Goal: Task Accomplishment & Management: Contribute content

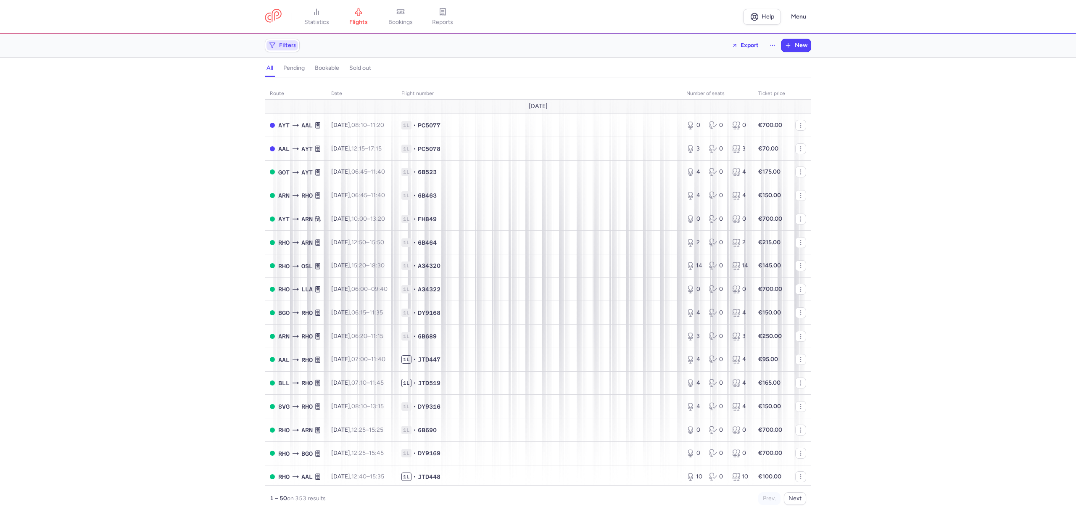
click at [293, 46] on span "Filters" at bounding box center [287, 45] width 17 height 7
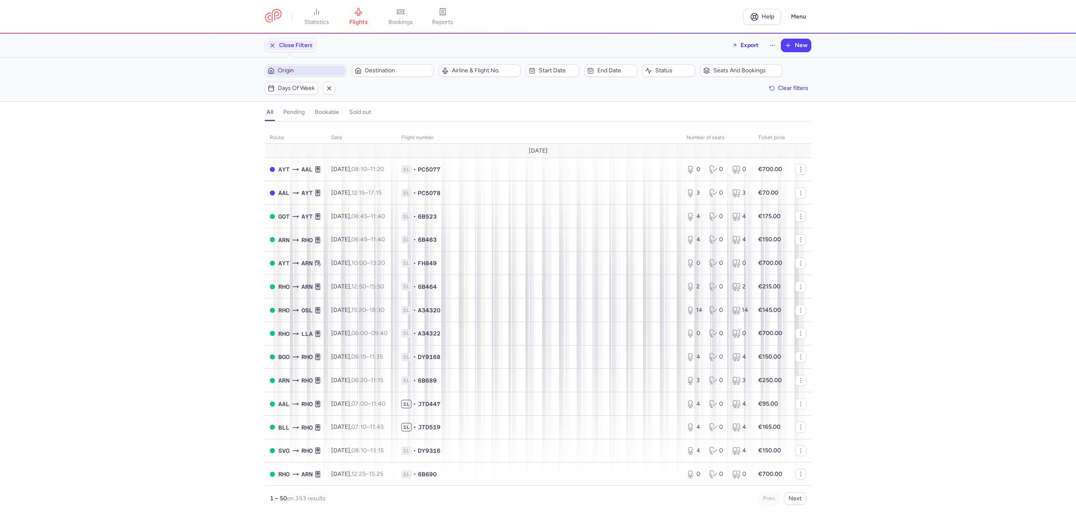
click at [298, 65] on button "Origin" at bounding box center [306, 70] width 82 height 13
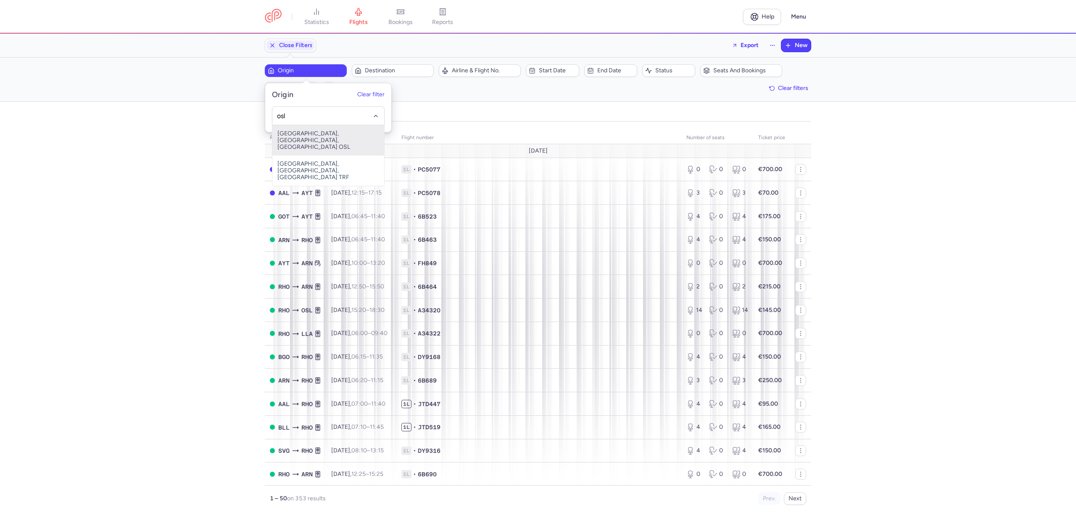
click at [306, 137] on span "[GEOGRAPHIC_DATA], [GEOGRAPHIC_DATA], [GEOGRAPHIC_DATA] OSL" at bounding box center [328, 140] width 112 height 30
type input "osl"
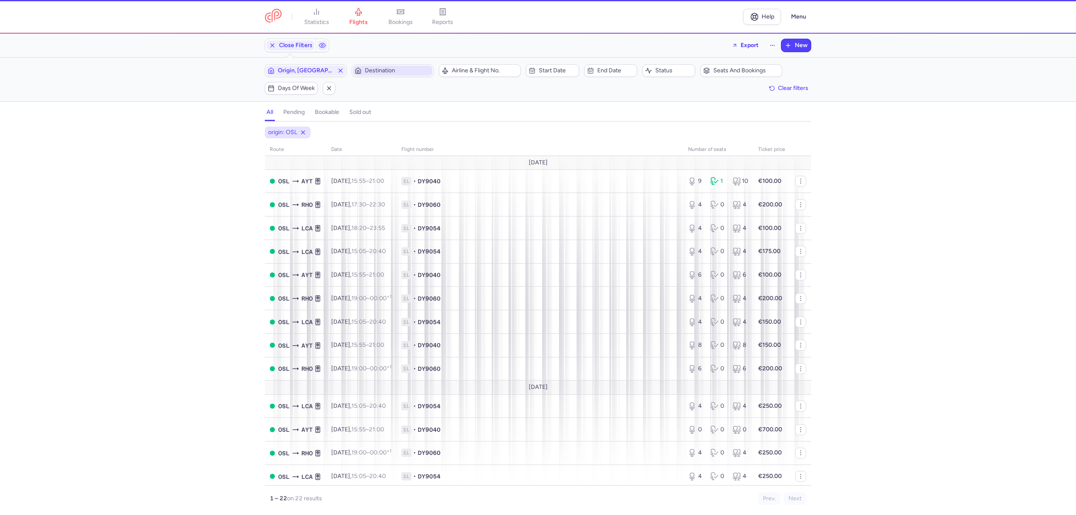
click at [410, 70] on span "Destination" at bounding box center [398, 70] width 66 height 7
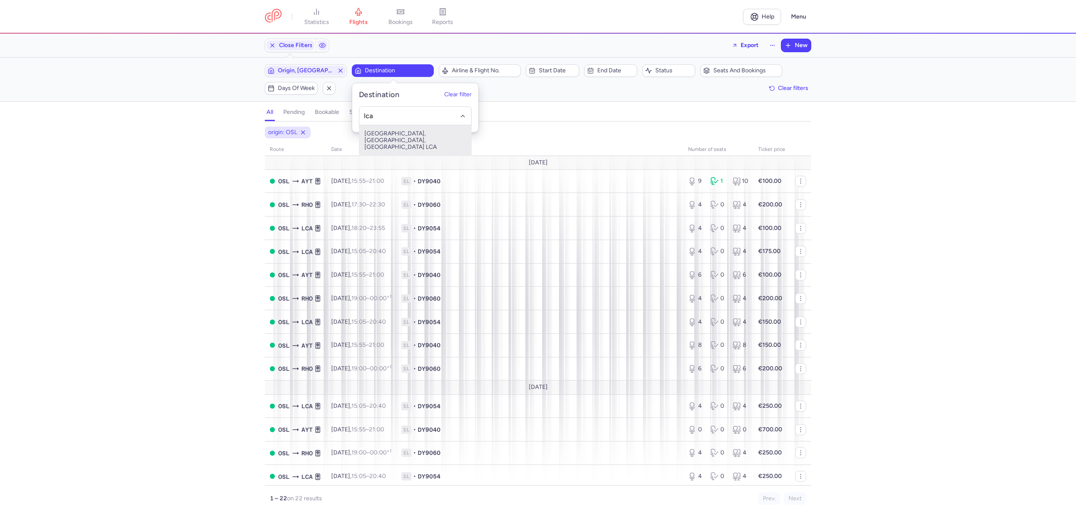
click at [398, 133] on span "[GEOGRAPHIC_DATA], [GEOGRAPHIC_DATA], [GEOGRAPHIC_DATA] LCA" at bounding box center [415, 140] width 112 height 30
type input "lca"
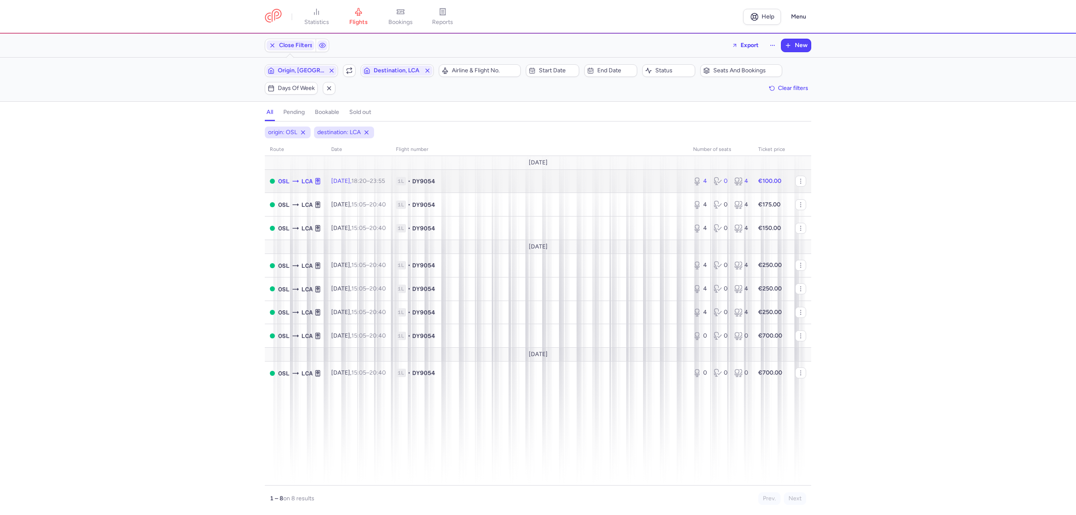
click at [520, 177] on td "1L • DY9054" at bounding box center [539, 181] width 297 height 24
select select "days"
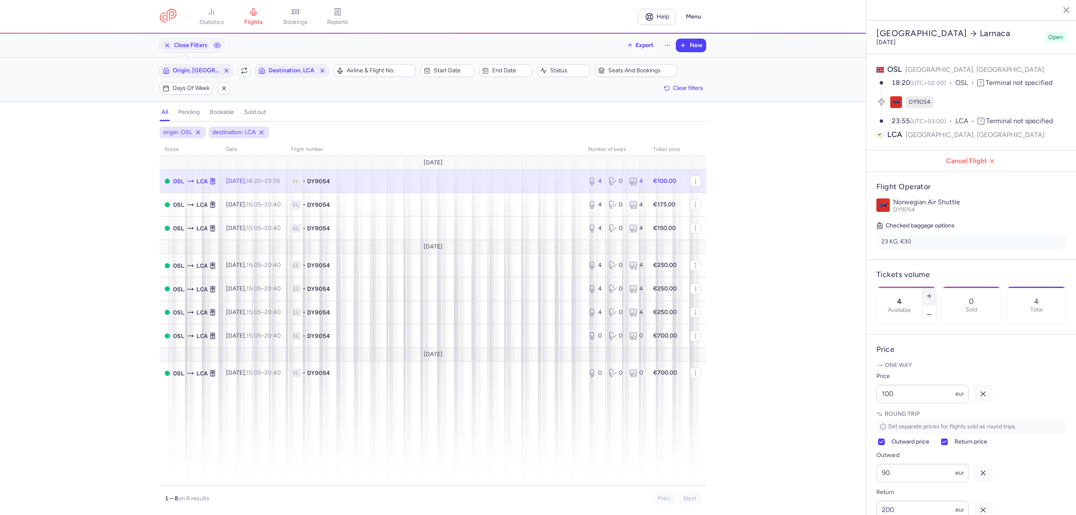
click at [933, 293] on icon "button" at bounding box center [929, 296] width 7 height 7
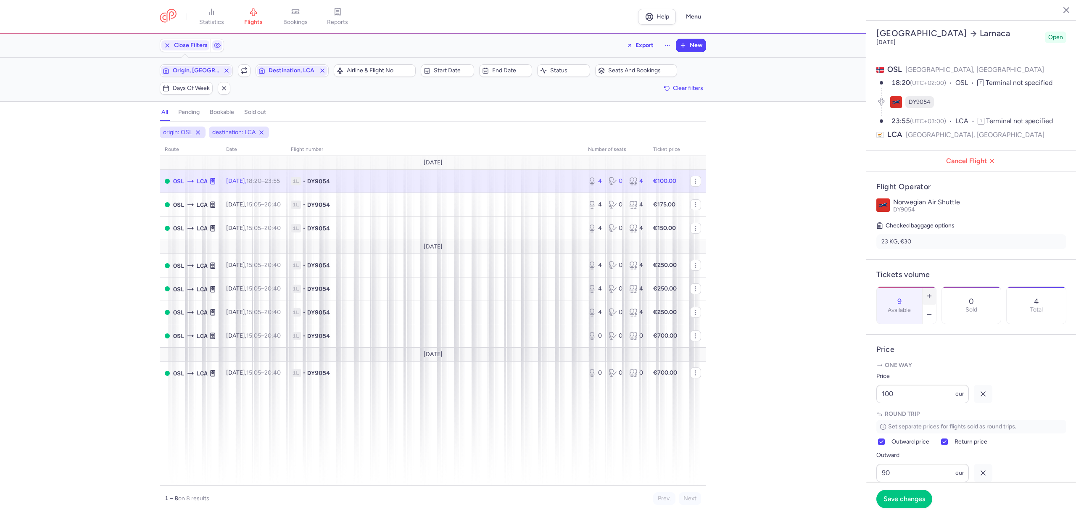
click at [933, 293] on icon "button" at bounding box center [929, 296] width 7 height 7
click at [243, 73] on icon "button" at bounding box center [244, 70] width 7 height 7
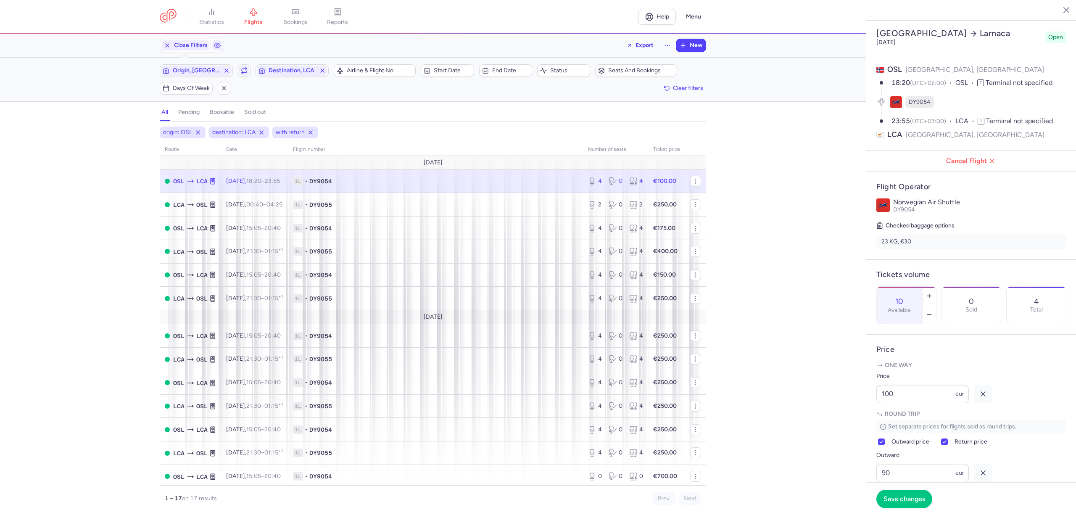
click at [432, 185] on span "1L • DY9054" at bounding box center [435, 181] width 285 height 8
click at [370, 207] on span "1L • DY9055" at bounding box center [435, 205] width 285 height 8
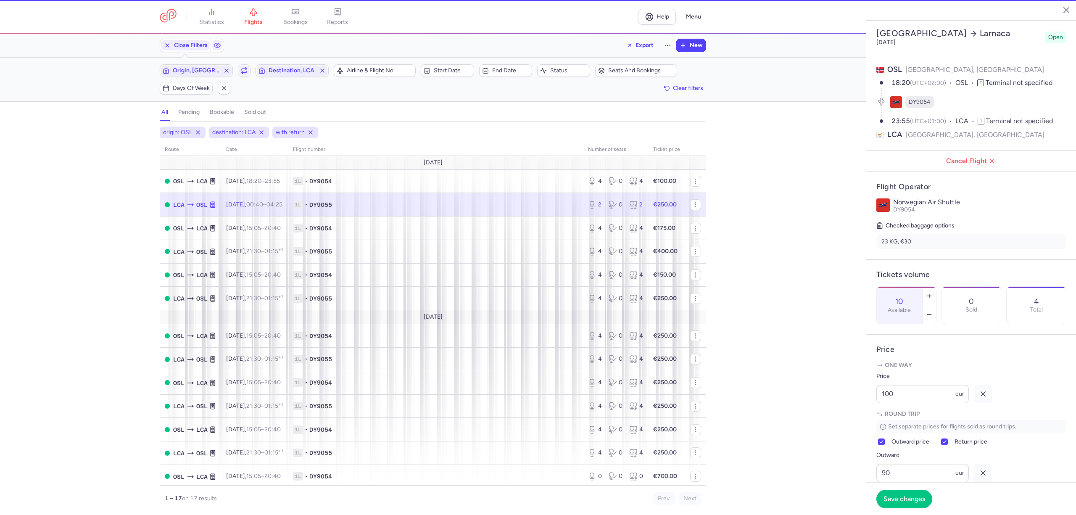
type input "2"
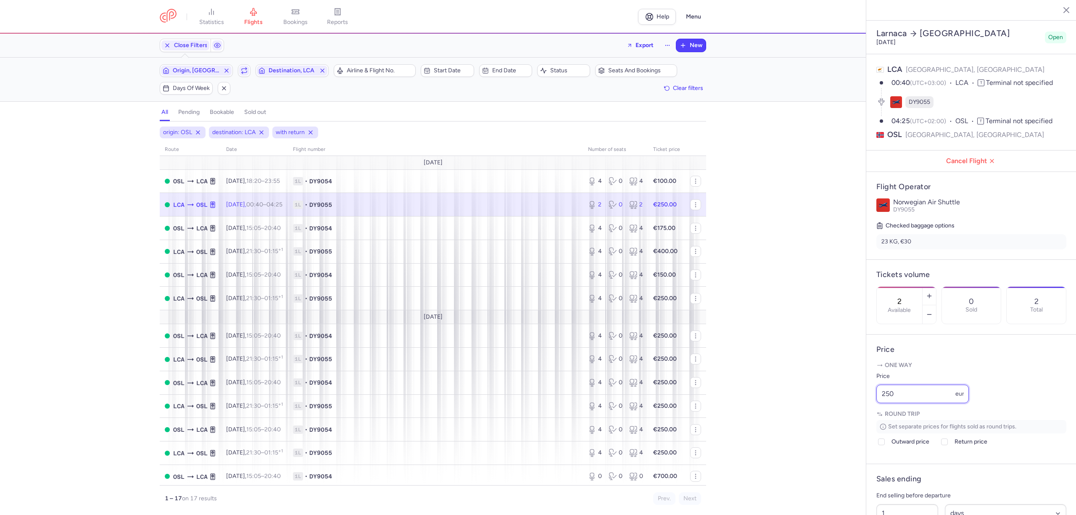
drag, startPoint x: 893, startPoint y: 417, endPoint x: 879, endPoint y: 419, distance: 14.3
click at [881, 403] on input "250" at bounding box center [922, 394] width 92 height 18
type input "175"
click at [895, 498] on span "Save changes" at bounding box center [905, 499] width 42 height 8
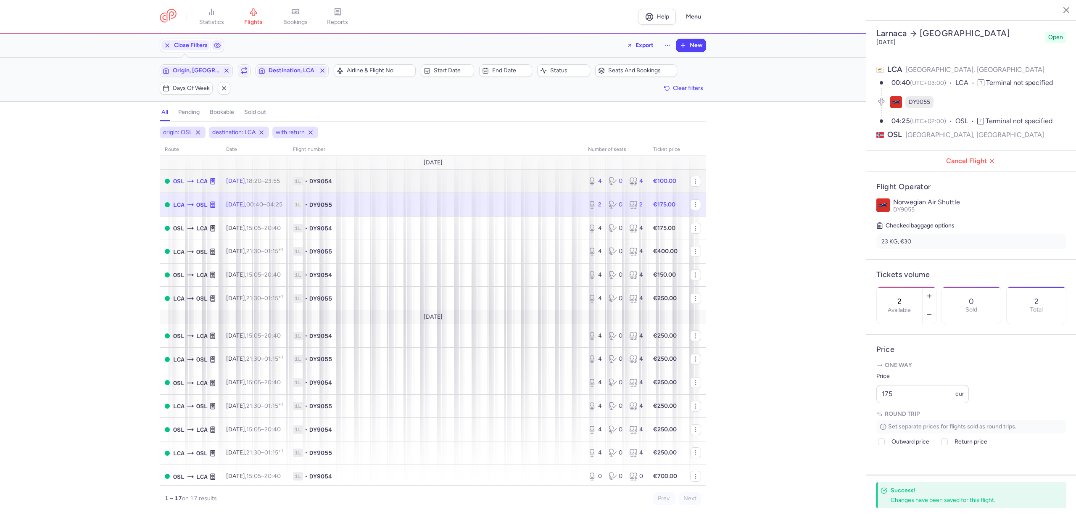
click at [385, 180] on span "1L • DY9054" at bounding box center [435, 181] width 285 height 8
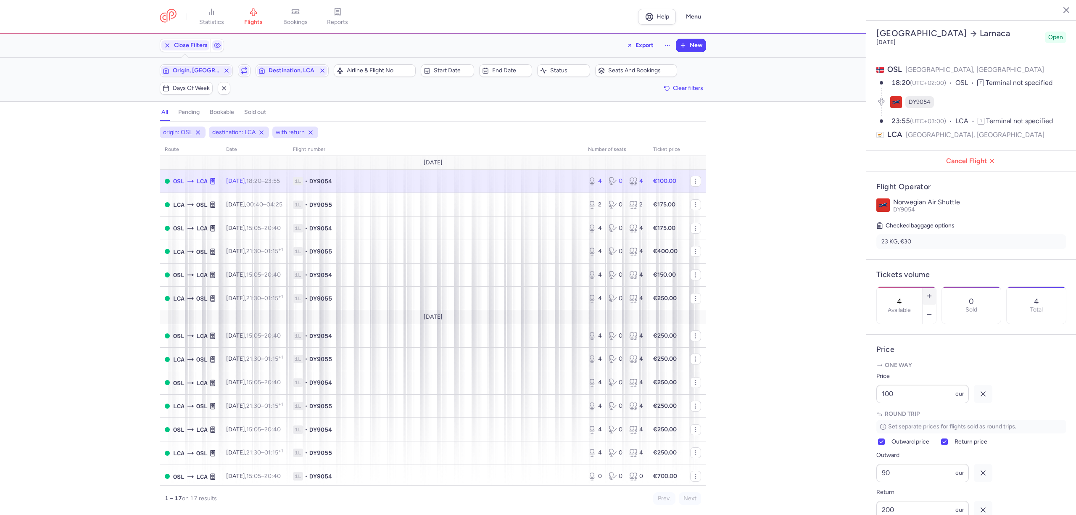
click at [936, 287] on button "button" at bounding box center [929, 296] width 13 height 18
click at [910, 493] on button "Save changes" at bounding box center [904, 498] width 56 height 18
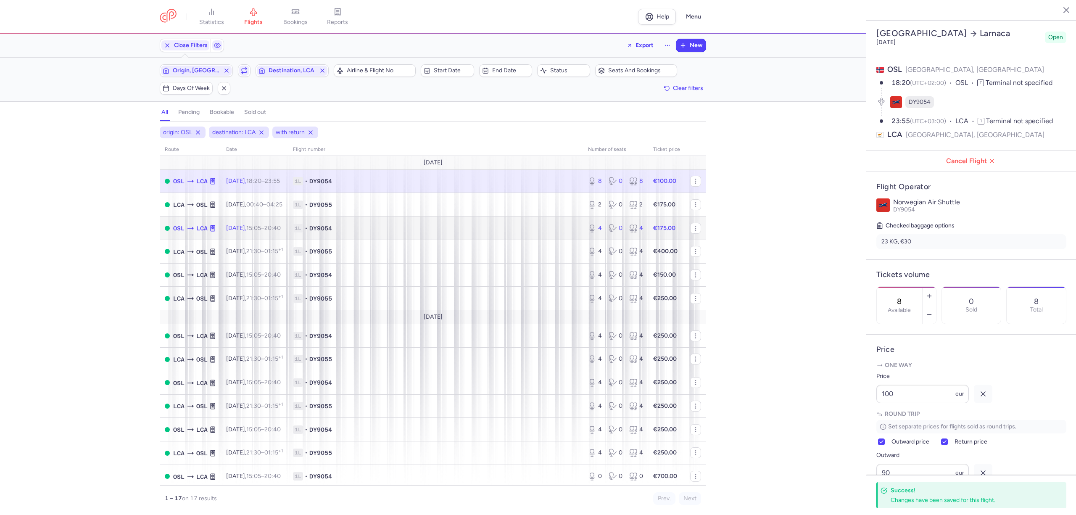
click at [414, 236] on td "1L • DY9054" at bounding box center [435, 228] width 295 height 24
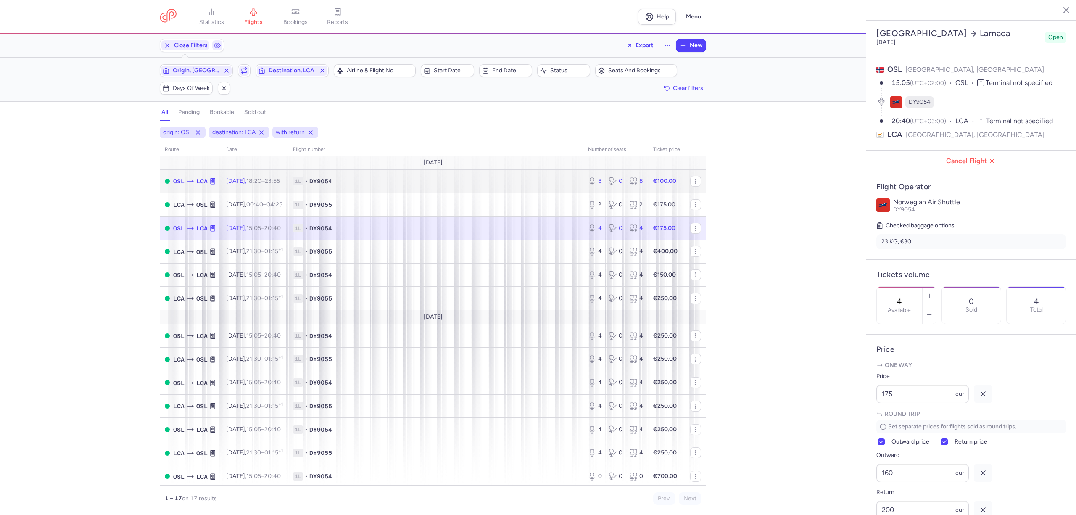
drag, startPoint x: 424, startPoint y: 181, endPoint x: 422, endPoint y: 187, distance: 6.5
click at [424, 180] on span "1L • DY9054" at bounding box center [435, 181] width 285 height 8
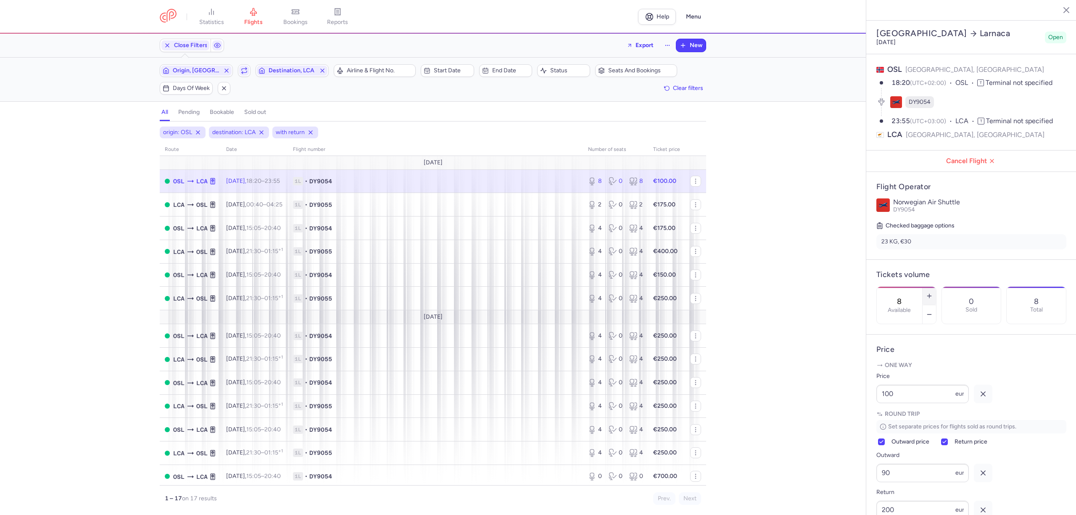
click at [936, 287] on button "button" at bounding box center [929, 296] width 13 height 18
click at [911, 495] on span "Save changes" at bounding box center [905, 499] width 42 height 8
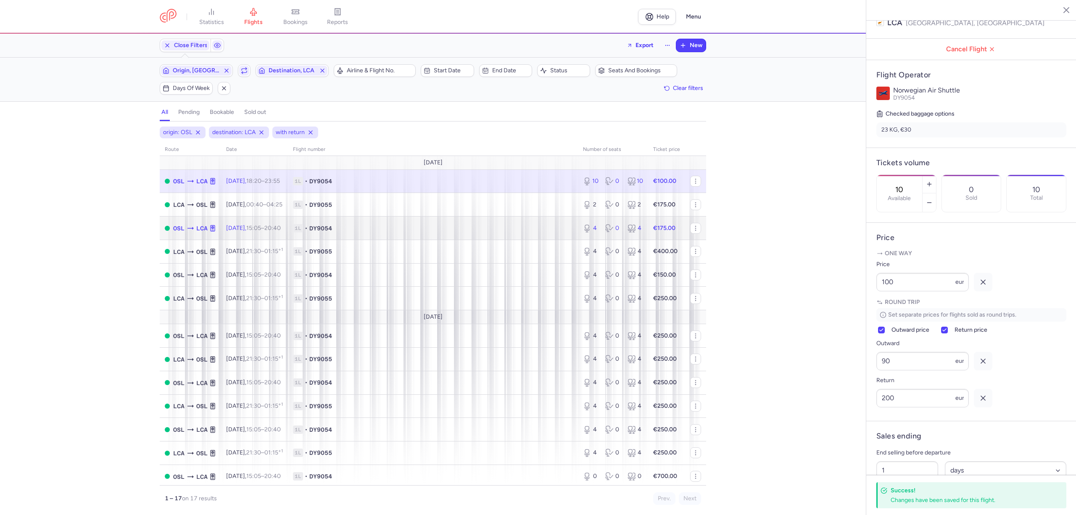
click at [379, 232] on span "1L • DY9054" at bounding box center [433, 228] width 280 height 8
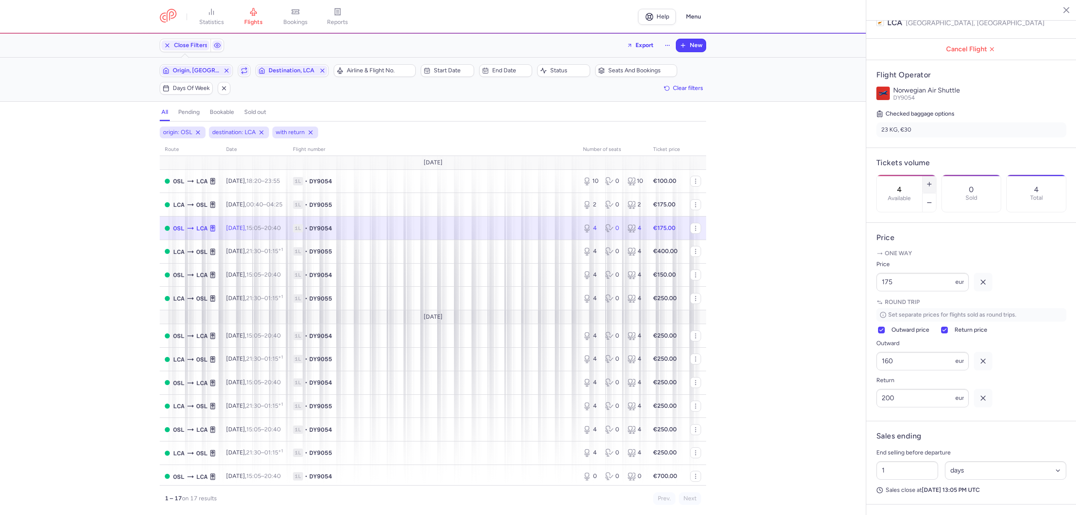
click at [933, 181] on icon "button" at bounding box center [929, 184] width 7 height 7
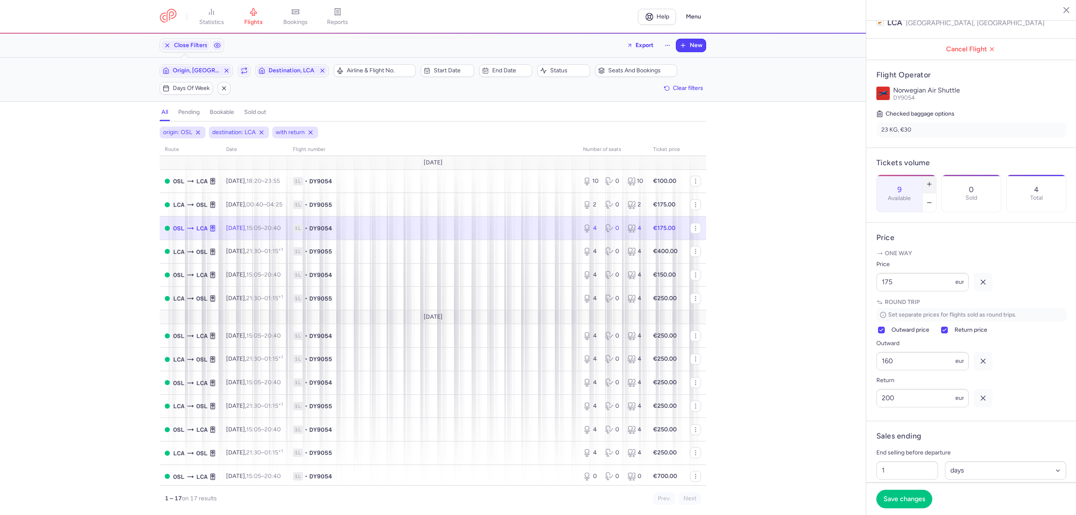
click at [933, 181] on icon "button" at bounding box center [929, 184] width 7 height 7
type input "10"
drag, startPoint x: 897, startPoint y: 302, endPoint x: 829, endPoint y: 311, distance: 68.7
click at [829, 311] on div "statistics flights bookings reports Help Menu Close Filters Export New Filters …" at bounding box center [538, 257] width 1076 height 515
type input "125"
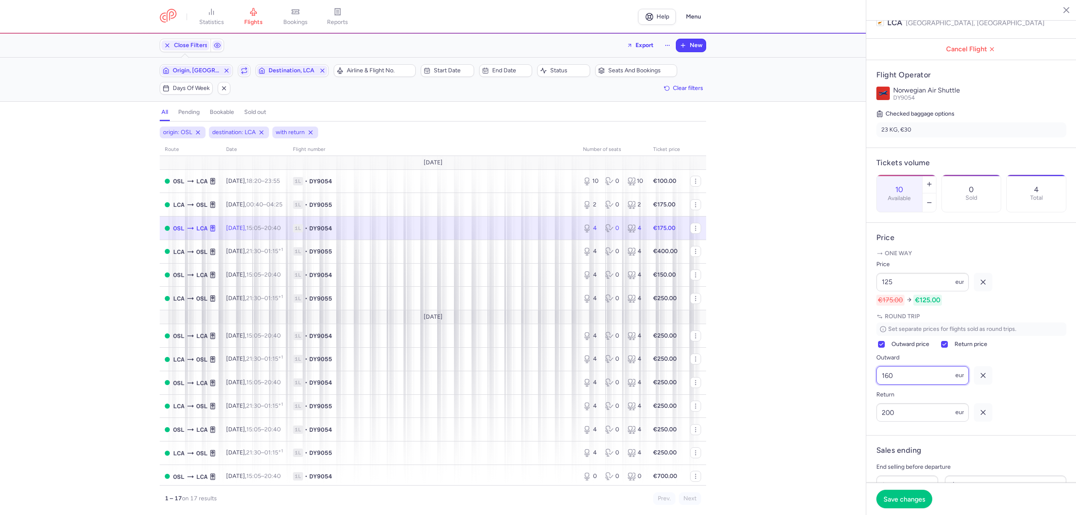
drag, startPoint x: 902, startPoint y: 399, endPoint x: 852, endPoint y: 407, distance: 50.7
click at [852, 407] on div "statistics flights bookings reports Help Menu Close Filters Export New Filters …" at bounding box center [538, 257] width 1076 height 515
type input "125"
drag, startPoint x: 902, startPoint y: 446, endPoint x: 866, endPoint y: 450, distance: 36.4
click at [866, 450] on div "Oslo Larnaca [DATE] Open OSL [GEOGRAPHIC_DATA], [GEOGRAPHIC_DATA] 15:05 (UTC+02…" at bounding box center [971, 257] width 210 height 515
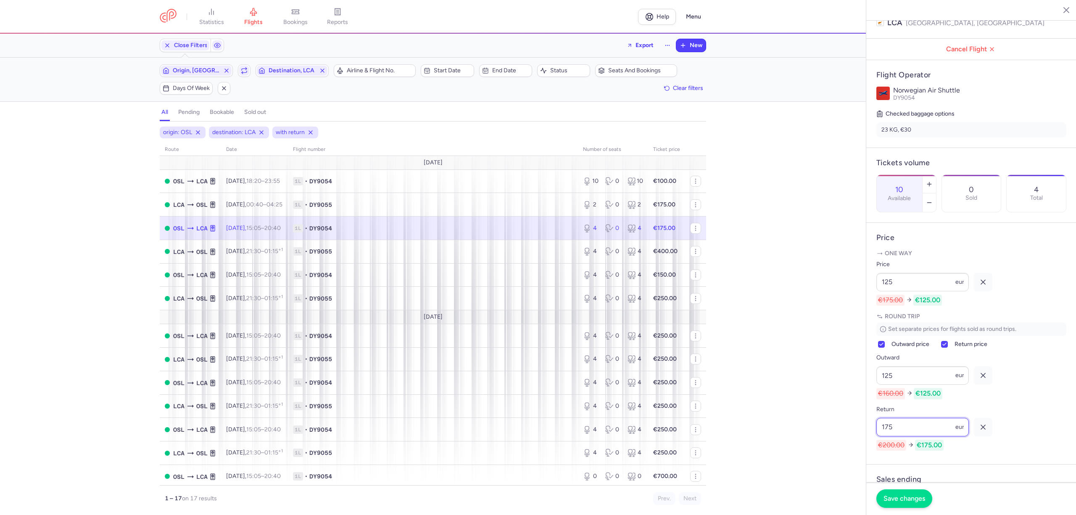
type input "175"
click at [901, 496] on span "Save changes" at bounding box center [905, 499] width 42 height 8
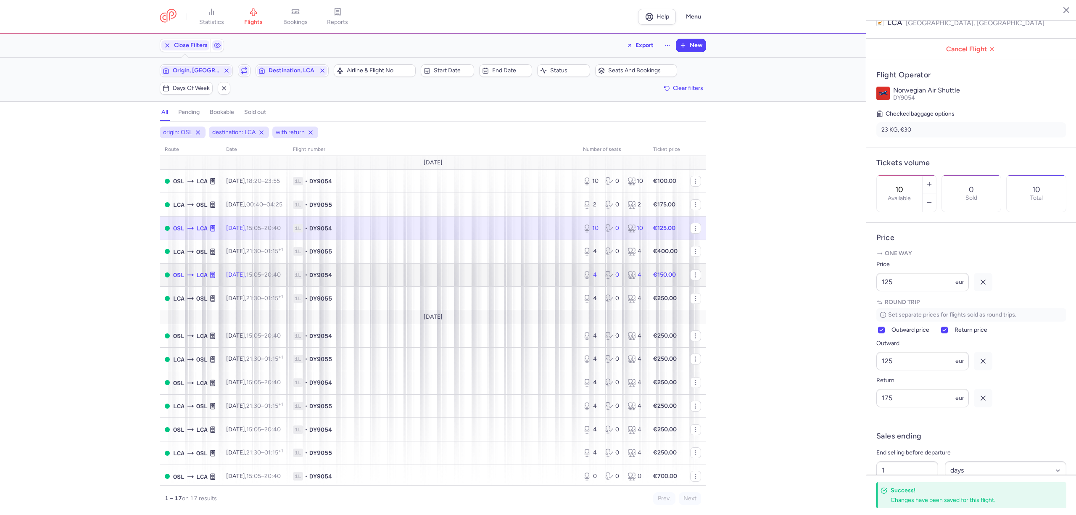
click at [369, 274] on span "1L • DY9054" at bounding box center [433, 275] width 280 height 8
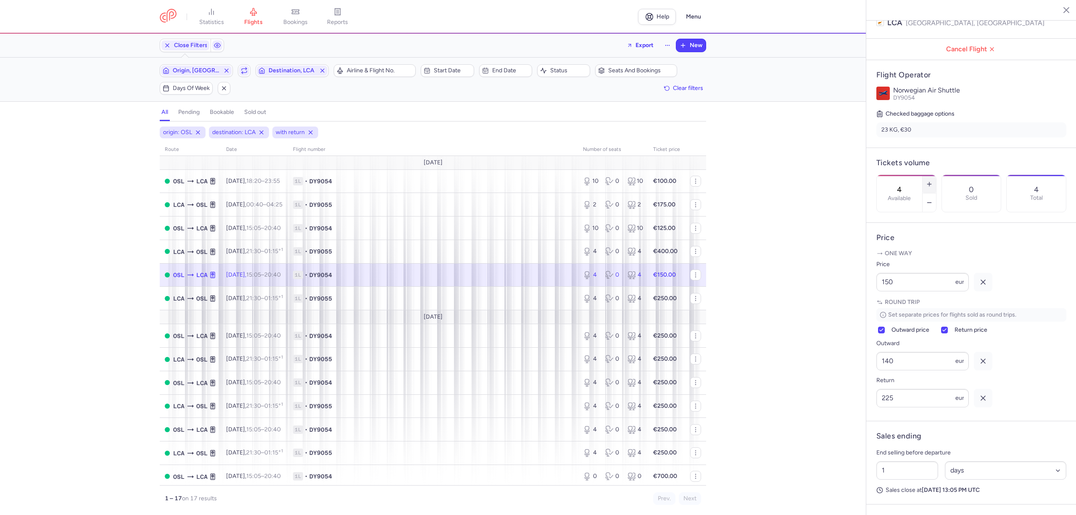
click at [936, 175] on button "button" at bounding box center [929, 184] width 13 height 18
click at [929, 182] on line "button" at bounding box center [929, 184] width 0 height 4
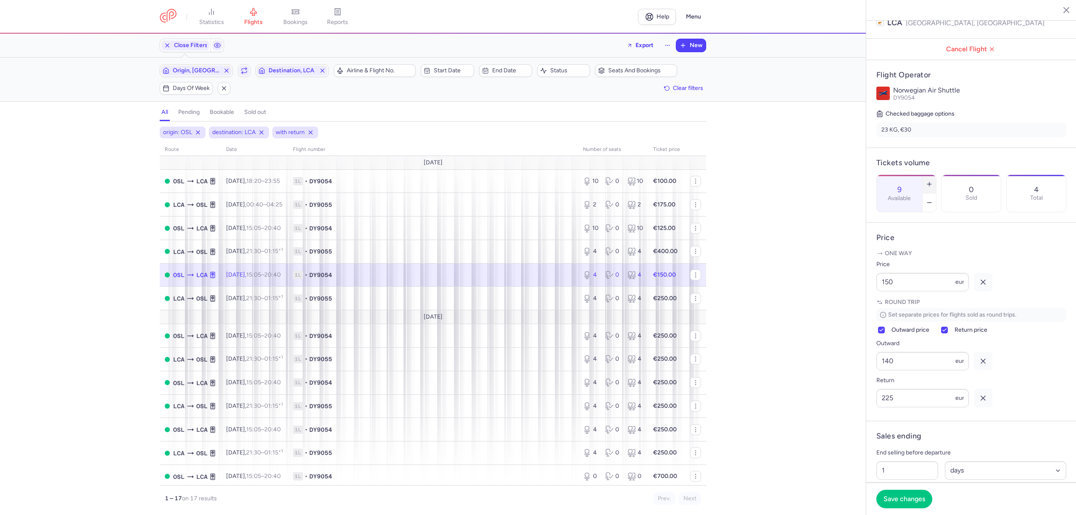
click at [929, 182] on line "button" at bounding box center [929, 184] width 0 height 4
type input "10"
drag, startPoint x: 913, startPoint y: 298, endPoint x: 857, endPoint y: 305, distance: 57.3
click at [857, 305] on div "statistics flights bookings reports Help Menu Close Filters Export New Filters …" at bounding box center [538, 257] width 1076 height 515
type input "85"
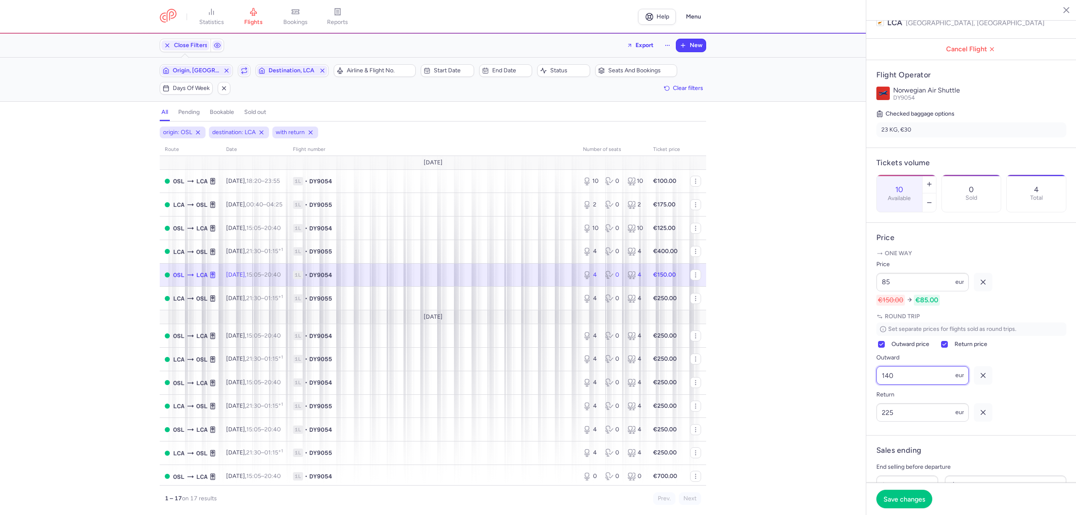
drag, startPoint x: 903, startPoint y: 394, endPoint x: 833, endPoint y: 405, distance: 71.5
click at [833, 405] on div "statistics flights bookings reports Help Menu Close Filters Export New Filters …" at bounding box center [538, 257] width 1076 height 515
type input "85"
drag, startPoint x: 900, startPoint y: 452, endPoint x: 866, endPoint y: 453, distance: 33.6
click at [866, 453] on div "Oslo [GEOGRAPHIC_DATA] [DATE] Open OSL [GEOGRAPHIC_DATA], [GEOGRAPHIC_DATA] 15:…" at bounding box center [971, 257] width 210 height 515
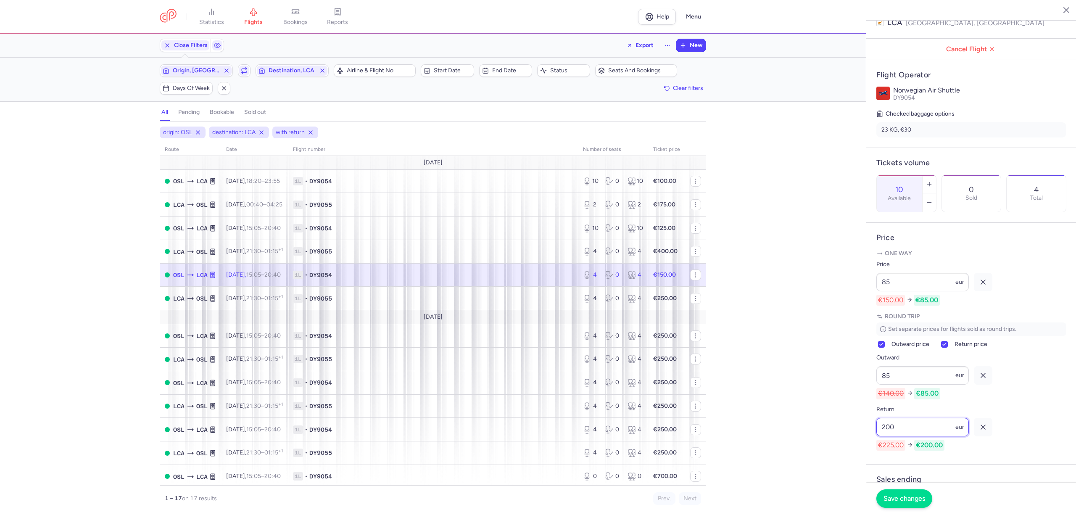
type input "200"
click at [913, 503] on button "Save changes" at bounding box center [904, 498] width 56 height 18
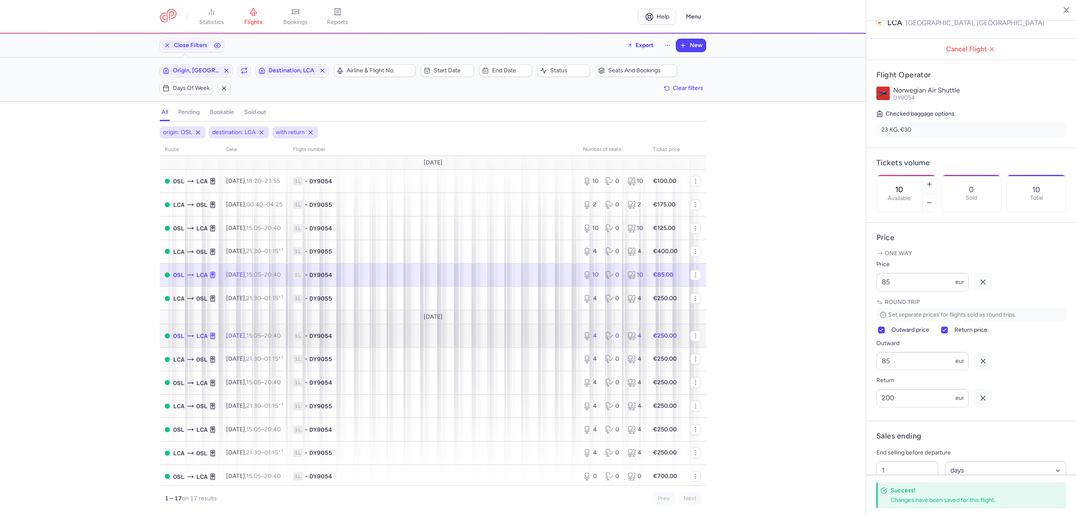
click at [371, 337] on span "1L • DY9054" at bounding box center [433, 336] width 280 height 8
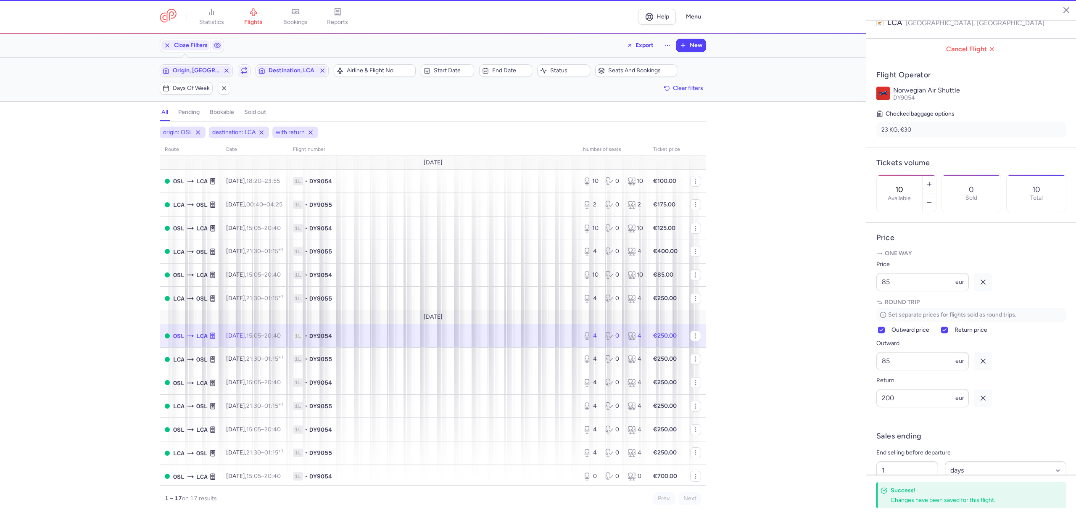
type input "4"
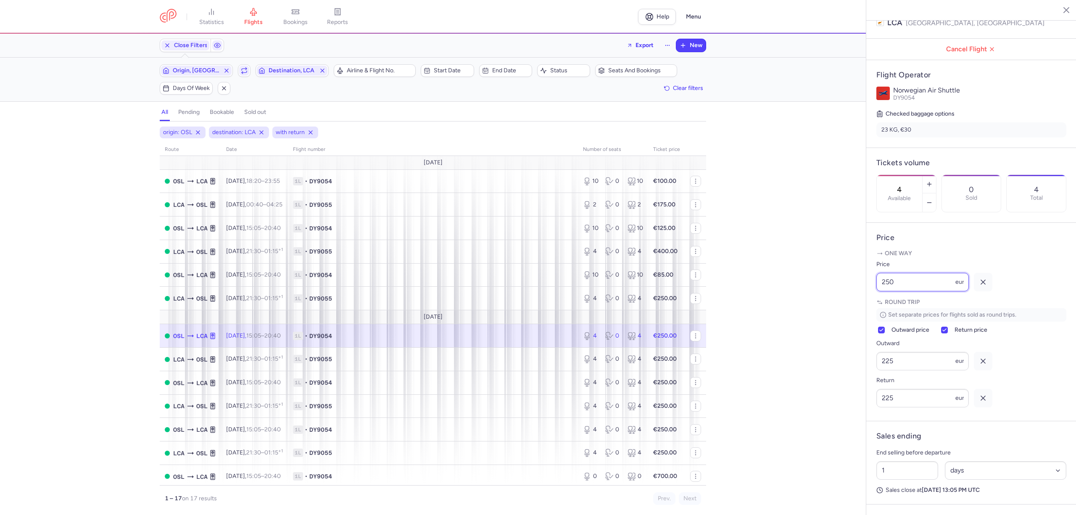
drag, startPoint x: 916, startPoint y: 302, endPoint x: 868, endPoint y: 302, distance: 48.8
click at [868, 302] on article "Price One way Price 250 eur Round trip Set separate prices for flights sold as …" at bounding box center [971, 322] width 210 height 198
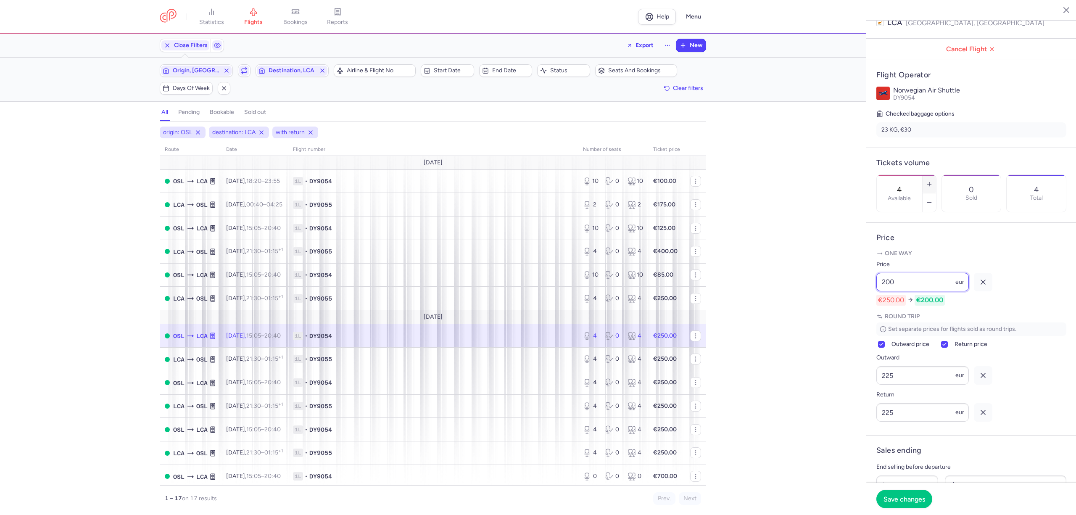
type input "200"
click at [929, 182] on line "button" at bounding box center [929, 184] width 0 height 4
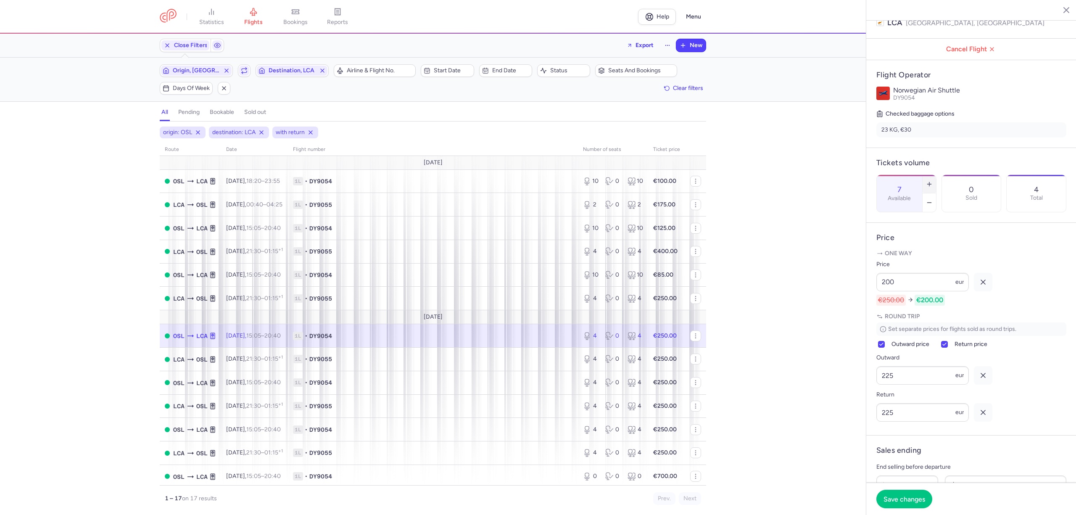
type input "8"
click at [910, 497] on span "Save changes" at bounding box center [905, 499] width 42 height 8
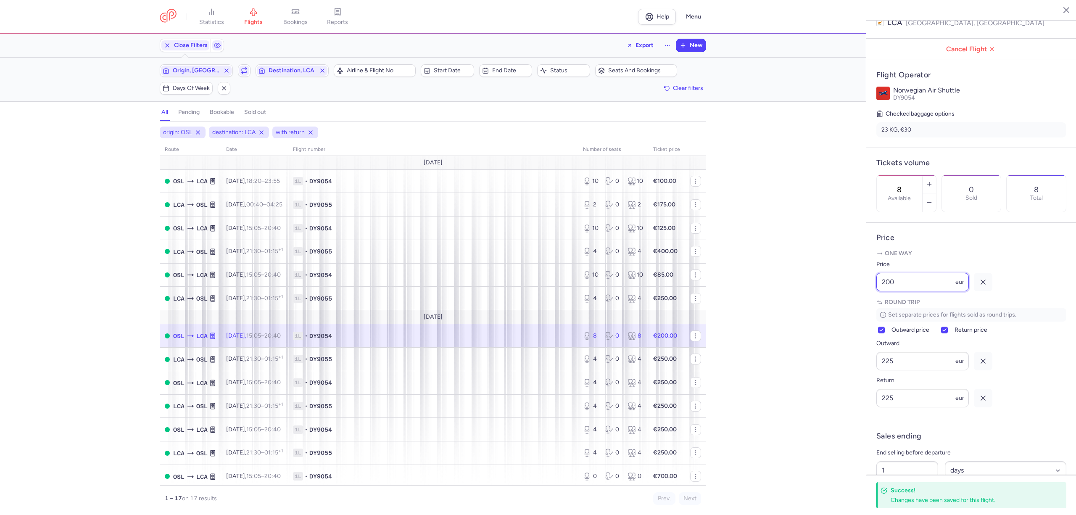
drag, startPoint x: 876, startPoint y: 304, endPoint x: 840, endPoint y: 309, distance: 36.5
click at [840, 309] on div "statistics flights bookings reports Help Menu Close Filters Export New Filters …" at bounding box center [538, 257] width 1076 height 515
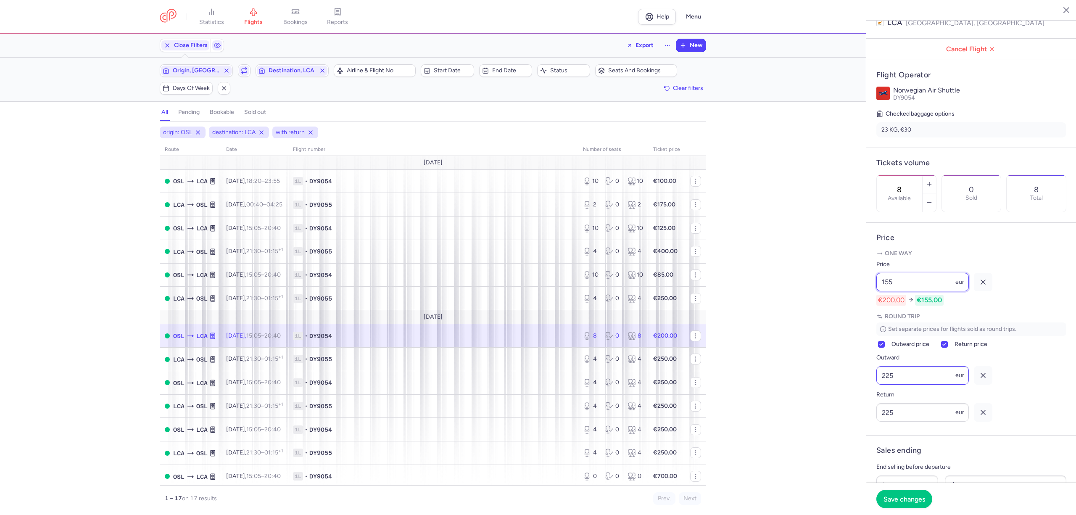
type input "155"
drag, startPoint x: 905, startPoint y: 397, endPoint x: 874, endPoint y: 396, distance: 31.1
click at [875, 396] on article "Price One way Price 155 eur €200.00 €155.00 Round trip Set separate prices for …" at bounding box center [971, 329] width 210 height 213
type input "150"
click at [922, 490] on button "Save changes" at bounding box center [904, 499] width 56 height 18
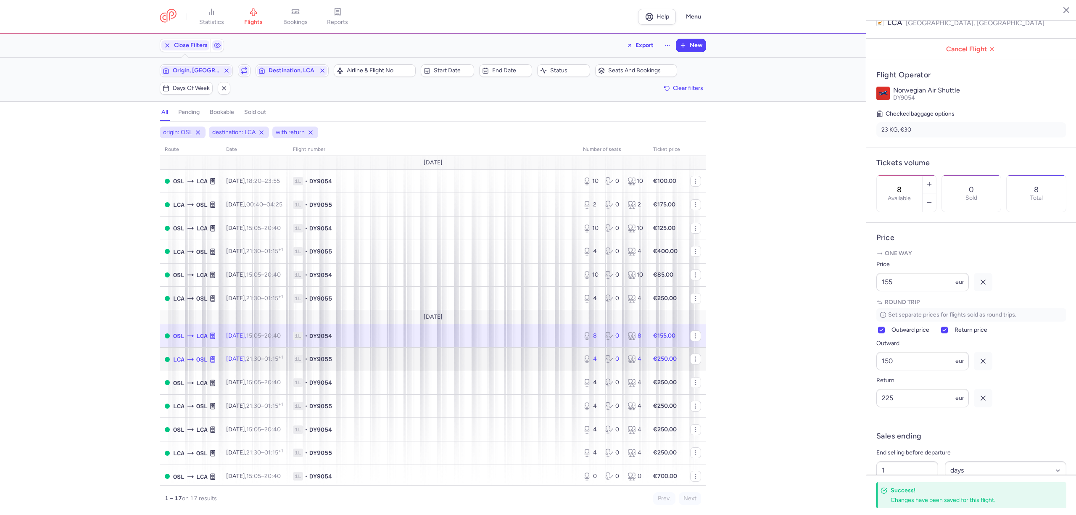
click at [487, 365] on td "1L • DY9055" at bounding box center [433, 360] width 290 height 24
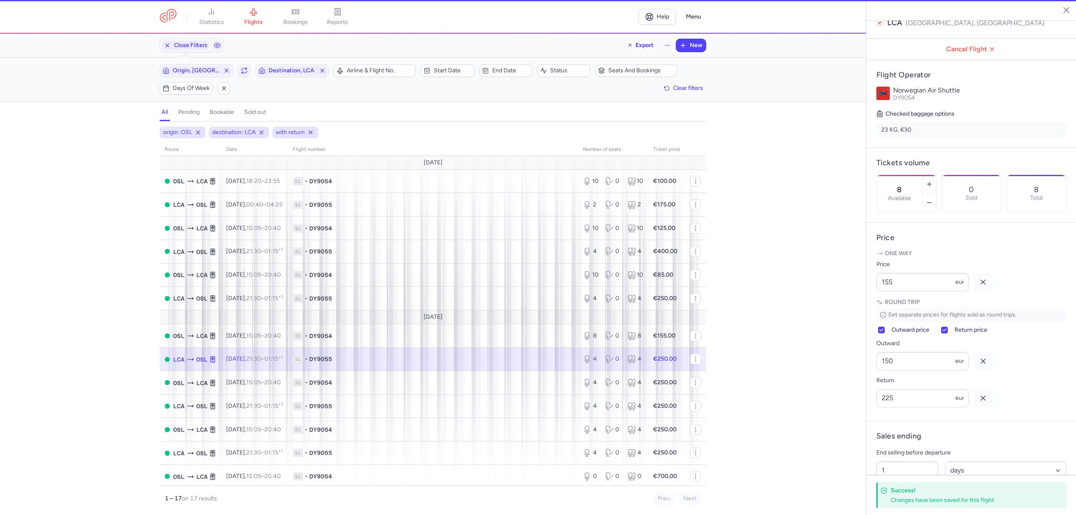
type input "4"
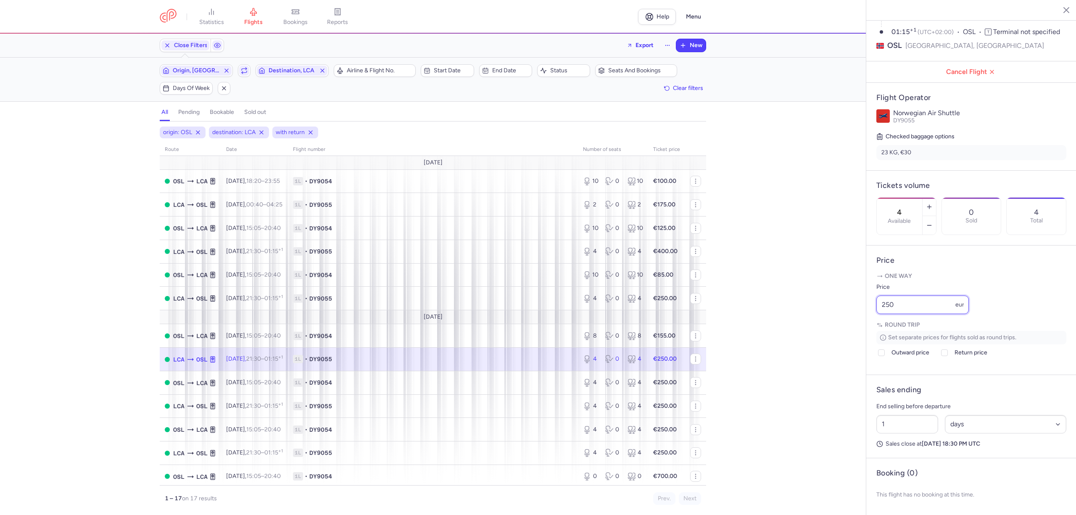
drag, startPoint x: 902, startPoint y: 306, endPoint x: 846, endPoint y: 309, distance: 55.9
click at [846, 309] on div "statistics flights bookings reports Help Menu Close Filters Export New Filters …" at bounding box center [538, 257] width 1076 height 515
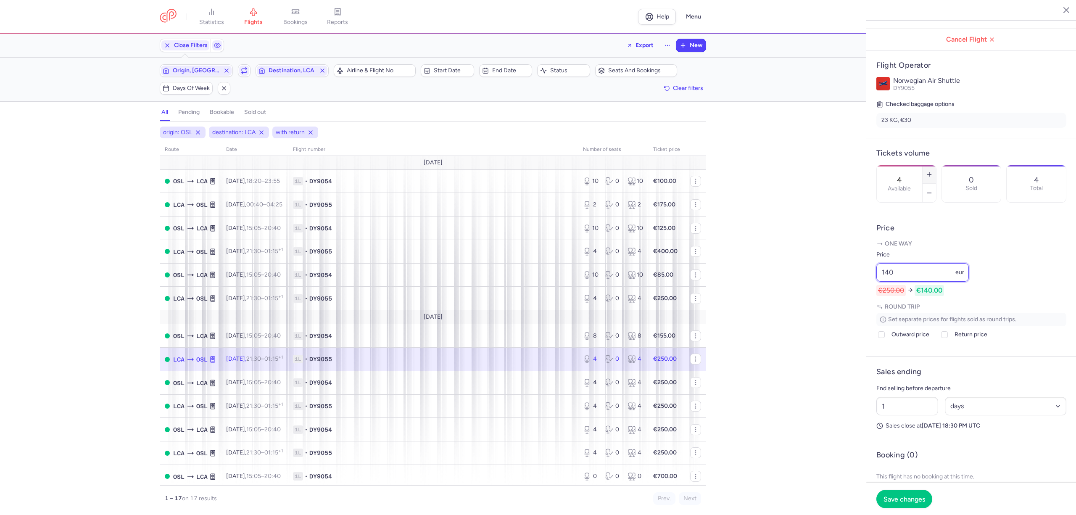
type input "140"
click at [933, 171] on icon "button" at bounding box center [929, 174] width 7 height 7
click at [919, 493] on button "Save changes" at bounding box center [904, 498] width 56 height 18
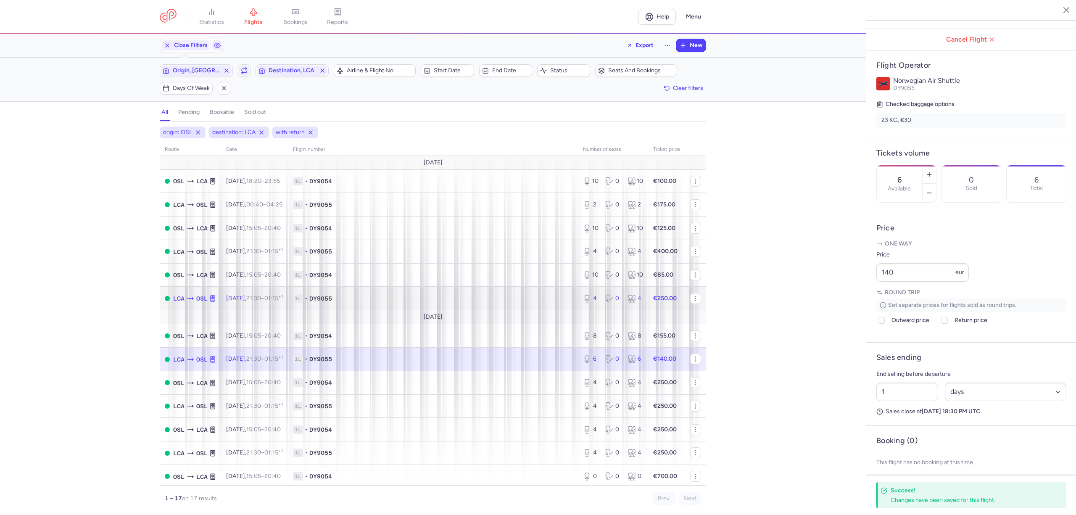
click at [390, 298] on span "1L • DY9055" at bounding box center [433, 298] width 280 height 8
type input "4"
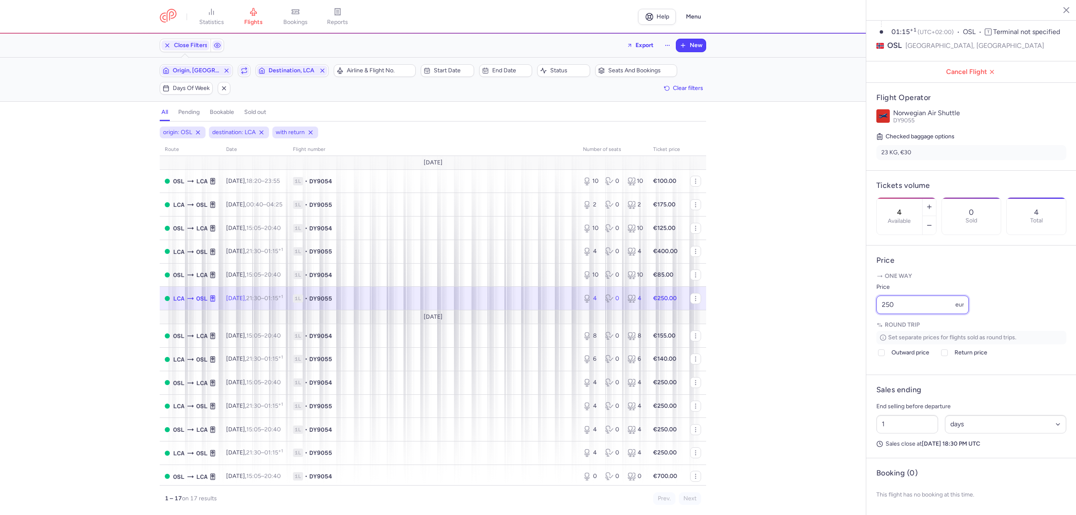
drag, startPoint x: 907, startPoint y: 306, endPoint x: 848, endPoint y: 314, distance: 59.8
click at [848, 314] on div "statistics flights bookings reports Help Menu Close Filters Export New Filters …" at bounding box center [538, 257] width 1076 height 515
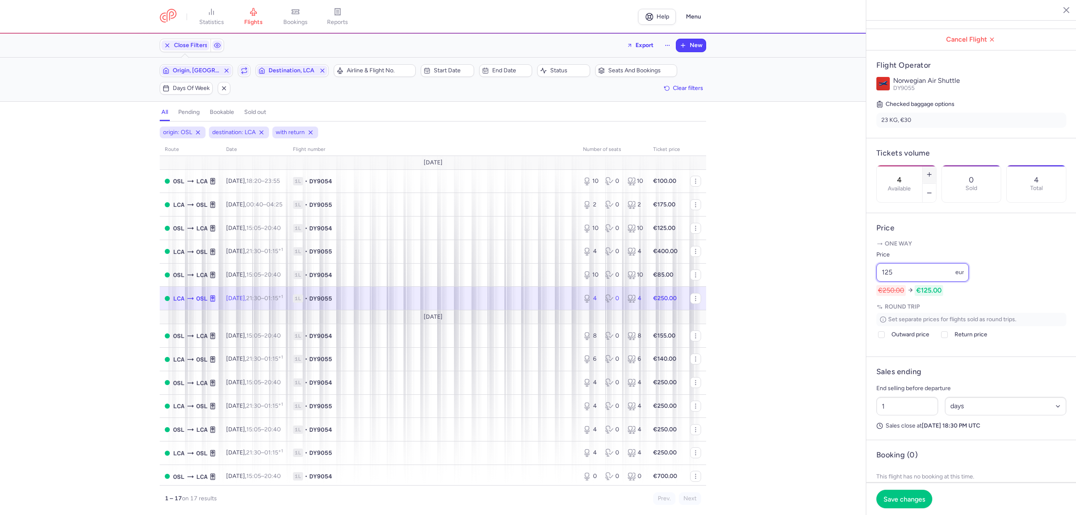
type input "125"
click at [933, 171] on icon "button" at bounding box center [929, 174] width 7 height 7
click at [908, 503] on button "Save changes" at bounding box center [904, 498] width 56 height 18
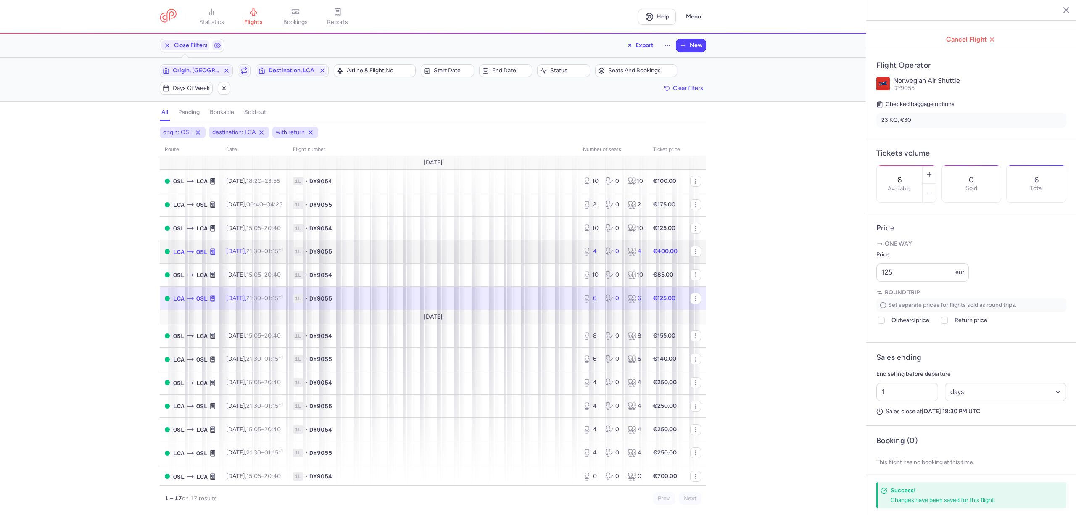
click at [397, 254] on span "1L • DY9055" at bounding box center [433, 251] width 280 height 8
type input "4"
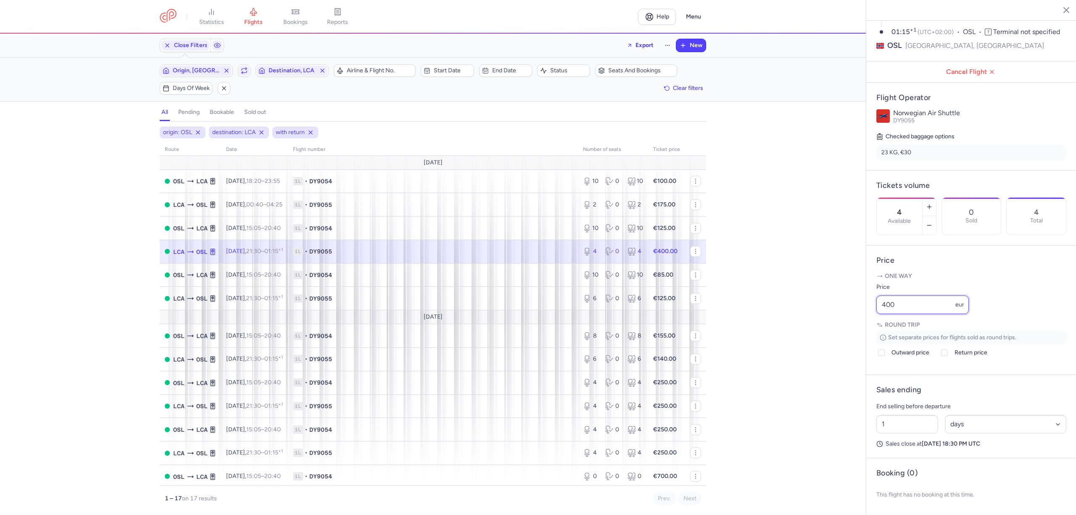
drag, startPoint x: 905, startPoint y: 302, endPoint x: 873, endPoint y: 302, distance: 32.4
click at [874, 302] on article "Price One way Price 400 eur Round trip Set separate prices for flights sold as …" at bounding box center [971, 309] width 210 height 129
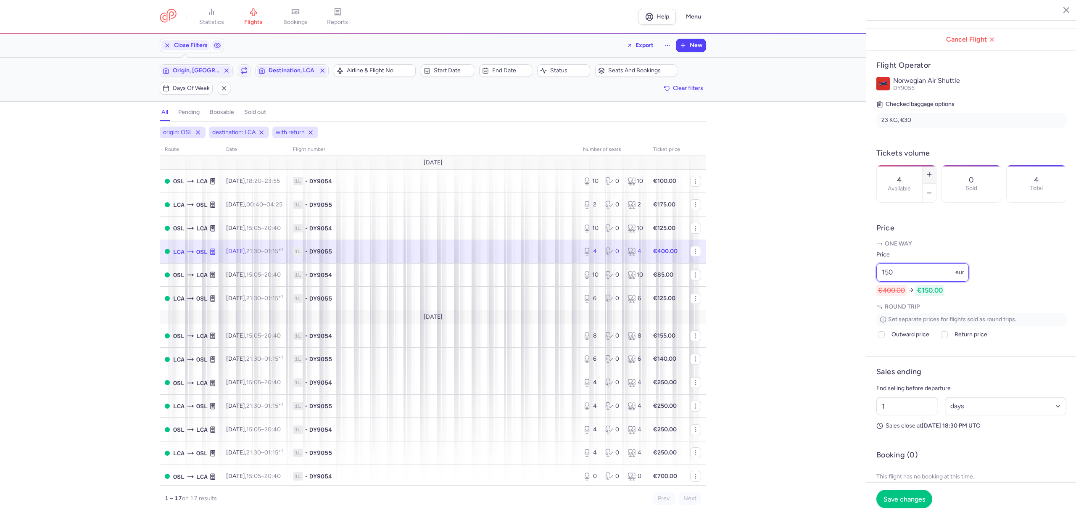
type input "150"
click at [933, 171] on icon "button" at bounding box center [929, 174] width 7 height 7
click at [913, 495] on span "Save changes" at bounding box center [905, 499] width 42 height 8
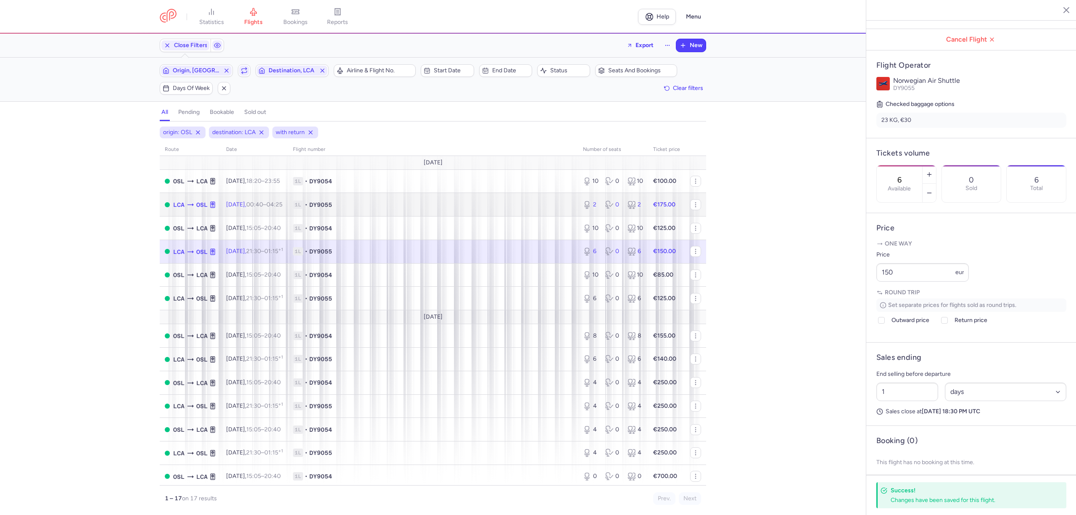
click at [424, 212] on td "1L • DY9055" at bounding box center [433, 205] width 290 height 24
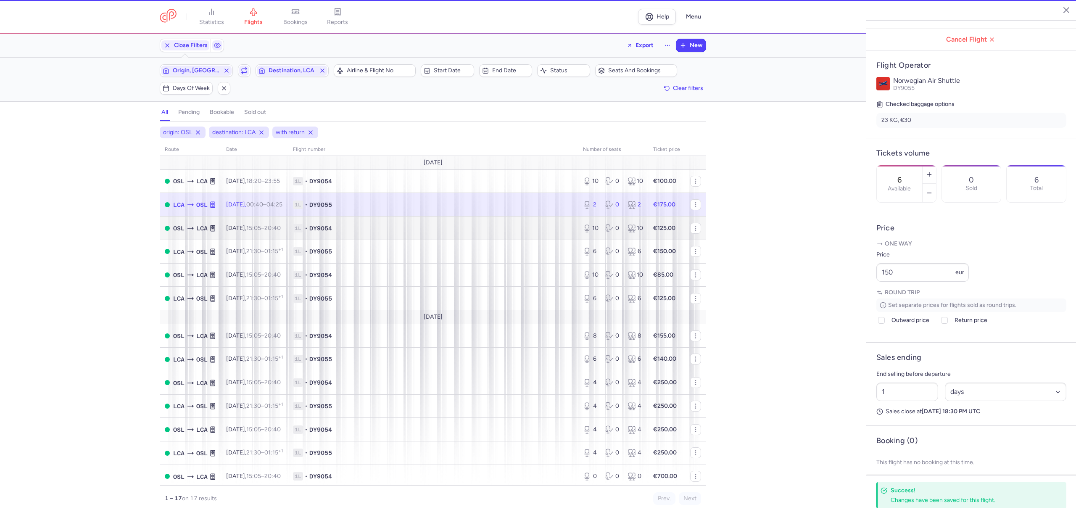
type input "2"
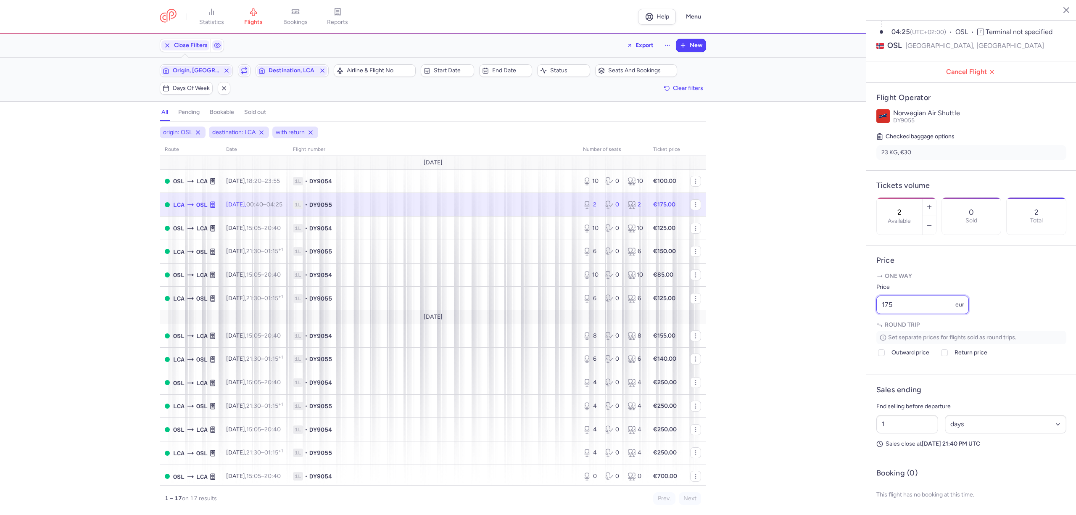
drag, startPoint x: 918, startPoint y: 298, endPoint x: 862, endPoint y: 308, distance: 57.5
click at [862, 308] on div "statistics flights bookings reports Help Menu Close Filters Export New Filters …" at bounding box center [538, 257] width 1076 height 515
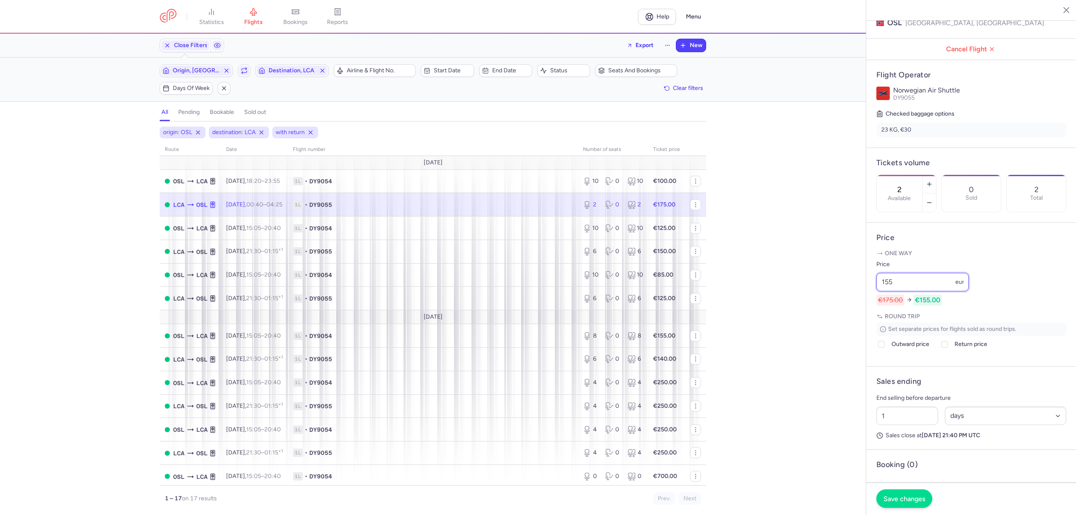
type input "155"
click at [906, 500] on span "Save changes" at bounding box center [905, 499] width 42 height 8
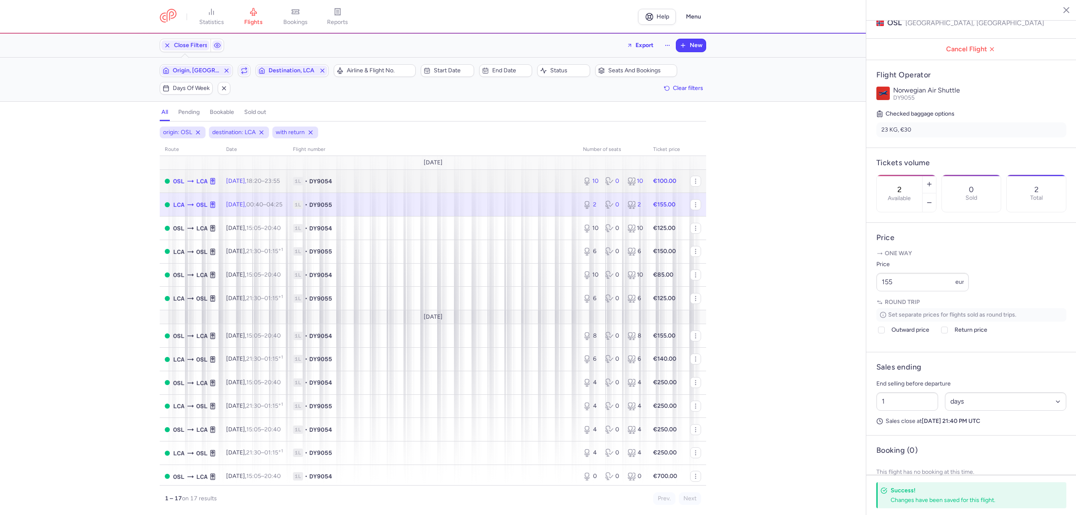
click at [407, 182] on span "1L • DY9054" at bounding box center [433, 181] width 280 height 8
type input "10"
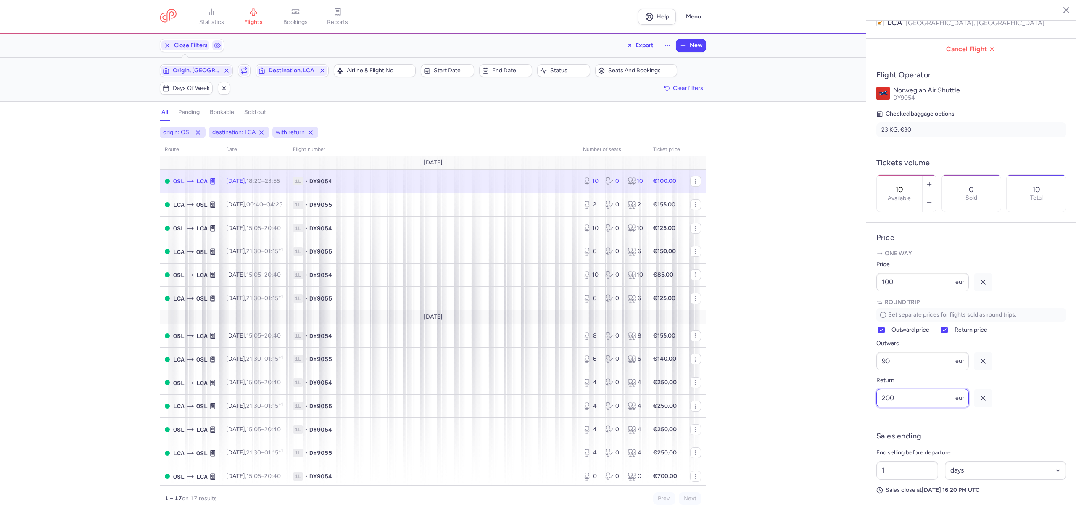
drag, startPoint x: 908, startPoint y: 416, endPoint x: 857, endPoint y: 424, distance: 51.8
click at [857, 424] on div "statistics flights bookings reports Help Menu Close Filters Export New Filters …" at bounding box center [538, 257] width 1076 height 515
type input "150"
click at [895, 490] on button "Save changes" at bounding box center [904, 498] width 56 height 18
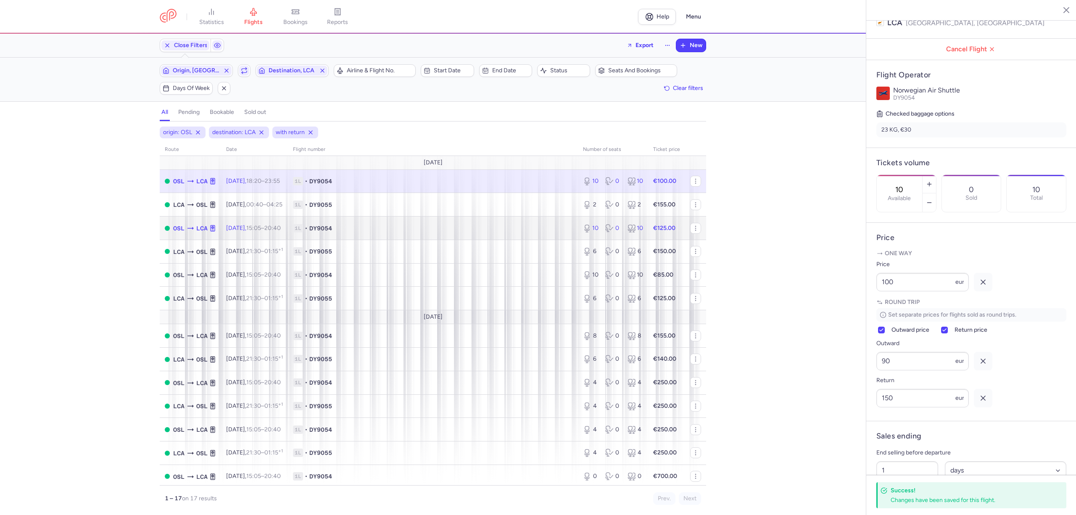
click at [475, 229] on span "1L • DY9054" at bounding box center [433, 228] width 280 height 8
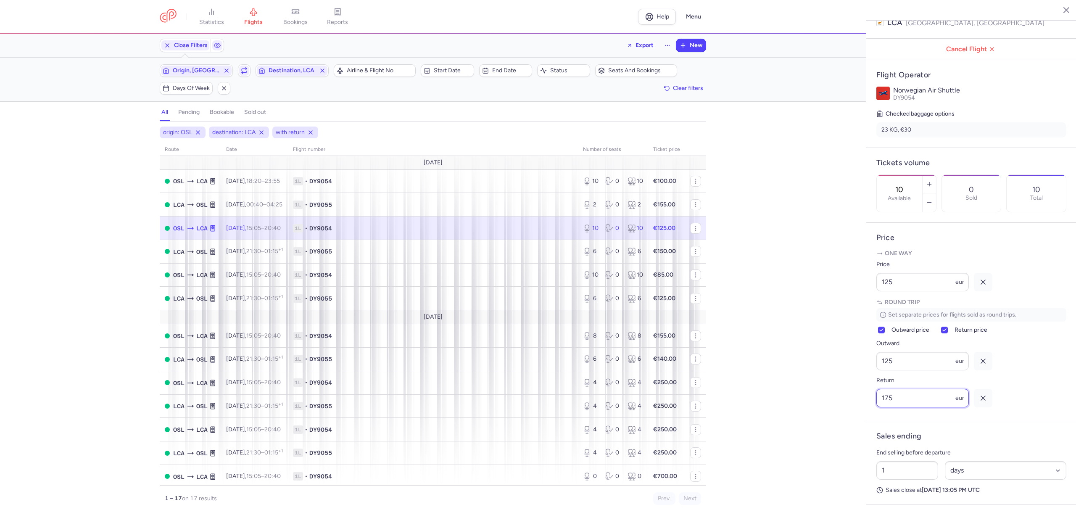
drag, startPoint x: 873, startPoint y: 416, endPoint x: 852, endPoint y: 416, distance: 20.2
click at [852, 416] on div "statistics flights bookings reports Help Menu Close Filters Export New Filters …" at bounding box center [538, 257] width 1076 height 515
type input "145"
click at [910, 501] on span "Save changes" at bounding box center [905, 499] width 42 height 8
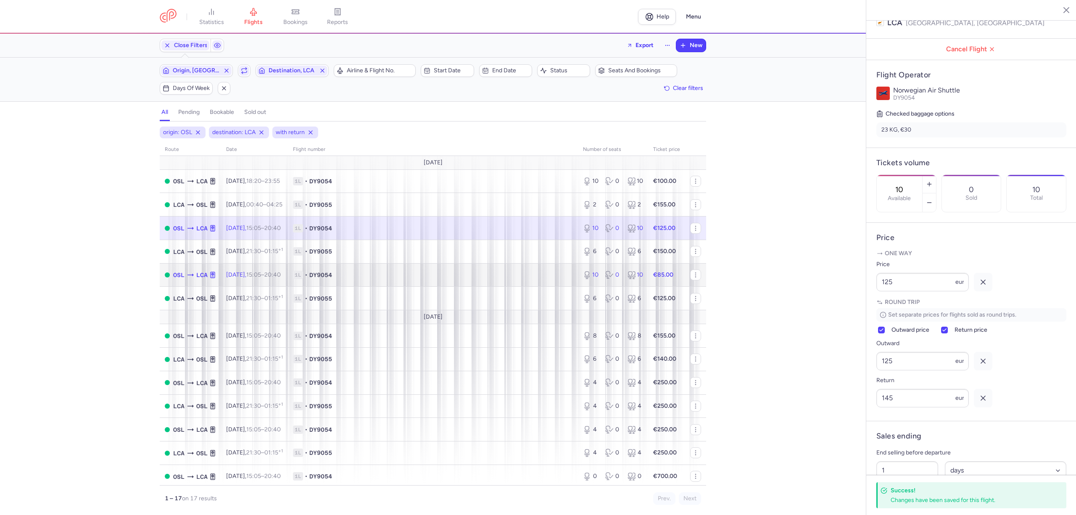
click at [428, 276] on span "1L • DY9054" at bounding box center [433, 275] width 280 height 8
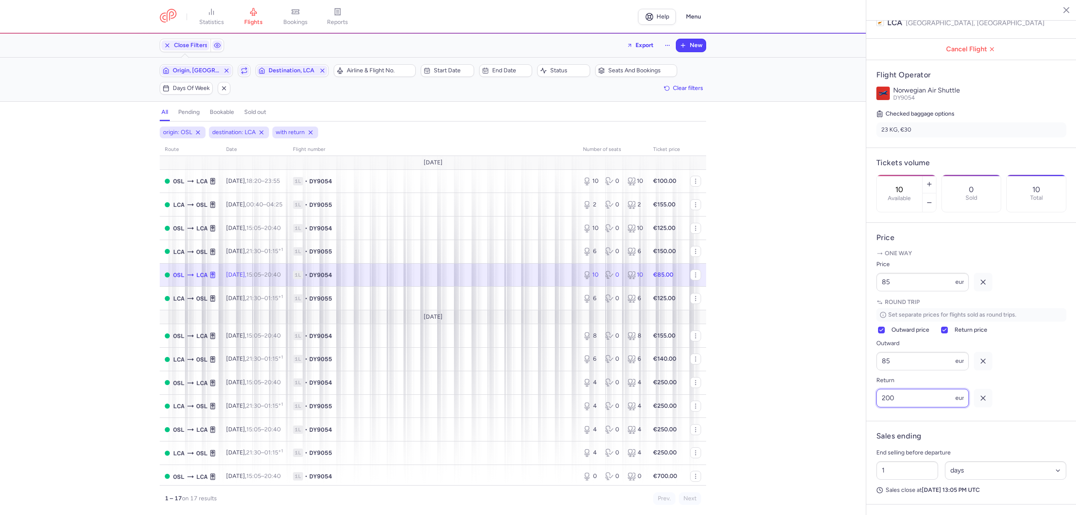
drag, startPoint x: 898, startPoint y: 419, endPoint x: 866, endPoint y: 425, distance: 32.5
click at [866, 421] on article "Price One way Price 85 eur Round trip Set separate prices for flights sold as r…" at bounding box center [971, 322] width 210 height 198
type input "145"
click at [895, 496] on span "Save changes" at bounding box center [905, 499] width 42 height 8
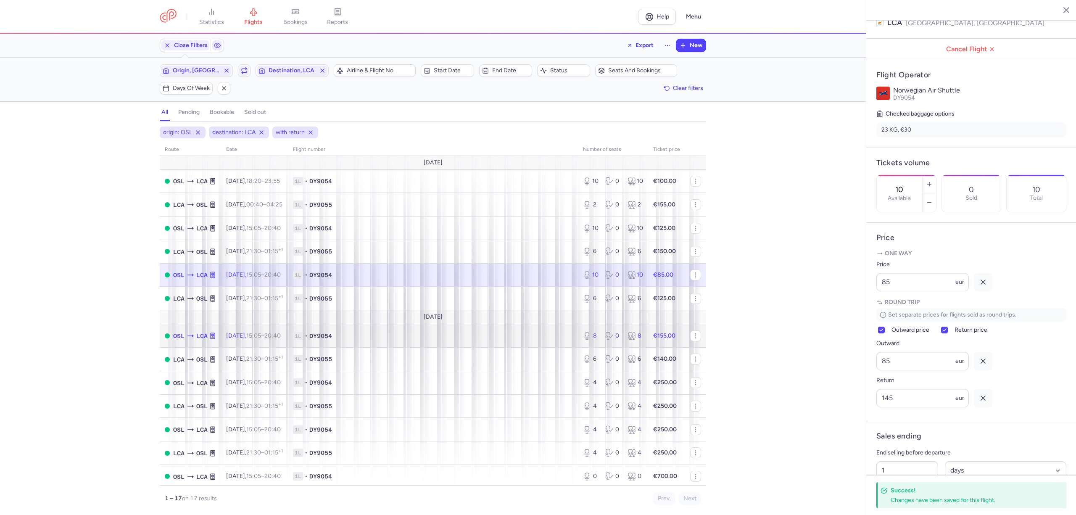
click at [427, 335] on span "1L • DY9054" at bounding box center [433, 336] width 280 height 8
type input "8"
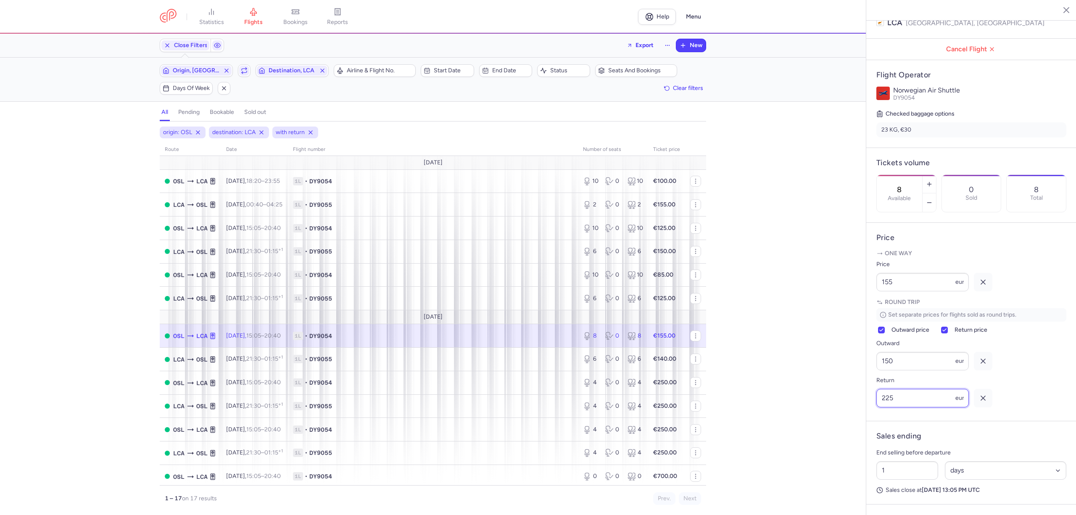
drag, startPoint x: 865, startPoint y: 425, endPoint x: 858, endPoint y: 426, distance: 7.3
click at [858, 426] on div "statistics flights bookings reports Help Menu Close Filters Export New Filters …" at bounding box center [538, 257] width 1076 height 515
type input "150"
click at [906, 501] on span "Save changes" at bounding box center [905, 499] width 42 height 8
click at [208, 73] on span "Origin, [GEOGRAPHIC_DATA]" at bounding box center [196, 70] width 47 height 7
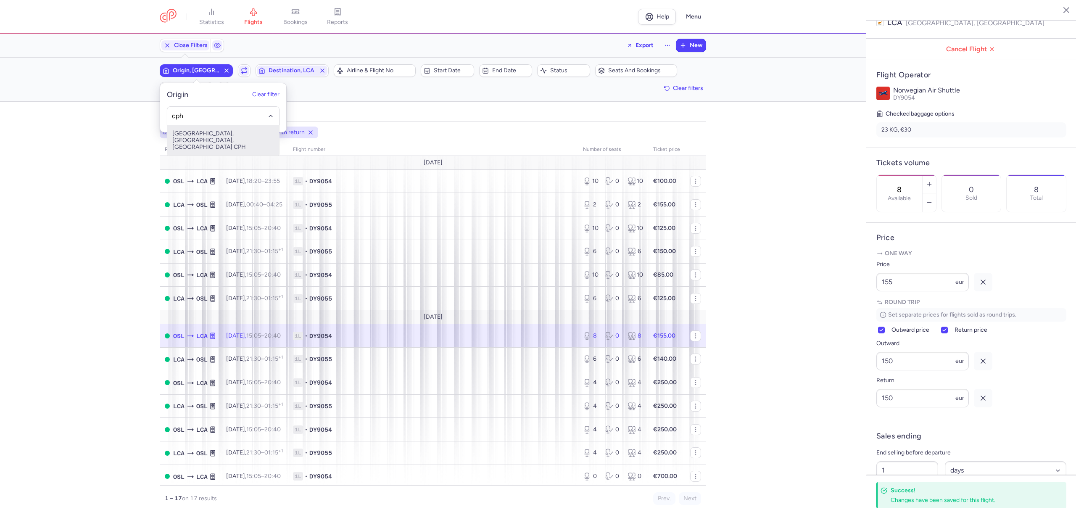
click at [225, 138] on span "[GEOGRAPHIC_DATA], [GEOGRAPHIC_DATA], [GEOGRAPHIC_DATA] CPH" at bounding box center [223, 140] width 112 height 30
type input "cph"
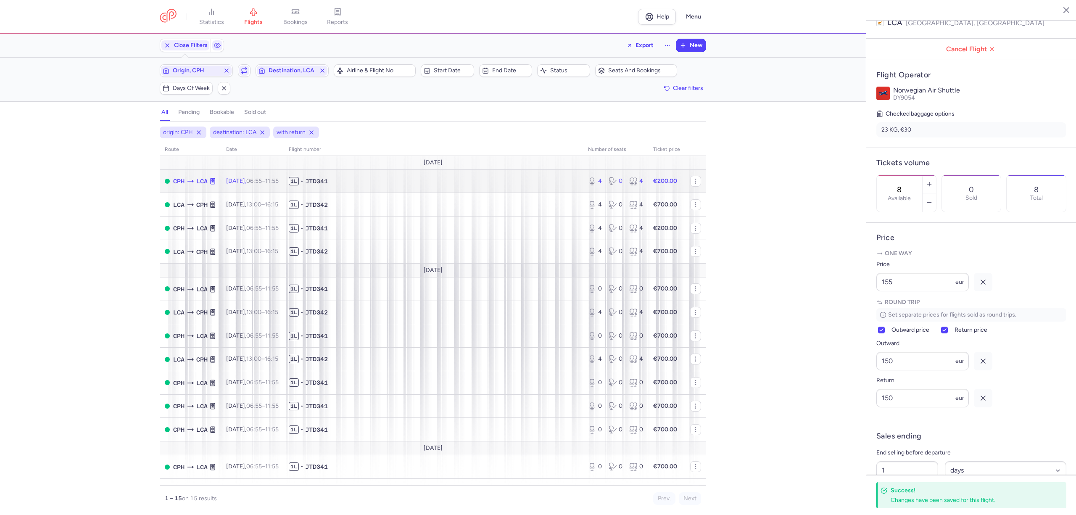
click at [441, 189] on td "1L • JTD341" at bounding box center [433, 181] width 299 height 24
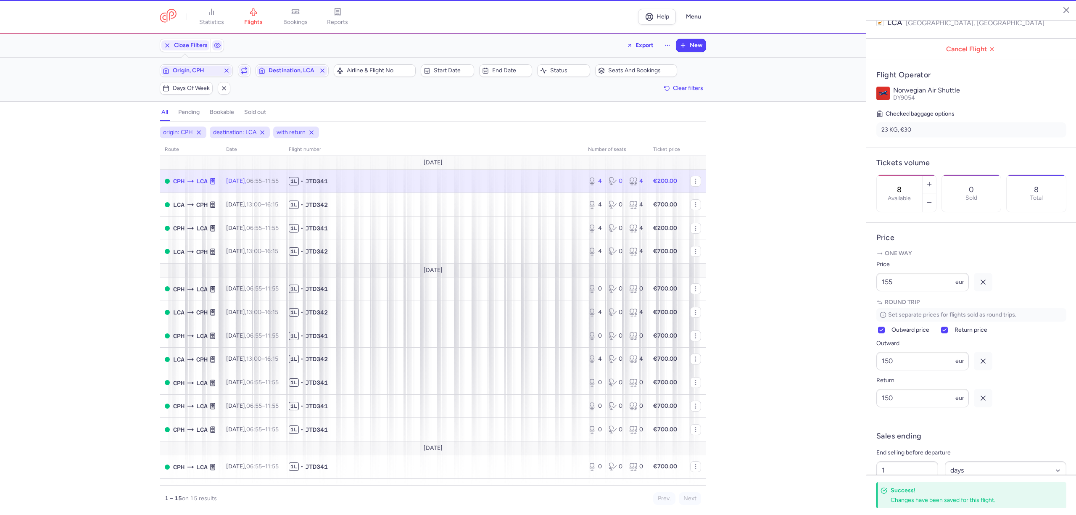
type input "4"
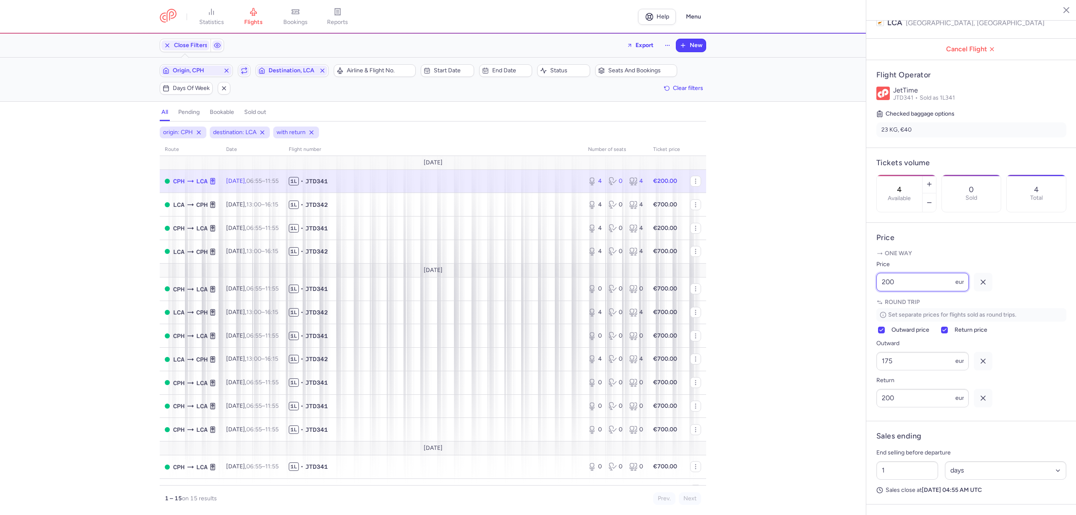
drag, startPoint x: 910, startPoint y: 306, endPoint x: 858, endPoint y: 309, distance: 51.4
click at [858, 309] on div "statistics flights bookings reports Help Menu Close Filters Export New Filters …" at bounding box center [538, 257] width 1076 height 515
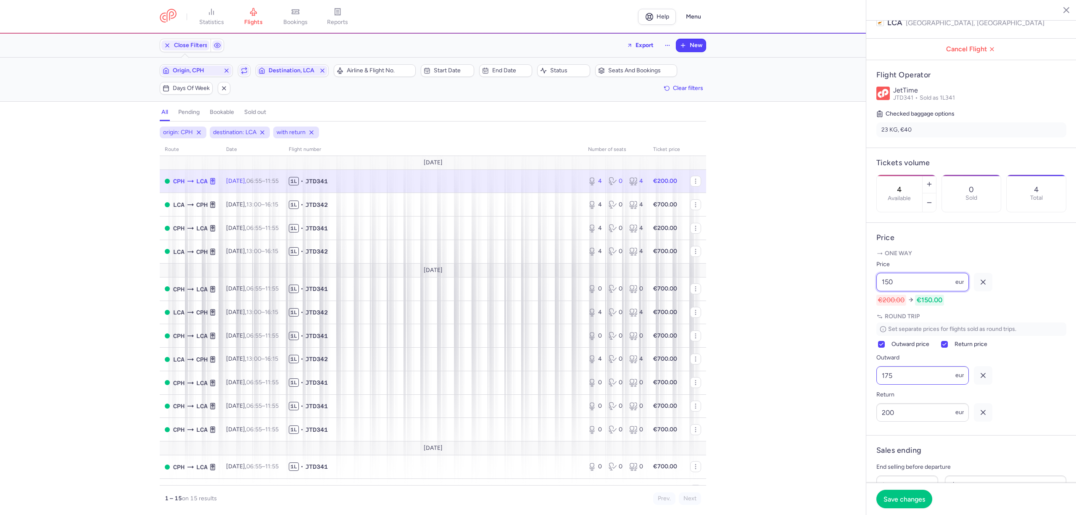
type input "150"
drag, startPoint x: 901, startPoint y: 397, endPoint x: 805, endPoint y: 409, distance: 97.4
click at [805, 409] on div "statistics flights bookings reports Help Menu Close Filters Export New Filters …" at bounding box center [538, 257] width 1076 height 515
type input "145"
click at [900, 498] on span "Save changes" at bounding box center [905, 499] width 42 height 8
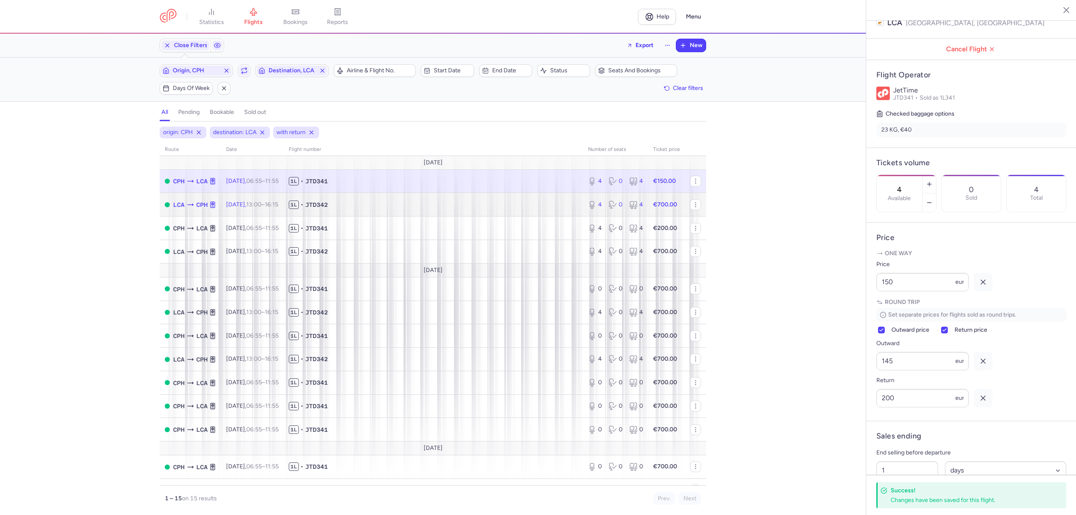
click at [456, 205] on span "1L • JTD342" at bounding box center [433, 205] width 289 height 8
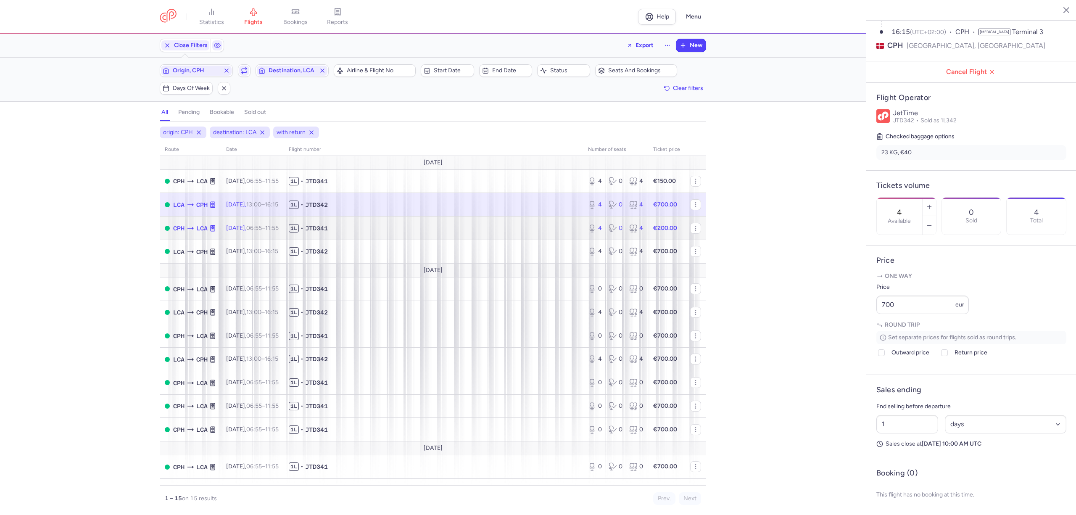
click at [467, 225] on span "1L • JTD341" at bounding box center [433, 228] width 289 height 8
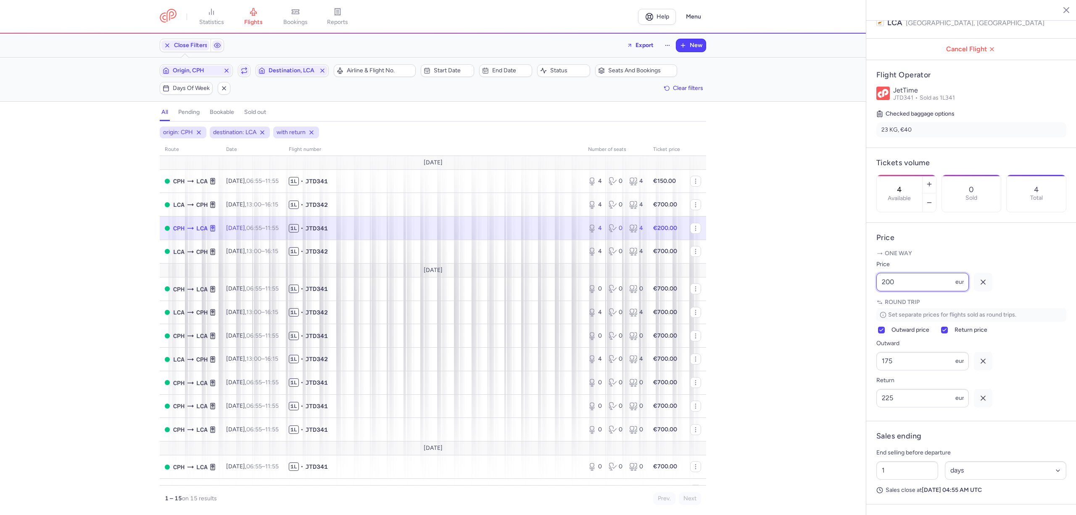
drag, startPoint x: 888, startPoint y: 300, endPoint x: 863, endPoint y: 299, distance: 25.2
click at [866, 300] on div "Copenhagen Larnaca [DATE] Open CPH [GEOGRAPHIC_DATA], [GEOGRAPHIC_DATA] 06:55 (…" at bounding box center [971, 257] width 210 height 515
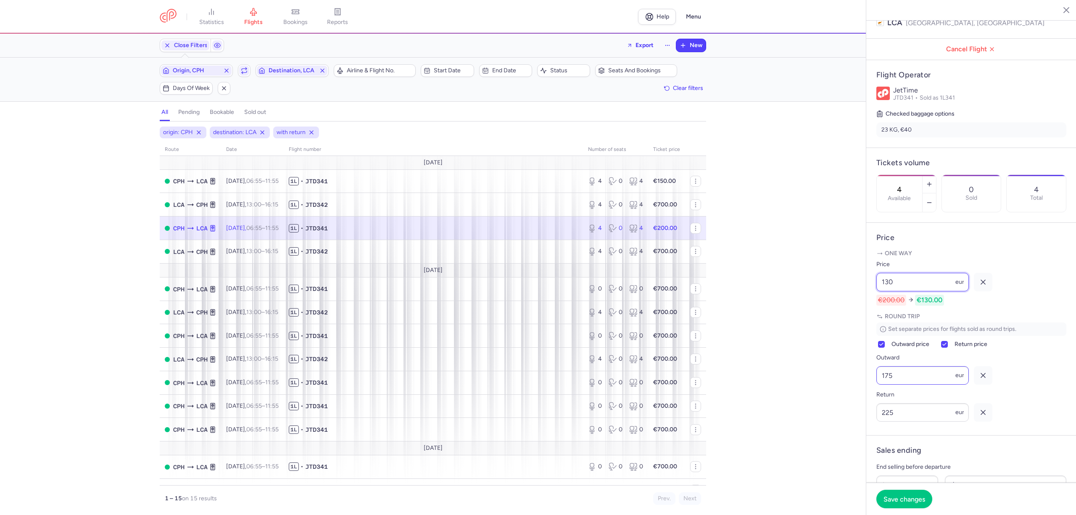
type input "130"
drag, startPoint x: 924, startPoint y: 401, endPoint x: 831, endPoint y: 401, distance: 92.9
click at [831, 401] on div "statistics flights bookings reports Help Menu Close Filters Export New Filters …" at bounding box center [538, 257] width 1076 height 515
type input "100"
click at [900, 501] on span "Save changes" at bounding box center [905, 499] width 42 height 8
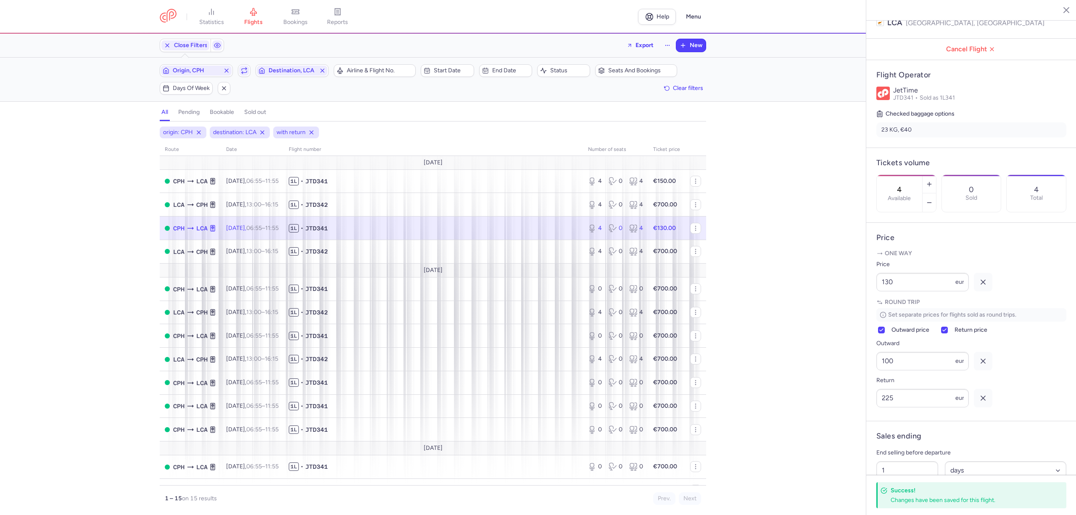
click at [512, 234] on td "1L • JTD341" at bounding box center [433, 228] width 299 height 24
drag, startPoint x: 920, startPoint y: 309, endPoint x: 839, endPoint y: 318, distance: 81.2
click at [839, 318] on div "statistics flights bookings reports Help Menu Close Filters Export New Filters …" at bounding box center [538, 257] width 1076 height 515
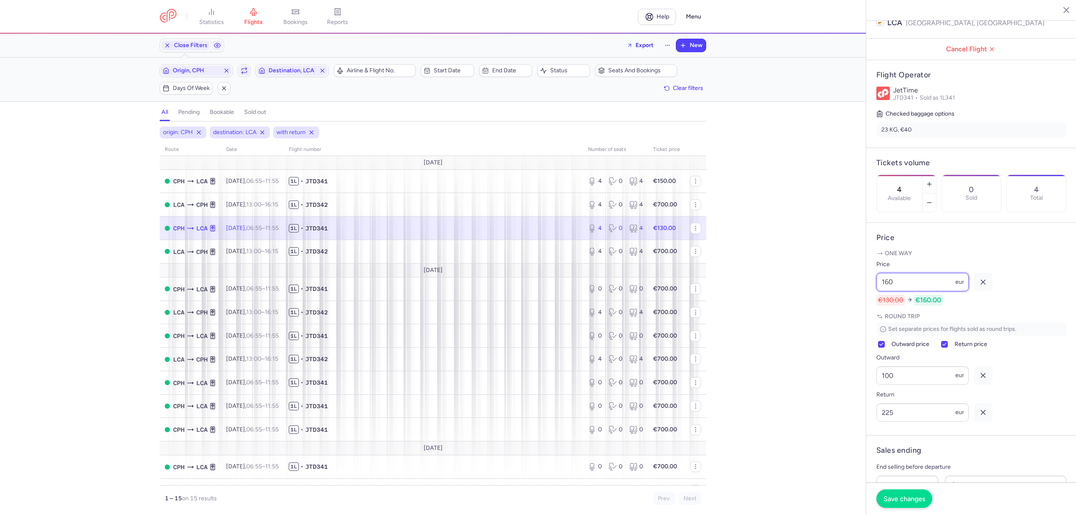
type input "160"
click at [902, 494] on button "Save changes" at bounding box center [904, 498] width 56 height 18
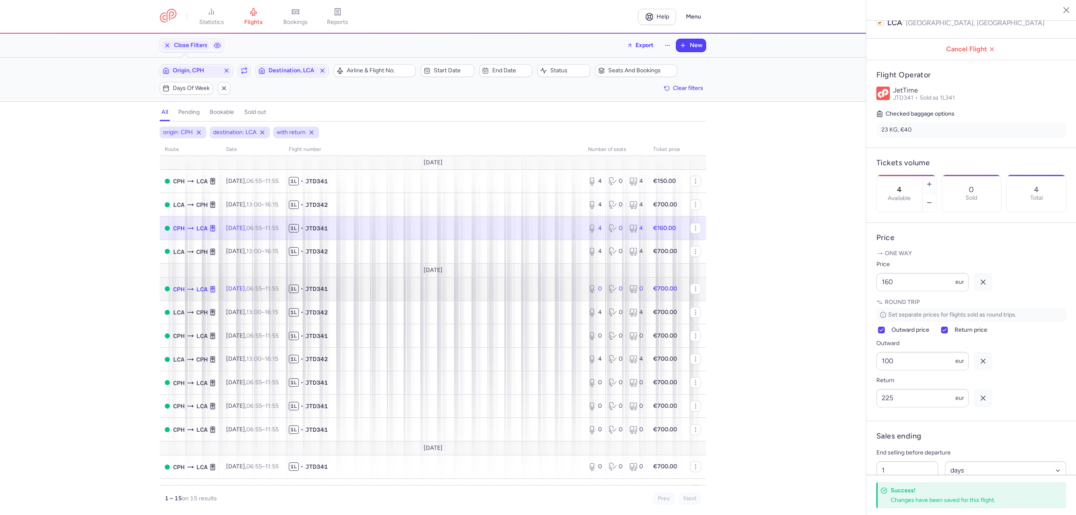
click at [399, 295] on td "1L • JTD341" at bounding box center [433, 289] width 299 height 24
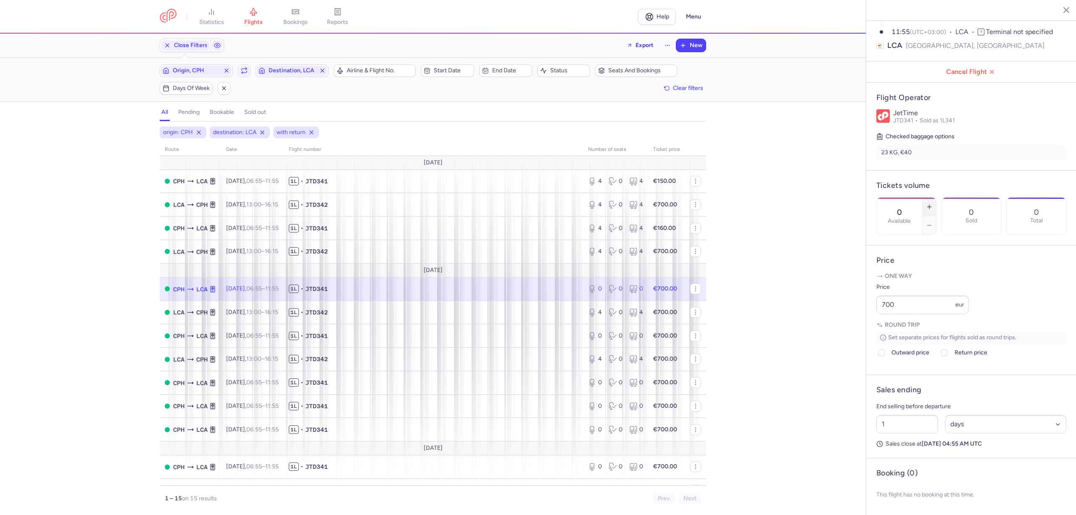
click at [933, 203] on icon "button" at bounding box center [929, 206] width 7 height 7
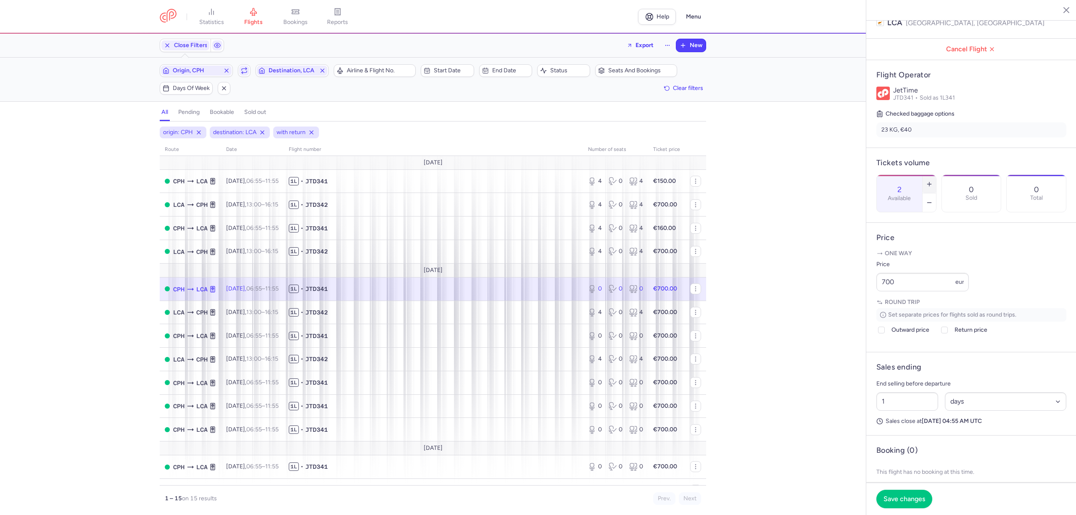
click at [933, 181] on icon "button" at bounding box center [929, 184] width 7 height 7
type input "4"
drag, startPoint x: 916, startPoint y: 309, endPoint x: 878, endPoint y: 310, distance: 38.7
click at [880, 291] on input "700" at bounding box center [922, 282] width 92 height 18
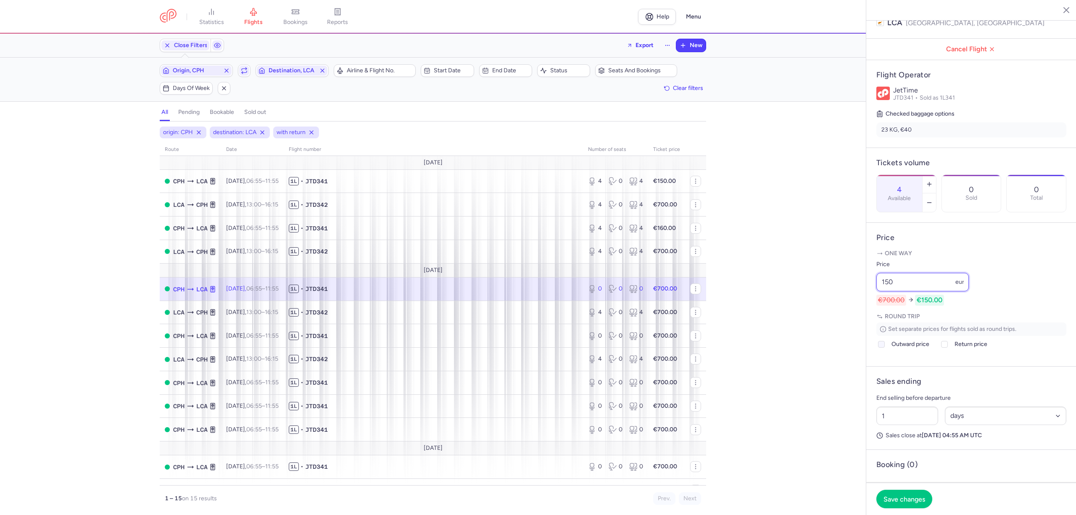
type input "150"
click at [898, 349] on span "Outward price" at bounding box center [911, 344] width 38 height 10
click at [885, 348] on input "Outward price" at bounding box center [881, 344] width 7 height 7
checkbox input "true"
type input "100"
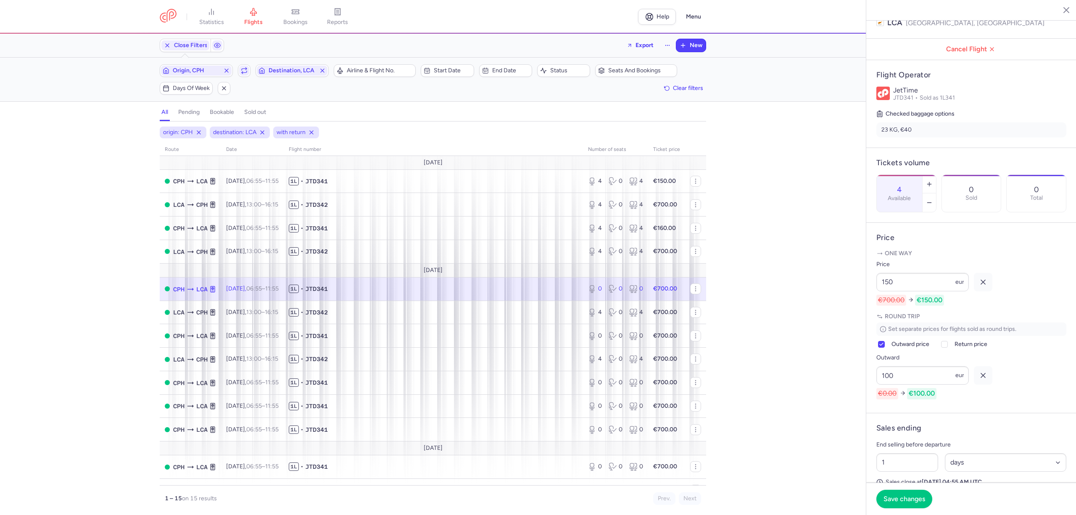
click at [952, 362] on div "Set separate prices for flights sold as round trips. Outward price Return price…" at bounding box center [971, 360] width 190 height 77
click at [951, 349] on label "Return price" at bounding box center [964, 344] width 48 height 10
click at [948, 348] on input "Return price" at bounding box center [944, 344] width 7 height 7
checkbox input "true"
type input "250"
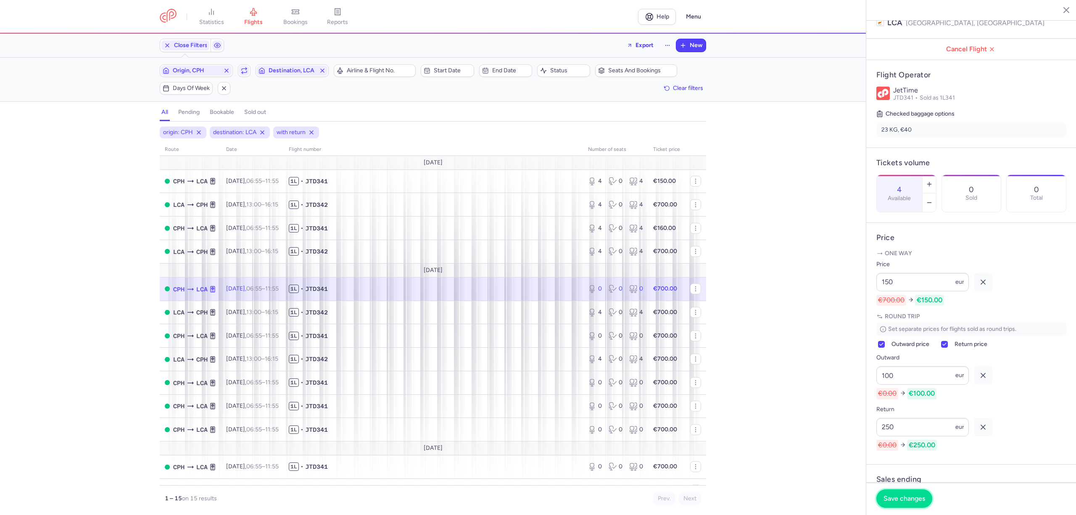
click at [913, 496] on span "Save changes" at bounding box center [905, 499] width 42 height 8
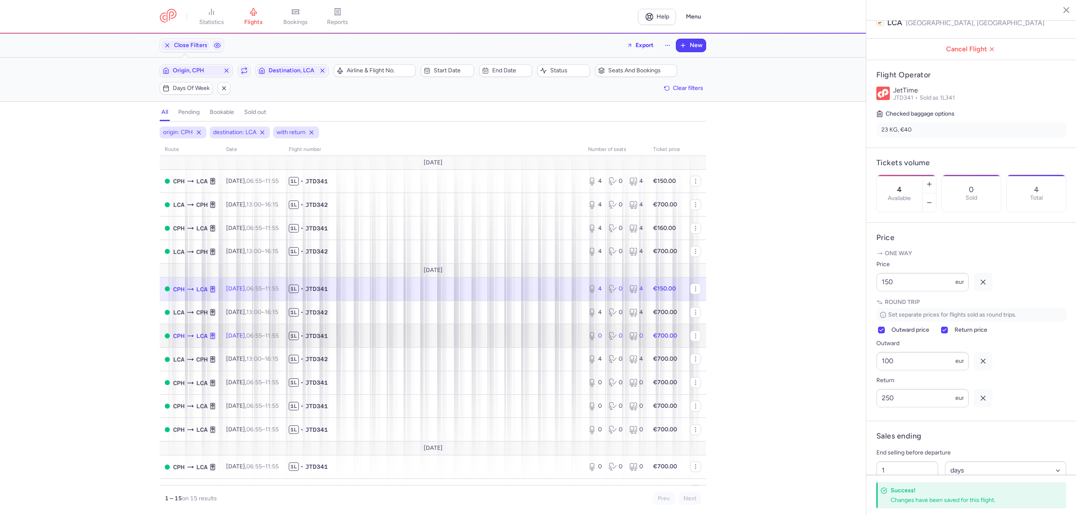
click at [474, 337] on span "1L • JTD341" at bounding box center [433, 336] width 289 height 8
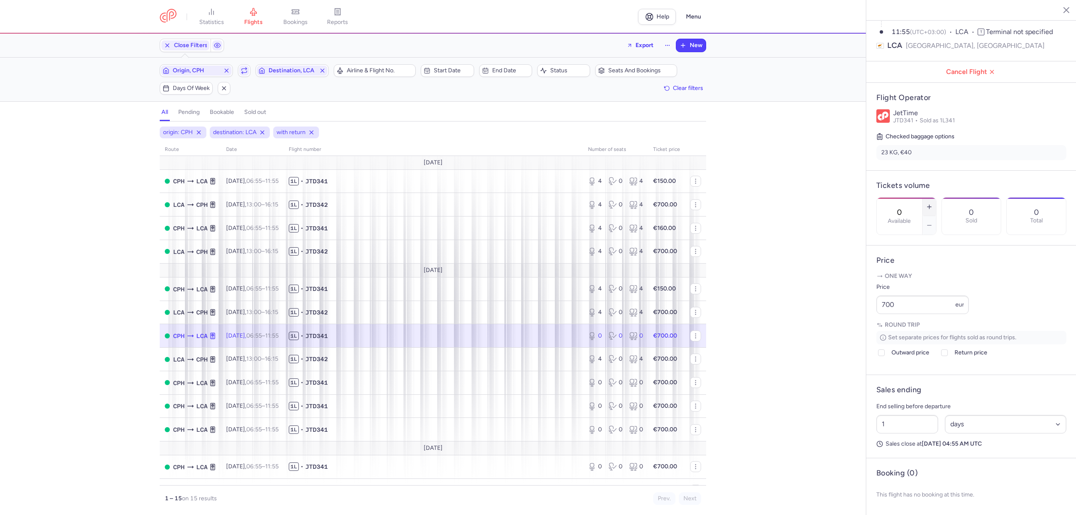
click at [936, 198] on button "button" at bounding box center [929, 207] width 13 height 18
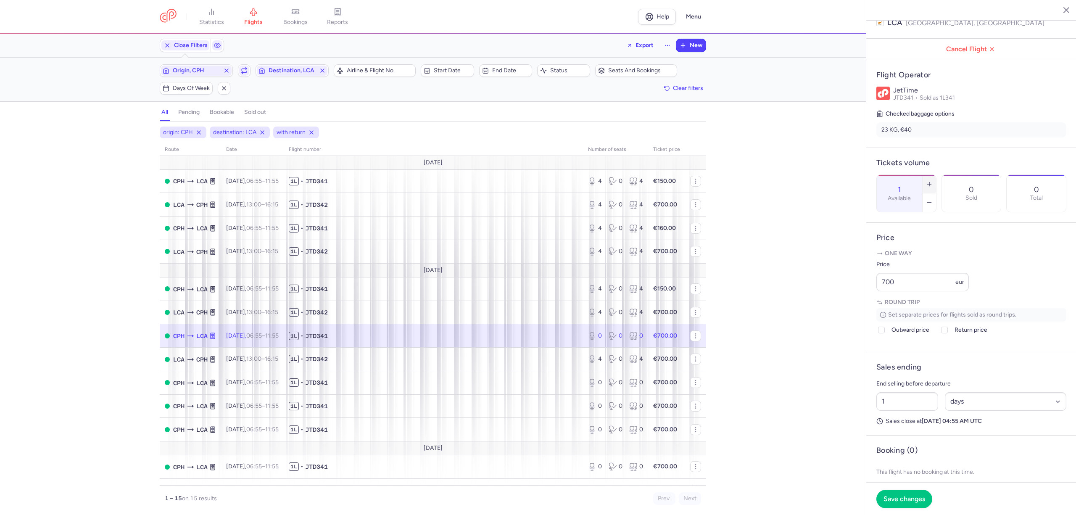
click at [936, 175] on button "button" at bounding box center [929, 184] width 13 height 18
type input "4"
drag, startPoint x: 898, startPoint y: 306, endPoint x: 861, endPoint y: 307, distance: 37.0
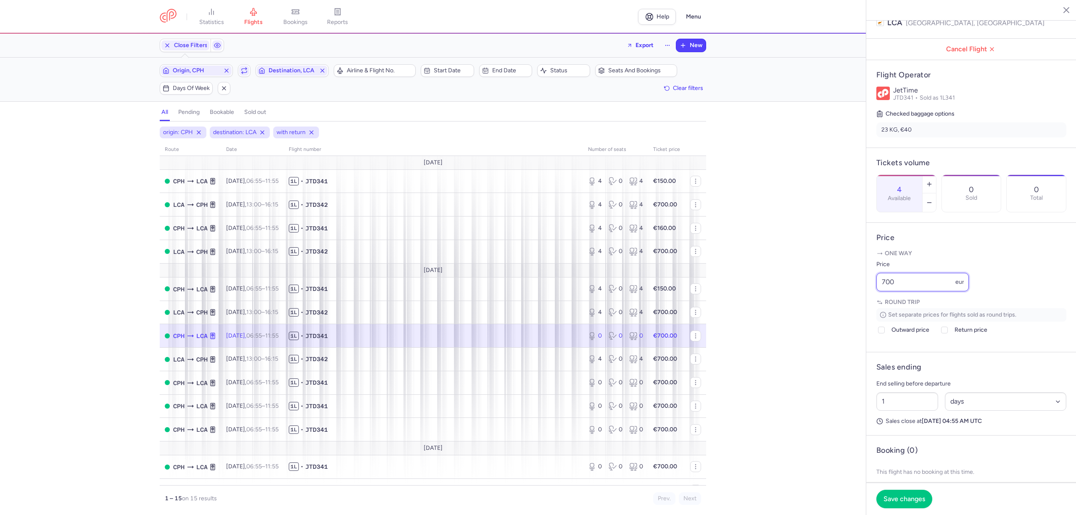
click at [861, 307] on div "statistics flights bookings reports Help Menu Close Filters Export New Filters …" at bounding box center [538, 257] width 1076 height 515
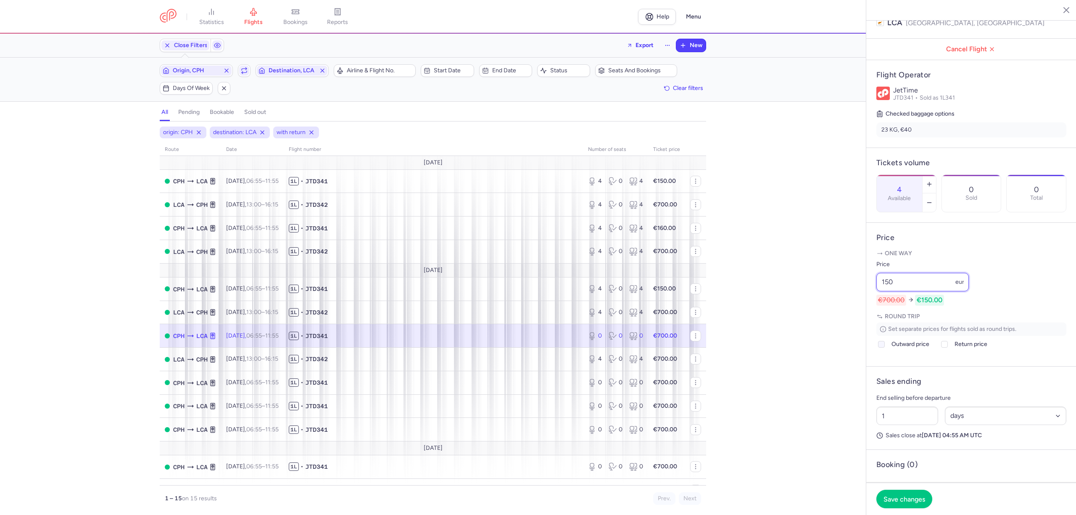
type input "150"
click at [890, 349] on label "Outward price" at bounding box center [902, 344] width 53 height 10
click at [885, 348] on input "Outward price" at bounding box center [881, 344] width 7 height 7
checkbox input "true"
type input "125"
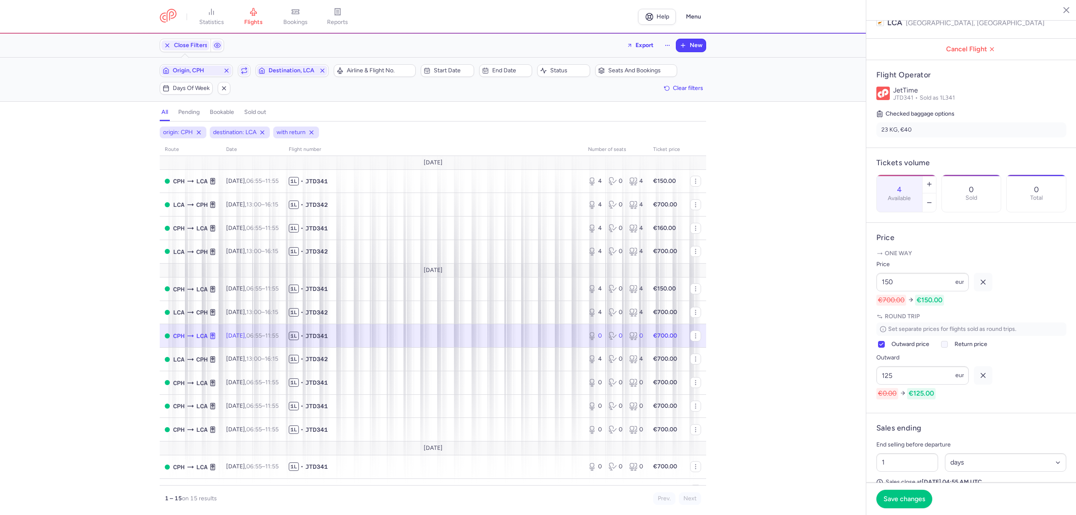
click at [944, 349] on div at bounding box center [945, 344] width 10 height 10
click at [944, 348] on input "Return price" at bounding box center [944, 344] width 7 height 7
checkbox input "true"
type input "225"
click at [926, 493] on button "Save changes" at bounding box center [904, 498] width 56 height 18
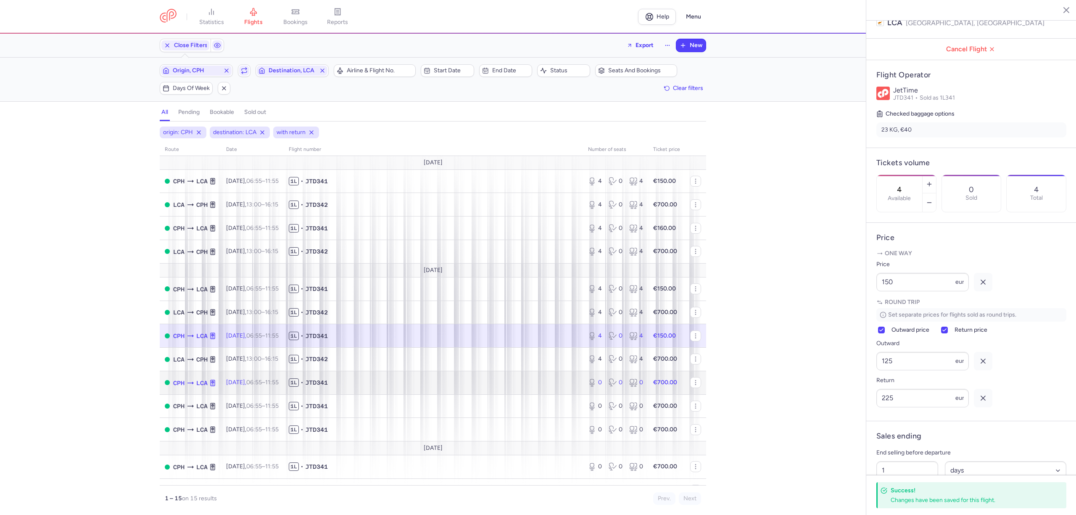
click at [459, 380] on span "1L • JTD341" at bounding box center [433, 382] width 289 height 8
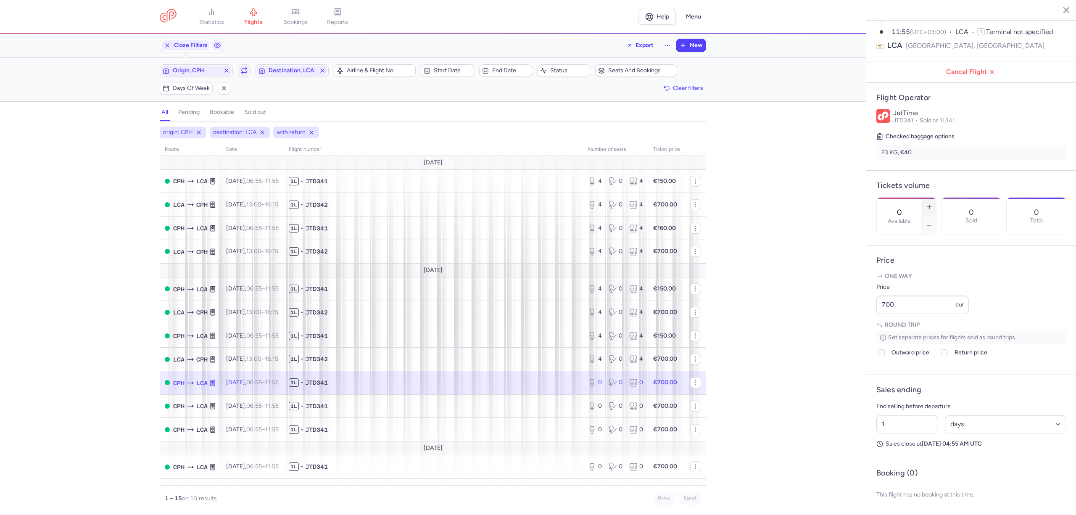
click at [936, 198] on button "button" at bounding box center [929, 207] width 13 height 18
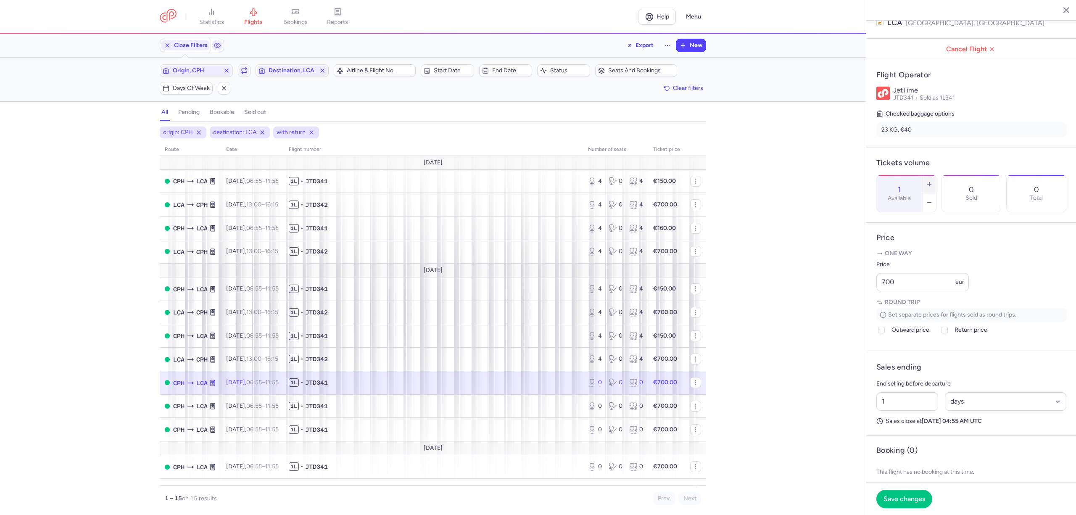
click at [936, 175] on button "button" at bounding box center [929, 184] width 13 height 18
type input "4"
drag, startPoint x: 894, startPoint y: 307, endPoint x: 868, endPoint y: 305, distance: 25.3
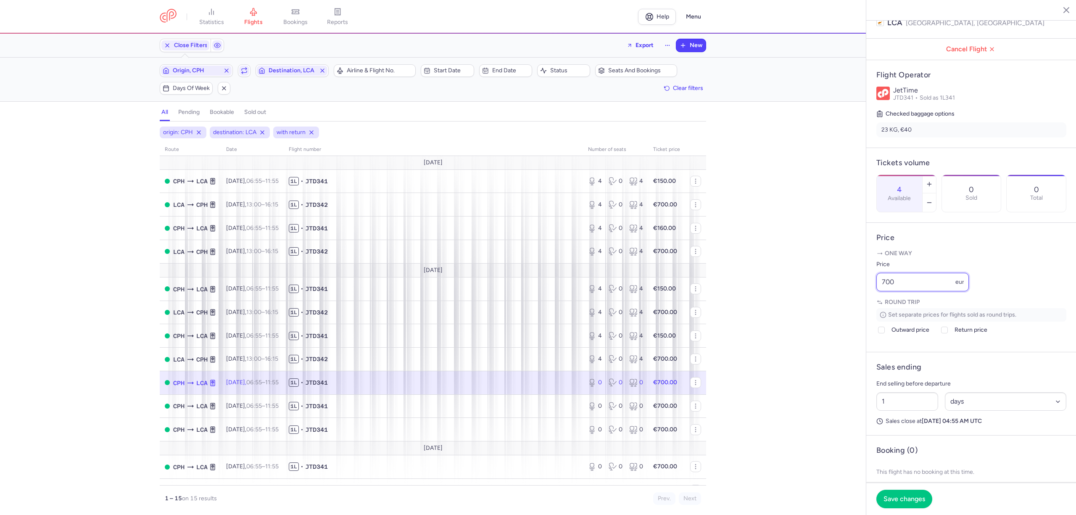
click at [870, 305] on article "Price One way Price 700 eur Round trip Set separate prices for flights sold as …" at bounding box center [971, 287] width 210 height 129
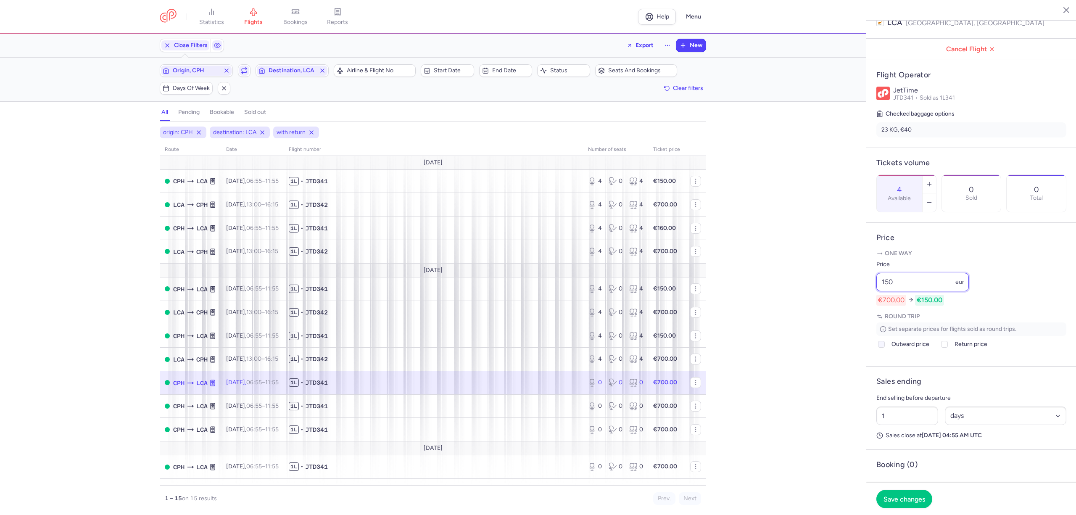
type input "150"
click at [902, 349] on span "Outward price" at bounding box center [911, 344] width 38 height 10
click at [885, 348] on input "Outward price" at bounding box center [881, 344] width 7 height 7
checkbox input "true"
type input "125"
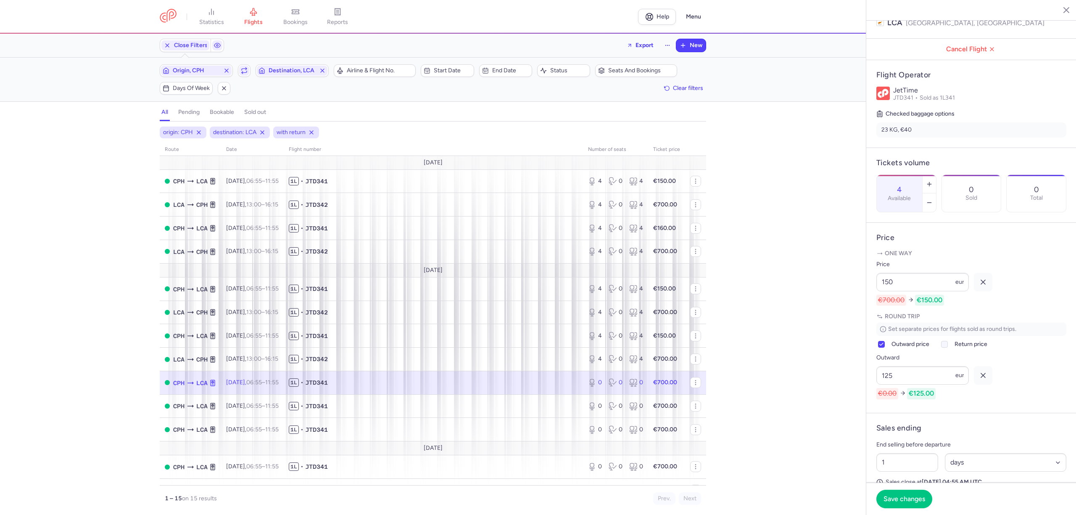
click at [954, 349] on label "Return price" at bounding box center [964, 344] width 48 height 10
click at [948, 348] on input "Return price" at bounding box center [944, 344] width 7 height 7
checkbox input "true"
type input "200"
click at [911, 500] on span "Save changes" at bounding box center [905, 499] width 42 height 8
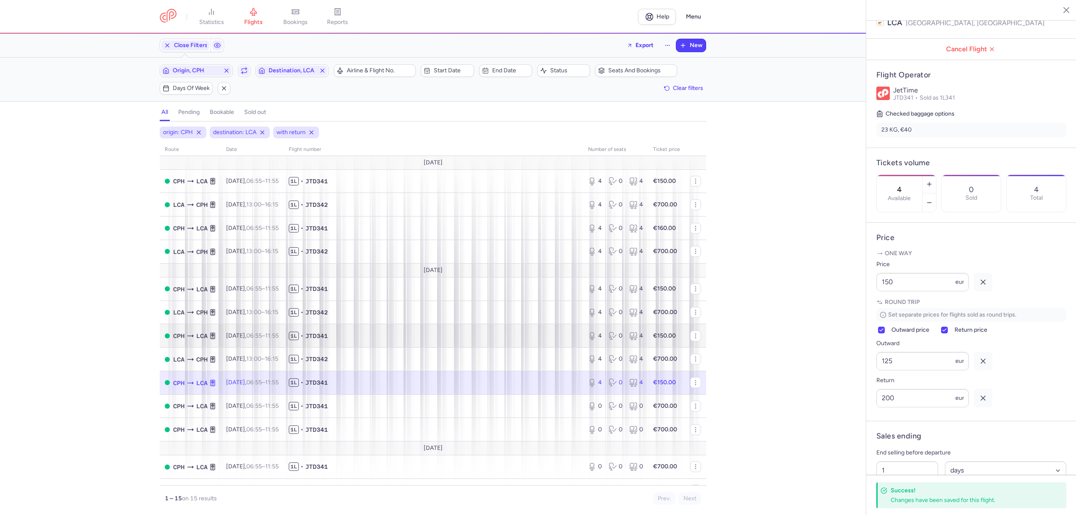
scroll to position [56, 0]
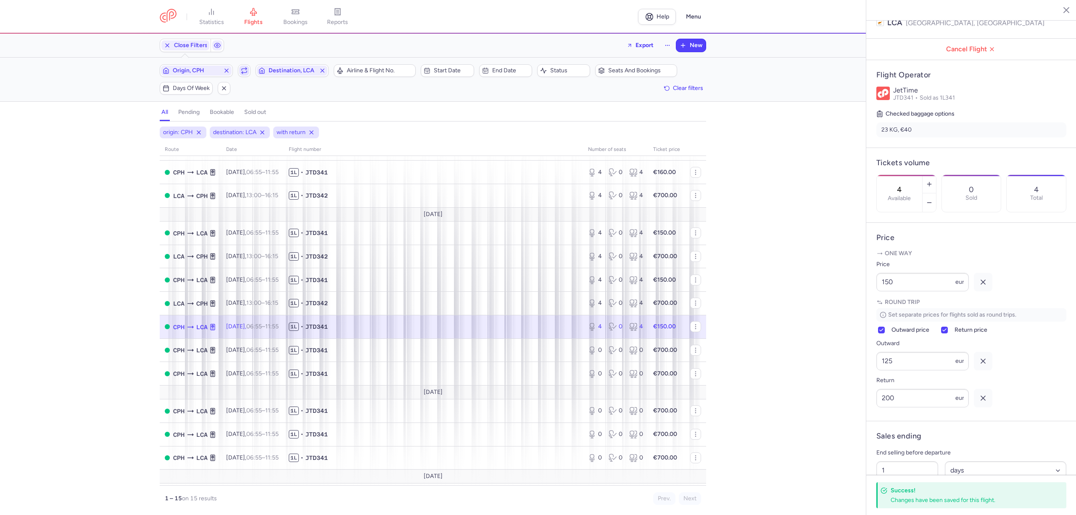
click at [245, 71] on icon "button" at bounding box center [244, 70] width 7 height 7
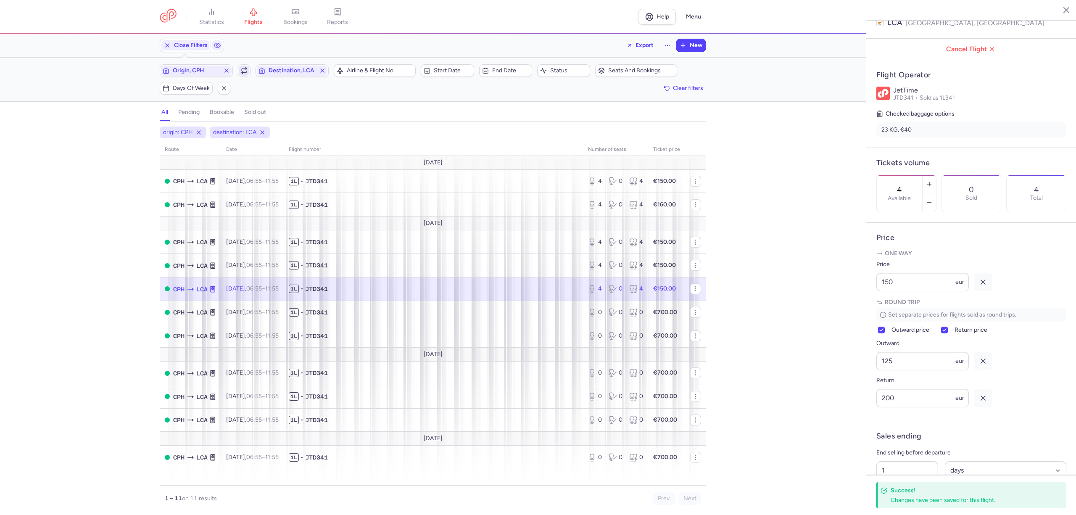
click at [244, 73] on icon "button" at bounding box center [244, 72] width 5 height 2
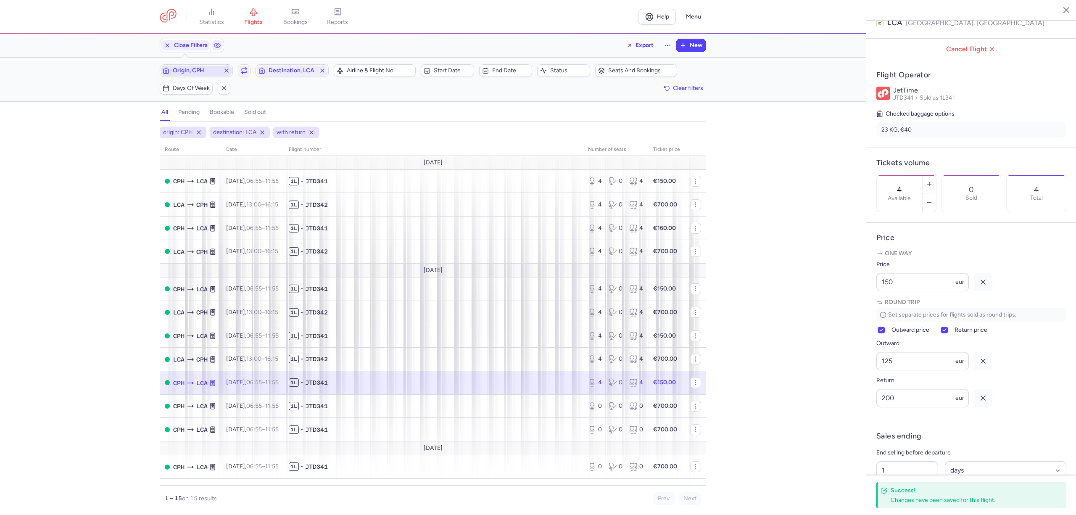
click at [212, 71] on span "Origin, CPH" at bounding box center [196, 70] width 47 height 7
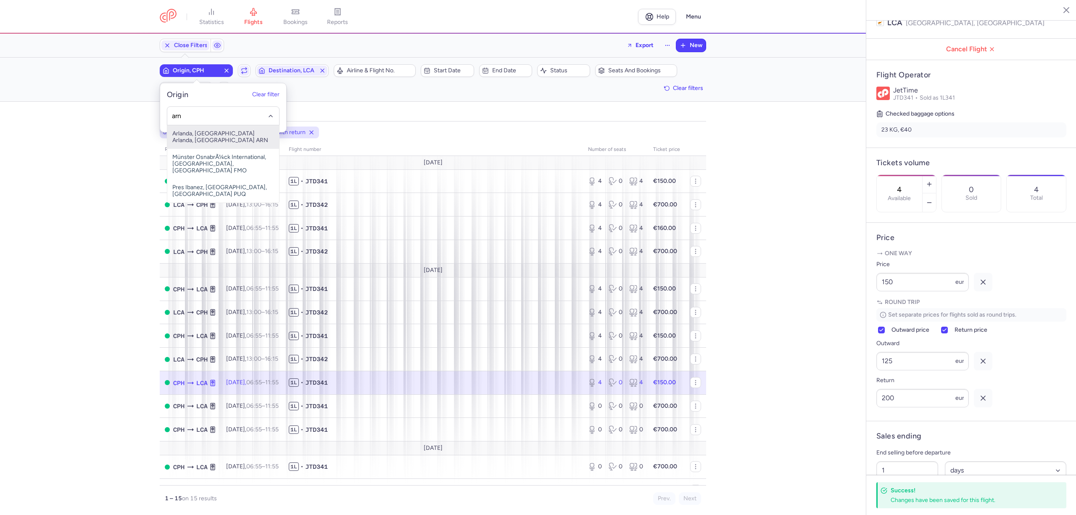
click at [192, 130] on span "Arlanda, [GEOGRAPHIC_DATA] Arlanda, [GEOGRAPHIC_DATA] ARN" at bounding box center [223, 137] width 112 height 24
type input "arn"
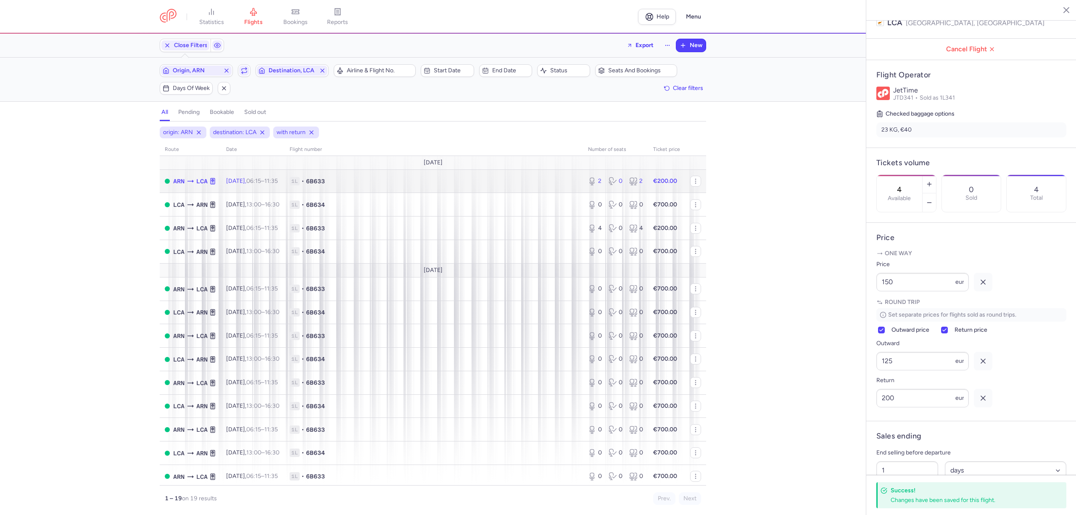
click at [468, 185] on span "1L • 6B633" at bounding box center [434, 181] width 288 height 8
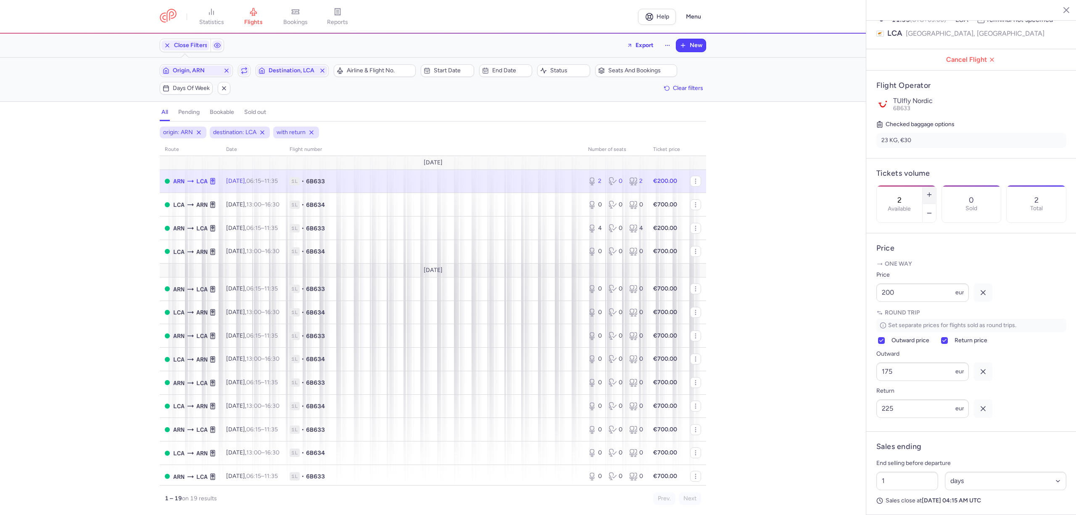
click at [933, 191] on icon "button" at bounding box center [929, 194] width 7 height 7
type input "6"
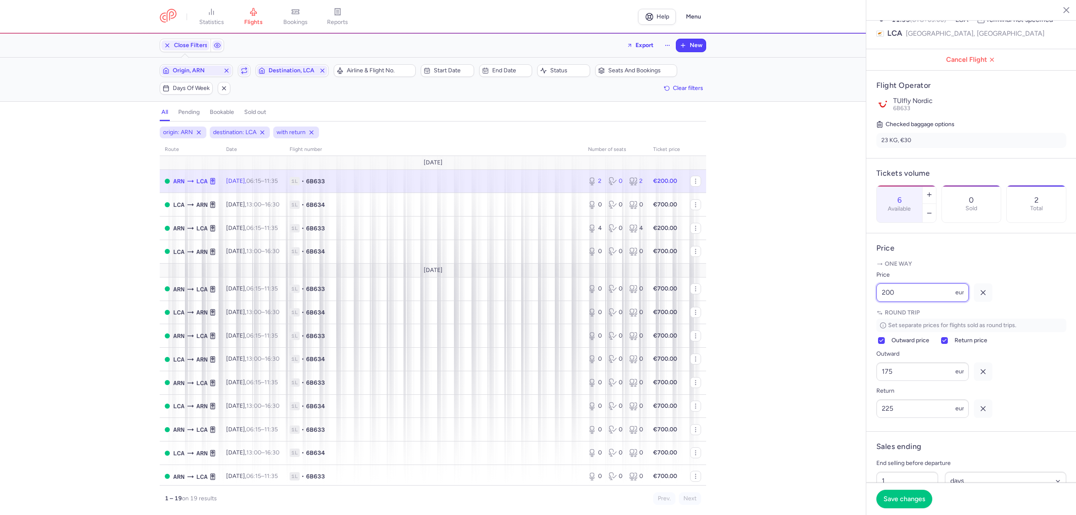
drag, startPoint x: 888, startPoint y: 306, endPoint x: 843, endPoint y: 310, distance: 44.8
click at [845, 310] on div "statistics flights bookings reports Help Menu Close Filters Export New Filters …" at bounding box center [538, 257] width 1076 height 515
type input "150"
drag, startPoint x: 904, startPoint y: 393, endPoint x: 862, endPoint y: 399, distance: 42.6
click at [863, 399] on div "statistics flights bookings reports Help Menu Close Filters Export New Filters …" at bounding box center [538, 257] width 1076 height 515
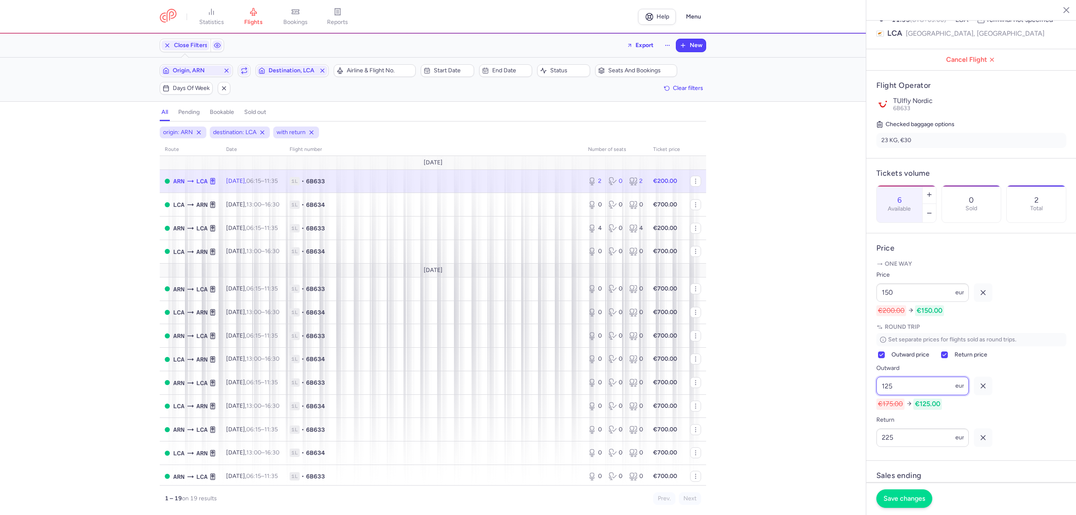
type input "125"
click at [916, 497] on span "Save changes" at bounding box center [905, 499] width 42 height 8
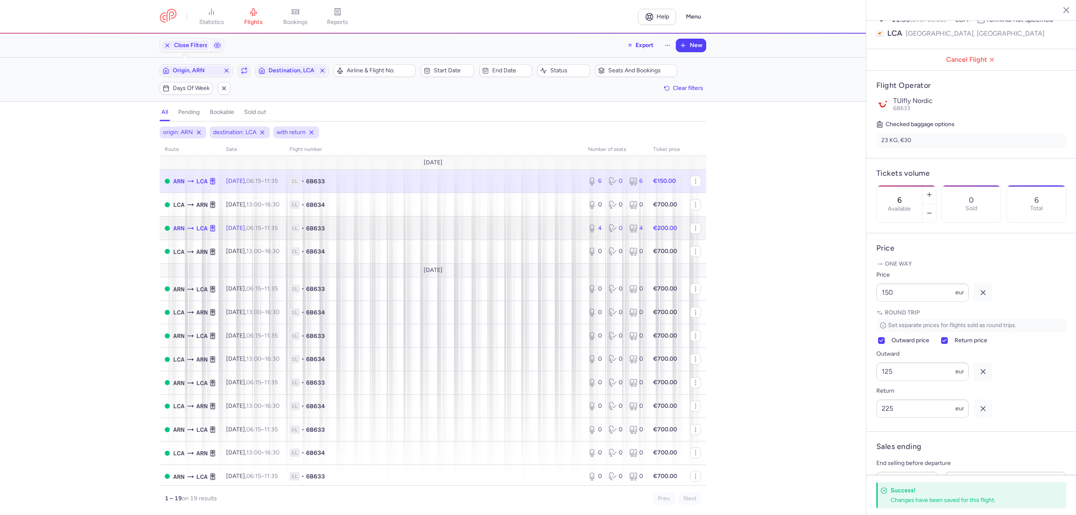
click at [414, 232] on span "1L • 6B633" at bounding box center [434, 228] width 288 height 8
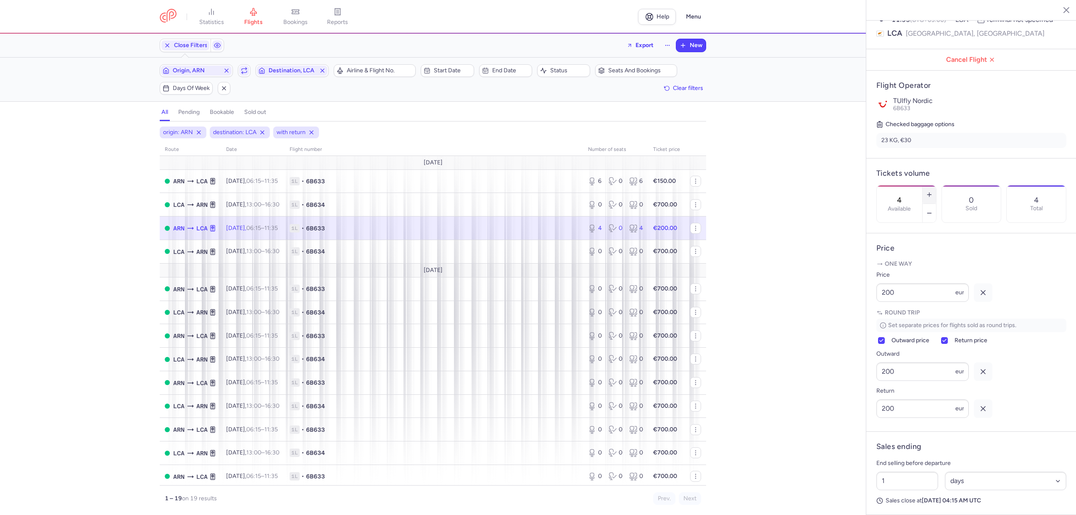
click at [933, 191] on icon "button" at bounding box center [929, 194] width 7 height 7
type input "6"
drag, startPoint x: 877, startPoint y: 310, endPoint x: 837, endPoint y: 310, distance: 40.4
click at [837, 310] on div "statistics flights bookings reports Help Menu Close Filters Export New Filters …" at bounding box center [538, 257] width 1076 height 515
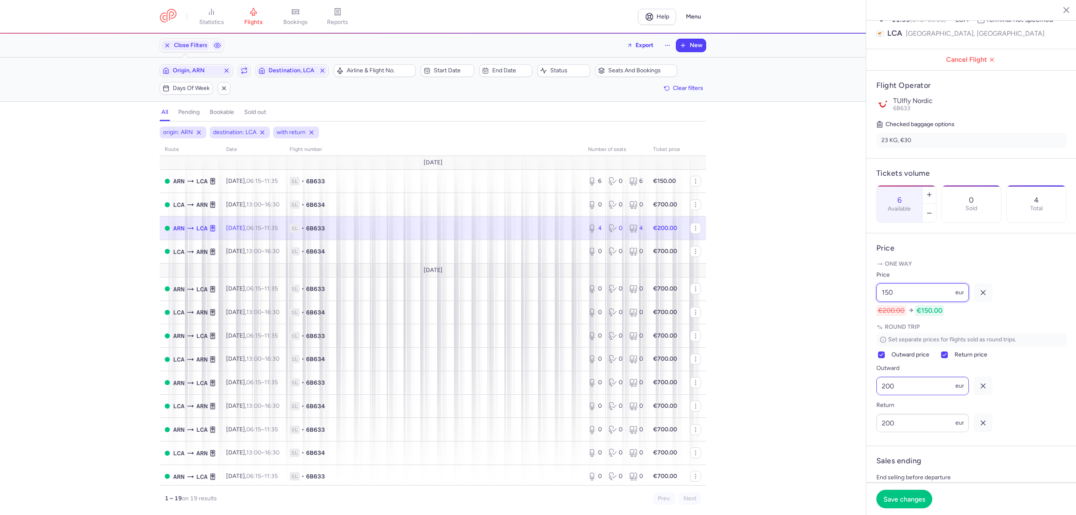
type input "150"
drag, startPoint x: 914, startPoint y: 402, endPoint x: 866, endPoint y: 395, distance: 48.0
click at [869, 397] on article "Price One way Price 150 eur €200.00 €150.00 Round trip Set separate prices for …" at bounding box center [971, 339] width 210 height 213
type input "125"
click at [917, 491] on button "Save changes" at bounding box center [904, 498] width 56 height 18
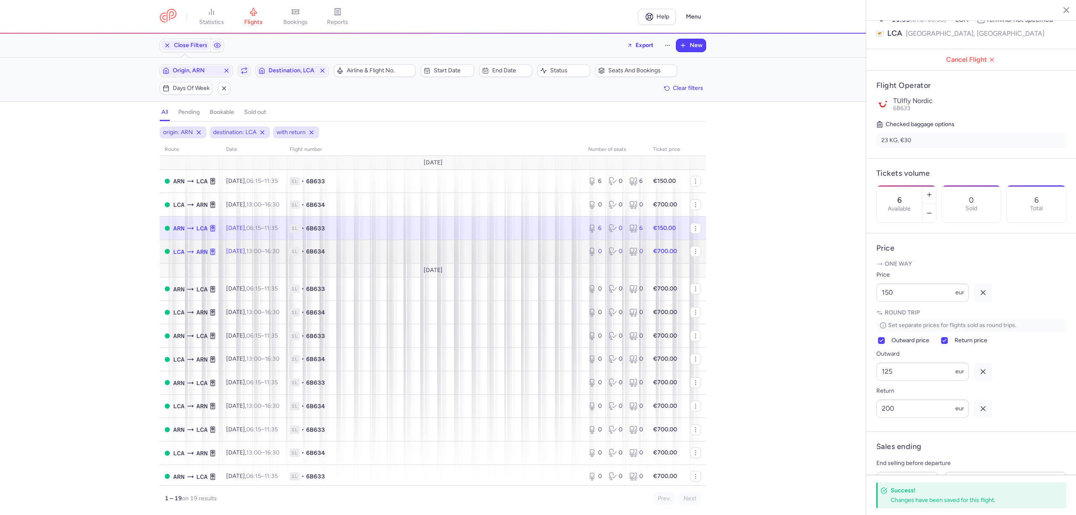
click at [401, 250] on span "1L • 6B634" at bounding box center [434, 251] width 288 height 8
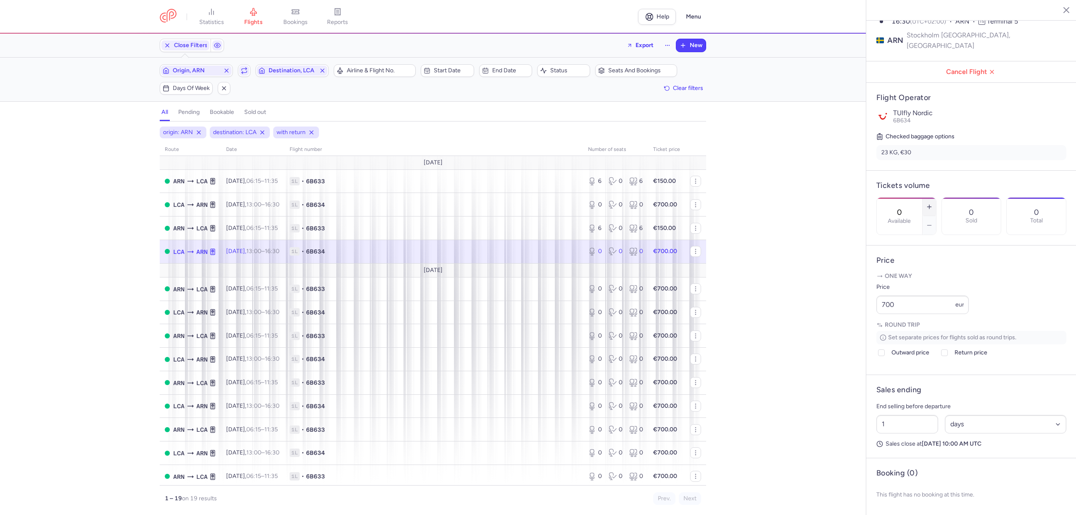
click at [933, 203] on icon "button" at bounding box center [929, 206] width 7 height 7
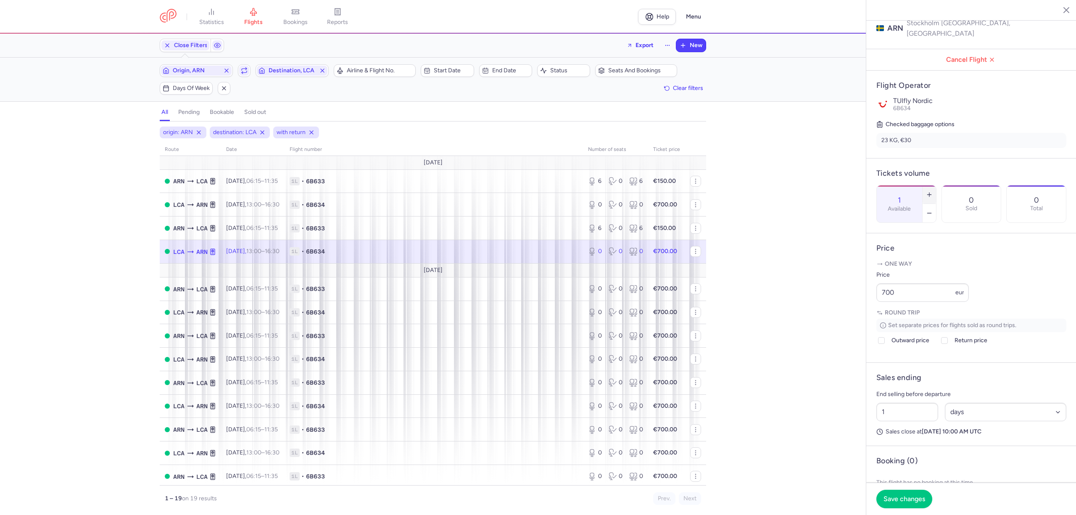
click at [933, 191] on icon "button" at bounding box center [929, 194] width 7 height 7
type input "4"
drag, startPoint x: 853, startPoint y: 305, endPoint x: 839, endPoint y: 308, distance: 13.8
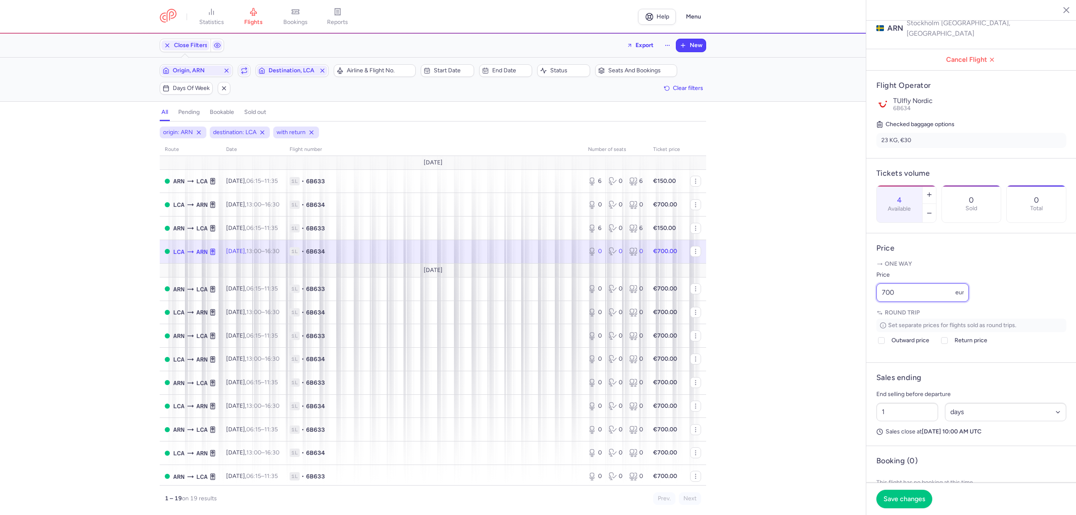
click at [839, 308] on div "statistics flights bookings reports Help Menu Close Filters Export New Filters …" at bounding box center [538, 257] width 1076 height 515
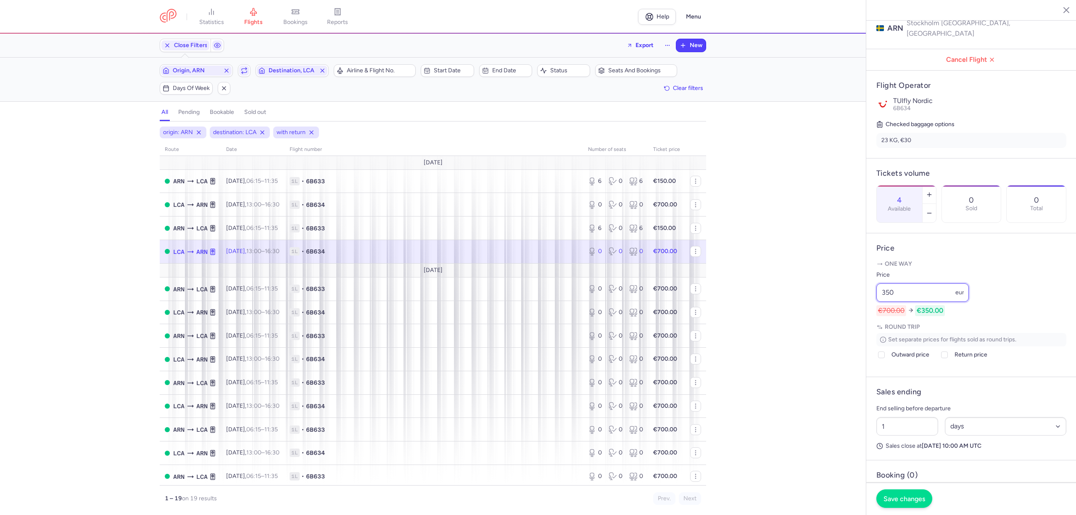
type input "350"
click at [913, 494] on button "Save changes" at bounding box center [904, 498] width 56 height 18
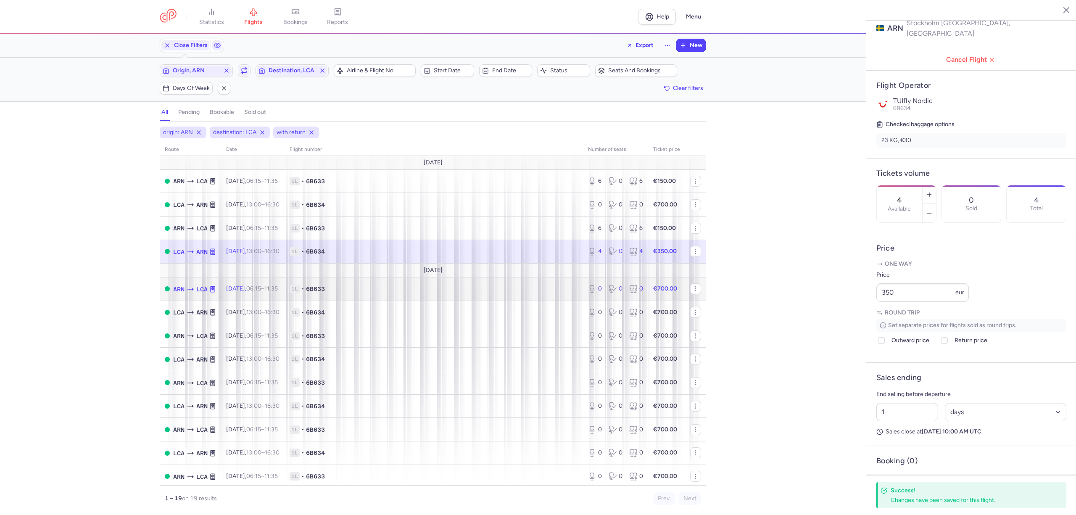
click at [362, 293] on span "1L • 6B633" at bounding box center [434, 289] width 288 height 8
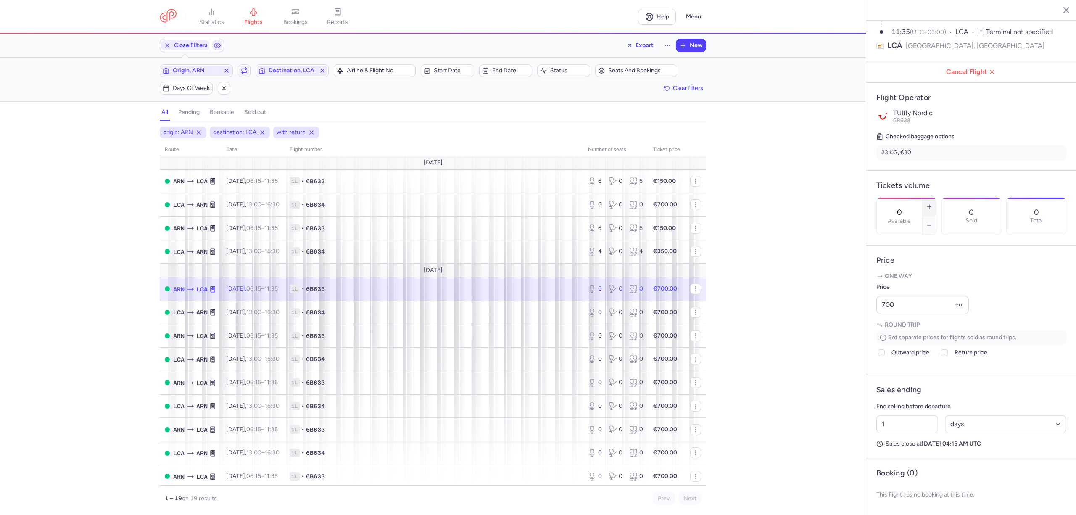
click at [936, 198] on button "button" at bounding box center [929, 207] width 13 height 18
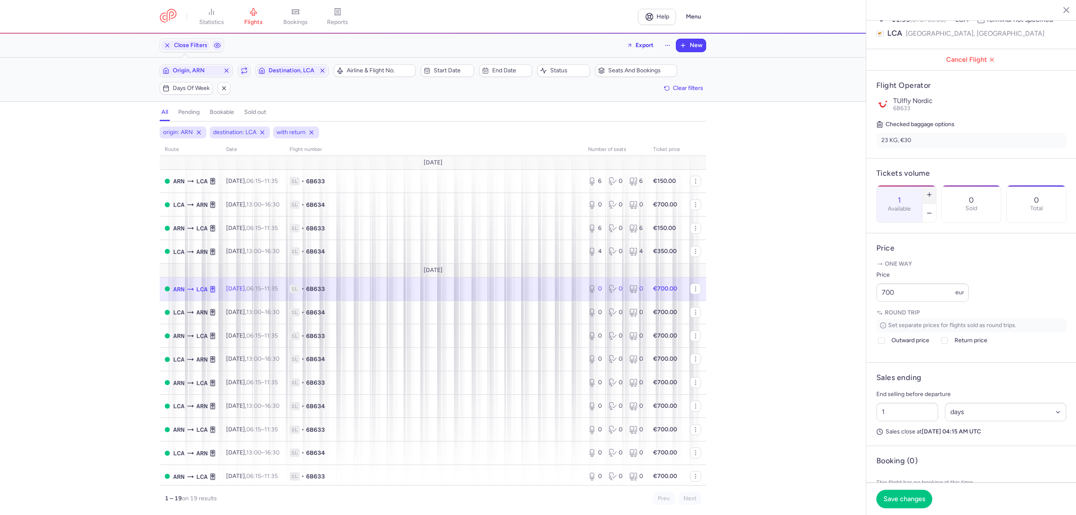
click at [936, 185] on button "button" at bounding box center [929, 194] width 13 height 18
type input "4"
drag, startPoint x: 906, startPoint y: 306, endPoint x: 843, endPoint y: 308, distance: 63.5
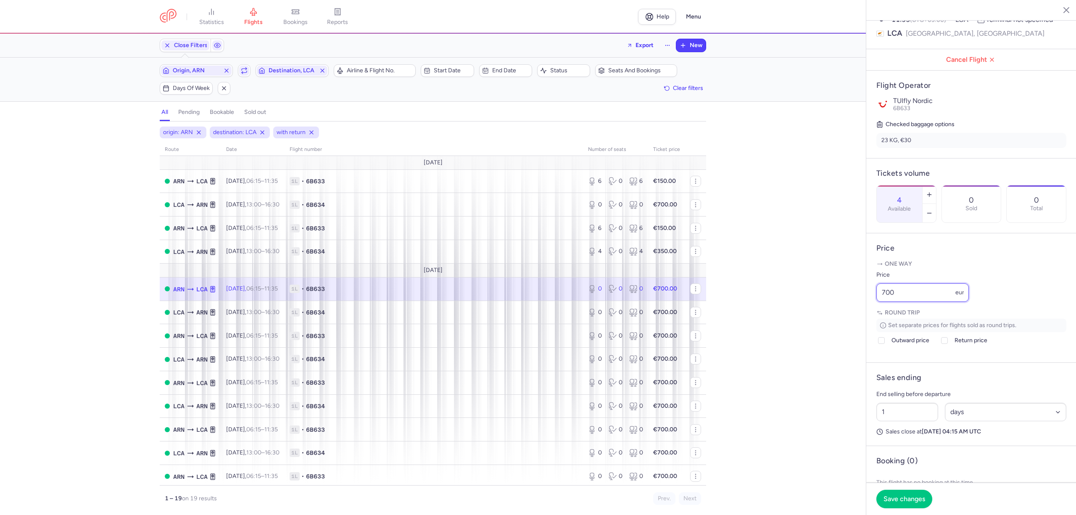
click at [843, 309] on div "statistics flights bookings reports Help Menu Close Filters Export New Filters …" at bounding box center [538, 257] width 1076 height 515
type input "150"
click at [898, 360] on span "Outward price" at bounding box center [911, 355] width 38 height 10
click at [885, 358] on input "Outward price" at bounding box center [881, 354] width 7 height 7
checkbox input "true"
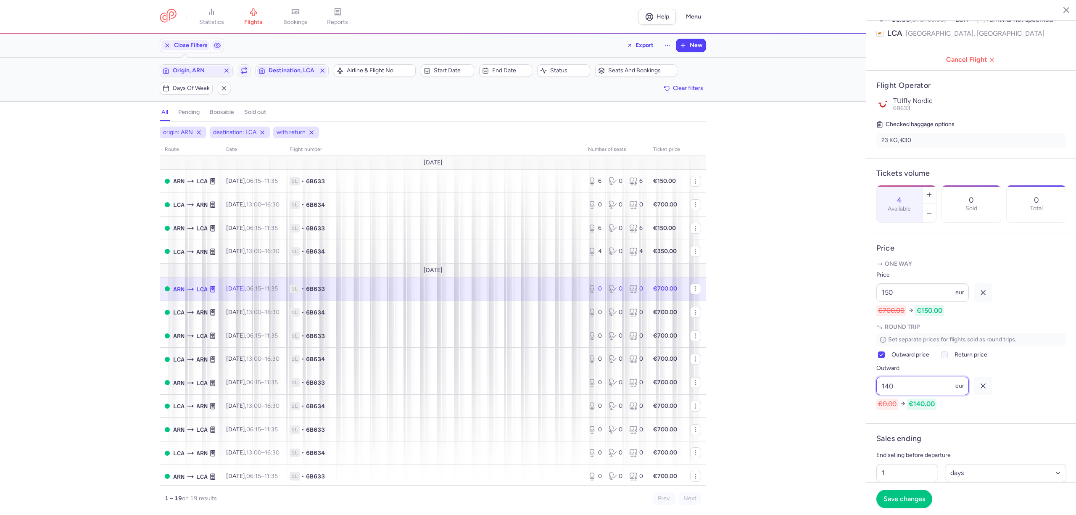
type input "140"
click at [950, 360] on div at bounding box center [945, 355] width 10 height 10
click at [948, 358] on input "Return price" at bounding box center [944, 354] width 7 height 7
checkbox input "true"
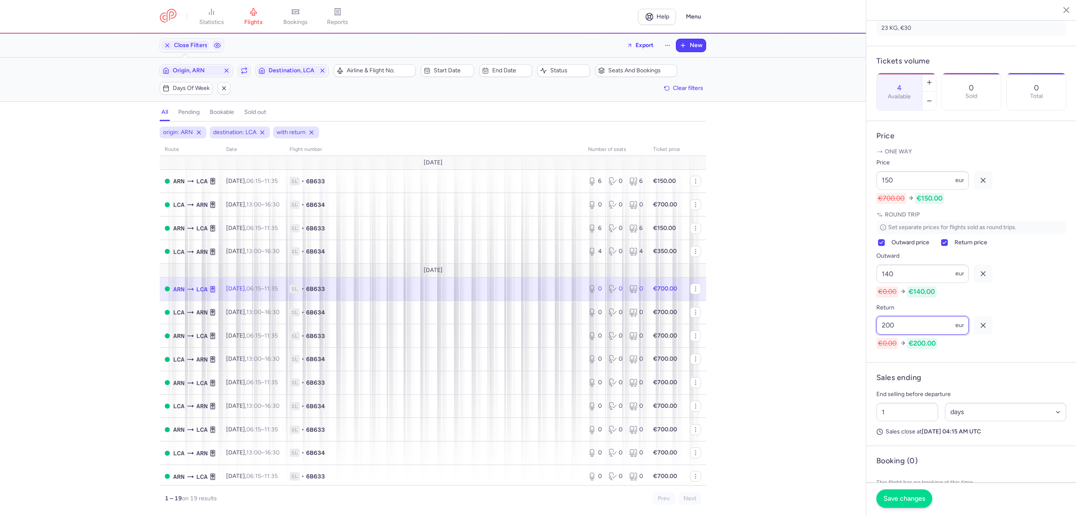
type input "200"
click at [898, 499] on span "Save changes" at bounding box center [905, 499] width 42 height 8
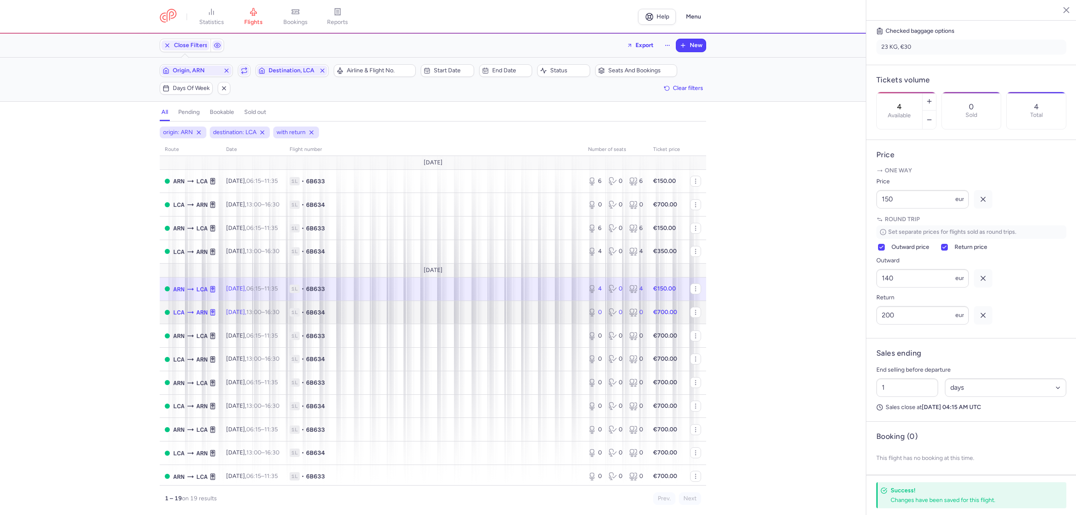
click at [457, 310] on span "1L • 6B634" at bounding box center [434, 312] width 288 height 8
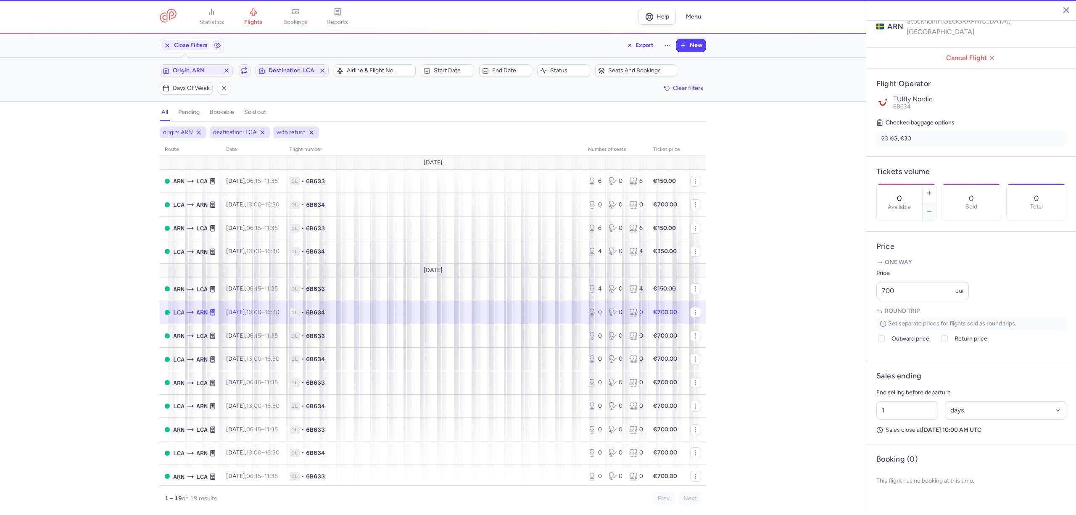
scroll to position [113, 0]
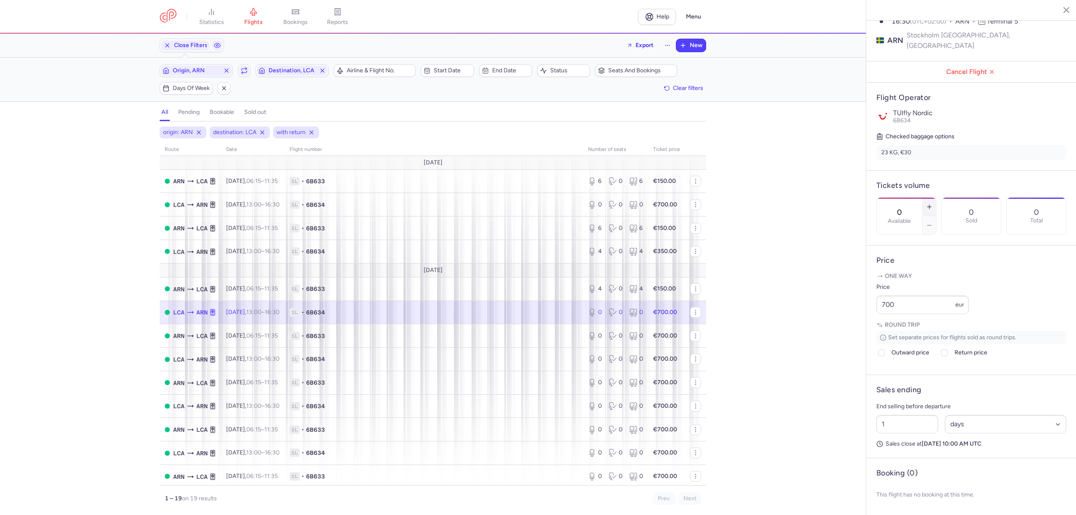
click at [936, 198] on button "button" at bounding box center [929, 207] width 13 height 18
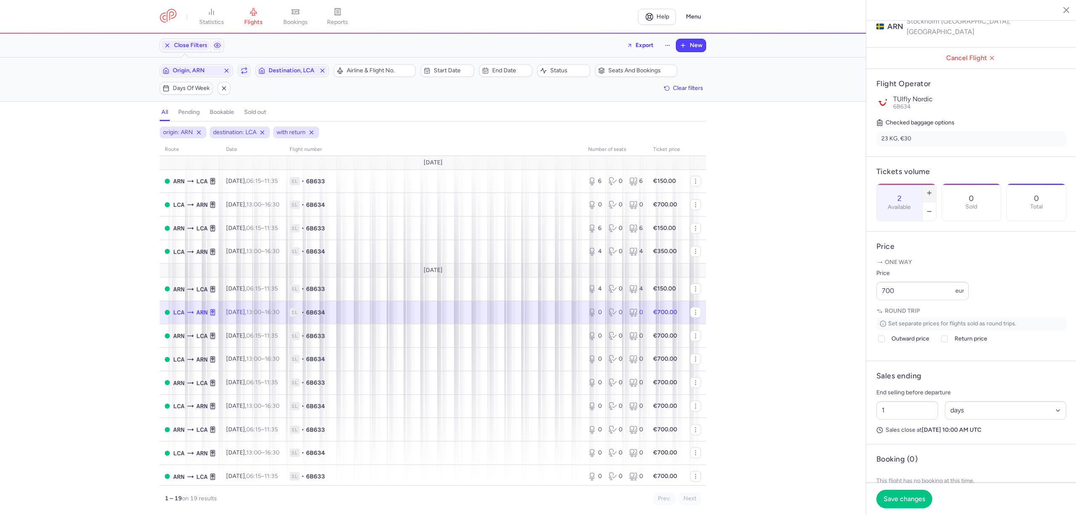
click at [936, 184] on button "button" at bounding box center [929, 193] width 13 height 18
type input "4"
drag, startPoint x: 895, startPoint y: 301, endPoint x: 855, endPoint y: 302, distance: 40.4
click at [860, 302] on div "statistics flights bookings reports Help Menu Close Filters Export New Filters …" at bounding box center [538, 257] width 1076 height 515
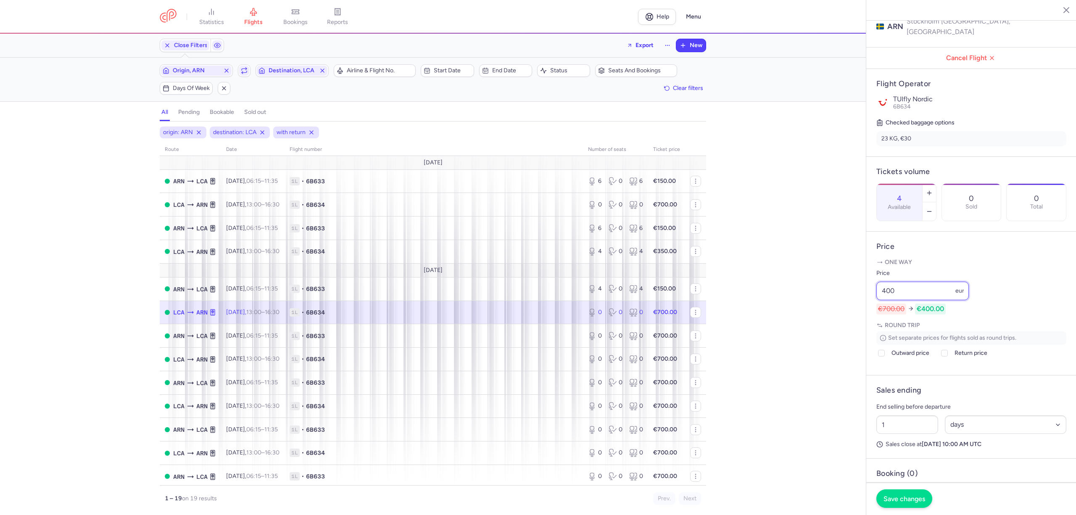
type input "400"
click at [917, 504] on button "Save changes" at bounding box center [904, 498] width 56 height 18
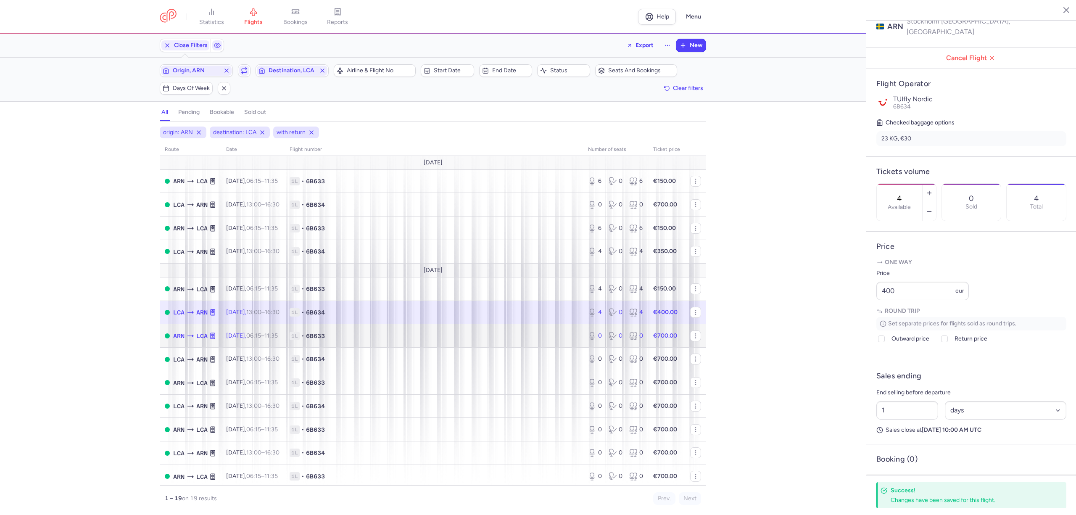
click at [355, 339] on span "1L • 6B633" at bounding box center [434, 336] width 288 height 8
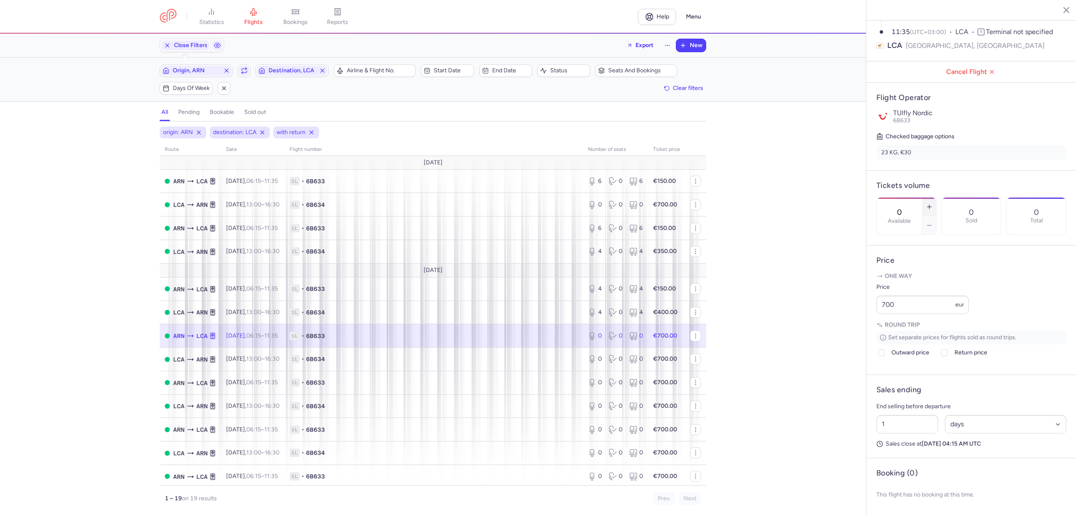
click at [933, 203] on icon "button" at bounding box center [929, 206] width 7 height 7
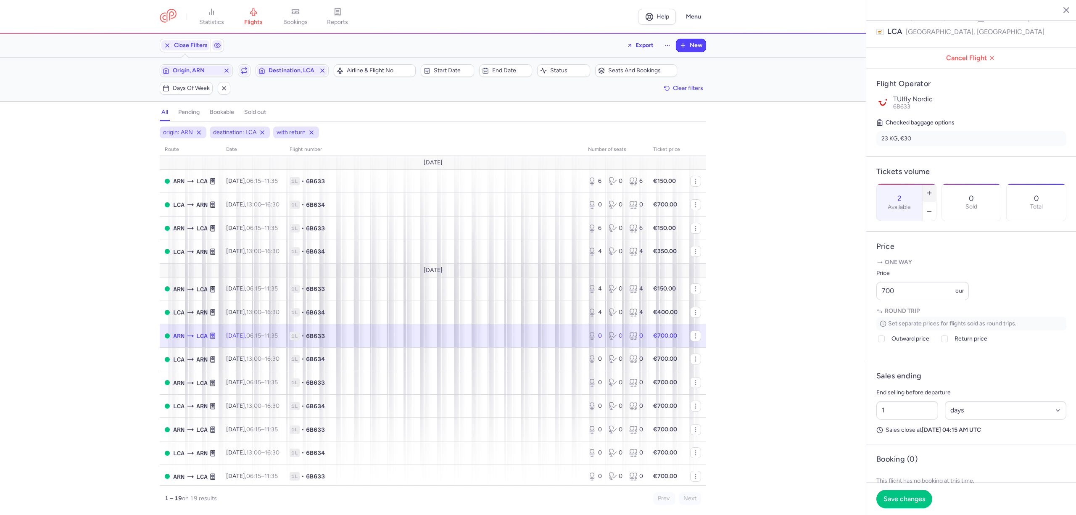
click at [933, 190] on icon "button" at bounding box center [929, 193] width 7 height 7
type input "4"
drag, startPoint x: 835, startPoint y: 300, endPoint x: 824, endPoint y: 300, distance: 10.9
click at [824, 300] on div "statistics flights bookings reports Help Menu Close Filters Export New Filters …" at bounding box center [538, 257] width 1076 height 515
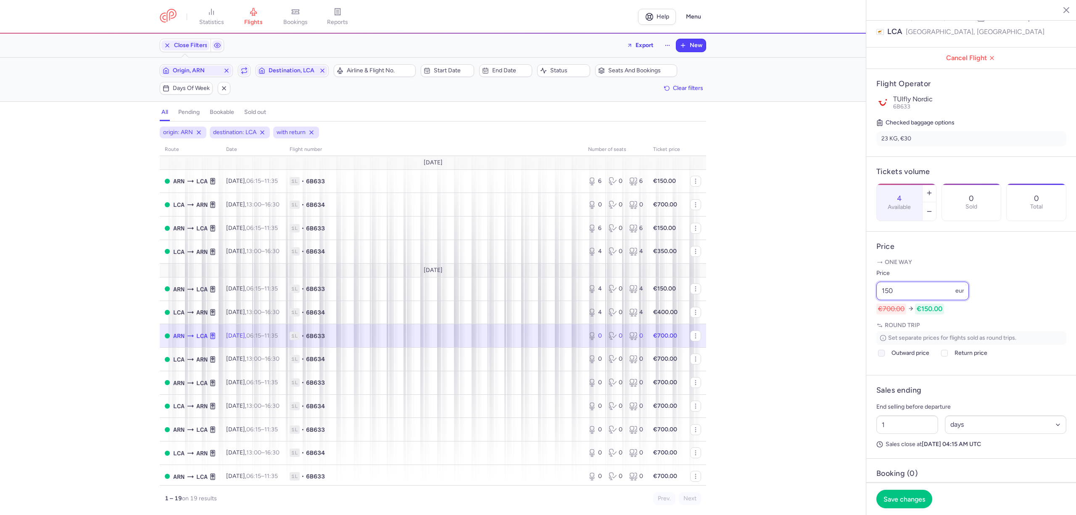
type input "150"
click at [892, 358] on span "Outward price" at bounding box center [911, 353] width 38 height 10
click at [885, 356] on input "Outward price" at bounding box center [881, 353] width 7 height 7
checkbox input "true"
type input "125"
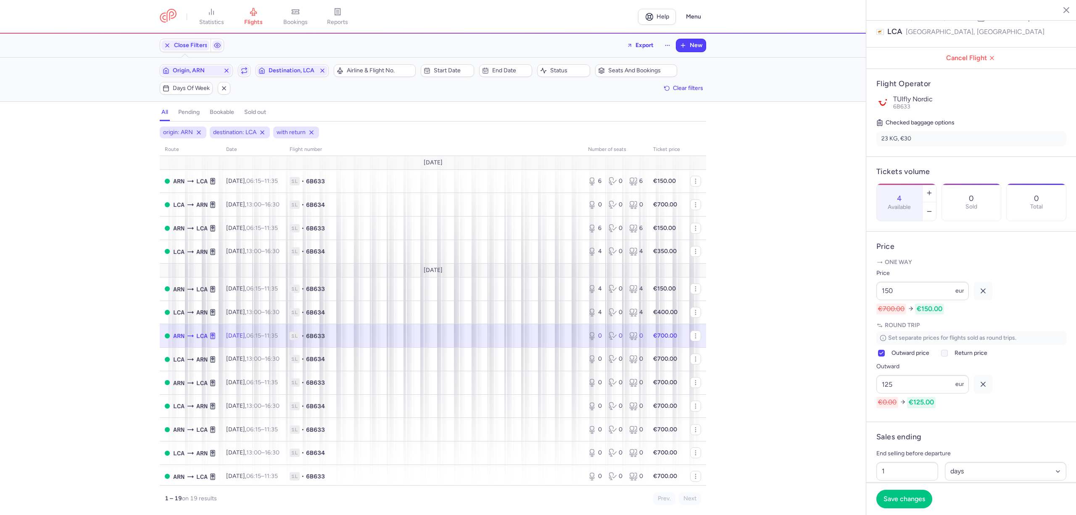
click at [958, 358] on span "Return price" at bounding box center [971, 353] width 33 height 10
click at [948, 356] on input "Return price" at bounding box center [944, 353] width 7 height 7
checkbox input "true"
type input "225"
drag, startPoint x: 911, startPoint y: 496, endPoint x: 910, endPoint y: 481, distance: 15.6
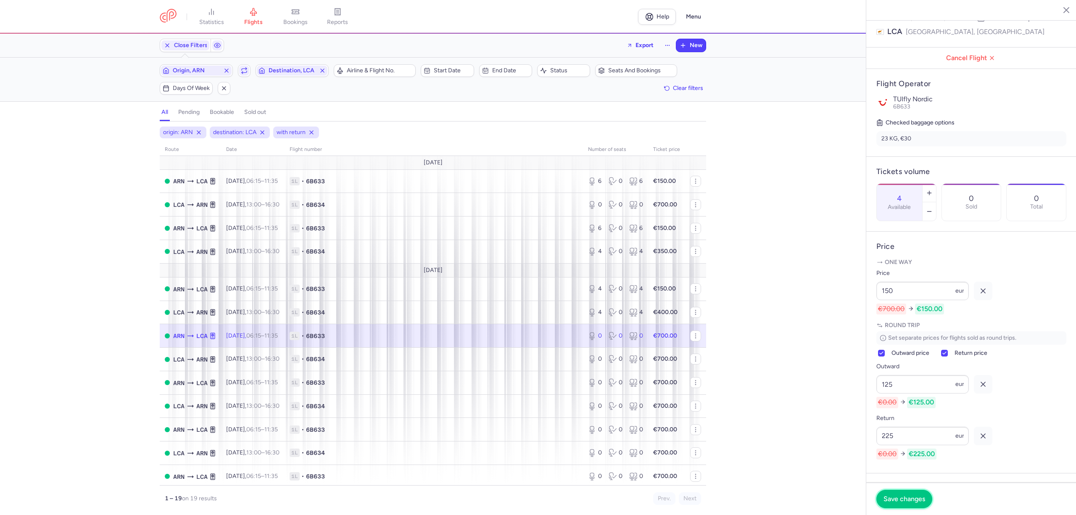
click at [910, 493] on button "Save changes" at bounding box center [904, 499] width 56 height 18
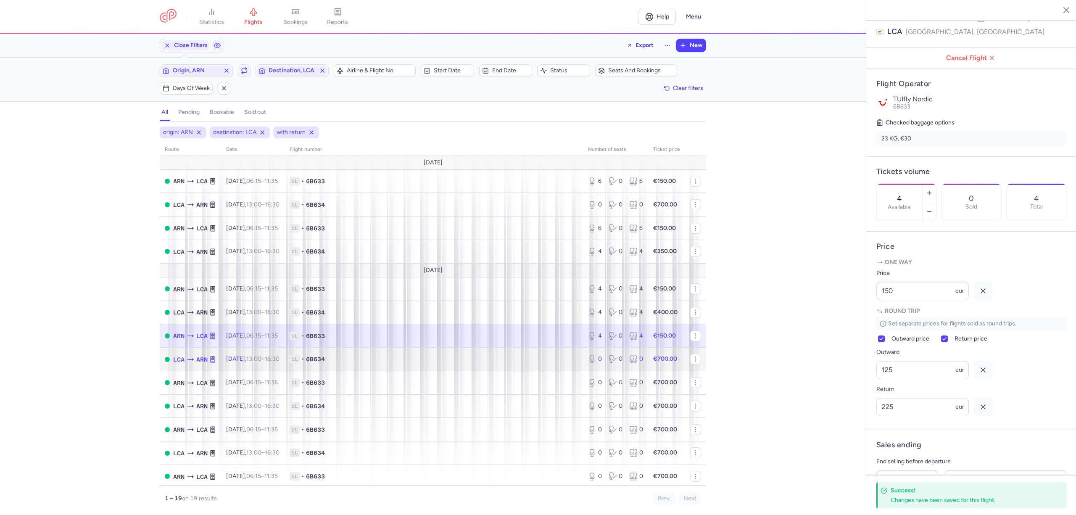
click at [372, 357] on span "1L • 6B634" at bounding box center [434, 359] width 288 height 8
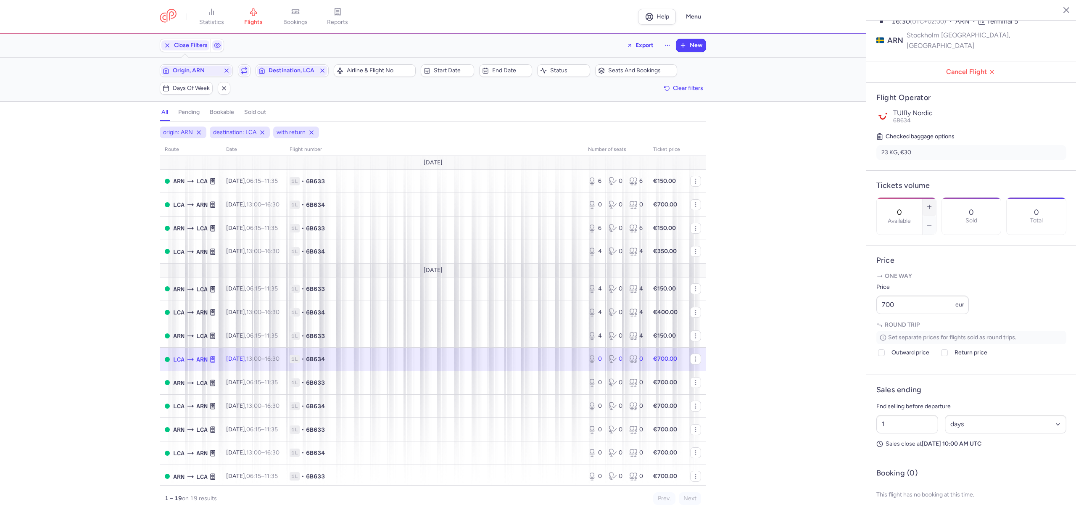
click at [933, 203] on icon "button" at bounding box center [929, 206] width 7 height 7
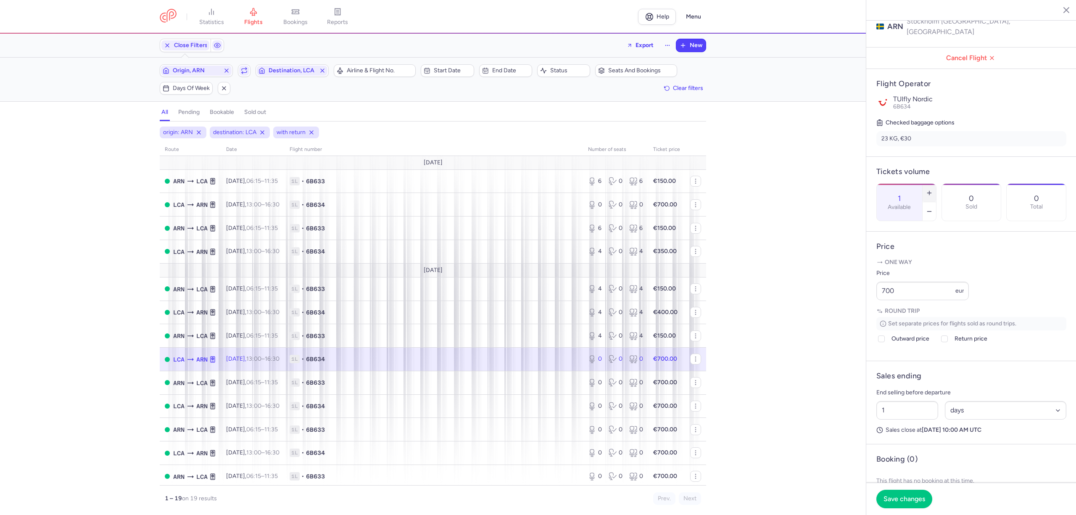
click at [933, 190] on icon "button" at bounding box center [929, 193] width 7 height 7
type input "4"
drag, startPoint x: 884, startPoint y: 304, endPoint x: 866, endPoint y: 307, distance: 18.0
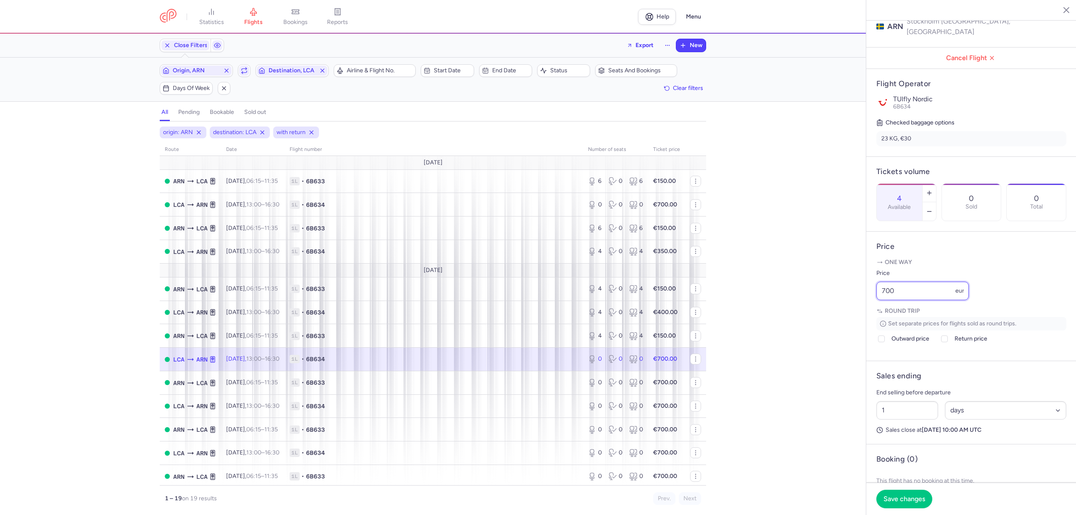
click at [872, 305] on article "Price One way Price 700 eur Round trip Set separate prices for flights sold as …" at bounding box center [971, 296] width 210 height 129
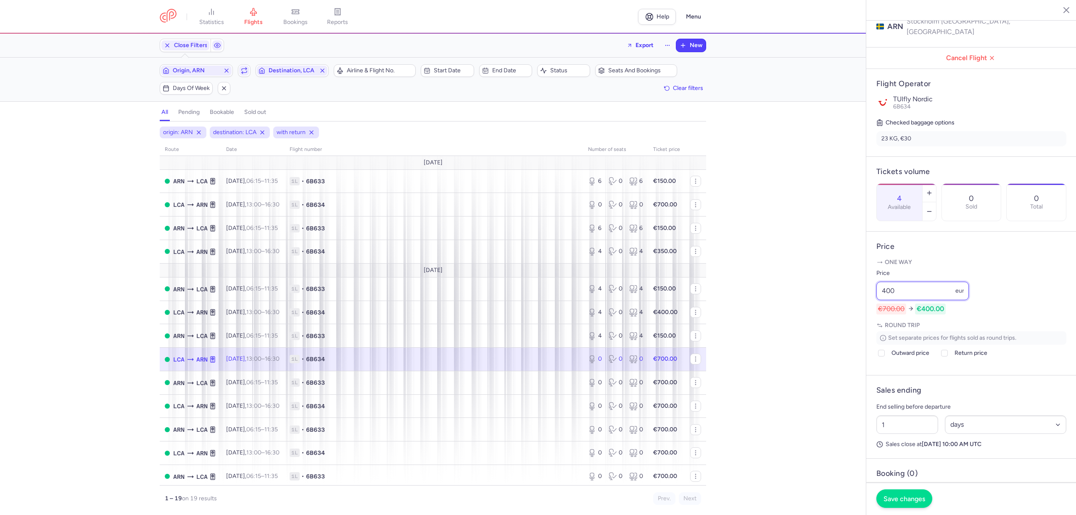
type input "400"
click at [902, 498] on span "Save changes" at bounding box center [905, 499] width 42 height 8
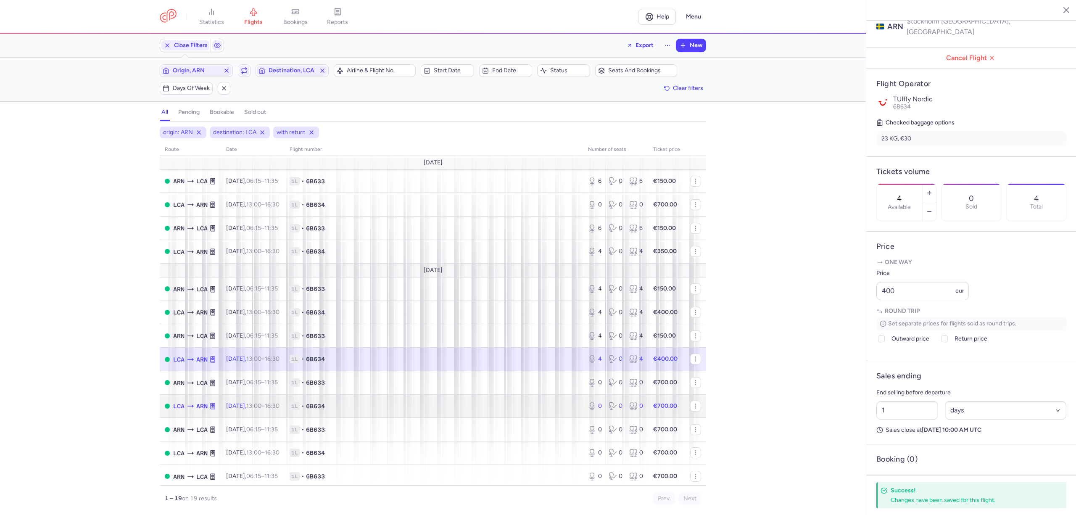
click at [365, 404] on span "1L • 6B634" at bounding box center [434, 406] width 288 height 8
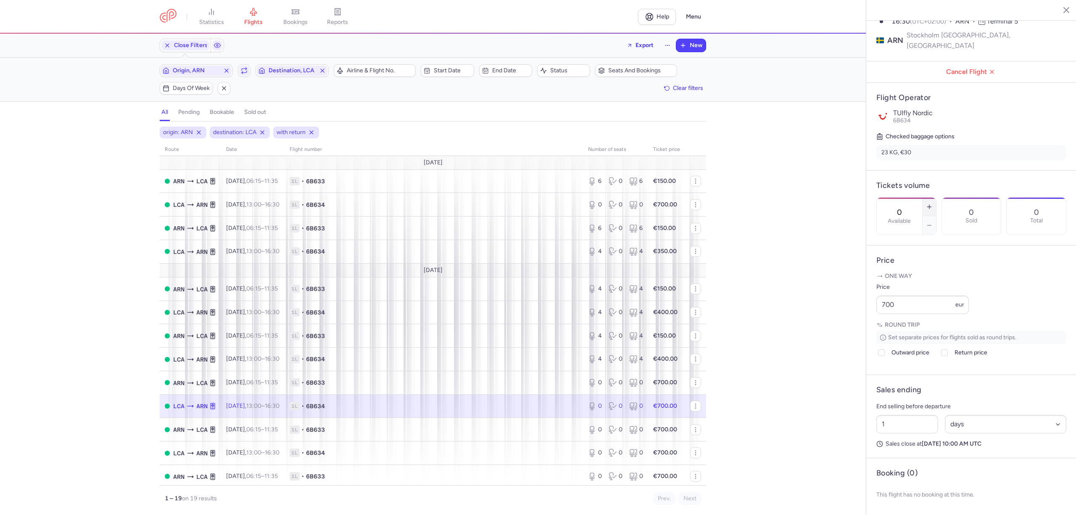
click at [933, 203] on icon "button" at bounding box center [929, 206] width 7 height 7
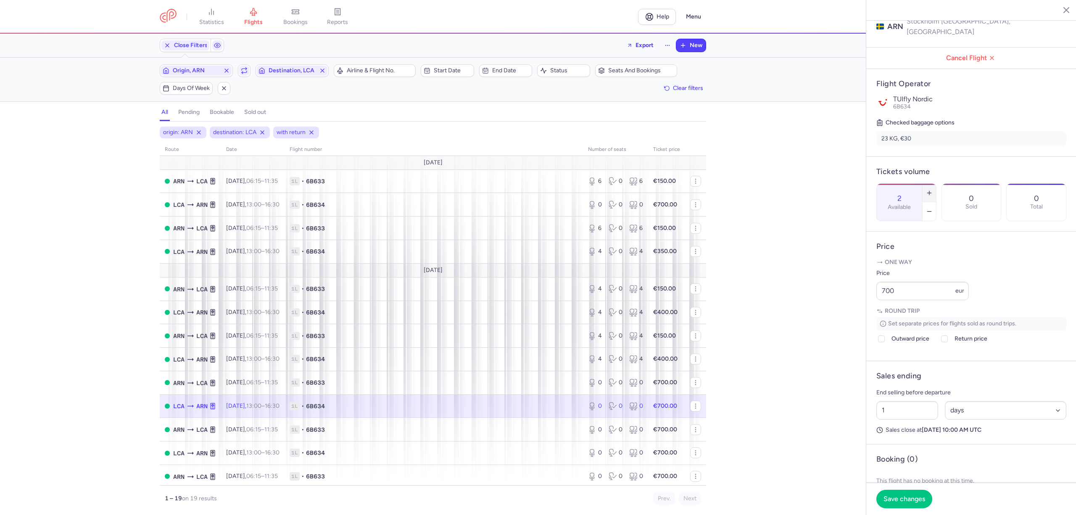
click at [933, 190] on icon "button" at bounding box center [929, 193] width 7 height 7
type input "4"
drag, startPoint x: 916, startPoint y: 303, endPoint x: 860, endPoint y: 301, distance: 55.5
click at [861, 301] on div "statistics flights bookings reports Help Menu Close Filters Export New Filters …" at bounding box center [538, 257] width 1076 height 515
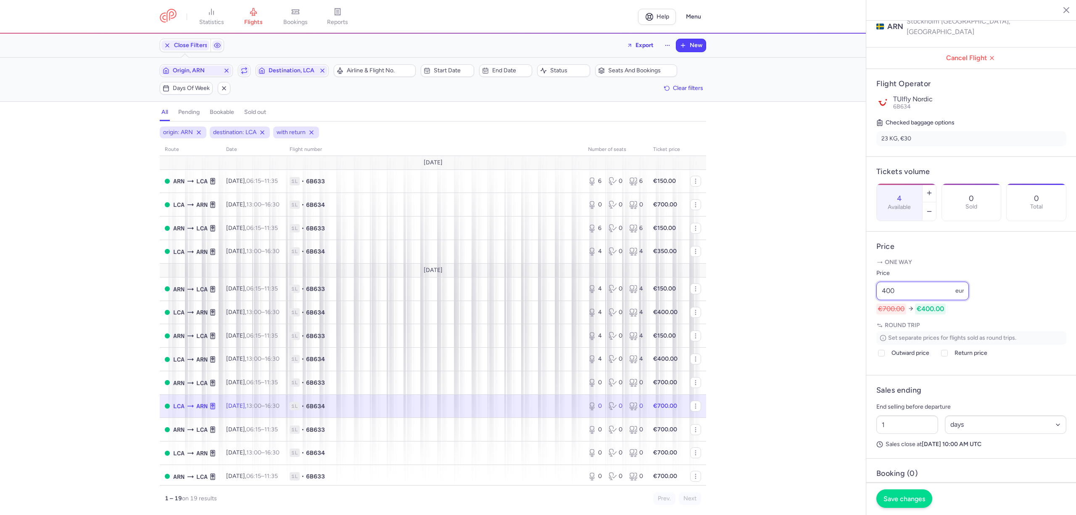
type input "400"
click at [917, 500] on span "Save changes" at bounding box center [905, 499] width 42 height 8
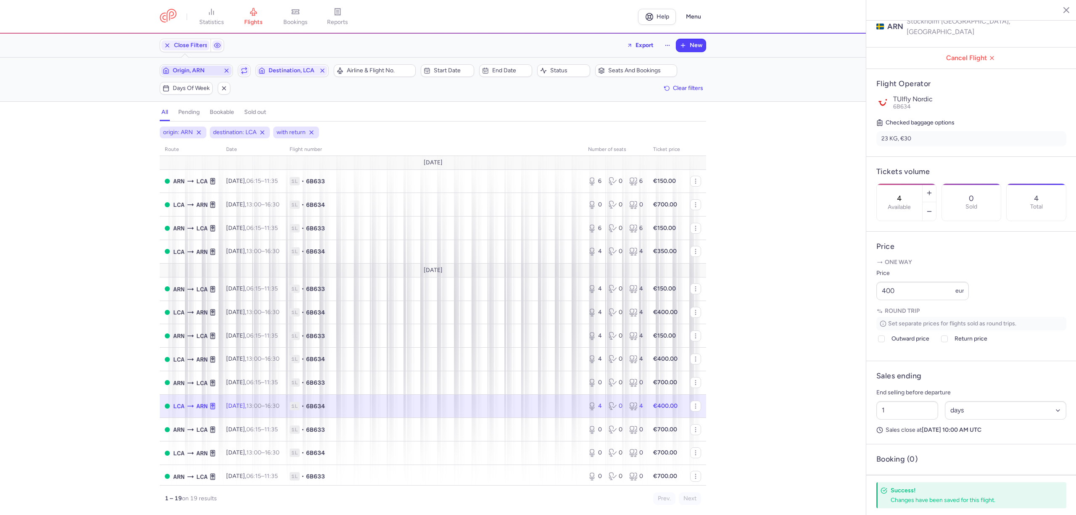
click at [203, 70] on span "Origin, ARN" at bounding box center [196, 70] width 47 height 7
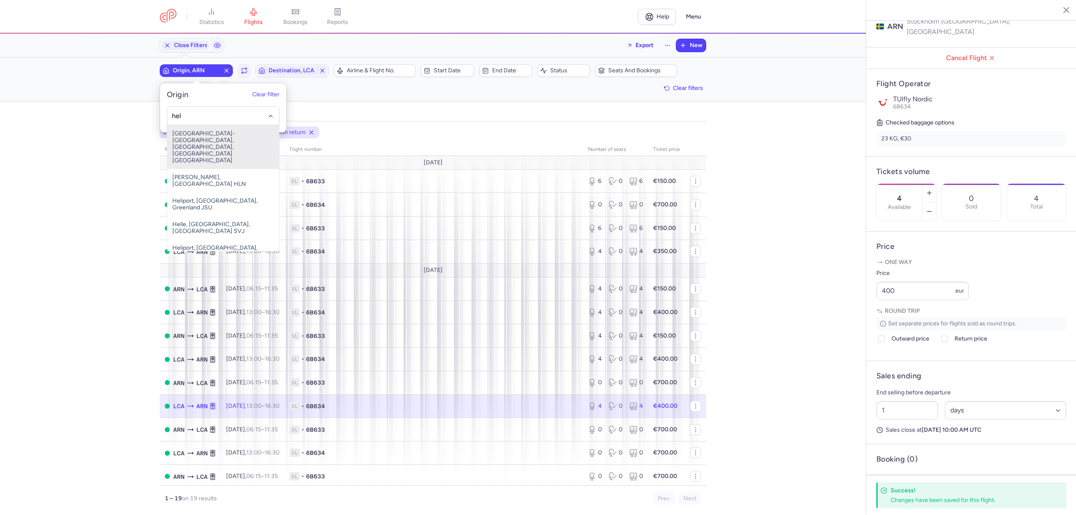
click at [182, 138] on span "[GEOGRAPHIC_DATA]-[GEOGRAPHIC_DATA], [GEOGRAPHIC_DATA], [GEOGRAPHIC_DATA] [GEOG…" at bounding box center [223, 147] width 112 height 44
type input "hel"
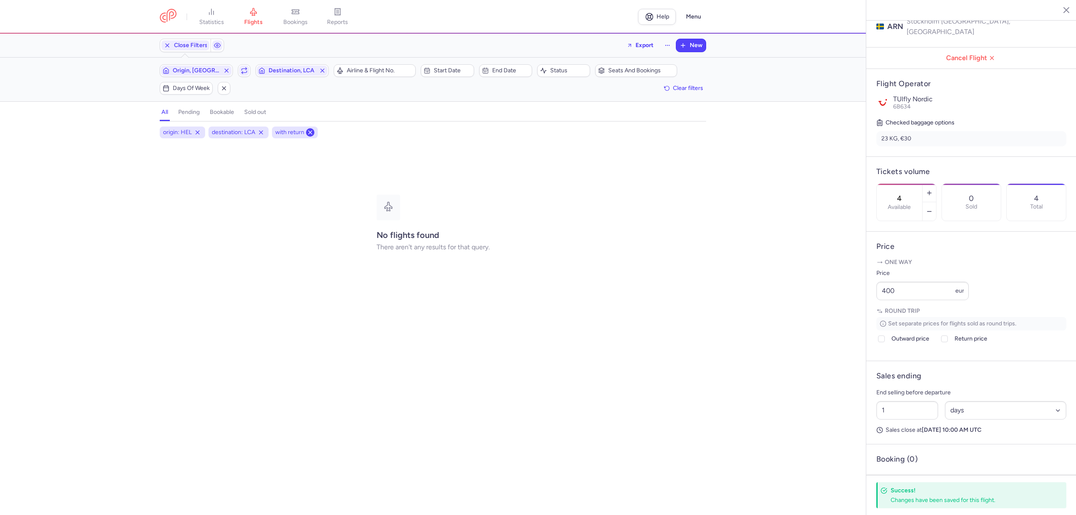
click at [309, 132] on icon at bounding box center [310, 132] width 7 height 7
click at [266, 130] on div "destination: LCA" at bounding box center [238, 133] width 60 height 12
click at [262, 134] on line at bounding box center [260, 132] width 3 height 3
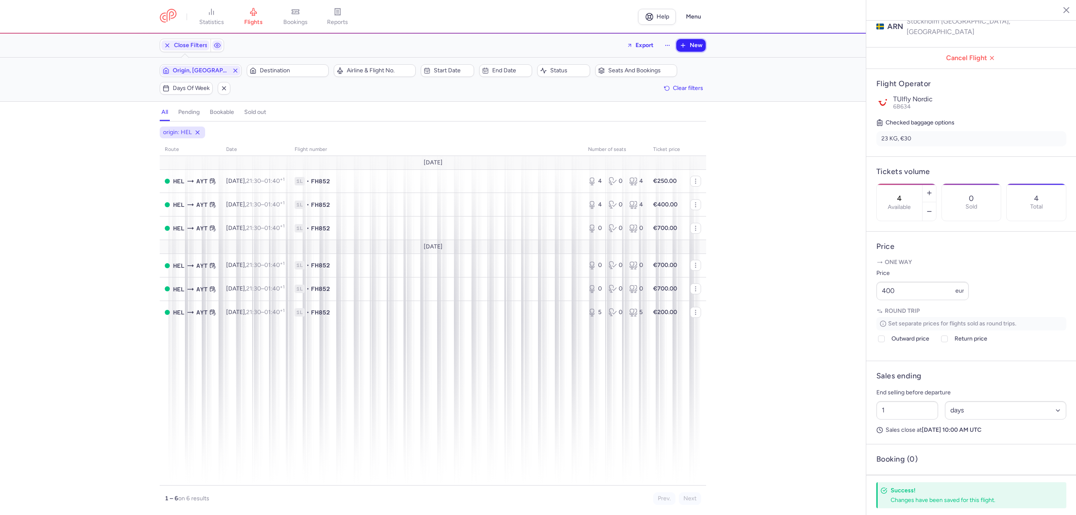
click at [698, 45] on span "New" at bounding box center [696, 45] width 13 height 7
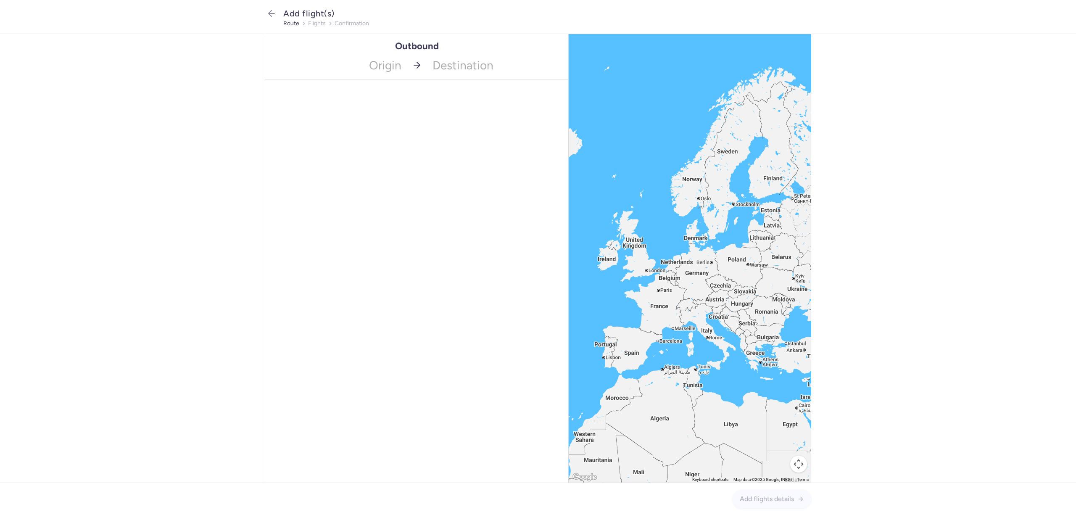
drag, startPoint x: 370, startPoint y: 81, endPoint x: 372, endPoint y: 75, distance: 6.0
click at [370, 79] on div "Outbound Origin Destination" at bounding box center [417, 258] width 304 height 449
type input "hel"
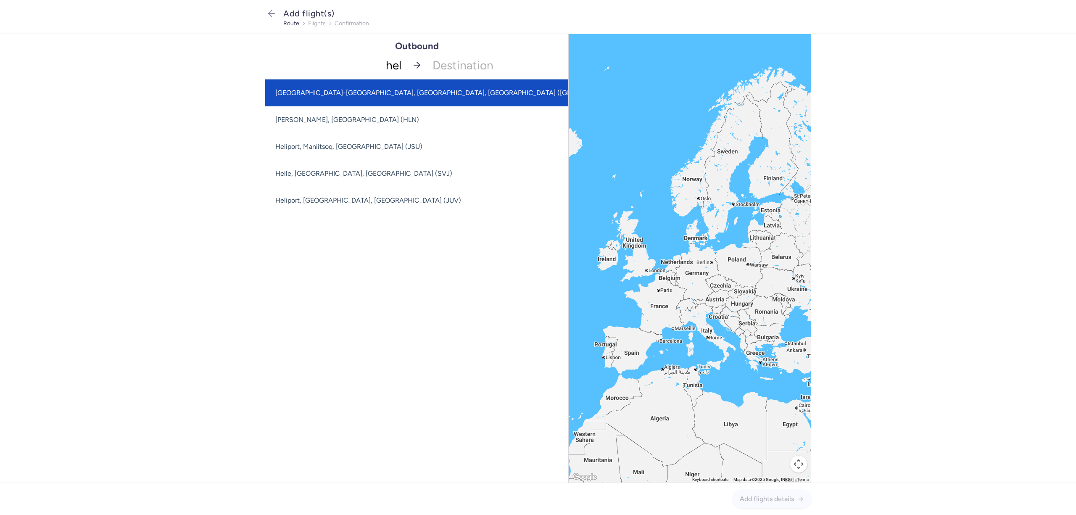
click at [320, 98] on span "[GEOGRAPHIC_DATA]-[GEOGRAPHIC_DATA], [GEOGRAPHIC_DATA], [GEOGRAPHIC_DATA] ([GEO…" at bounding box center [452, 92] width 375 height 27
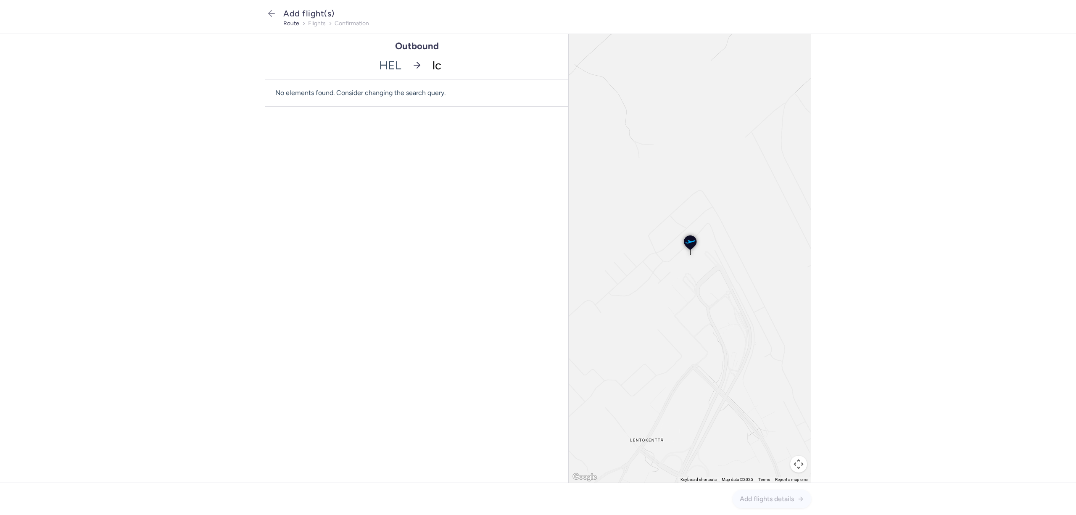
type input "lca"
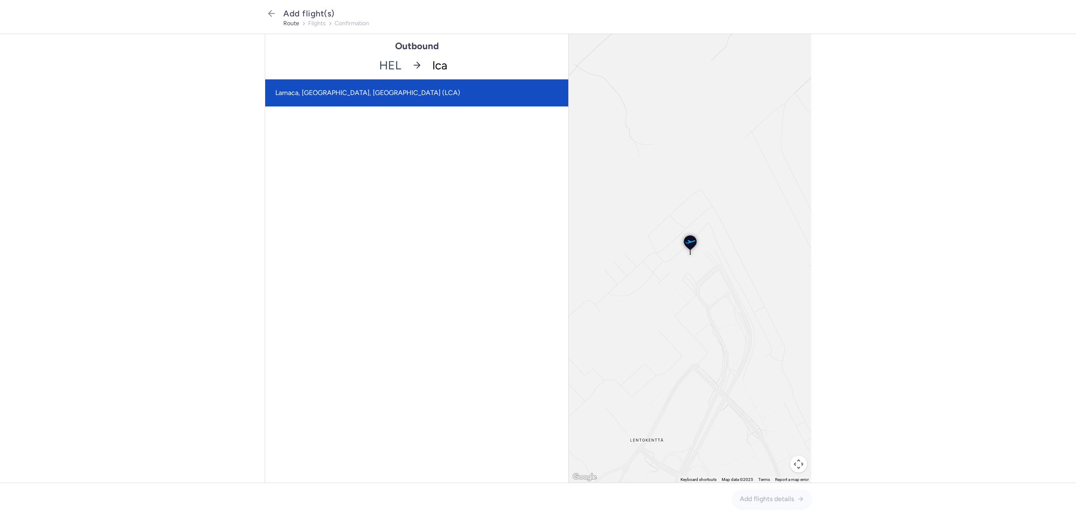
click at [317, 91] on span "Larnaca, [GEOGRAPHIC_DATA], [GEOGRAPHIC_DATA] (LCA)" at bounding box center [367, 93] width 185 height 8
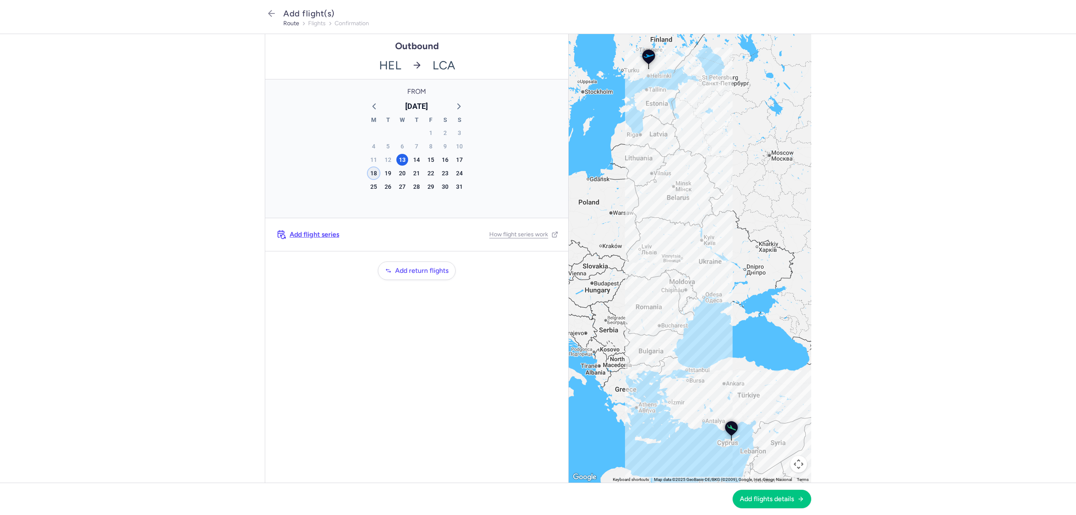
click at [370, 173] on div "18" at bounding box center [374, 173] width 12 height 12
click at [317, 236] on span "Add flight series" at bounding box center [315, 235] width 50 height 8
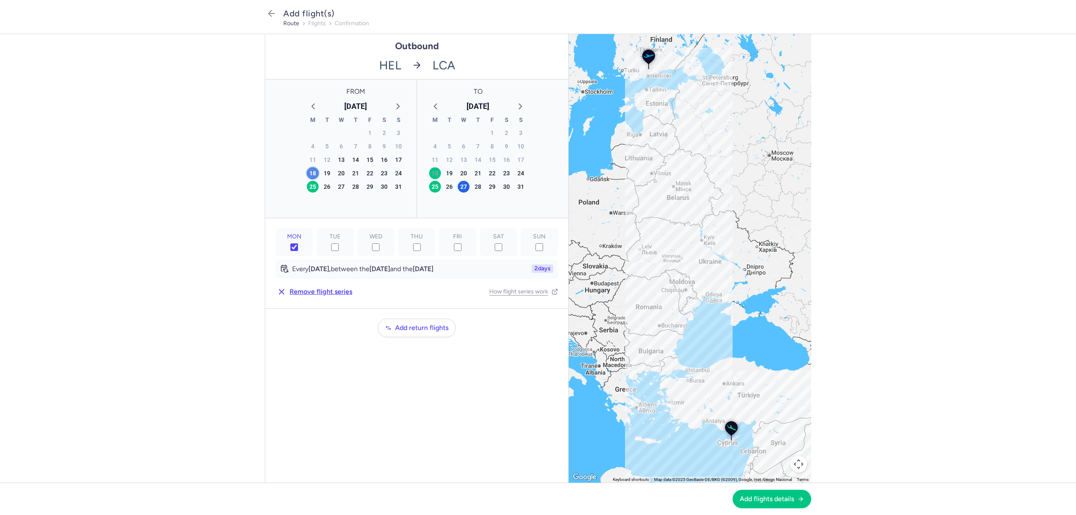
click at [310, 172] on div "18" at bounding box center [313, 173] width 12 height 12
click at [432, 173] on div "18" at bounding box center [435, 173] width 12 height 12
click at [333, 294] on span "Remove flight series" at bounding box center [321, 292] width 63 height 8
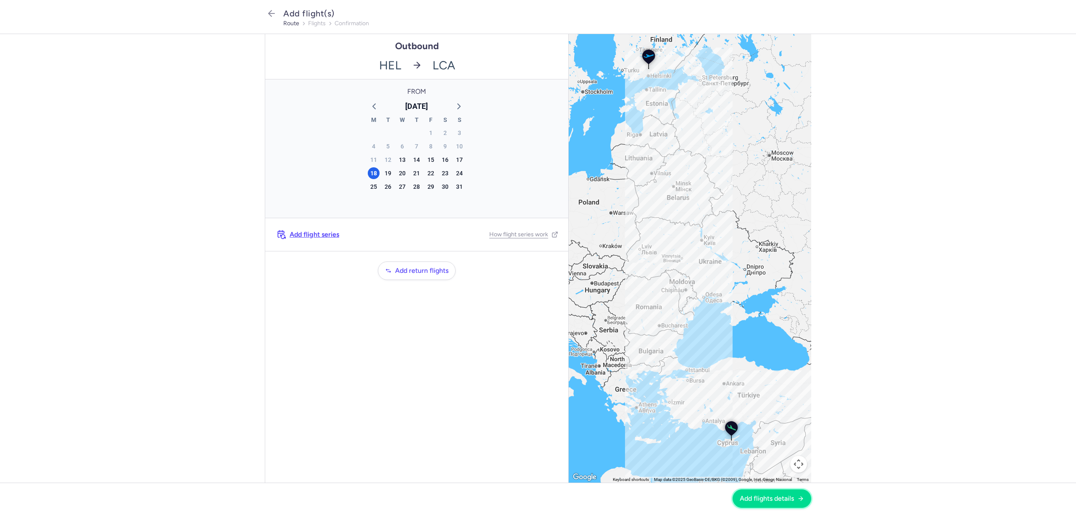
click at [787, 500] on span "Add flights details" at bounding box center [767, 499] width 54 height 8
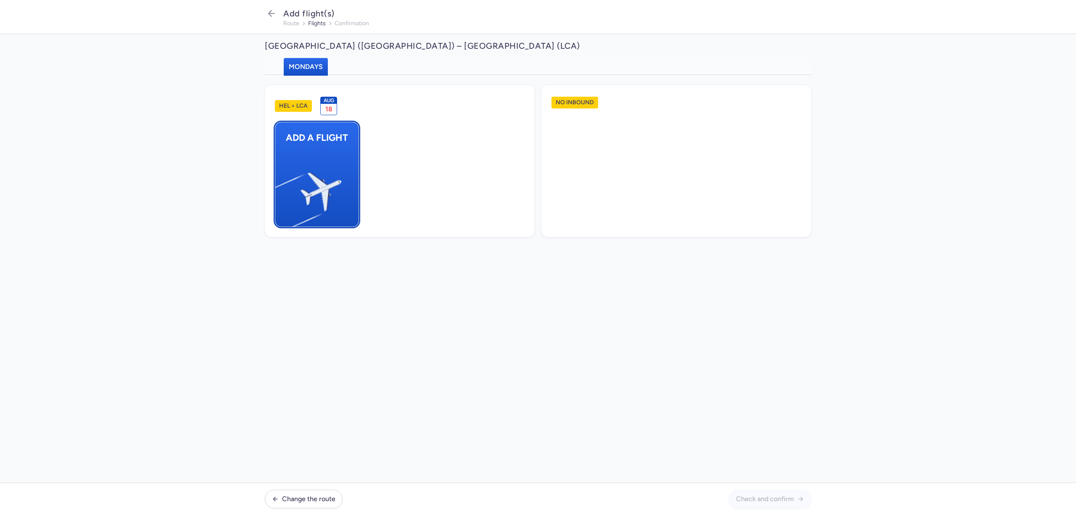
click at [320, 207] on img "button" at bounding box center [279, 188] width 142 height 130
select select "23"
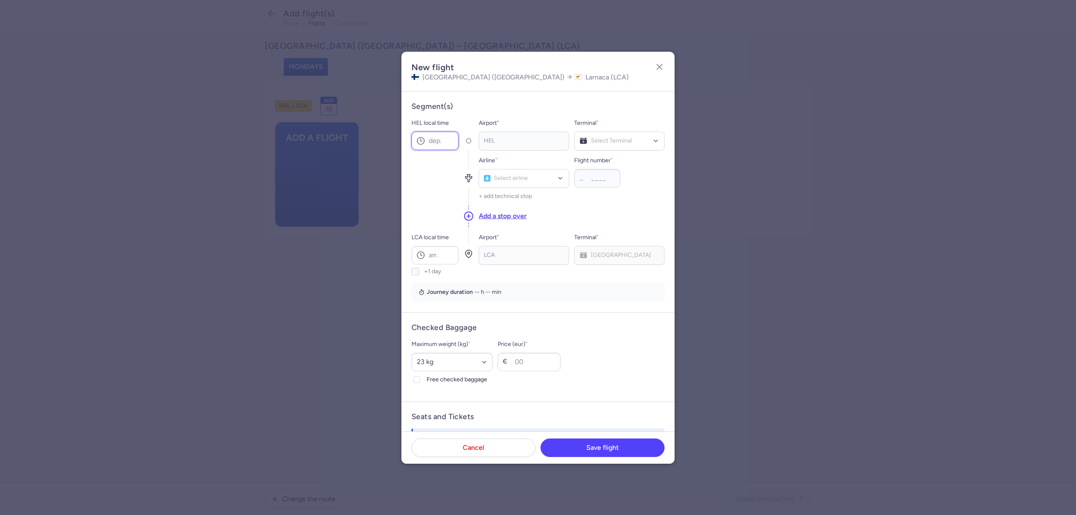
click at [437, 138] on input "HEL local time" at bounding box center [435, 141] width 47 height 18
type input "20:30"
click at [602, 171] on span "Terminal 2" at bounding box center [620, 175] width 90 height 17
type input "jtd"
click at [526, 200] on span "(JTD)" at bounding box center [525, 197] width 15 height 7
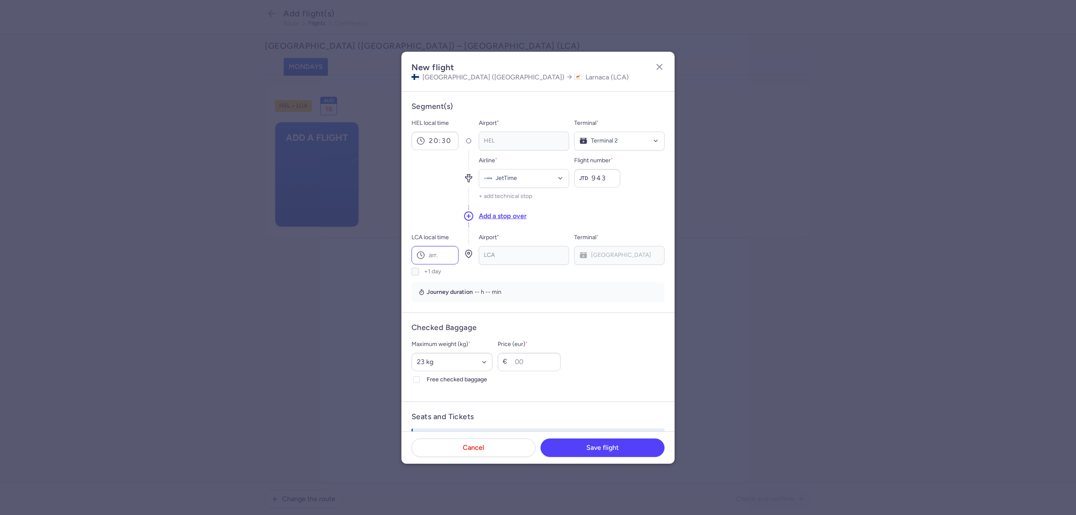
type input "943"
click at [453, 254] on input "LCA local time" at bounding box center [435, 255] width 47 height 18
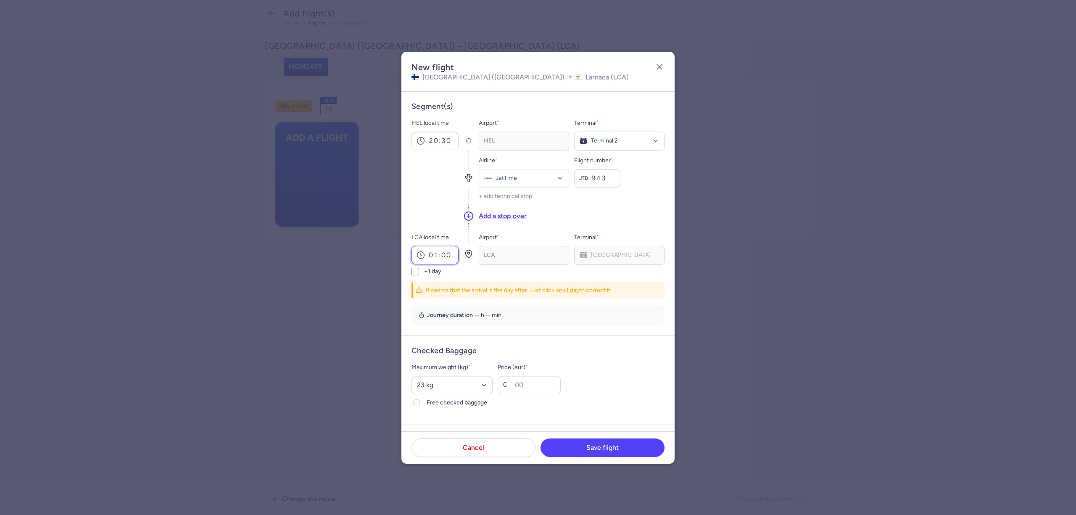
type input "01:00"
click at [418, 278] on section "Segment(s) HEL local time 20:30 Airport * [GEOGRAPHIC_DATA] * Terminal 2 Airlin…" at bounding box center [538, 214] width 253 height 224
click at [536, 387] on input "Price (eur) *" at bounding box center [529, 385] width 63 height 18
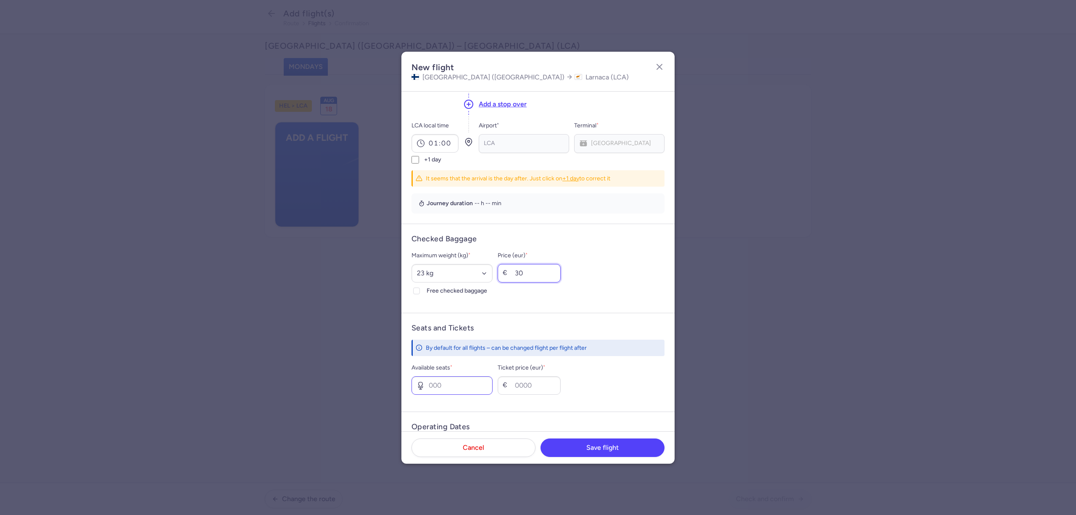
type input "30"
click at [446, 383] on input "Available seats *" at bounding box center [452, 385] width 81 height 18
type input "6"
type input "150"
click at [591, 451] on span "Save flight" at bounding box center [602, 447] width 32 height 8
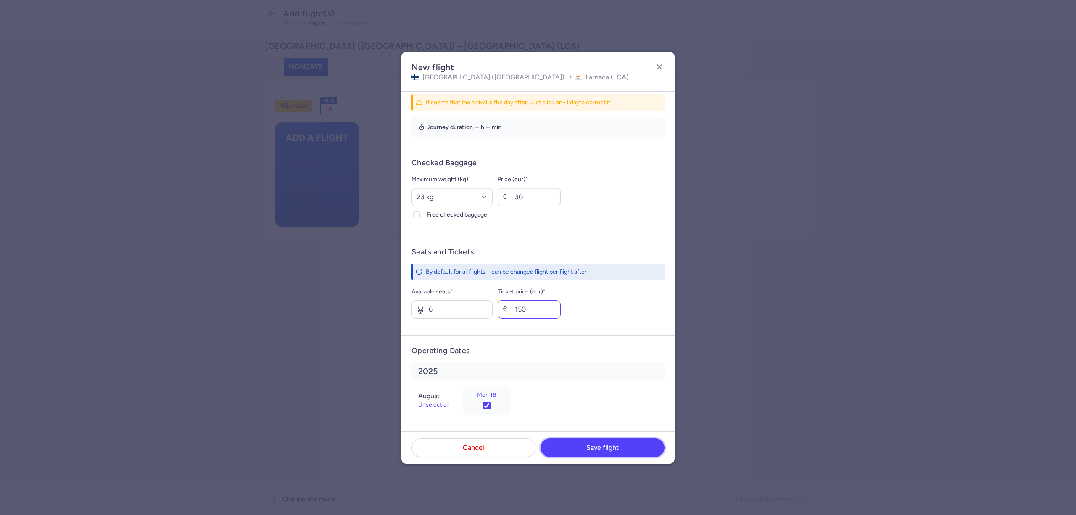
scroll to position [77, 0]
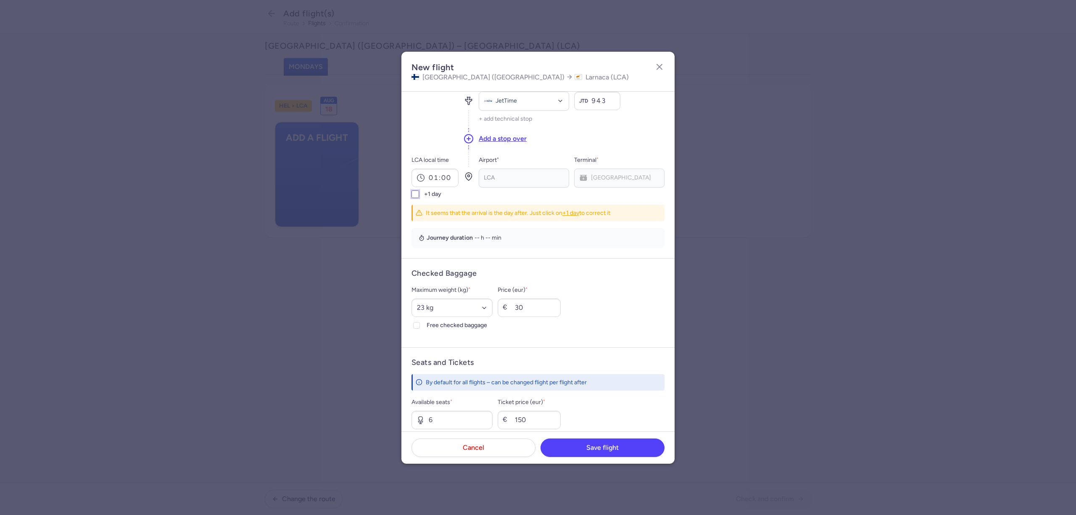
click at [418, 195] on input "+1 day" at bounding box center [416, 194] width 8 height 8
checkbox input "true"
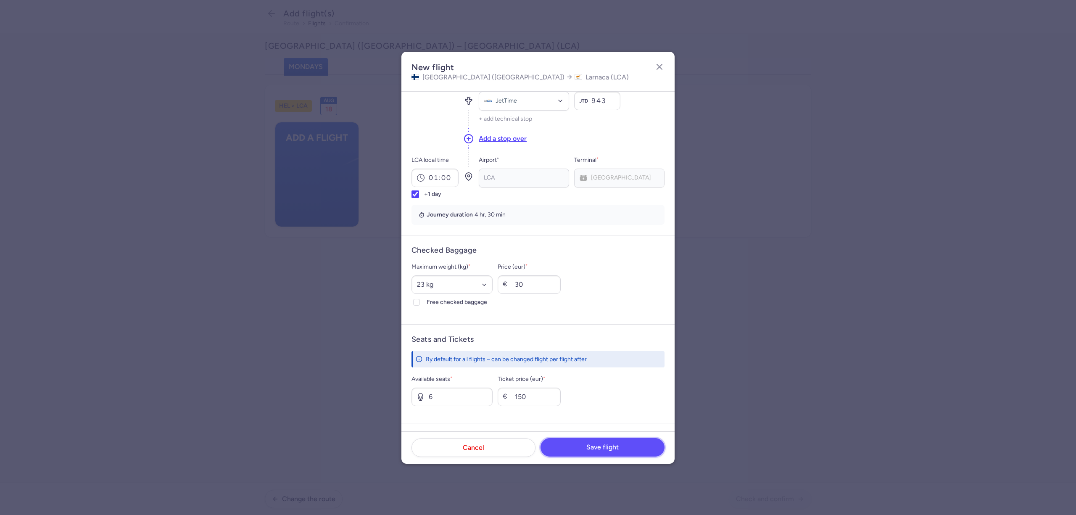
click at [612, 451] on span "Save flight" at bounding box center [602, 447] width 32 height 8
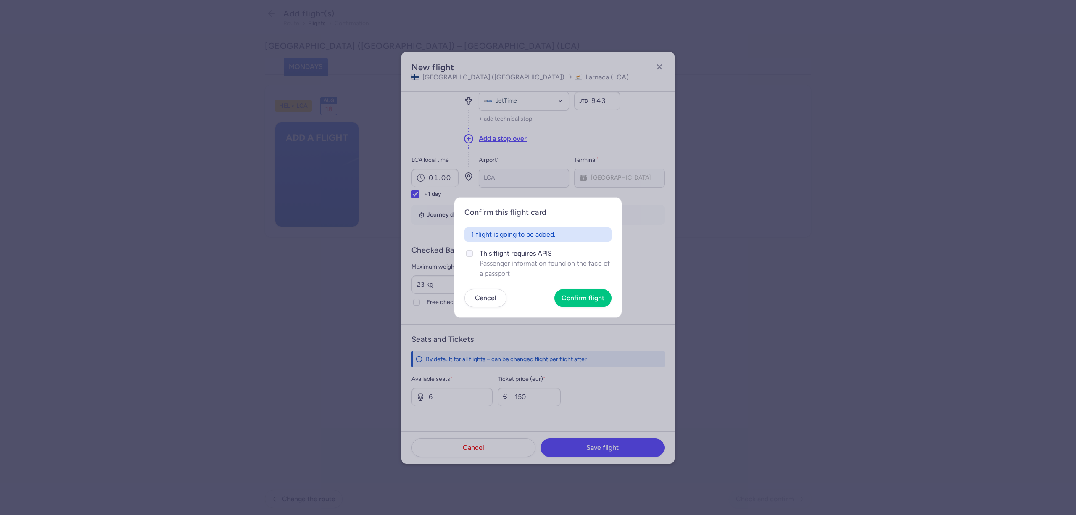
click at [475, 254] on label "This flight requires APIS Passenger information found on the face of a passport" at bounding box center [537, 263] width 147 height 30
click at [473, 254] on input "This flight requires APIS Passenger information found on the face of a passport" at bounding box center [469, 253] width 7 height 7
checkbox input "true"
click at [586, 298] on span "Confirm flight" at bounding box center [583, 298] width 43 height 8
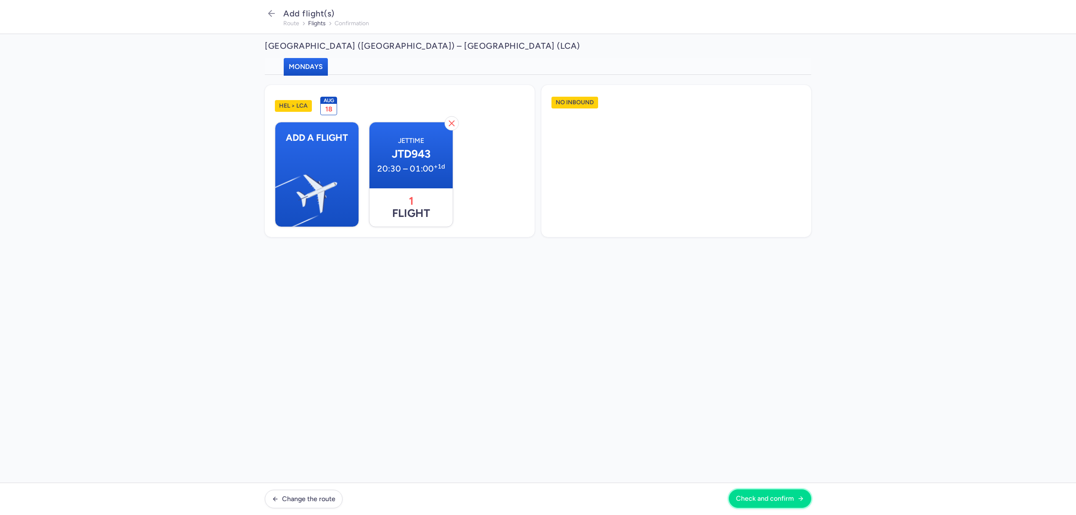
click at [749, 493] on button "Check and confirm" at bounding box center [770, 498] width 82 height 18
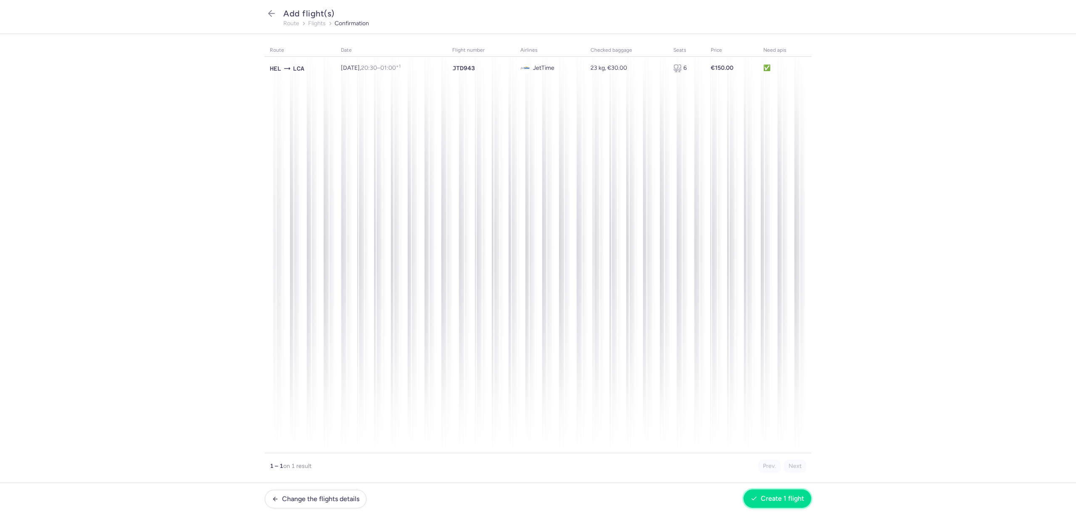
click at [789, 493] on button "Create 1 flight" at bounding box center [778, 498] width 68 height 18
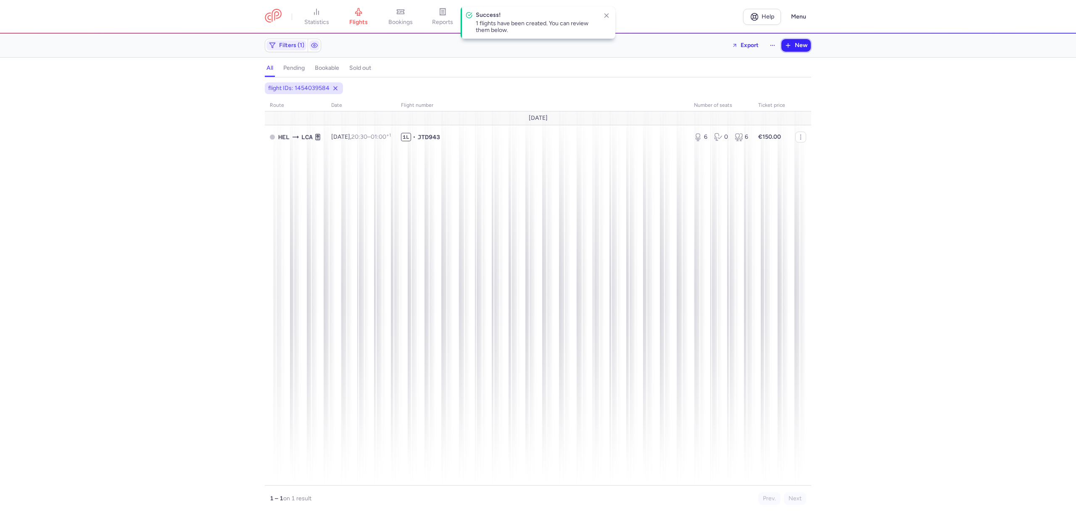
click at [792, 49] on button "New" at bounding box center [795, 45] width 29 height 13
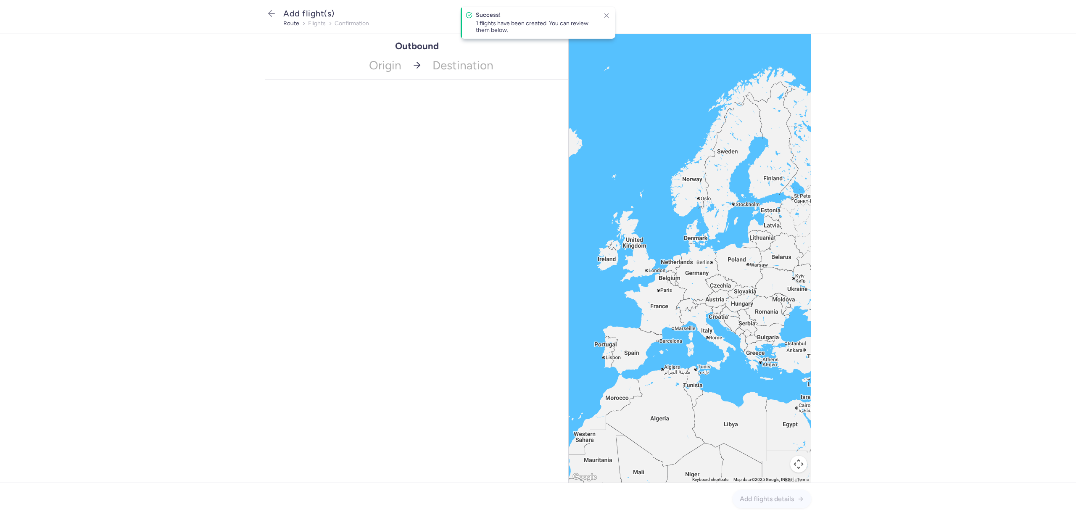
drag, startPoint x: 354, startPoint y: 81, endPoint x: 354, endPoint y: 76, distance: 4.6
click at [354, 80] on div "Outbound Origin Destination" at bounding box center [417, 258] width 304 height 449
type input "hel"
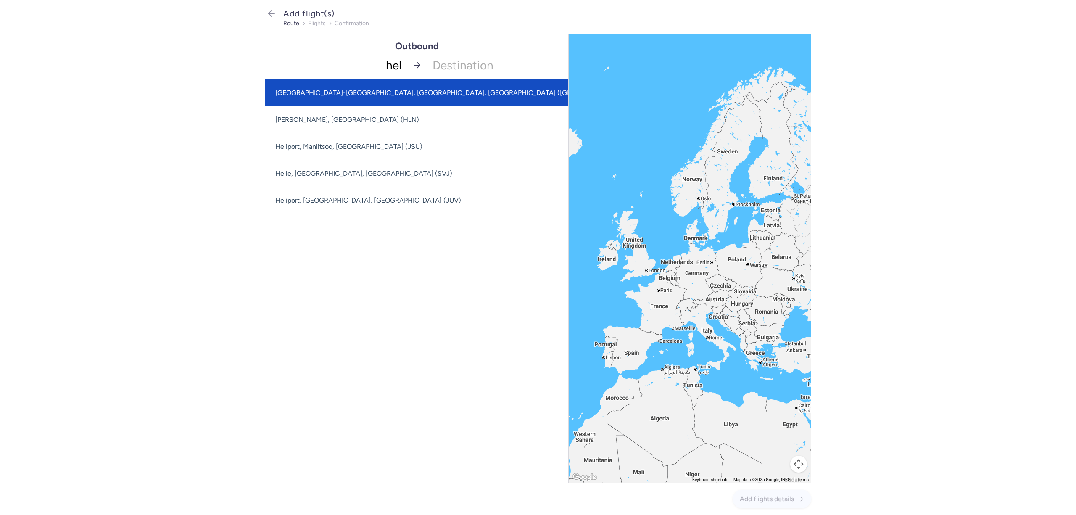
click at [317, 93] on span "[GEOGRAPHIC_DATA]-[GEOGRAPHIC_DATA], [GEOGRAPHIC_DATA], [GEOGRAPHIC_DATA] ([GEO…" at bounding box center [452, 93] width 355 height 8
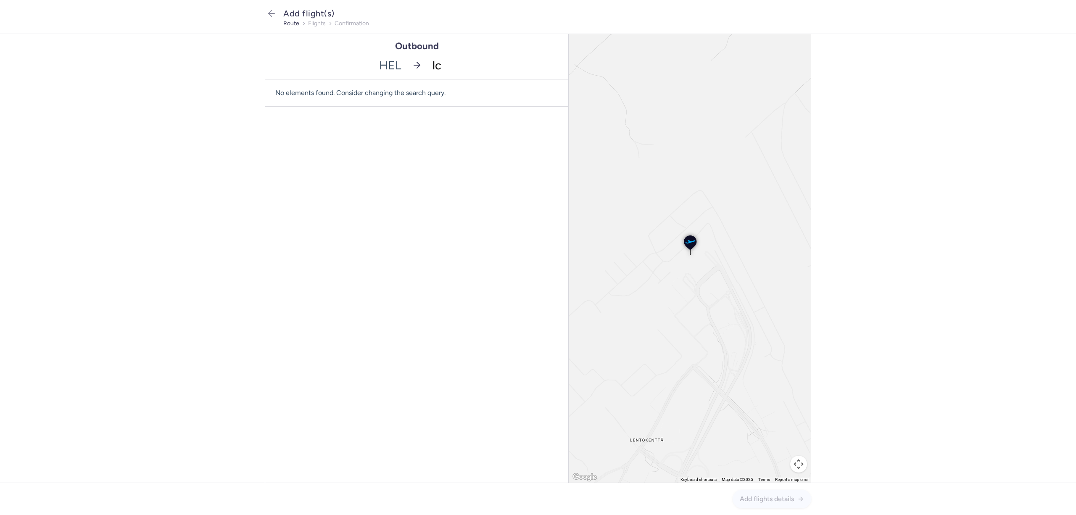
type input "lca"
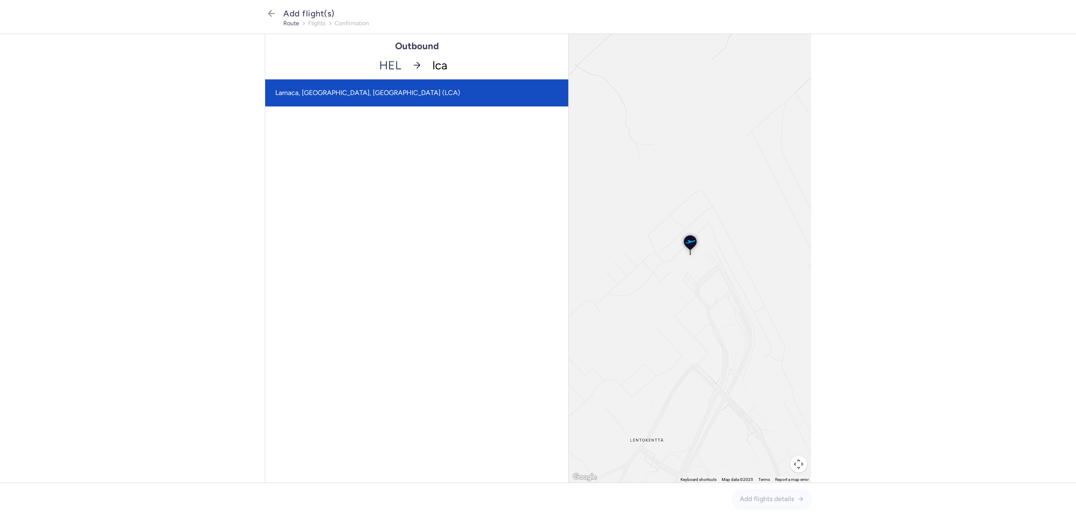
click at [351, 92] on span "Larnaca, [GEOGRAPHIC_DATA], [GEOGRAPHIC_DATA] (LCA)" at bounding box center [367, 93] width 185 height 8
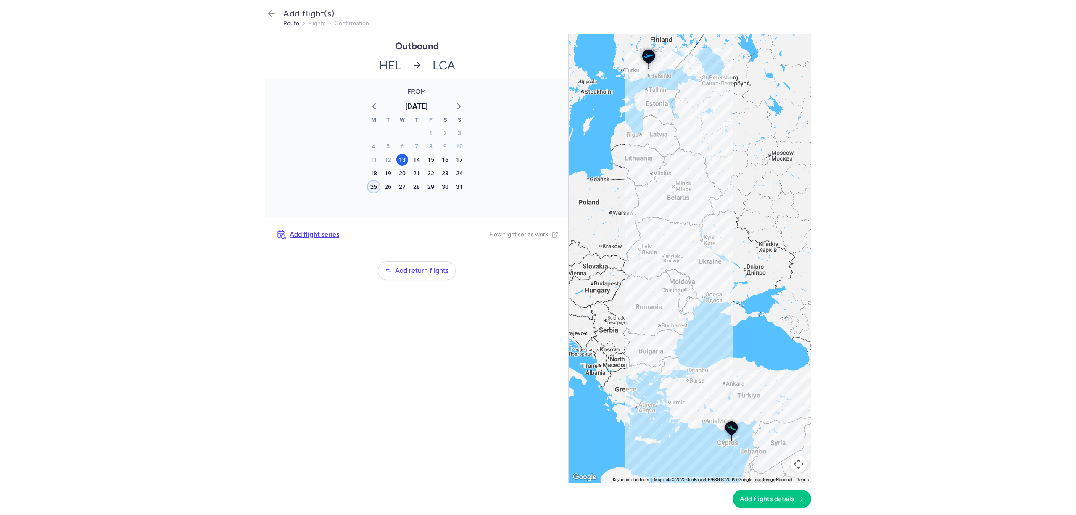
click at [373, 185] on div "25" at bounding box center [374, 187] width 12 height 12
click at [322, 234] on span "Add flight series" at bounding box center [315, 235] width 50 height 8
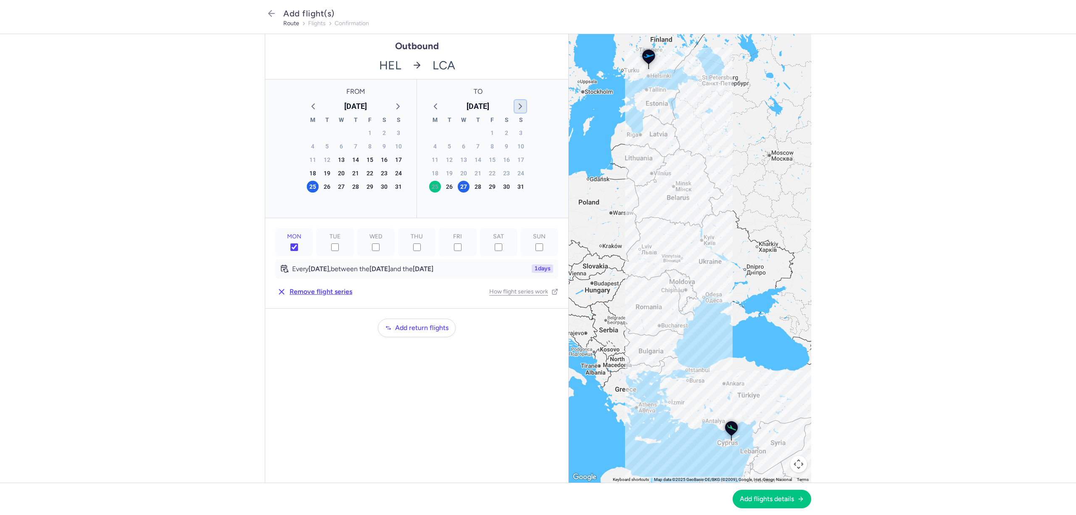
click at [520, 108] on icon "button" at bounding box center [520, 106] width 10 height 10
click at [434, 187] on div "29" at bounding box center [435, 187] width 12 height 12
click at [416, 332] on button "Add return flights" at bounding box center [417, 327] width 78 height 18
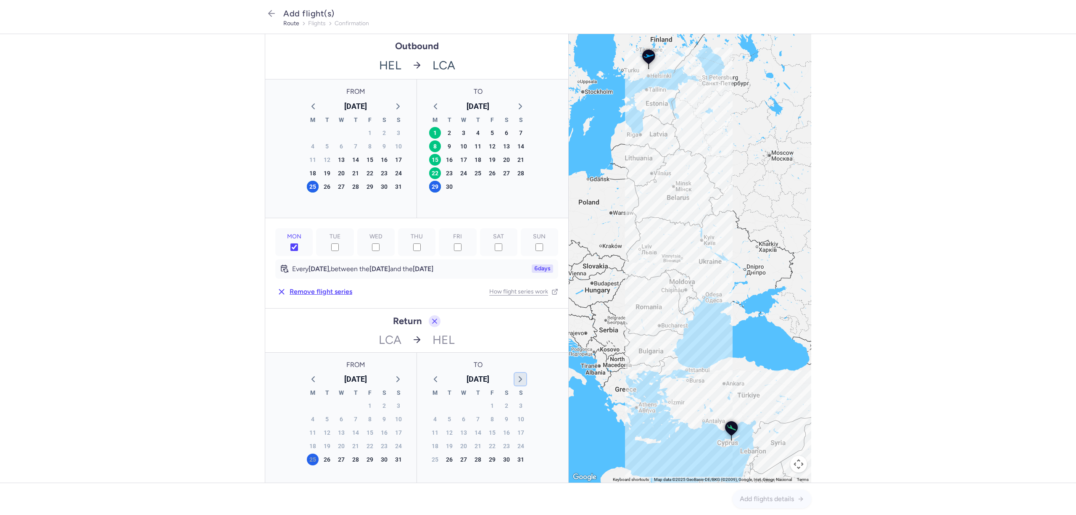
click at [516, 376] on icon "button" at bounding box center [520, 379] width 10 height 10
click at [436, 193] on div "29" at bounding box center [435, 187] width 12 height 12
click at [776, 493] on button "Add flights details" at bounding box center [772, 498] width 79 height 18
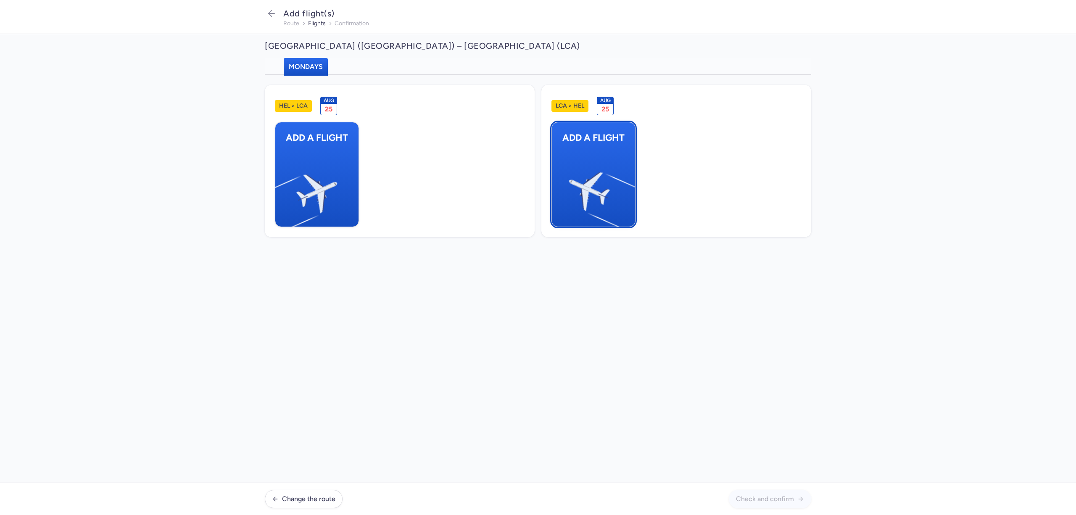
click at [628, 214] on img "button" at bounding box center [631, 188] width 142 height 130
select select "23"
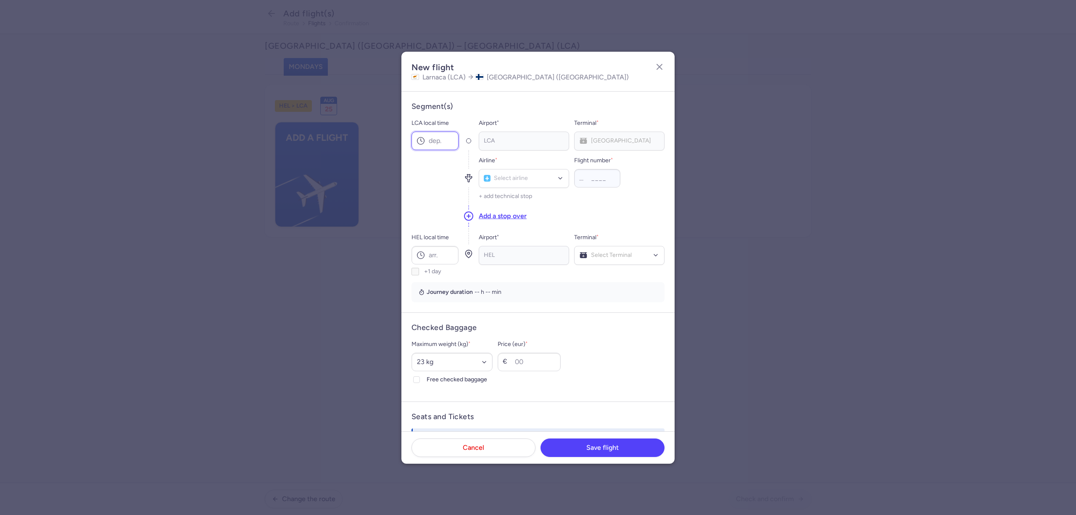
click at [441, 146] on input "LCA local time" at bounding box center [435, 141] width 47 height 18
type input "13:10"
type input "jtd"
click at [530, 199] on span "(JTD)" at bounding box center [525, 197] width 15 height 7
type input "944"
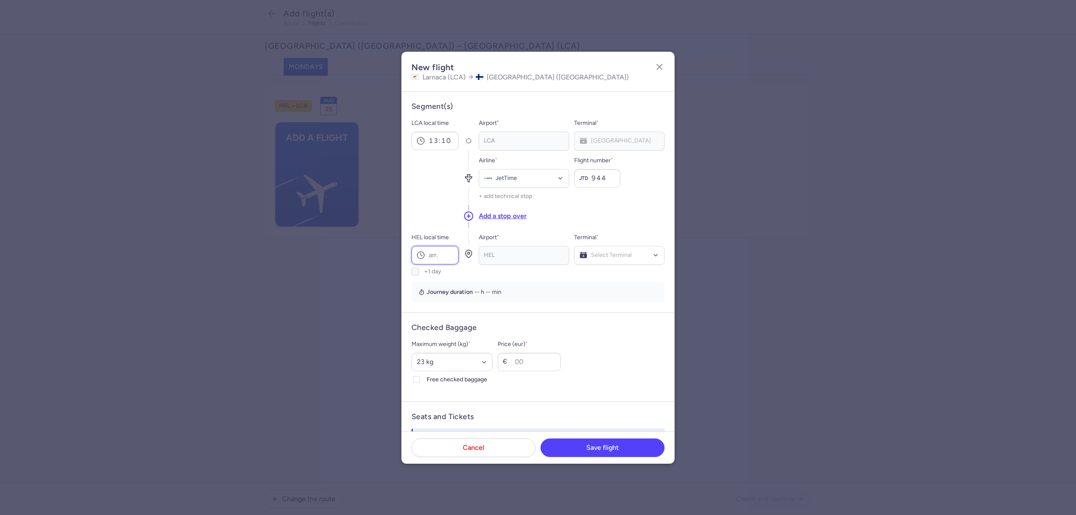
click at [449, 257] on input "HEL local time" at bounding box center [435, 255] width 47 height 18
type input "17:55"
click at [606, 284] on span "Terminal 2" at bounding box center [620, 290] width 90 height 17
click at [550, 364] on input "Price (eur) *" at bounding box center [529, 362] width 63 height 18
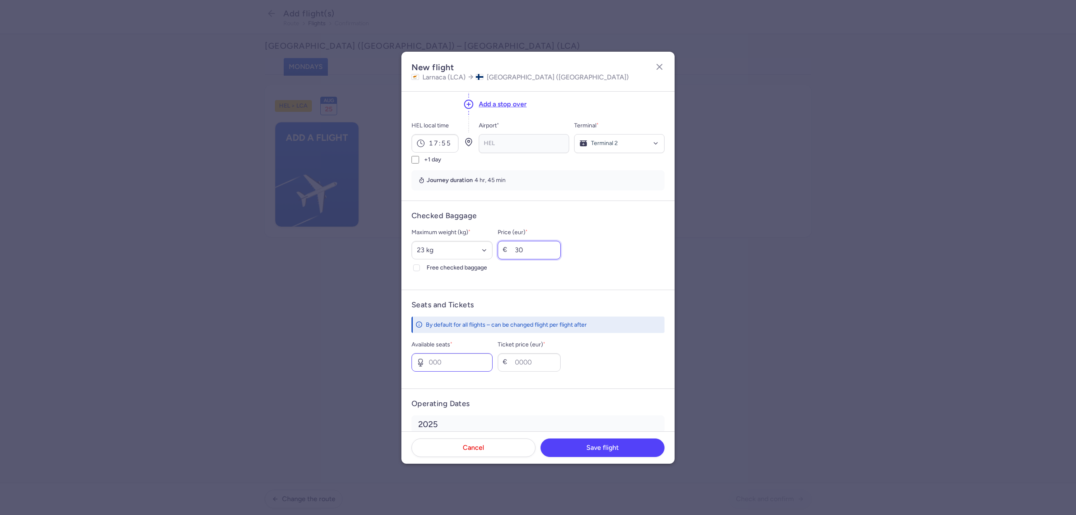
type input "30"
click at [465, 367] on input "Available seats *" at bounding box center [452, 362] width 81 height 18
type input "0"
type input "7"
type input "400"
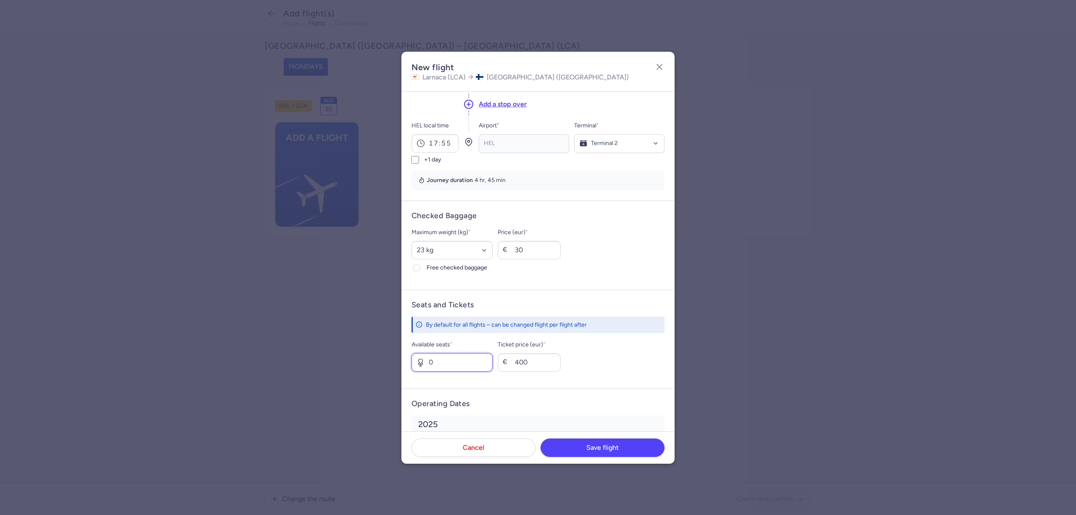
click at [463, 360] on input "0" at bounding box center [452, 362] width 81 height 18
type input "4"
click at [586, 452] on button "Save flight" at bounding box center [603, 447] width 124 height 18
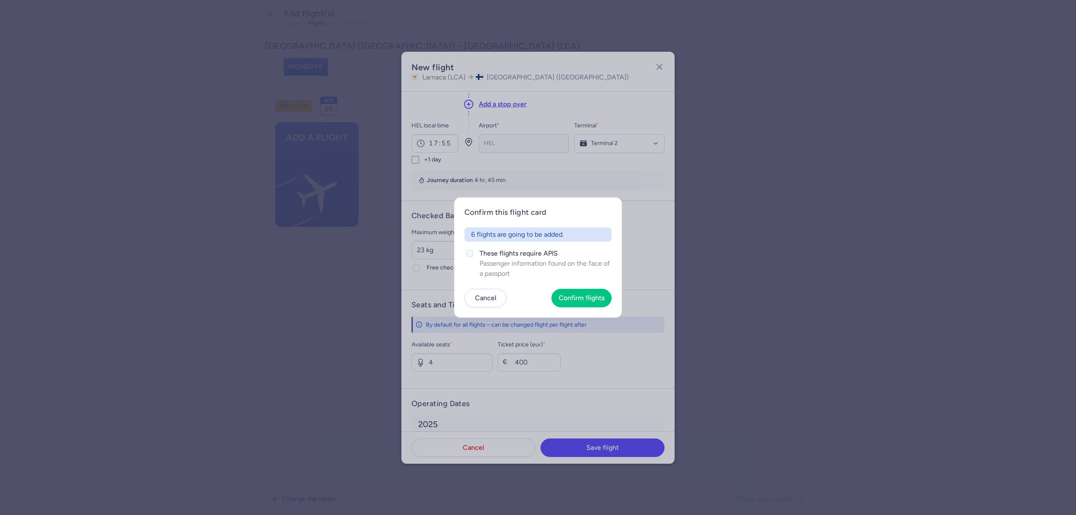
click at [471, 258] on div at bounding box center [469, 253] width 10 height 10
click at [471, 257] on input "These flights require APIS Passenger information found on the face of a passport" at bounding box center [469, 253] width 7 height 7
checkbox input "true"
click at [569, 300] on span "Confirm flights" at bounding box center [582, 298] width 46 height 8
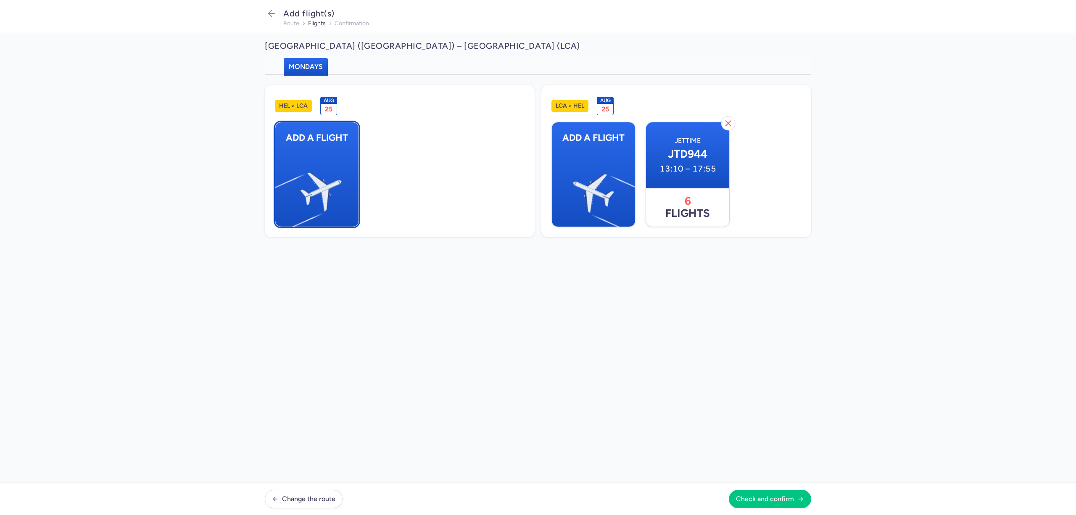
click at [316, 172] on img "button" at bounding box center [279, 188] width 142 height 130
select select "23"
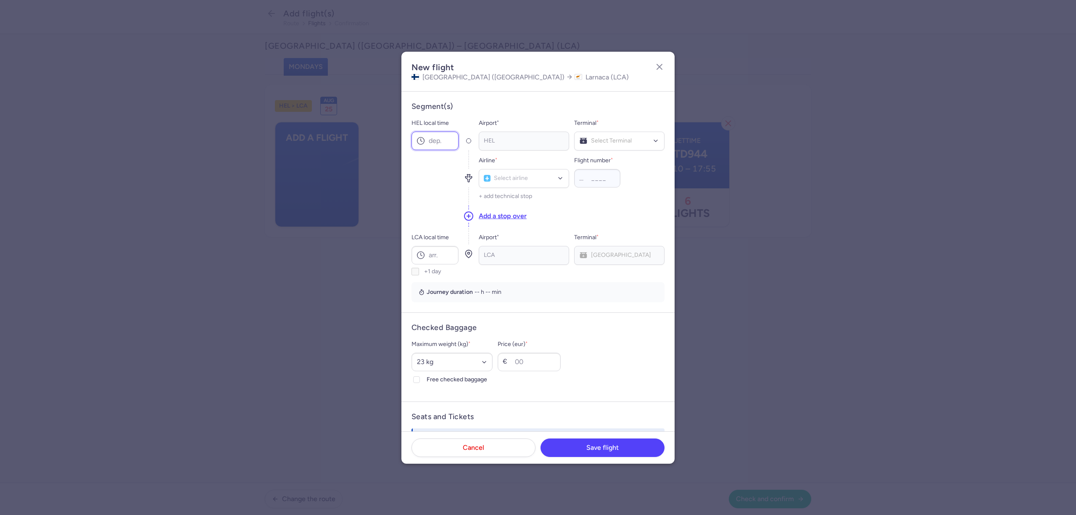
click at [449, 143] on input "HEL local time" at bounding box center [435, 141] width 47 height 18
type input "19:00"
click at [615, 172] on span "Terminal 2" at bounding box center [620, 175] width 90 height 17
type input "h"
type input "jtd"
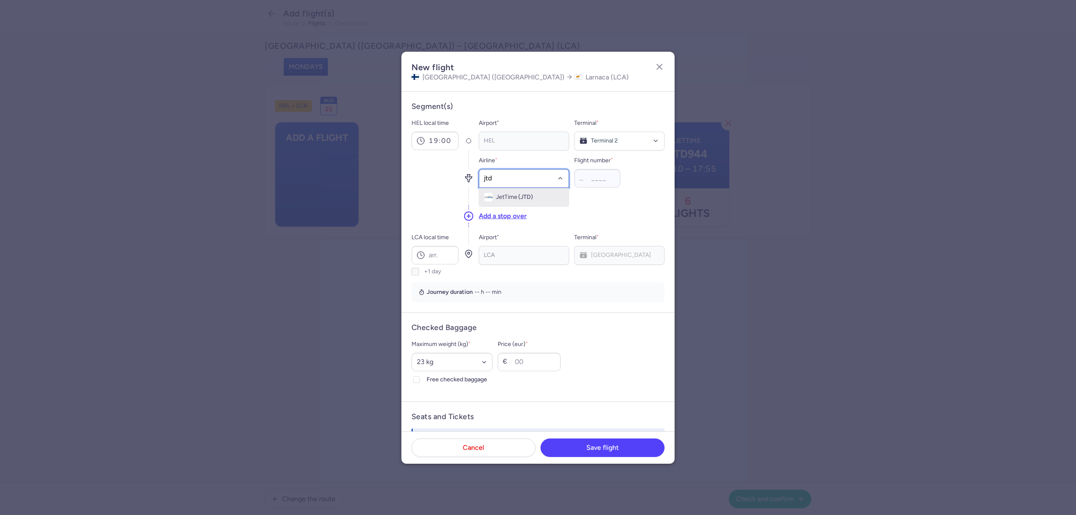
click at [522, 195] on span "(JTD)" at bounding box center [525, 197] width 15 height 7
type input "943"
click at [451, 254] on input "LCA local time" at bounding box center [435, 255] width 47 height 18
type input "23:30"
click at [535, 355] on input "Price (eur) *" at bounding box center [529, 362] width 63 height 18
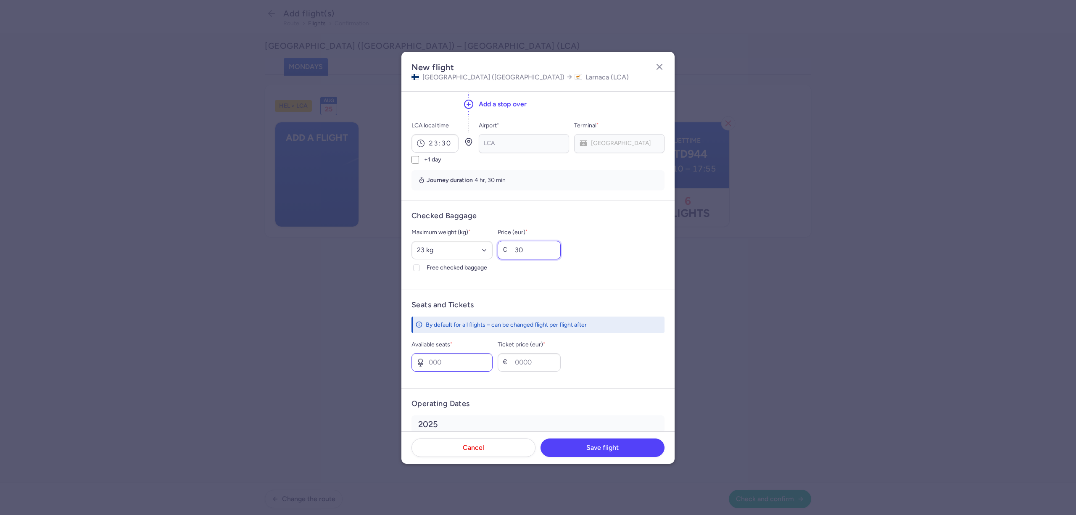
type input "30"
click at [464, 360] on input "Available seats *" at bounding box center [452, 362] width 81 height 18
type input "4"
type input "300"
click at [593, 448] on span "Save flight" at bounding box center [602, 447] width 32 height 8
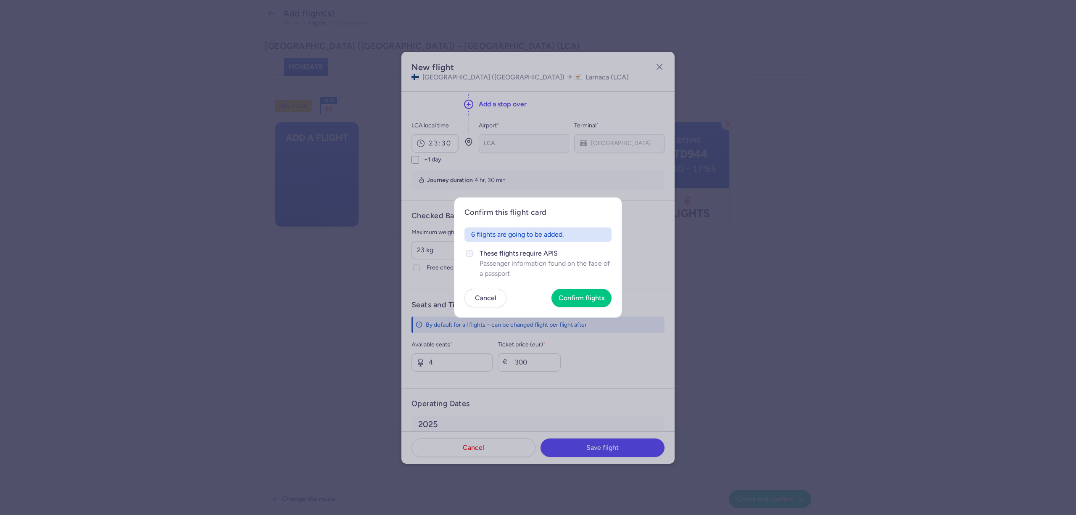
click at [475, 258] on label "These flights require APIS Passenger information found on the face of a passport" at bounding box center [537, 263] width 147 height 30
click at [473, 257] on input "These flights require APIS Passenger information found on the face of a passport" at bounding box center [469, 253] width 7 height 7
checkbox input "true"
click at [573, 306] on button "Confirm flights" at bounding box center [582, 297] width 60 height 18
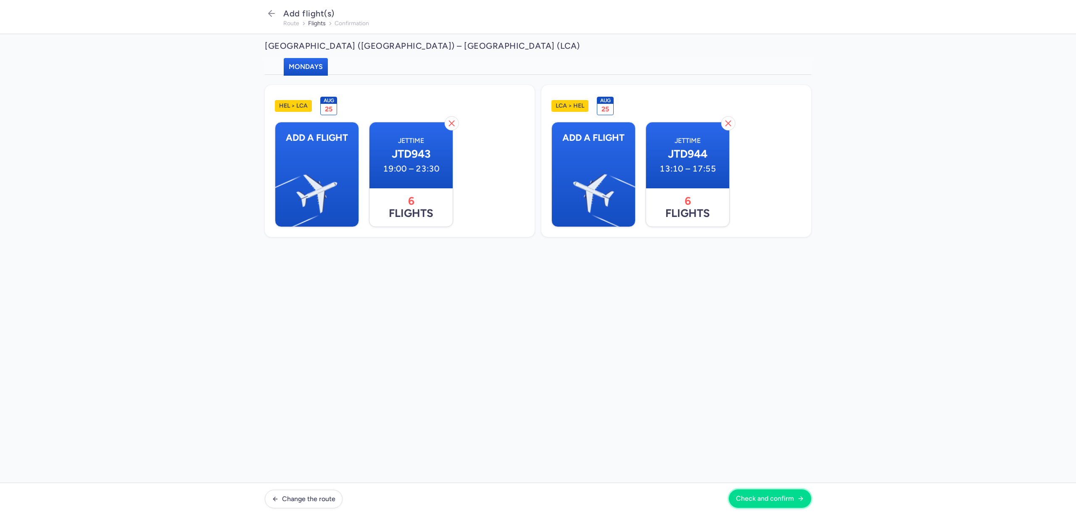
click at [749, 496] on span "Check and confirm" at bounding box center [765, 499] width 58 height 8
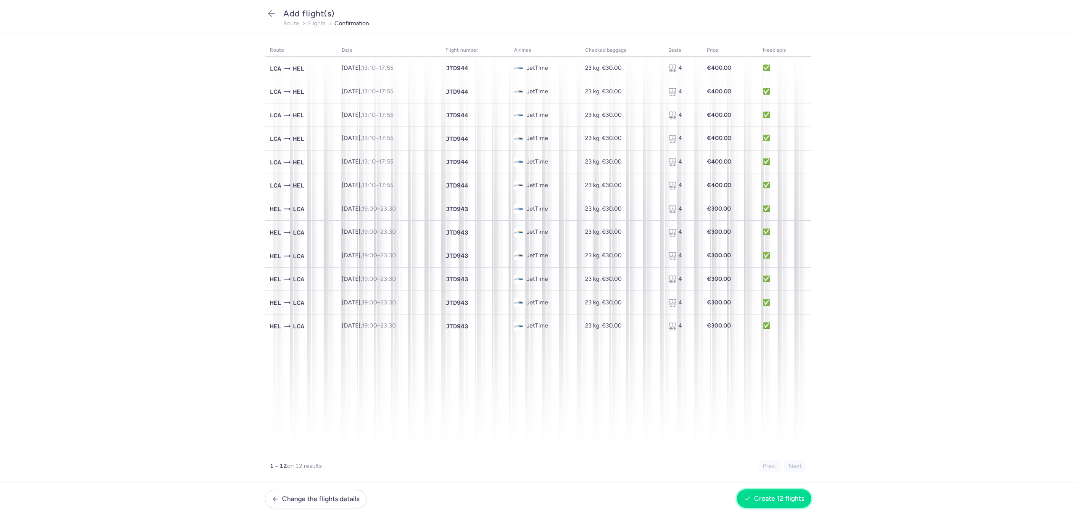
click at [787, 495] on span "Create 12 flights" at bounding box center [779, 499] width 50 height 8
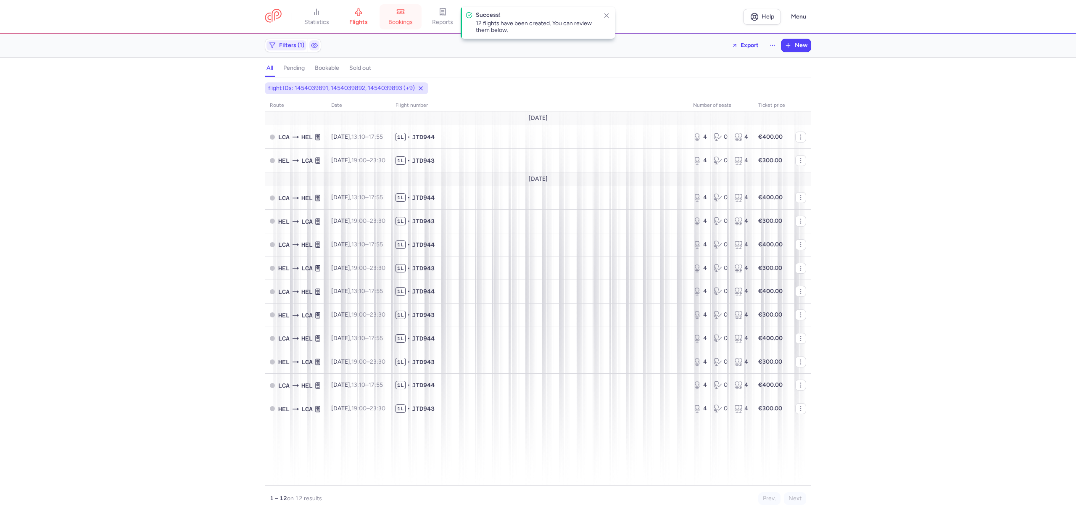
click at [407, 21] on span "bookings" at bounding box center [400, 22] width 24 height 8
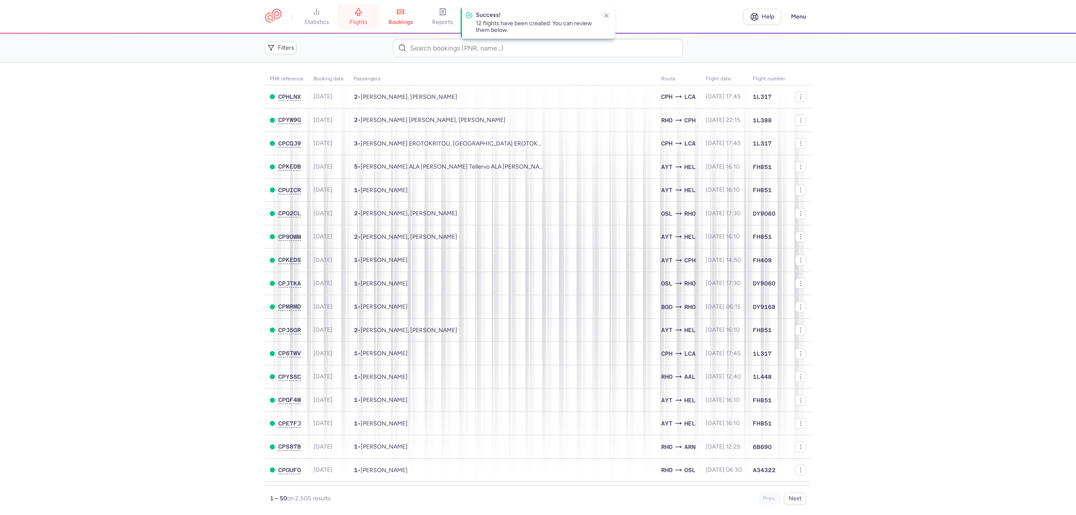
click at [370, 20] on link "flights" at bounding box center [359, 17] width 42 height 18
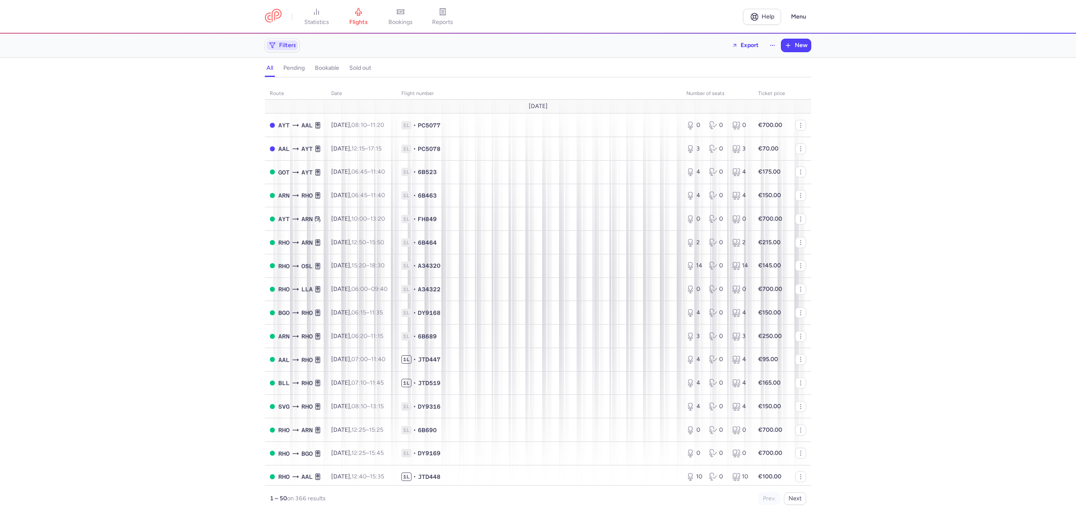
click at [287, 46] on span "Filters" at bounding box center [287, 45] width 17 height 7
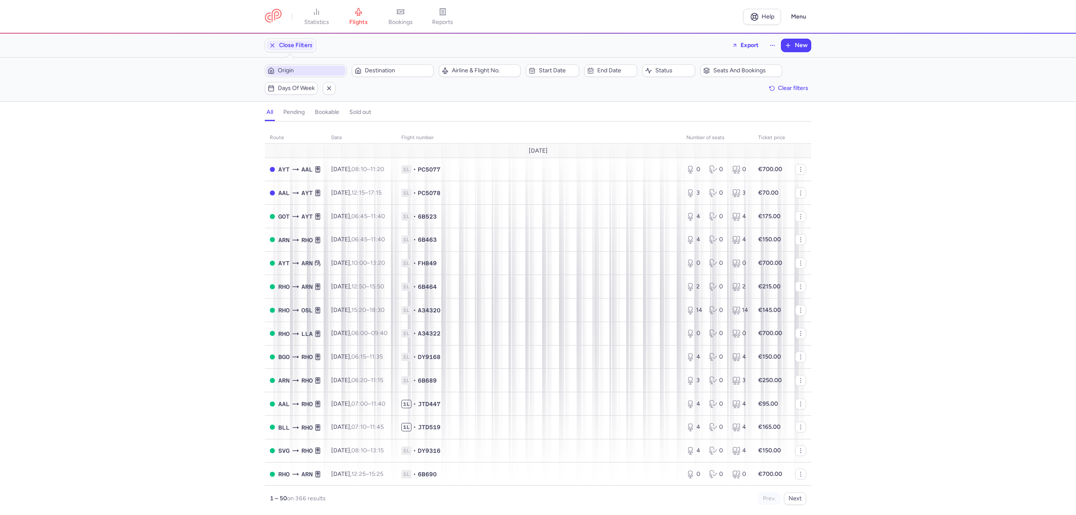
click at [291, 68] on span "Origin" at bounding box center [311, 70] width 66 height 7
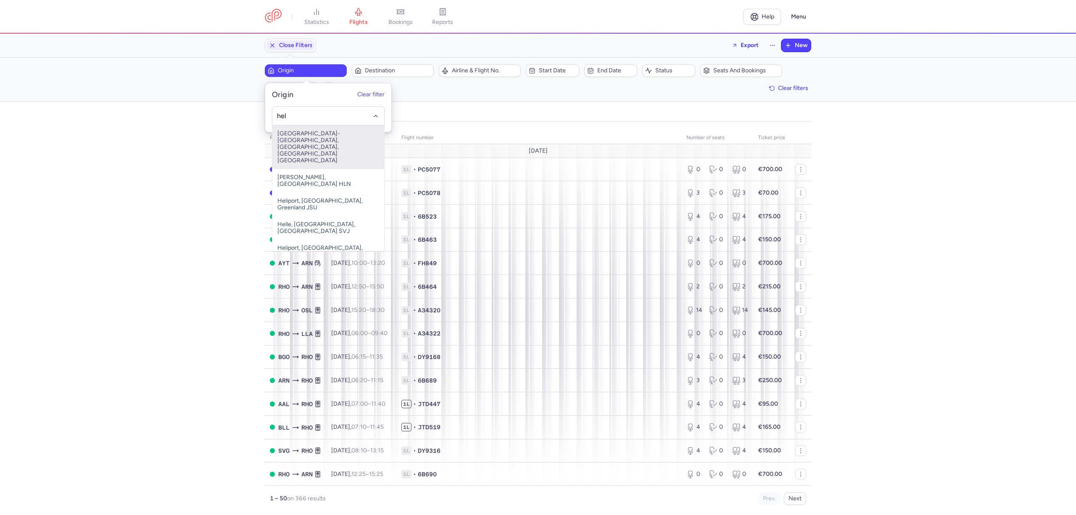
click at [298, 137] on span "[GEOGRAPHIC_DATA]-[GEOGRAPHIC_DATA], [GEOGRAPHIC_DATA], [GEOGRAPHIC_DATA] [GEOG…" at bounding box center [328, 147] width 112 height 44
type input "hel"
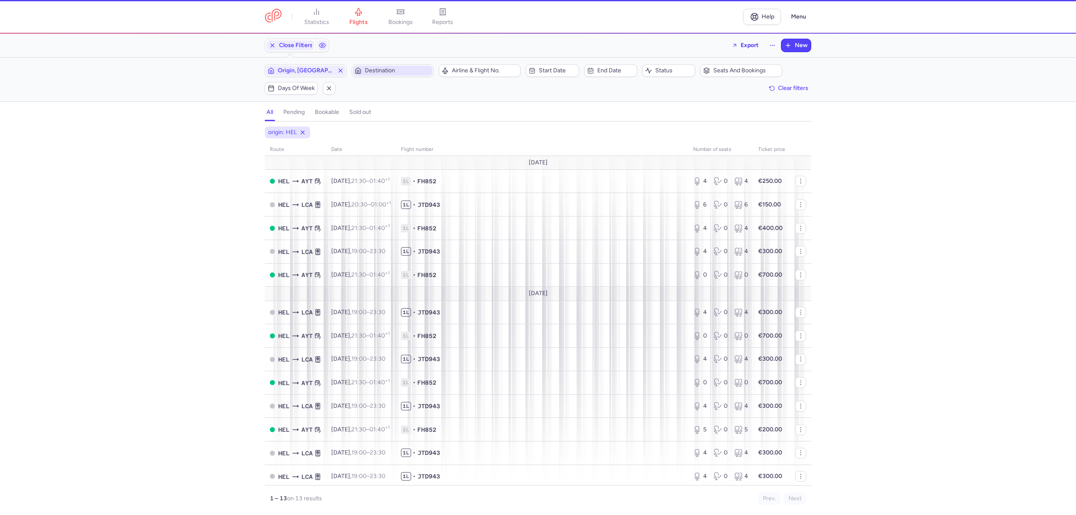
click at [379, 71] on span "Destination" at bounding box center [398, 70] width 66 height 7
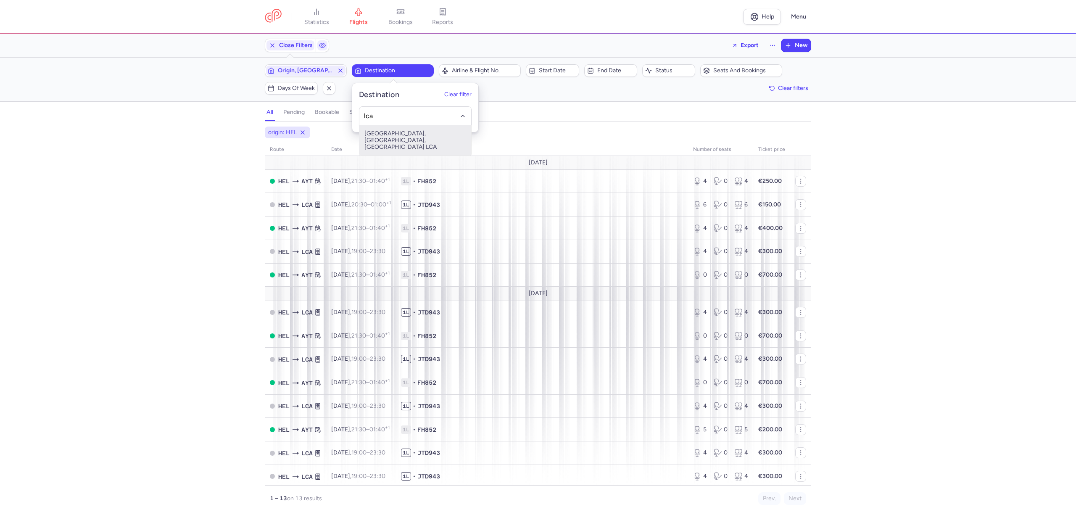
click at [383, 134] on span "[GEOGRAPHIC_DATA], [GEOGRAPHIC_DATA], [GEOGRAPHIC_DATA] LCA" at bounding box center [415, 140] width 112 height 30
type input "lca"
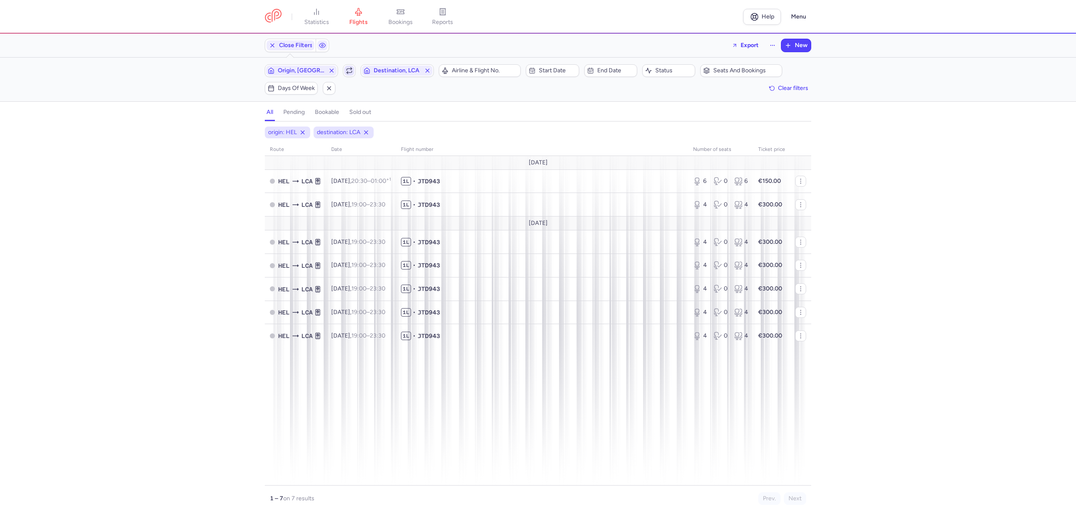
click at [350, 69] on icon "button" at bounding box center [349, 70] width 5 height 2
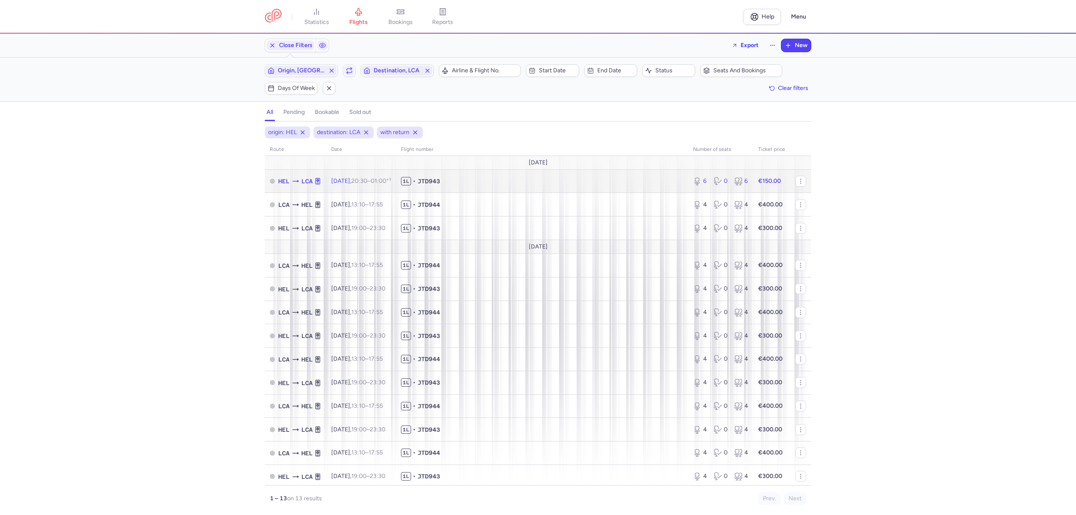
click at [525, 184] on span "1L • JTD943" at bounding box center [542, 181] width 282 height 8
select select "days"
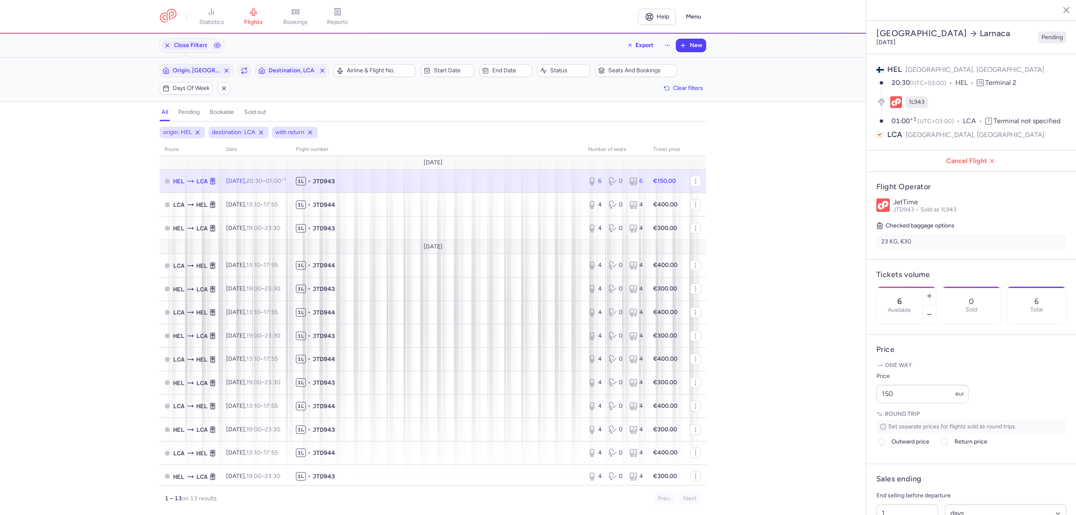
scroll to position [112, 0]
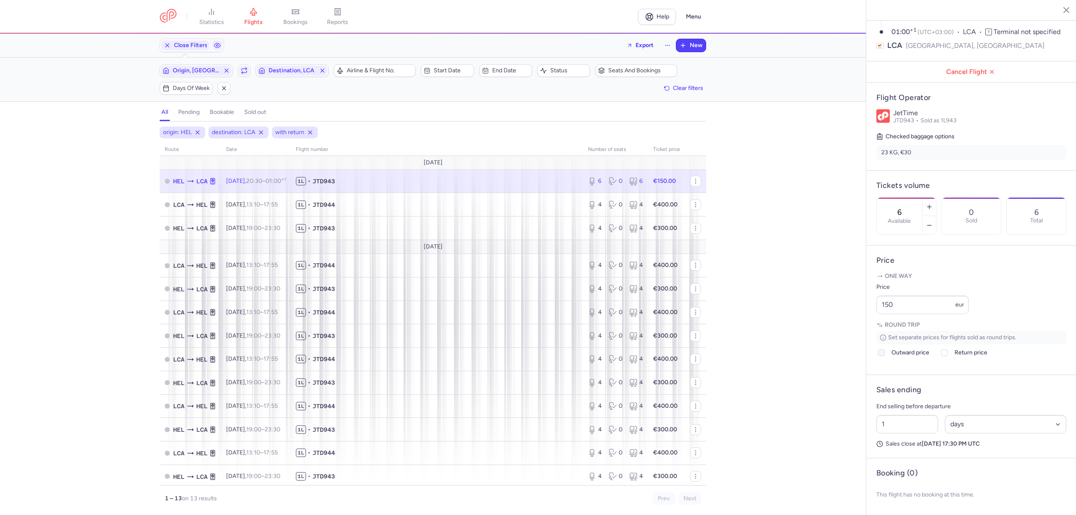
click at [886, 358] on div at bounding box center [881, 353] width 10 height 10
click at [885, 356] on input "Outward price" at bounding box center [881, 352] width 7 height 7
checkbox input "true"
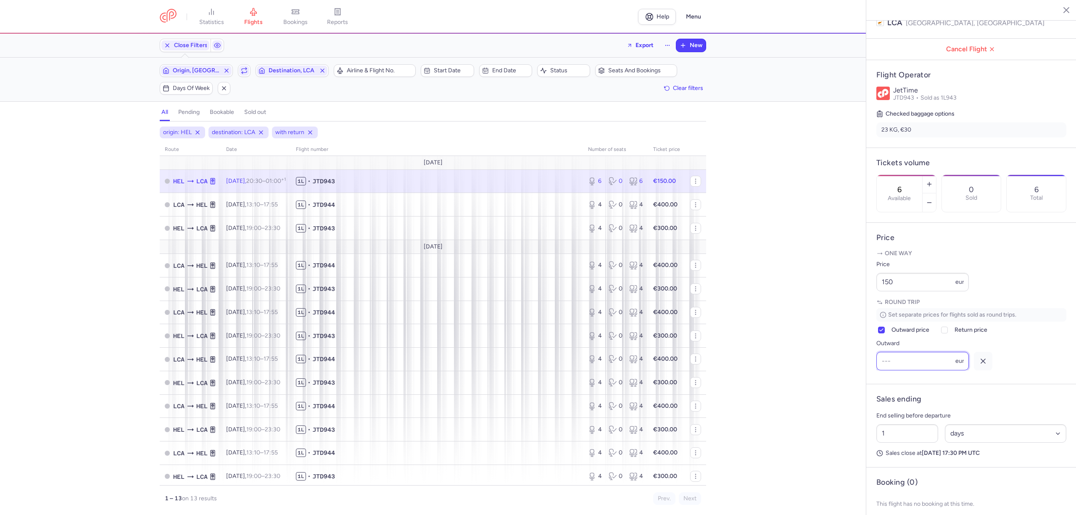
scroll to position [0, 0]
click at [950, 335] on div at bounding box center [945, 330] width 10 height 10
click at [948, 333] on input "Return price" at bounding box center [944, 330] width 7 height 7
checkbox input "true"
click at [897, 370] on input "Outward" at bounding box center [922, 361] width 92 height 18
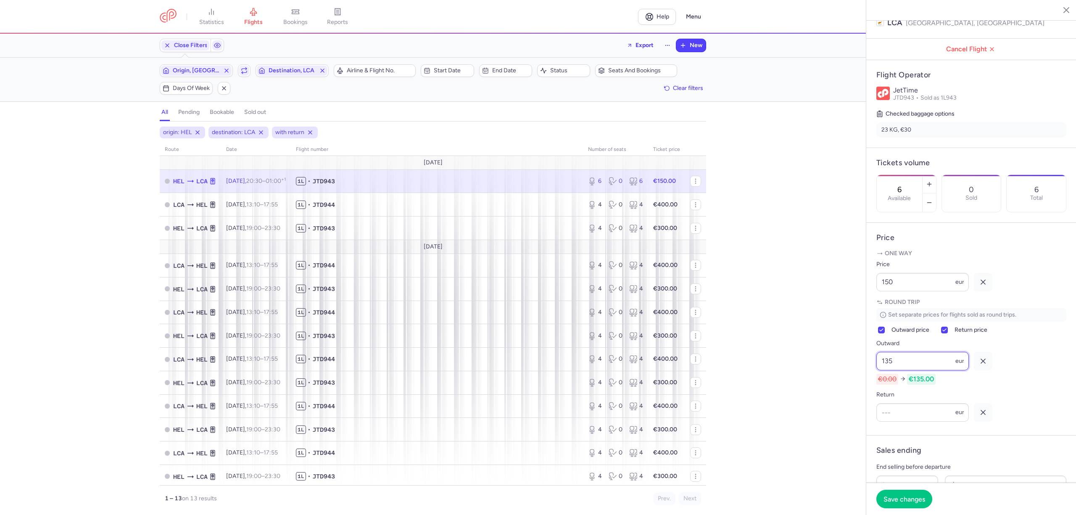
type input "135"
click at [888, 422] on div "Return eur" at bounding box center [922, 406] width 92 height 32
type input "200"
click at [906, 498] on span "Save changes" at bounding box center [905, 499] width 42 height 8
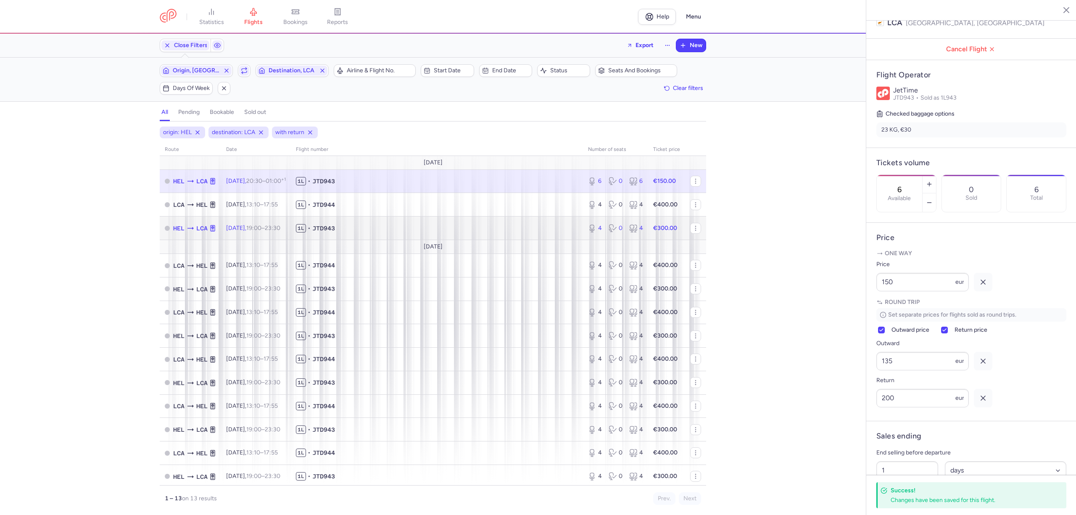
click at [412, 230] on span "1L • JTD943" at bounding box center [437, 228] width 282 height 8
type input "4"
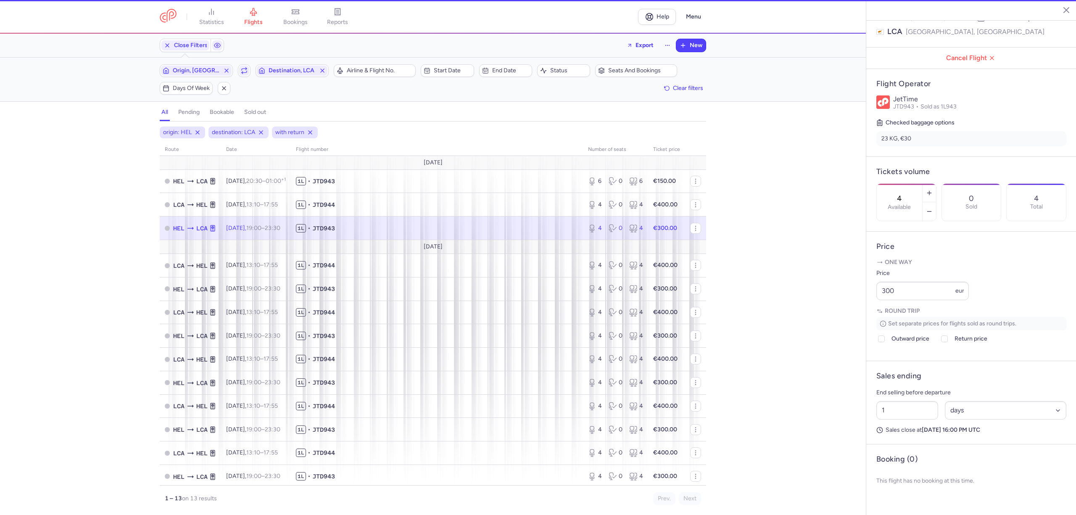
scroll to position [102, 0]
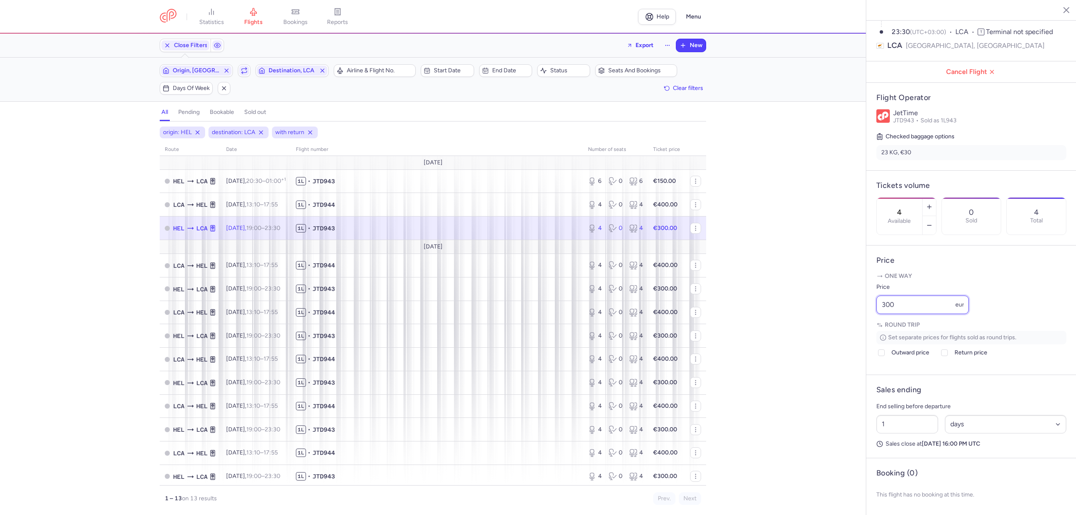
drag, startPoint x: 900, startPoint y: 314, endPoint x: 870, endPoint y: 318, distance: 30.6
click at [870, 318] on article "Price One way Price 300 eur Round trip Set separate prices for flights sold as …" at bounding box center [971, 309] width 210 height 129
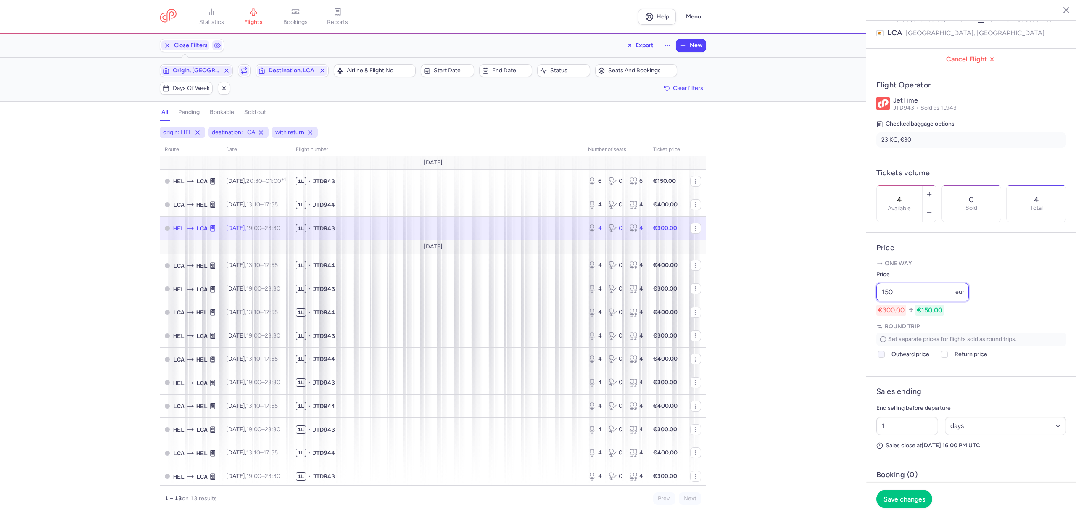
type input "150"
click at [883, 357] on icon at bounding box center [881, 354] width 5 height 5
click at [883, 358] on input "Outward price" at bounding box center [881, 354] width 7 height 7
checkbox input "true"
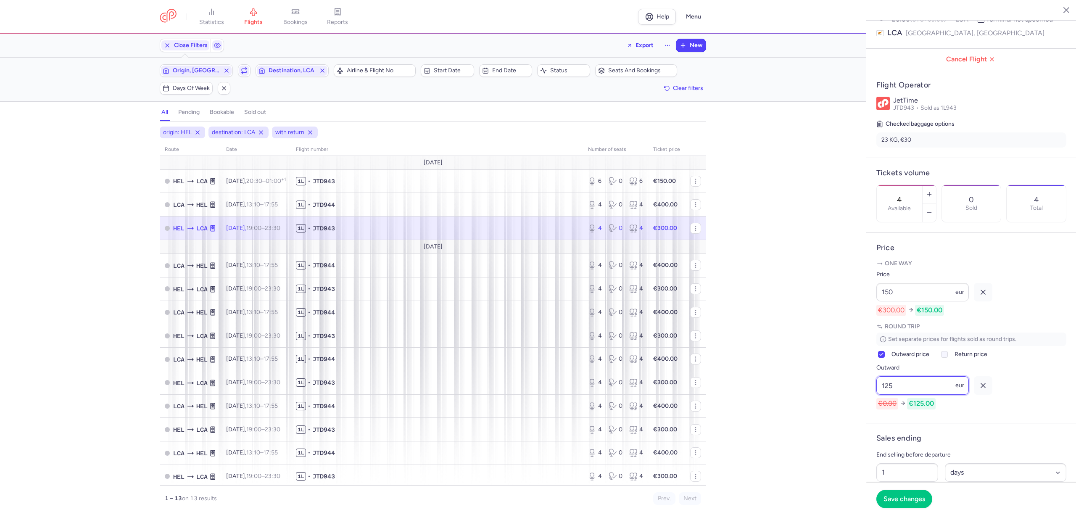
type input "125"
click at [945, 359] on div at bounding box center [945, 354] width 10 height 10
click at [945, 358] on input "Return price" at bounding box center [944, 354] width 7 height 7
checkbox input "true"
type input "200"
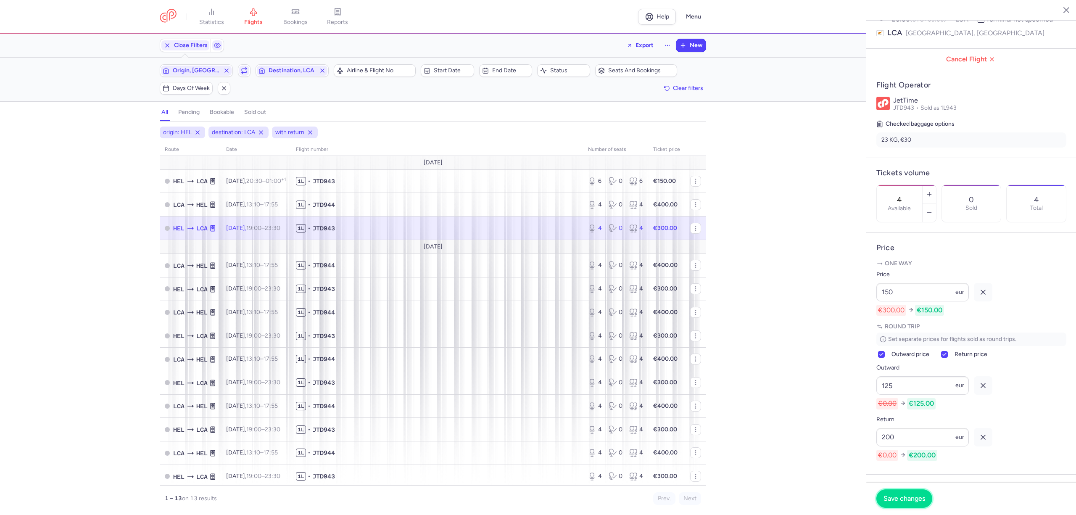
click at [901, 495] on span "Save changes" at bounding box center [905, 499] width 42 height 8
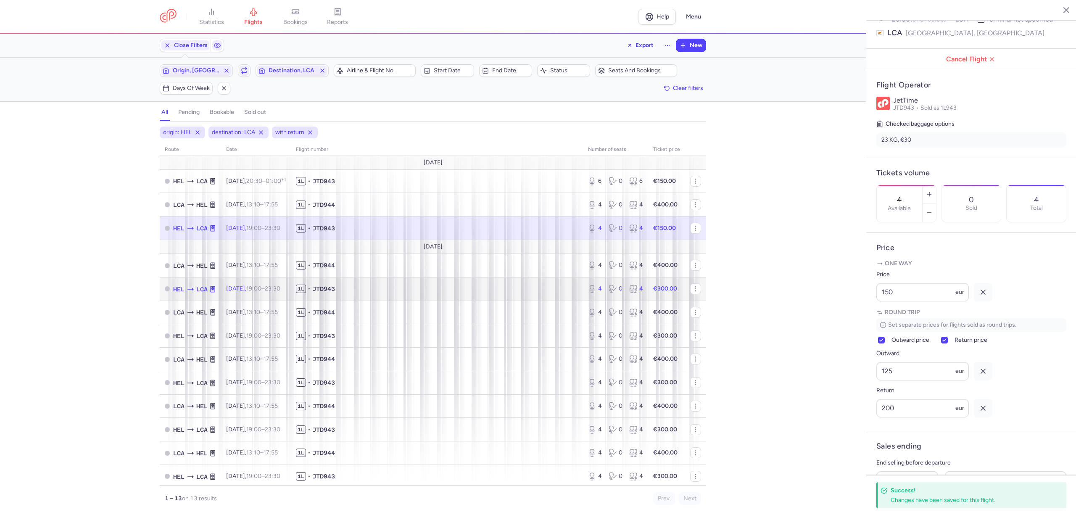
click at [404, 296] on td "1L • JTD943" at bounding box center [437, 289] width 292 height 24
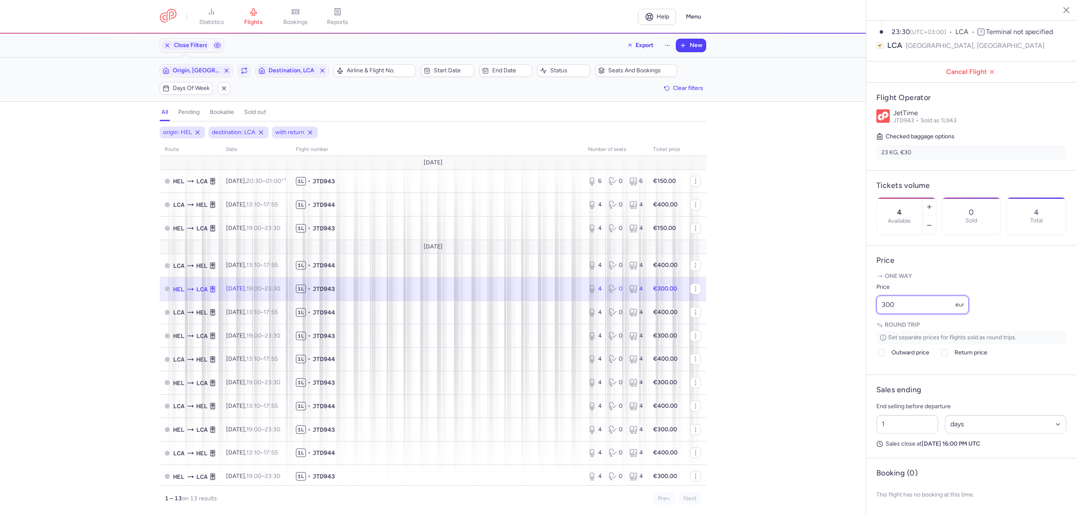
drag, startPoint x: 852, startPoint y: 320, endPoint x: 841, endPoint y: 323, distance: 11.2
click at [845, 322] on div "statistics flights bookings reports Help Menu Close Filters Export New Filters …" at bounding box center [538, 257] width 1076 height 515
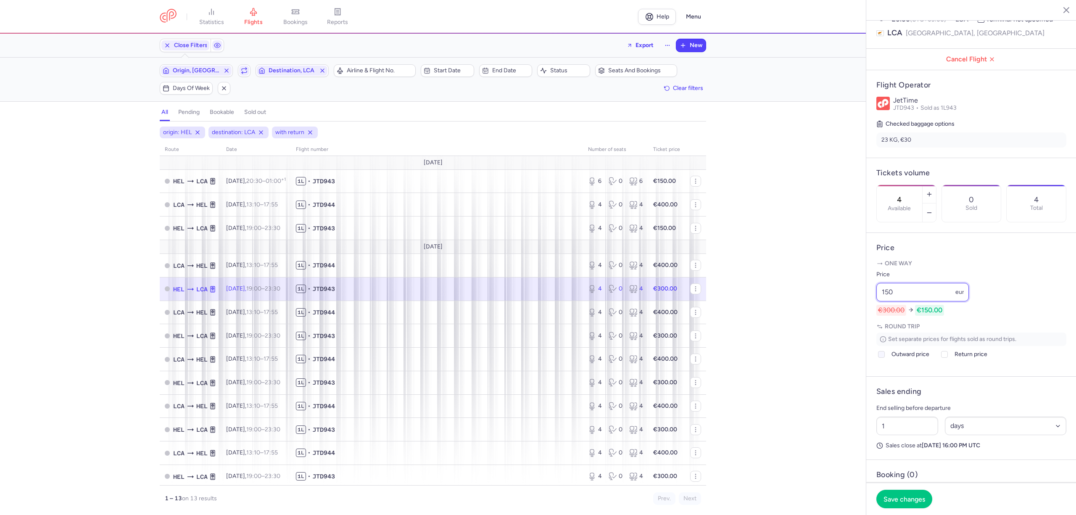
type input "150"
click at [884, 357] on icon at bounding box center [881, 354] width 5 height 5
click at [884, 358] on input "Outward price" at bounding box center [881, 354] width 7 height 7
checkbox input "true"
type input "2"
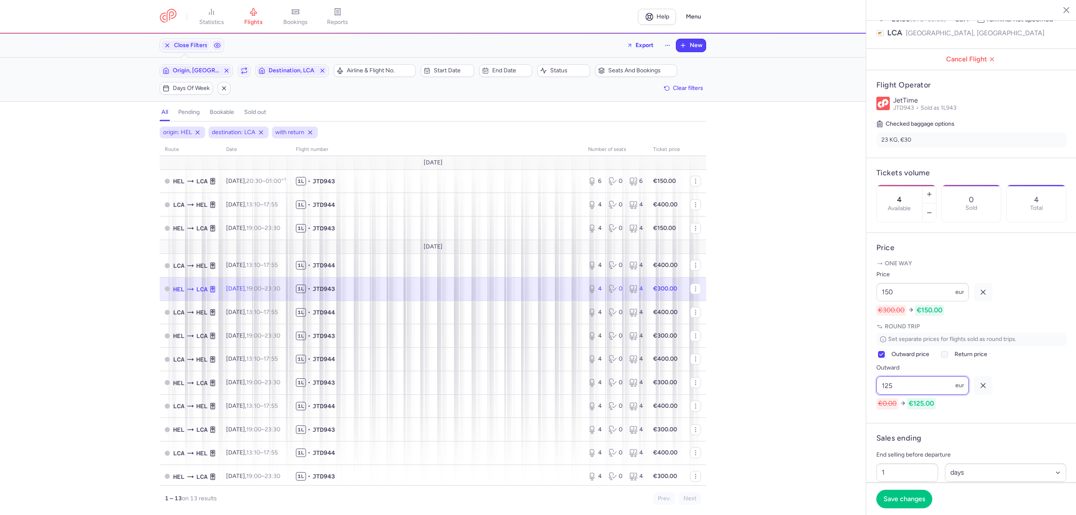
type input "125"
click at [956, 359] on span "Return price" at bounding box center [971, 354] width 33 height 10
click at [948, 358] on input "Return price" at bounding box center [944, 354] width 7 height 7
checkbox input "true"
type input "200"
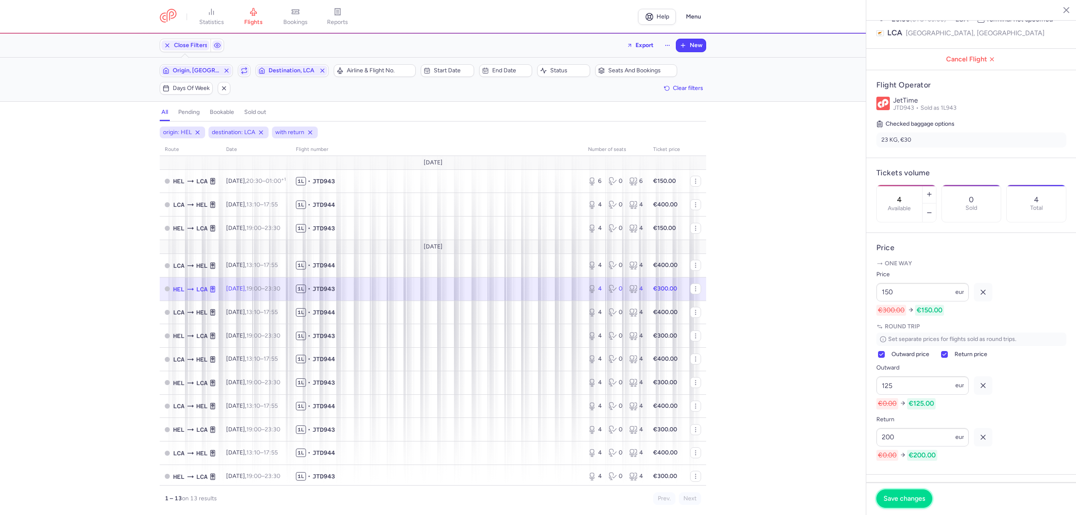
click at [909, 496] on span "Save changes" at bounding box center [905, 499] width 42 height 8
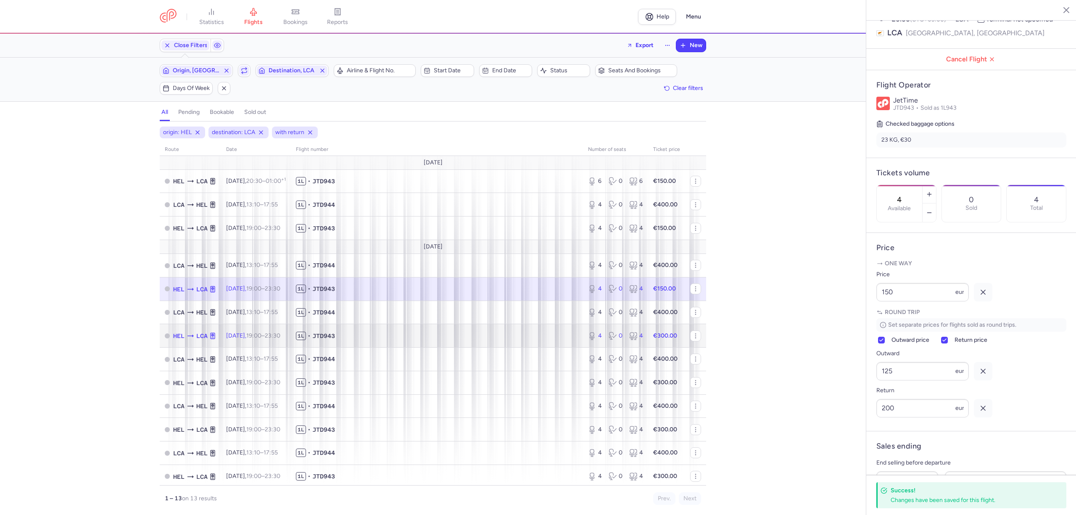
click at [426, 340] on span "1L • JTD943" at bounding box center [437, 336] width 282 height 8
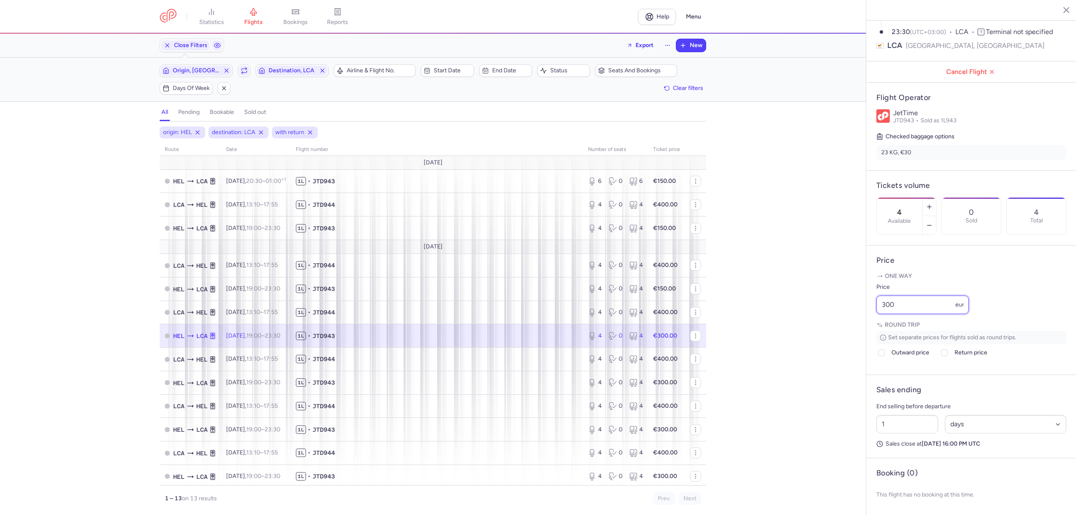
drag, startPoint x: 907, startPoint y: 316, endPoint x: 821, endPoint y: 316, distance: 86.6
click at [821, 316] on div "statistics flights bookings reports Help Menu Close Filters Export New Filters …" at bounding box center [538, 257] width 1076 height 515
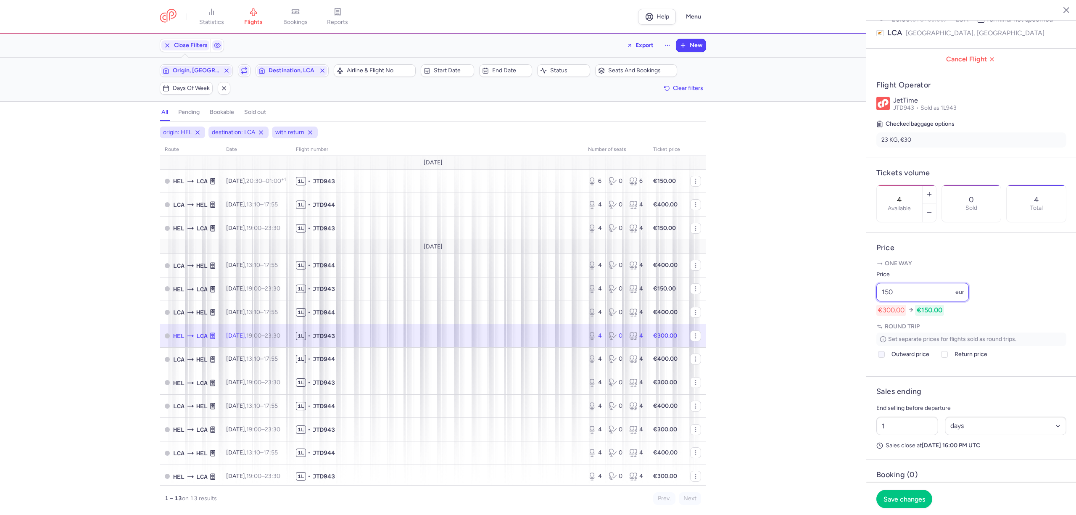
type input "150"
click at [912, 359] on span "Outward price" at bounding box center [911, 354] width 38 height 10
click at [885, 358] on input "Outward price" at bounding box center [881, 354] width 7 height 7
checkbox input "true"
type input "125"
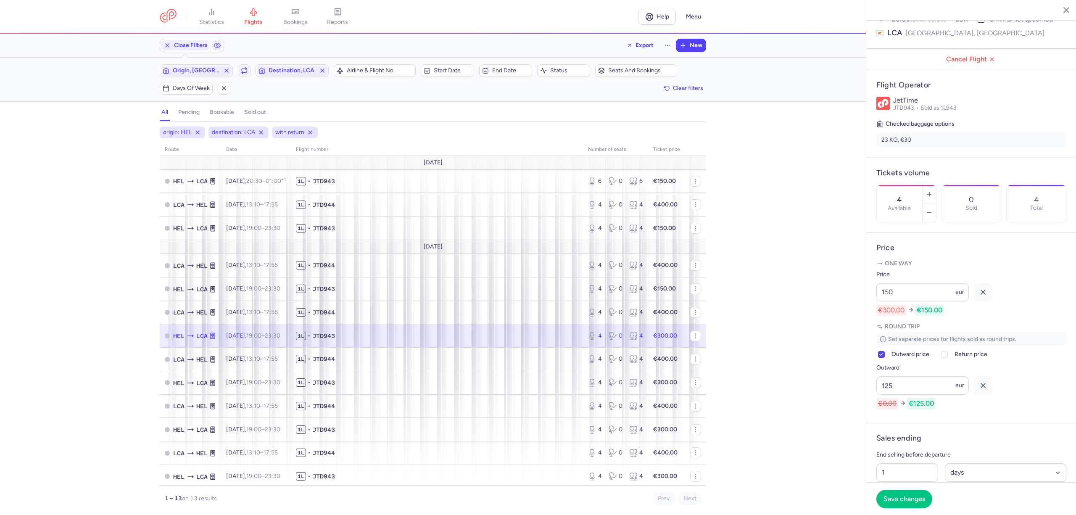
click at [953, 372] on div "Set separate prices for flights sold as round trips. Outward price Return price…" at bounding box center [971, 371] width 190 height 77
click at [943, 358] on input "Return price" at bounding box center [944, 354] width 7 height 7
checkbox input "true"
type input "200"
click at [918, 495] on span "Save changes" at bounding box center [905, 499] width 42 height 8
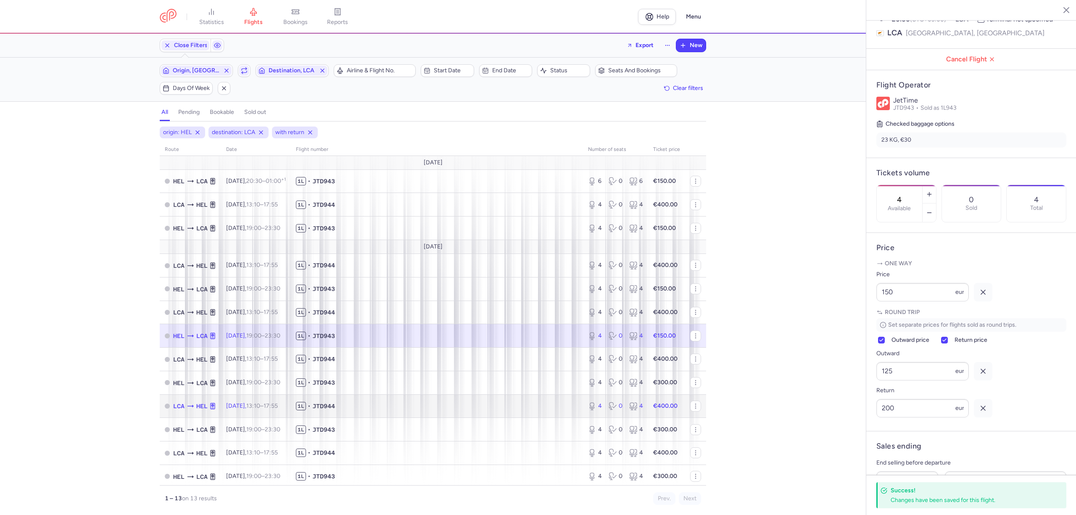
click at [407, 404] on span "1L • JTD944" at bounding box center [437, 406] width 282 height 8
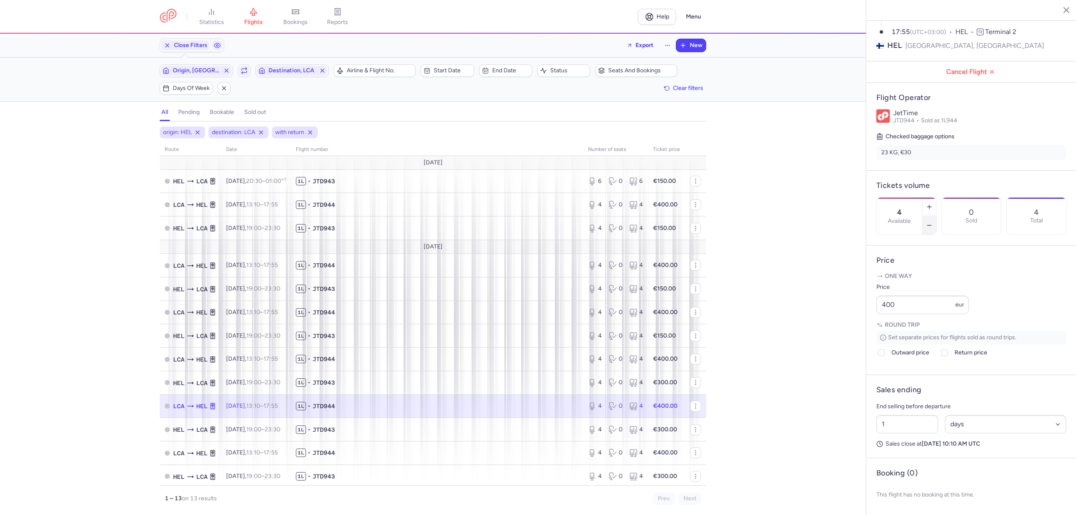
click at [933, 222] on icon "button" at bounding box center [929, 225] width 7 height 7
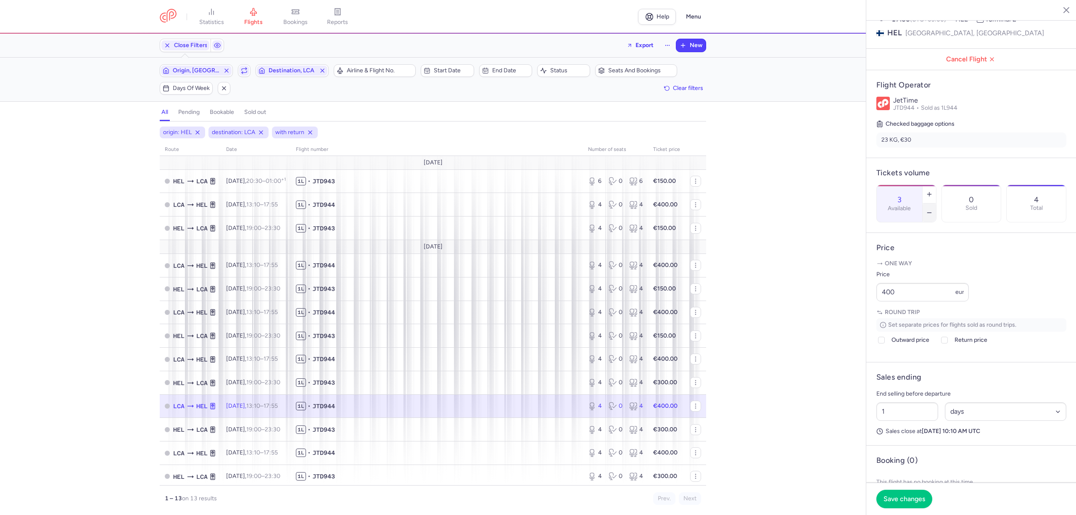
click at [933, 209] on icon "button" at bounding box center [929, 212] width 7 height 7
click at [907, 496] on span "Save changes" at bounding box center [905, 499] width 42 height 8
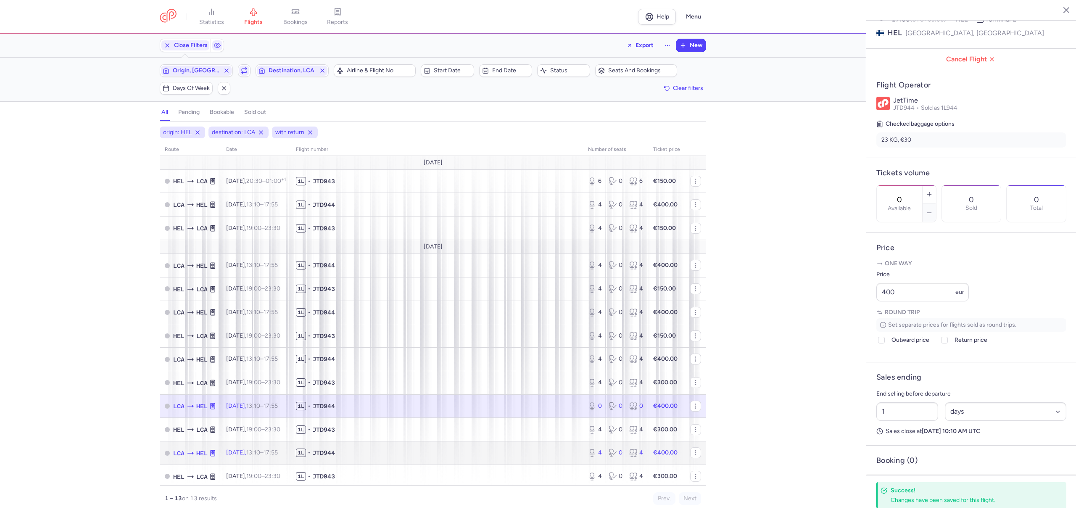
click at [515, 452] on span "1L • JTD944" at bounding box center [437, 453] width 282 height 8
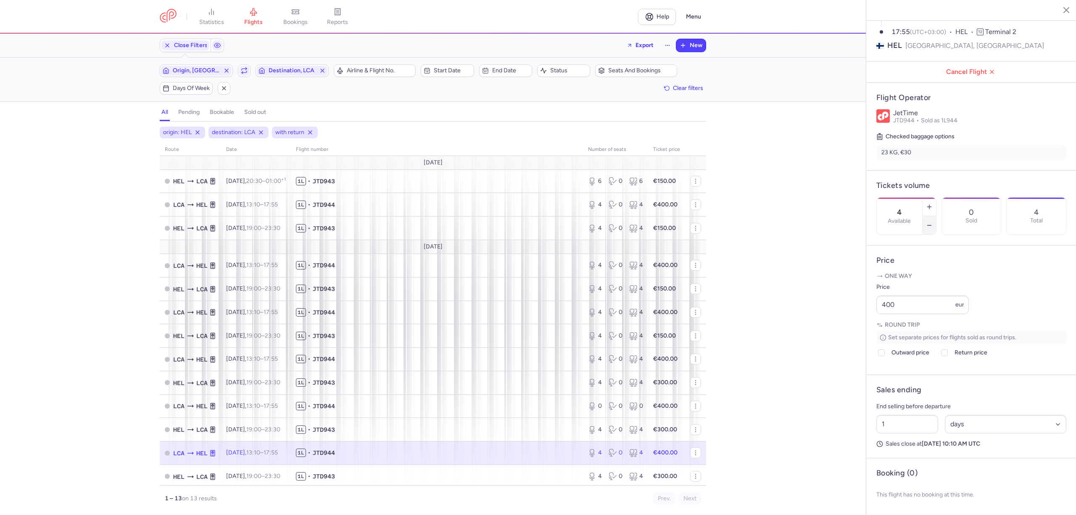
click at [936, 216] on button "button" at bounding box center [929, 225] width 13 height 18
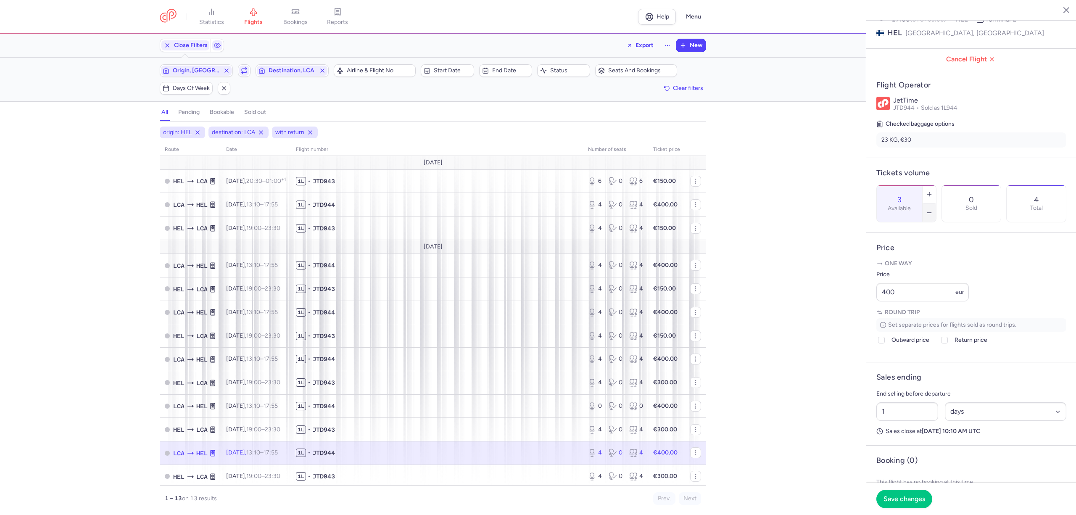
click at [936, 203] on button "button" at bounding box center [929, 212] width 13 height 18
click at [897, 494] on button "Save changes" at bounding box center [904, 498] width 56 height 18
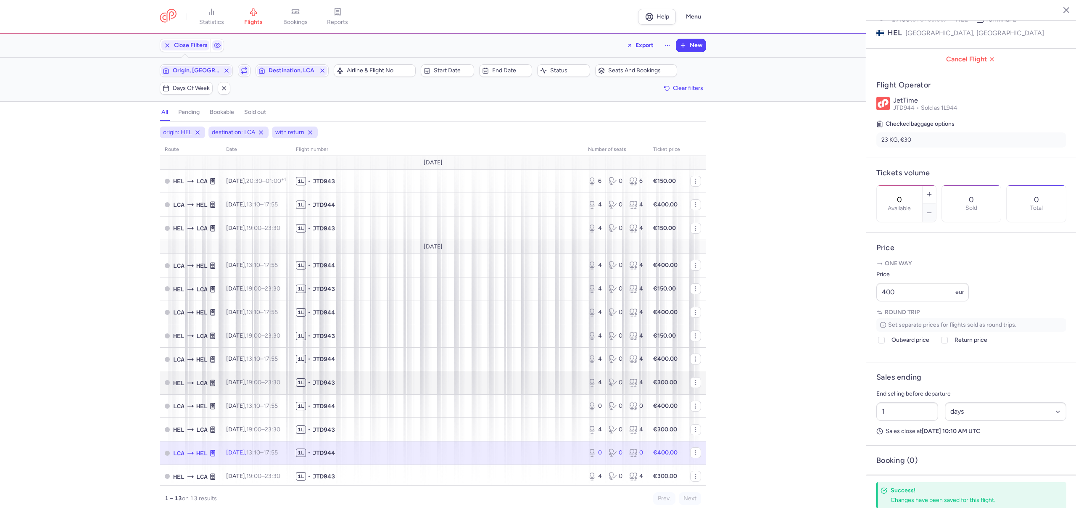
scroll to position [3, 0]
click at [483, 472] on span "1L • JTD943" at bounding box center [437, 473] width 282 height 8
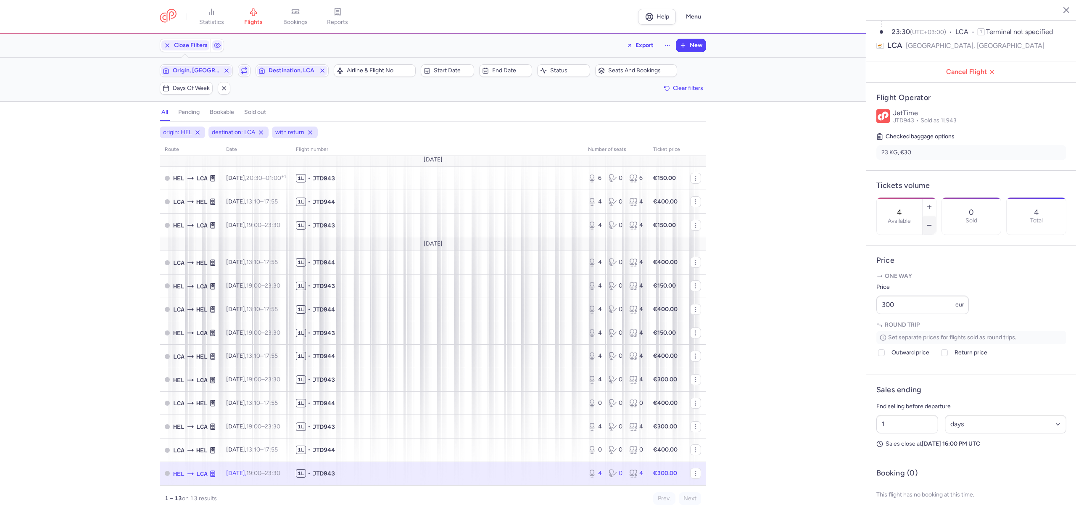
click at [936, 216] on button "button" at bounding box center [929, 225] width 13 height 18
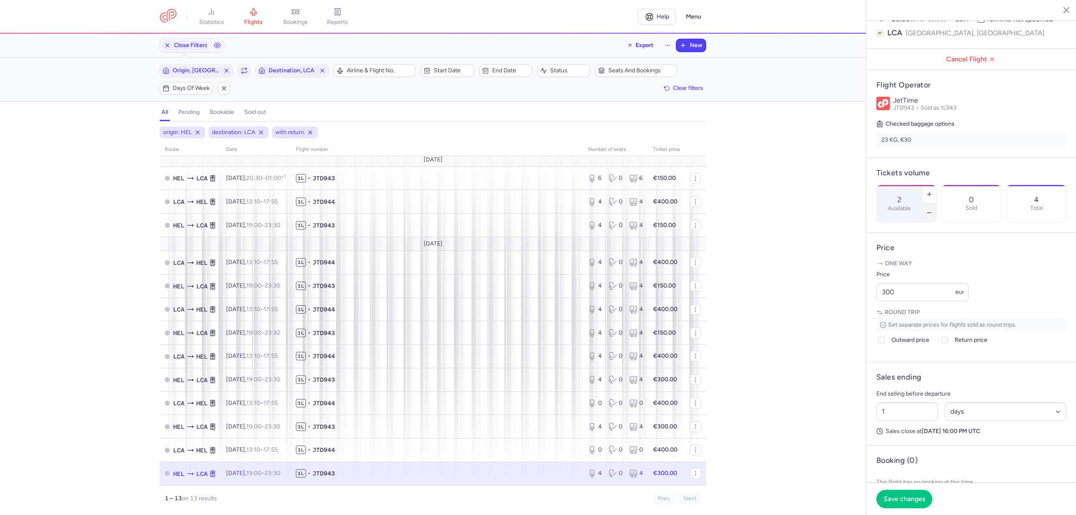
click at [936, 203] on button "button" at bounding box center [929, 212] width 13 height 18
type input "0"
click at [241, 476] on span "[DATE] 19:00 – 23:30 +0" at bounding box center [253, 473] width 54 height 7
click at [955, 55] on span "Cancel Flight" at bounding box center [973, 59] width 197 height 8
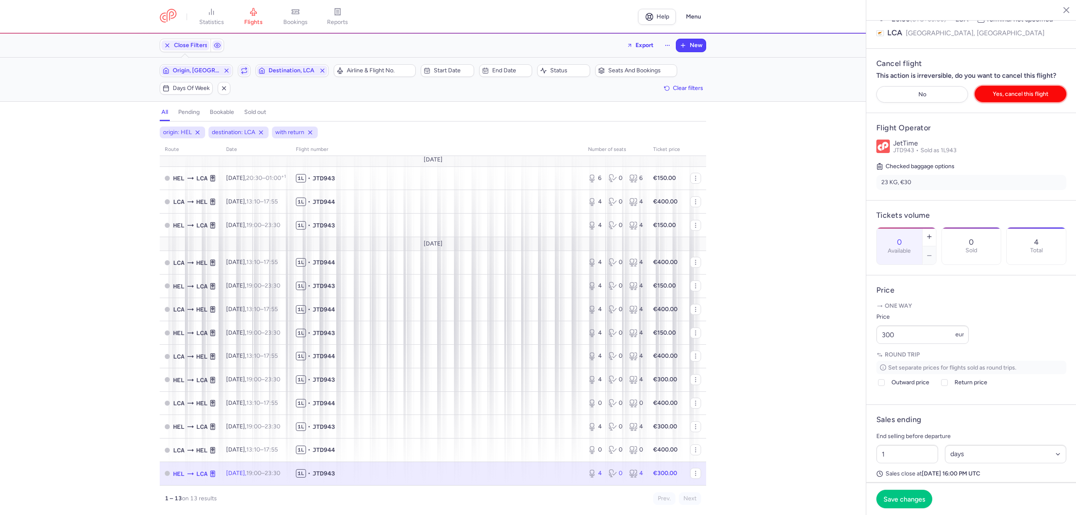
click at [1023, 91] on span "Yes, cancel this flight" at bounding box center [1020, 94] width 55 height 6
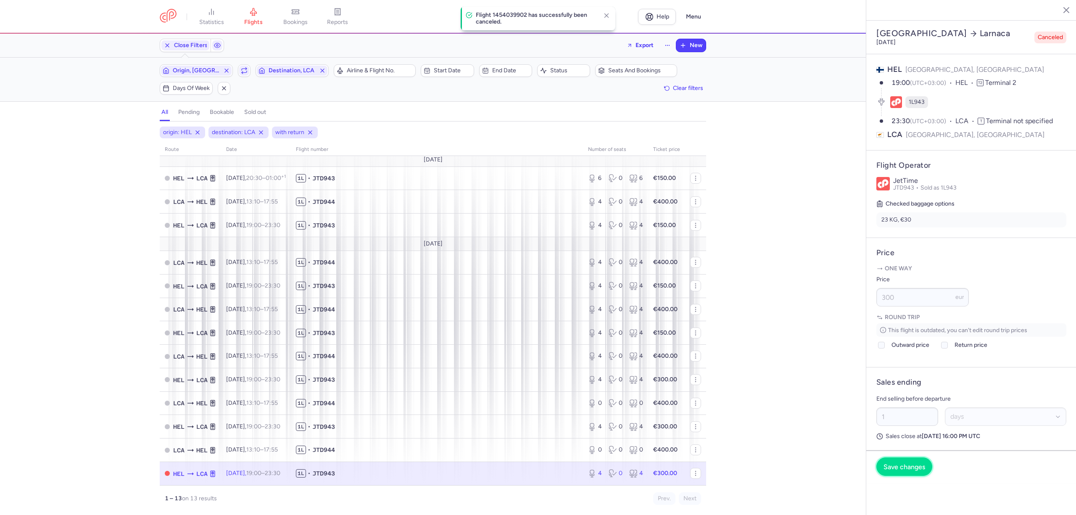
click at [897, 463] on span "Save changes" at bounding box center [905, 467] width 42 height 8
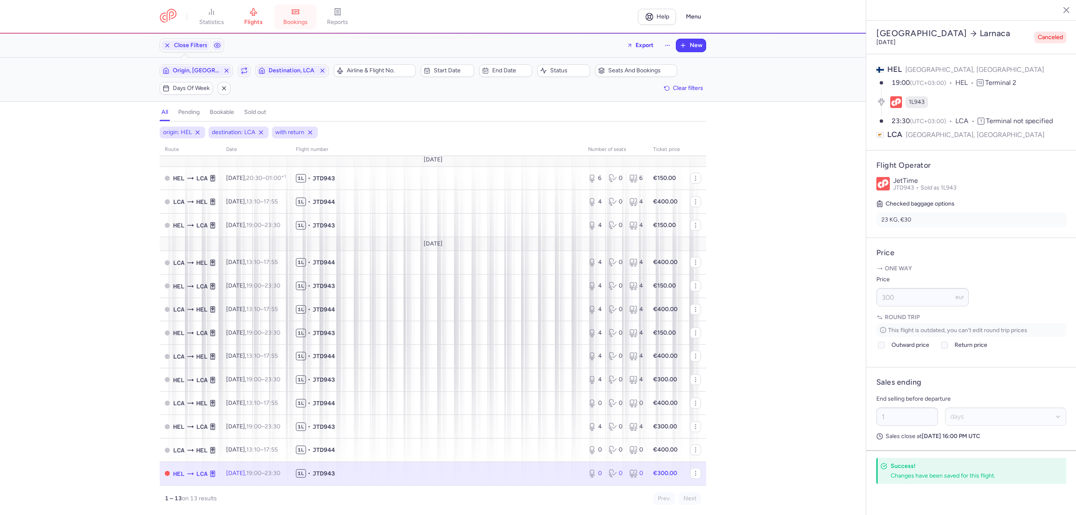
click at [308, 17] on link "bookings" at bounding box center [295, 17] width 42 height 18
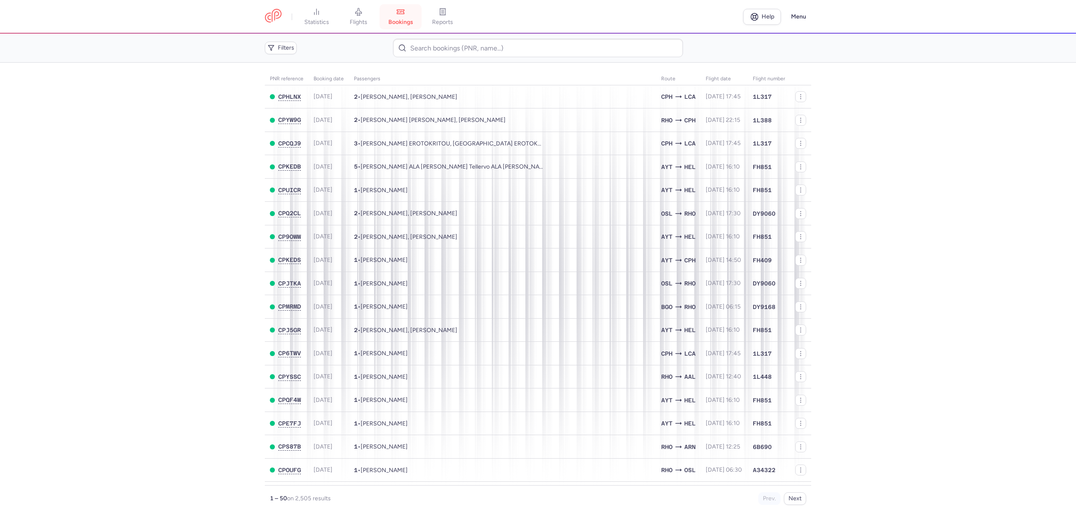
drag, startPoint x: 399, startPoint y: 12, endPoint x: 391, endPoint y: 14, distance: 7.9
click at [399, 11] on link "bookings" at bounding box center [401, 17] width 42 height 18
click at [369, 18] on link "flights" at bounding box center [359, 17] width 42 height 18
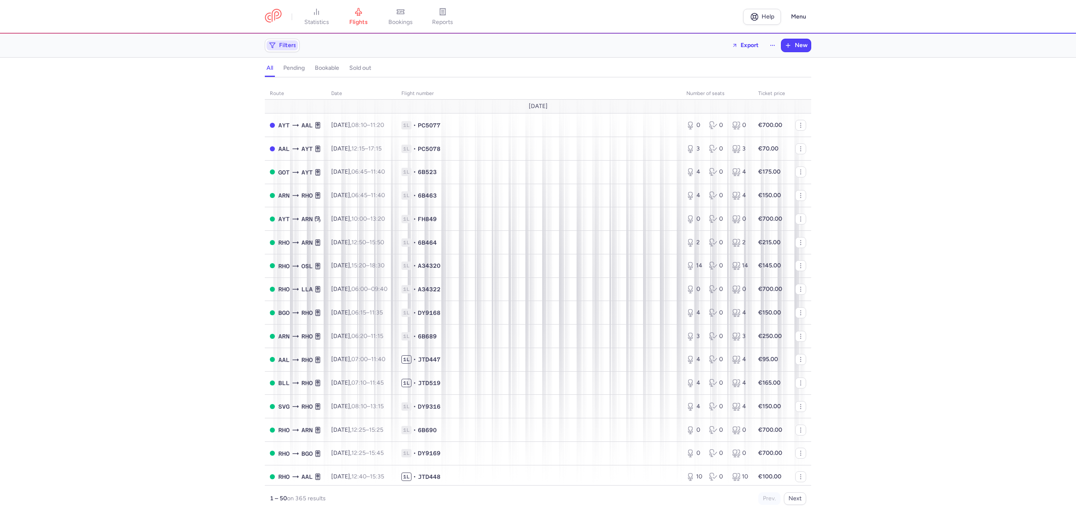
click at [292, 45] on span "Filters" at bounding box center [287, 45] width 17 height 7
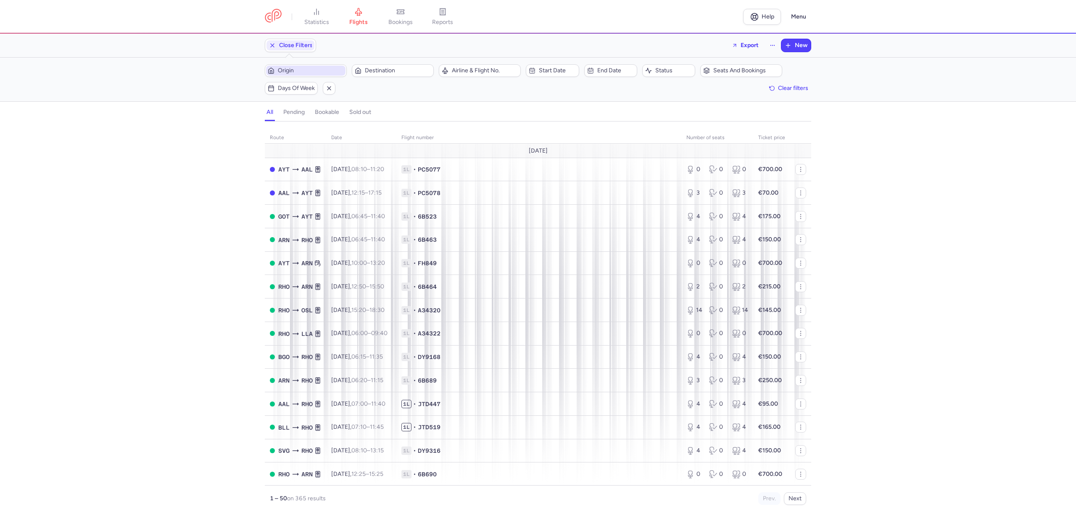
click at [301, 72] on span "Origin" at bounding box center [311, 70] width 66 height 7
click at [304, 135] on span "[GEOGRAPHIC_DATA], [GEOGRAPHIC_DATA], [GEOGRAPHIC_DATA] CPH" at bounding box center [328, 140] width 112 height 30
type input "cph"
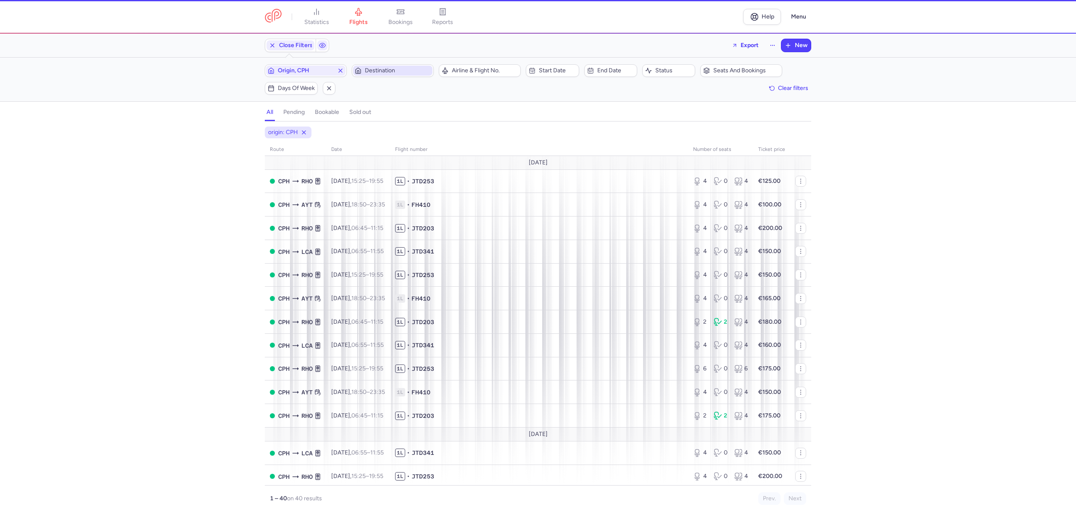
click at [375, 71] on span "Destination" at bounding box center [398, 70] width 66 height 7
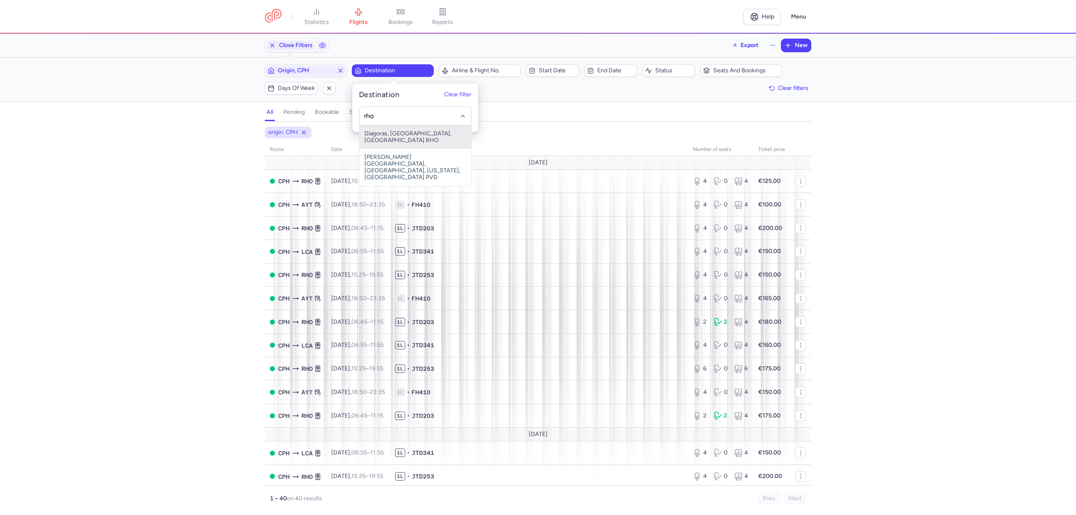
click at [391, 133] on span "Diagoras, [GEOGRAPHIC_DATA], [GEOGRAPHIC_DATA] RHO" at bounding box center [415, 137] width 112 height 24
type input "rho"
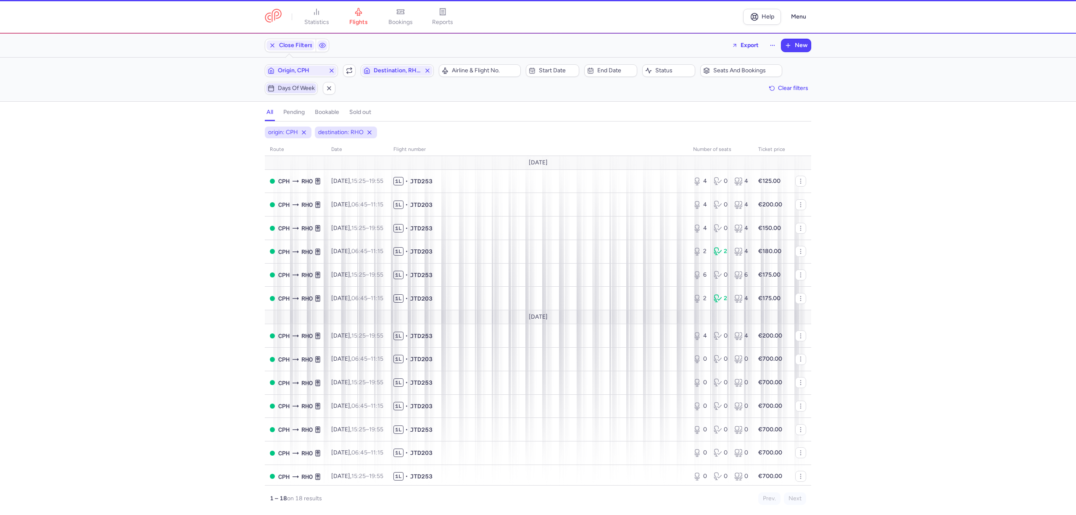
click at [288, 90] on span "Days of week" at bounding box center [296, 88] width 37 height 7
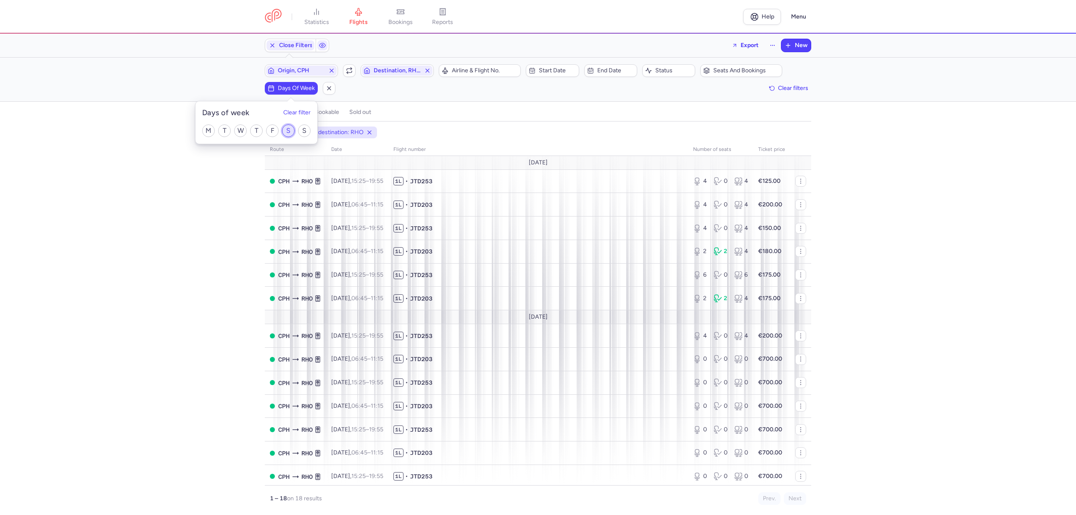
click at [283, 132] on input "S" at bounding box center [288, 130] width 13 height 13
checkbox input "true"
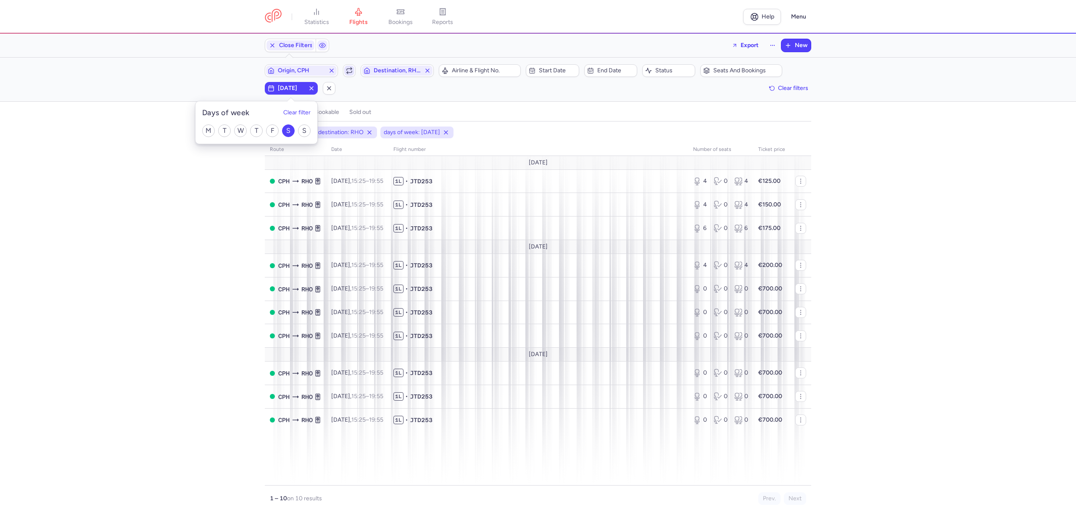
click at [345, 74] on span "button" at bounding box center [349, 71] width 10 height 10
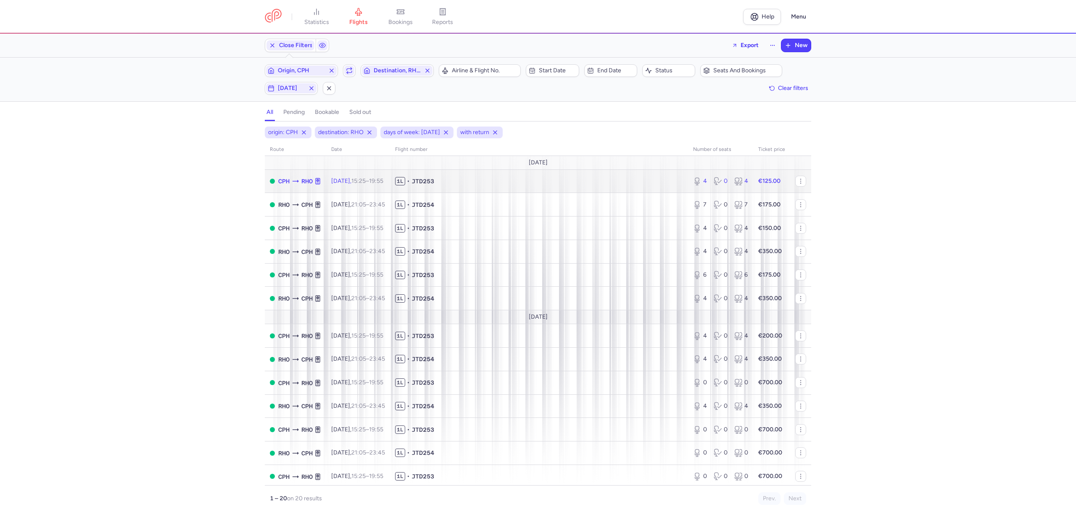
click at [479, 185] on span "1L • JTD253" at bounding box center [539, 181] width 288 height 8
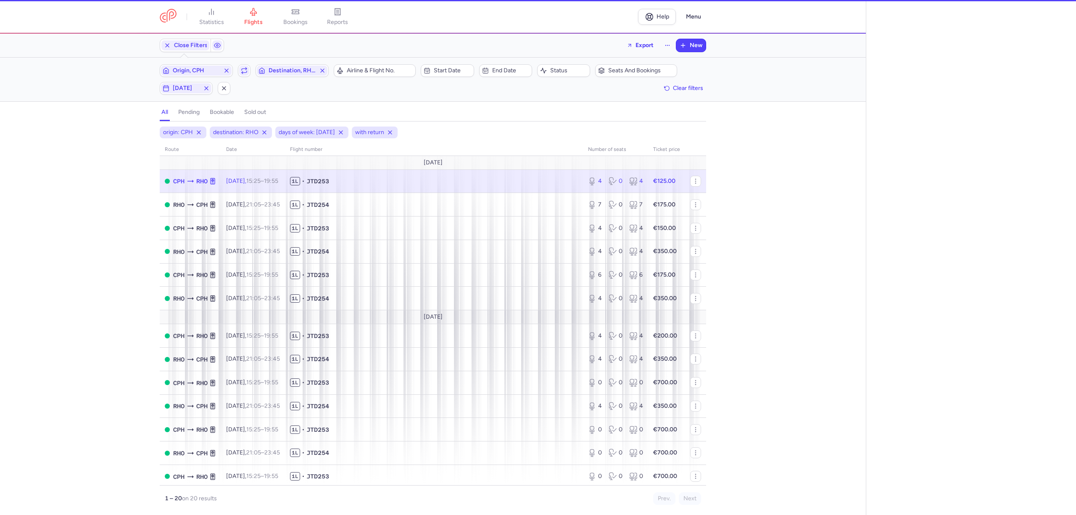
select select "days"
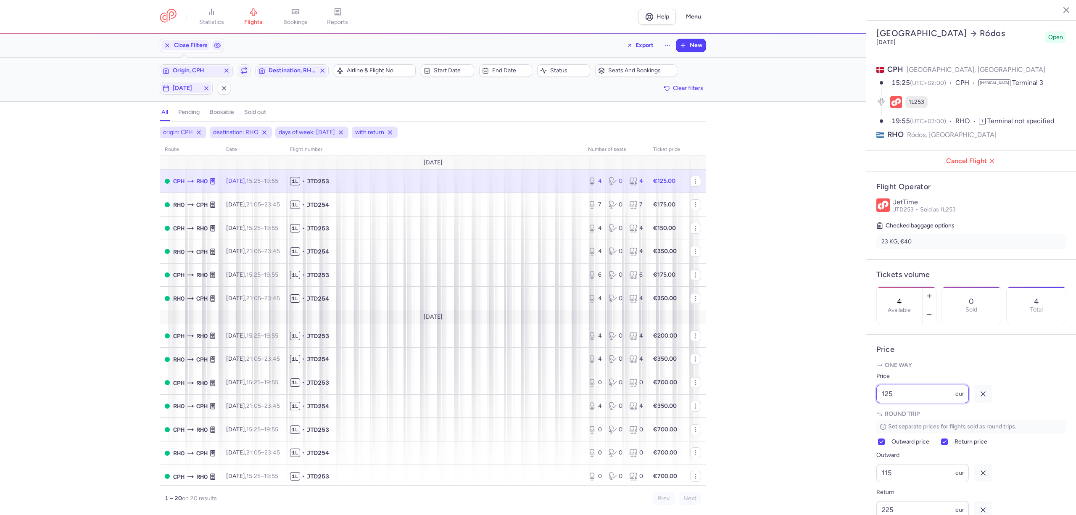
drag, startPoint x: 911, startPoint y: 409, endPoint x: 885, endPoint y: 412, distance: 25.9
click at [885, 403] on input "125" at bounding box center [922, 394] width 92 height 18
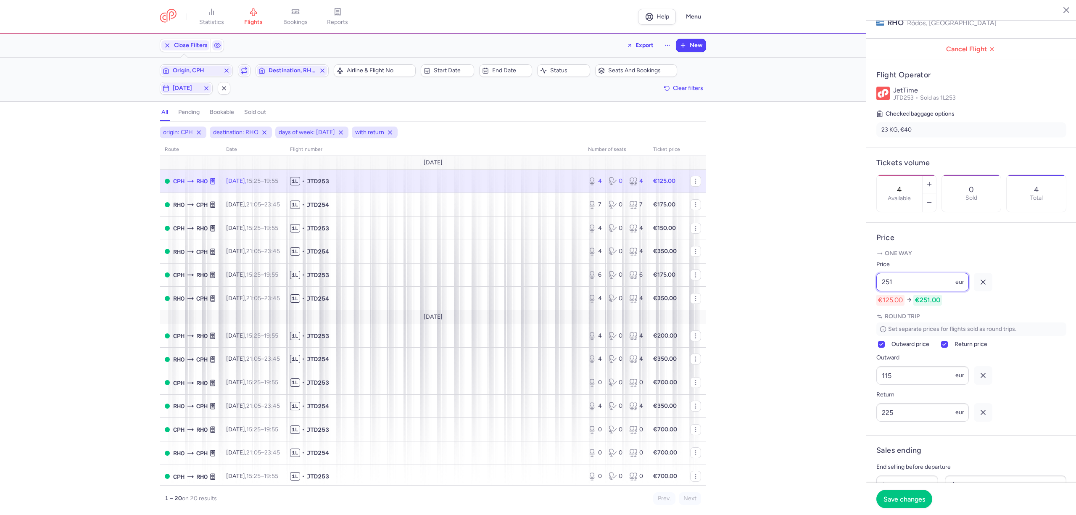
drag, startPoint x: 844, startPoint y: 310, endPoint x: 838, endPoint y: 311, distance: 6.4
click at [838, 311] on div "statistics flights bookings reports Help Menu Close Filters Export New Filters …" at bounding box center [538, 257] width 1076 height 515
type input "100"
drag, startPoint x: 900, startPoint y: 398, endPoint x: 866, endPoint y: 397, distance: 34.1
click at [870, 397] on article "Price One way Price 100 eur €125.00 €100.00 Round trip Set separate prices for …" at bounding box center [971, 329] width 210 height 213
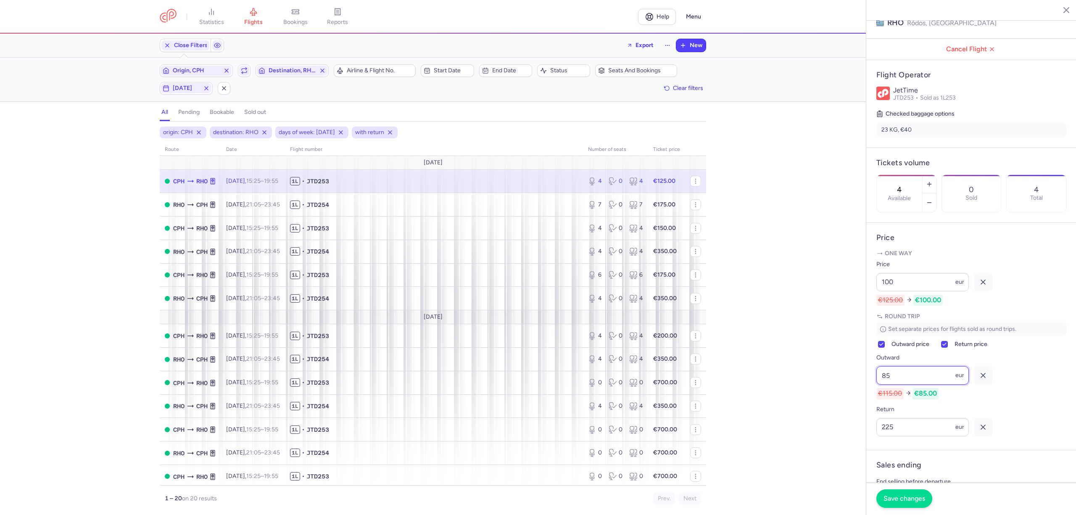
type input "85"
click at [911, 501] on span "Save changes" at bounding box center [905, 499] width 42 height 8
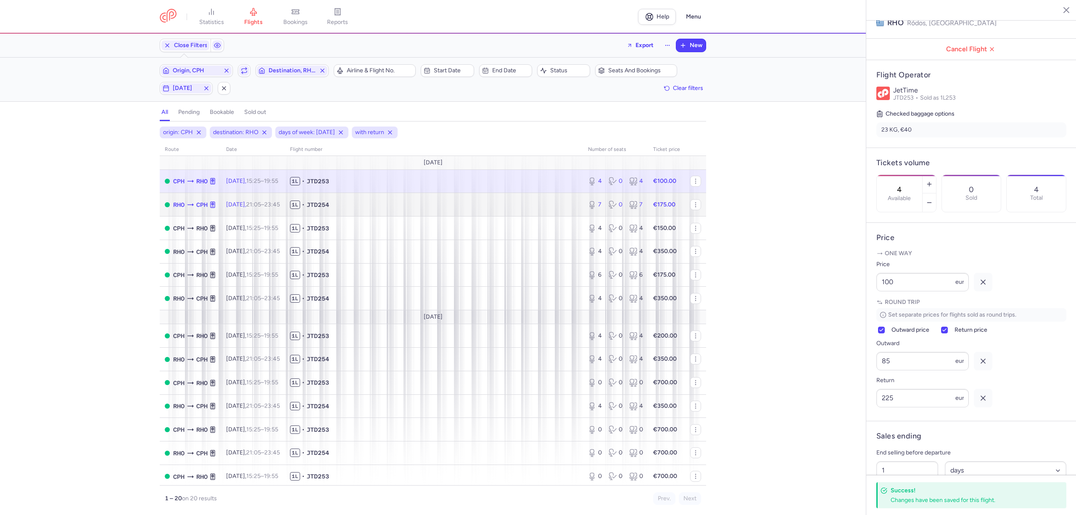
click at [433, 203] on span "1L • JTD254" at bounding box center [434, 205] width 288 height 8
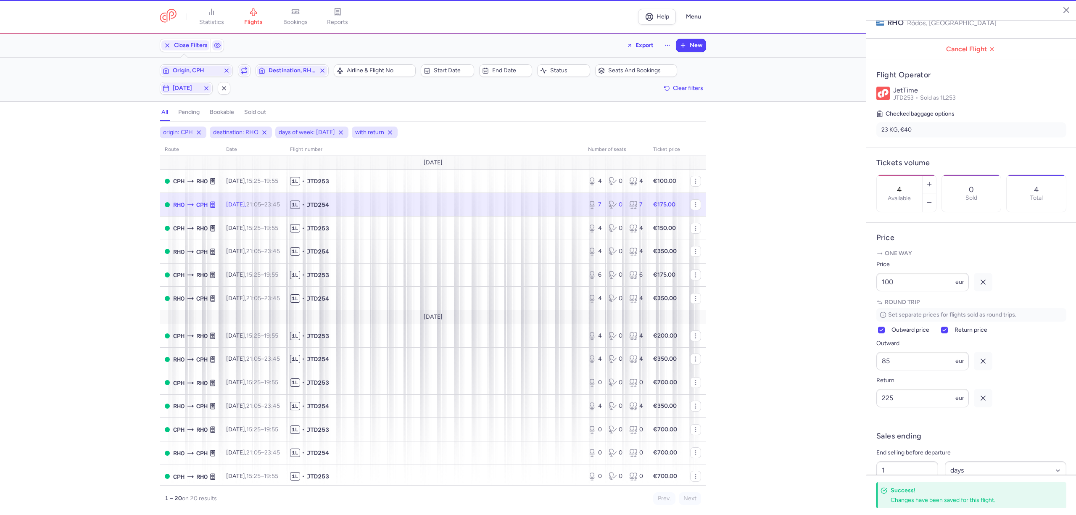
type input "7"
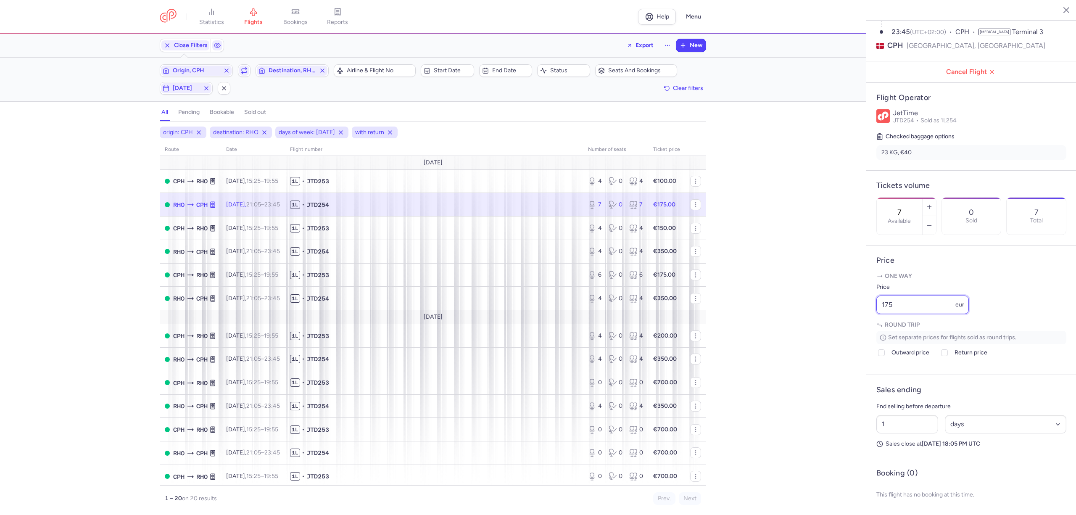
drag, startPoint x: 893, startPoint y: 305, endPoint x: 875, endPoint y: 302, distance: 18.3
click at [876, 303] on input "175" at bounding box center [922, 305] width 92 height 18
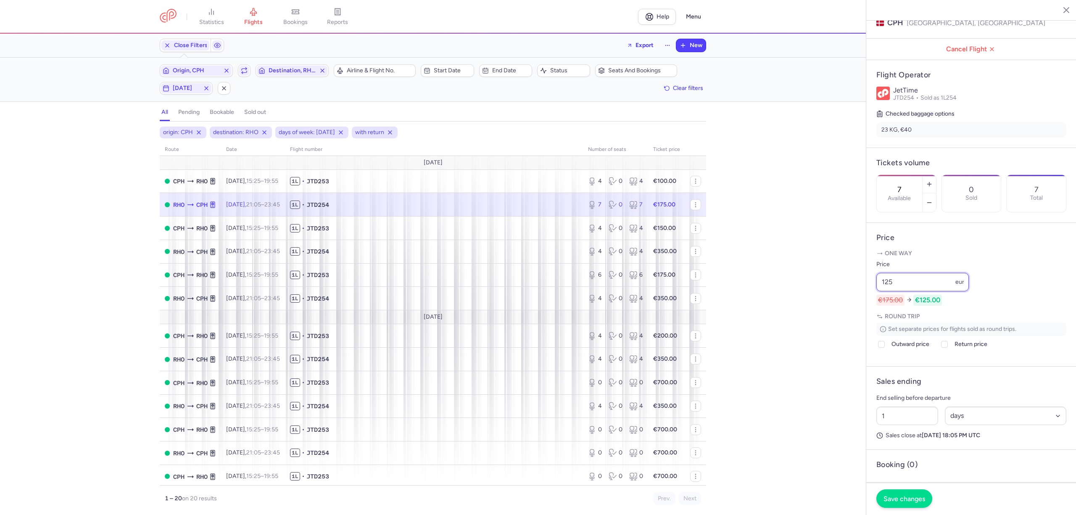
type input "125"
click at [902, 495] on span "Save changes" at bounding box center [905, 499] width 42 height 8
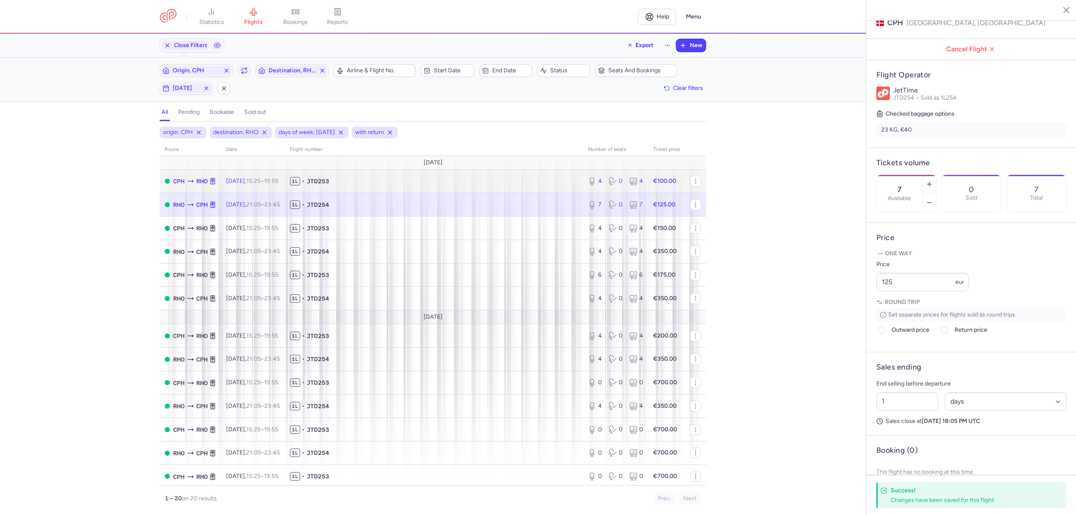
click at [444, 185] on span "1L • JTD253" at bounding box center [434, 181] width 288 height 8
type input "4"
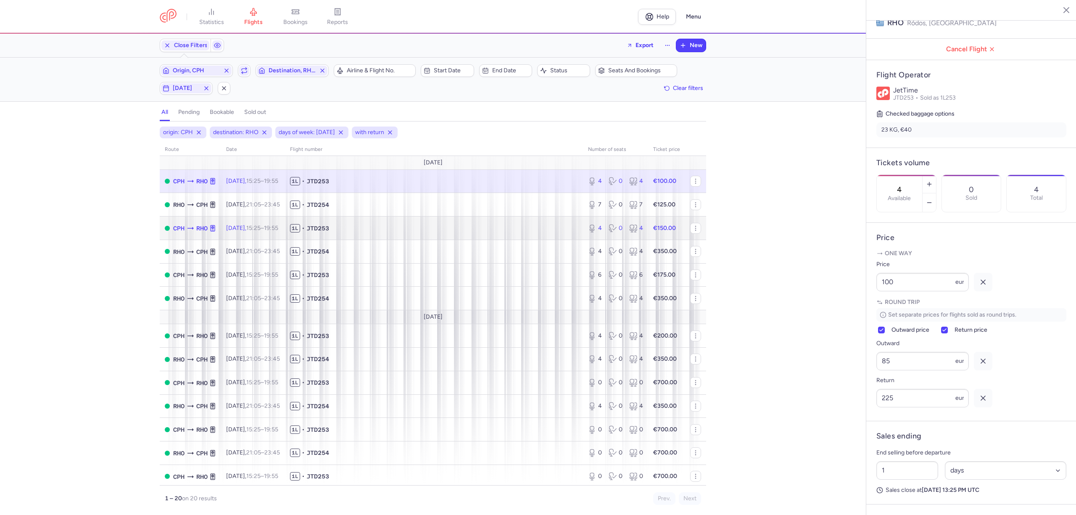
click at [374, 230] on span "1L • JTD253" at bounding box center [434, 228] width 288 height 8
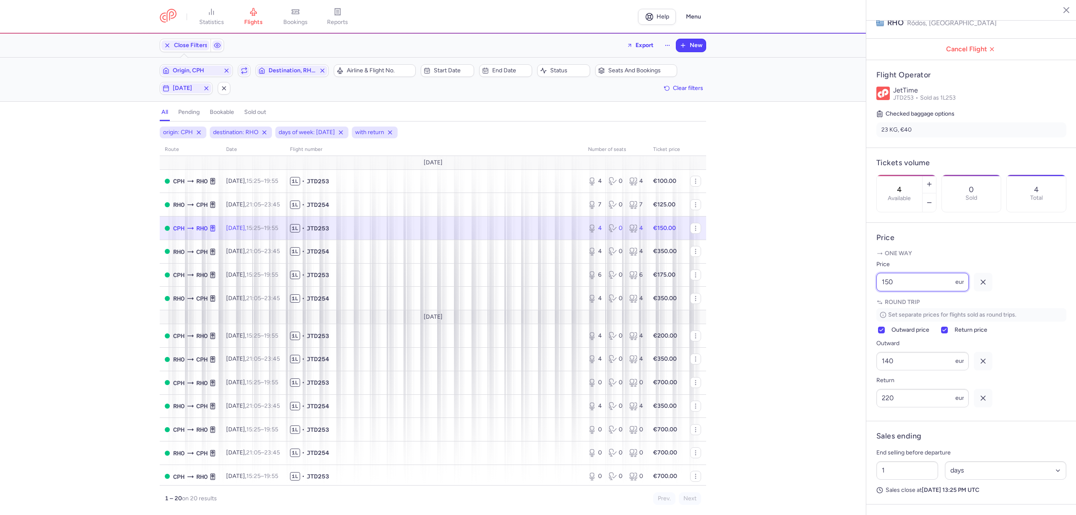
drag, startPoint x: 896, startPoint y: 306, endPoint x: 837, endPoint y: 311, distance: 59.0
click at [837, 309] on div "statistics flights bookings reports Help Menu Close Filters Export New Filters …" at bounding box center [538, 257] width 1076 height 515
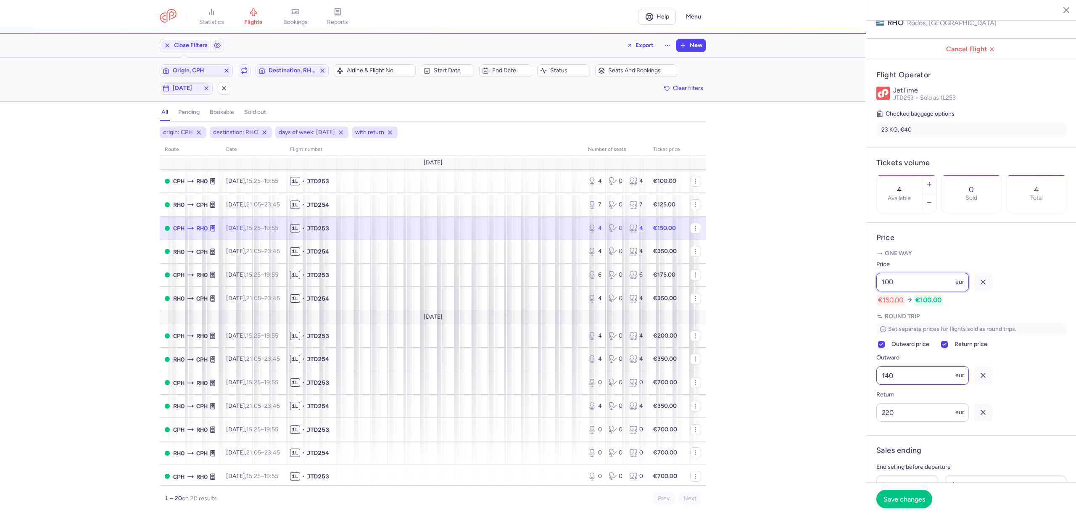
type input "100"
drag, startPoint x: 885, startPoint y: 402, endPoint x: 860, endPoint y: 404, distance: 25.7
click at [861, 404] on div "statistics flights bookings reports Help Menu Close Filters Export New Filters …" at bounding box center [538, 257] width 1076 height 515
type input "95"
click at [903, 494] on button "Save changes" at bounding box center [904, 498] width 56 height 18
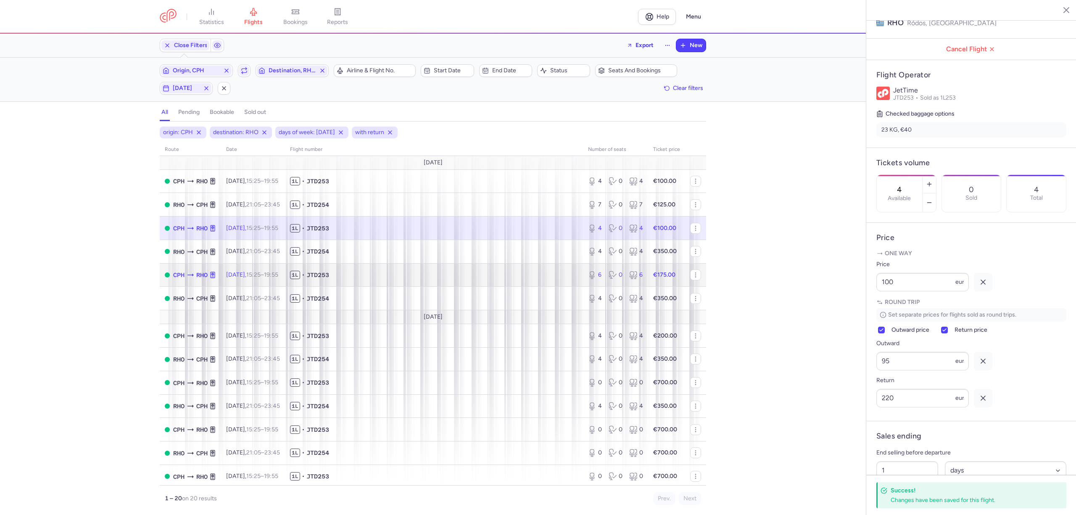
click at [466, 280] on td "1L • JTD253" at bounding box center [434, 275] width 298 height 24
type input "6"
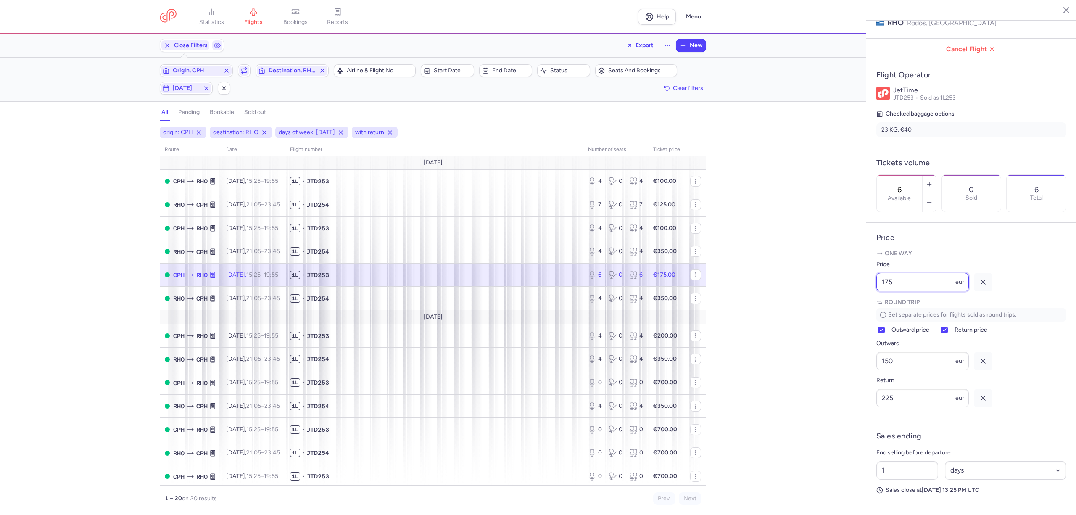
drag, startPoint x: 880, startPoint y: 303, endPoint x: 868, endPoint y: 304, distance: 12.2
click at [868, 304] on article "Price One way Price 175 eur Round trip Set separate prices for flights sold as …" at bounding box center [971, 322] width 210 height 198
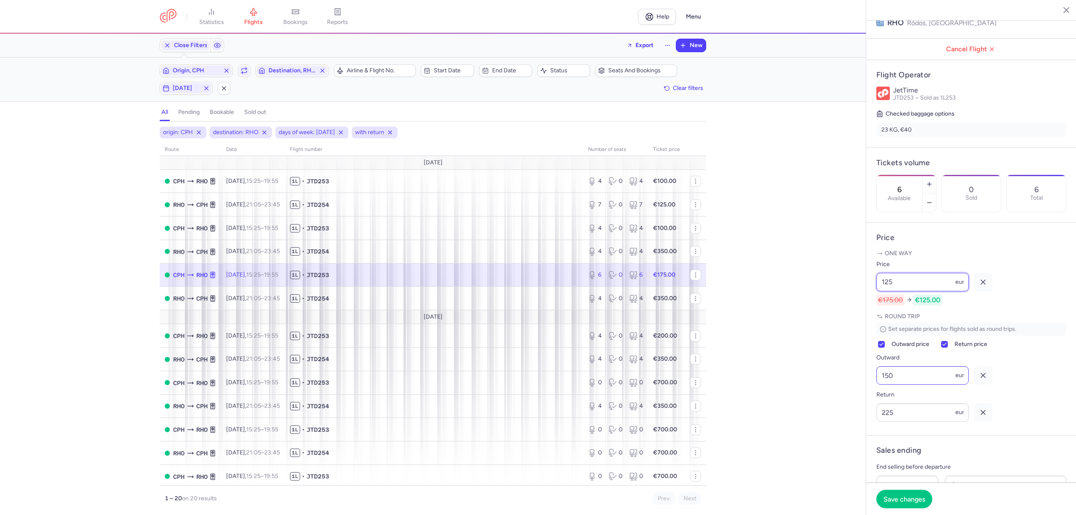
type input "125"
drag, startPoint x: 897, startPoint y: 398, endPoint x: 859, endPoint y: 401, distance: 38.0
click at [860, 401] on div "statistics flights bookings reports Help Menu Close Filters Export New Filters …" at bounding box center [538, 257] width 1076 height 515
type input "115"
click at [915, 500] on span "Save changes" at bounding box center [905, 499] width 42 height 8
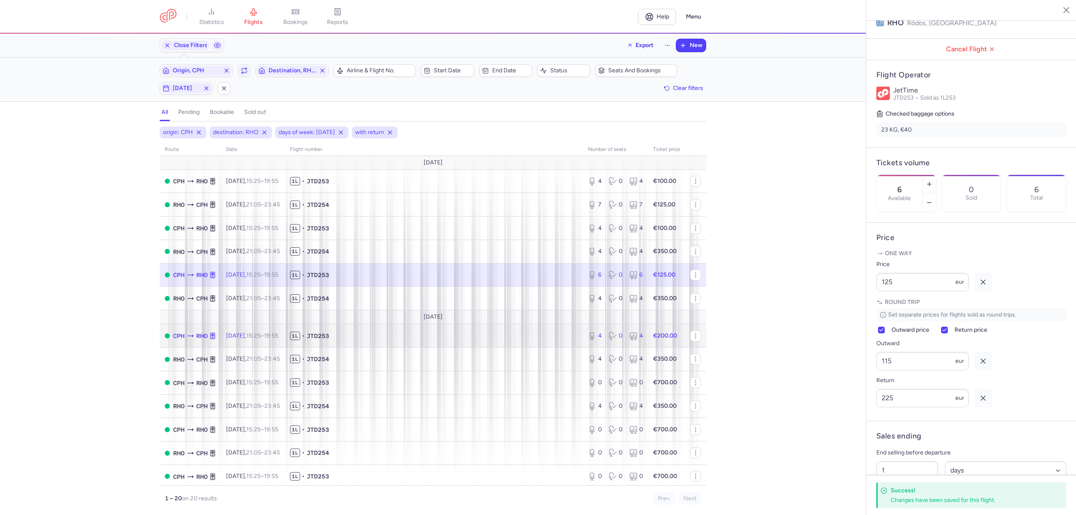
click at [471, 337] on span "1L • JTD253" at bounding box center [434, 336] width 288 height 8
type input "4"
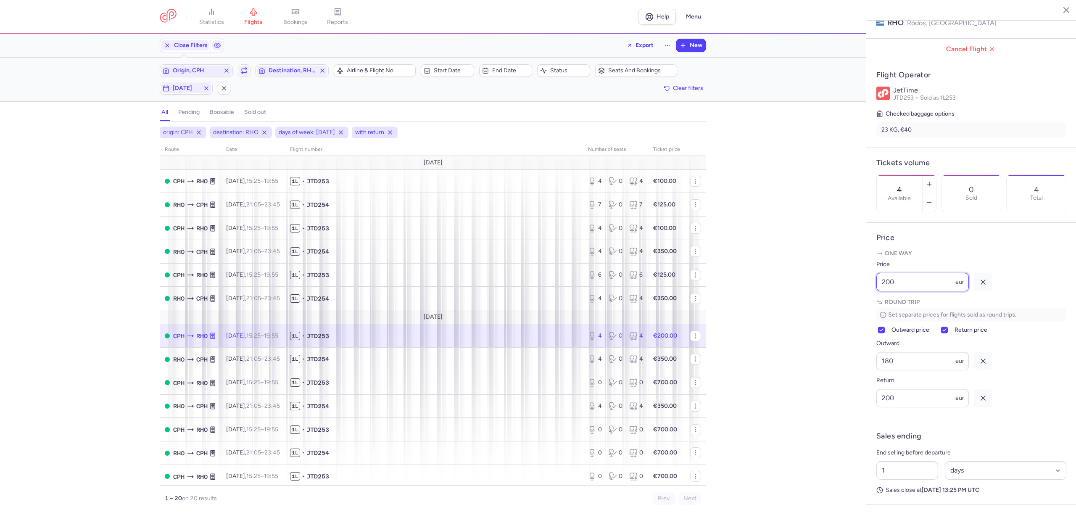
drag, startPoint x: 871, startPoint y: 307, endPoint x: 858, endPoint y: 308, distance: 12.6
click at [858, 308] on div "statistics flights bookings reports Help Menu Close Filters Export New Filters …" at bounding box center [538, 257] width 1076 height 515
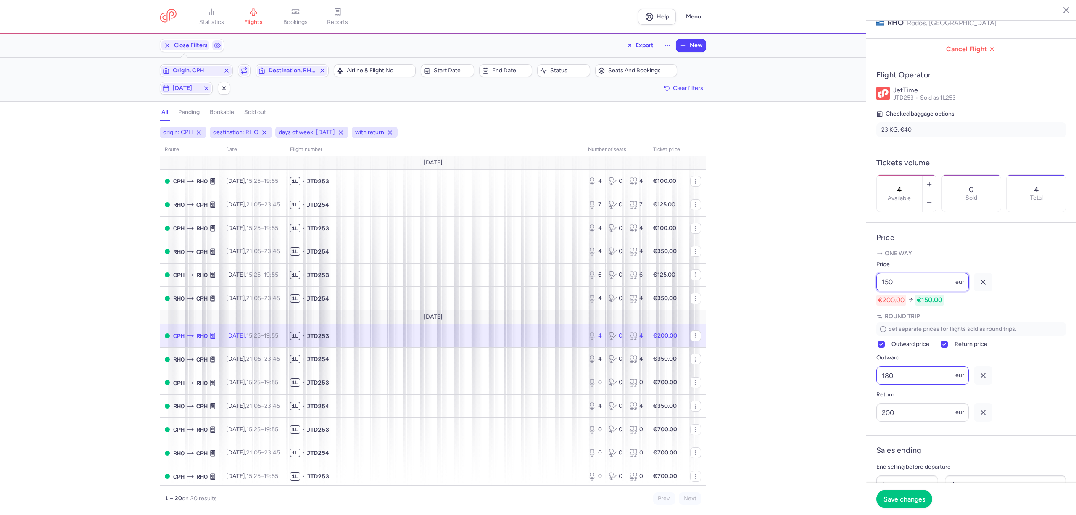
type input "150"
drag, startPoint x: 901, startPoint y: 398, endPoint x: 873, endPoint y: 399, distance: 28.6
click at [873, 399] on article "Price One way Price 150 eur €200.00 €150.00 Round trip Set separate prices for …" at bounding box center [971, 329] width 210 height 213
type input "140"
click at [905, 490] on button "Save changes" at bounding box center [904, 498] width 56 height 18
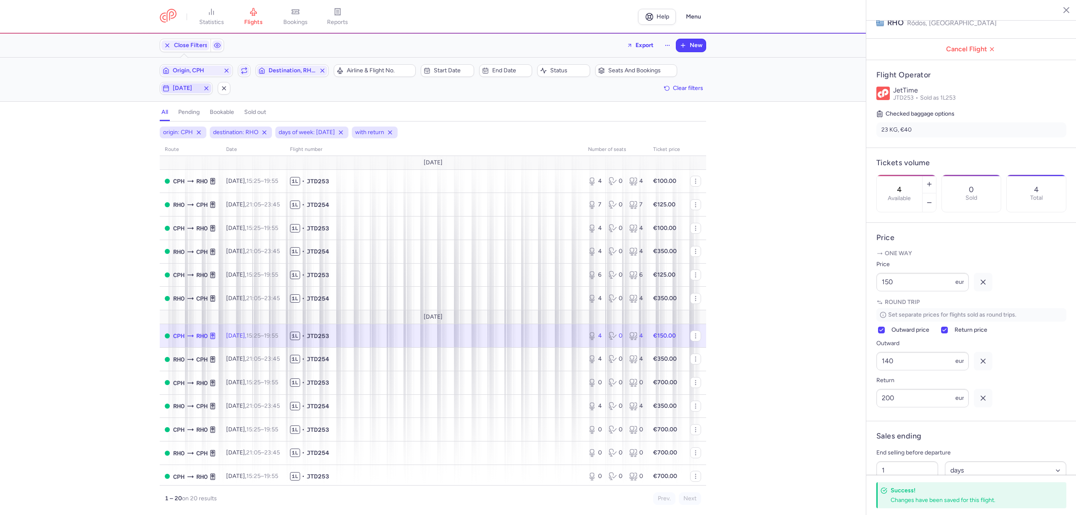
click at [198, 89] on span "[DATE]" at bounding box center [186, 88] width 27 height 7
click at [198, 126] on input "S" at bounding box center [199, 130] width 13 height 13
checkbox input "true"
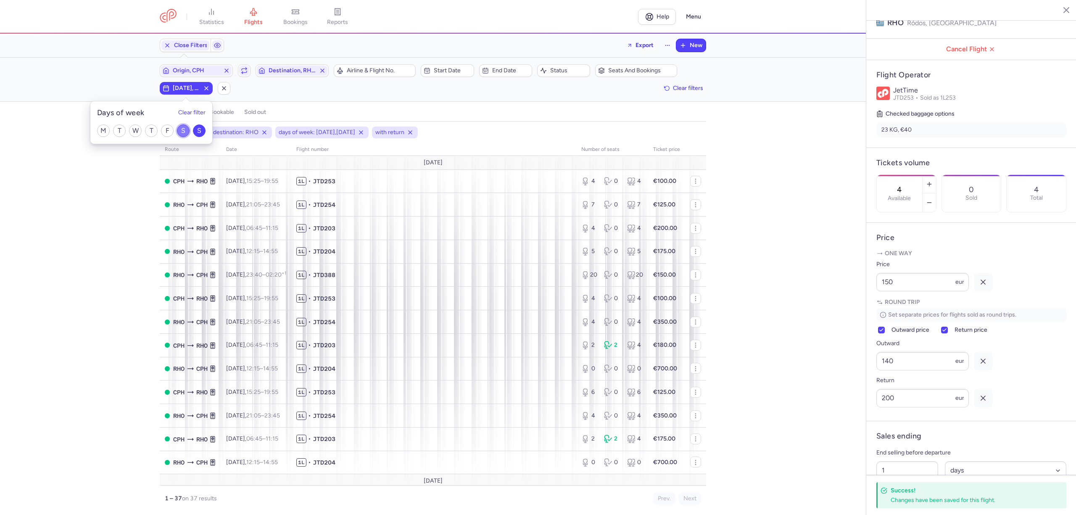
click at [186, 133] on input "S" at bounding box center [183, 130] width 13 height 13
checkbox input "false"
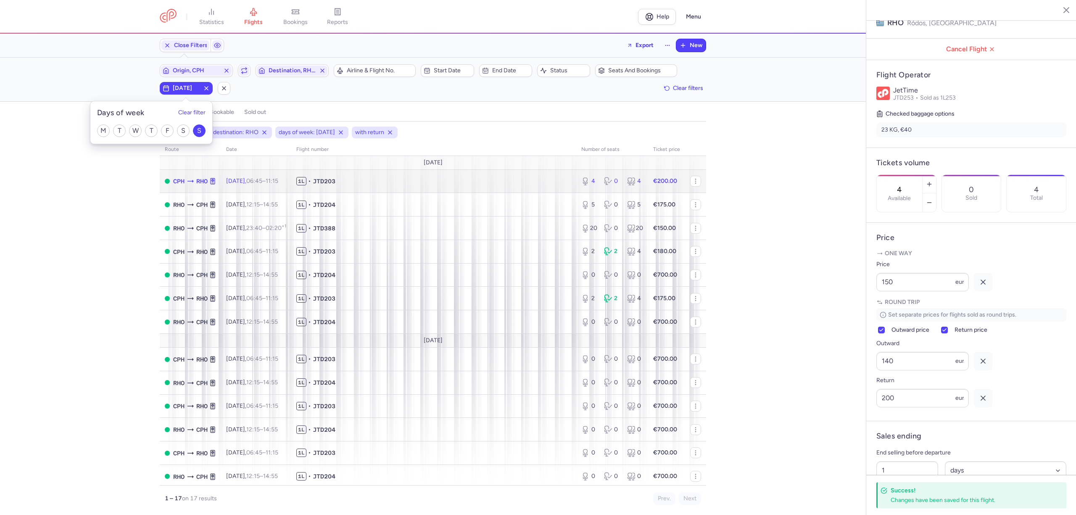
click at [508, 185] on span "1L • JTD203" at bounding box center [433, 181] width 275 height 8
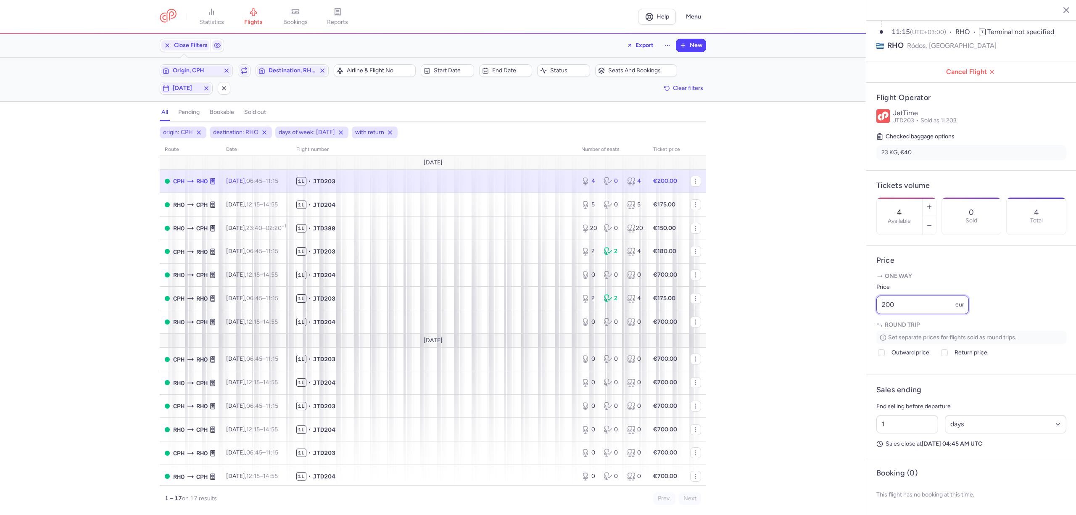
drag, startPoint x: 908, startPoint y: 310, endPoint x: 857, endPoint y: 314, distance: 51.5
click at [857, 314] on div "statistics flights bookings reports Help Menu Close Filters Export New Filters …" at bounding box center [538, 257] width 1076 height 515
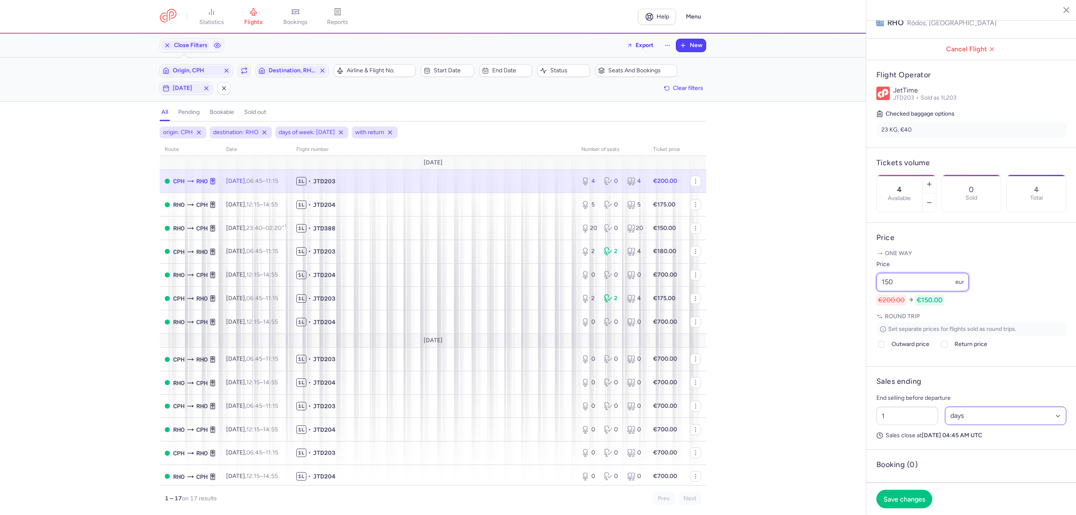
type input "150"
click at [995, 425] on select "Select an option hours days" at bounding box center [1006, 415] width 122 height 18
select select "hours"
click at [945, 425] on select "Select an option hours days" at bounding box center [1006, 415] width 122 height 18
click at [900, 349] on span "Outward price" at bounding box center [911, 344] width 38 height 10
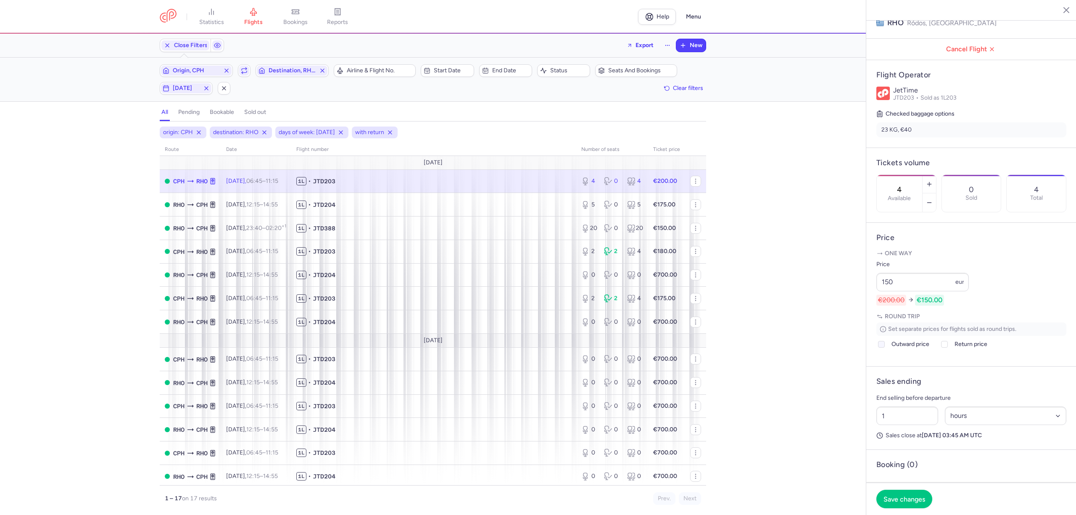
click at [885, 348] on input "Outward price" at bounding box center [881, 344] width 7 height 7
checkbox input "true"
type input "145"
click at [955, 349] on span "Return price" at bounding box center [971, 344] width 33 height 10
click at [948, 348] on input "Return price" at bounding box center [944, 344] width 7 height 7
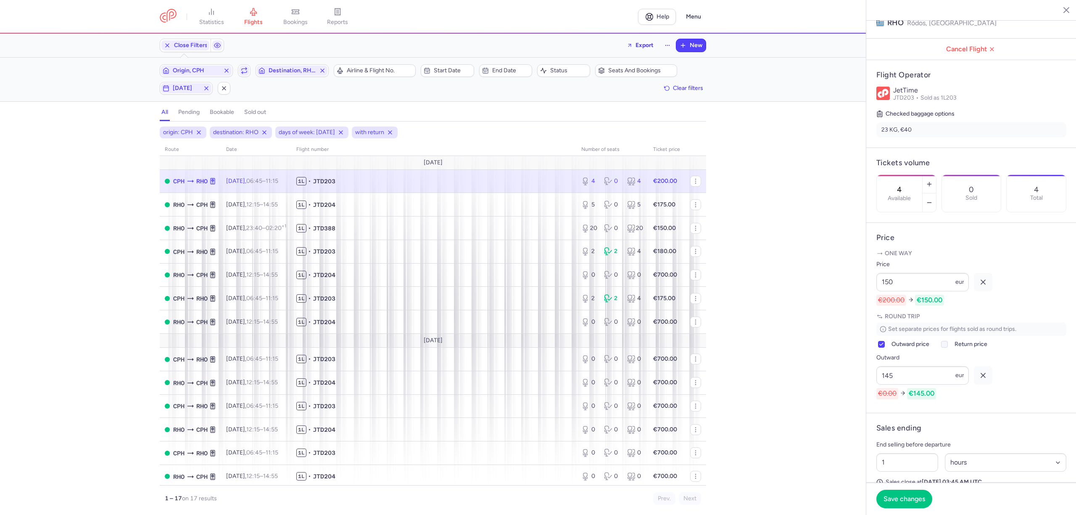
checkbox input "true"
type input "220"
click at [908, 502] on span "Save changes" at bounding box center [905, 499] width 42 height 8
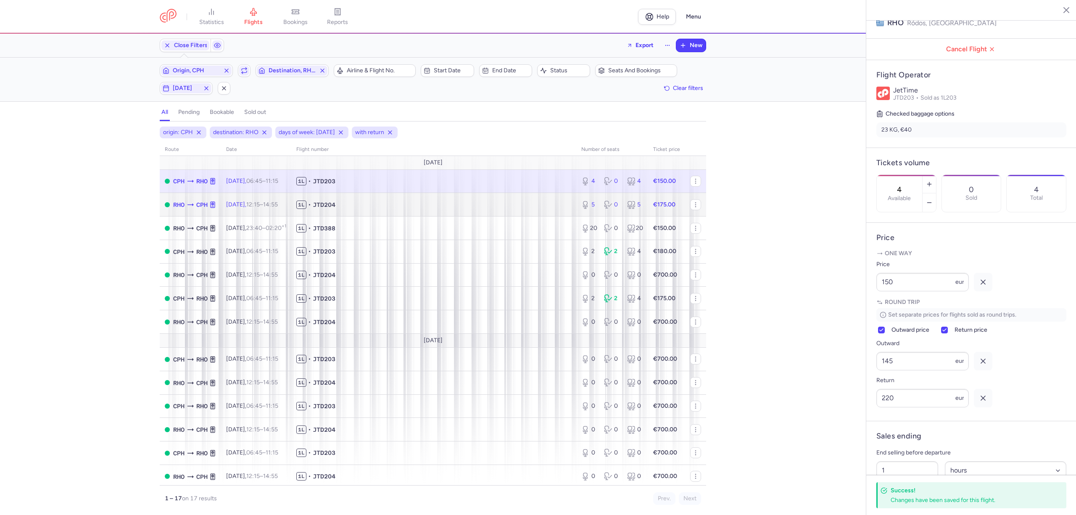
click at [468, 203] on span "1L • JTD204" at bounding box center [433, 205] width 275 height 8
type input "5"
select select "days"
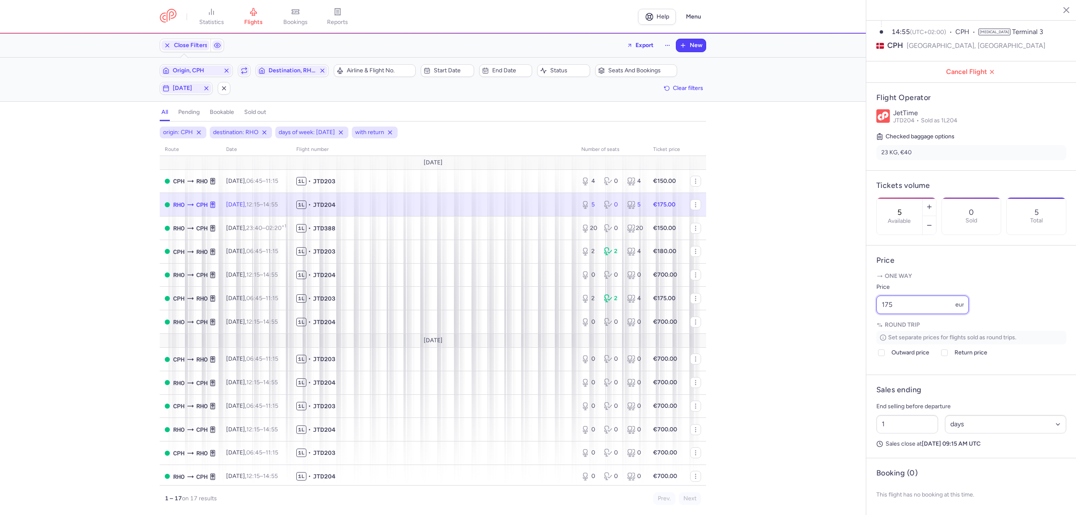
drag, startPoint x: 922, startPoint y: 303, endPoint x: 844, endPoint y: 315, distance: 78.8
click at [845, 313] on div "statistics flights bookings reports Help Menu Close Filters Export New Filters …" at bounding box center [538, 257] width 1076 height 515
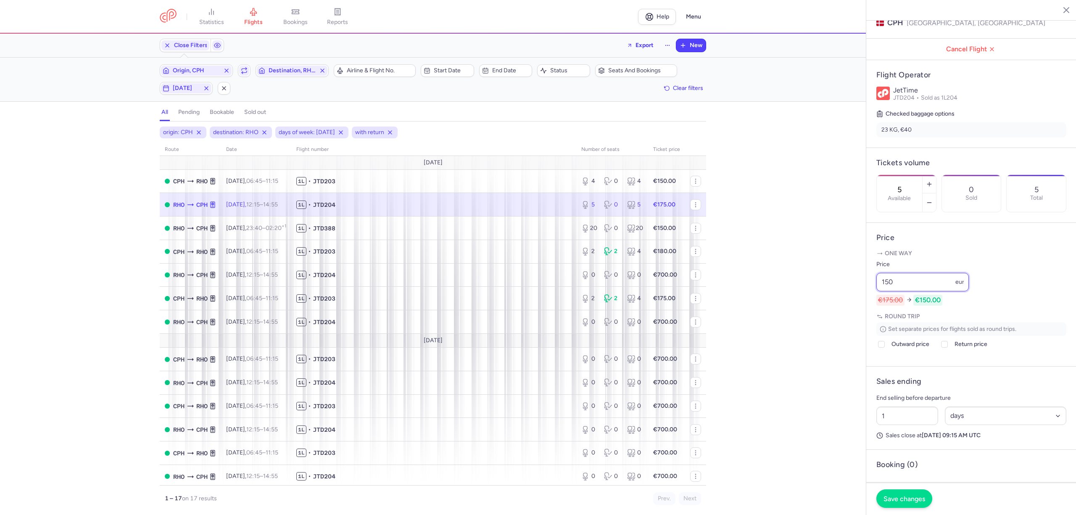
type input "150"
click at [898, 501] on span "Save changes" at bounding box center [905, 499] width 42 height 8
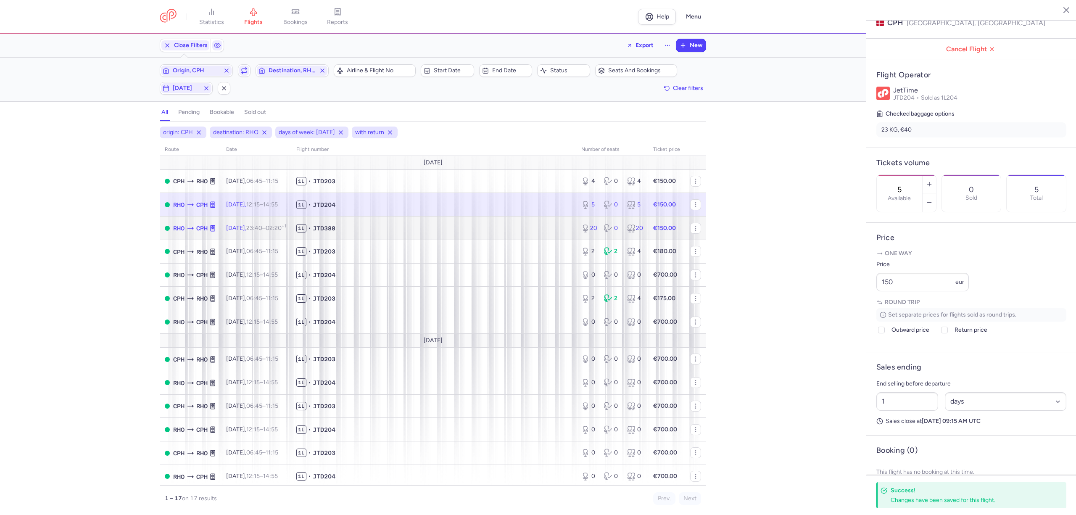
click at [355, 230] on span "1L • JTD388" at bounding box center [433, 228] width 275 height 8
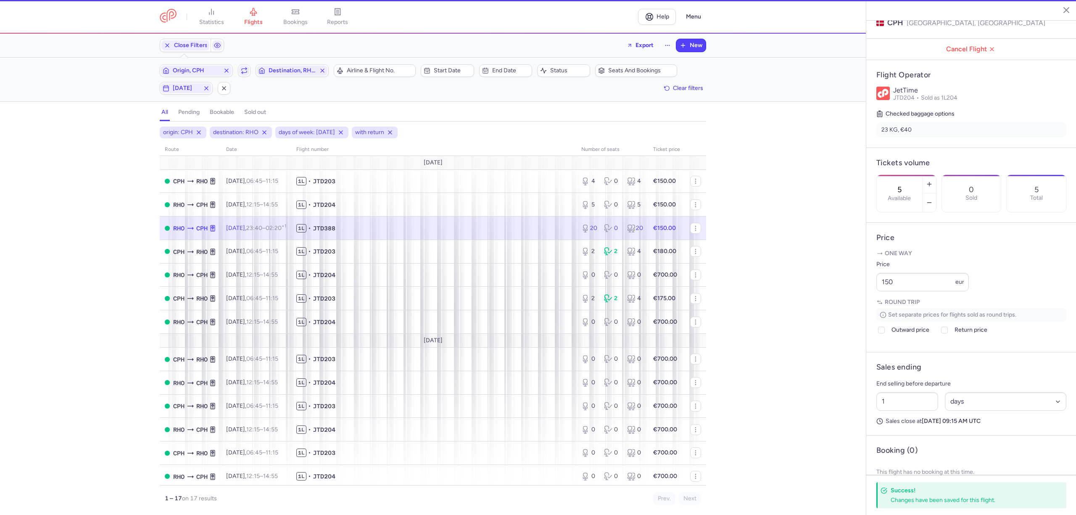
type input "20"
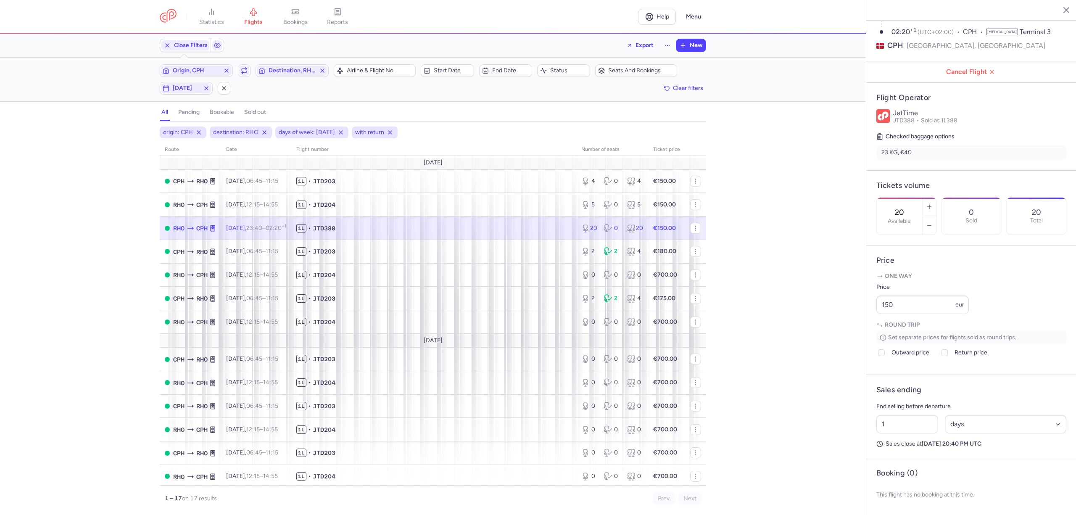
click at [431, 229] on span "1L • JTD388" at bounding box center [433, 228] width 275 height 8
drag, startPoint x: 888, startPoint y: 301, endPoint x: 846, endPoint y: 307, distance: 42.4
click at [846, 307] on div "statistics flights bookings reports Help Menu Close Filters Export New Filters …" at bounding box center [538, 257] width 1076 height 515
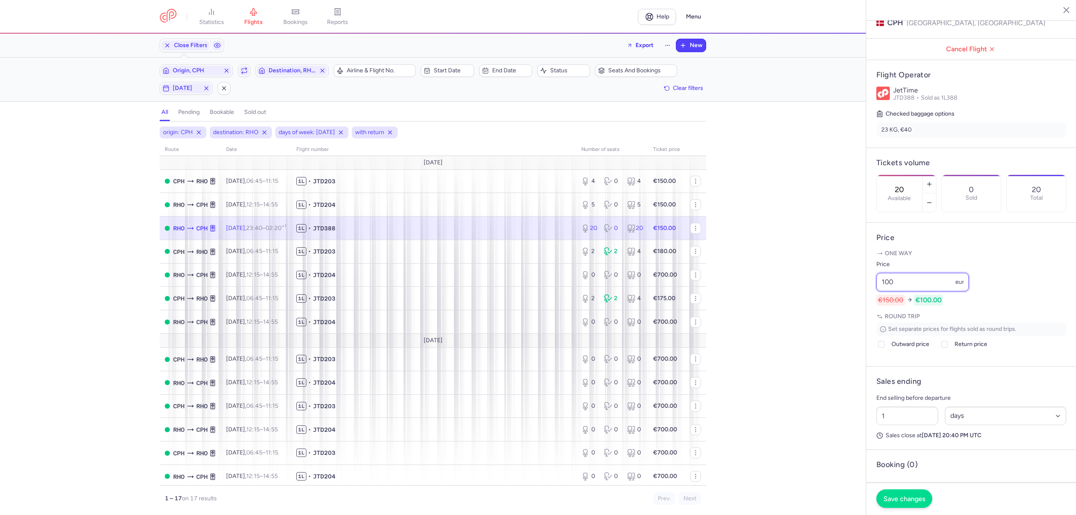
type input "100"
click at [897, 502] on span "Save changes" at bounding box center [905, 499] width 42 height 8
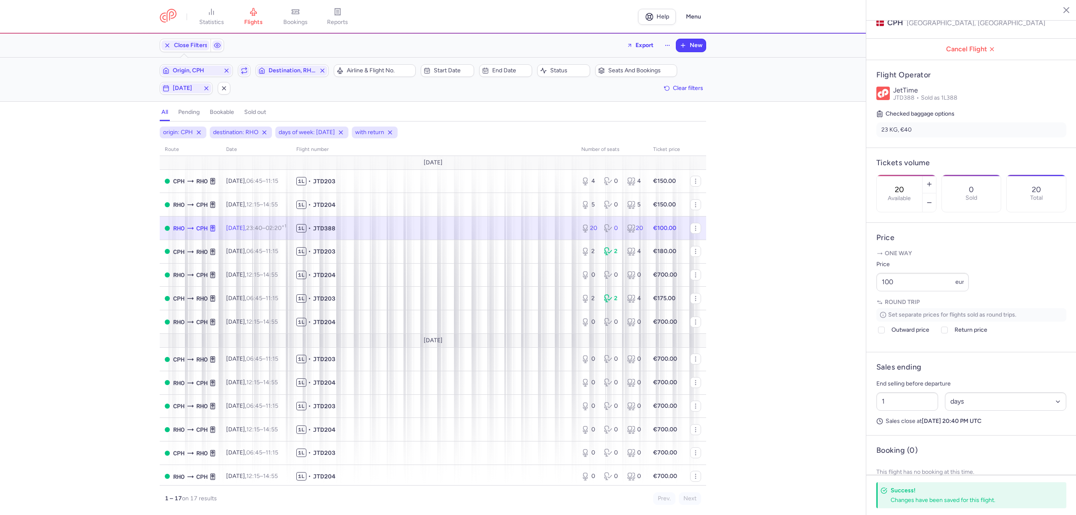
click at [542, 232] on span "1L • JTD388" at bounding box center [433, 228] width 275 height 8
drag, startPoint x: 907, startPoint y: 306, endPoint x: 865, endPoint y: 307, distance: 42.0
click at [868, 305] on article "Price One way Price 100 eur Round trip Set separate prices for flights sold as …" at bounding box center [971, 287] width 210 height 129
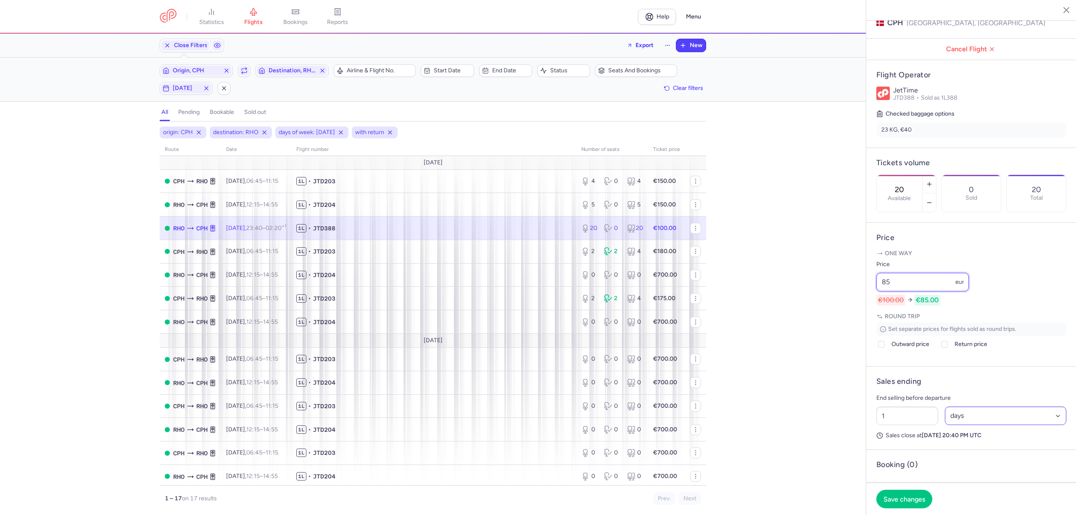
type input "85"
click at [977, 425] on select "Select an option hours days" at bounding box center [1006, 415] width 122 height 18
select select "hours"
click at [945, 425] on select "Select an option hours days" at bounding box center [1006, 415] width 122 height 18
click at [913, 425] on input "1" at bounding box center [907, 415] width 62 height 18
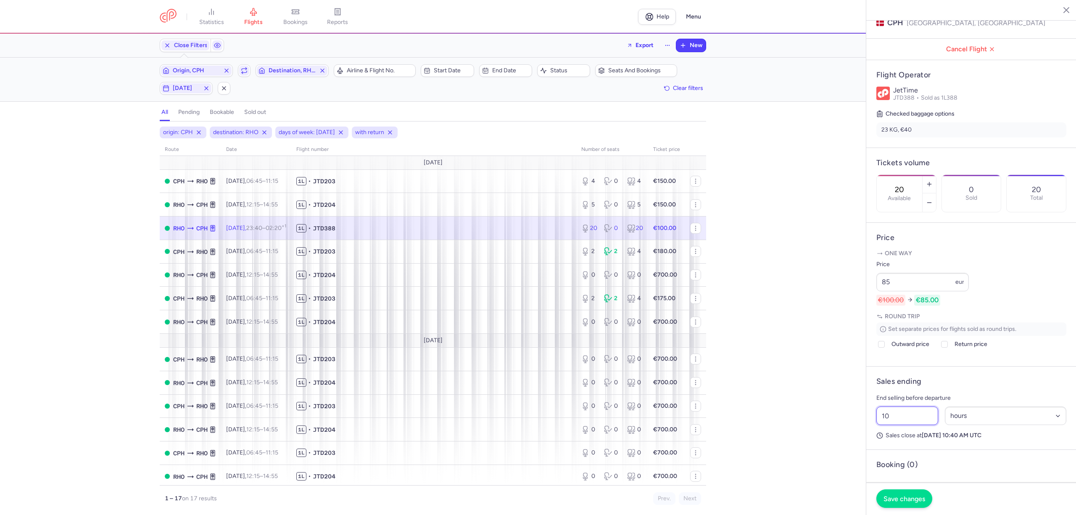
type input "10"
click at [911, 493] on button "Save changes" at bounding box center [904, 498] width 56 height 18
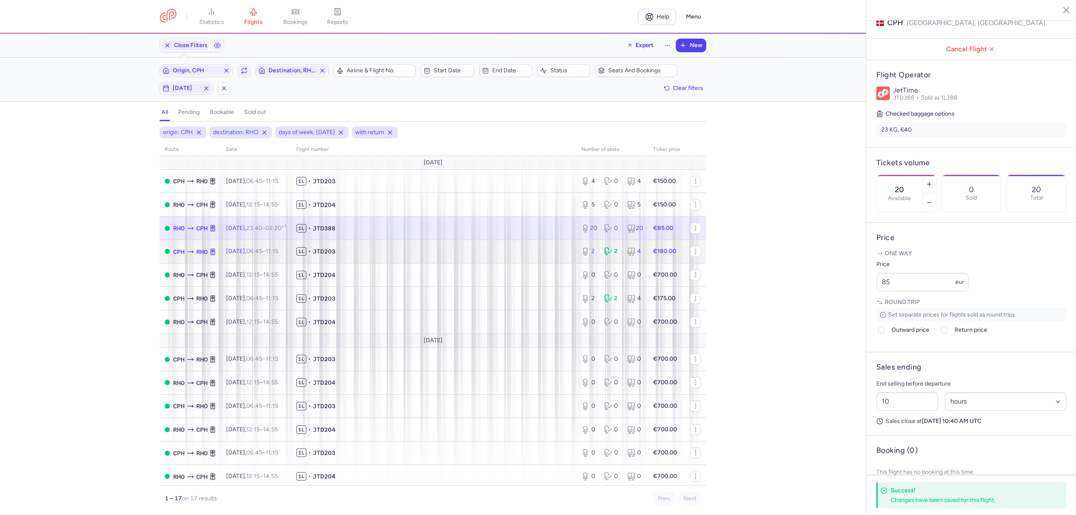
click at [380, 254] on span "1L • JTD203" at bounding box center [433, 251] width 275 height 8
type input "2"
type input "1"
select select "days"
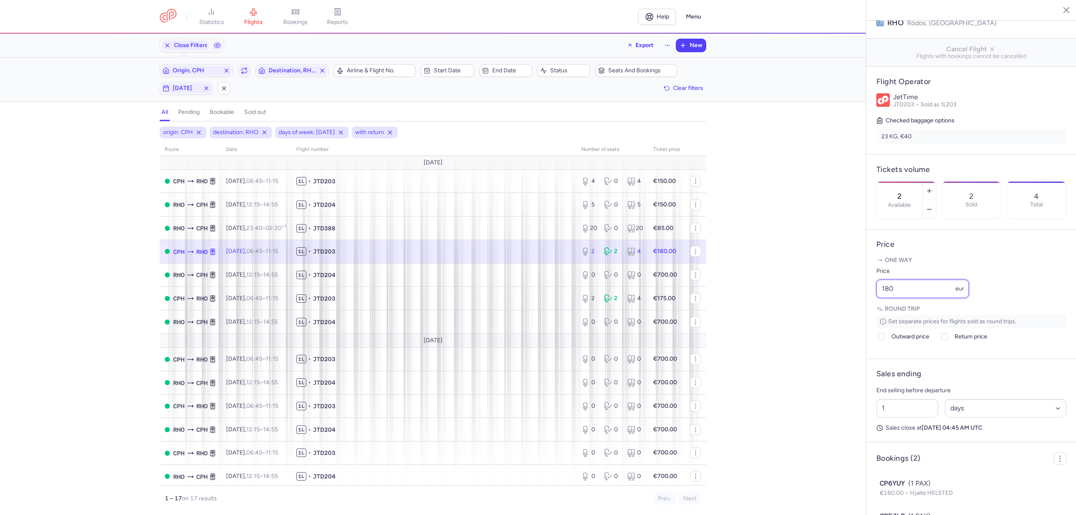
drag, startPoint x: 900, startPoint y: 315, endPoint x: 851, endPoint y: 318, distance: 49.3
click at [851, 318] on div "statistics flights bookings reports Help Menu Close Filters Export New Filters …" at bounding box center [538, 257] width 1076 height 515
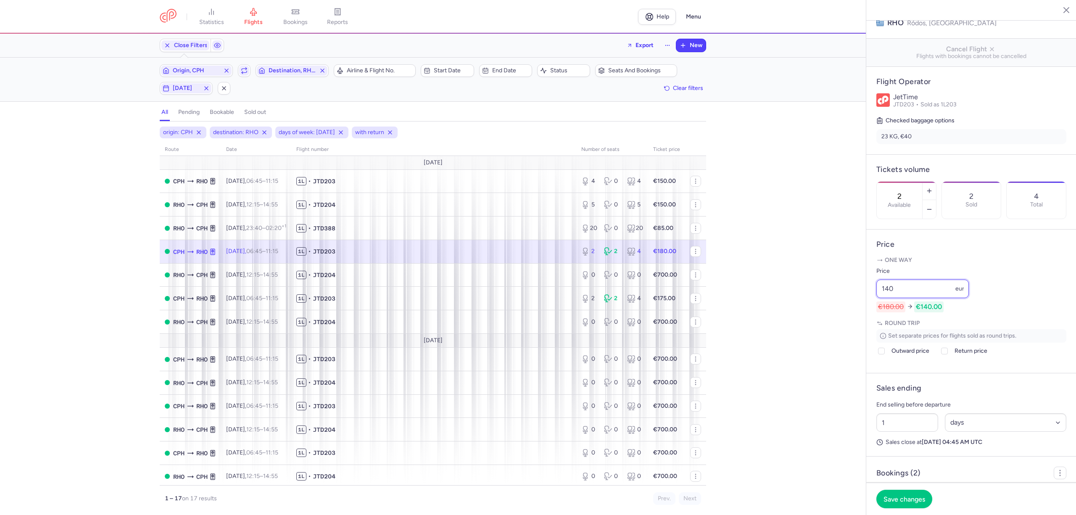
type input "140"
click at [889, 359] on div "Set separate prices for flights sold as round trips. Outward price Return price…" at bounding box center [971, 344] width 190 height 30
click at [888, 356] on label "Outward price" at bounding box center [902, 351] width 53 height 10
click at [885, 354] on input "Outward price" at bounding box center [881, 351] width 7 height 7
checkbox input "true"
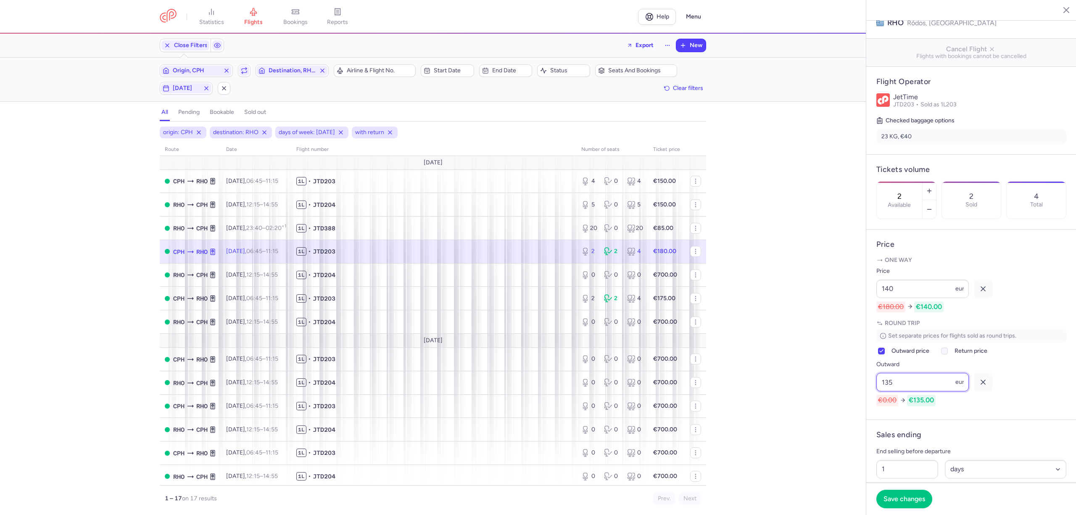
type input "135"
click at [950, 356] on div at bounding box center [945, 351] width 10 height 10
click at [948, 354] on input "Return price" at bounding box center [944, 351] width 7 height 7
checkbox input "true"
type input "200"
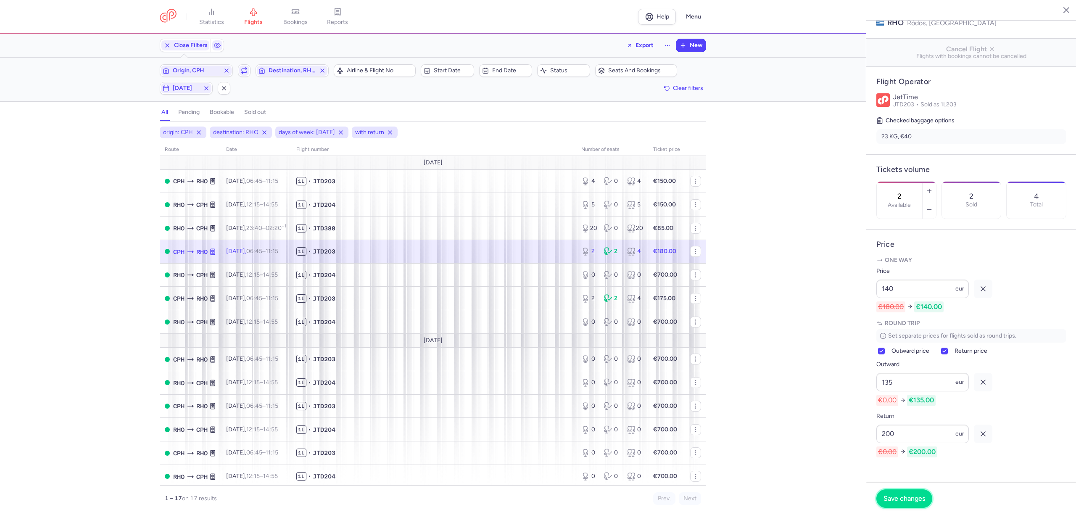
click at [912, 500] on span "Save changes" at bounding box center [905, 499] width 42 height 8
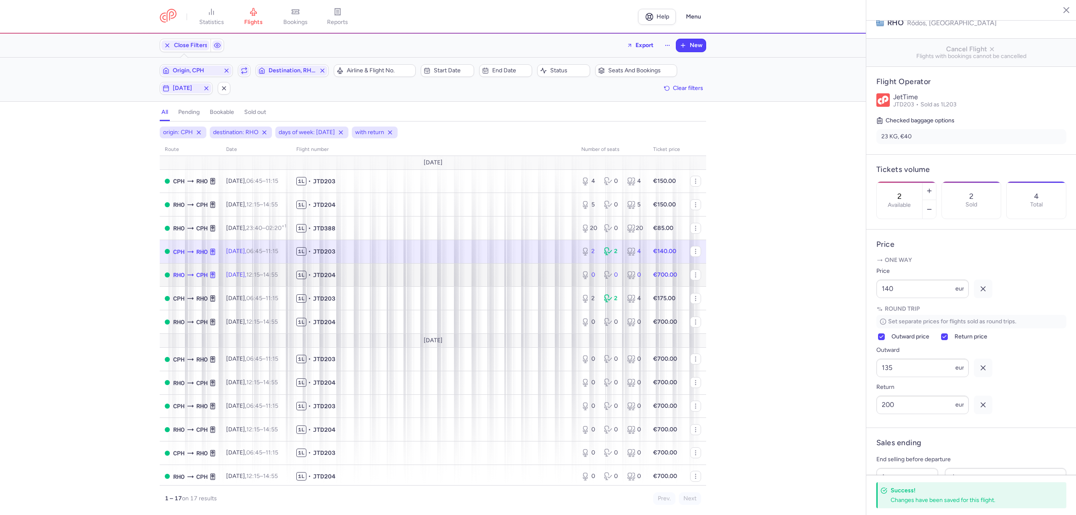
click at [394, 276] on span "1L • JTD204" at bounding box center [433, 275] width 275 height 8
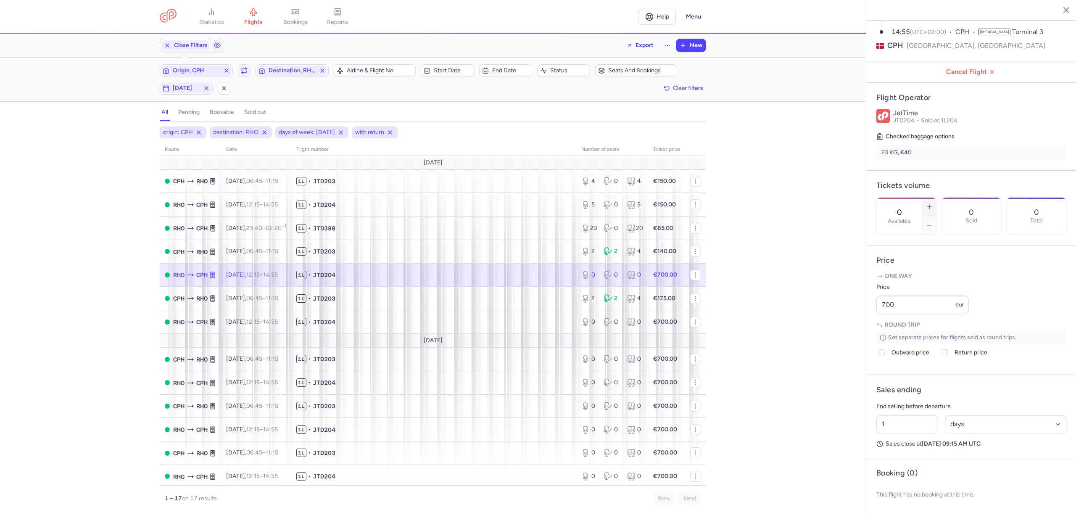
click at [933, 203] on icon "button" at bounding box center [929, 206] width 7 height 7
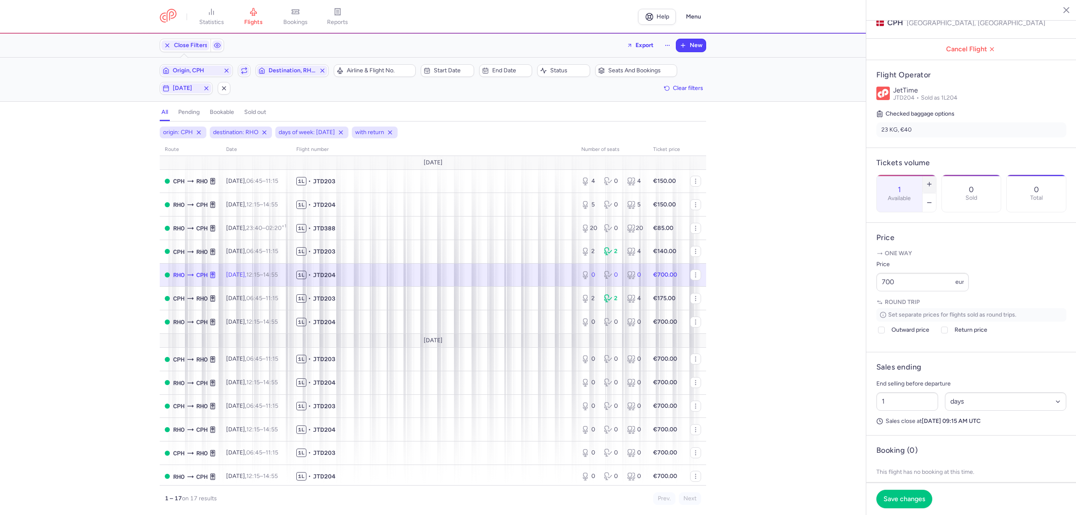
click at [933, 181] on icon "button" at bounding box center [929, 184] width 7 height 7
type input "4"
drag, startPoint x: 900, startPoint y: 305, endPoint x: 857, endPoint y: 305, distance: 42.9
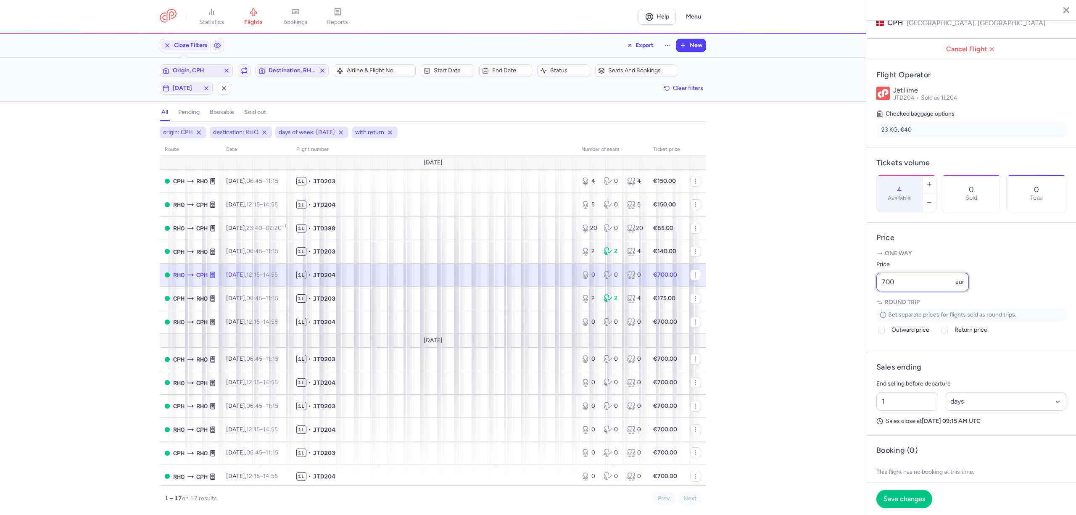
click at [861, 305] on div "statistics flights bookings reports Help Menu Close Filters Export New Filters …" at bounding box center [538, 257] width 1076 height 515
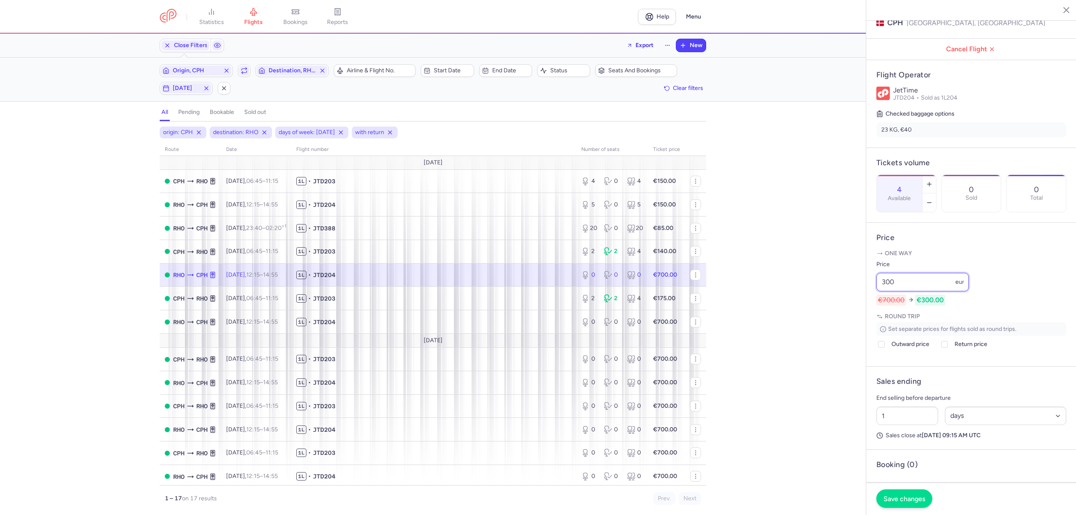
type input "300"
click at [919, 496] on span "Save changes" at bounding box center [905, 499] width 42 height 8
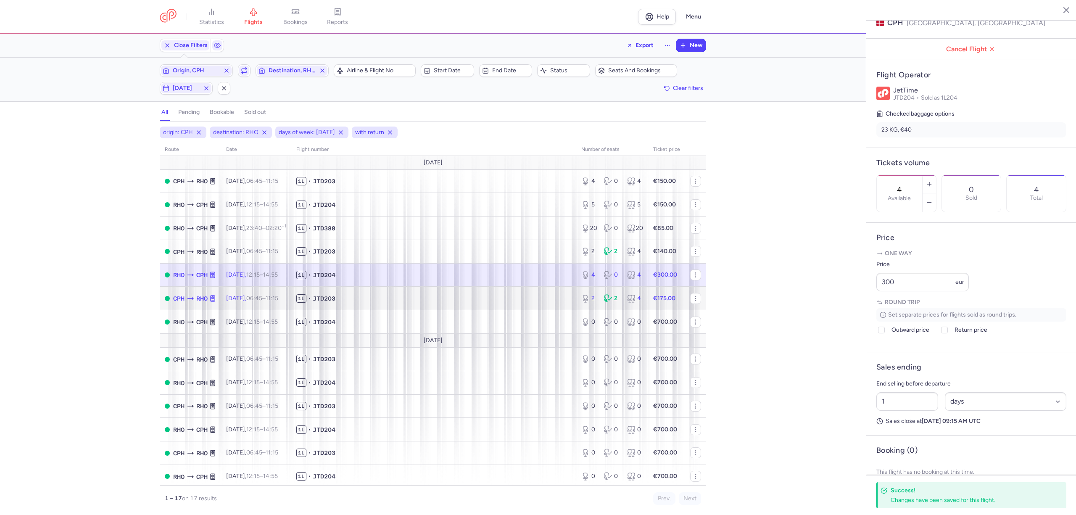
click at [359, 300] on span "1L • JTD203" at bounding box center [433, 298] width 275 height 8
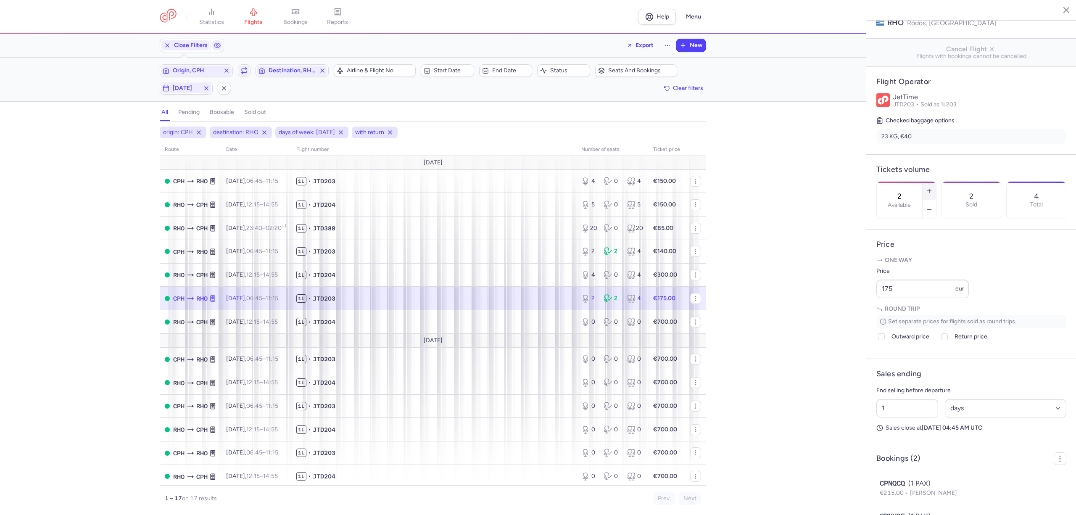
click at [936, 182] on button "button" at bounding box center [929, 191] width 13 height 18
type input "6"
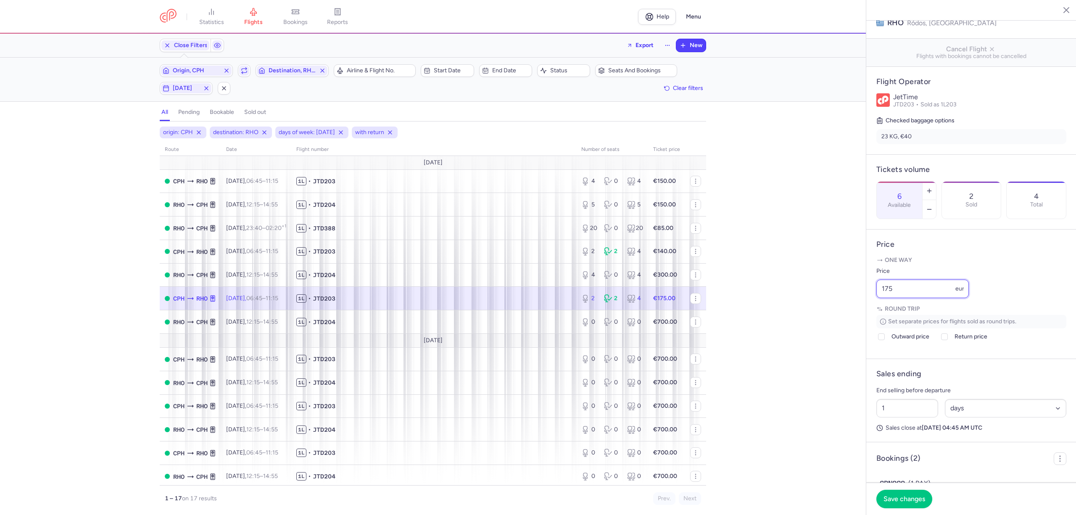
drag, startPoint x: 904, startPoint y: 311, endPoint x: 884, endPoint y: 311, distance: 20.2
click at [885, 298] on input "175" at bounding box center [922, 289] width 92 height 18
type input "150"
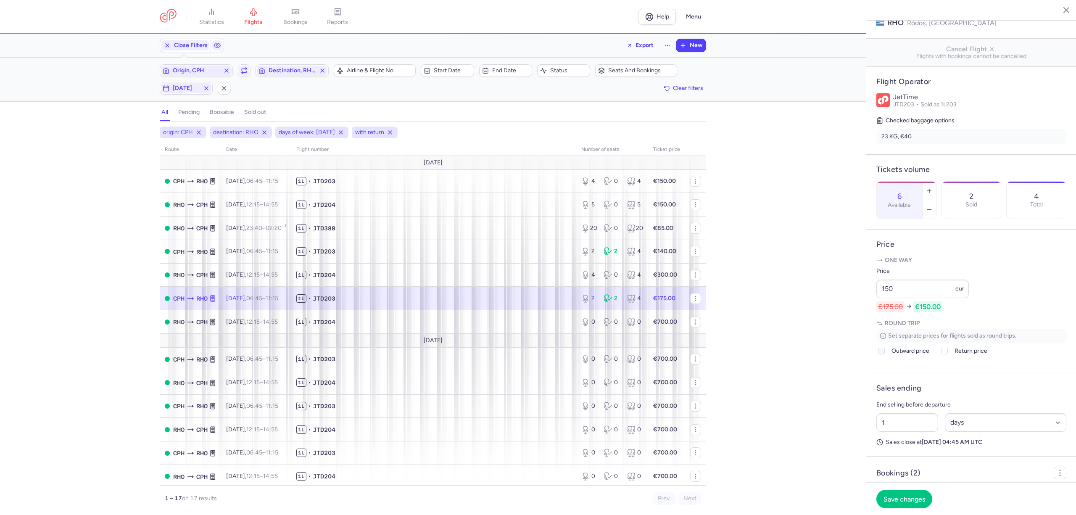
click at [895, 356] on span "Outward price" at bounding box center [911, 351] width 38 height 10
click at [885, 354] on input "Outward price" at bounding box center [881, 351] width 7 height 7
checkbox input "true"
type input "145"
click at [957, 356] on span "Return price" at bounding box center [971, 351] width 33 height 10
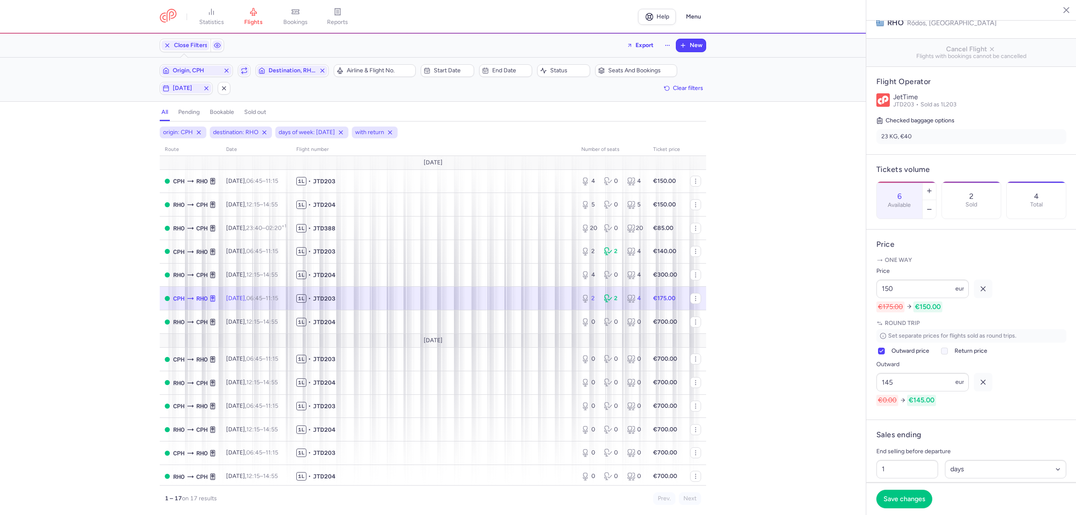
click at [948, 354] on input "Return price" at bounding box center [944, 351] width 7 height 7
checkbox input "true"
type input "200"
click at [908, 503] on button "Save changes" at bounding box center [904, 498] width 56 height 18
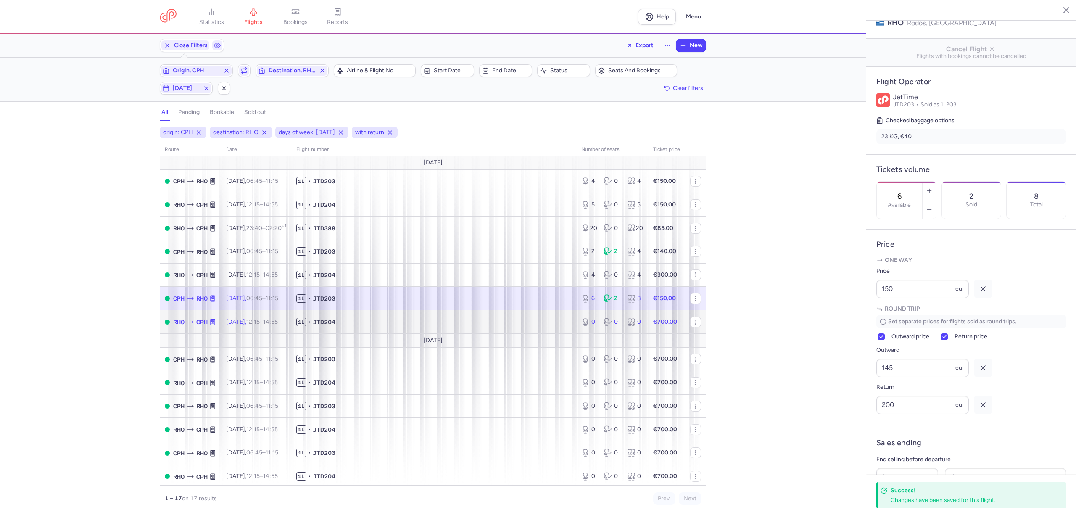
click at [389, 323] on span "1L • JTD204" at bounding box center [433, 322] width 275 height 8
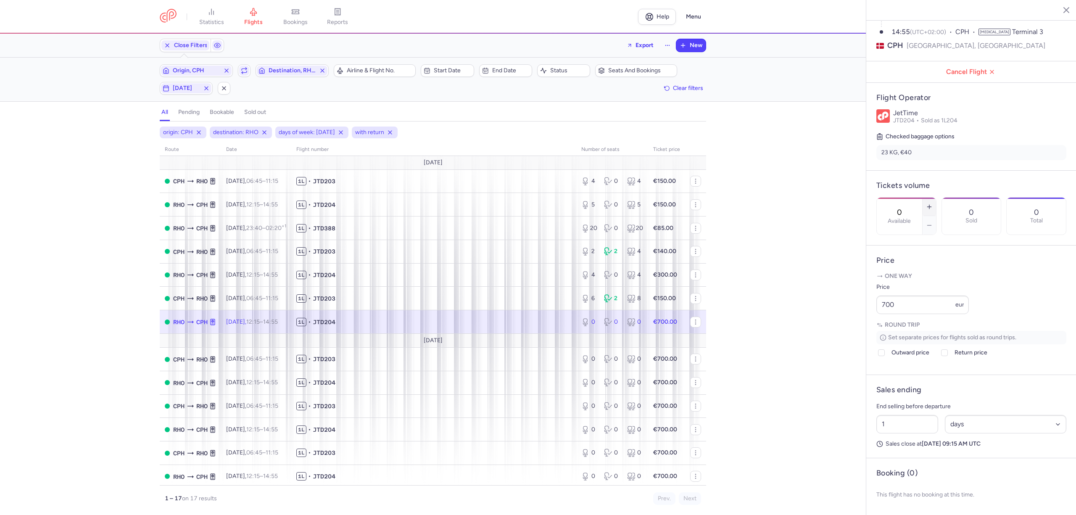
click at [933, 203] on icon "button" at bounding box center [929, 206] width 7 height 7
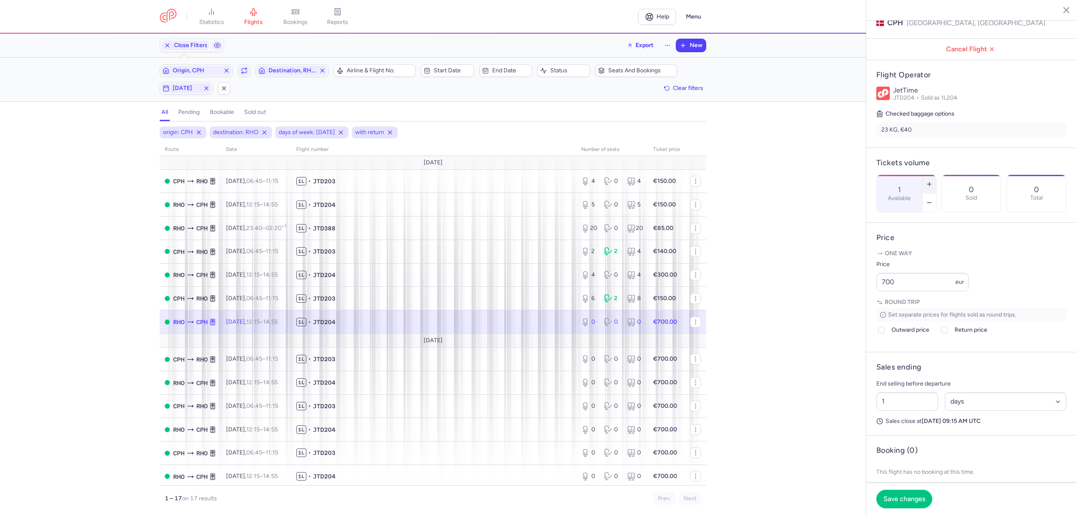
click at [933, 181] on icon "button" at bounding box center [929, 184] width 7 height 7
type input "4"
drag, startPoint x: 903, startPoint y: 315, endPoint x: 860, endPoint y: 318, distance: 43.4
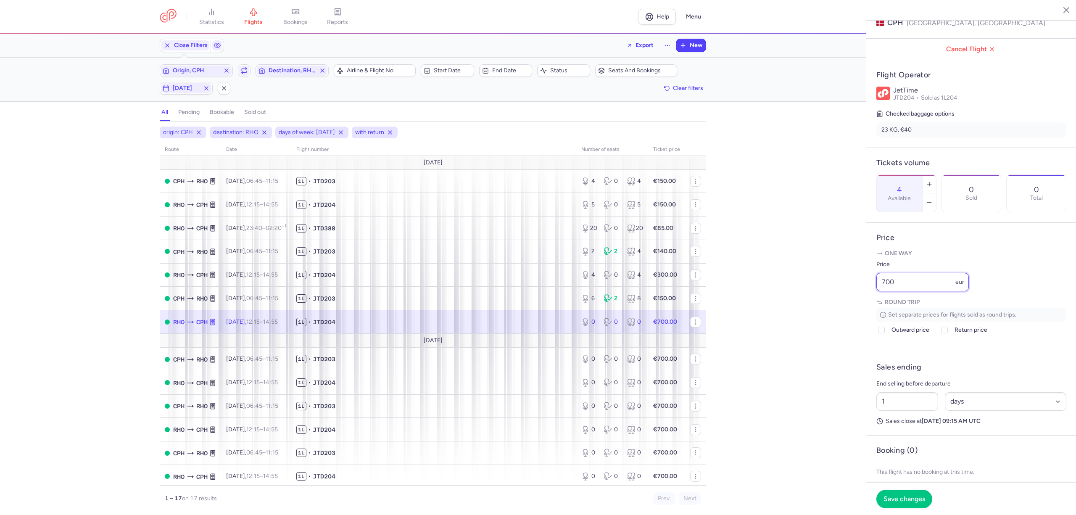
click at [860, 318] on div "statistics flights bookings reports Help Menu Close Filters Export New Filters …" at bounding box center [538, 257] width 1076 height 515
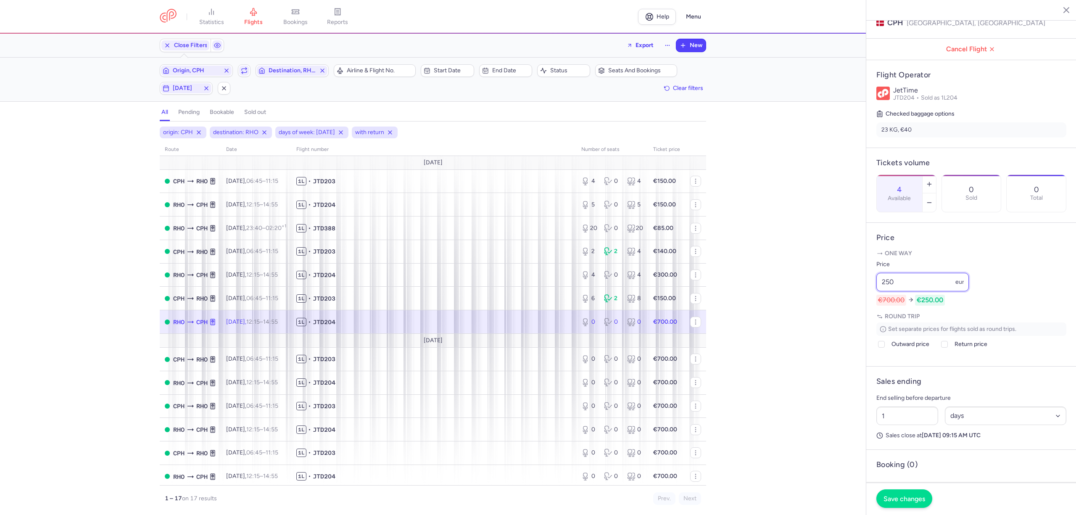
type input "250"
click at [901, 500] on span "Save changes" at bounding box center [905, 499] width 42 height 8
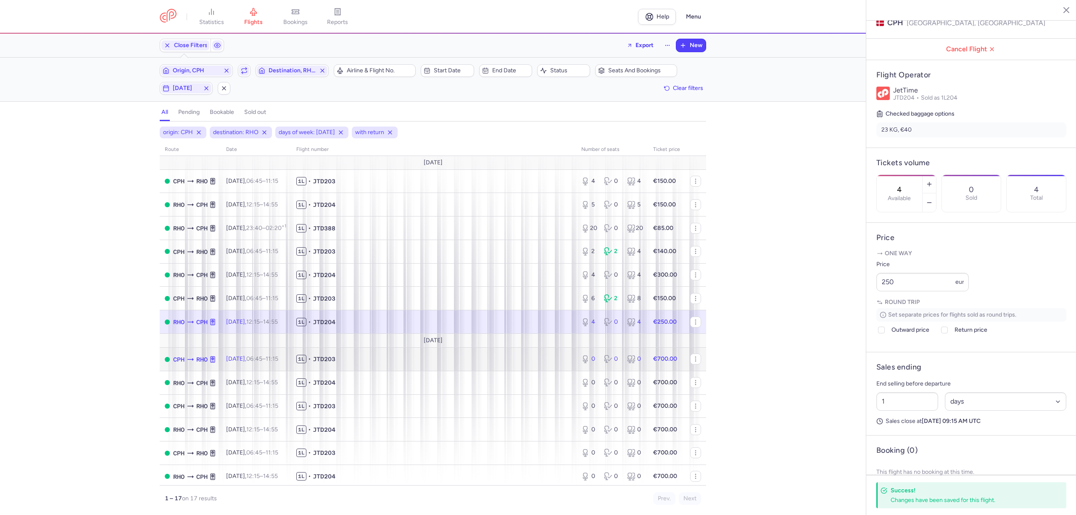
click at [503, 360] on span "1L • JTD203" at bounding box center [433, 359] width 275 height 8
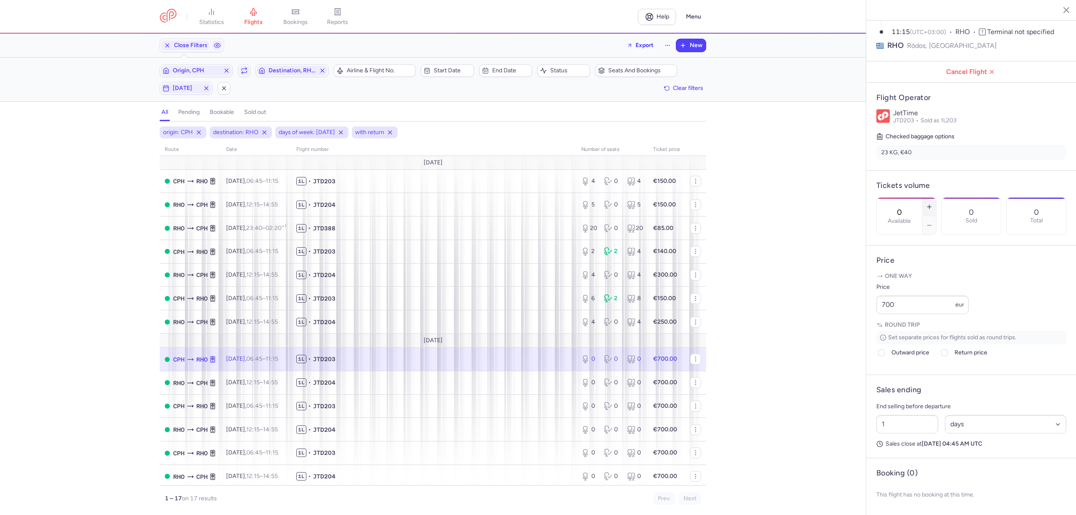
click at [936, 198] on button "button" at bounding box center [929, 207] width 13 height 18
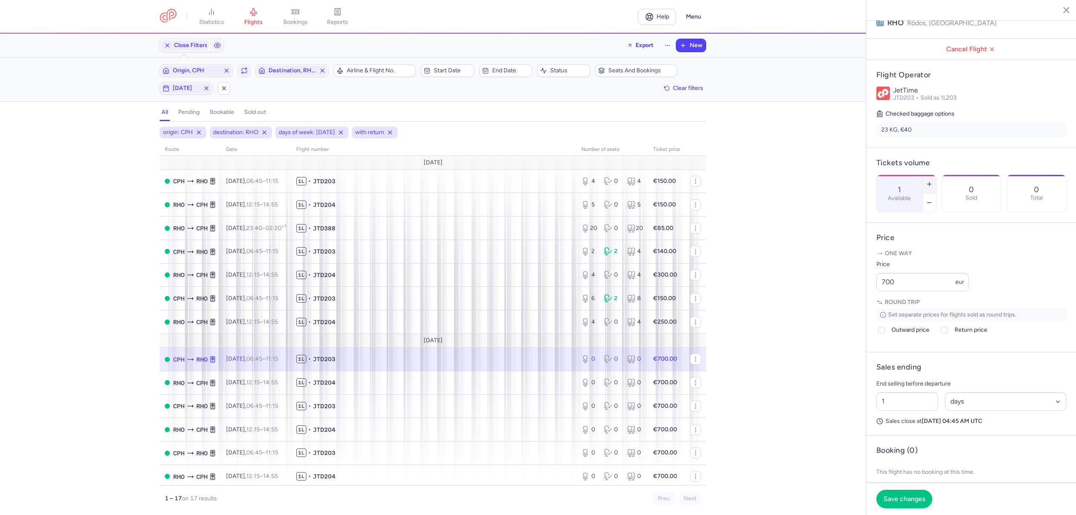
click at [936, 175] on button "button" at bounding box center [929, 184] width 13 height 18
type input "4"
drag, startPoint x: 868, startPoint y: 305, endPoint x: 838, endPoint y: 310, distance: 29.8
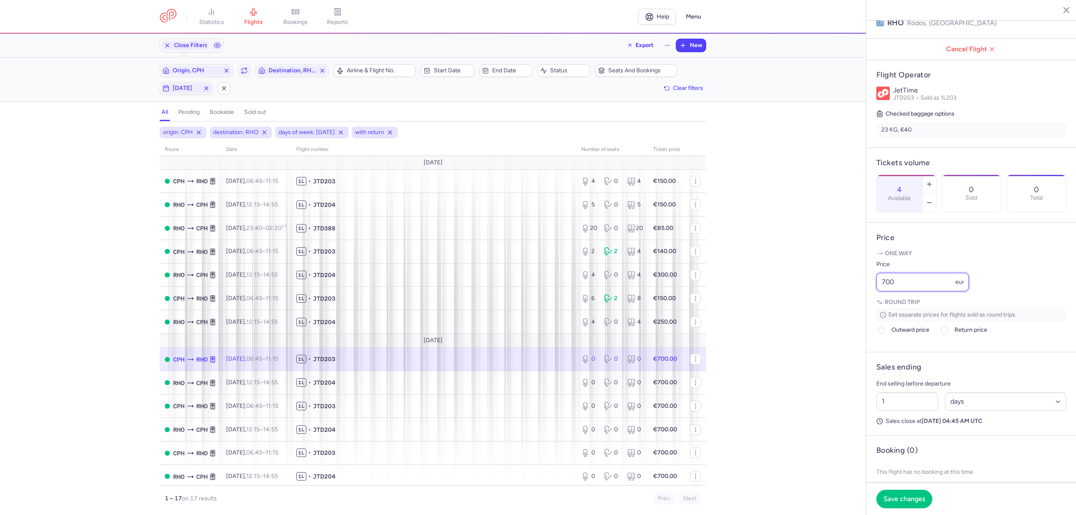
click at [839, 307] on div "statistics flights bookings reports Help Menu Close Filters Export New Filters …" at bounding box center [538, 257] width 1076 height 515
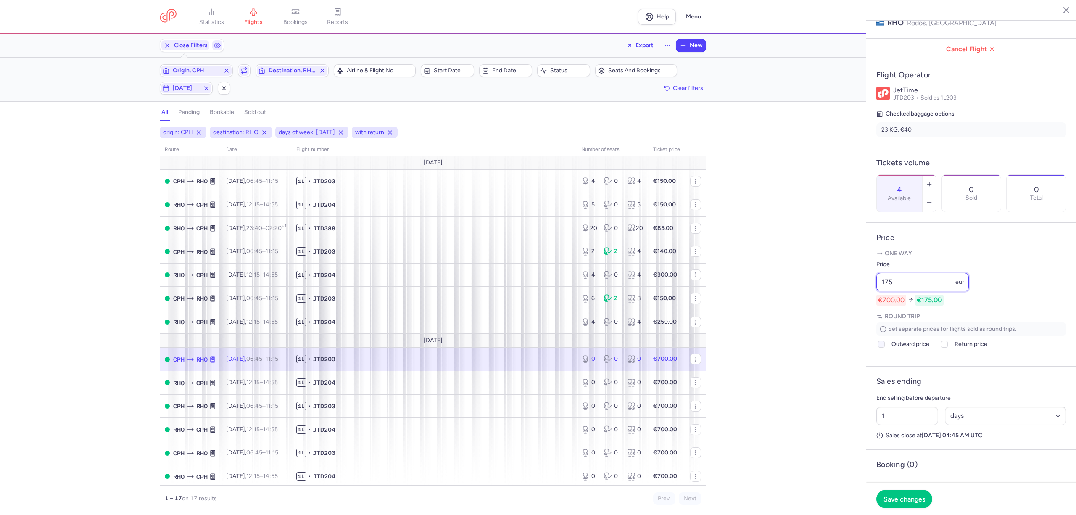
type input "175"
click at [882, 346] on polyline at bounding box center [881, 344] width 3 height 3
click at [882, 348] on input "Outward price" at bounding box center [881, 344] width 7 height 7
checkbox input "true"
type input "150"
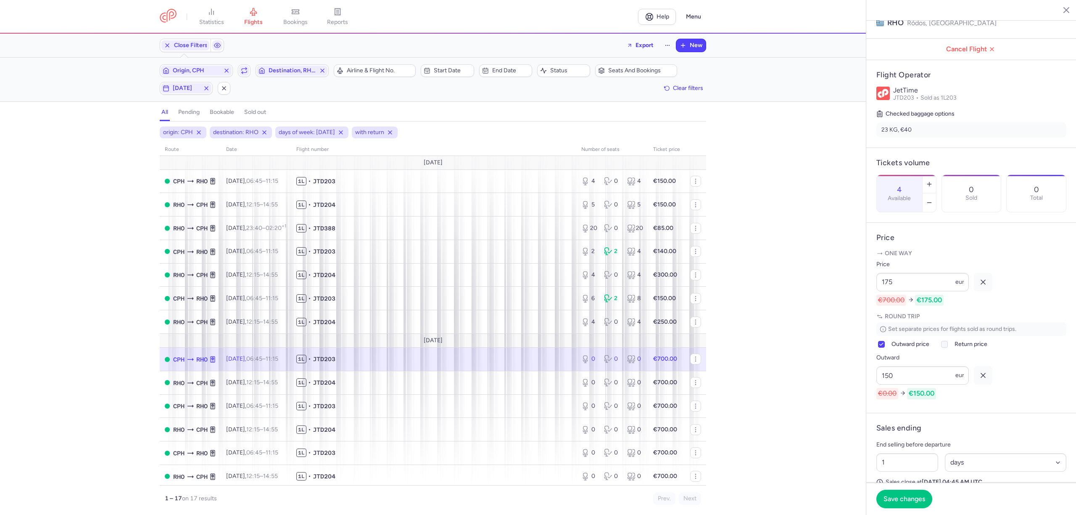
click at [945, 349] on div at bounding box center [945, 344] width 10 height 10
click at [945, 348] on input "Return price" at bounding box center [944, 344] width 7 height 7
click at [907, 495] on span "Save changes" at bounding box center [905, 499] width 42 height 8
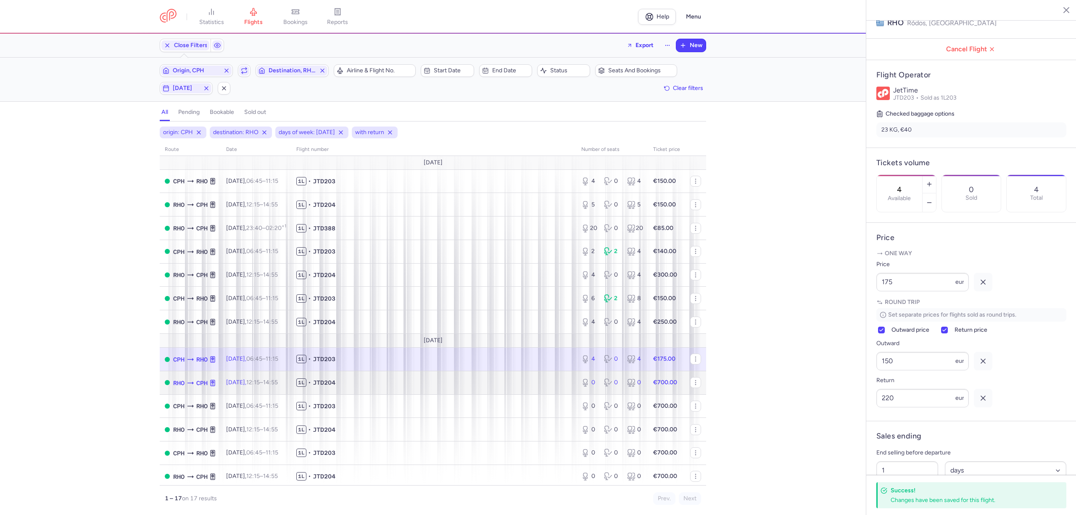
click at [467, 378] on td "1L • JTD204" at bounding box center [433, 383] width 285 height 24
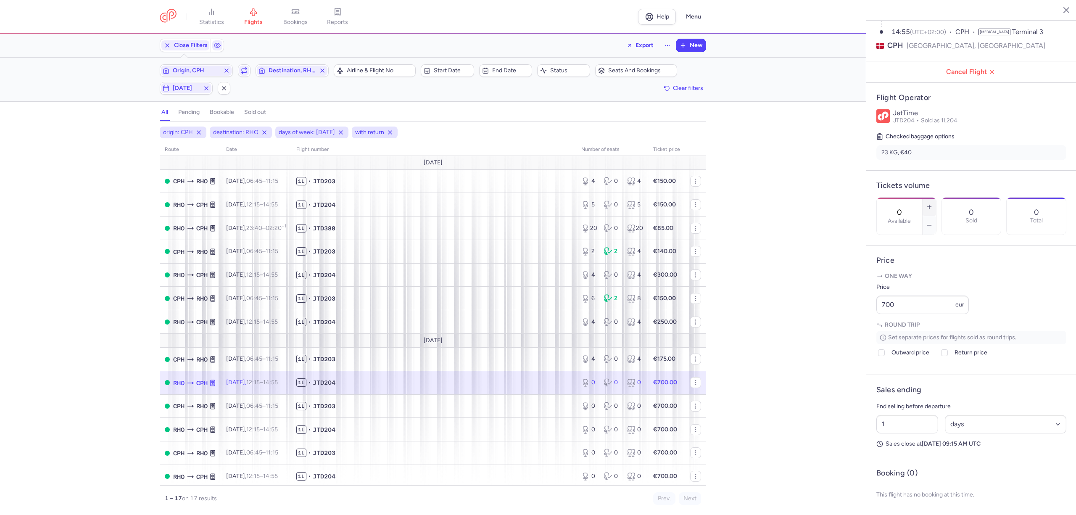
click at [933, 203] on icon "button" at bounding box center [929, 206] width 7 height 7
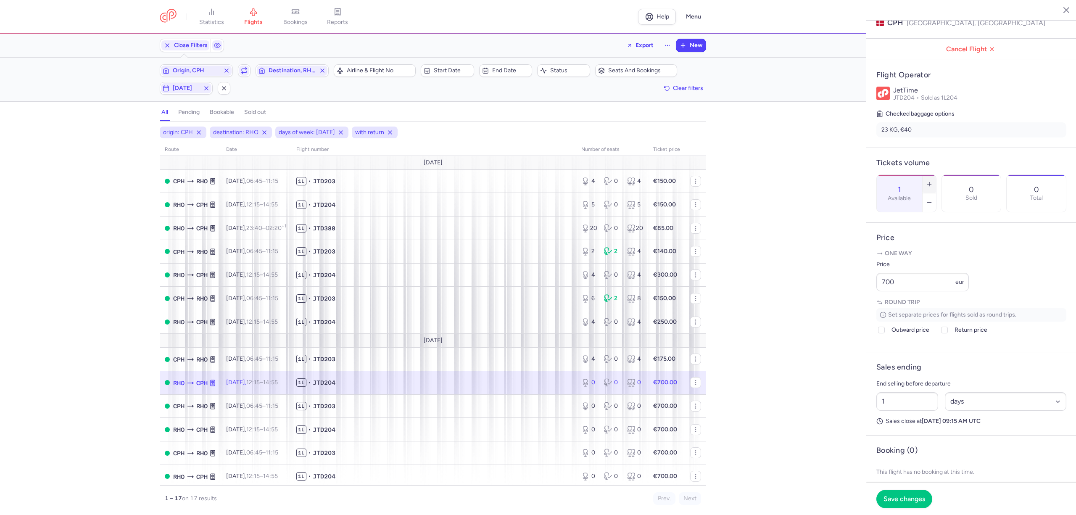
click at [933, 181] on icon "button" at bounding box center [929, 184] width 7 height 7
drag, startPoint x: 900, startPoint y: 300, endPoint x: 849, endPoint y: 304, distance: 51.5
click at [849, 304] on div "statistics flights bookings reports Help Menu Close Filters Export New Filters …" at bounding box center [538, 257] width 1076 height 515
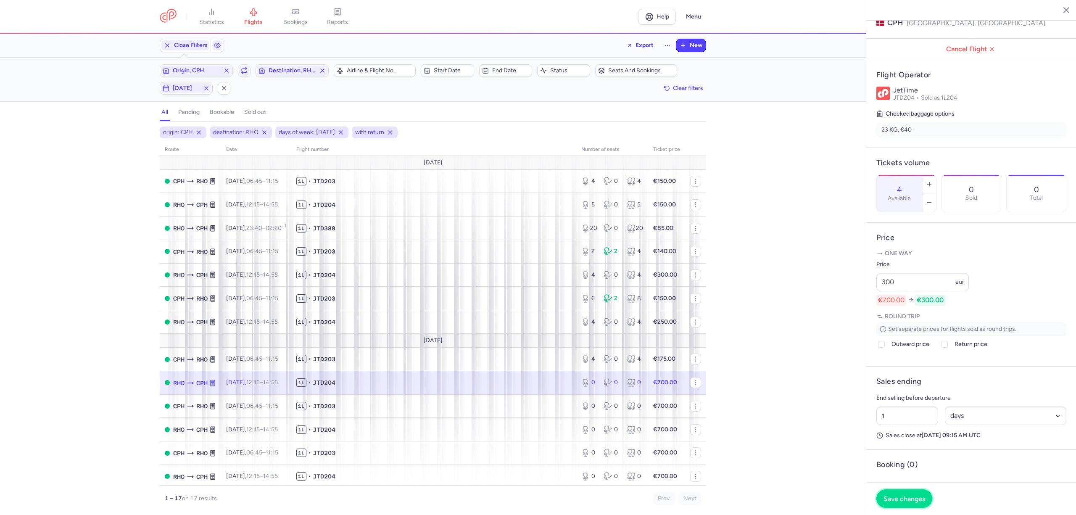
click at [903, 494] on button "Save changes" at bounding box center [904, 498] width 56 height 18
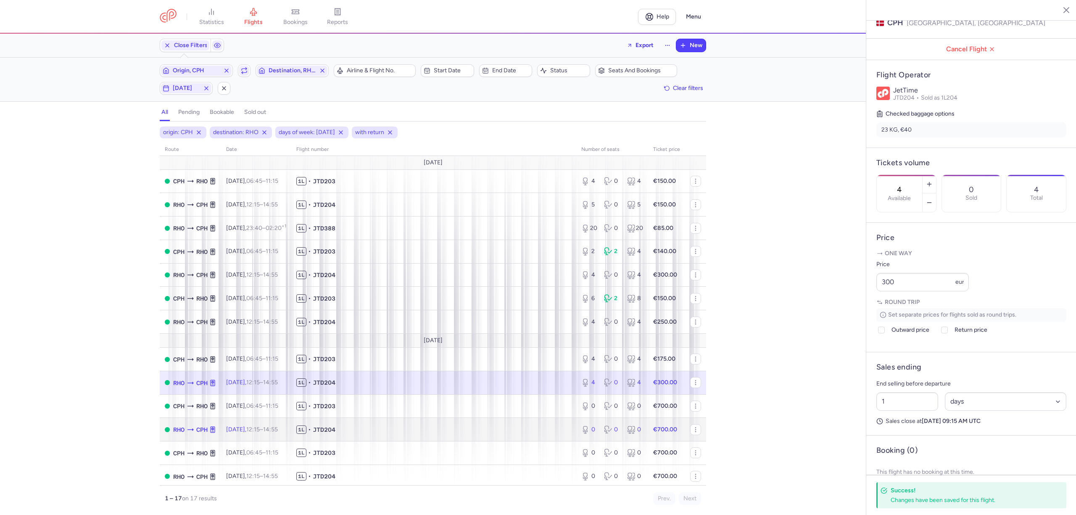
click at [461, 427] on span "1L • JTD204" at bounding box center [433, 429] width 275 height 8
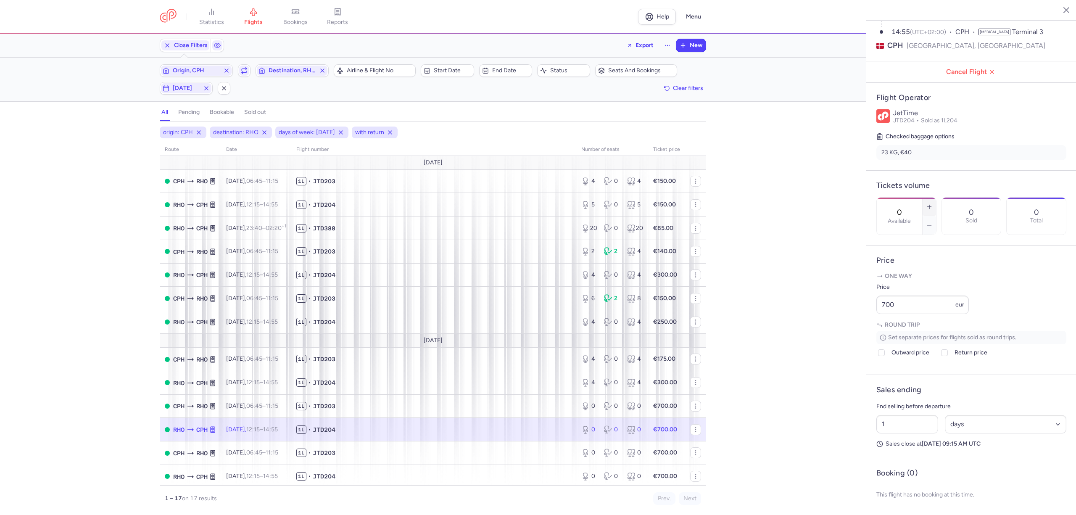
click at [933, 203] on icon "button" at bounding box center [929, 206] width 7 height 7
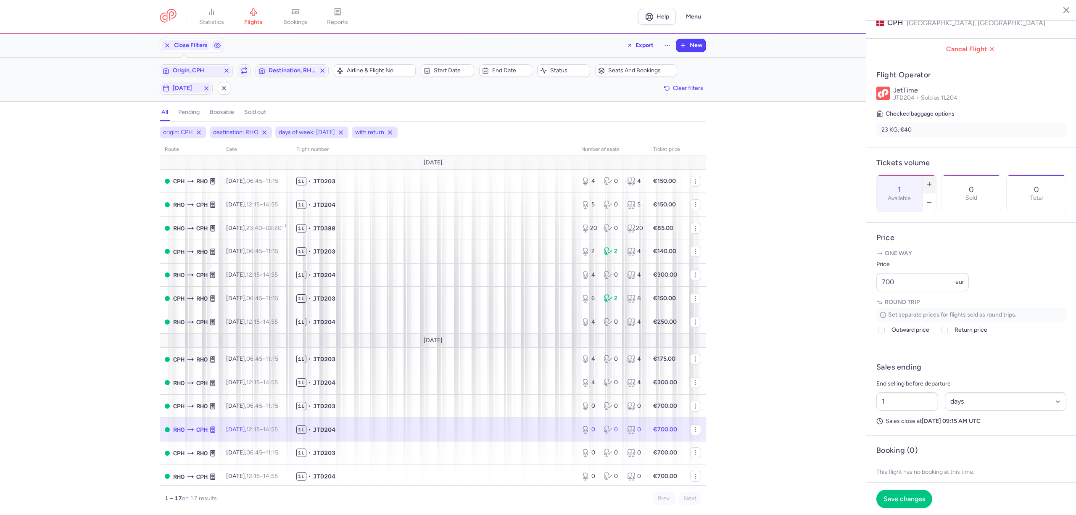
click at [933, 181] on icon "button" at bounding box center [929, 184] width 7 height 7
drag, startPoint x: 900, startPoint y: 300, endPoint x: 846, endPoint y: 304, distance: 54.4
click at [847, 303] on div "statistics flights bookings reports Help Menu Close Filters Export New Filters …" at bounding box center [538, 257] width 1076 height 515
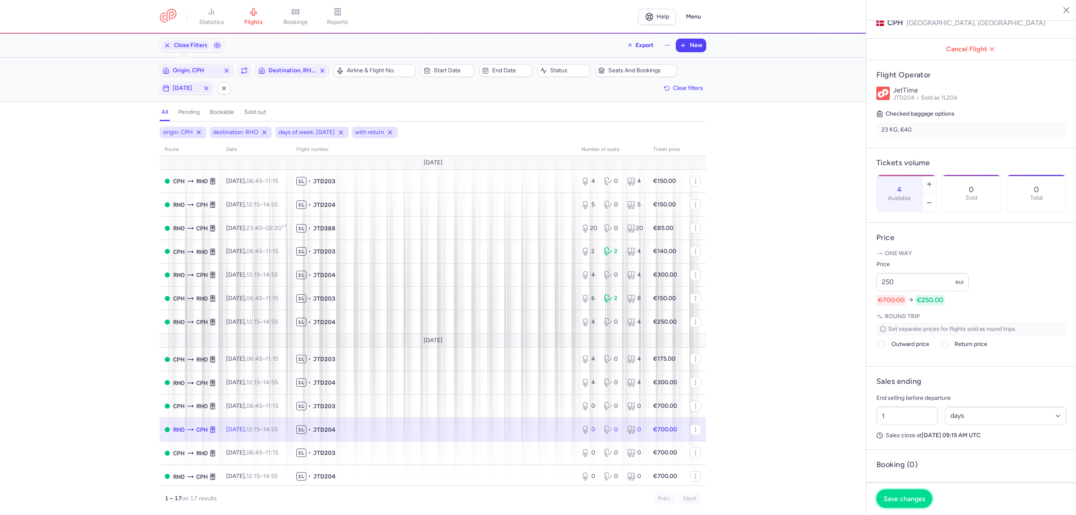
click at [902, 505] on button "Save changes" at bounding box center [904, 498] width 56 height 18
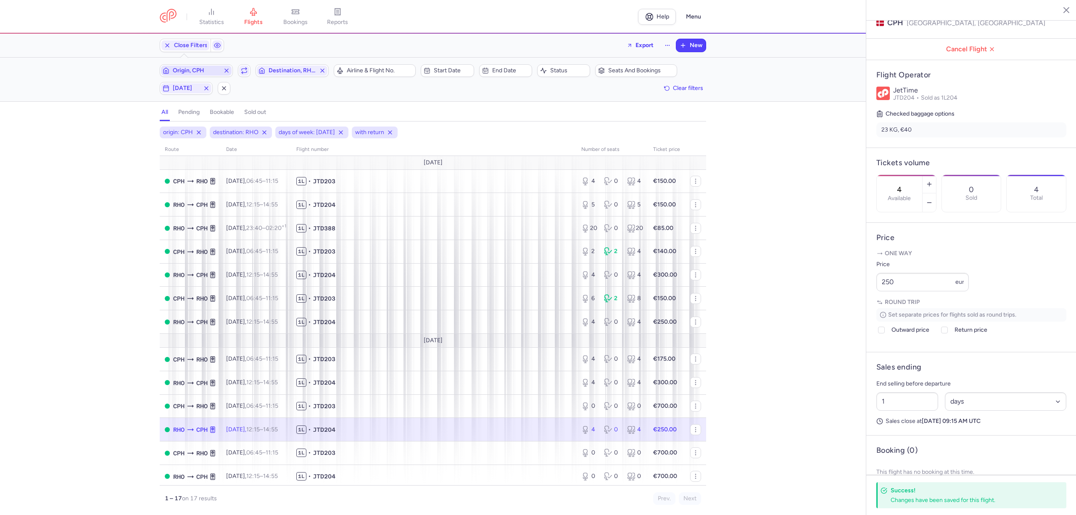
click at [214, 69] on span "Origin, CPH" at bounding box center [196, 70] width 47 height 7
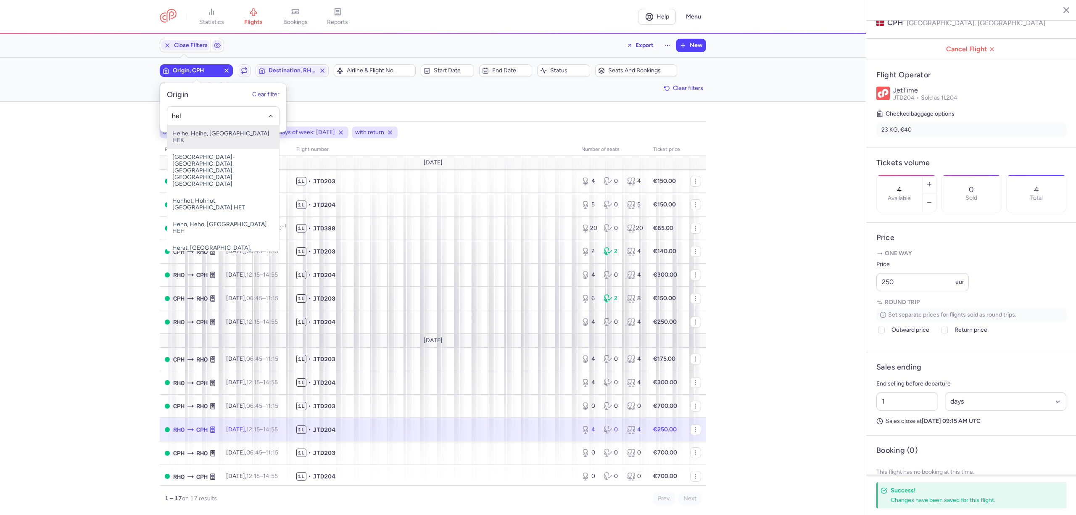
click at [218, 114] on input "hel" at bounding box center [223, 115] width 103 height 9
click at [207, 135] on span "Heihe, Heihe, [GEOGRAPHIC_DATA] HEK" at bounding box center [223, 137] width 112 height 24
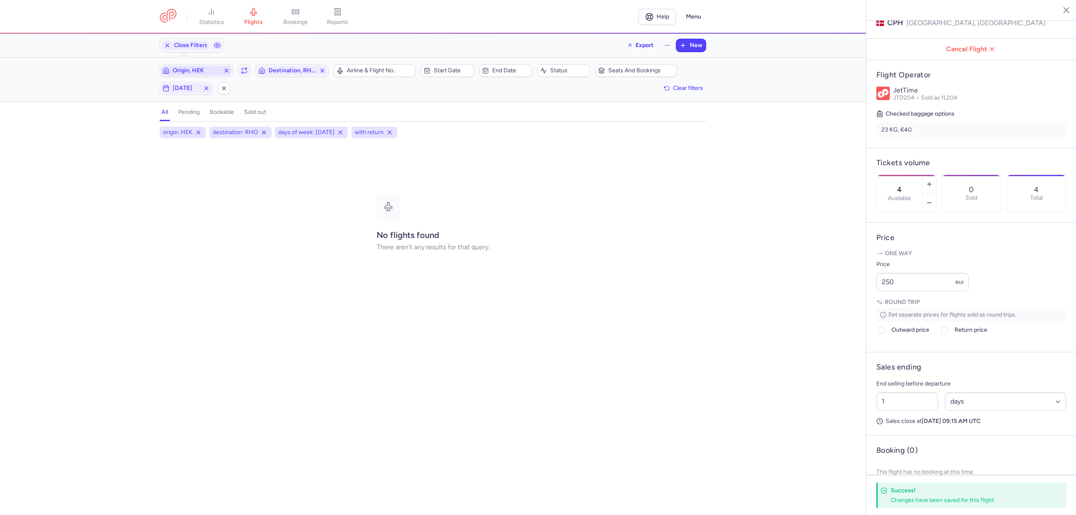
click at [200, 70] on span "Origin, HEK" at bounding box center [196, 70] width 47 height 7
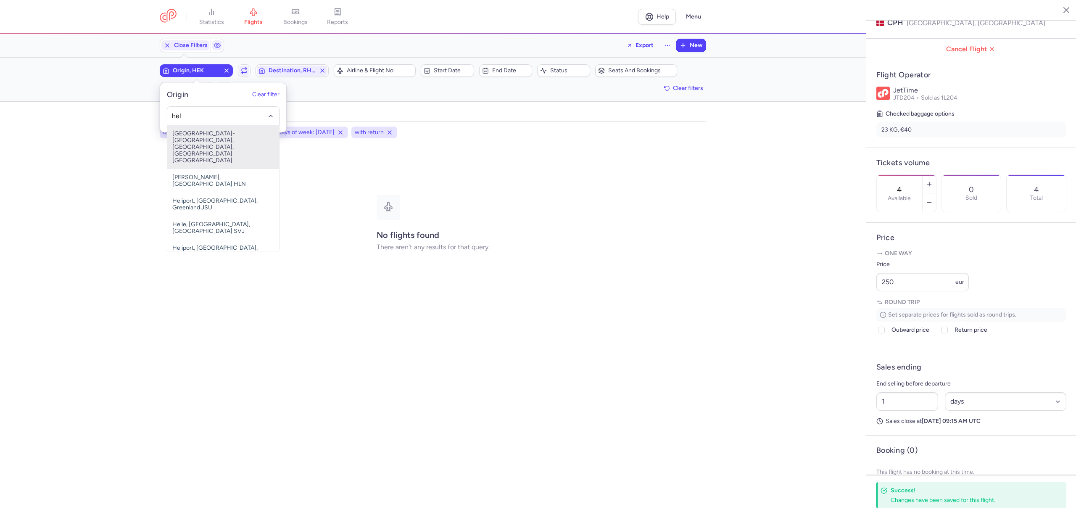
click at [172, 137] on span "[GEOGRAPHIC_DATA]-[GEOGRAPHIC_DATA], [GEOGRAPHIC_DATA], [GEOGRAPHIC_DATA] [GEOG…" at bounding box center [223, 147] width 112 height 44
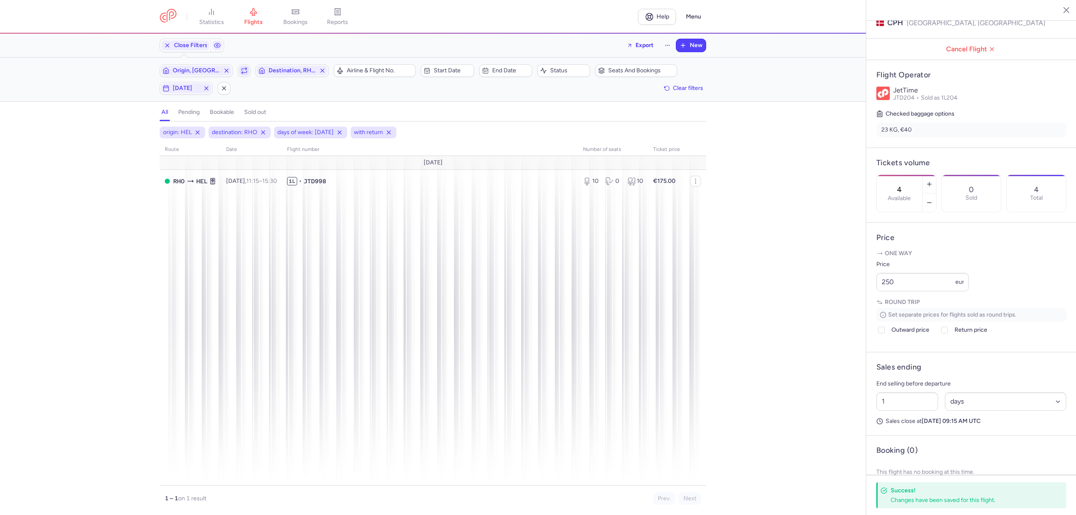
click at [241, 73] on icon "button" at bounding box center [244, 70] width 7 height 7
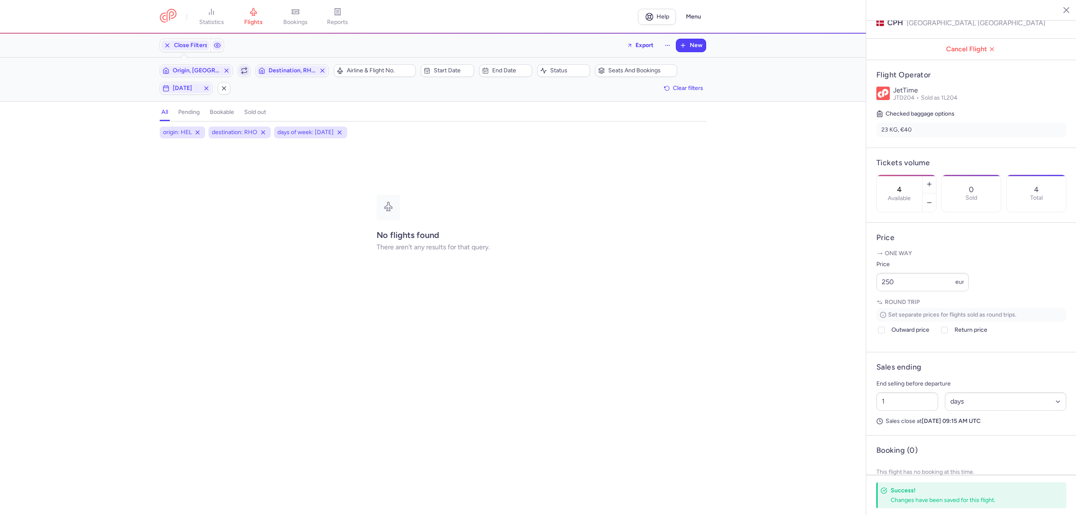
click at [241, 73] on icon "button" at bounding box center [244, 70] width 7 height 7
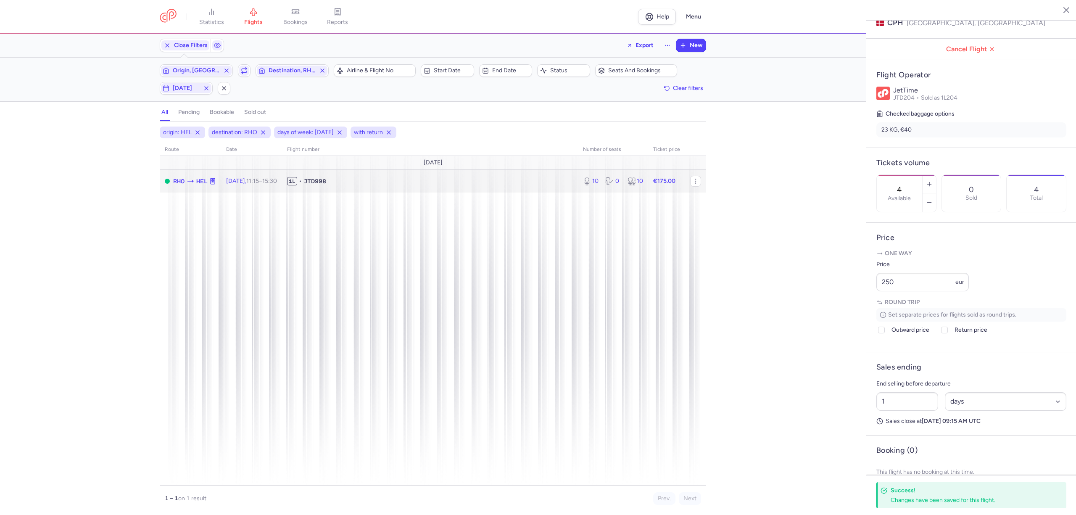
click at [254, 180] on span "[DATE] 11:15 – 15:30 +0" at bounding box center [251, 180] width 51 height 7
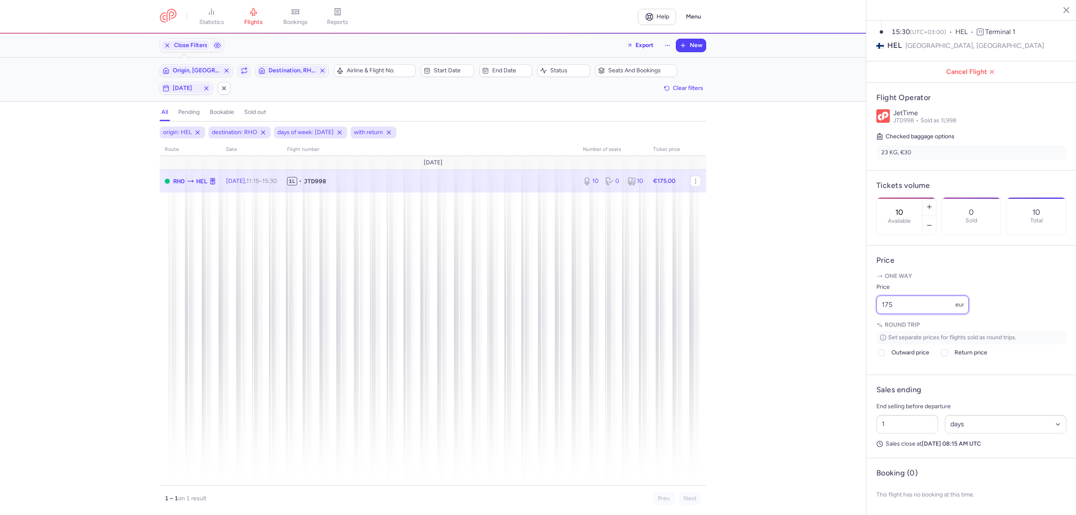
drag, startPoint x: 897, startPoint y: 302, endPoint x: 821, endPoint y: 310, distance: 76.5
click at [823, 310] on div "statistics flights bookings reports Help Menu Close Filters Export New Filters …" at bounding box center [538, 257] width 1076 height 515
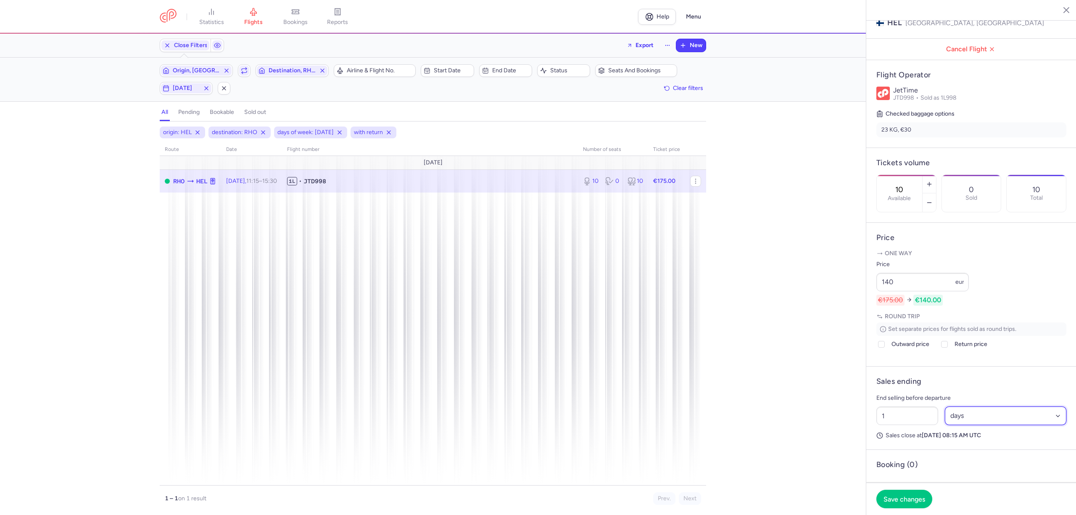
click at [958, 425] on select "Select an option hours days" at bounding box center [1006, 415] width 122 height 18
click at [945, 425] on select "Select an option hours days" at bounding box center [1006, 415] width 122 height 18
click at [970, 425] on select "Select an option hours days" at bounding box center [1006, 415] width 122 height 18
click at [945, 425] on select "Select an option hours days" at bounding box center [1006, 415] width 122 height 18
click at [912, 425] on input "1" at bounding box center [907, 415] width 62 height 18
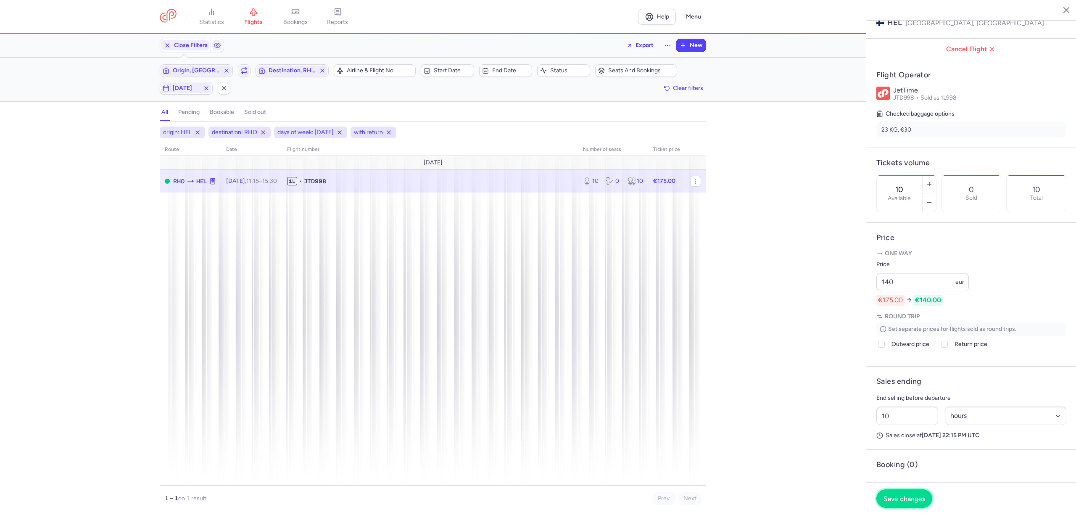
click at [902, 498] on span "Save changes" at bounding box center [905, 499] width 42 height 8
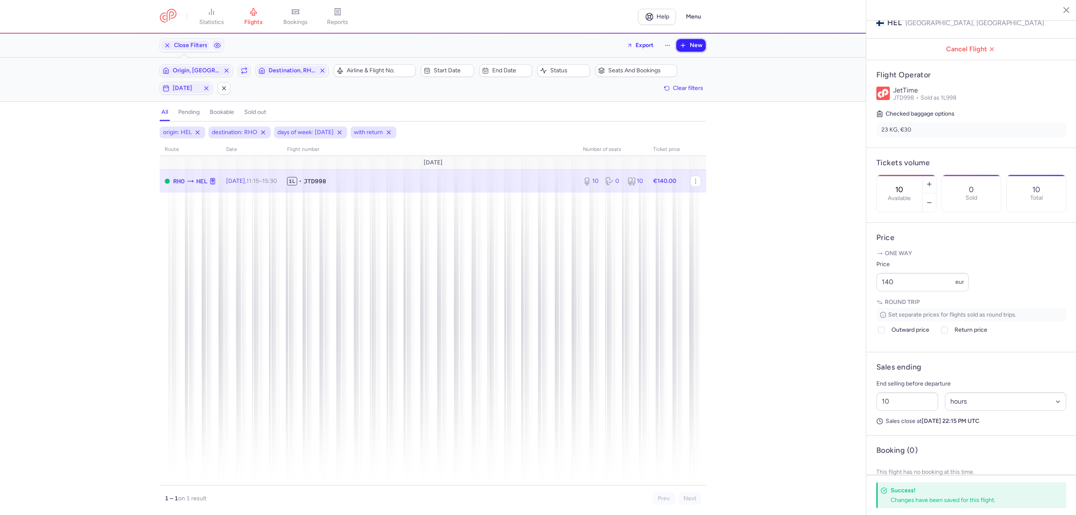
click at [687, 41] on button "New" at bounding box center [690, 45] width 29 height 13
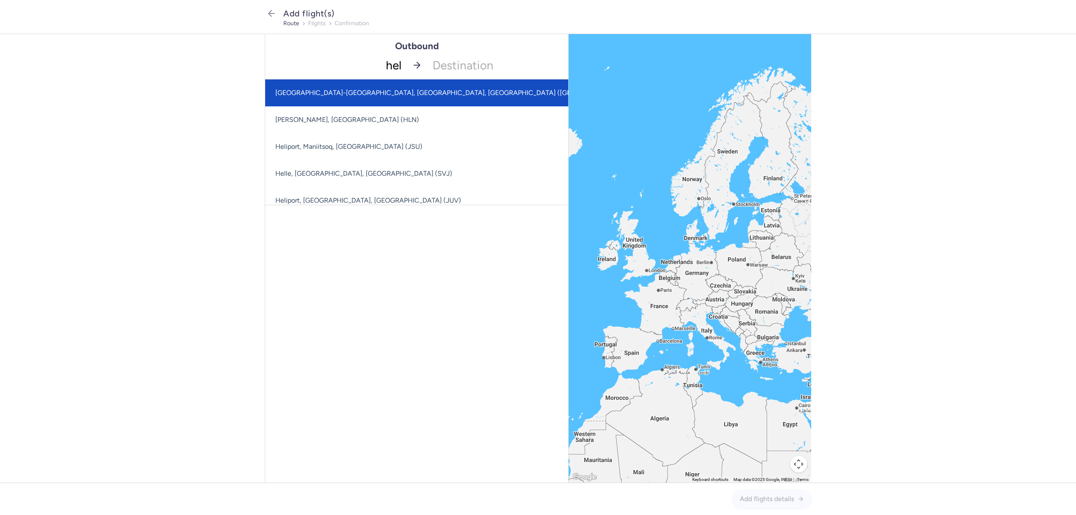
click at [326, 86] on span "[GEOGRAPHIC_DATA]-[GEOGRAPHIC_DATA], [GEOGRAPHIC_DATA], [GEOGRAPHIC_DATA] ([GEO…" at bounding box center [452, 92] width 375 height 27
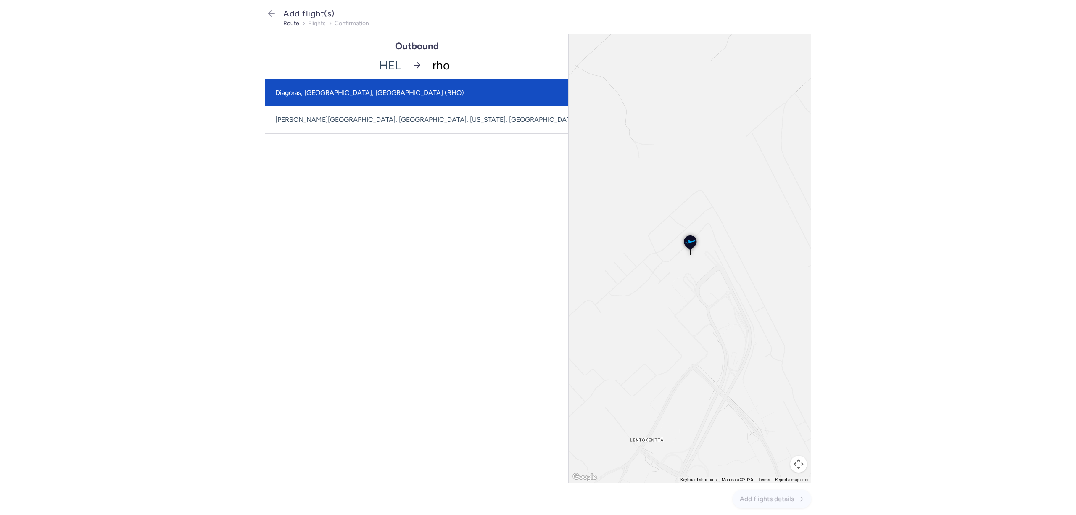
click at [290, 94] on span "Diagoras, [GEOGRAPHIC_DATA], [GEOGRAPHIC_DATA] (RHO)" at bounding box center [369, 93] width 189 height 8
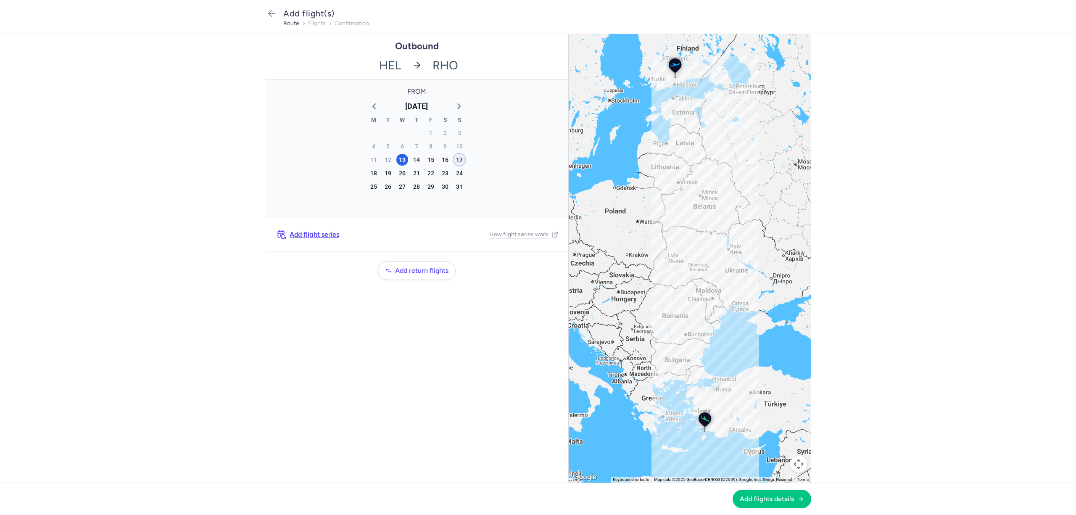
click at [461, 158] on div "17" at bounding box center [460, 160] width 12 height 12
click at [330, 231] on span "Add flight series" at bounding box center [315, 235] width 50 height 8
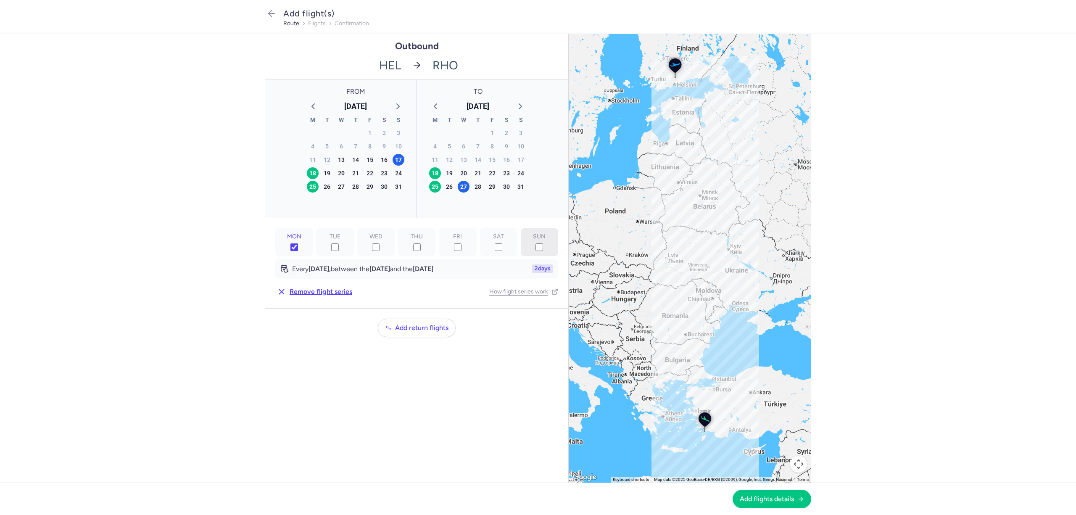
click at [545, 244] on label "SUN" at bounding box center [539, 242] width 37 height 28
click at [543, 244] on input "SUN" at bounding box center [540, 247] width 8 height 8
click at [291, 249] on input "MON" at bounding box center [294, 247] width 8 height 8
click at [518, 106] on icon "button" at bounding box center [520, 106] width 10 height 10
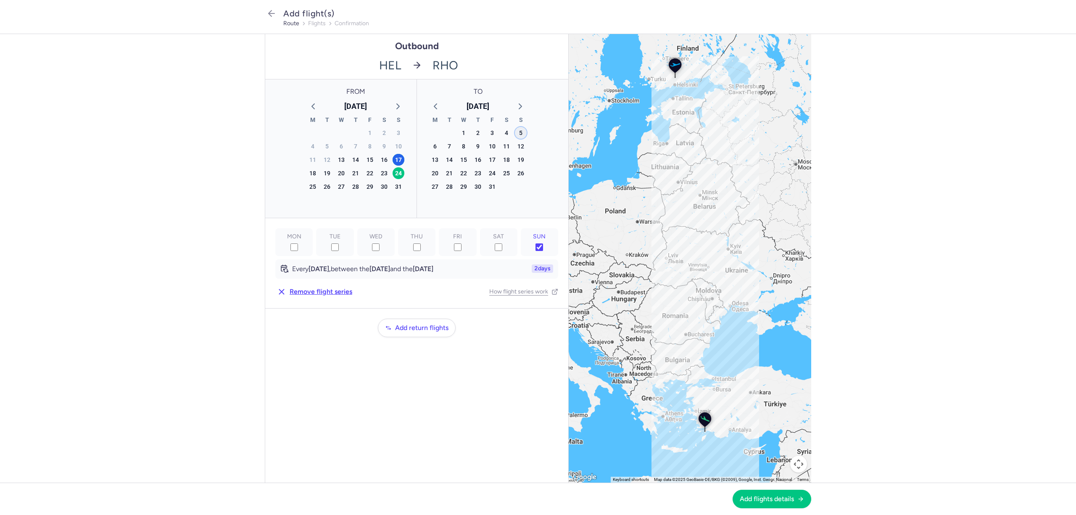
click at [518, 132] on div "5" at bounding box center [521, 133] width 12 height 12
click at [431, 327] on span "Add return flights" at bounding box center [421, 328] width 53 height 8
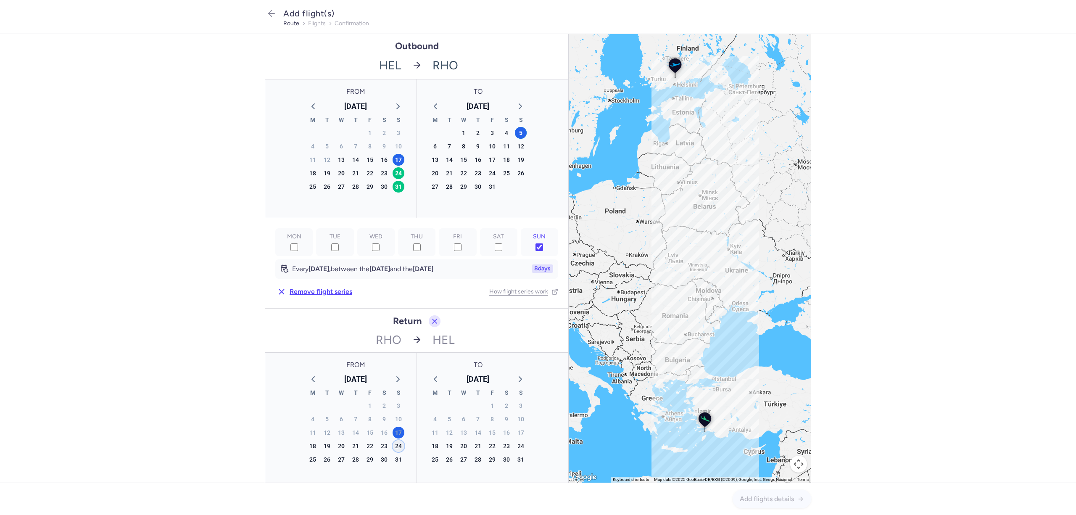
click at [394, 179] on div "24" at bounding box center [399, 173] width 12 height 12
click at [519, 379] on polyline "button" at bounding box center [520, 379] width 3 height 5
click at [515, 418] on div "12" at bounding box center [521, 419] width 12 height 12
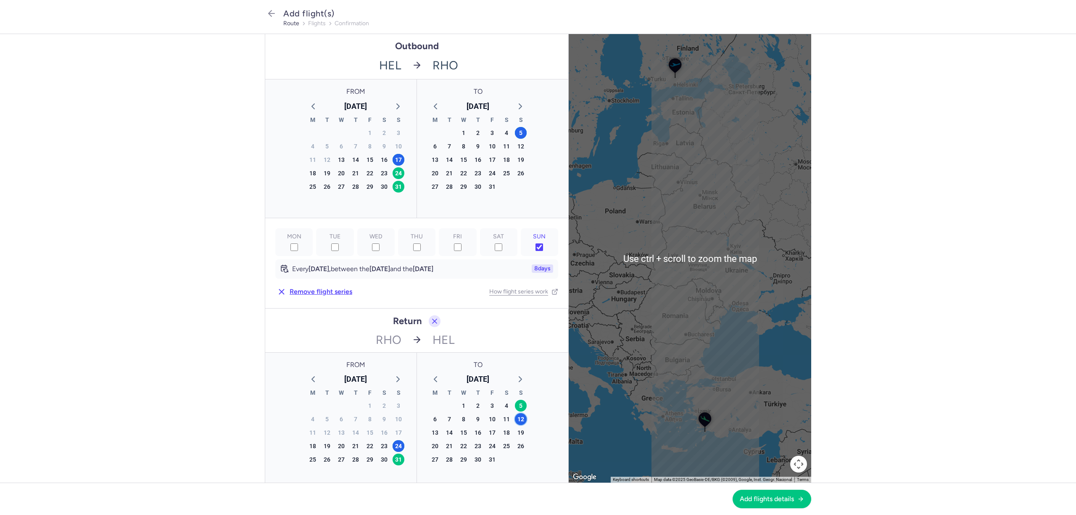
scroll to position [112, 0]
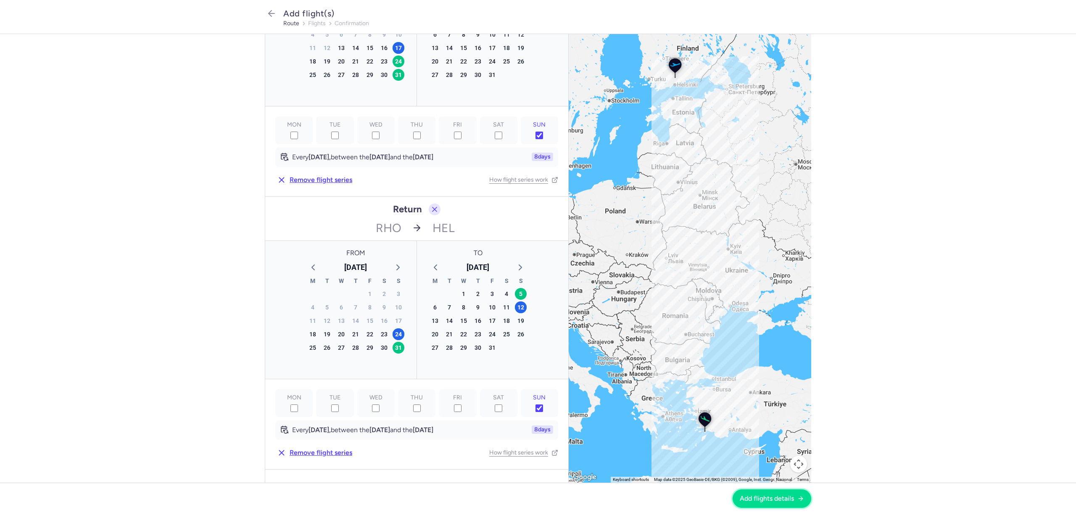
click at [769, 496] on span "Add flights details" at bounding box center [767, 499] width 54 height 8
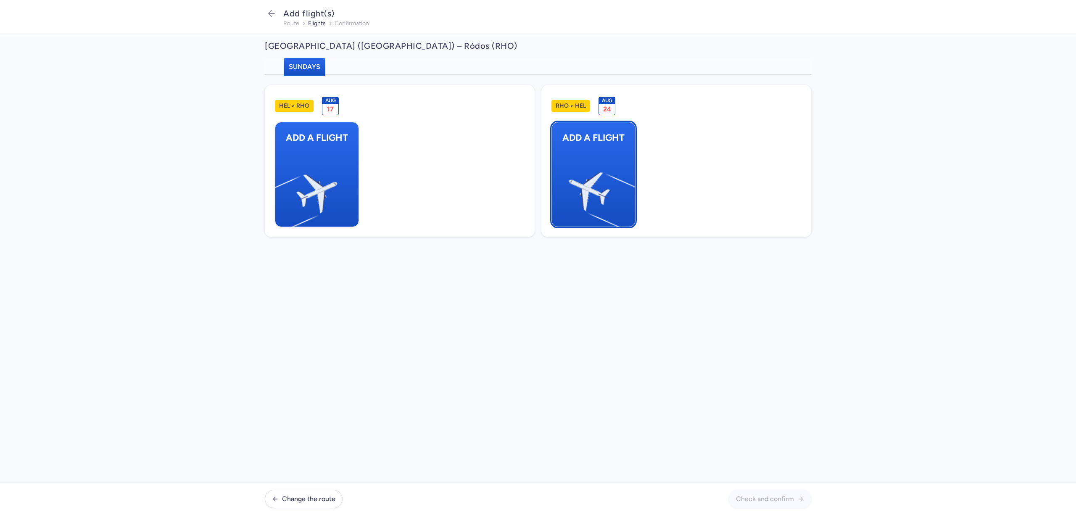
click at [583, 183] on img "button" at bounding box center [631, 188] width 142 height 130
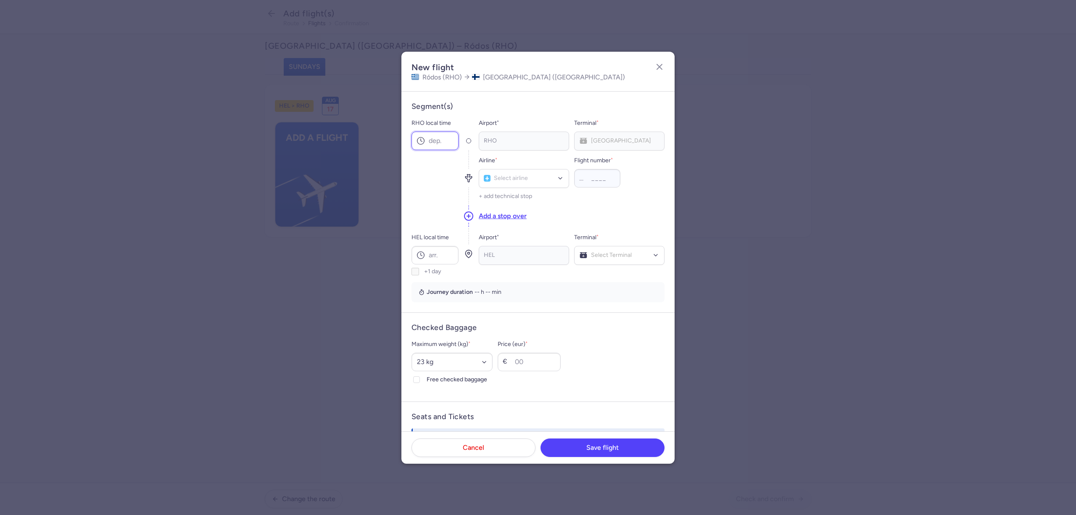
click at [438, 147] on input "RHO local time" at bounding box center [435, 141] width 47 height 18
click at [444, 142] on input "RHO local time" at bounding box center [435, 141] width 47 height 18
click at [510, 184] on div "Select airline" at bounding box center [524, 178] width 90 height 19
click at [508, 198] on span "JetTime" at bounding box center [506, 197] width 21 height 7
click at [447, 254] on input "HEL local time" at bounding box center [435, 255] width 47 height 18
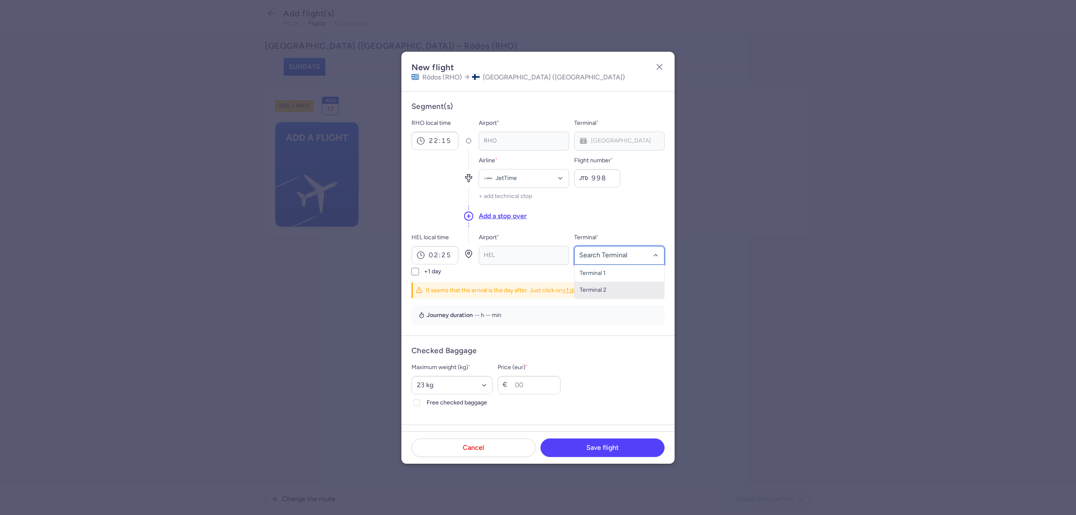
click at [604, 283] on span "Terminal 2" at bounding box center [620, 290] width 90 height 17
click at [538, 378] on input "Price (eur) *" at bounding box center [529, 385] width 63 height 18
click at [419, 275] on label "+1 day" at bounding box center [435, 272] width 47 height 8
click at [419, 275] on input "+1 day" at bounding box center [416, 272] width 8 height 8
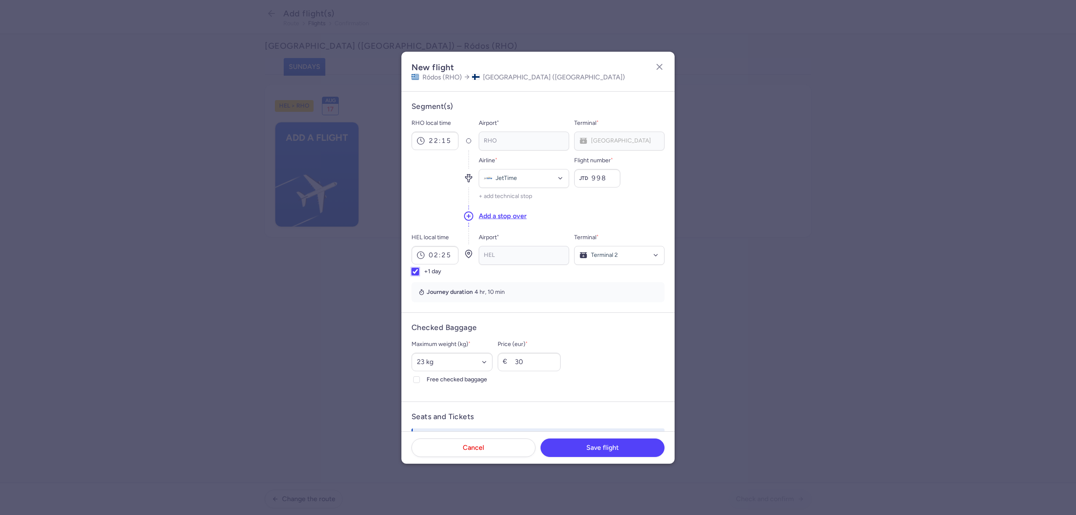
scroll to position [112, 0]
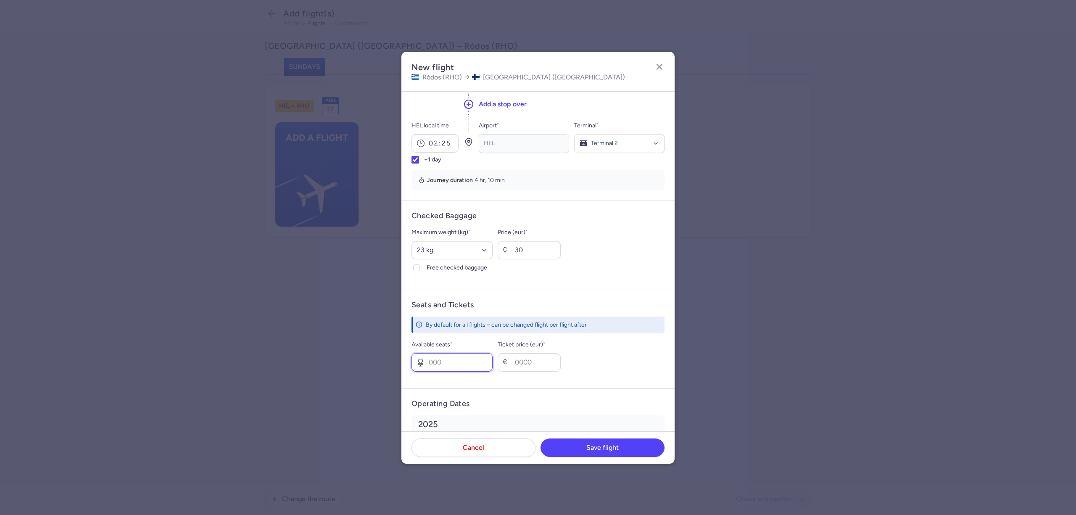
click at [474, 364] on input "Available seats *" at bounding box center [452, 362] width 81 height 18
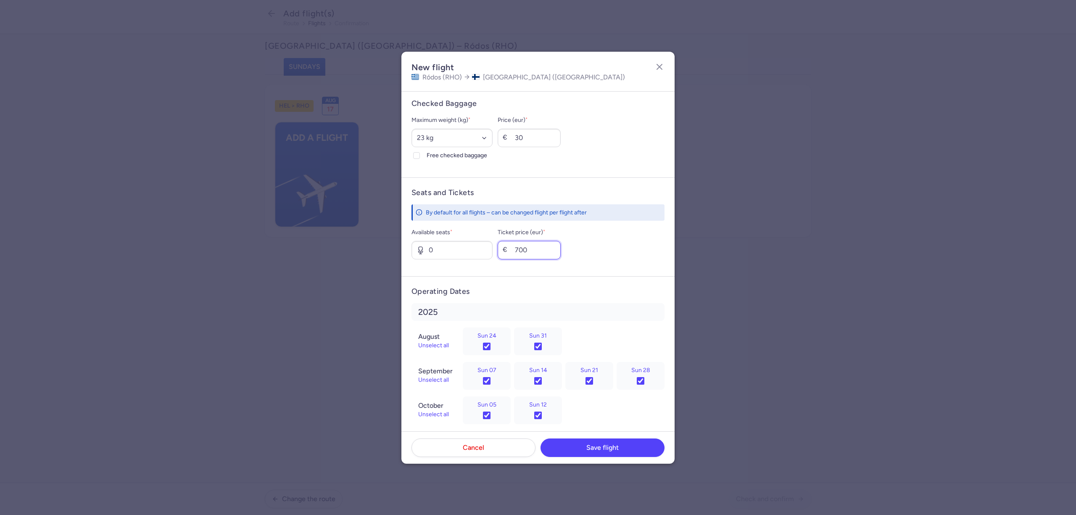
scroll to position [235, 0]
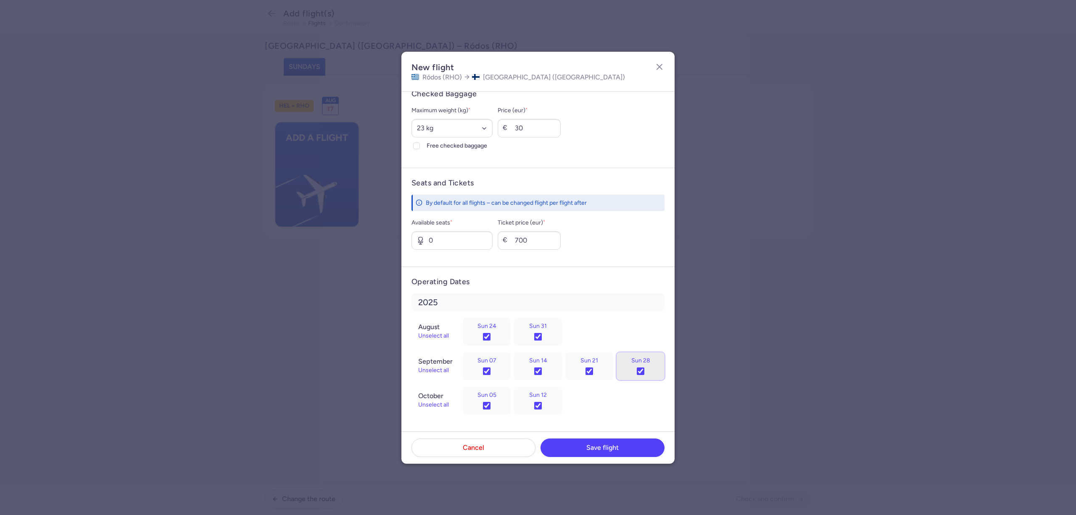
click at [637, 372] on input "Sun 28" at bounding box center [641, 371] width 8 height 8
click at [581, 446] on button "Save flight" at bounding box center [603, 447] width 124 height 18
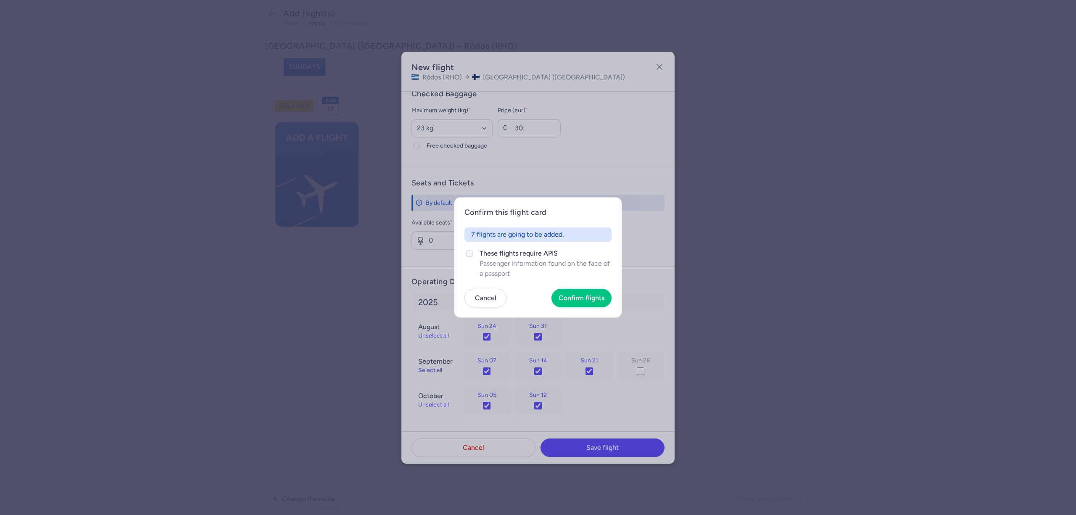
click at [472, 257] on div at bounding box center [469, 253] width 10 height 10
click at [472, 257] on input "These flights require APIS Passenger information found on the face of a passport" at bounding box center [469, 253] width 7 height 7
click at [583, 300] on span "Confirm flights" at bounding box center [582, 298] width 46 height 8
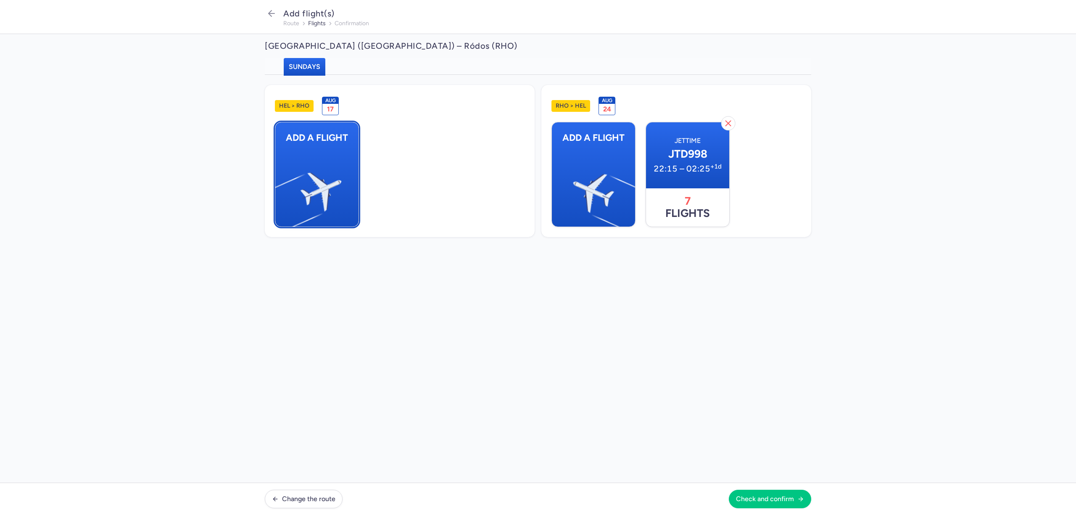
click at [350, 184] on button "Add a flight" at bounding box center [317, 174] width 84 height 105
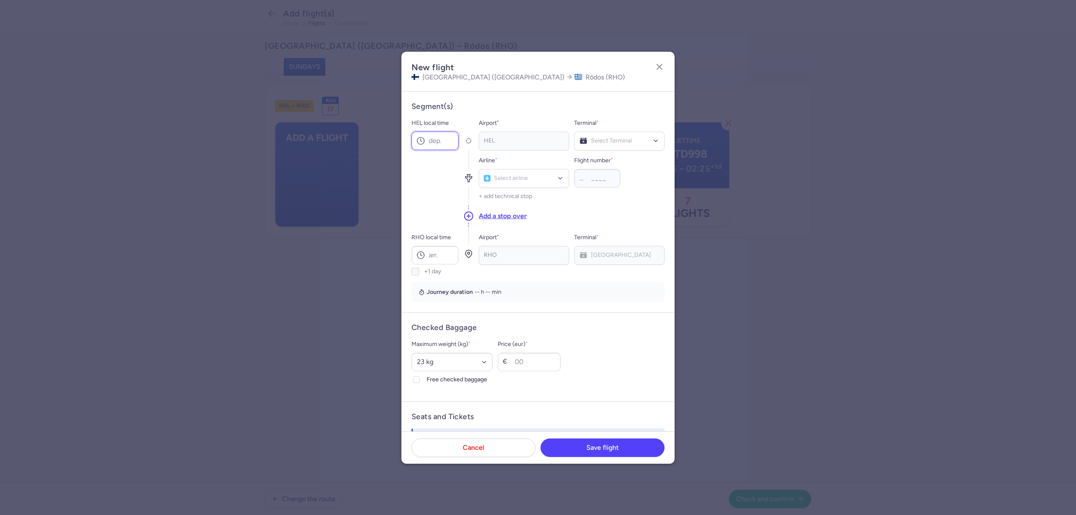
click at [451, 133] on input "HEL local time" at bounding box center [435, 141] width 47 height 18
click at [610, 171] on span "Terminal 2" at bounding box center [620, 175] width 90 height 17
click at [537, 191] on span "JetTime (JTD)" at bounding box center [524, 197] width 90 height 18
click at [448, 261] on input "RHO local time" at bounding box center [435, 255] width 47 height 18
click at [545, 361] on input "Price (eur) *" at bounding box center [529, 362] width 63 height 18
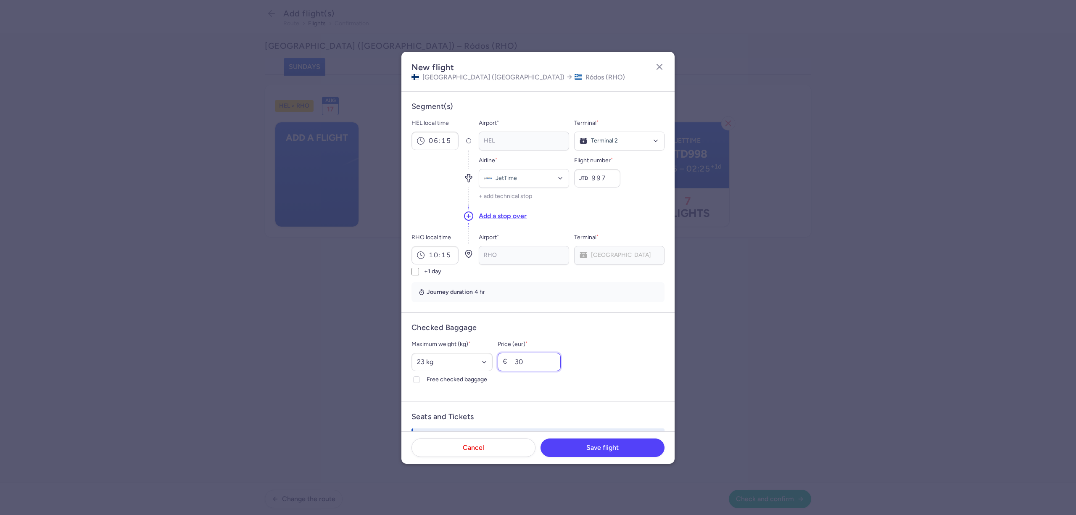
scroll to position [168, 0]
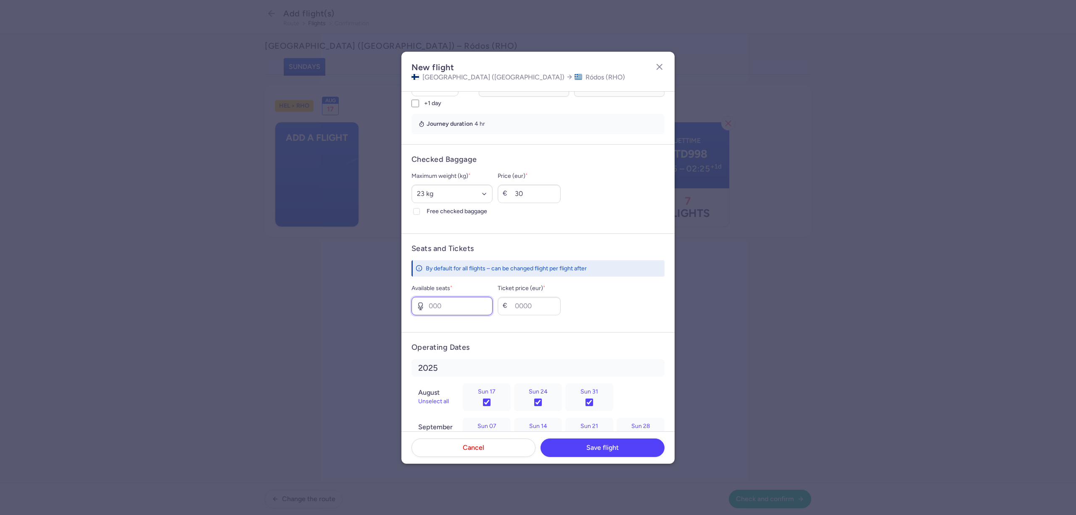
click at [461, 311] on input "Available seats *" at bounding box center [452, 306] width 81 height 18
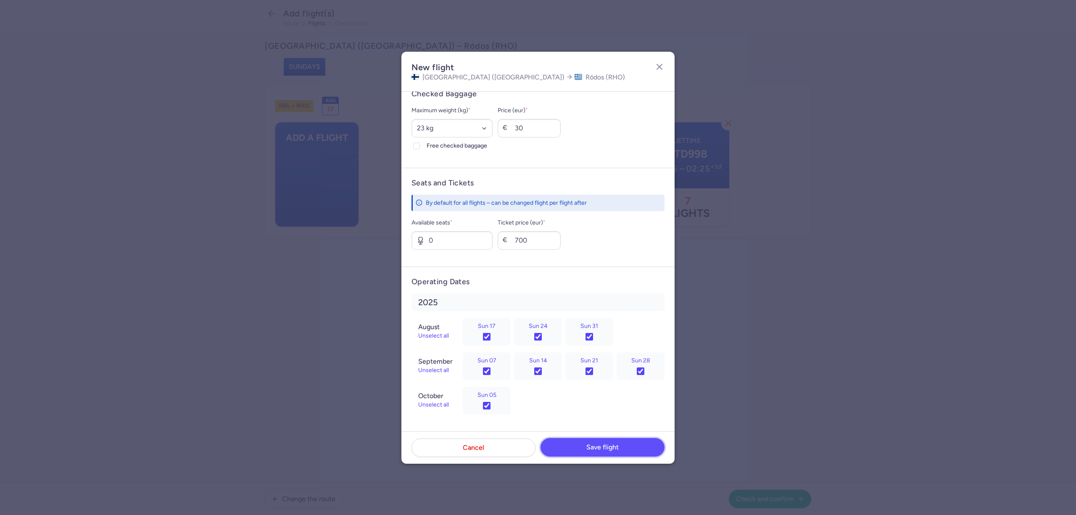
click at [603, 444] on span "Save flight" at bounding box center [602, 447] width 32 height 8
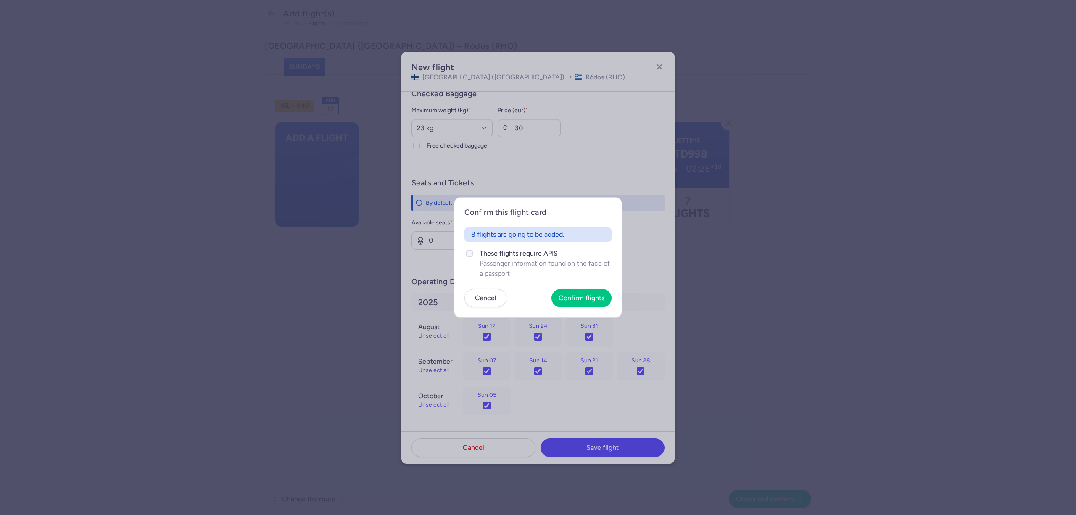
click at [481, 256] on span "These flights require APIS" at bounding box center [546, 253] width 132 height 10
click at [473, 256] on input "These flights require APIS Passenger information found on the face of a passport" at bounding box center [469, 253] width 7 height 7
click at [580, 301] on button "Confirm flights" at bounding box center [582, 297] width 60 height 18
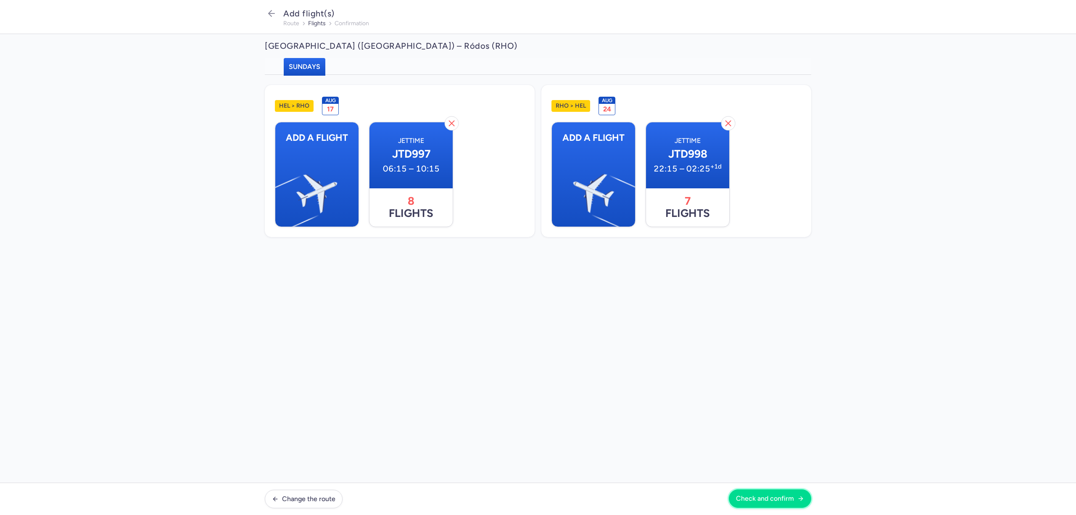
click at [758, 495] on span "Check and confirm" at bounding box center [765, 499] width 58 height 8
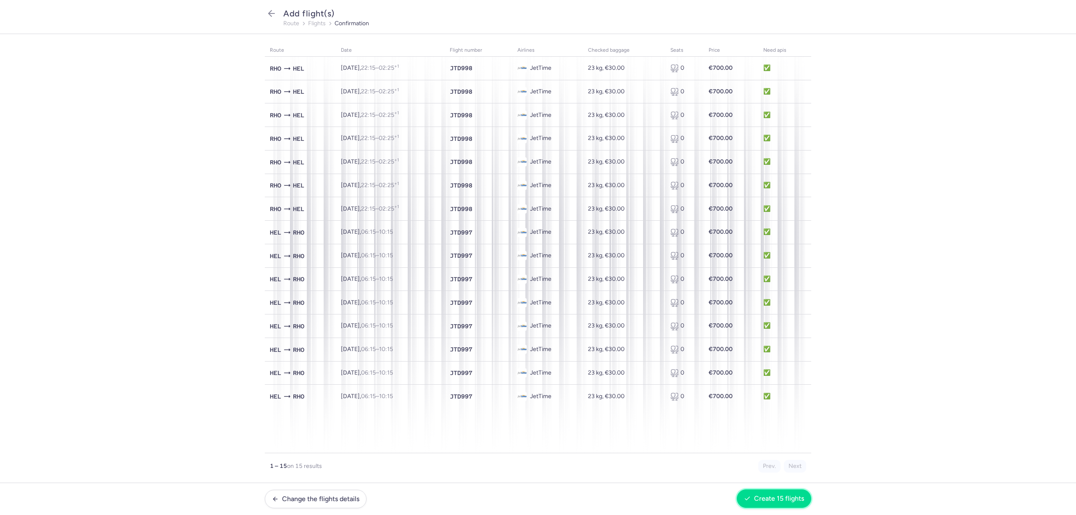
click at [775, 495] on span "Create 15 flights" at bounding box center [779, 499] width 50 height 8
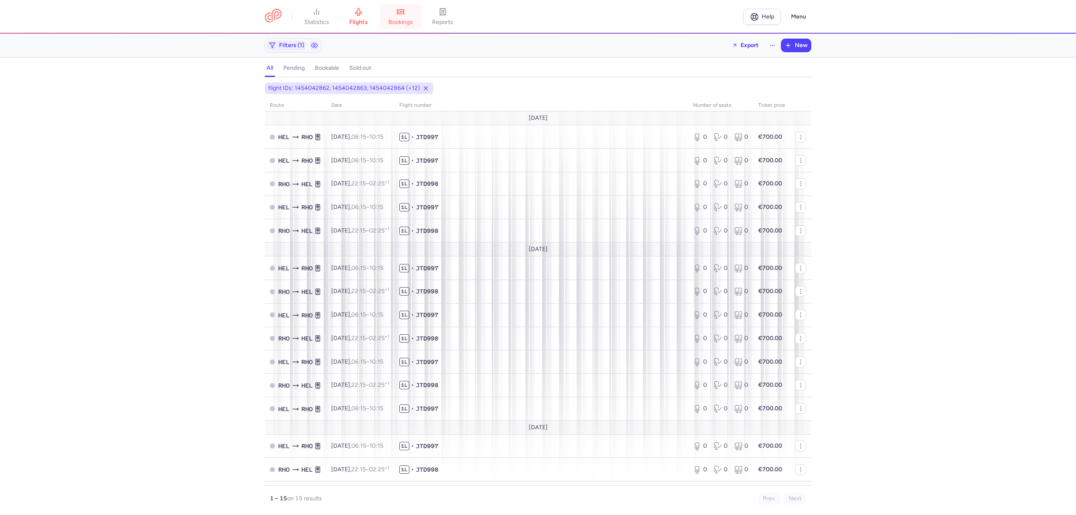
click at [407, 24] on span "bookings" at bounding box center [400, 22] width 24 height 8
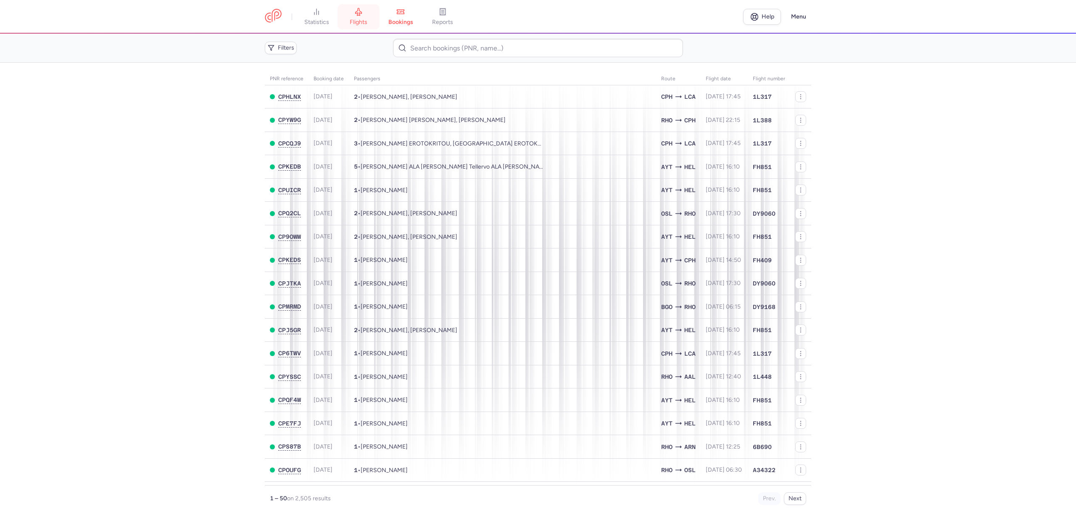
click at [367, 19] on span "flights" at bounding box center [359, 22] width 18 height 8
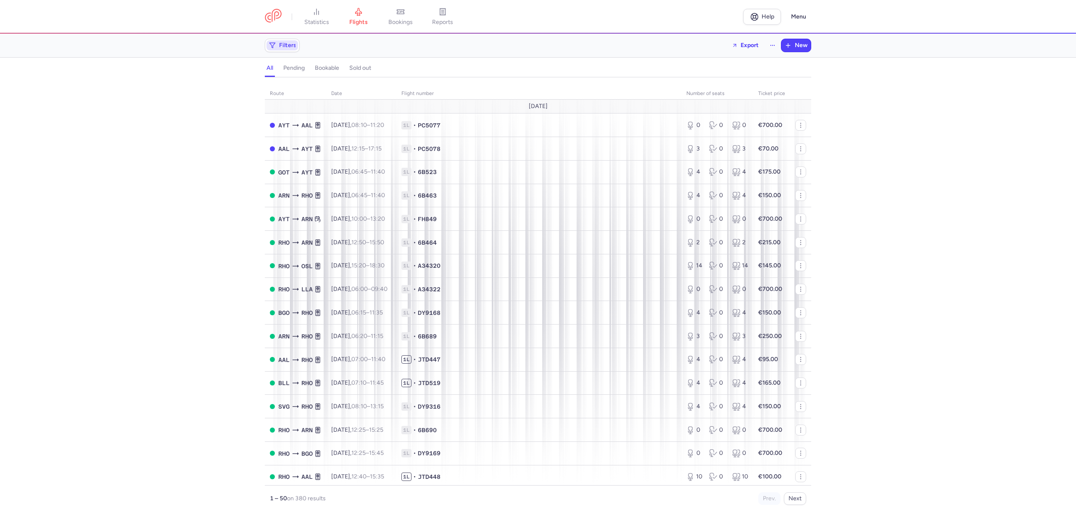
click at [287, 46] on span "Filters" at bounding box center [287, 45] width 17 height 7
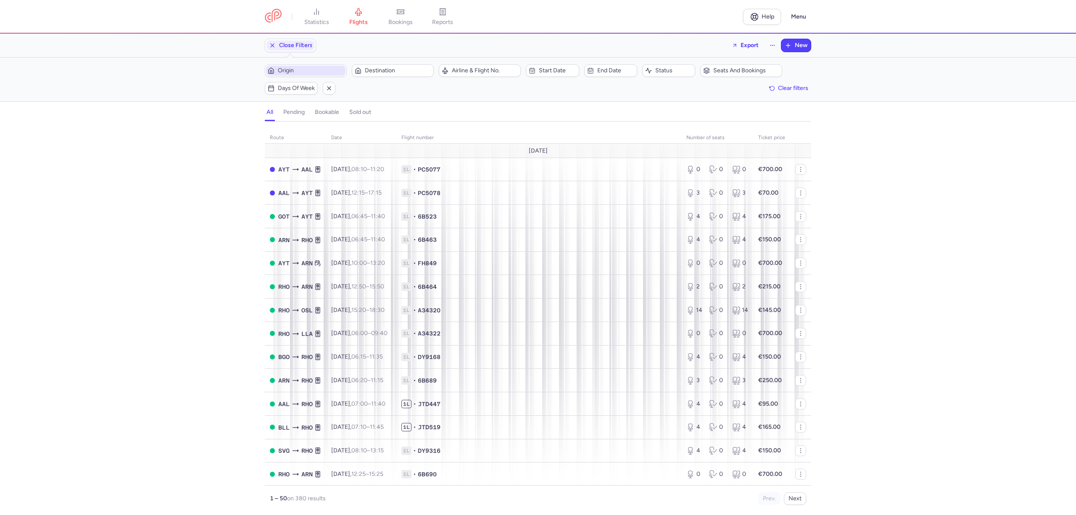
click at [295, 71] on span "Origin" at bounding box center [311, 70] width 66 height 7
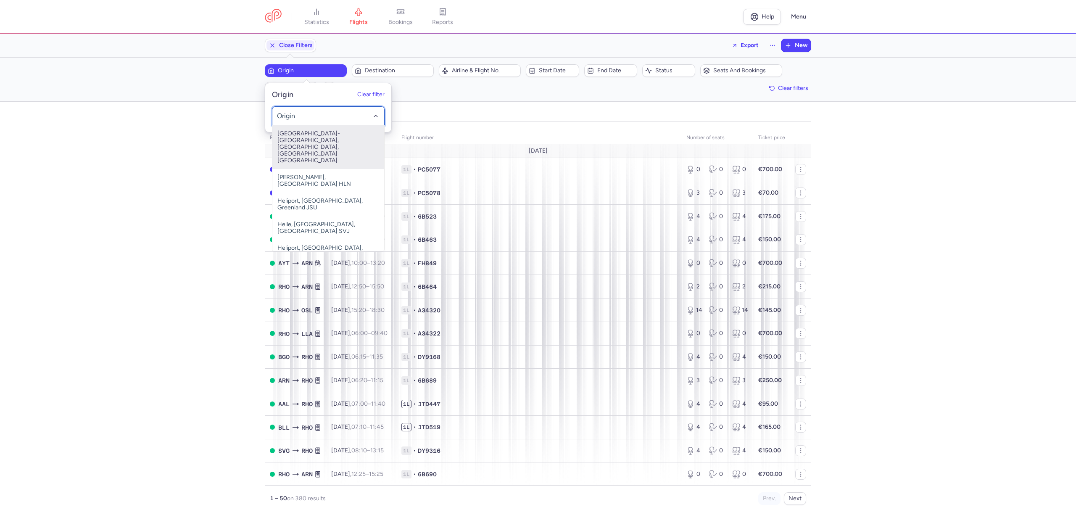
click at [314, 122] on div at bounding box center [328, 115] width 113 height 19
click at [310, 133] on span "[GEOGRAPHIC_DATA]-[GEOGRAPHIC_DATA], [GEOGRAPHIC_DATA], [GEOGRAPHIC_DATA] [GEOG…" at bounding box center [328, 147] width 112 height 44
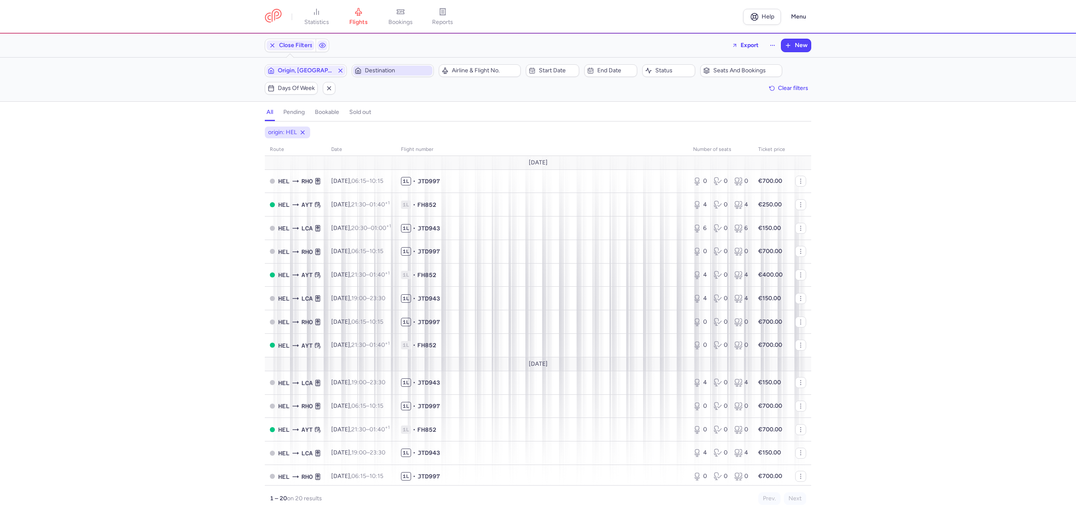
click at [387, 71] on span "Destination" at bounding box center [398, 70] width 66 height 7
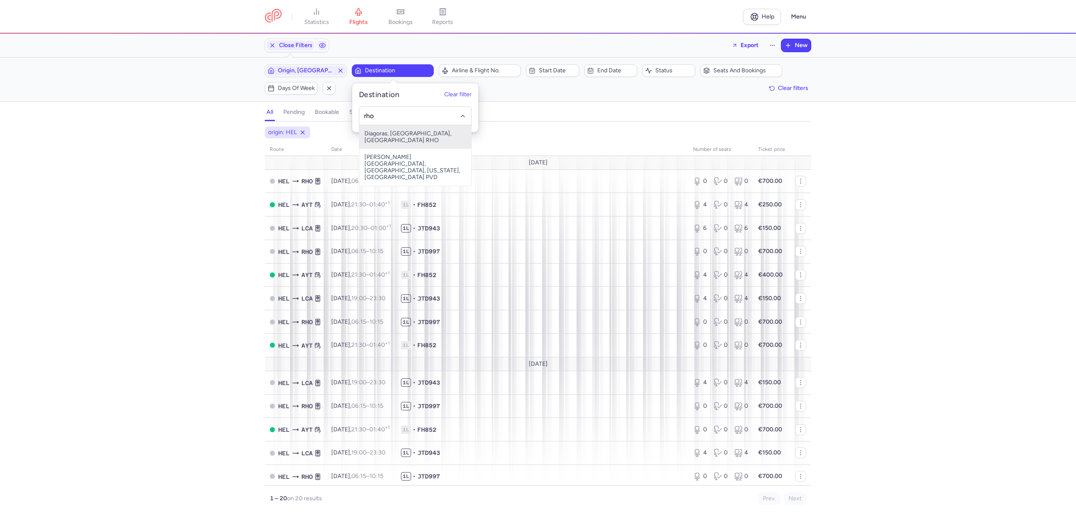
click at [376, 131] on span "Diagoras, [GEOGRAPHIC_DATA], [GEOGRAPHIC_DATA] RHO" at bounding box center [415, 137] width 112 height 24
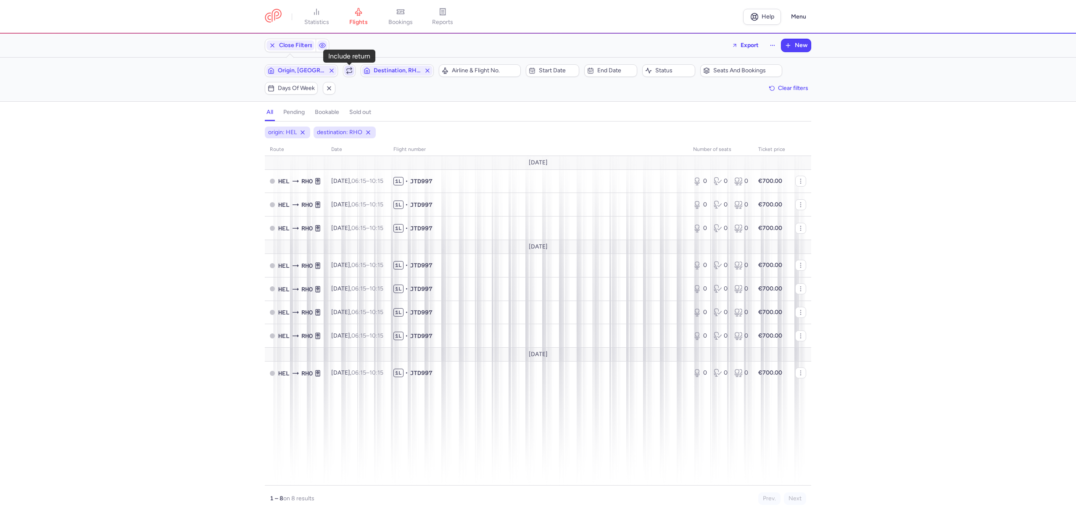
click at [354, 69] on span "button" at bounding box center [349, 71] width 10 height 10
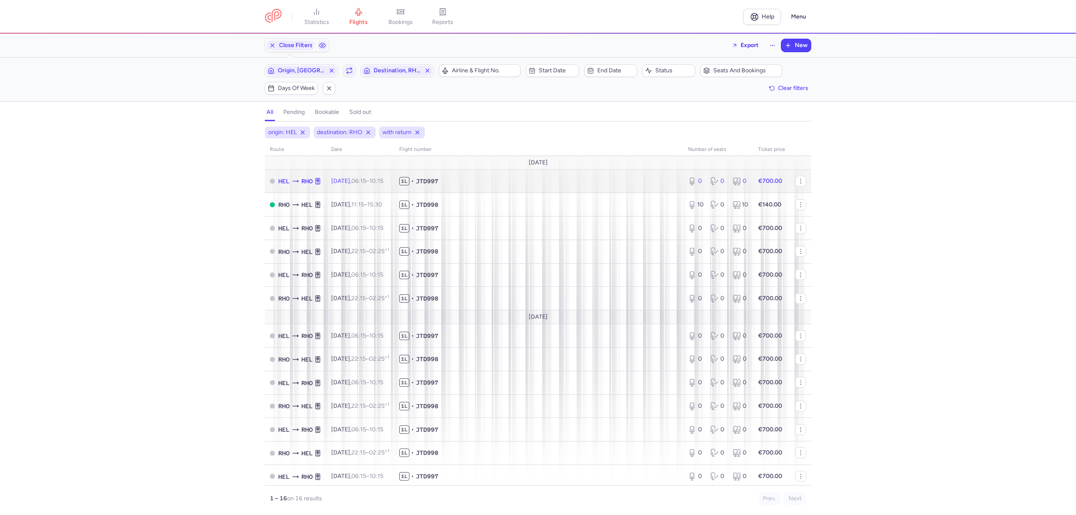
click at [544, 180] on span "1L • JTD997" at bounding box center [538, 181] width 279 height 8
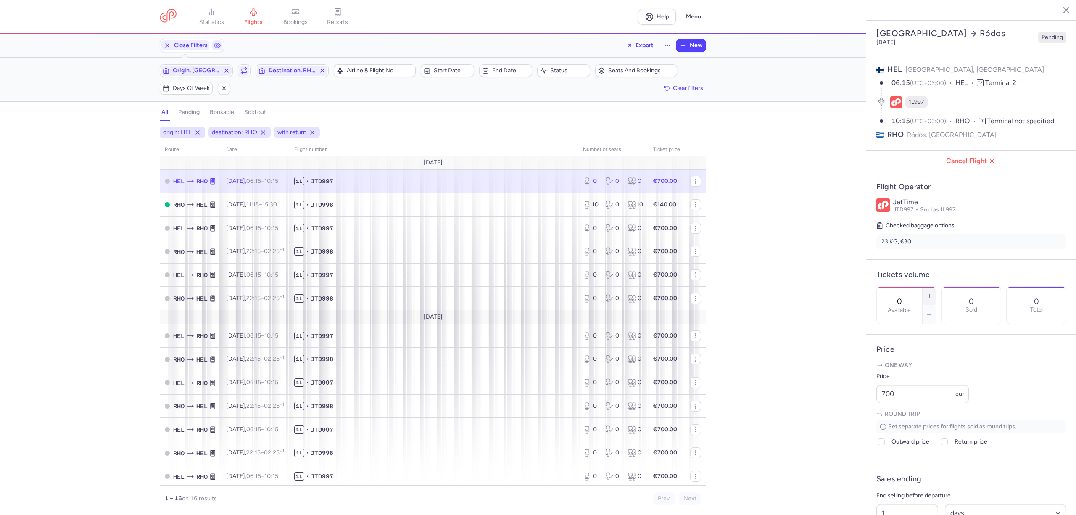
click at [936, 287] on button "button" at bounding box center [929, 296] width 13 height 18
drag, startPoint x: 885, startPoint y: 419, endPoint x: 874, endPoint y: 420, distance: 11.8
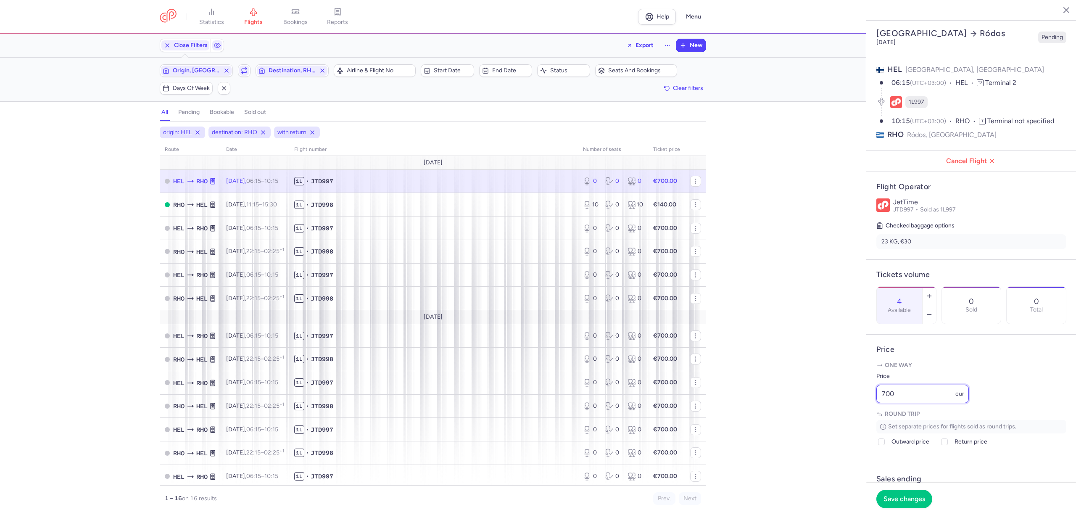
click at [874, 420] on article "Price One way Price 700 eur Round trip Set separate prices for flights sold as …" at bounding box center [971, 399] width 210 height 129
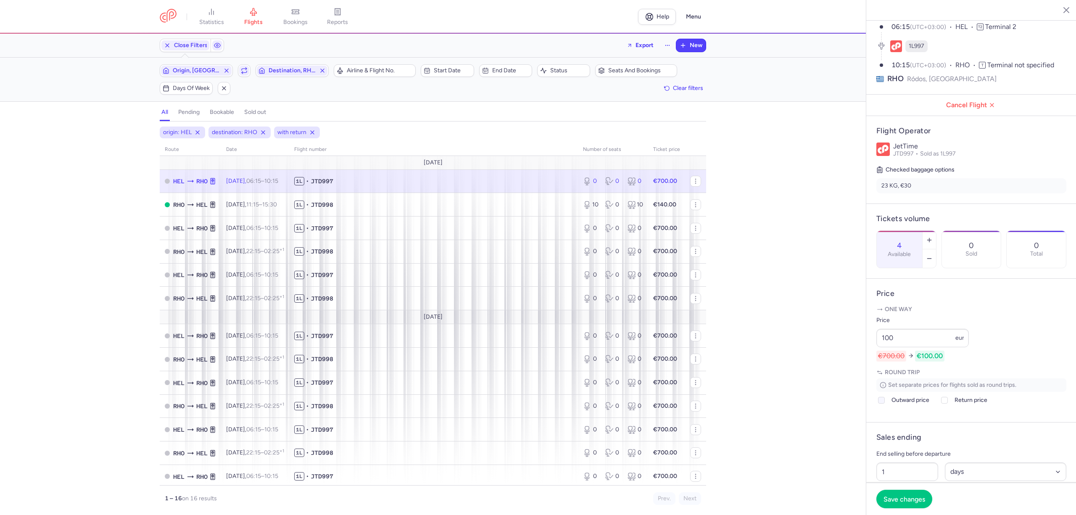
click at [885, 405] on div at bounding box center [881, 400] width 10 height 10
click at [885, 404] on input "Outward price" at bounding box center [881, 400] width 7 height 7
click at [969, 405] on span "Return price" at bounding box center [971, 400] width 33 height 10
click at [948, 404] on input "Return price" at bounding box center [944, 400] width 7 height 7
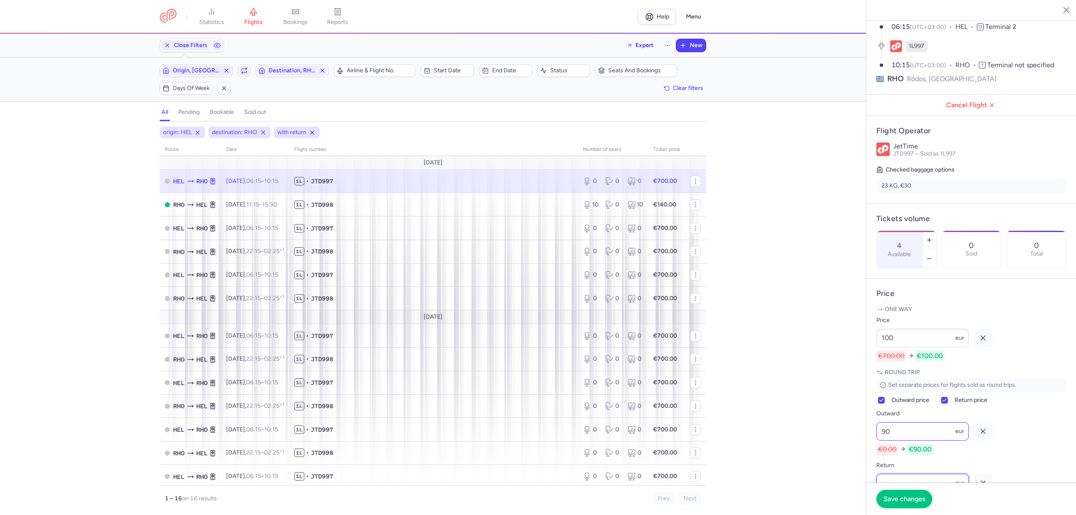
scroll to position [112, 0]
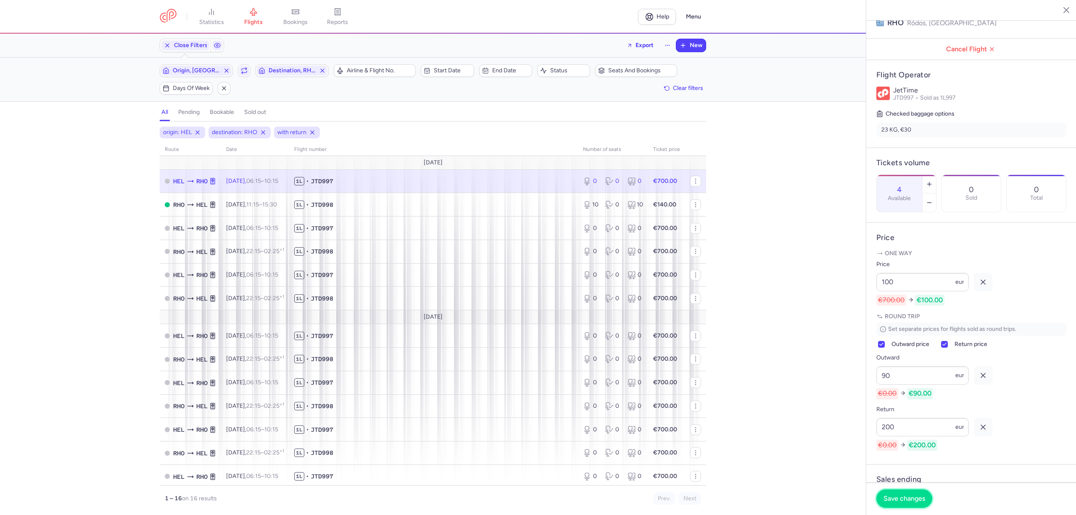
click at [902, 504] on button "Save changes" at bounding box center [904, 498] width 56 height 18
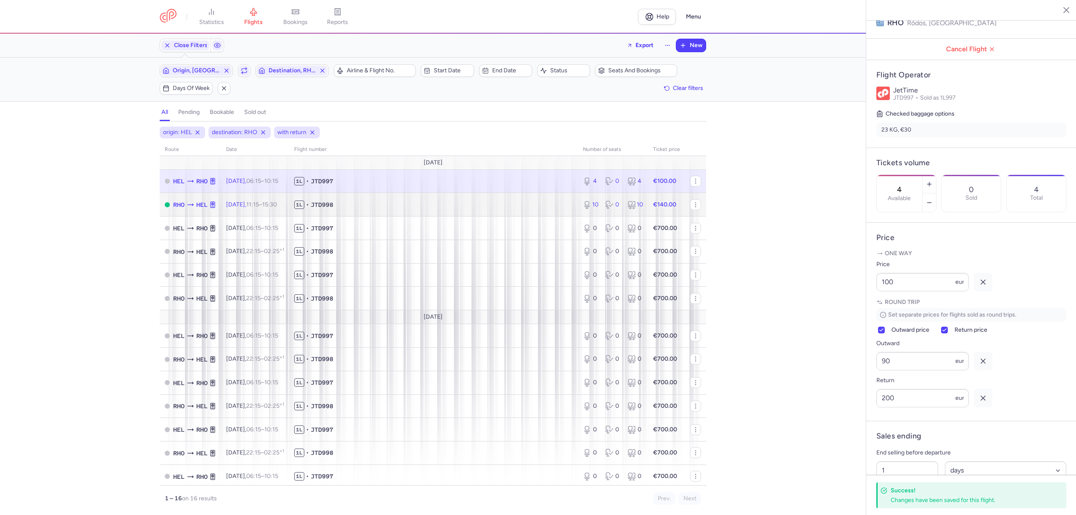
click at [416, 209] on span "1L • JTD998" at bounding box center [433, 205] width 279 height 8
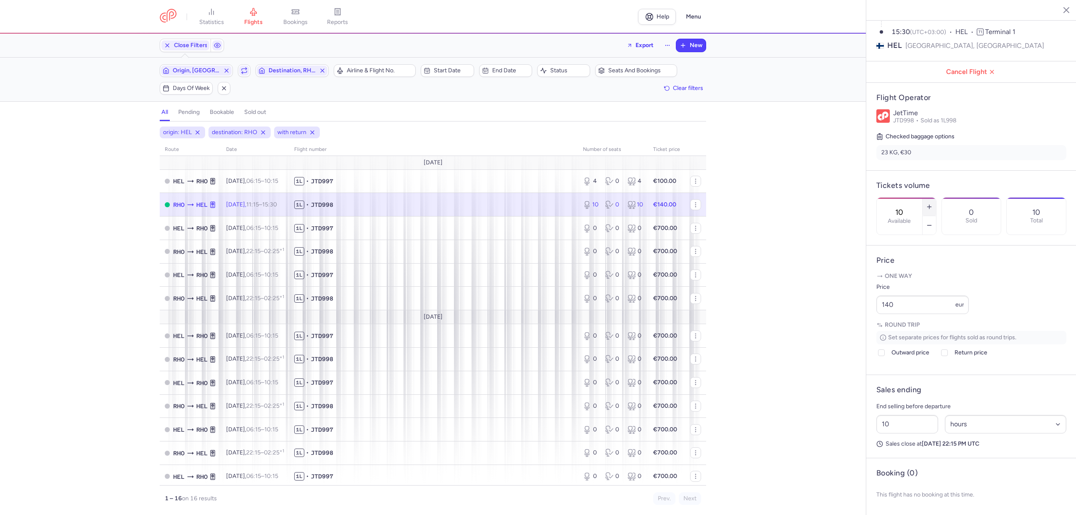
click at [936, 198] on button "button" at bounding box center [929, 207] width 13 height 18
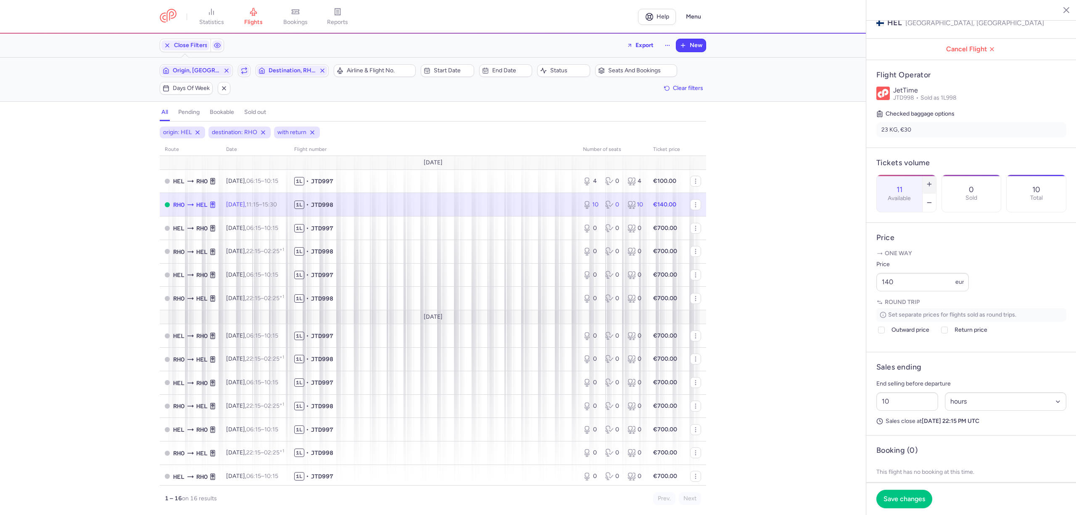
click at [936, 175] on button "button" at bounding box center [929, 184] width 13 height 18
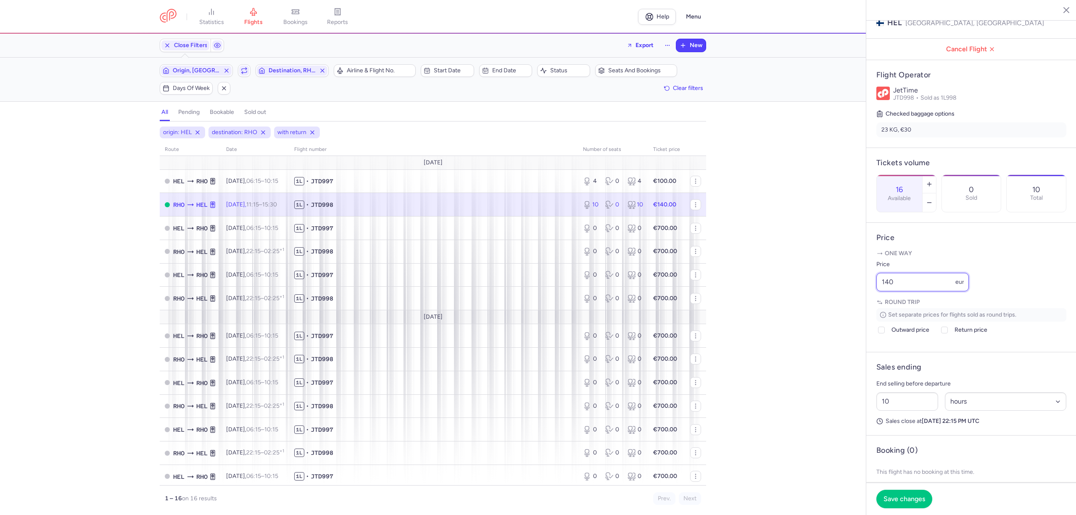
drag, startPoint x: 897, startPoint y: 310, endPoint x: 865, endPoint y: 316, distance: 32.6
click at [865, 316] on div "statistics flights bookings reports Help Menu Close Filters Export New Filters …" at bounding box center [538, 257] width 1076 height 515
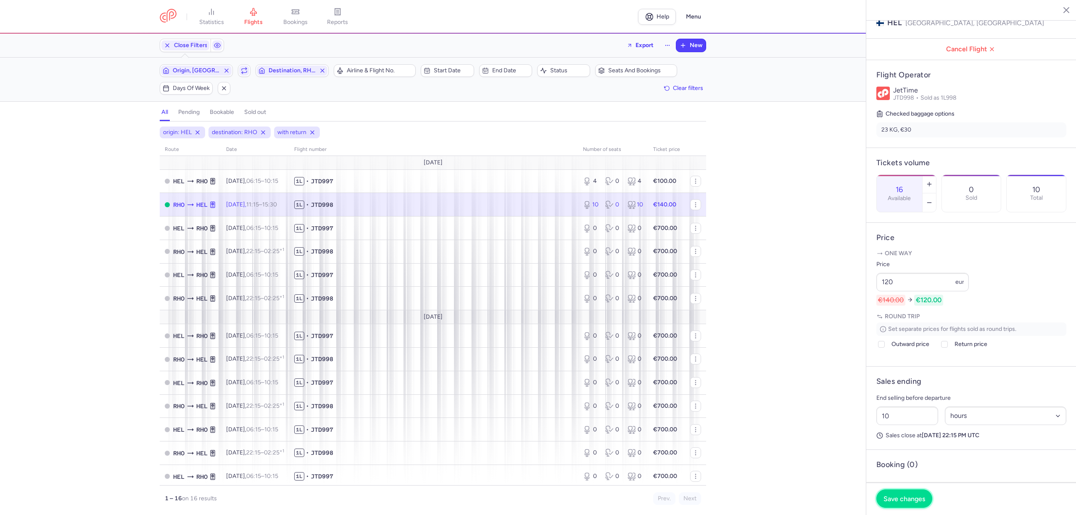
click at [905, 493] on button "Save changes" at bounding box center [904, 498] width 56 height 18
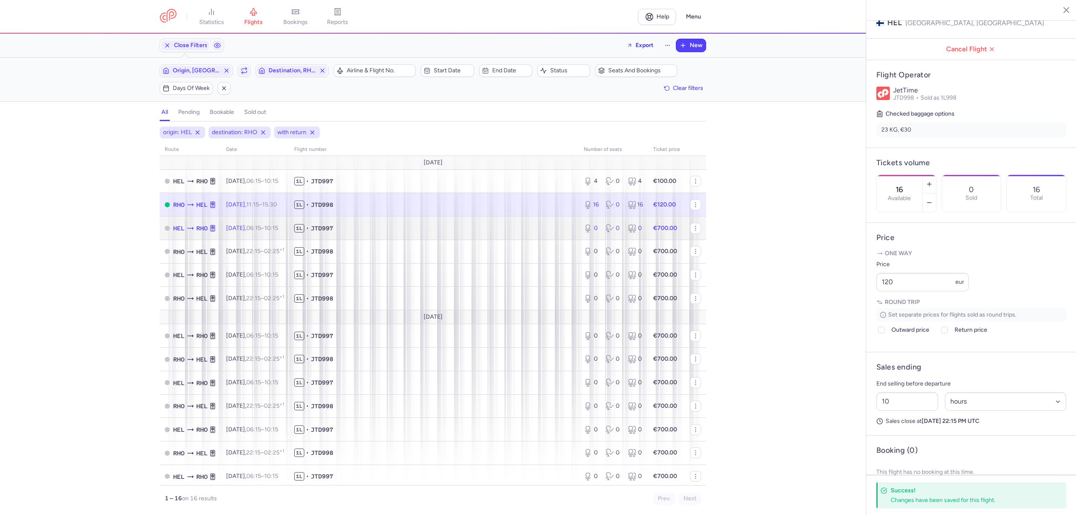
click at [489, 235] on td "1L • JTD997" at bounding box center [434, 228] width 290 height 24
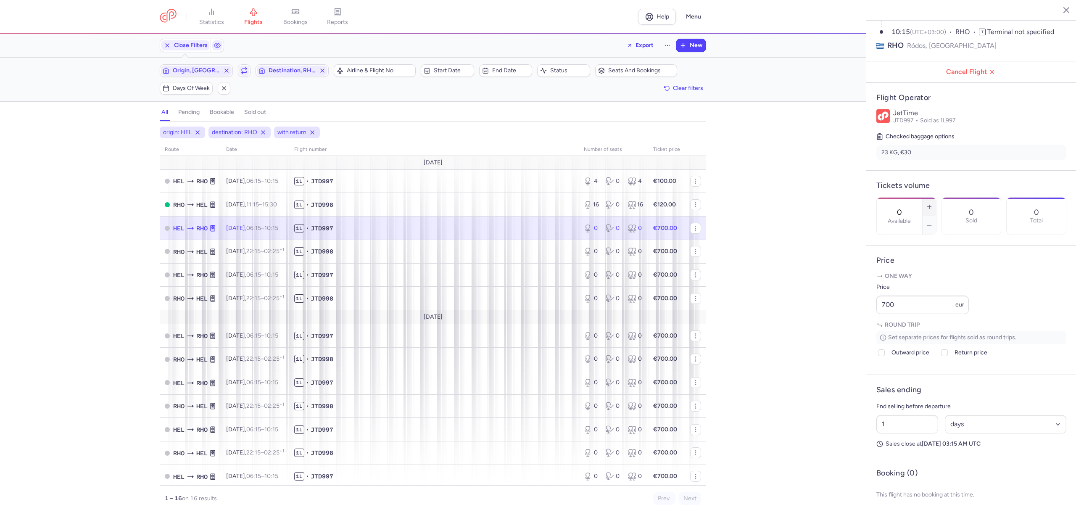
click at [936, 198] on button "button" at bounding box center [929, 207] width 13 height 18
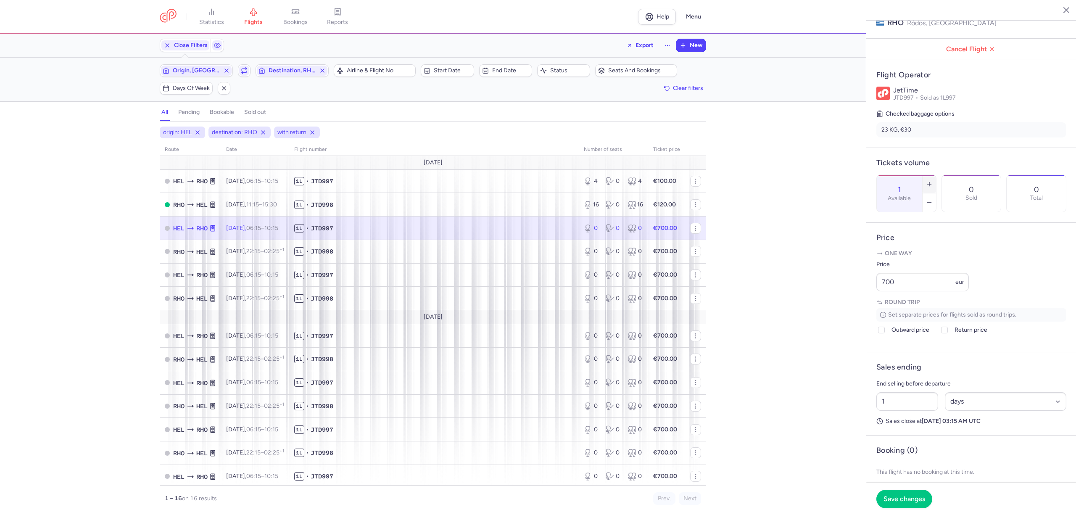
click at [936, 175] on button "button" at bounding box center [929, 184] width 13 height 18
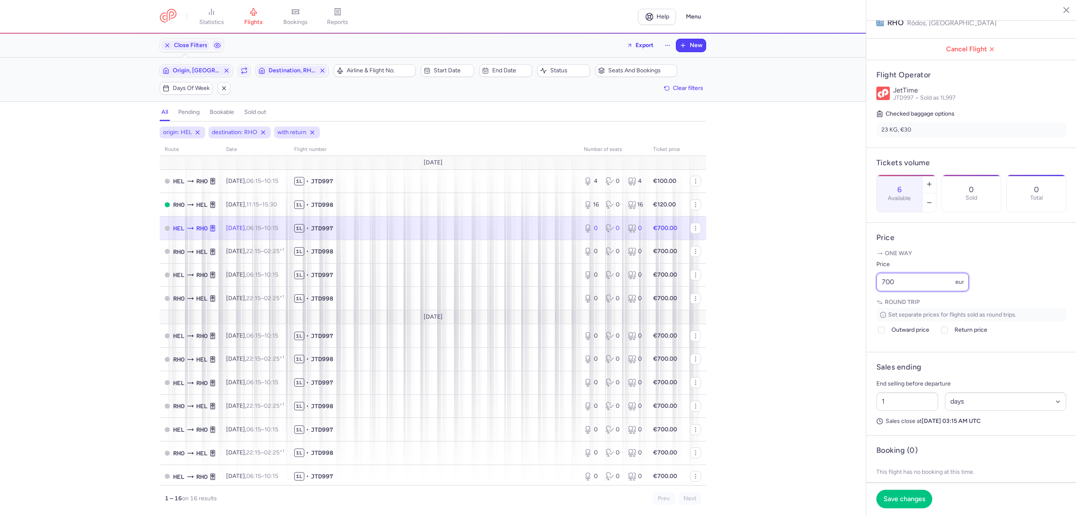
click at [831, 309] on div "statistics flights bookings reports Help Menu Close Filters Export New Filters …" at bounding box center [538, 257] width 1076 height 515
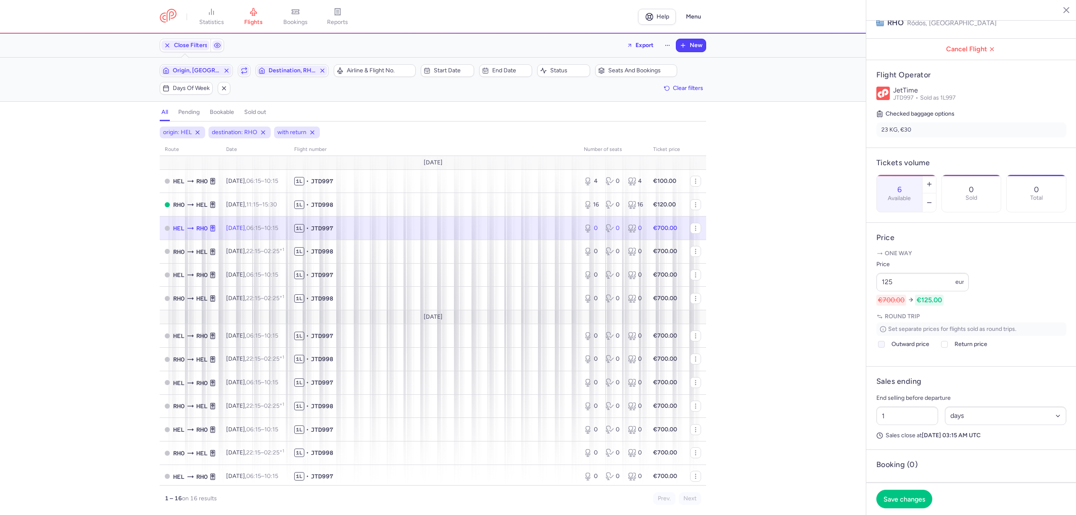
click at [884, 349] on div at bounding box center [881, 344] width 10 height 10
click at [884, 348] on input "Outward price" at bounding box center [881, 344] width 7 height 7
click at [955, 349] on span "Return price" at bounding box center [971, 344] width 33 height 10
click at [948, 348] on input "Return price" at bounding box center [944, 344] width 7 height 7
click at [900, 502] on span "Save changes" at bounding box center [905, 499] width 42 height 8
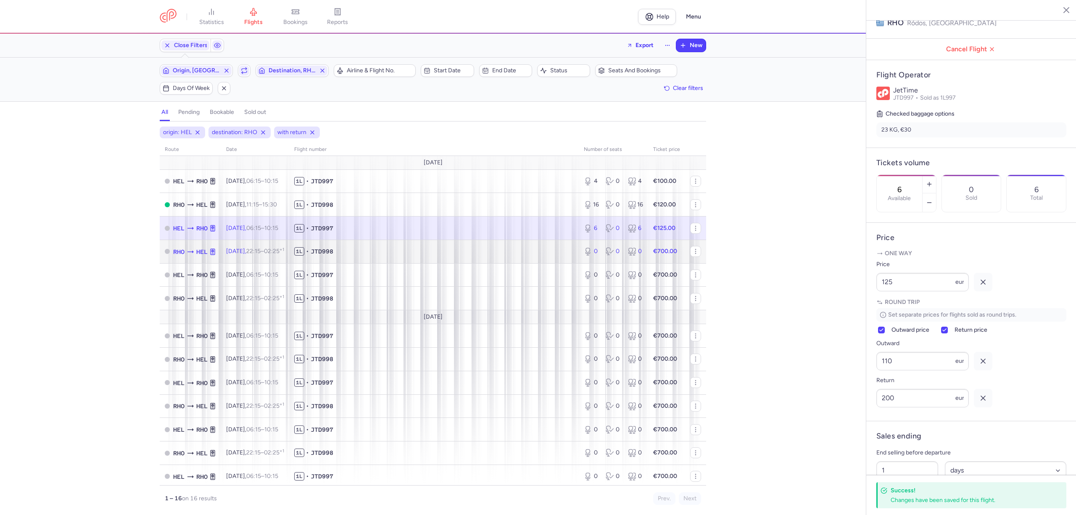
click at [474, 247] on td "1L • JTD998" at bounding box center [434, 252] width 290 height 24
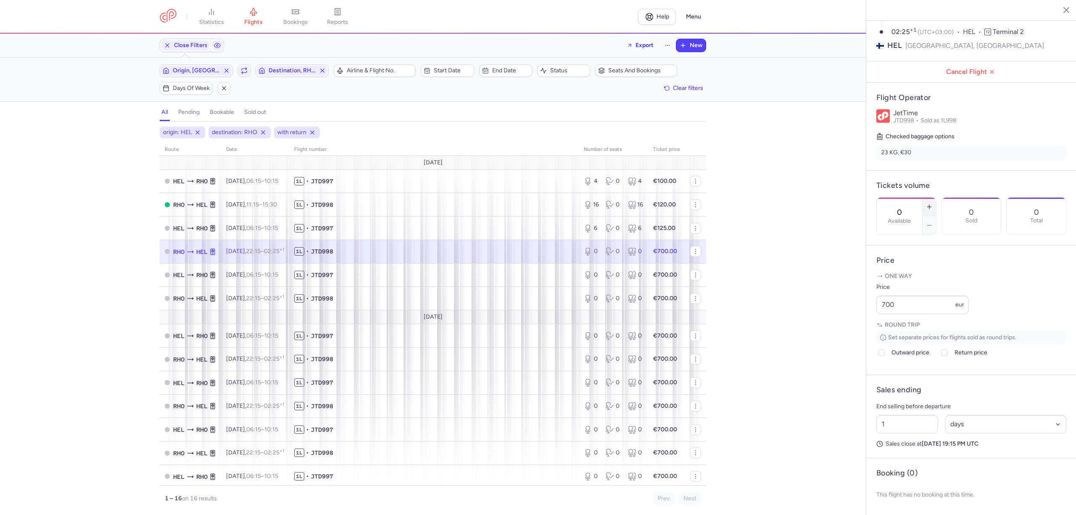
click at [933, 203] on icon "button" at bounding box center [929, 206] width 7 height 7
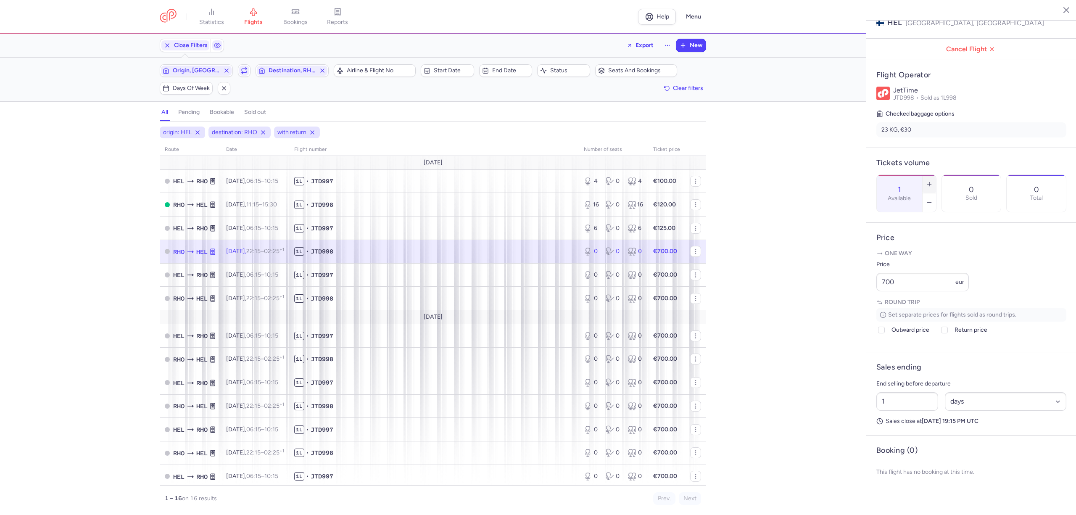
click at [933, 181] on icon "button" at bounding box center [929, 184] width 7 height 7
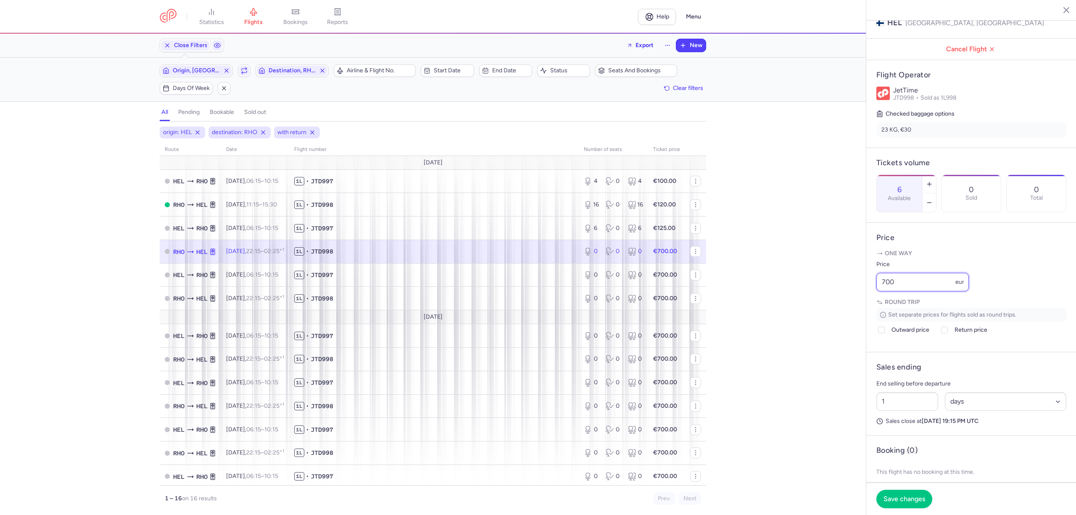
drag, startPoint x: 870, startPoint y: 306, endPoint x: 853, endPoint y: 305, distance: 16.4
click at [853, 306] on div "statistics flights bookings reports Help Menu Close Filters Export New Filters …" at bounding box center [538, 257] width 1076 height 515
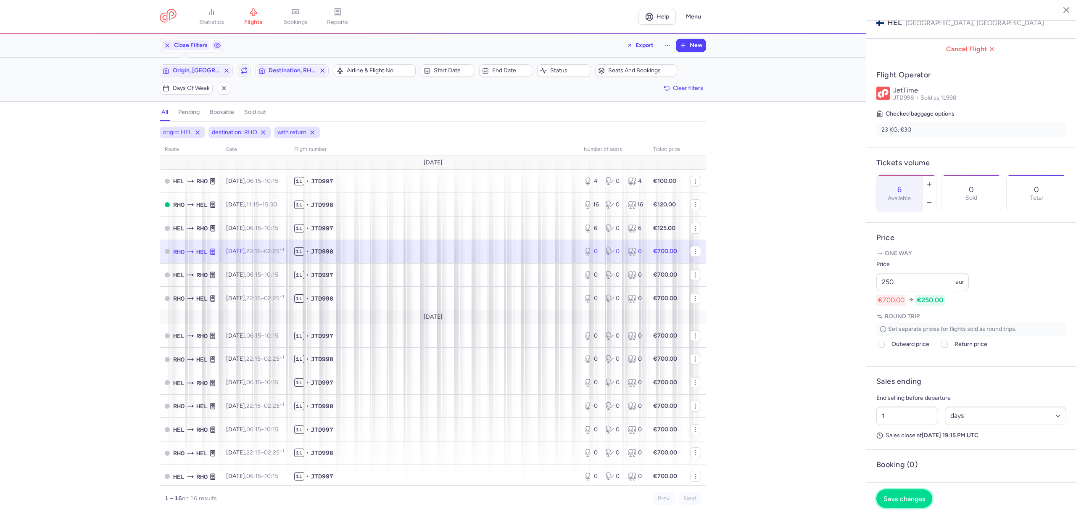
click at [905, 498] on span "Save changes" at bounding box center [905, 499] width 42 height 8
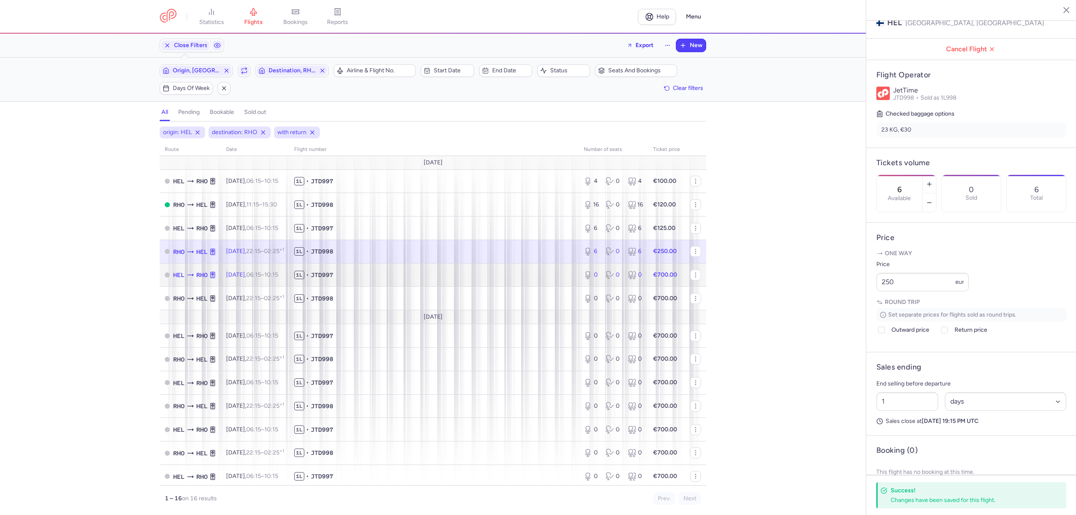
click at [426, 273] on td "1L • JTD997" at bounding box center [434, 275] width 290 height 24
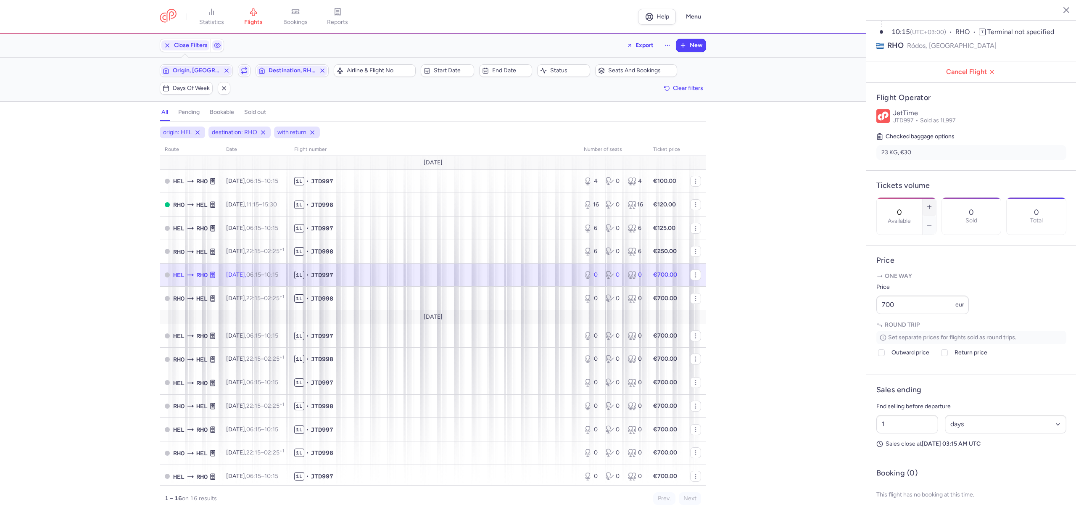
click at [933, 203] on icon "button" at bounding box center [929, 206] width 7 height 7
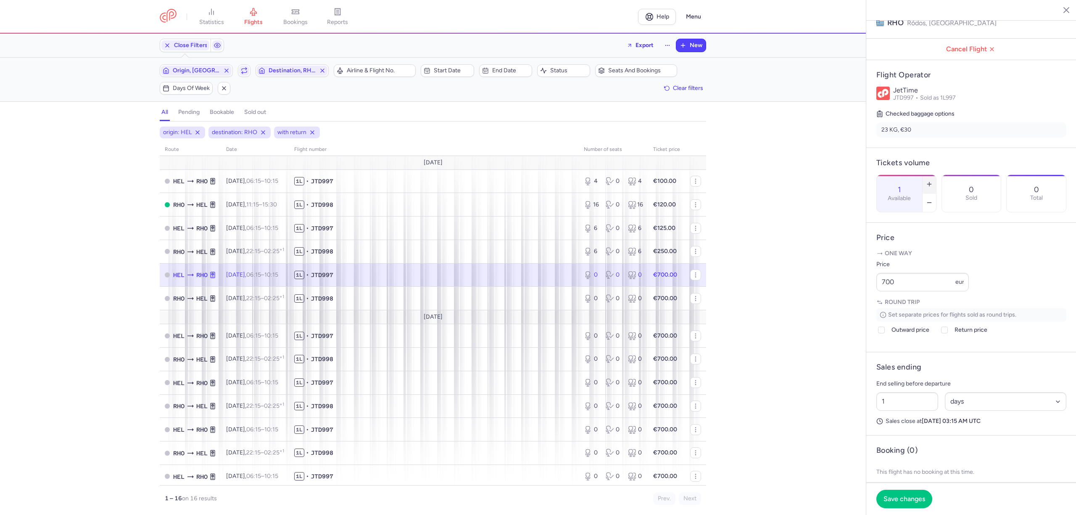
click at [933, 181] on icon "button" at bounding box center [929, 184] width 7 height 7
click at [884, 291] on input "700" at bounding box center [922, 282] width 92 height 18
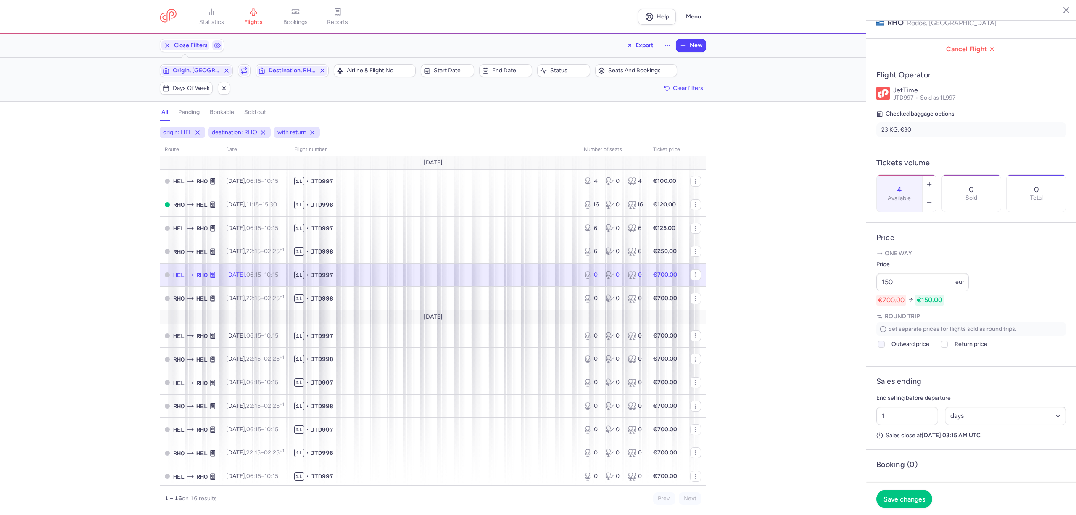
click at [902, 349] on span "Outward price" at bounding box center [911, 344] width 38 height 10
click at [885, 348] on input "Outward price" at bounding box center [881, 344] width 7 height 7
click at [959, 349] on span "Return price" at bounding box center [971, 344] width 33 height 10
click at [948, 348] on input "Return price" at bounding box center [944, 344] width 7 height 7
click at [898, 494] on button "Save changes" at bounding box center [904, 498] width 56 height 18
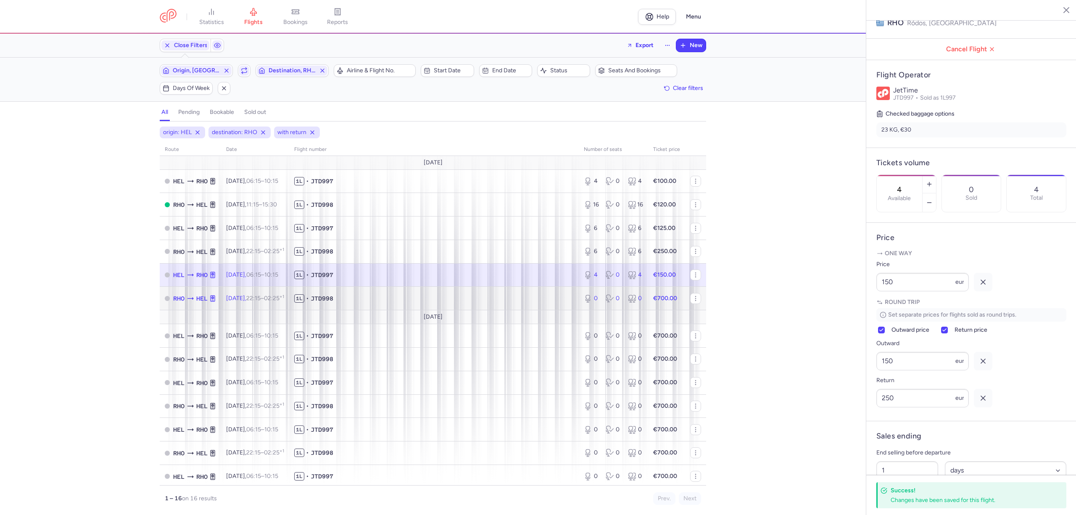
click at [485, 298] on span "1L • JTD998" at bounding box center [434, 298] width 280 height 8
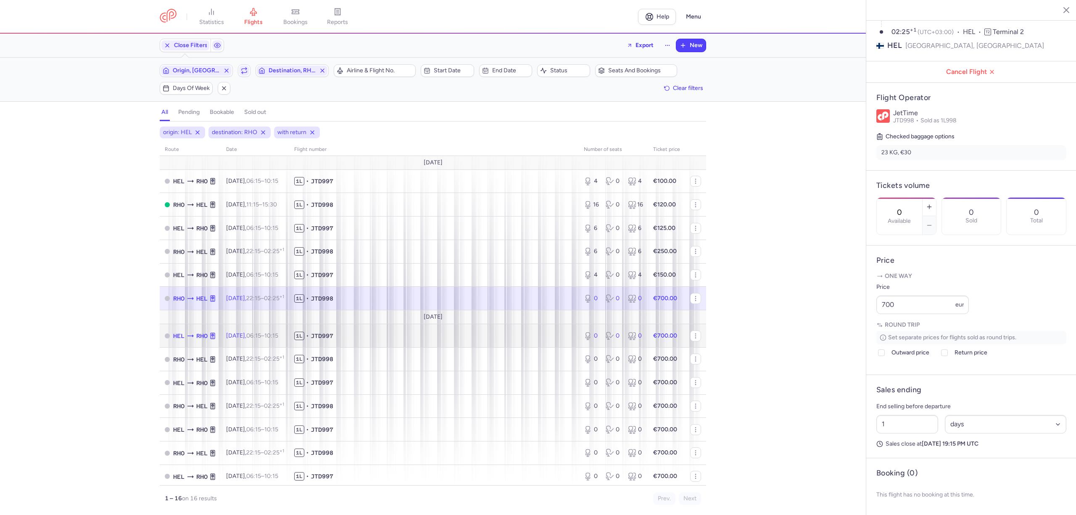
click at [454, 333] on span "1L • JTD997" at bounding box center [434, 336] width 280 height 8
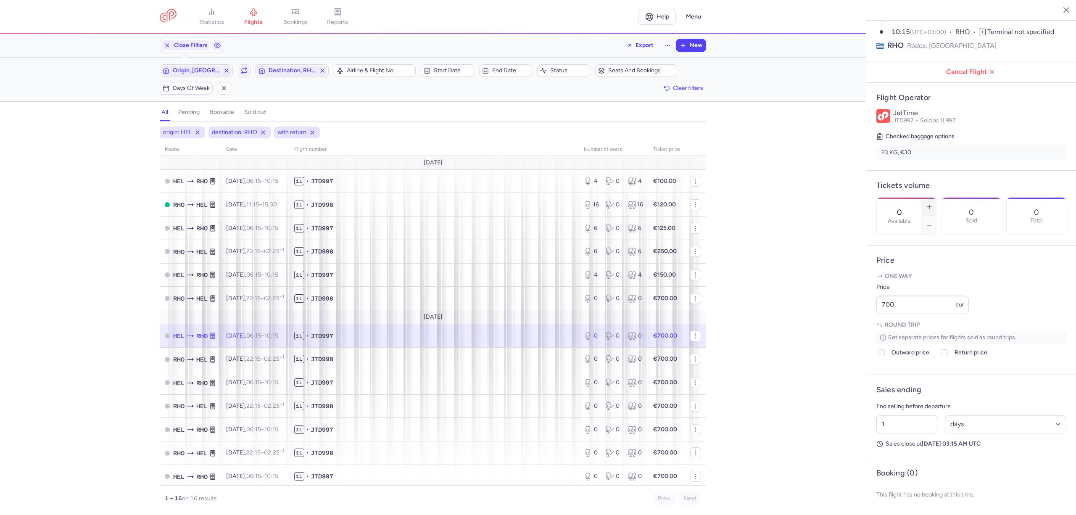
click at [933, 203] on icon "button" at bounding box center [929, 206] width 7 height 7
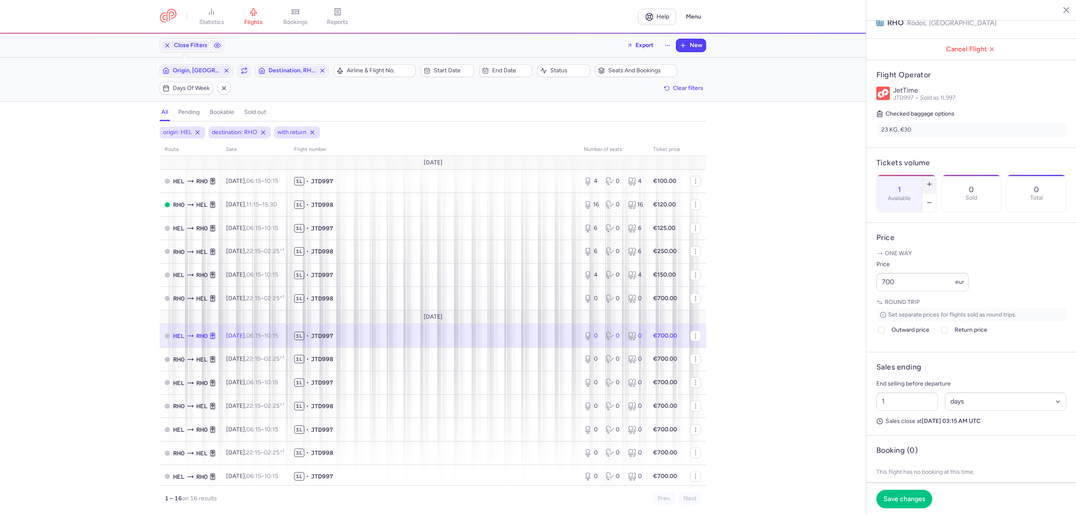
click at [933, 181] on icon "button" at bounding box center [929, 184] width 7 height 7
drag, startPoint x: 873, startPoint y: 309, endPoint x: 865, endPoint y: 309, distance: 8.0
click at [865, 309] on div "statistics flights bookings reports Help Menu Close Filters Export New Filters …" at bounding box center [538, 257] width 1076 height 515
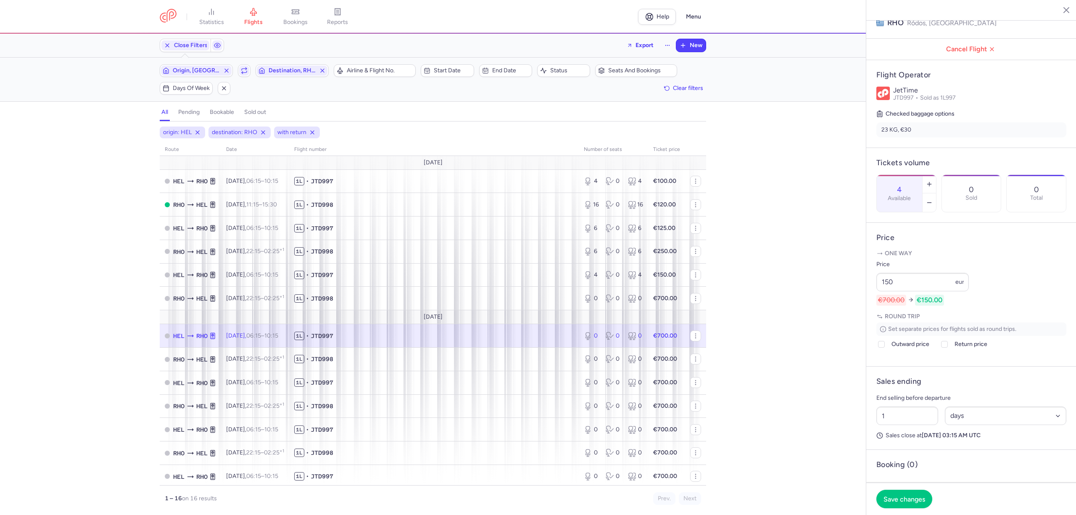
click at [909, 353] on div "Set separate prices for flights sold as round trips. Outward price Return price…" at bounding box center [971, 337] width 190 height 30
click at [900, 349] on span "Outward price" at bounding box center [911, 344] width 38 height 10
click at [885, 348] on input "Outward price" at bounding box center [881, 344] width 7 height 7
click at [947, 349] on div at bounding box center [945, 344] width 10 height 10
click at [947, 348] on input "Return price" at bounding box center [944, 344] width 7 height 7
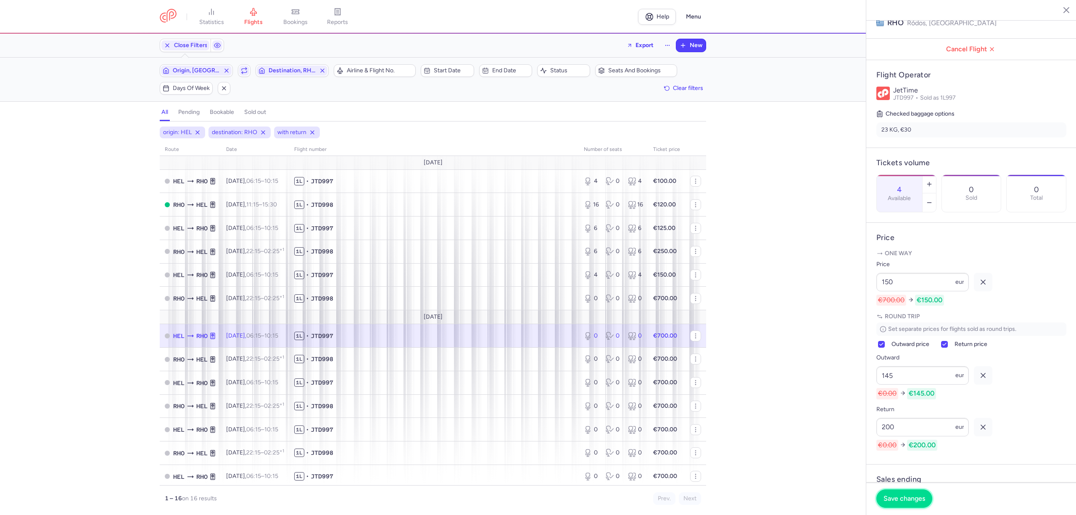
click at [895, 491] on button "Save changes" at bounding box center [904, 498] width 56 height 18
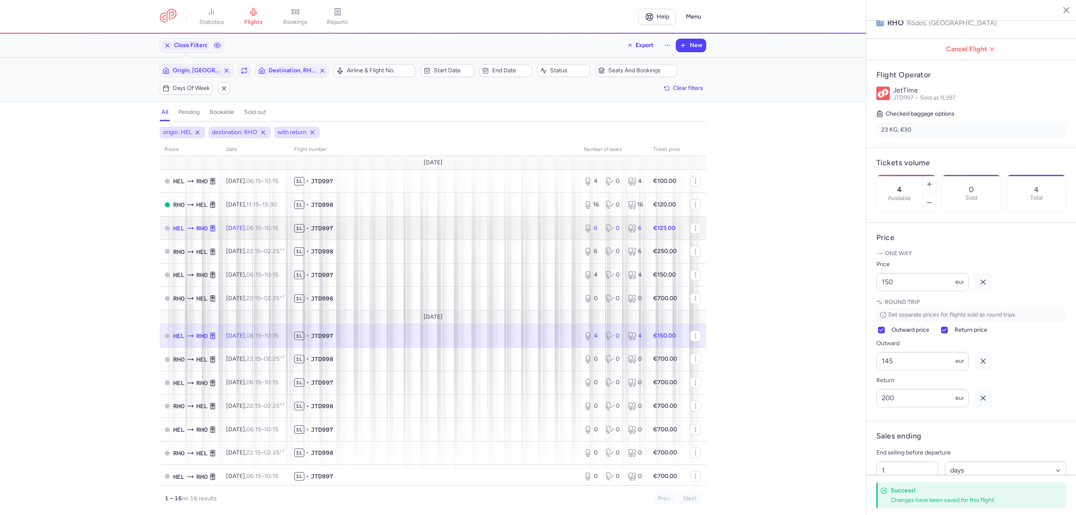
click at [401, 230] on span "1L • JTD997" at bounding box center [434, 228] width 280 height 8
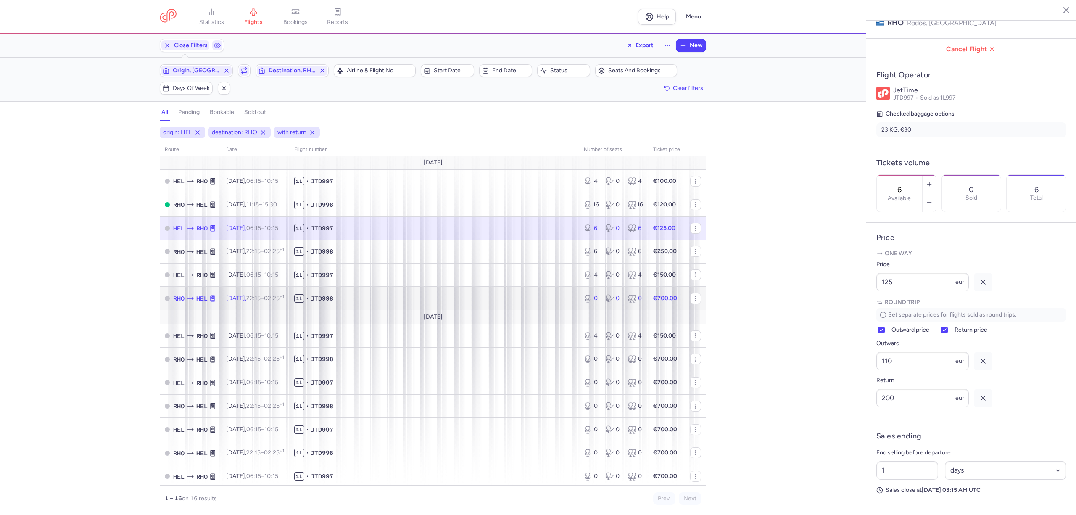
click at [399, 298] on span "1L • JTD998" at bounding box center [434, 298] width 280 height 8
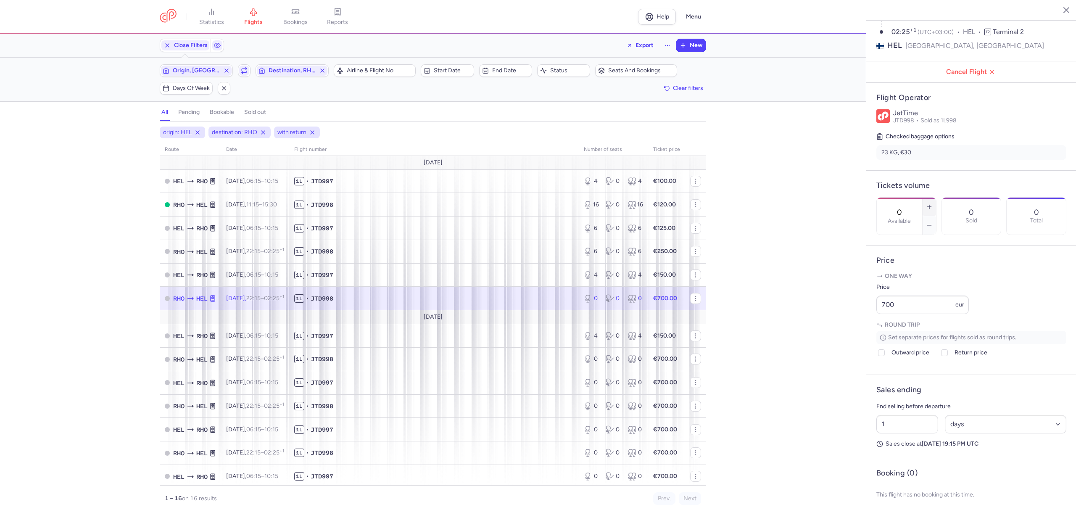
click at [933, 203] on icon "button" at bounding box center [929, 206] width 7 height 7
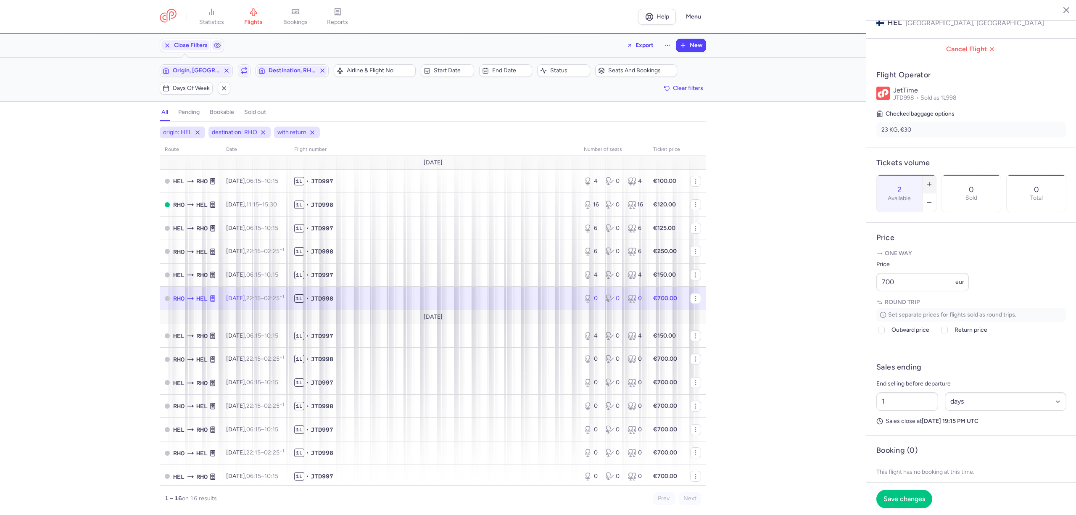
click at [933, 181] on icon "button" at bounding box center [929, 184] width 7 height 7
drag, startPoint x: 895, startPoint y: 306, endPoint x: 847, endPoint y: 309, distance: 47.1
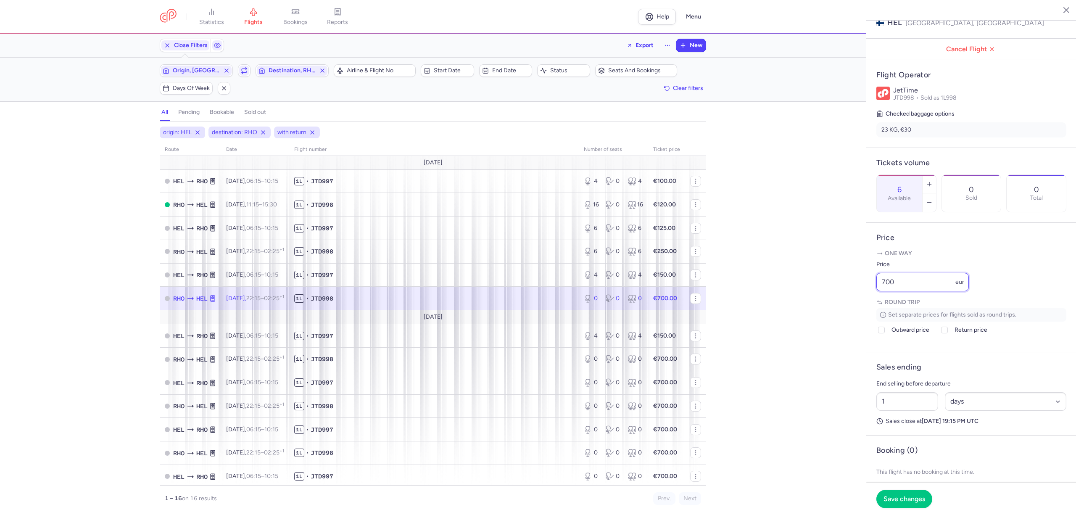
click at [849, 310] on div "statistics flights bookings reports Help Menu Close Filters Export New Filters …" at bounding box center [538, 257] width 1076 height 515
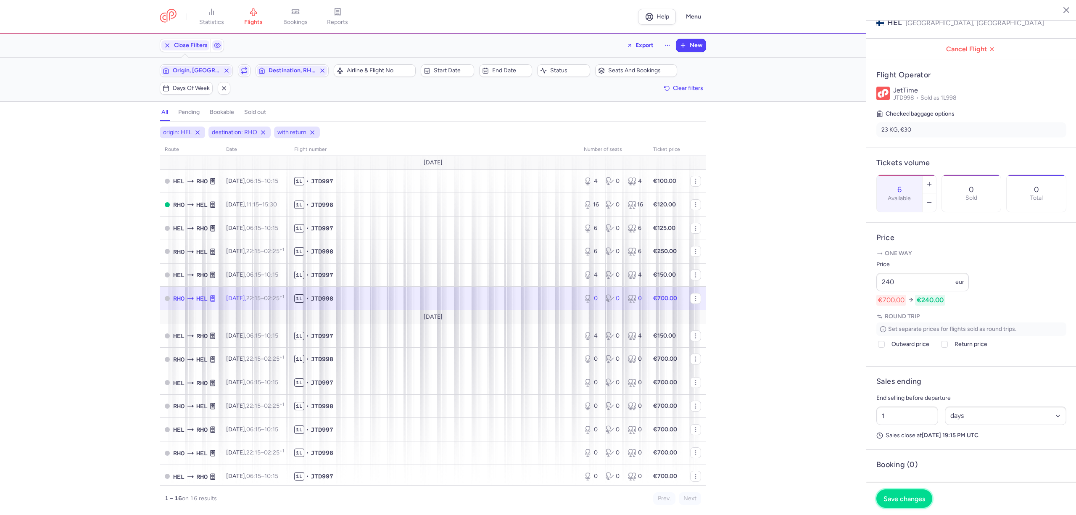
click at [910, 501] on span "Save changes" at bounding box center [905, 499] width 42 height 8
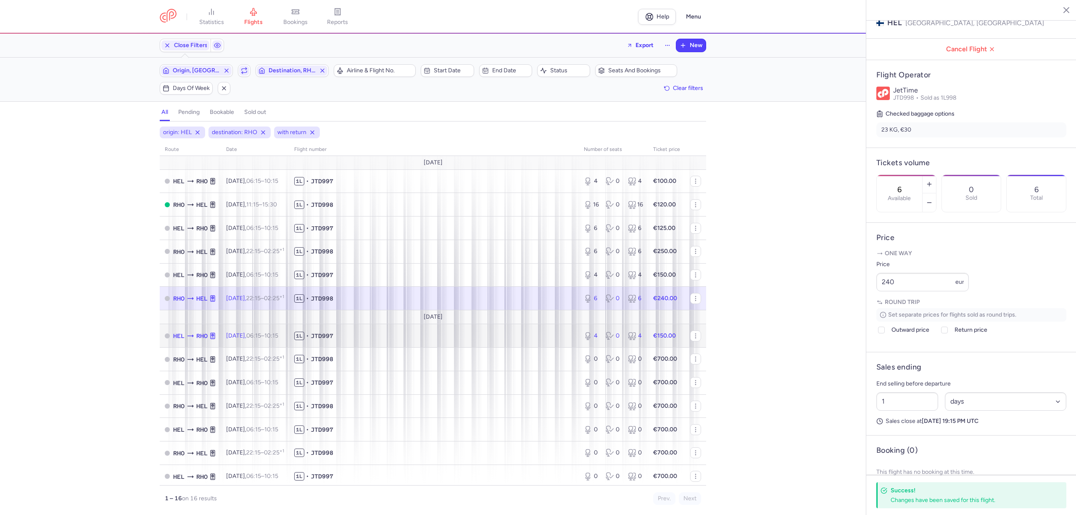
click at [501, 330] on td "1L • JTD997" at bounding box center [434, 336] width 290 height 24
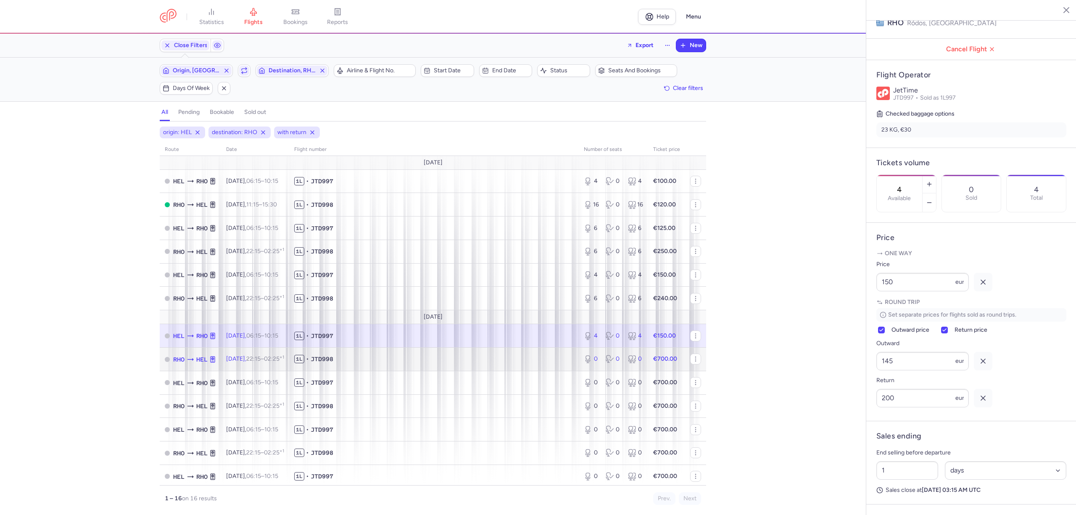
click at [493, 362] on span "1L • JTD998" at bounding box center [434, 359] width 280 height 8
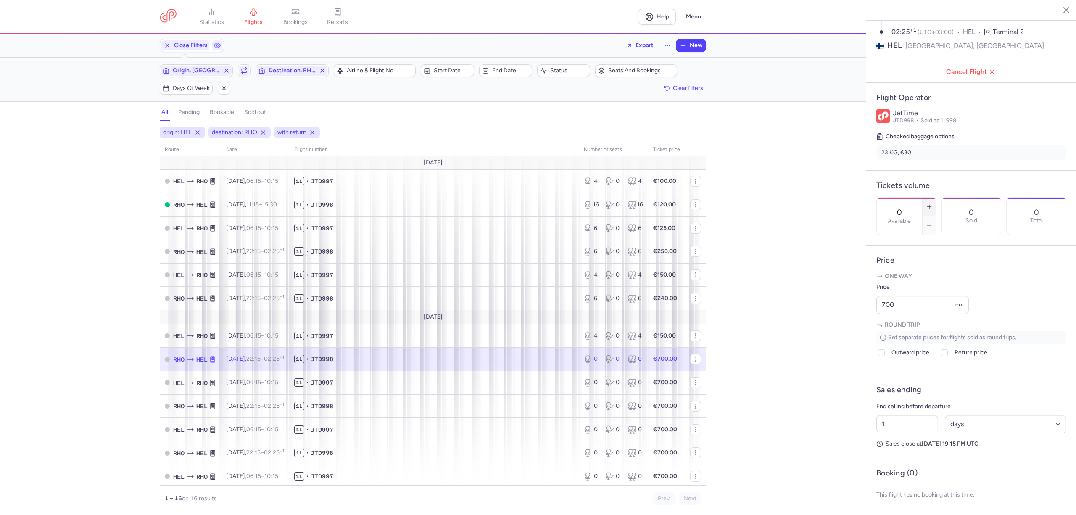
click at [933, 203] on icon "button" at bounding box center [929, 206] width 7 height 7
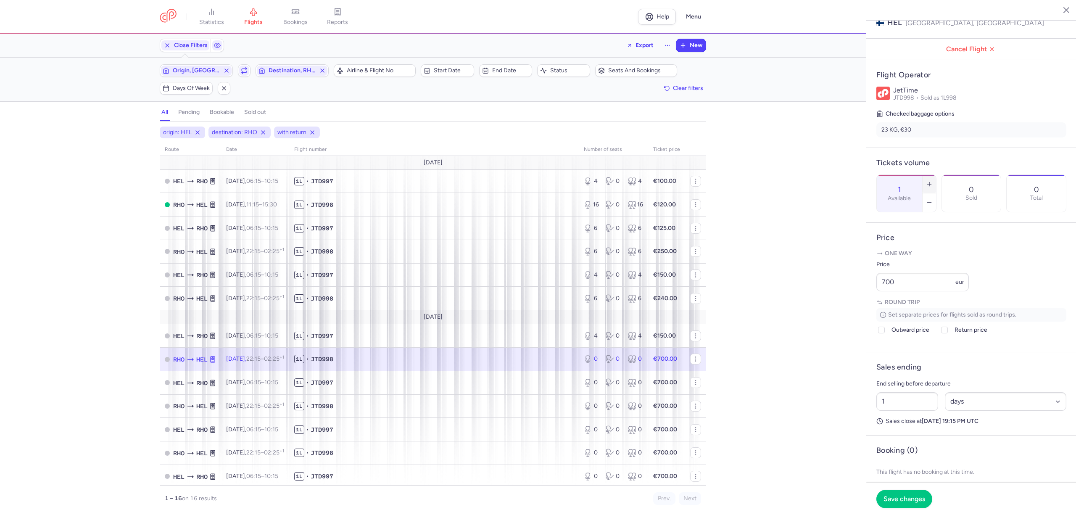
click at [933, 181] on icon "button" at bounding box center [929, 184] width 7 height 7
drag, startPoint x: 877, startPoint y: 305, endPoint x: 855, endPoint y: 310, distance: 22.4
click at [857, 309] on div "statistics flights bookings reports Help Menu Close Filters Export New Filters …" at bounding box center [538, 257] width 1076 height 515
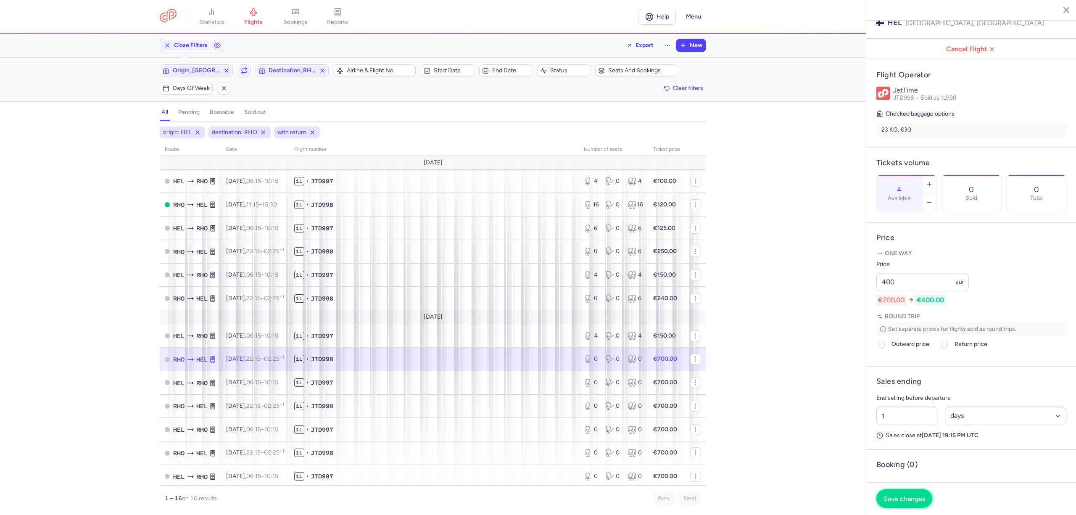
click at [888, 501] on span "Save changes" at bounding box center [905, 499] width 42 height 8
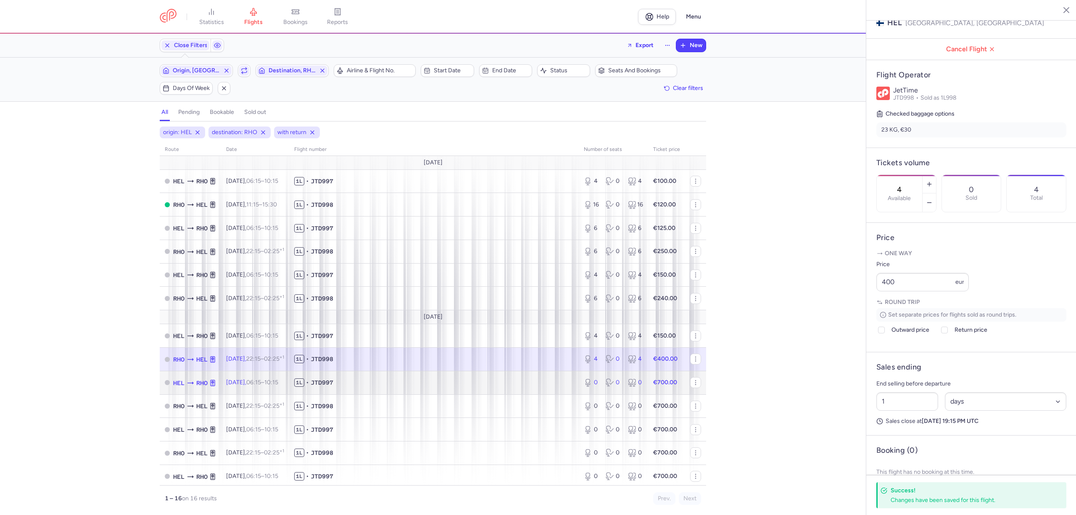
click at [382, 377] on td "1L • JTD997" at bounding box center [434, 383] width 290 height 24
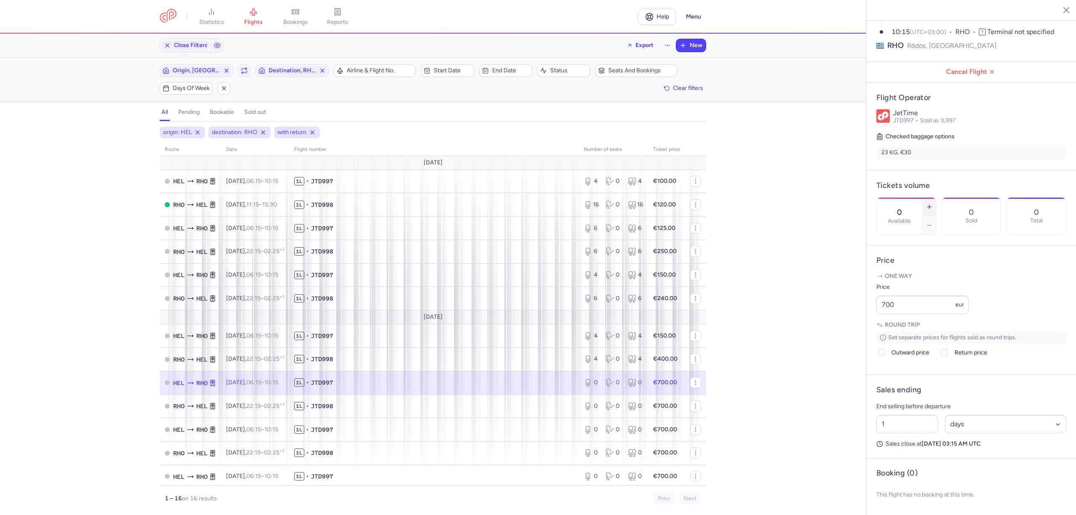
click at [929, 205] on line "button" at bounding box center [929, 207] width 0 height 4
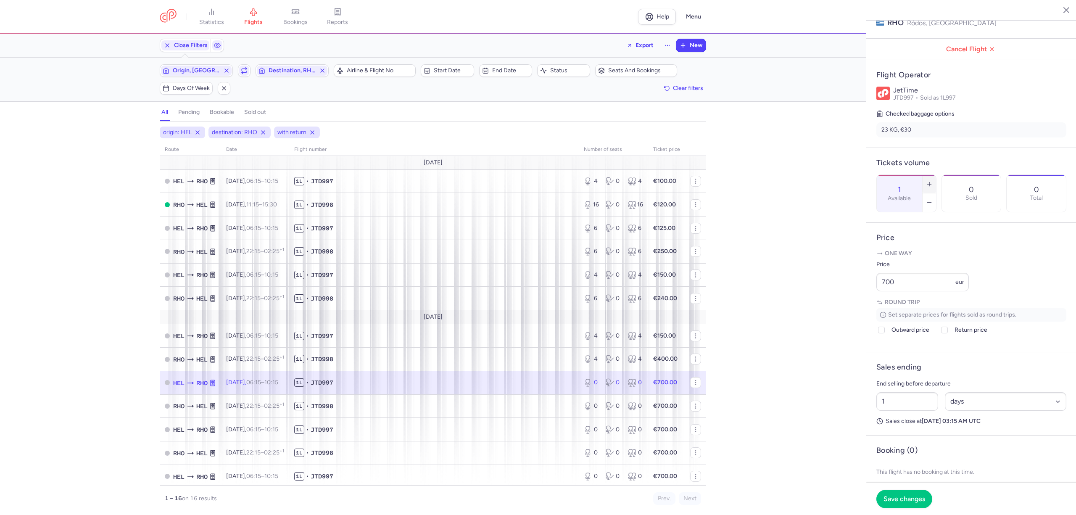
click at [929, 182] on line "button" at bounding box center [929, 184] width 0 height 4
drag, startPoint x: 903, startPoint y: 301, endPoint x: 851, endPoint y: 301, distance: 52.1
click at [852, 301] on div "statistics flights bookings reports Help Menu Close Filters Export New Filters …" at bounding box center [538, 257] width 1076 height 515
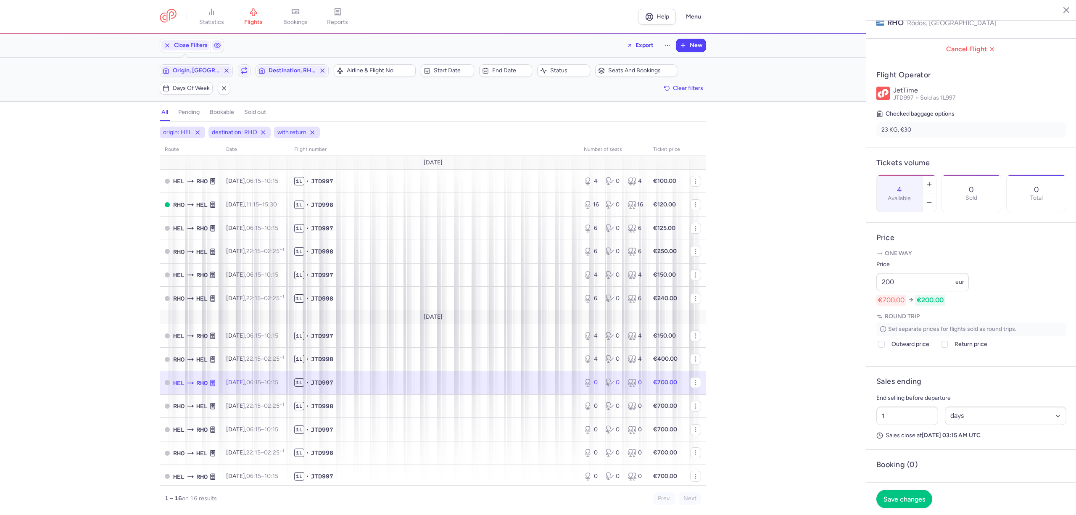
click at [883, 353] on div "Set separate prices for flights sold as round trips. Outward price Return price…" at bounding box center [971, 337] width 190 height 30
click at [889, 353] on div "Set separate prices for flights sold as round trips. Outward price Return price…" at bounding box center [971, 337] width 190 height 30
click at [885, 349] on div at bounding box center [881, 344] width 10 height 10
click at [885, 348] on input "Outward price" at bounding box center [881, 344] width 7 height 7
click at [956, 349] on span "Return price" at bounding box center [971, 344] width 33 height 10
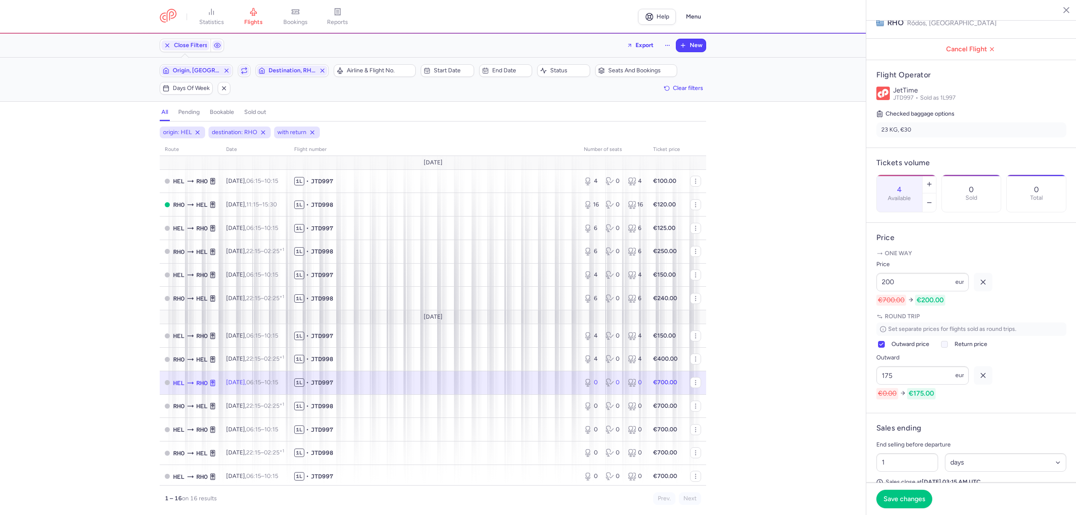
click at [948, 348] on input "Return price" at bounding box center [944, 344] width 7 height 7
click at [908, 499] on span "Save changes" at bounding box center [905, 499] width 42 height 8
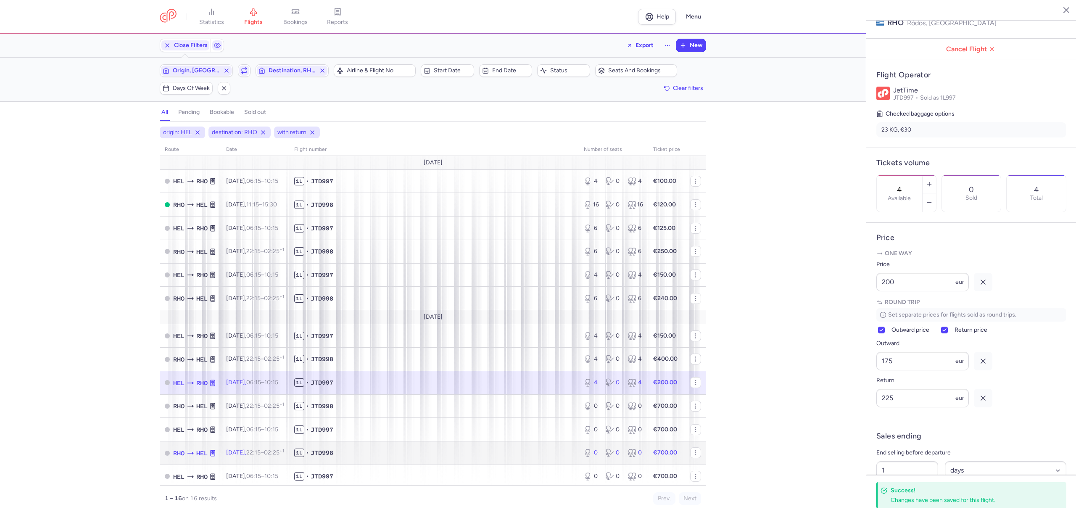
click at [380, 446] on td "1L • JTD998" at bounding box center [434, 453] width 290 height 24
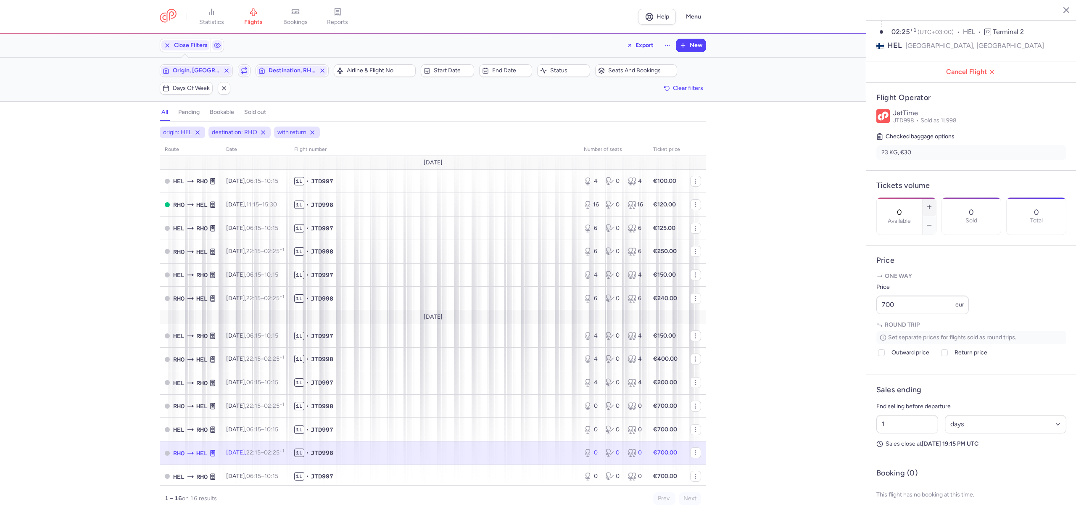
click at [936, 198] on button "button" at bounding box center [929, 207] width 13 height 18
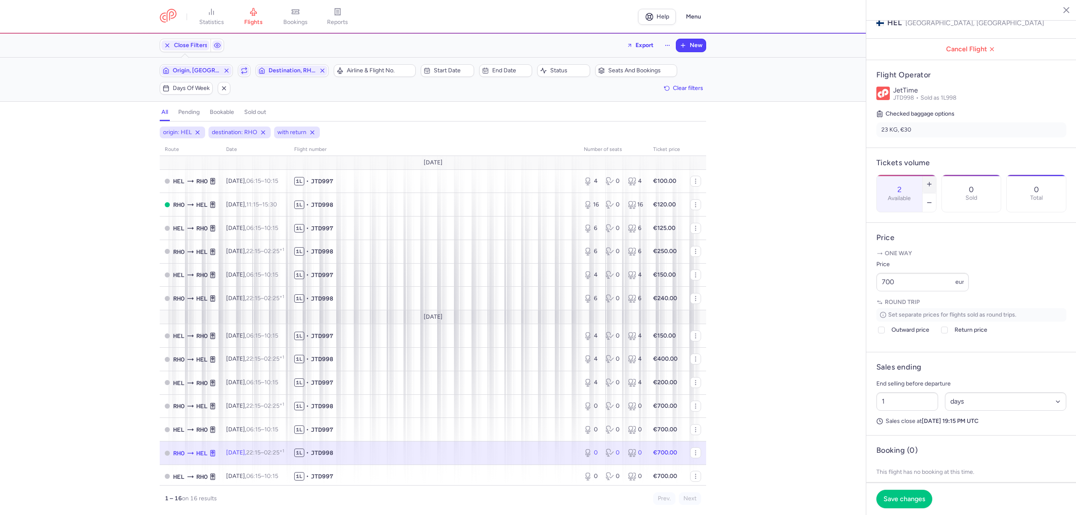
click at [936, 175] on button "button" at bounding box center [929, 184] width 13 height 18
drag, startPoint x: 911, startPoint y: 306, endPoint x: 876, endPoint y: 305, distance: 34.1
click at [880, 291] on input "700" at bounding box center [922, 282] width 92 height 18
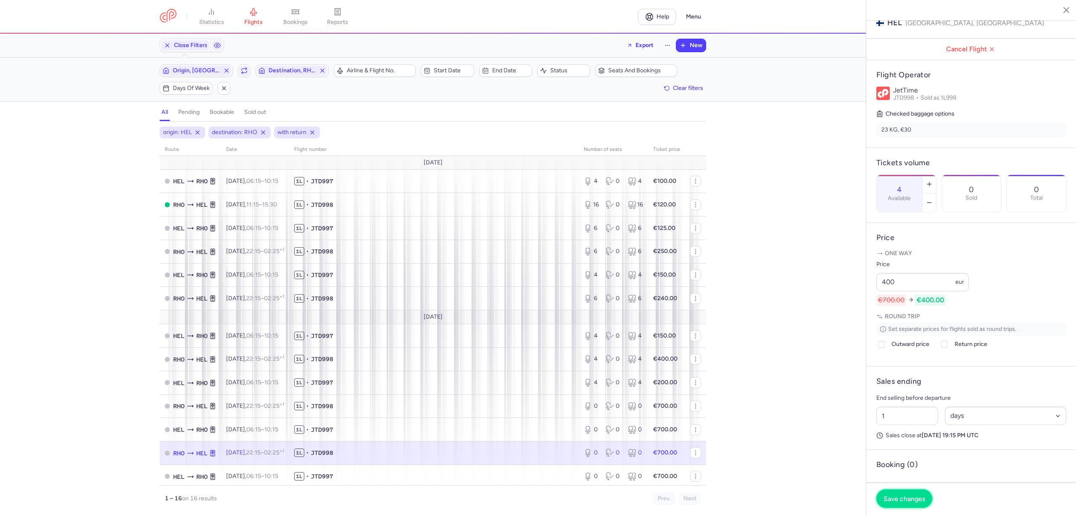
click at [915, 500] on span "Save changes" at bounding box center [905, 499] width 42 height 8
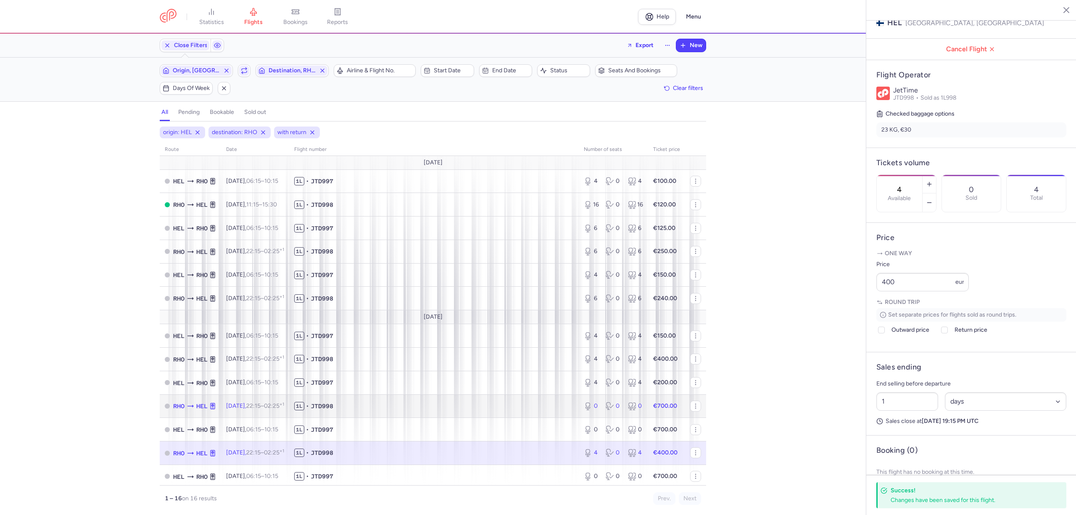
click at [520, 406] on span "1L • JTD998" at bounding box center [434, 406] width 280 height 8
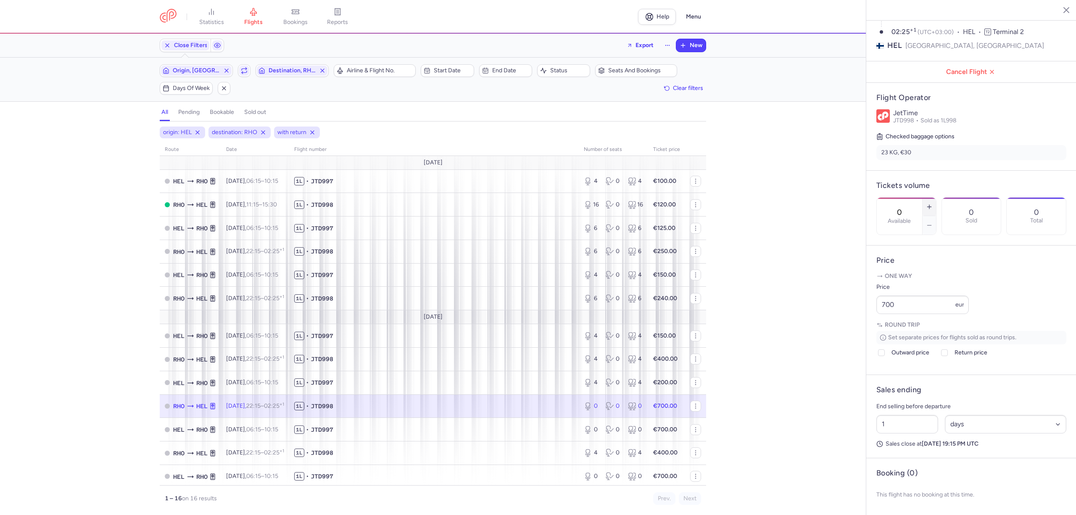
click at [933, 203] on icon "button" at bounding box center [929, 206] width 7 height 7
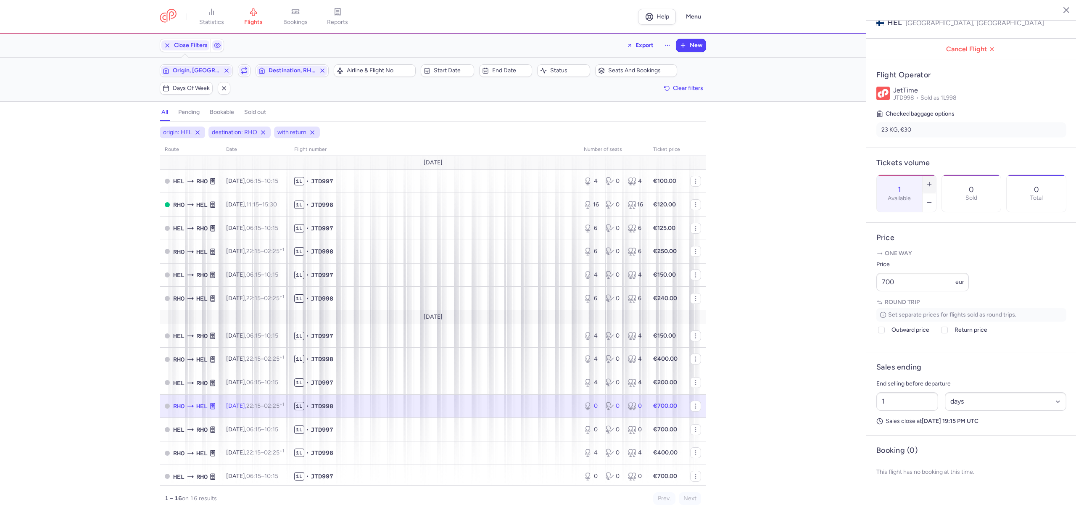
click at [933, 181] on icon "button" at bounding box center [929, 184] width 7 height 7
drag, startPoint x: 882, startPoint y: 303, endPoint x: 871, endPoint y: 303, distance: 10.5
click at [871, 303] on article "Price One way Price 700 eur Round trip Set separate prices for flights sold as …" at bounding box center [971, 287] width 210 height 129
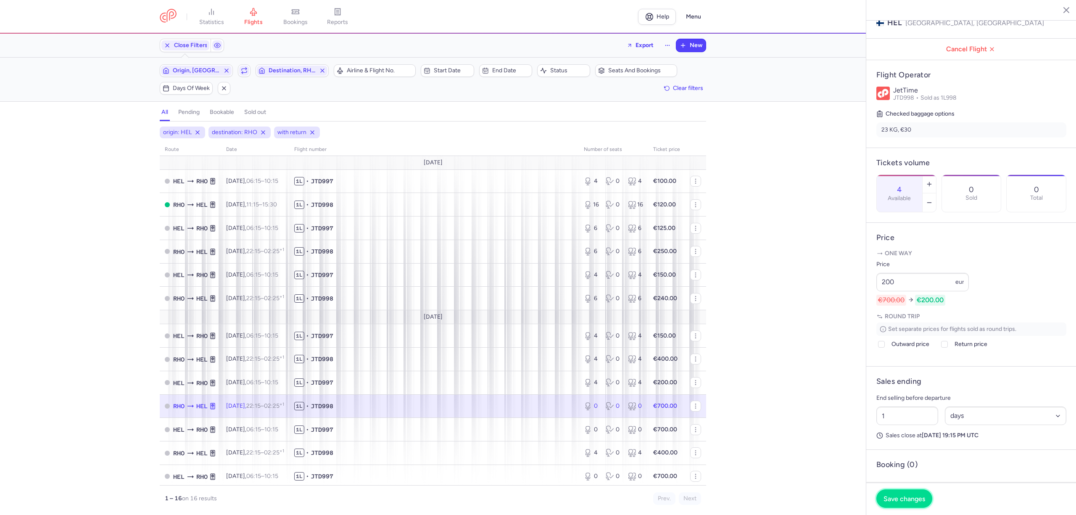
click at [916, 499] on span "Save changes" at bounding box center [905, 499] width 42 height 8
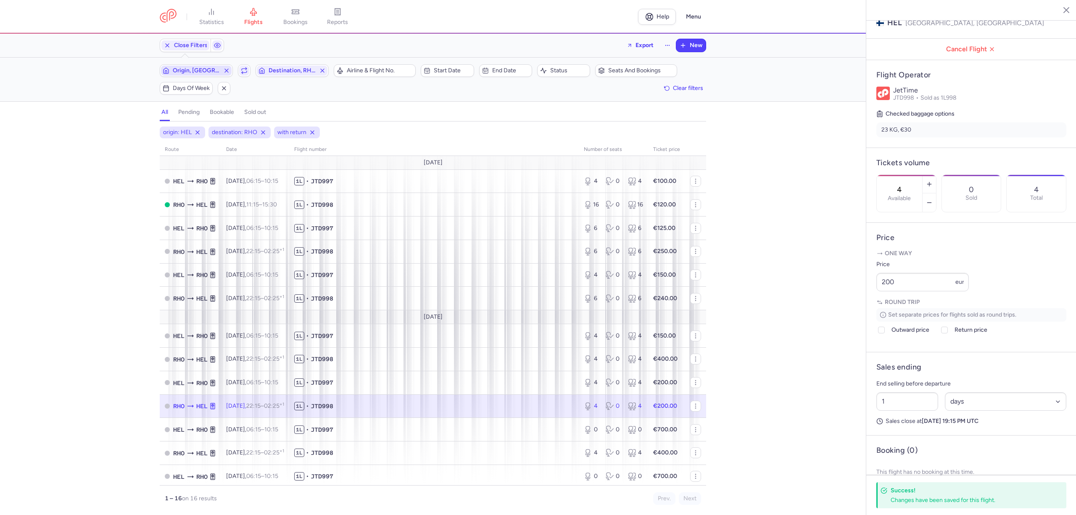
click at [201, 70] on span "Origin, [GEOGRAPHIC_DATA]" at bounding box center [196, 70] width 47 height 7
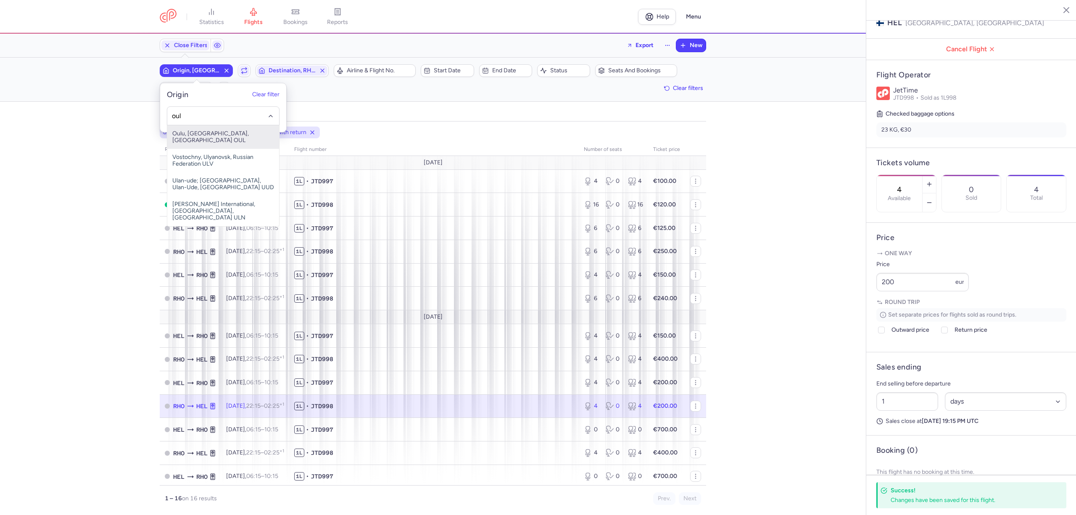
click at [197, 130] on span "Oulu, [GEOGRAPHIC_DATA], [GEOGRAPHIC_DATA] OUL" at bounding box center [223, 137] width 112 height 24
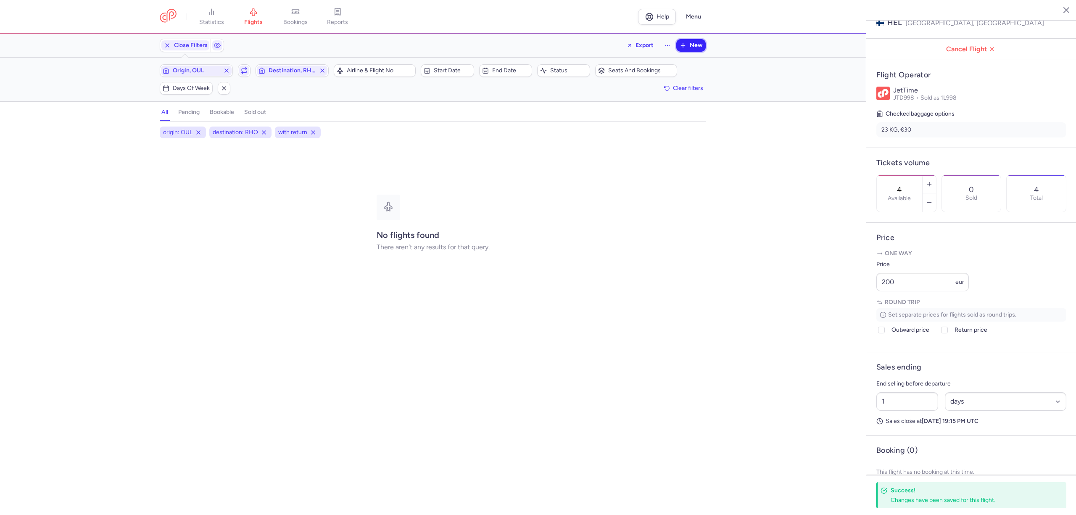
click at [690, 45] on span "New" at bounding box center [696, 45] width 13 height 7
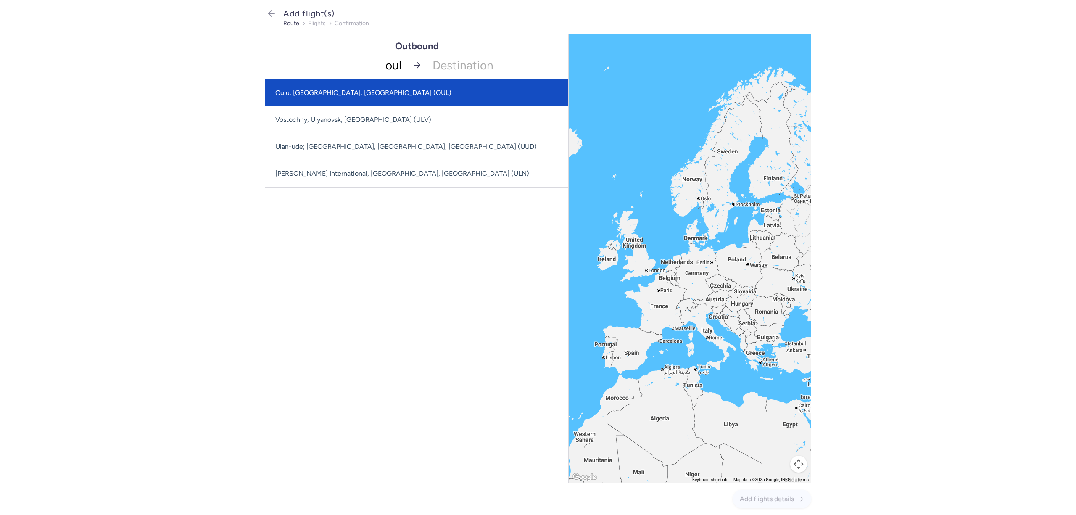
click at [317, 91] on span "Oulu, [GEOGRAPHIC_DATA], [GEOGRAPHIC_DATA] (OUL)" at bounding box center [363, 93] width 176 height 8
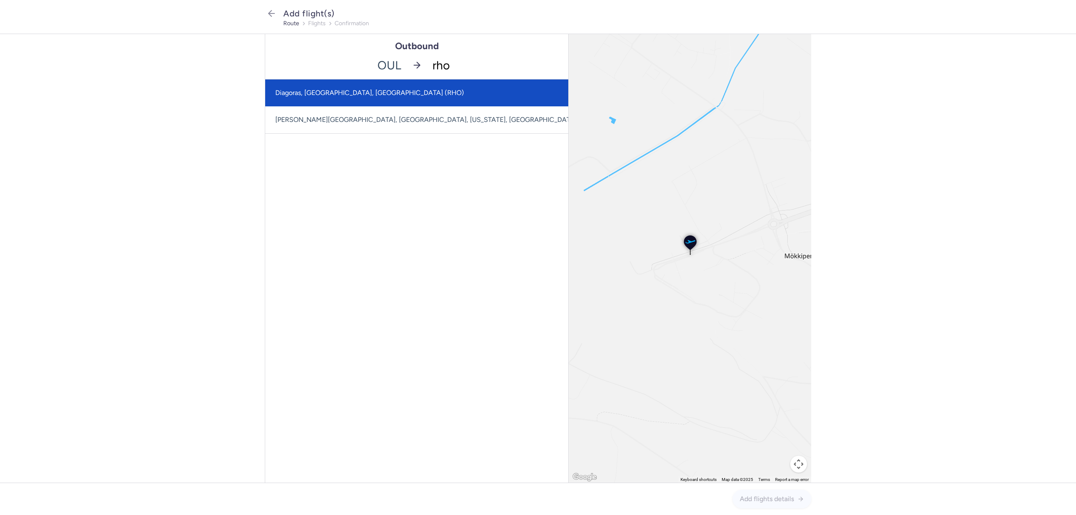
click at [360, 88] on span "Diagoras, [GEOGRAPHIC_DATA], [GEOGRAPHIC_DATA] (RHO)" at bounding box center [435, 92] width 341 height 27
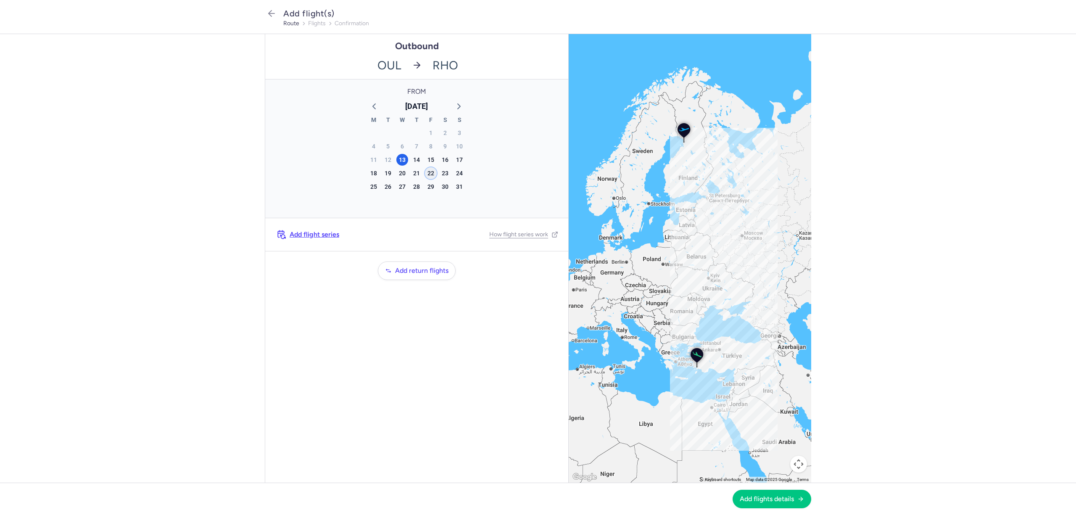
click at [431, 172] on div "22" at bounding box center [431, 173] width 12 height 12
click at [312, 234] on span "Add flight series" at bounding box center [315, 235] width 50 height 8
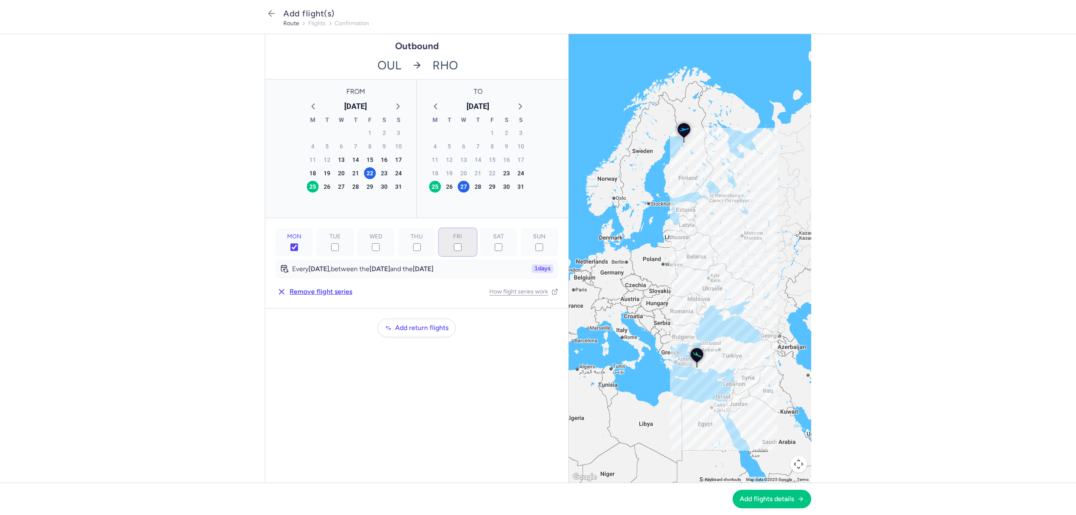
click at [455, 246] on input "FRI" at bounding box center [458, 247] width 8 height 8
click at [298, 248] on label "MON" at bounding box center [293, 242] width 37 height 28
click at [298, 248] on input "MON" at bounding box center [294, 247] width 8 height 8
click at [523, 106] on icon "button" at bounding box center [520, 106] width 10 height 10
click at [494, 161] on div "19" at bounding box center [492, 160] width 12 height 12
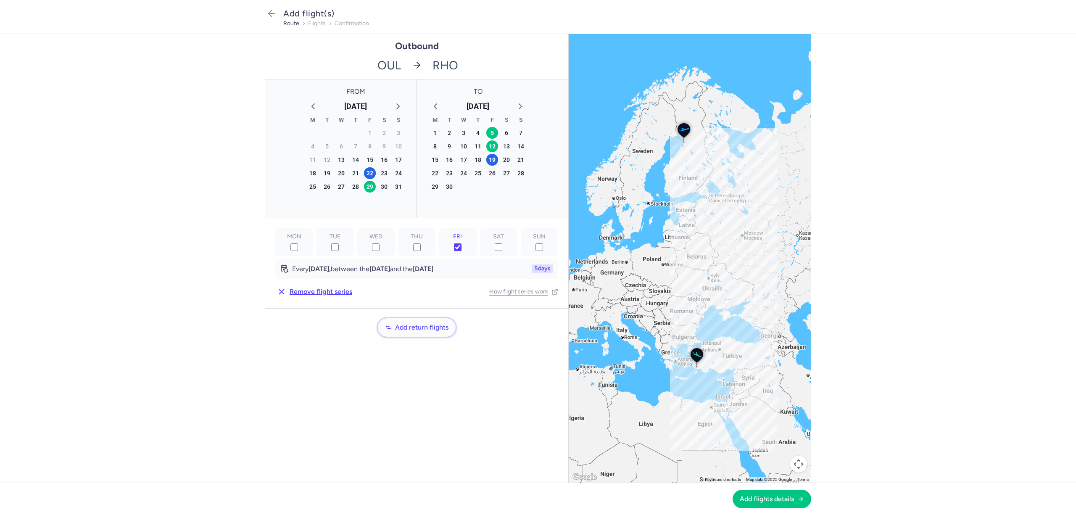
click at [430, 330] on span "Add return flights" at bounding box center [421, 328] width 53 height 8
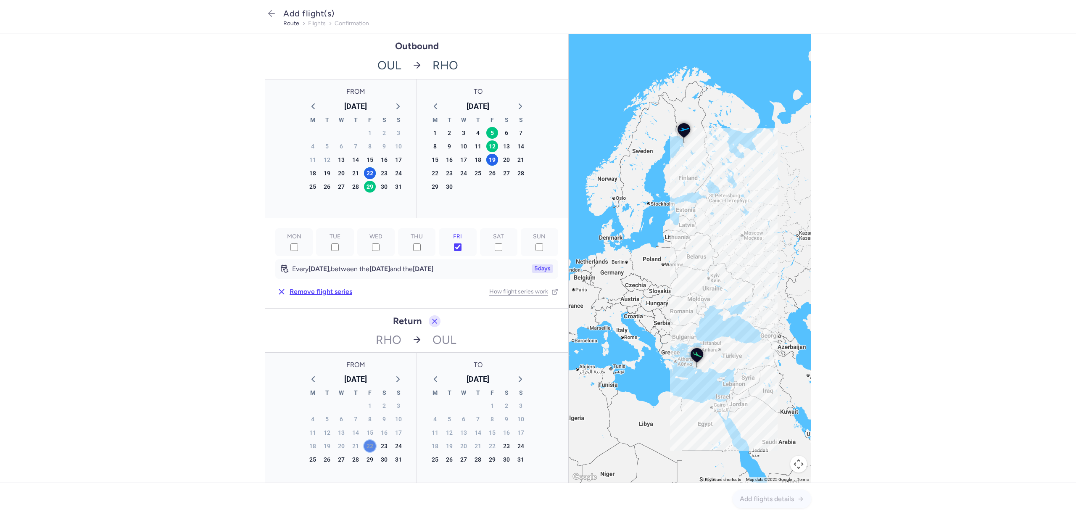
click at [364, 448] on div "22" at bounding box center [370, 446] width 12 height 12
click at [518, 377] on icon "button" at bounding box center [520, 379] width 10 height 10
click at [489, 166] on div "19" at bounding box center [492, 160] width 12 height 12
click at [766, 500] on span "Add flights details" at bounding box center [767, 499] width 54 height 8
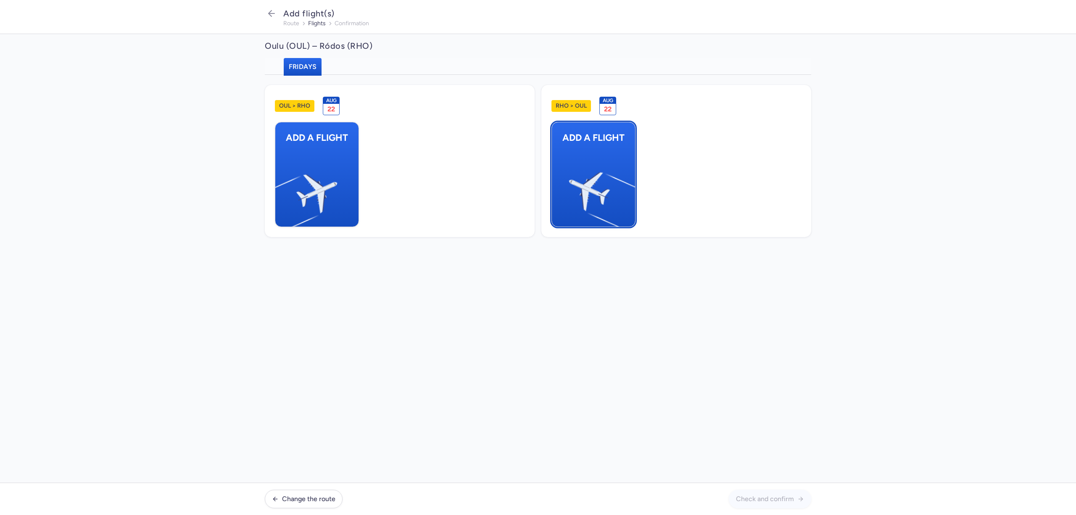
click at [573, 193] on img "button" at bounding box center [631, 188] width 142 height 130
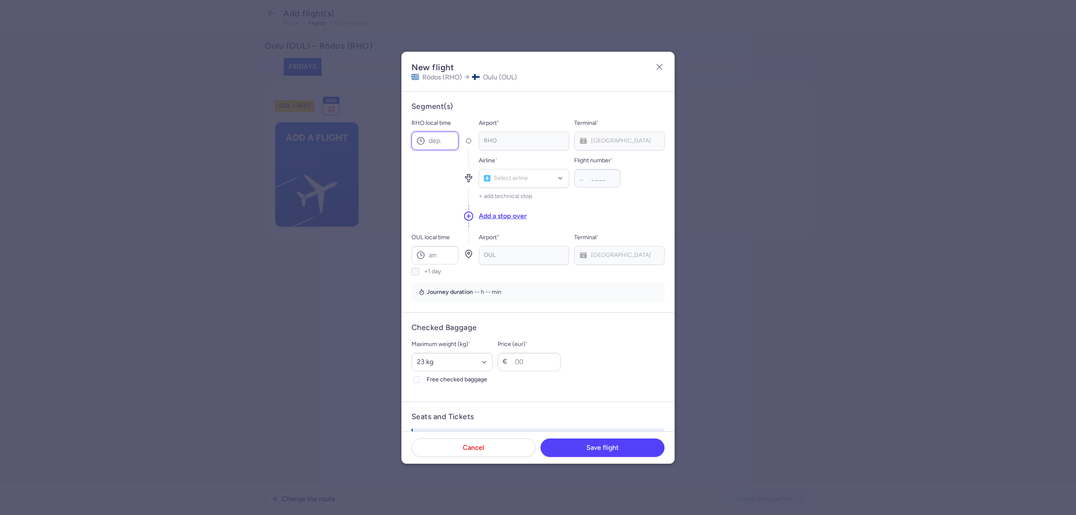
click at [430, 140] on input "RHO local time" at bounding box center [435, 141] width 47 height 18
click at [518, 199] on span "Aegean Airlines" at bounding box center [516, 197] width 41 height 7
click at [449, 256] on input "OUL local time" at bounding box center [435, 255] width 47 height 18
drag, startPoint x: 465, startPoint y: 356, endPoint x: 469, endPoint y: 357, distance: 4.3
click at [465, 356] on select "Select an option 15 kg 16 kg 17 kg 18 kg 19 kg 20 kg 21 kg 22 kg 23 kg 24 kg 25…" at bounding box center [452, 362] width 81 height 18
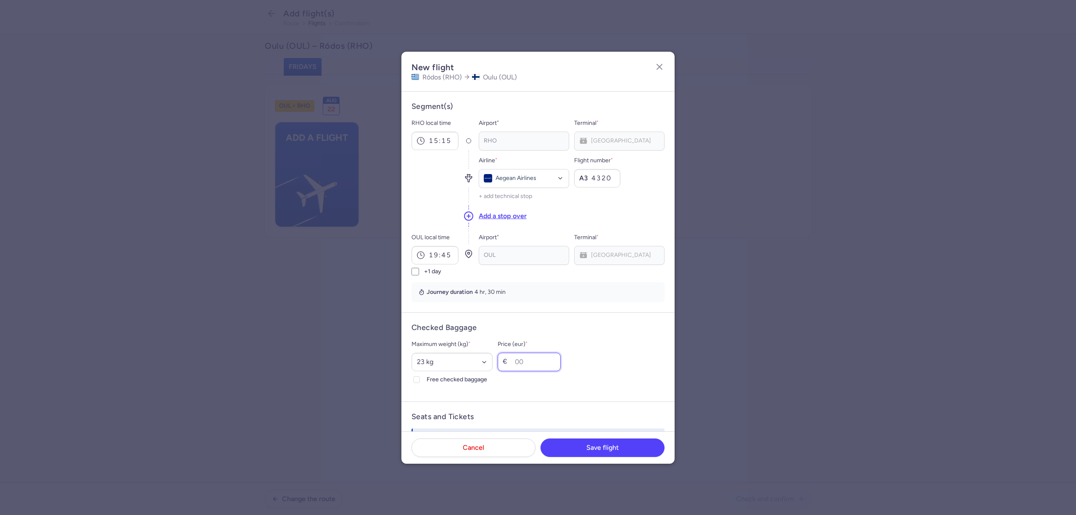
click at [538, 361] on input "Price (eur) *" at bounding box center [529, 362] width 63 height 18
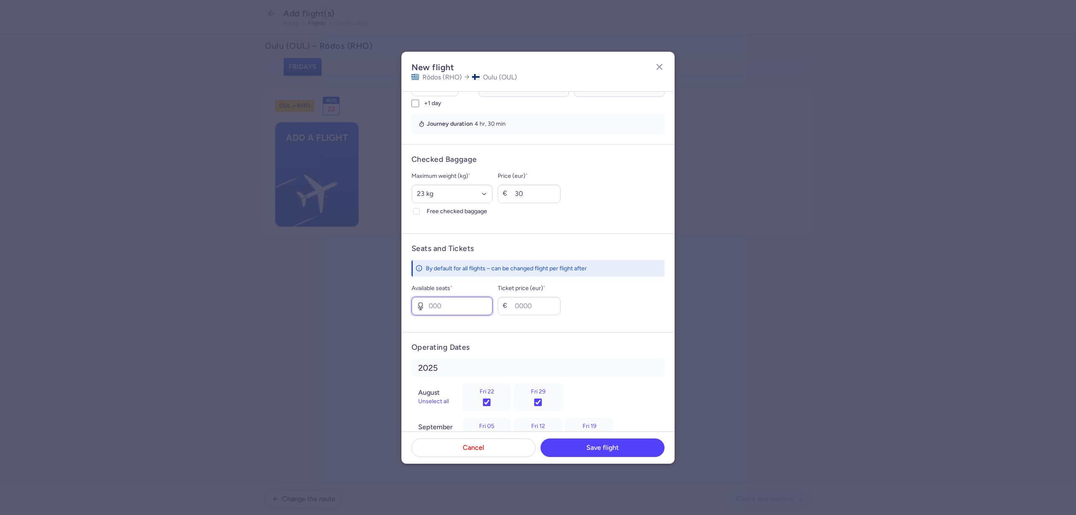
click at [457, 311] on input "Available seats *" at bounding box center [452, 306] width 81 height 18
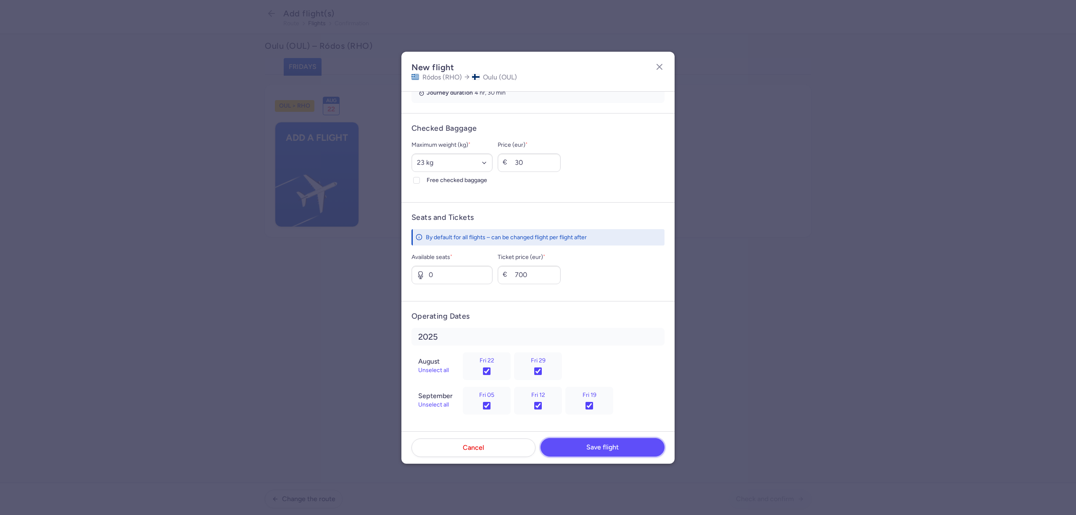
click at [598, 449] on span "Save flight" at bounding box center [602, 447] width 32 height 8
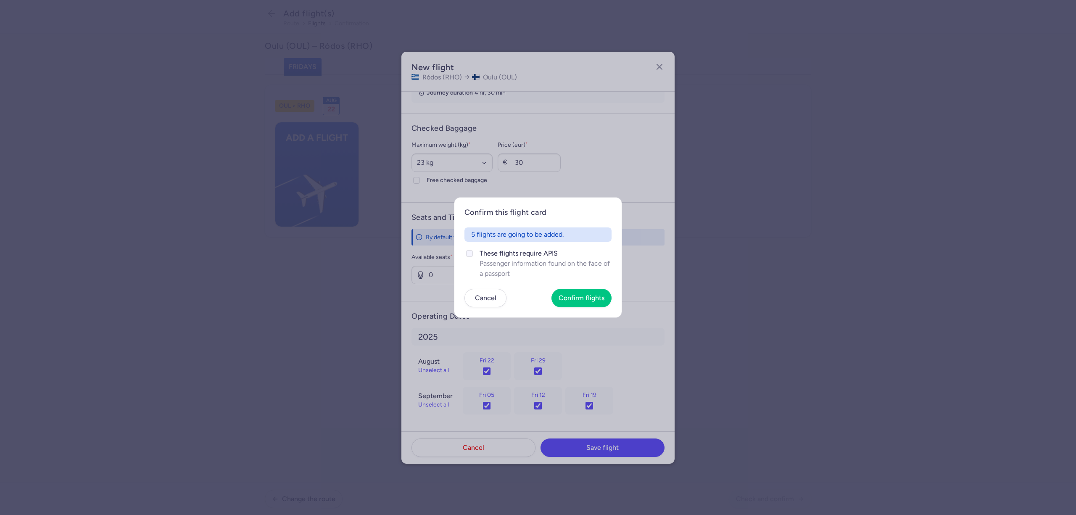
click at [475, 253] on label "These flights require APIS Passenger information found on the face of a passport" at bounding box center [537, 263] width 147 height 30
click at [473, 253] on input "These flights require APIS Passenger information found on the face of a passport" at bounding box center [469, 253] width 7 height 7
click at [581, 301] on button "Confirm flights" at bounding box center [582, 297] width 60 height 18
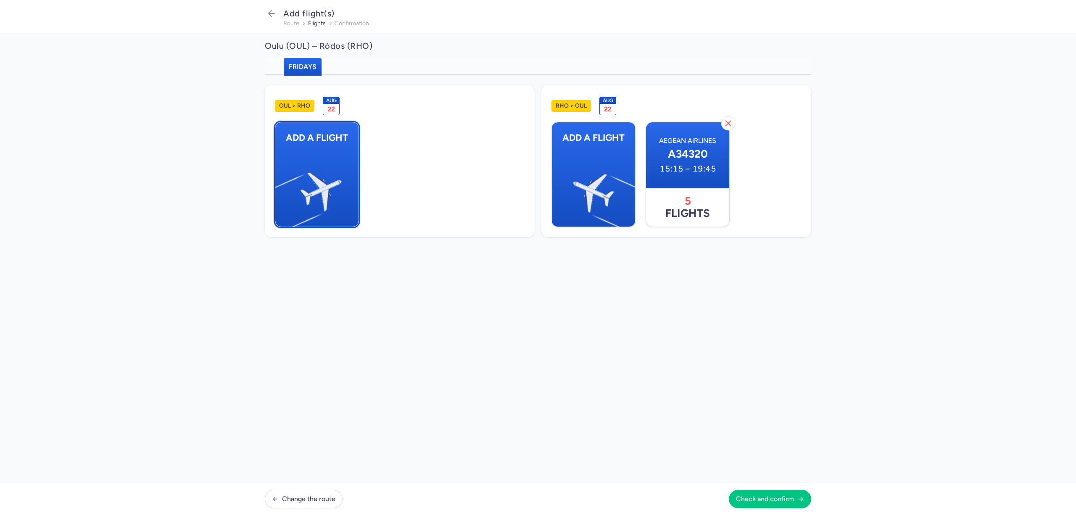
click at [325, 204] on img "button" at bounding box center [279, 188] width 142 height 130
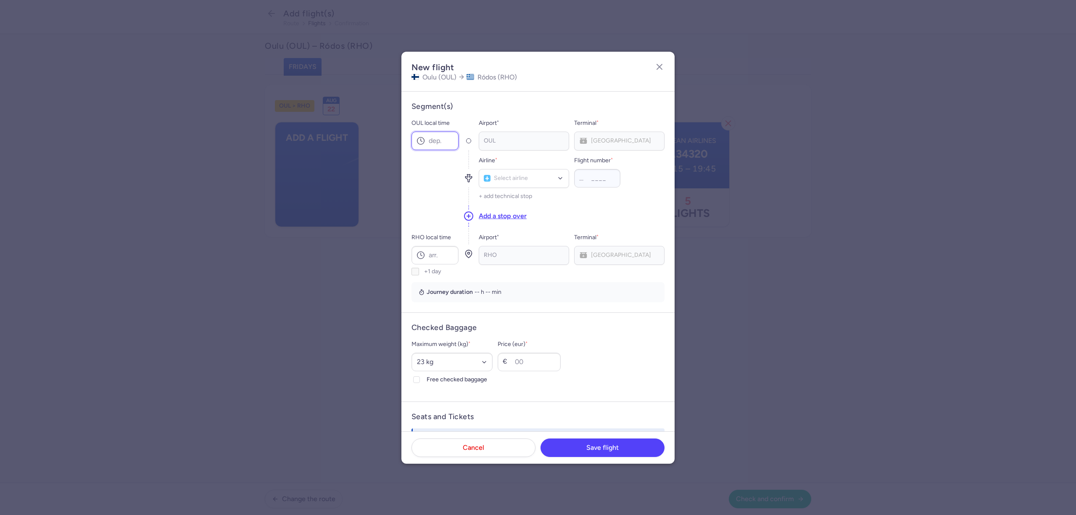
click at [444, 139] on input "OUL local time" at bounding box center [435, 141] width 47 height 18
click at [535, 190] on span "Aegean Airlines (A3)" at bounding box center [524, 197] width 90 height 18
click at [458, 251] on input "RHO local time" at bounding box center [435, 255] width 47 height 18
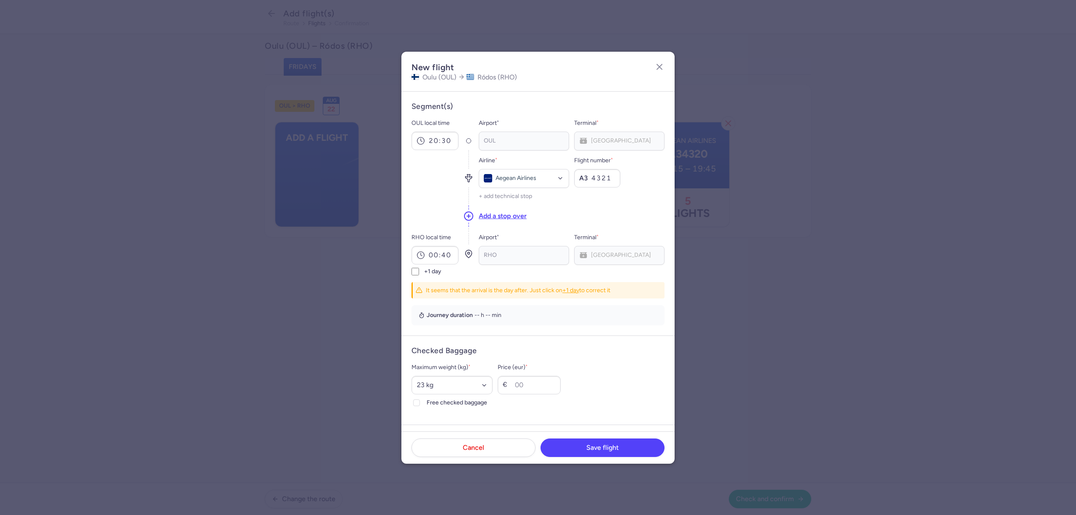
click at [420, 271] on label "+1 day" at bounding box center [435, 272] width 47 height 8
click at [419, 271] on input "+1 day" at bounding box center [416, 272] width 8 height 8
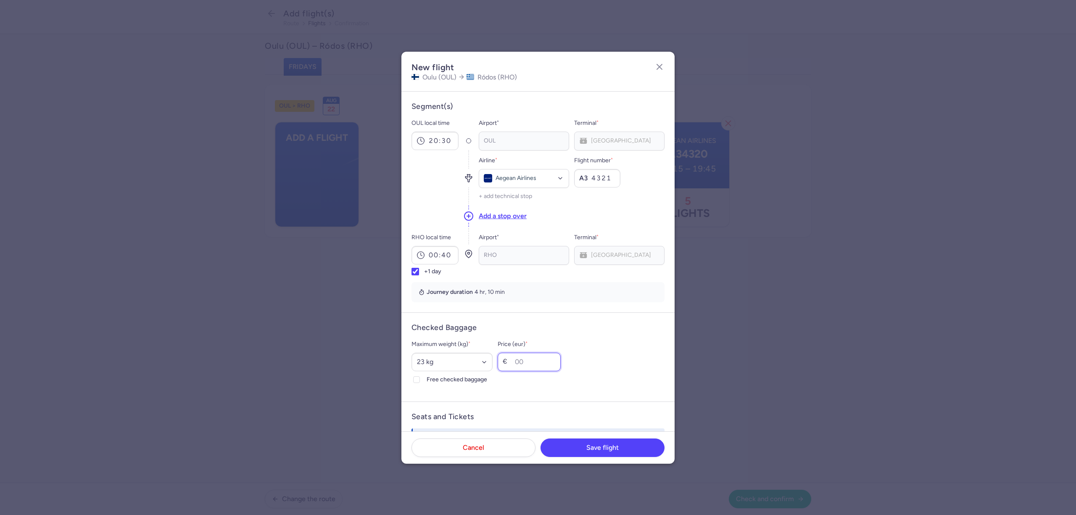
click at [561, 360] on input "Price (eur) *" at bounding box center [529, 362] width 63 height 18
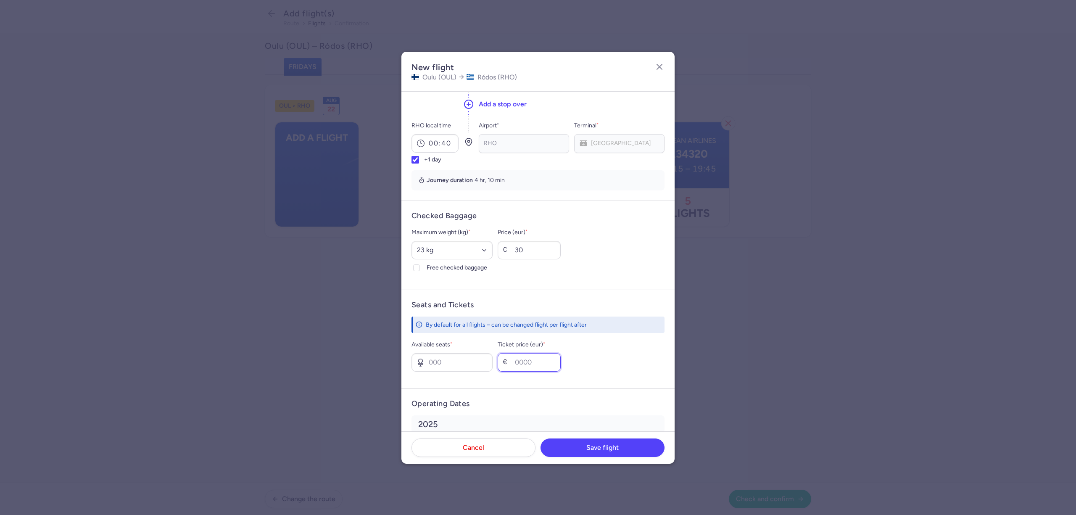
click at [513, 364] on input "Ticket price (eur) *" at bounding box center [529, 362] width 63 height 18
click at [490, 361] on input "Available seats *" at bounding box center [452, 362] width 81 height 18
click at [589, 446] on span "Save flight" at bounding box center [602, 447] width 32 height 8
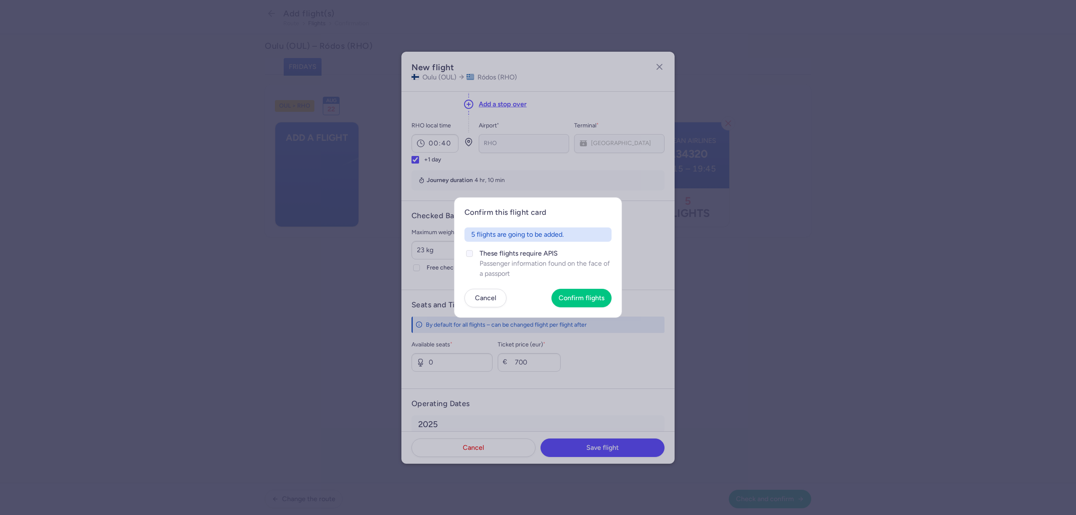
click at [483, 251] on span "These flights require APIS" at bounding box center [546, 253] width 132 height 10
click at [473, 251] on input "These flights require APIS Passenger information found on the face of a passport" at bounding box center [469, 253] width 7 height 7
click at [579, 298] on span "Confirm flights" at bounding box center [582, 298] width 46 height 8
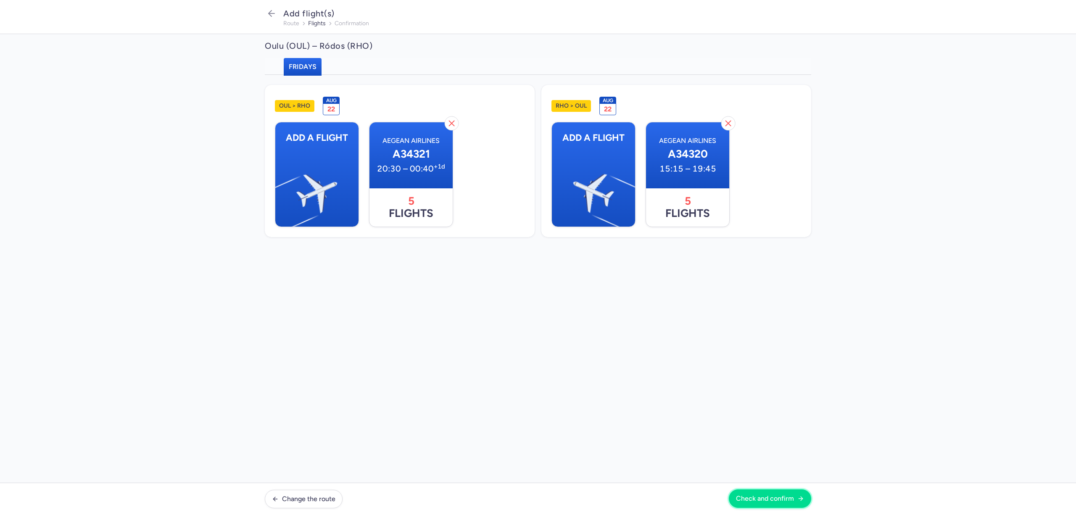
click at [799, 499] on icon "button" at bounding box center [800, 498] width 7 height 7
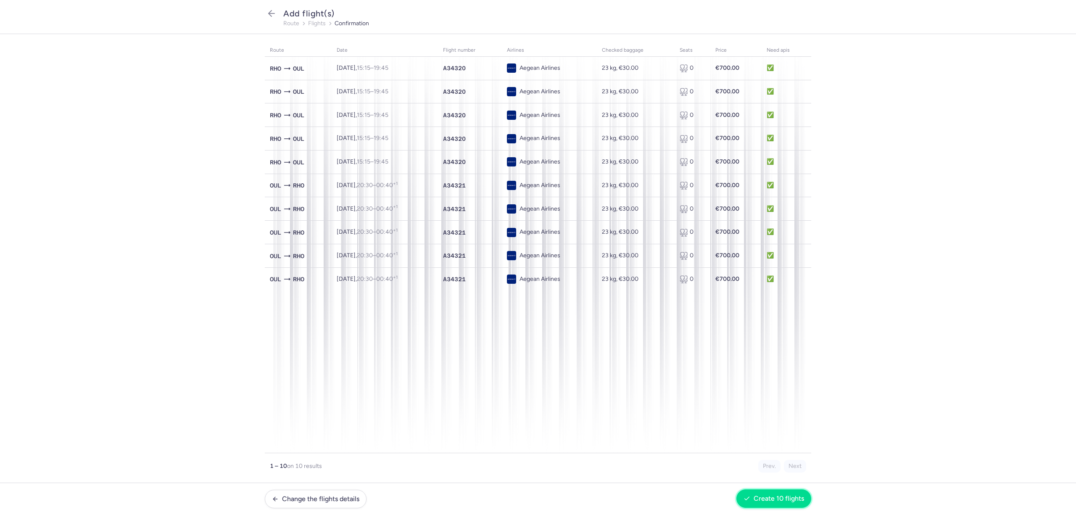
click at [765, 491] on button "Create 10 flights" at bounding box center [773, 498] width 75 height 18
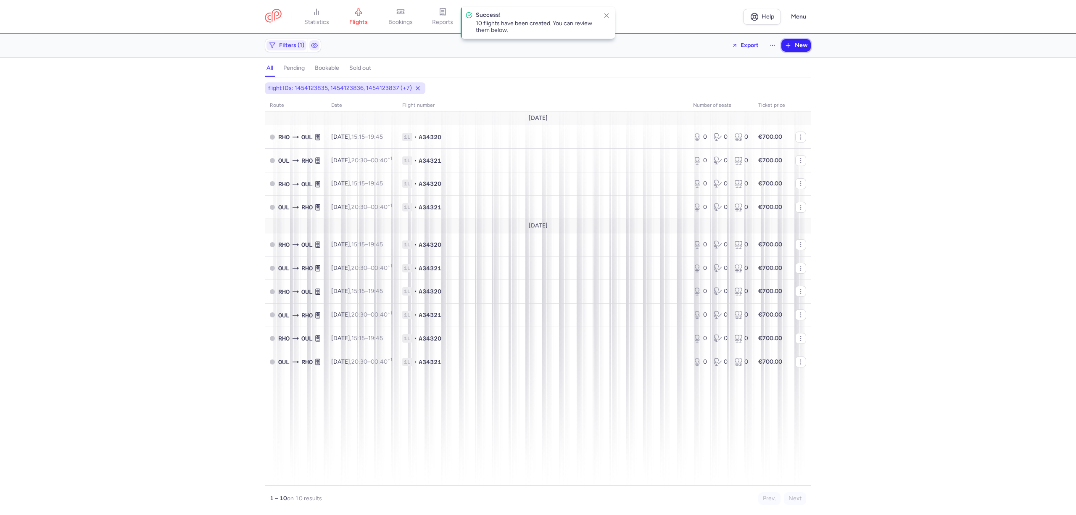
click at [805, 42] on span "New" at bounding box center [801, 45] width 13 height 7
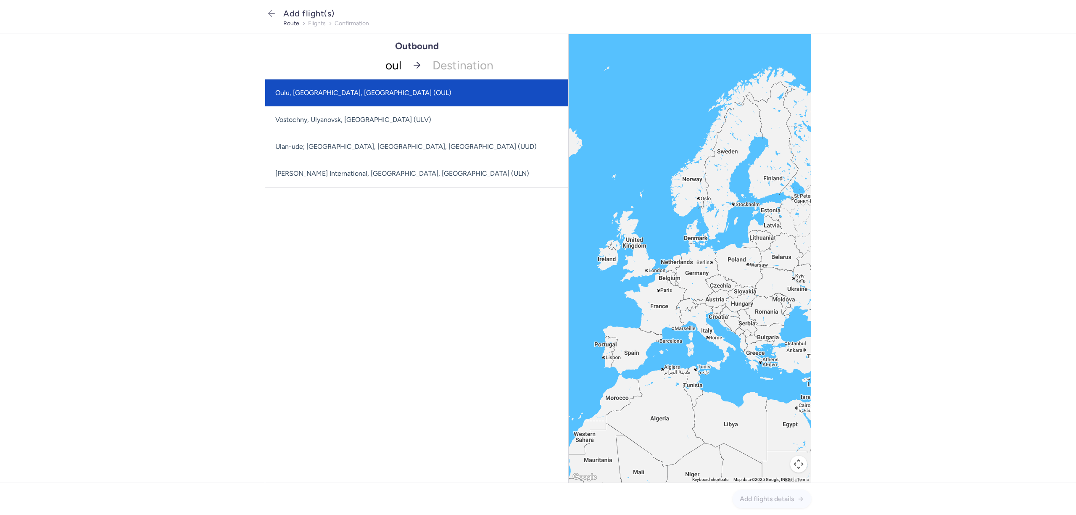
click at [298, 93] on span "Oulu, [GEOGRAPHIC_DATA], [GEOGRAPHIC_DATA] (OUL)" at bounding box center [363, 93] width 176 height 8
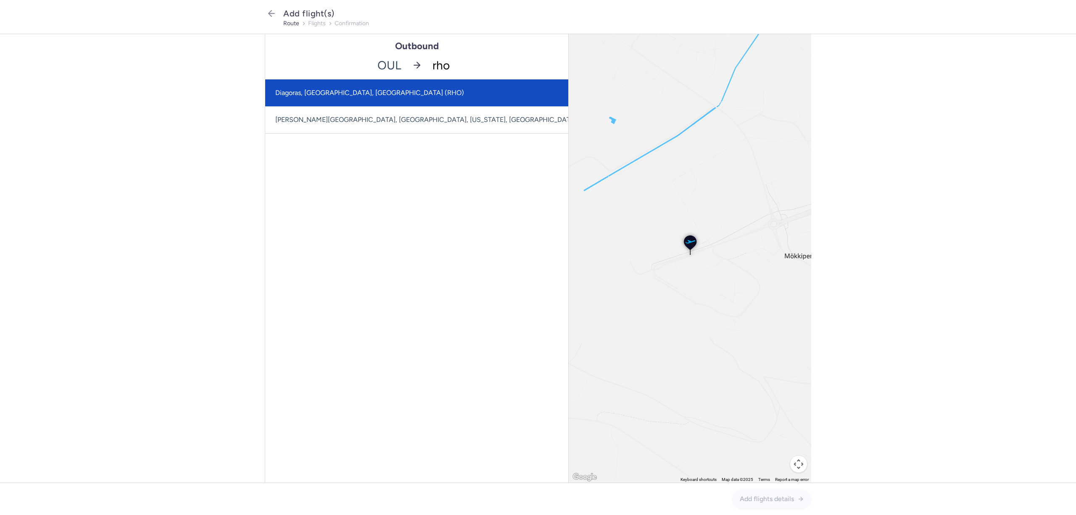
click at [369, 90] on span "Diagoras, [GEOGRAPHIC_DATA], [GEOGRAPHIC_DATA] (RHO)" at bounding box center [369, 93] width 189 height 8
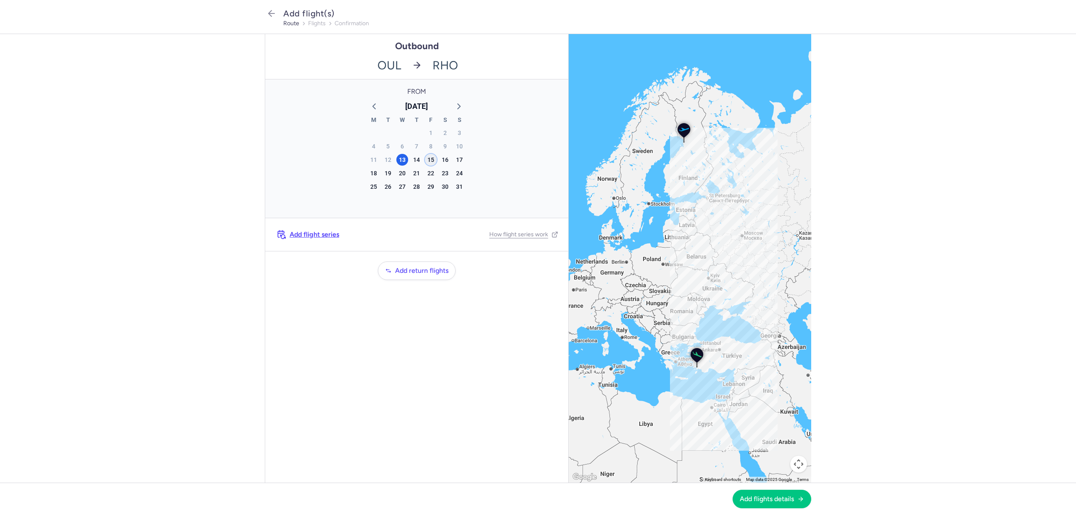
click at [433, 157] on div "15" at bounding box center [431, 160] width 12 height 12
click at [794, 498] on span "Add flights details" at bounding box center [772, 499] width 64 height 8
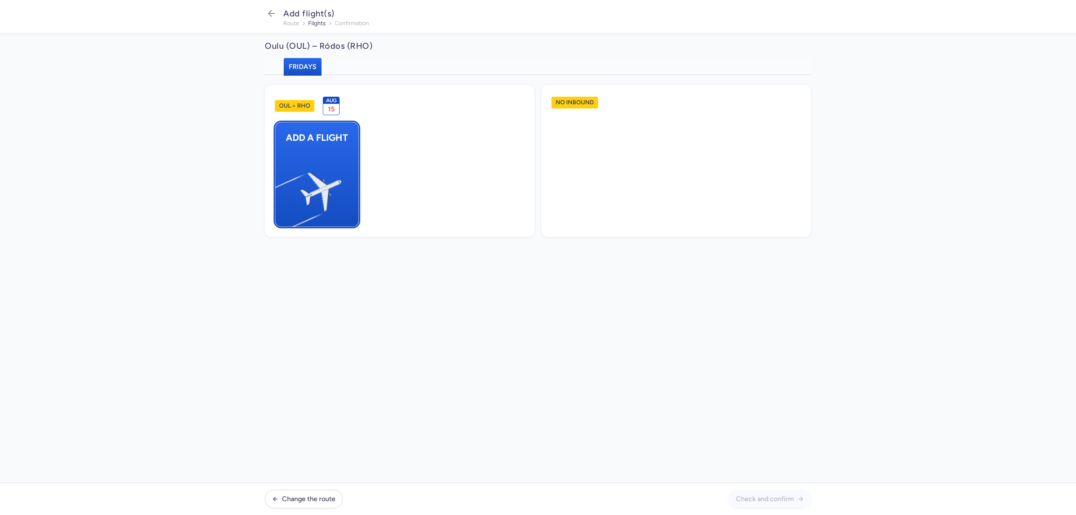
click at [330, 167] on img "button" at bounding box center [279, 188] width 142 height 130
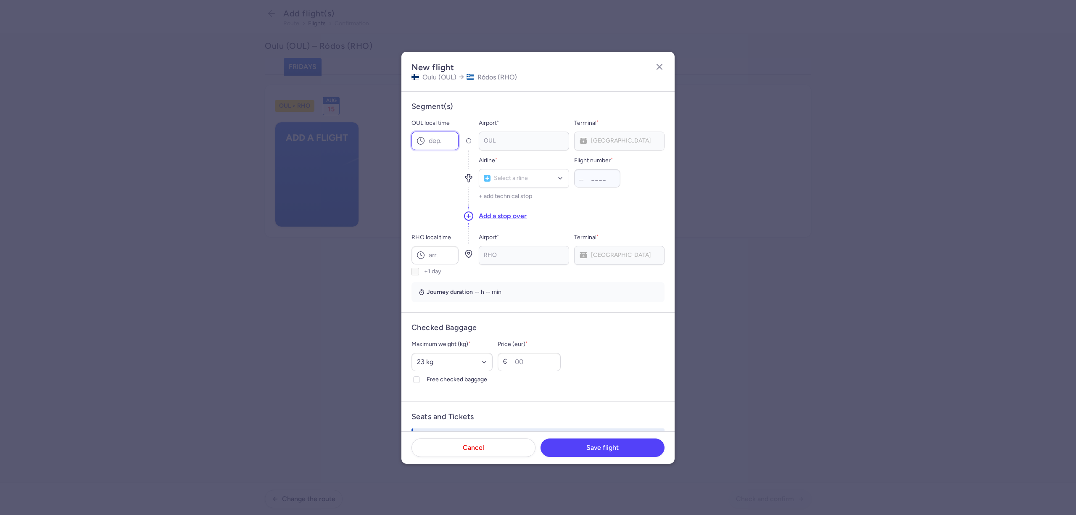
click at [435, 140] on input "OUL local time" at bounding box center [435, 141] width 47 height 18
click at [516, 184] on div "Select airline" at bounding box center [524, 178] width 90 height 19
click at [516, 195] on span "Aegean Airlines" at bounding box center [516, 197] width 41 height 7
click at [451, 257] on input "RHO local time" at bounding box center [435, 255] width 47 height 18
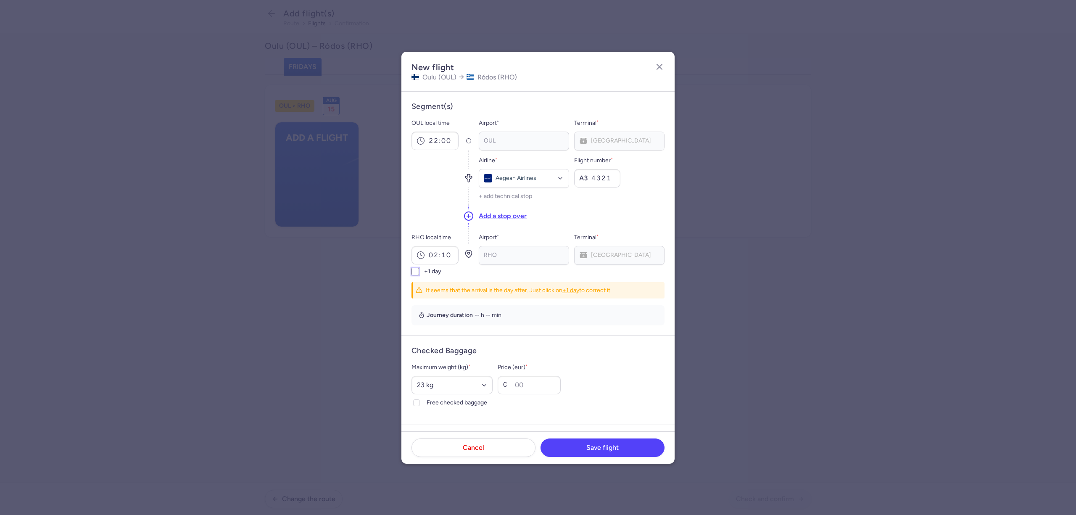
click at [416, 272] on input "+1 day" at bounding box center [416, 272] width 8 height 8
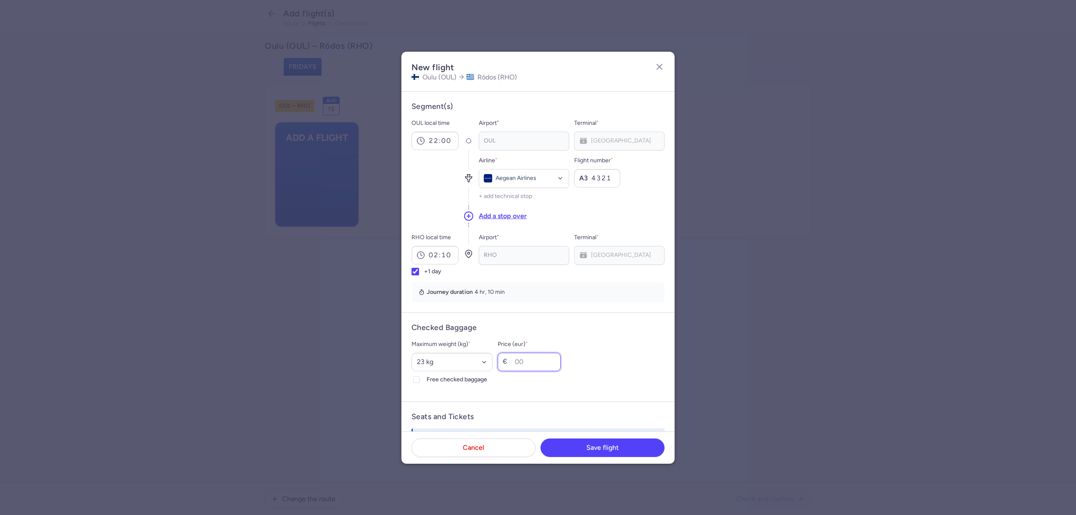
click at [548, 361] on input "Price (eur) *" at bounding box center [529, 362] width 63 height 18
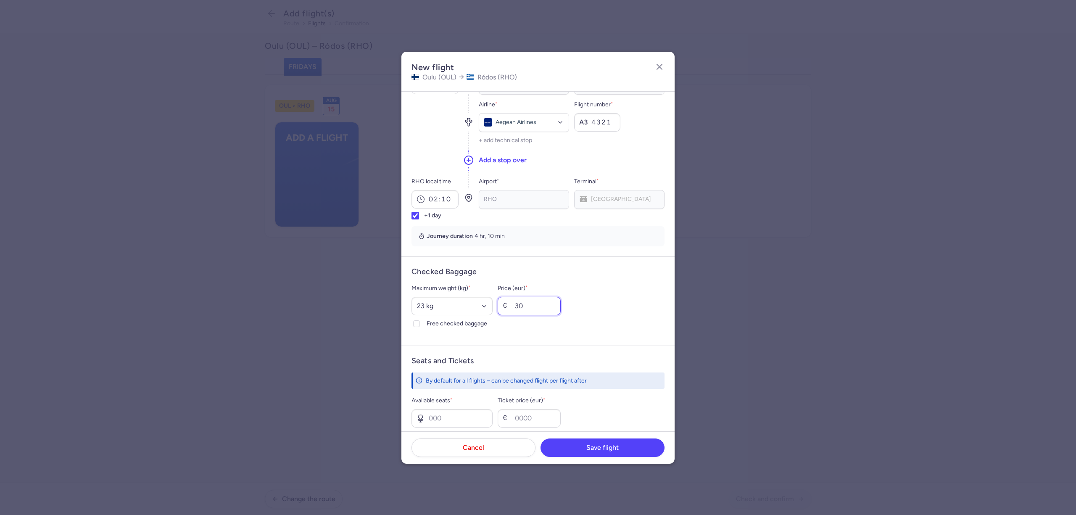
scroll to position [112, 0]
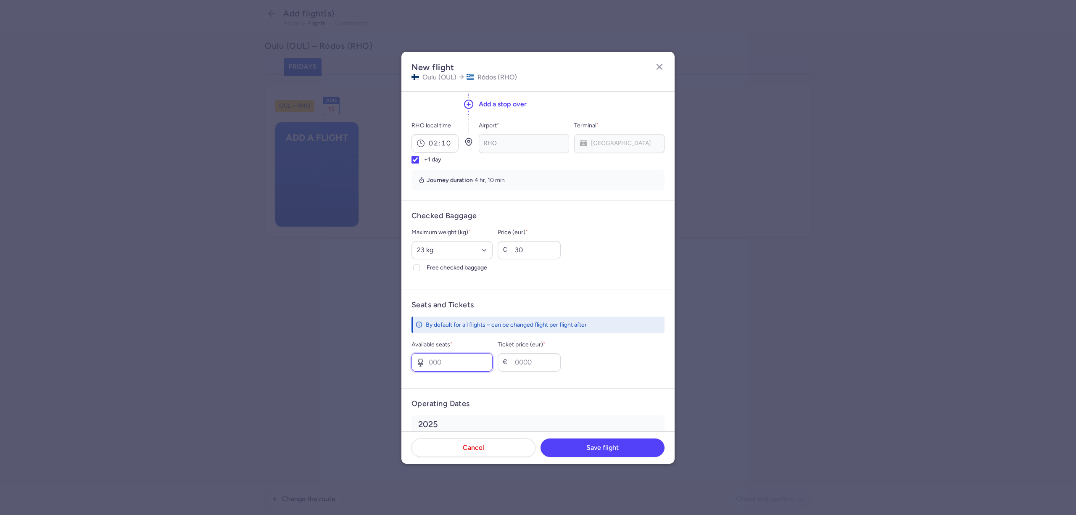
click at [478, 368] on input "Available seats *" at bounding box center [452, 362] width 81 height 18
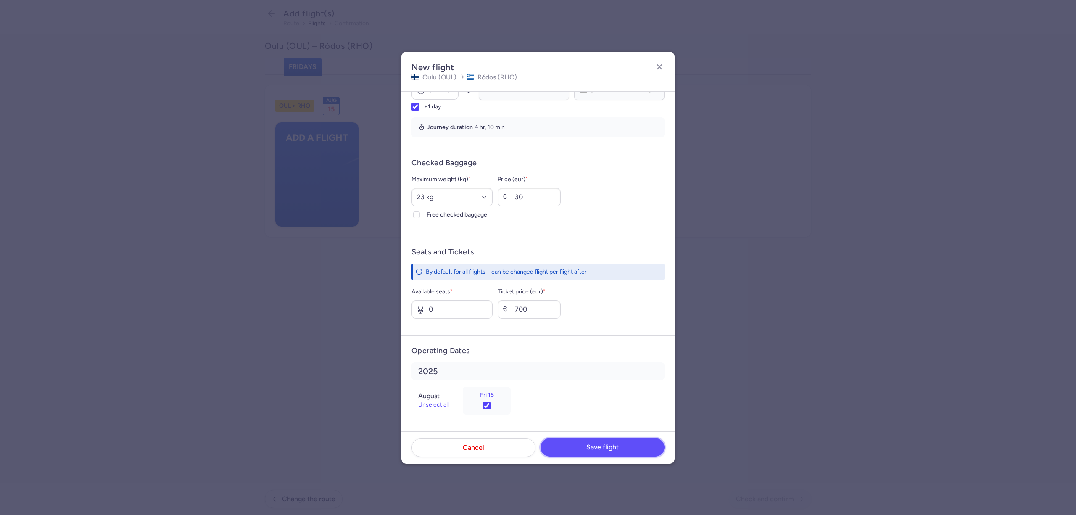
click at [590, 444] on span "Save flight" at bounding box center [602, 447] width 32 height 8
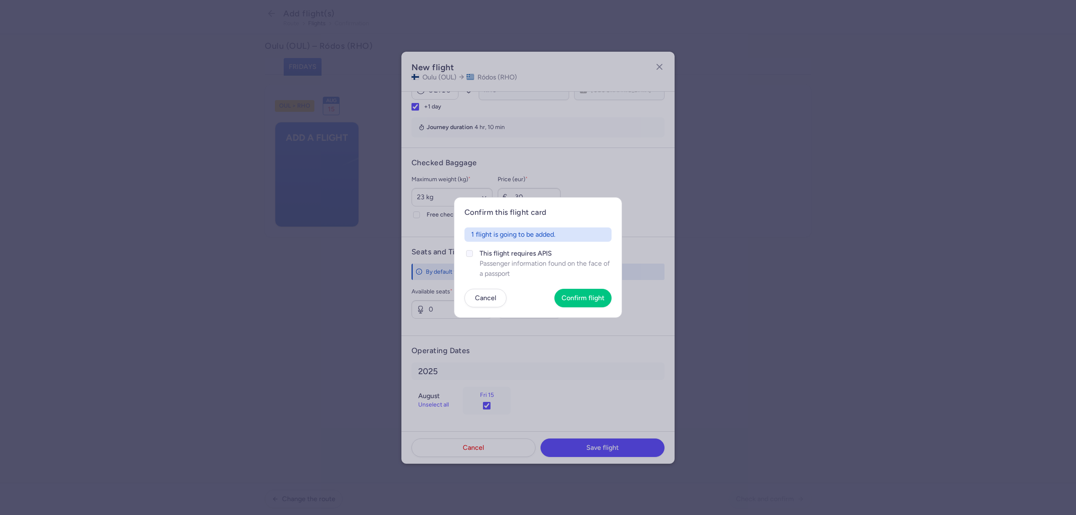
click at [478, 250] on label "This flight requires APIS Passenger information found on the face of a passport" at bounding box center [537, 263] width 147 height 30
click at [473, 250] on input "This flight requires APIS Passenger information found on the face of a passport" at bounding box center [469, 253] width 7 height 7
click at [572, 291] on button "Confirm flight" at bounding box center [582, 297] width 57 height 18
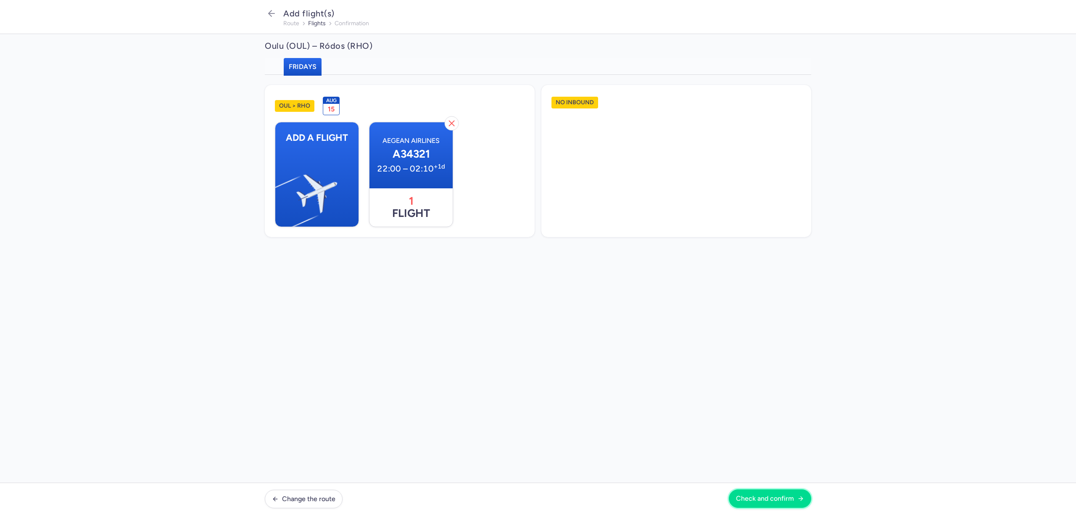
click at [750, 496] on span "Check and confirm" at bounding box center [765, 499] width 58 height 8
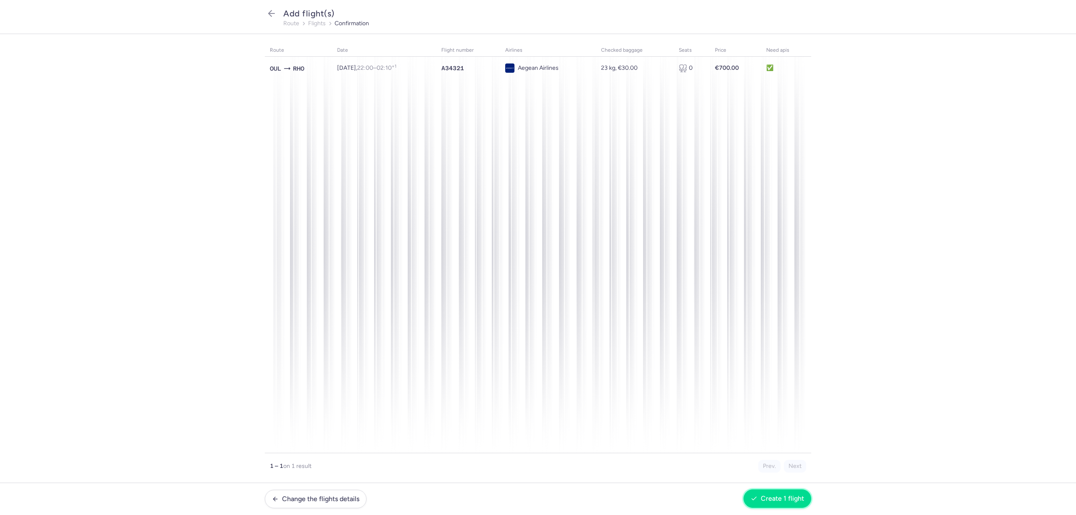
click at [772, 504] on button "Create 1 flight" at bounding box center [778, 498] width 68 height 18
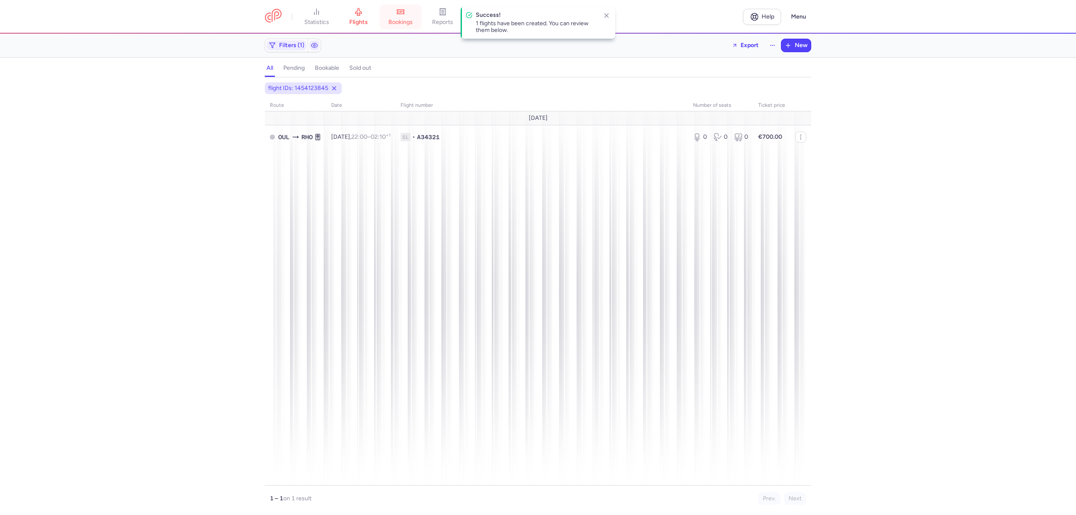
click at [396, 22] on span "bookings" at bounding box center [400, 22] width 24 height 8
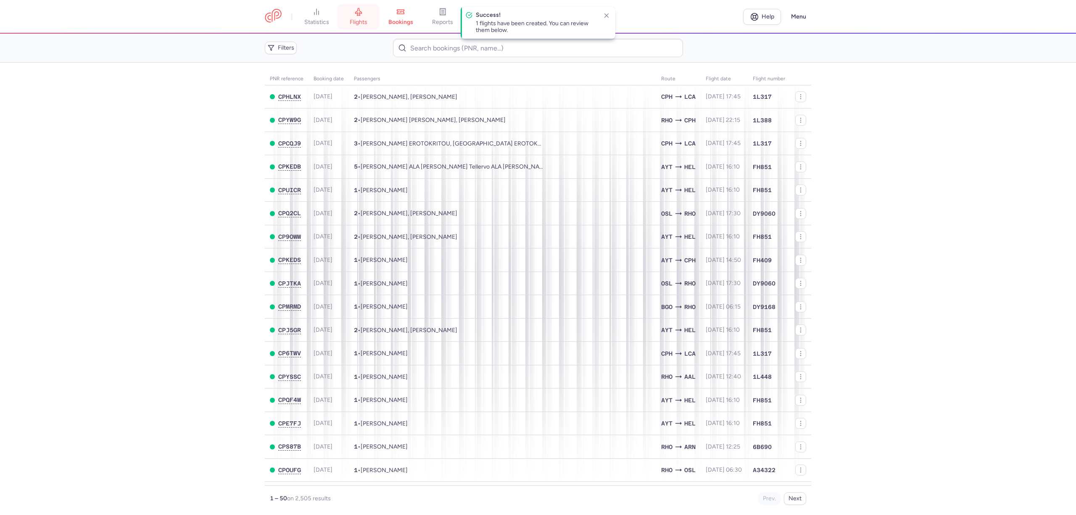
click at [357, 12] on icon at bounding box center [358, 12] width 8 height 8
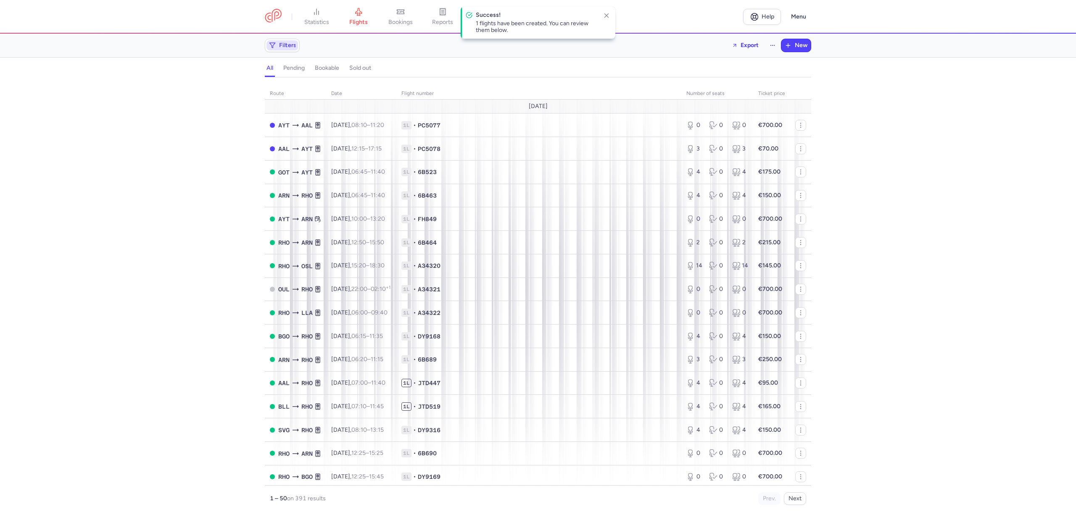
click at [290, 46] on span "Filters" at bounding box center [287, 45] width 17 height 7
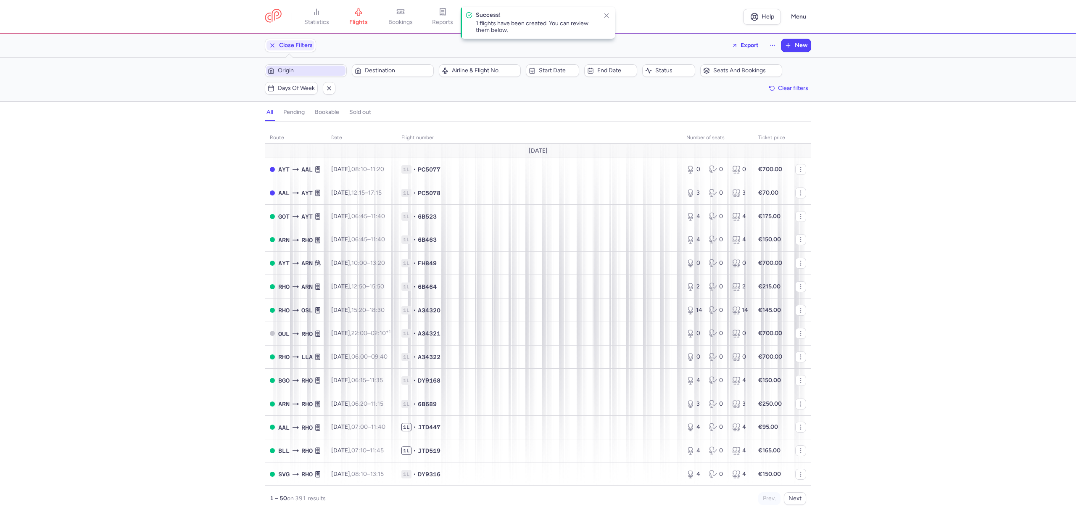
click at [291, 68] on span "Origin" at bounding box center [311, 70] width 66 height 7
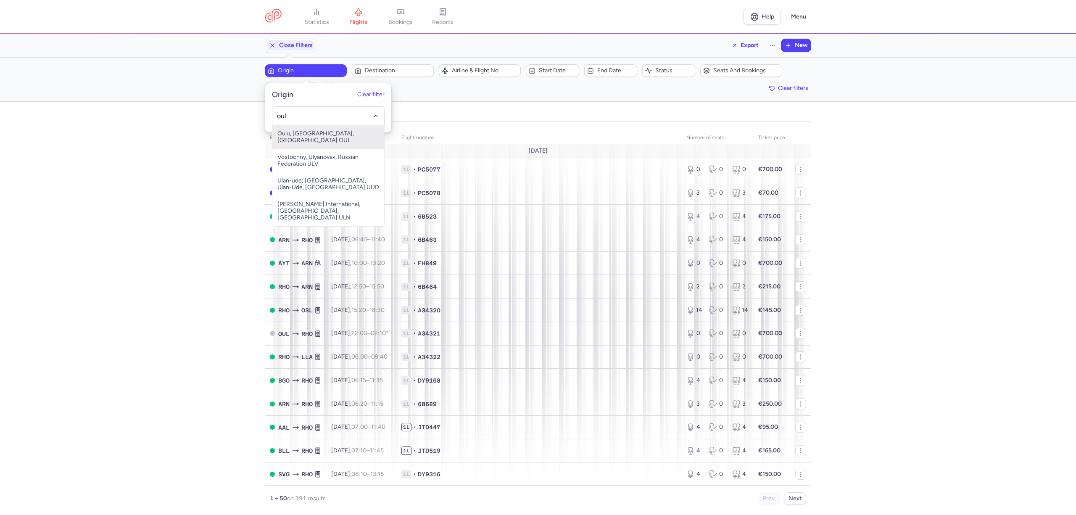
click at [287, 133] on span "Oulu, [GEOGRAPHIC_DATA], [GEOGRAPHIC_DATA] OUL" at bounding box center [328, 137] width 112 height 24
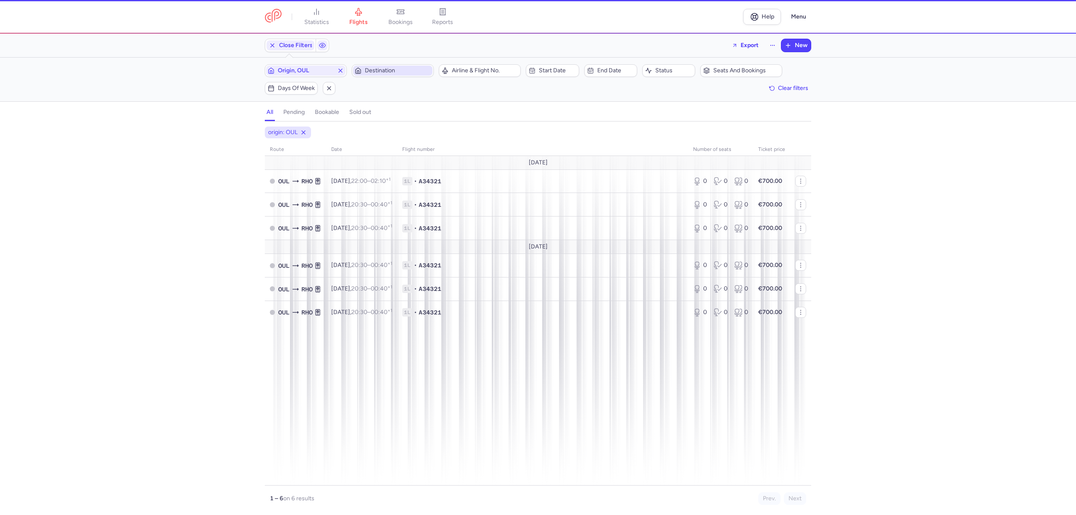
click at [390, 73] on span "Destination" at bounding box center [398, 70] width 66 height 7
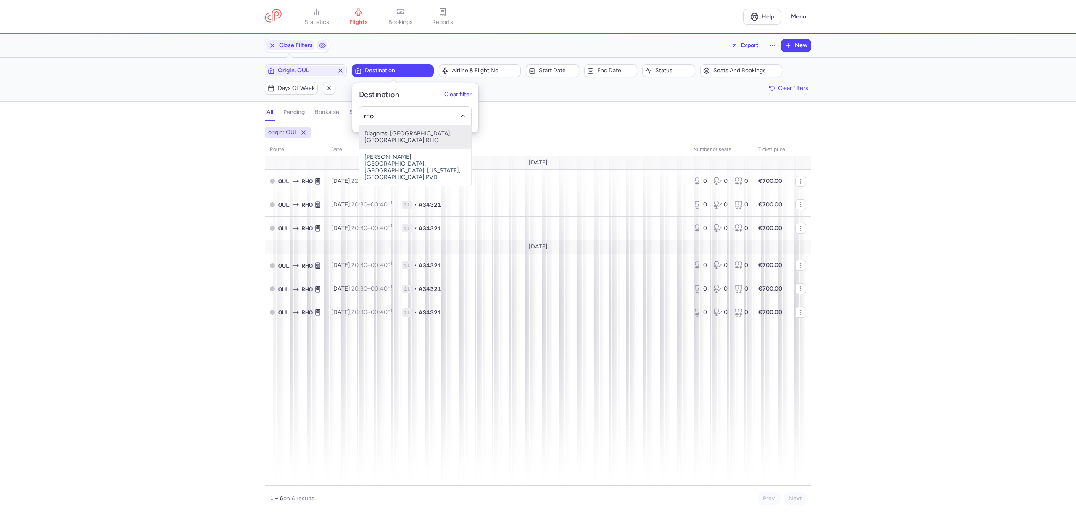
click at [391, 135] on span "Diagoras, [GEOGRAPHIC_DATA], [GEOGRAPHIC_DATA] RHO" at bounding box center [415, 137] width 112 height 24
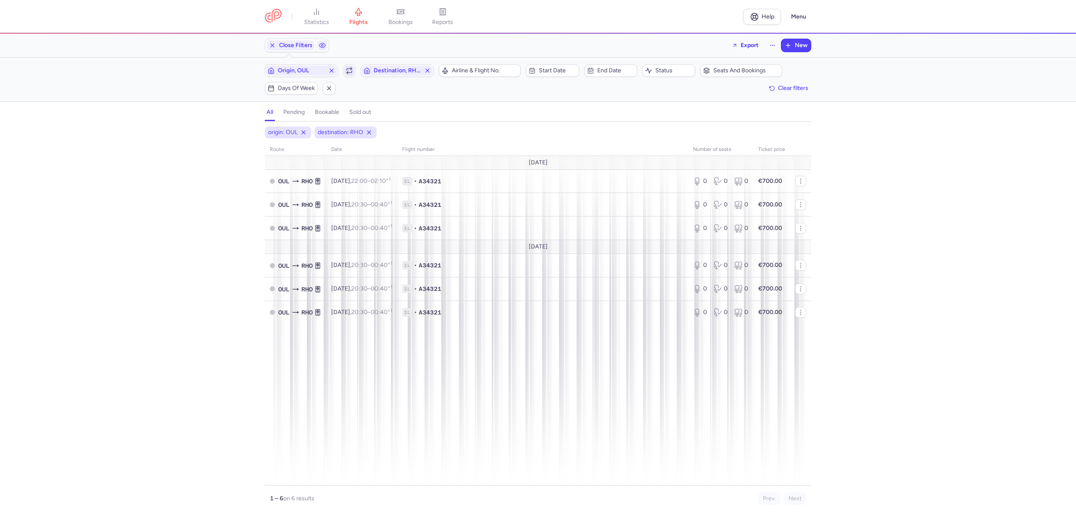
click at [351, 70] on polyline "button" at bounding box center [351, 69] width 1 height 2
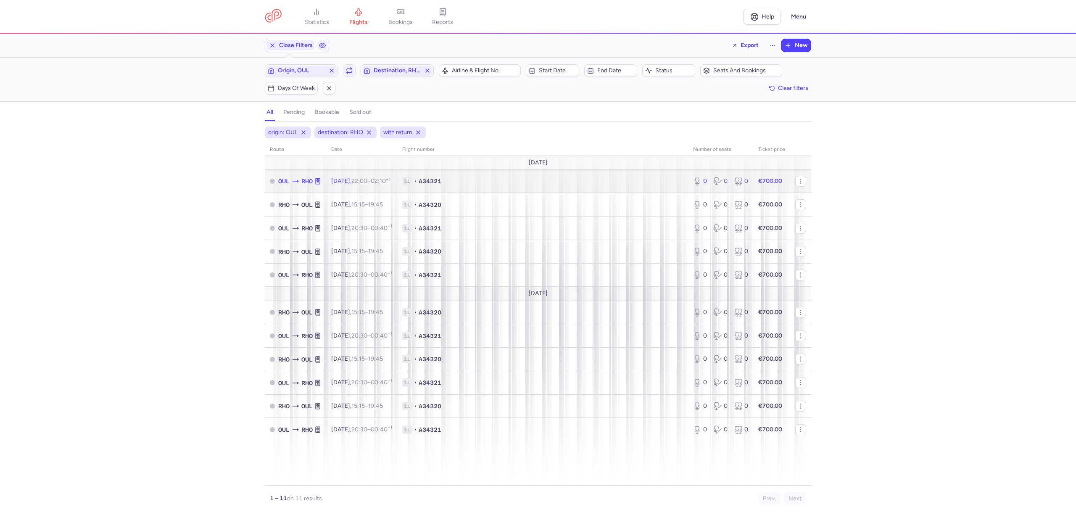
click at [513, 190] on td "1L • A34321" at bounding box center [542, 181] width 291 height 24
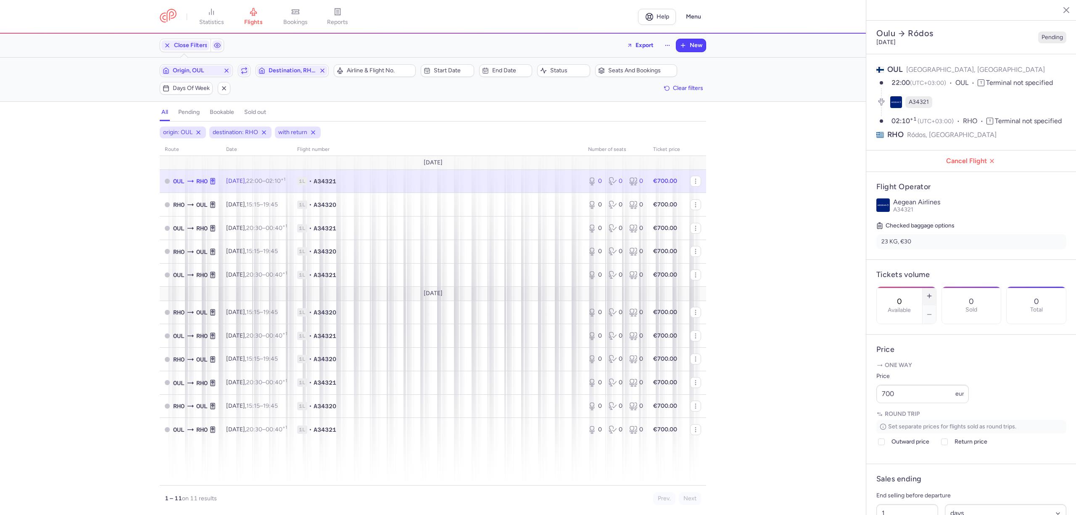
click at [936, 287] on button "button" at bounding box center [929, 296] width 13 height 18
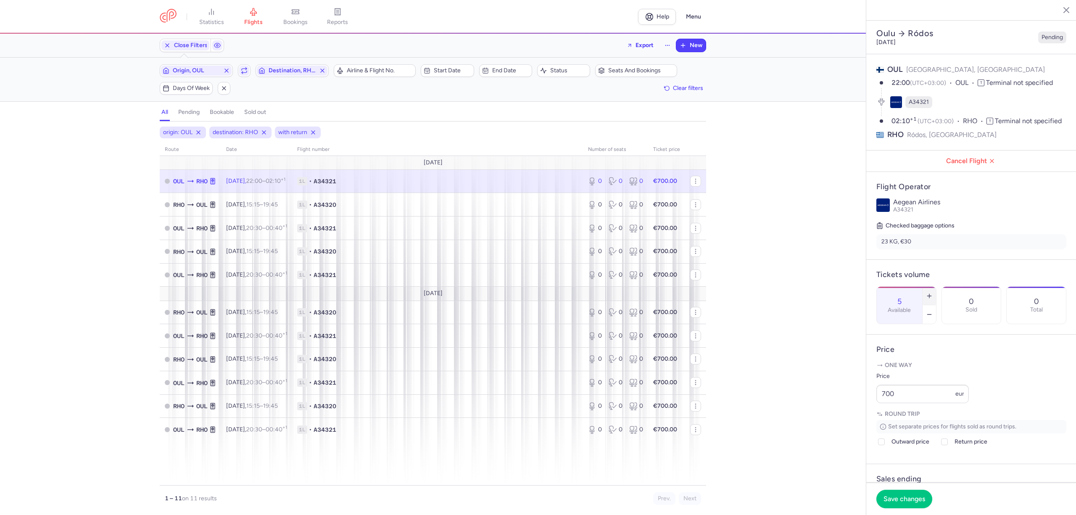
click at [936, 287] on button "button" at bounding box center [929, 296] width 13 height 18
drag, startPoint x: 855, startPoint y: 429, endPoint x: 813, endPoint y: 437, distance: 42.9
click at [814, 436] on div "statistics flights bookings reports Help Menu Close Filters Export New Filters …" at bounding box center [538, 257] width 1076 height 515
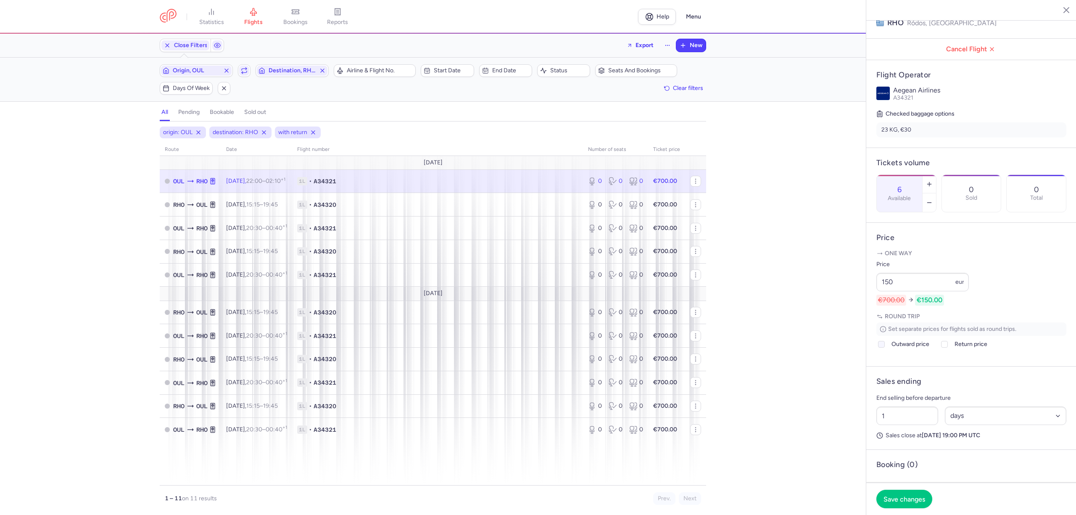
click at [905, 349] on span "Outward price" at bounding box center [911, 344] width 38 height 10
click at [885, 348] on input "Outward price" at bounding box center [881, 344] width 7 height 7
click at [956, 349] on span "Return price" at bounding box center [971, 344] width 33 height 10
click at [948, 348] on input "Return price" at bounding box center [944, 344] width 7 height 7
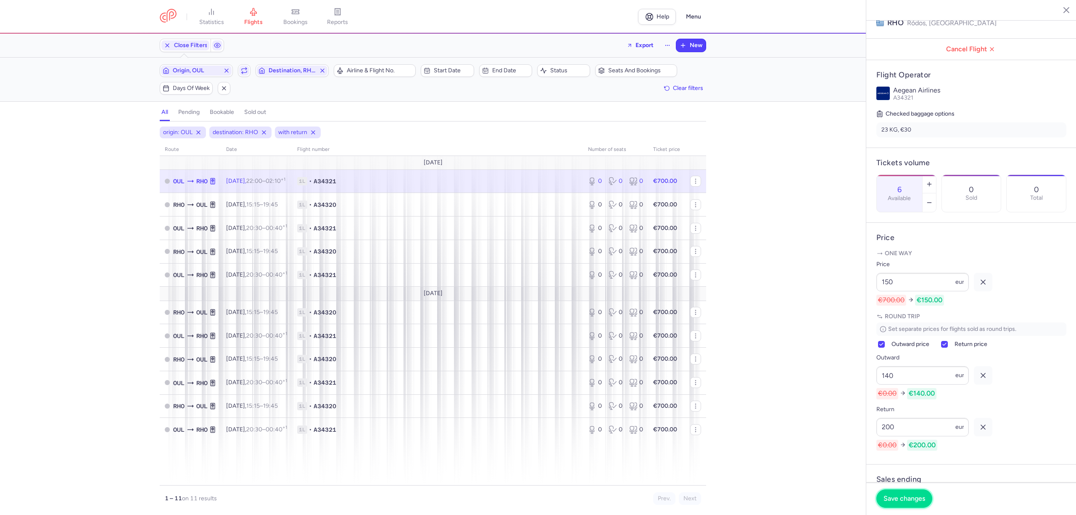
click at [914, 498] on span "Save changes" at bounding box center [905, 499] width 42 height 8
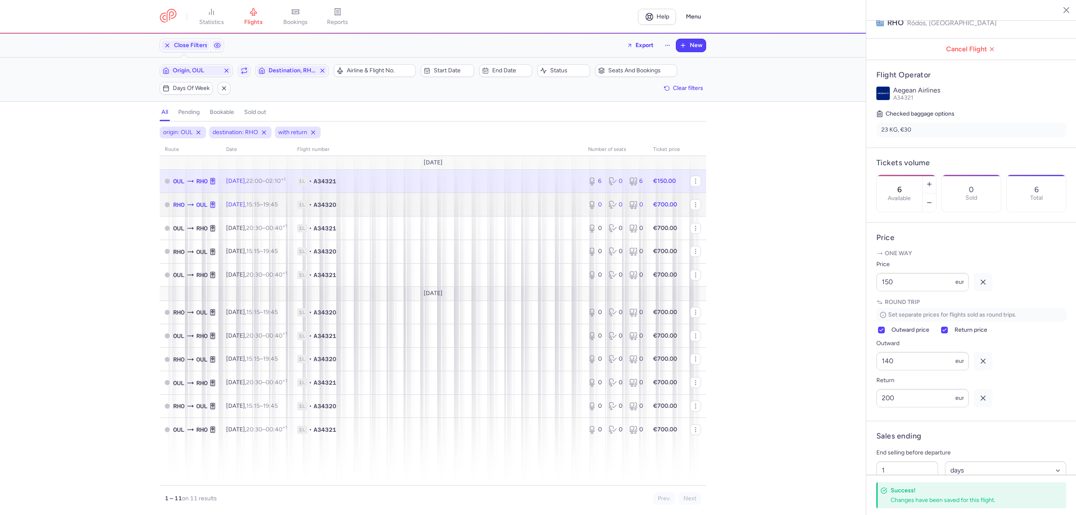
click at [409, 214] on td "1L • A34320" at bounding box center [437, 205] width 291 height 24
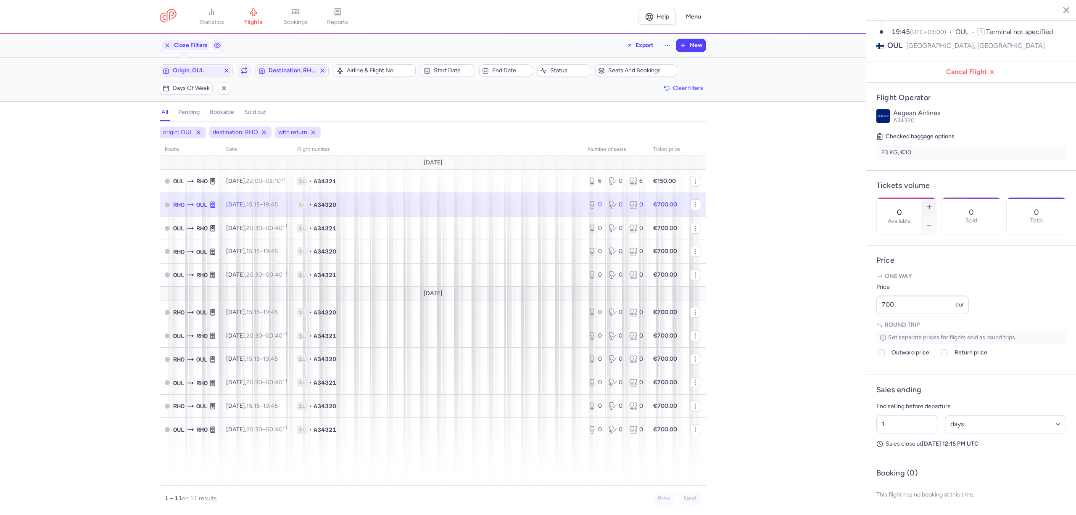
click at [933, 203] on icon "button" at bounding box center [929, 206] width 7 height 7
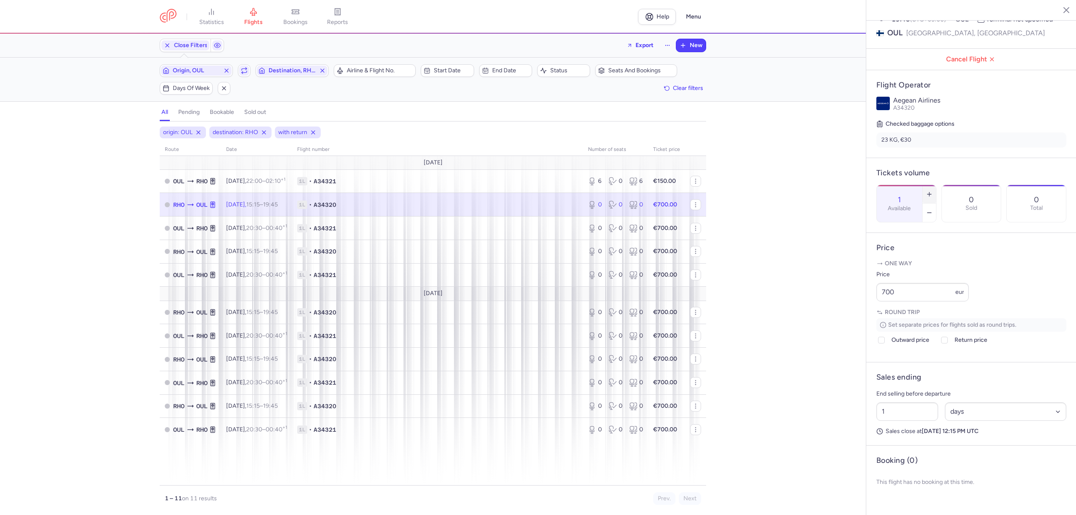
click at [933, 191] on icon "button" at bounding box center [929, 194] width 7 height 7
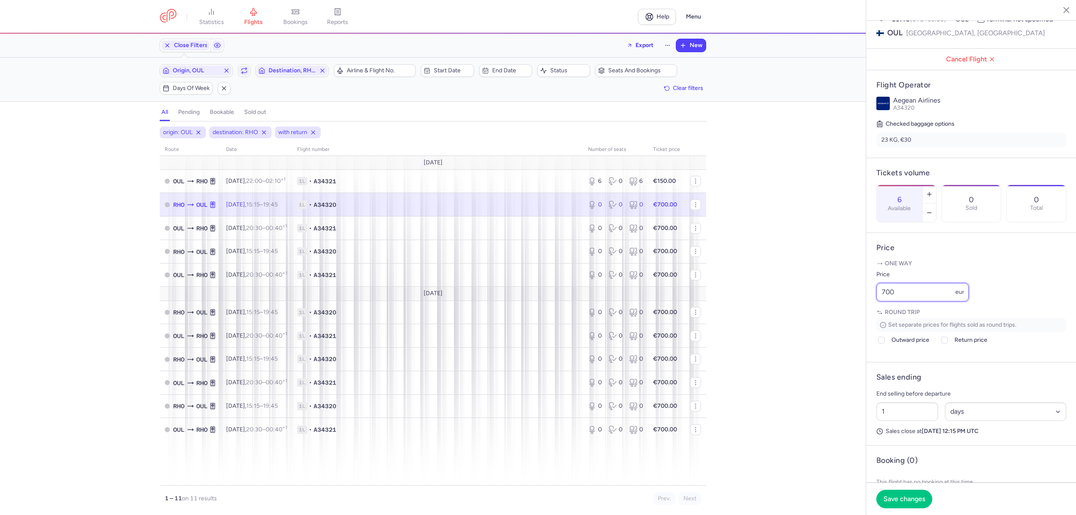
click at [852, 327] on div "statistics flights bookings reports Help Menu Close Filters Export New Filters …" at bounding box center [538, 257] width 1076 height 515
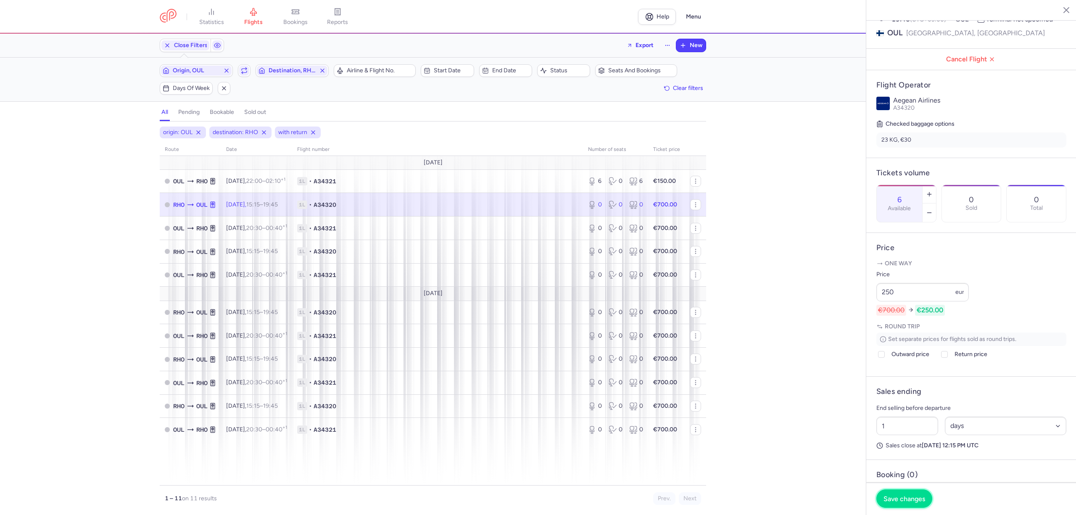
click at [907, 494] on button "Save changes" at bounding box center [904, 498] width 56 height 18
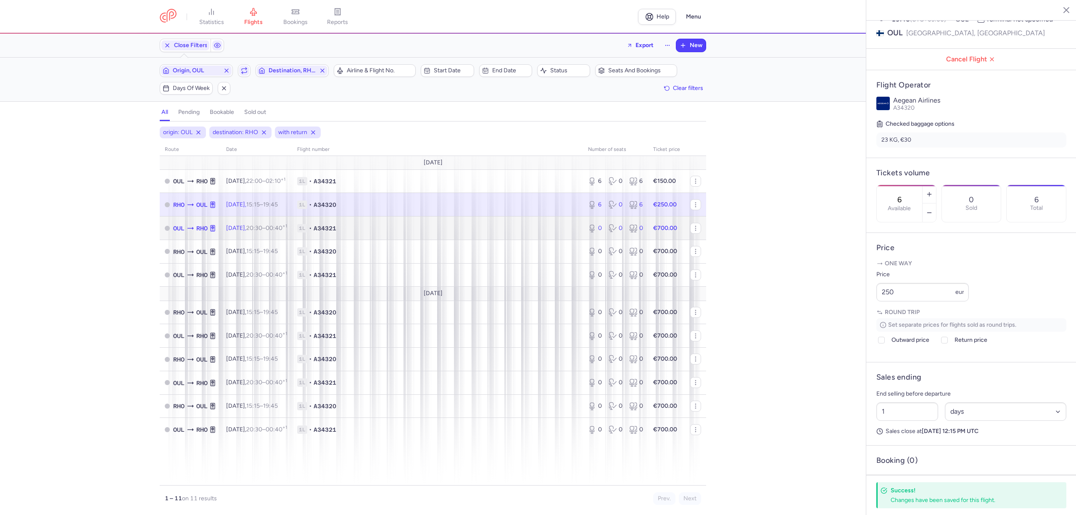
click at [408, 230] on span "1L • A34321" at bounding box center [437, 228] width 281 height 8
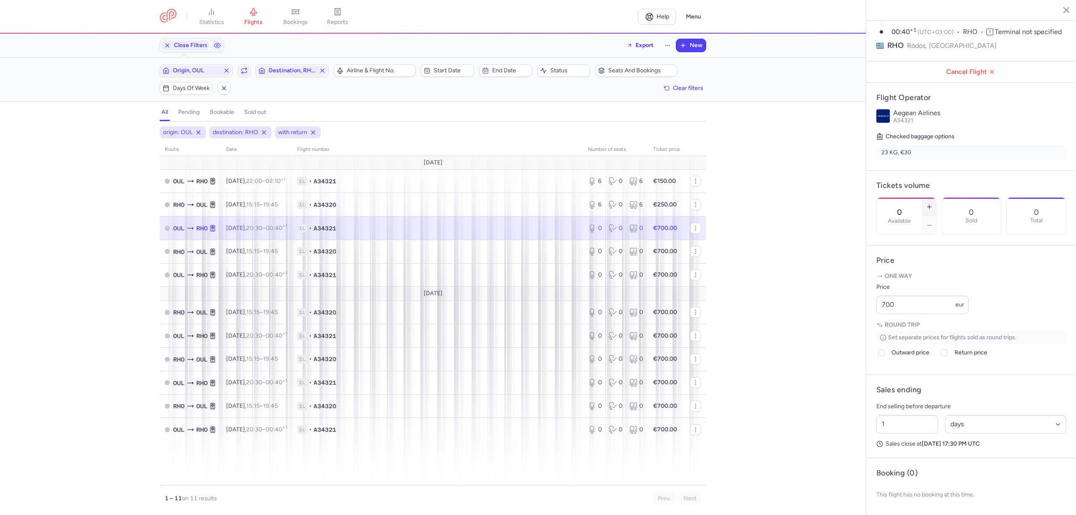
click at [933, 203] on icon "button" at bounding box center [929, 206] width 7 height 7
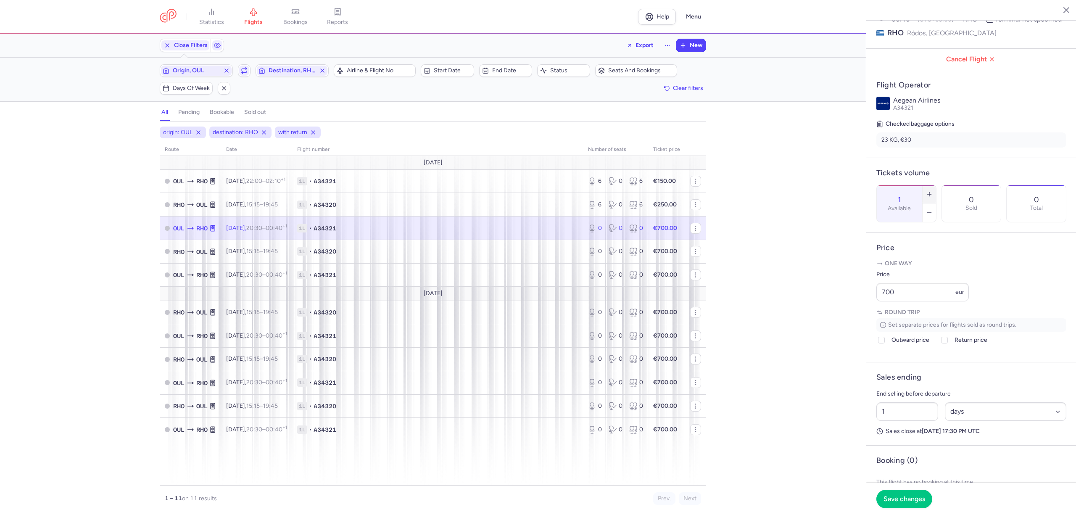
click at [933, 191] on icon "button" at bounding box center [929, 194] width 7 height 7
drag, startPoint x: 908, startPoint y: 318, endPoint x: 837, endPoint y: 325, distance: 70.9
click at [837, 325] on div "statistics flights bookings reports Help Menu Close Filters Export New Filters …" at bounding box center [538, 257] width 1076 height 515
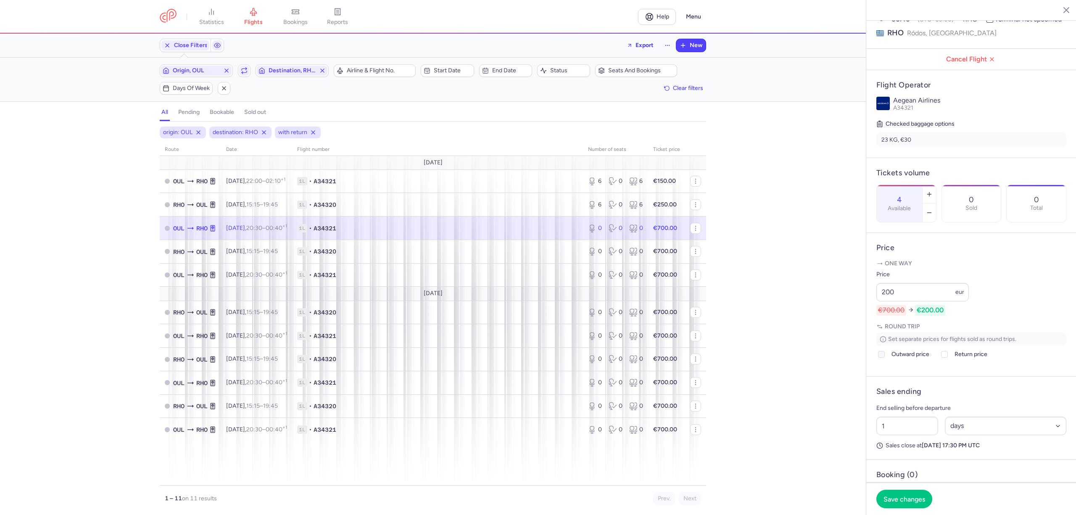
click at [895, 359] on span "Outward price" at bounding box center [911, 354] width 38 height 10
click at [885, 358] on input "Outward price" at bounding box center [881, 354] width 7 height 7
click at [947, 359] on div at bounding box center [945, 354] width 10 height 10
click at [947, 358] on input "Return price" at bounding box center [944, 354] width 7 height 7
click at [899, 500] on span "Save changes" at bounding box center [905, 499] width 42 height 8
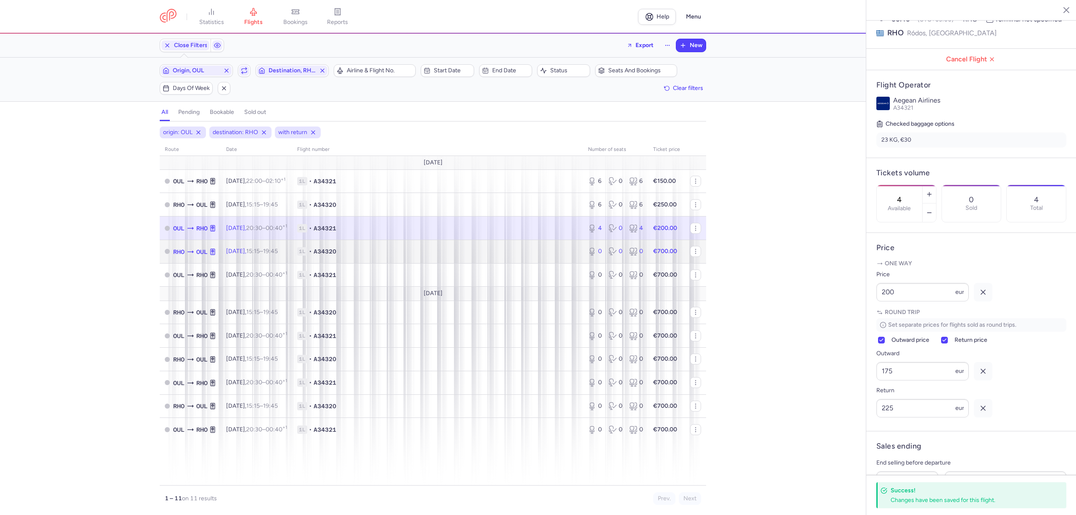
click at [396, 255] on span "1L • A34320" at bounding box center [437, 251] width 281 height 8
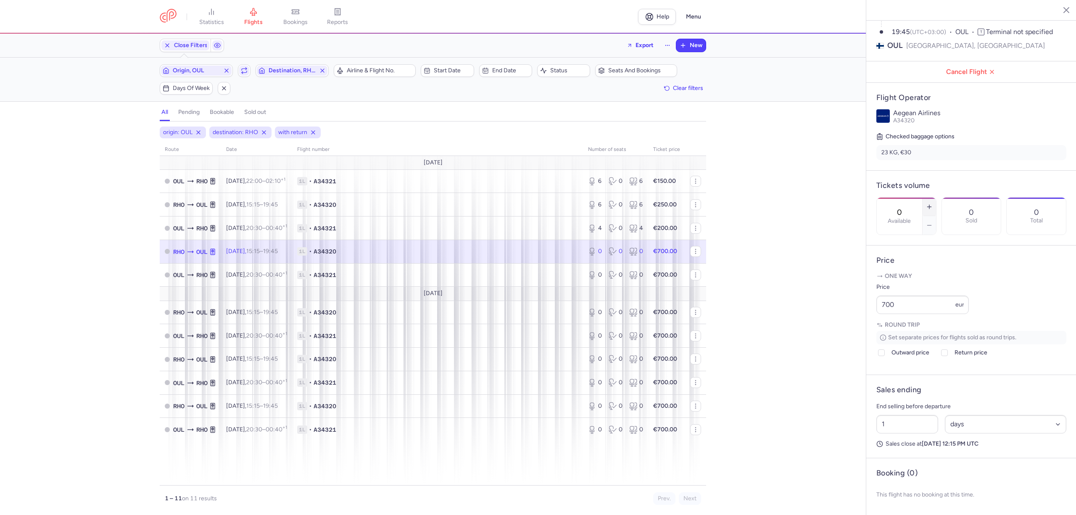
click at [936, 198] on button "button" at bounding box center [929, 207] width 13 height 18
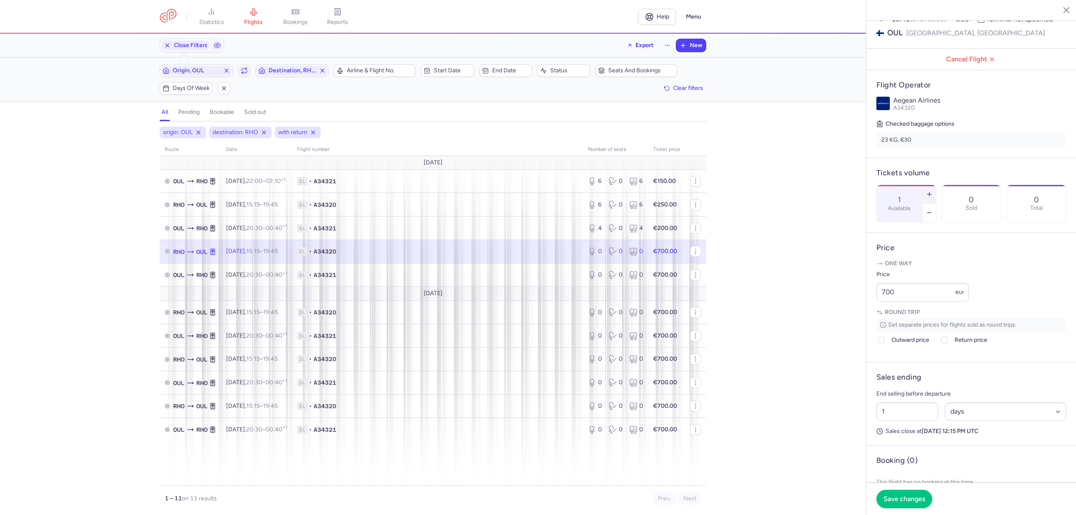
click at [936, 185] on button "button" at bounding box center [929, 194] width 13 height 18
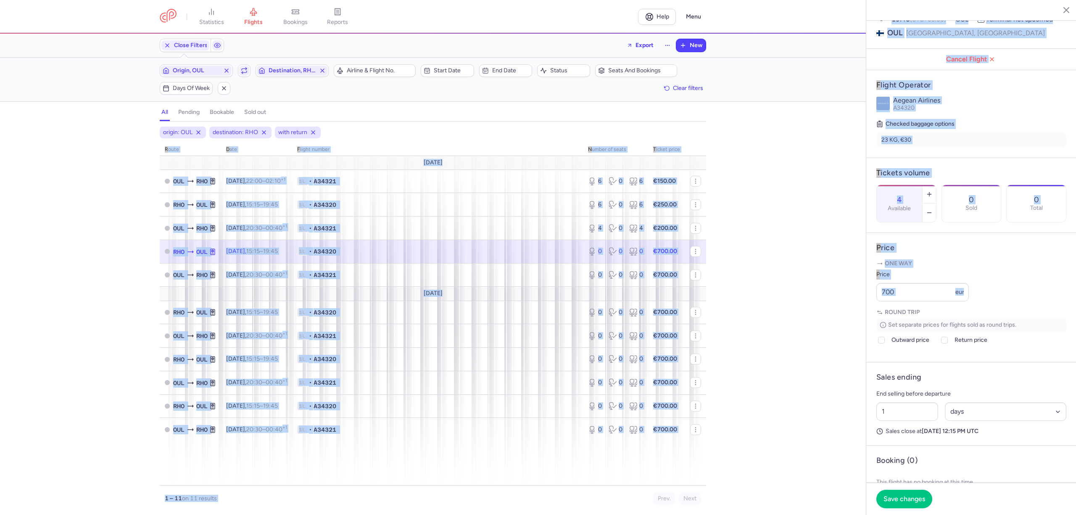
drag, startPoint x: 913, startPoint y: 325, endPoint x: 845, endPoint y: 330, distance: 69.1
click at [845, 330] on div "statistics flights bookings reports Help Menu Close Filters Export New Filters …" at bounding box center [538, 257] width 1076 height 515
click at [926, 301] on input "700" at bounding box center [922, 292] width 92 height 18
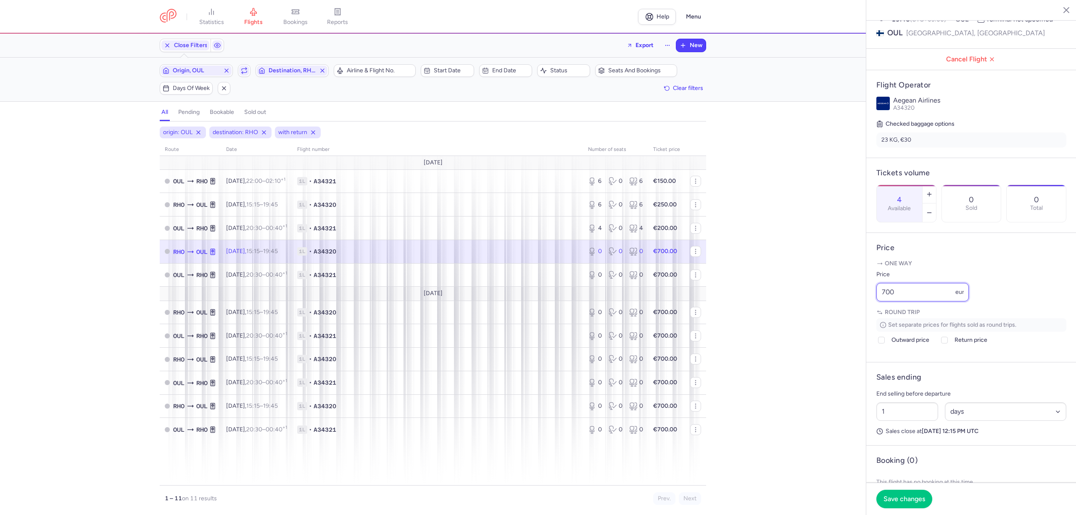
drag, startPoint x: 881, startPoint y: 314, endPoint x: 855, endPoint y: 313, distance: 26.1
click at [856, 314] on div "statistics flights bookings reports Help Menu Close Filters Export New Filters …" at bounding box center [538, 257] width 1076 height 515
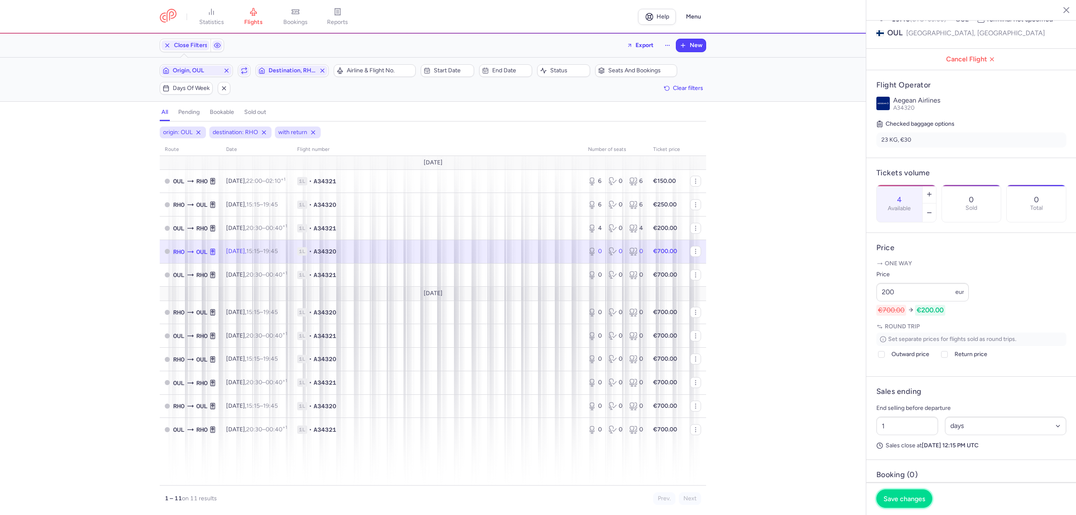
click at [904, 501] on span "Save changes" at bounding box center [905, 499] width 42 height 8
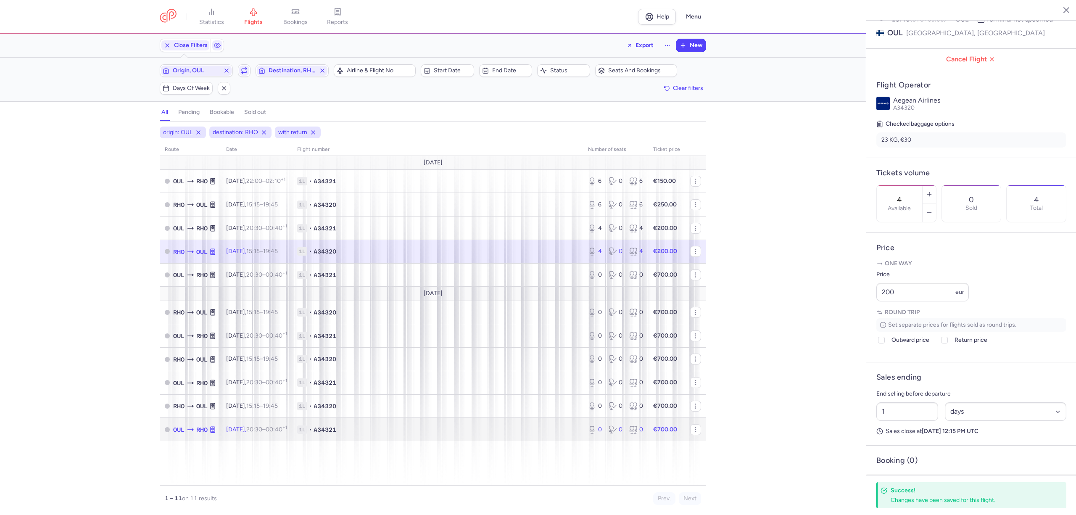
click at [363, 427] on span "1L • A34321" at bounding box center [437, 429] width 281 height 8
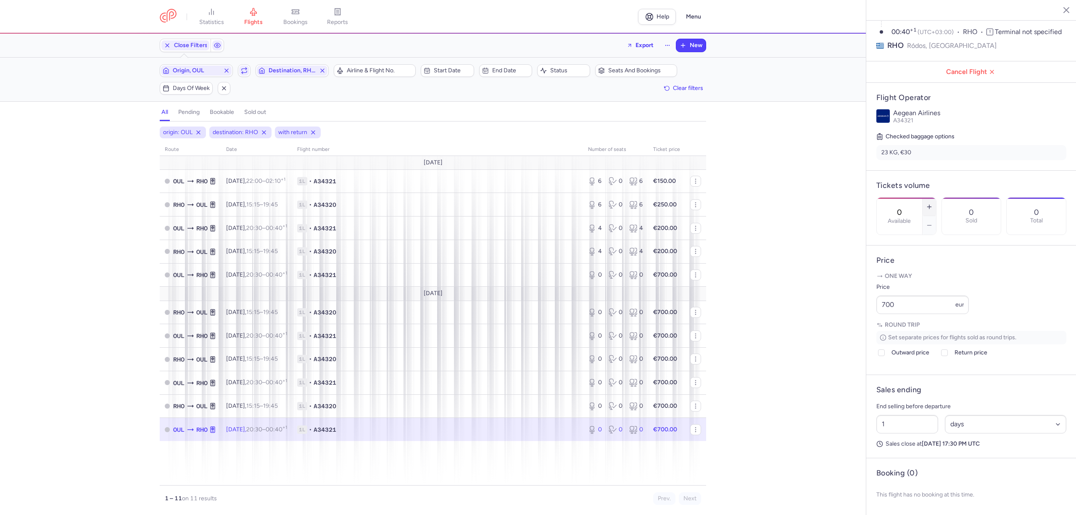
click at [936, 198] on button "button" at bounding box center [929, 207] width 13 height 18
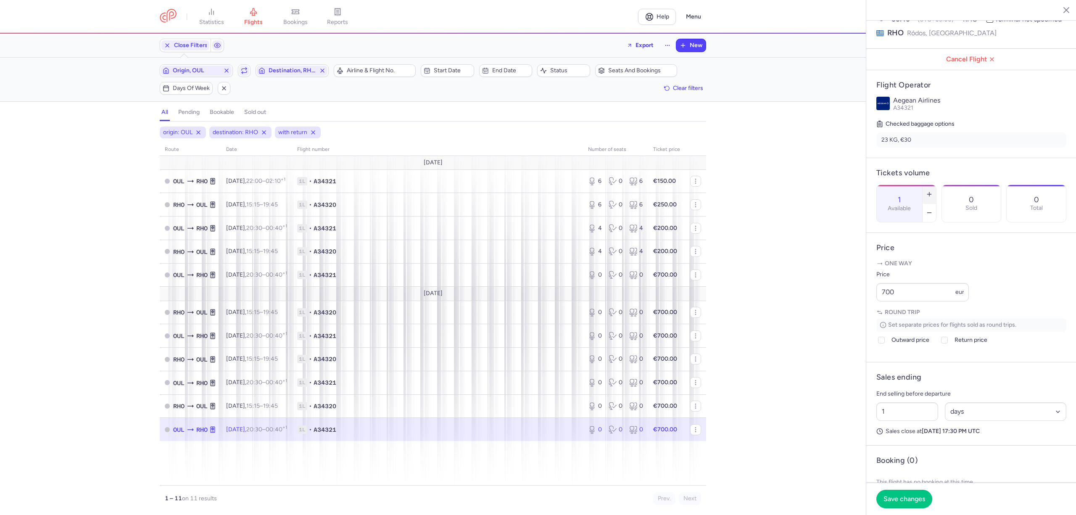
click at [936, 187] on button "button" at bounding box center [929, 194] width 13 height 18
click at [933, 209] on icon "button" at bounding box center [929, 212] width 7 height 7
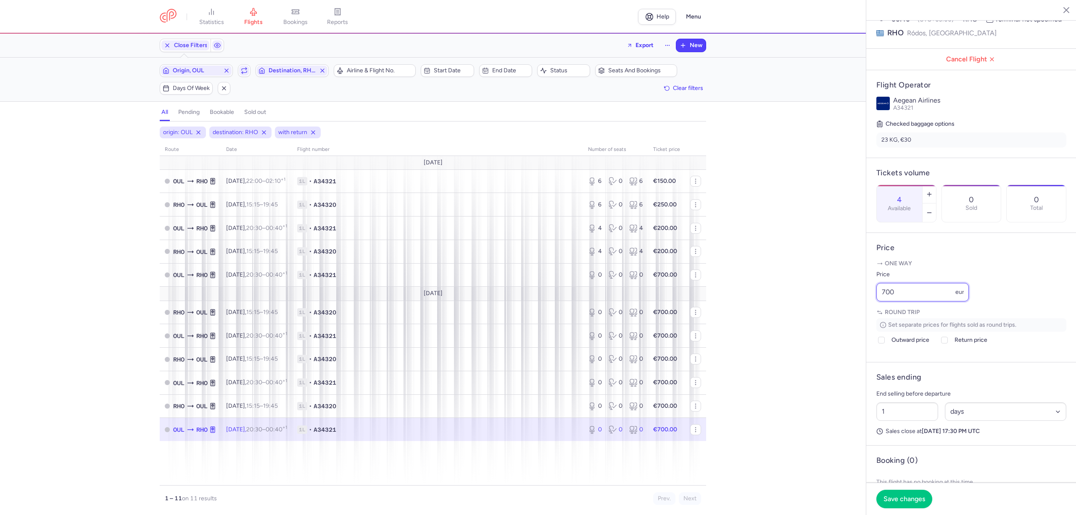
drag, startPoint x: 896, startPoint y: 324, endPoint x: 871, endPoint y: 321, distance: 24.9
click at [871, 321] on article "Price One way Price 700 eur Round trip Set separate prices for flights sold as …" at bounding box center [971, 297] width 210 height 129
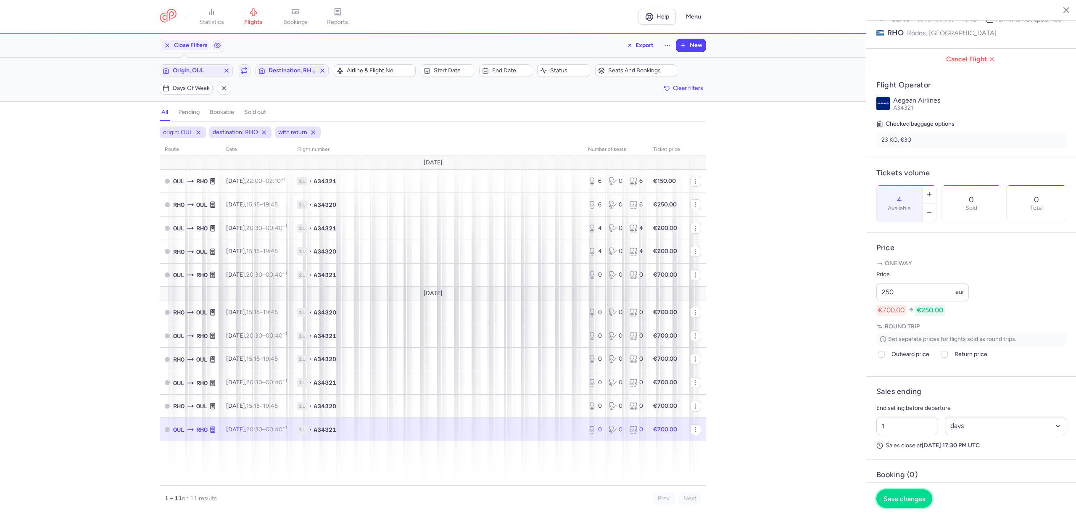
click at [902, 496] on span "Save changes" at bounding box center [905, 499] width 42 height 8
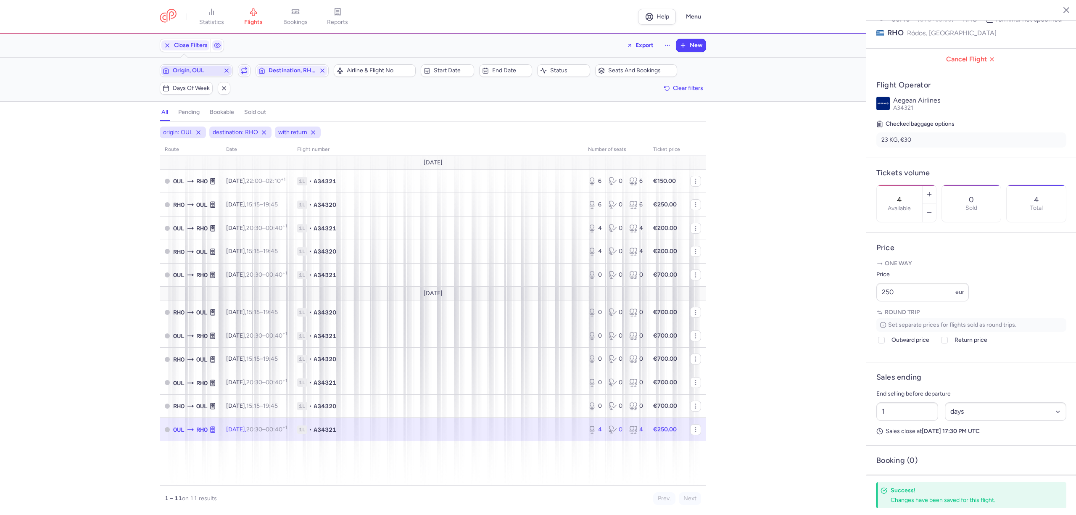
click at [206, 68] on span "Origin, OUL" at bounding box center [196, 70] width 47 height 7
click at [213, 129] on span "Vaasa, [GEOGRAPHIC_DATA], [GEOGRAPHIC_DATA] VAA" at bounding box center [223, 137] width 112 height 24
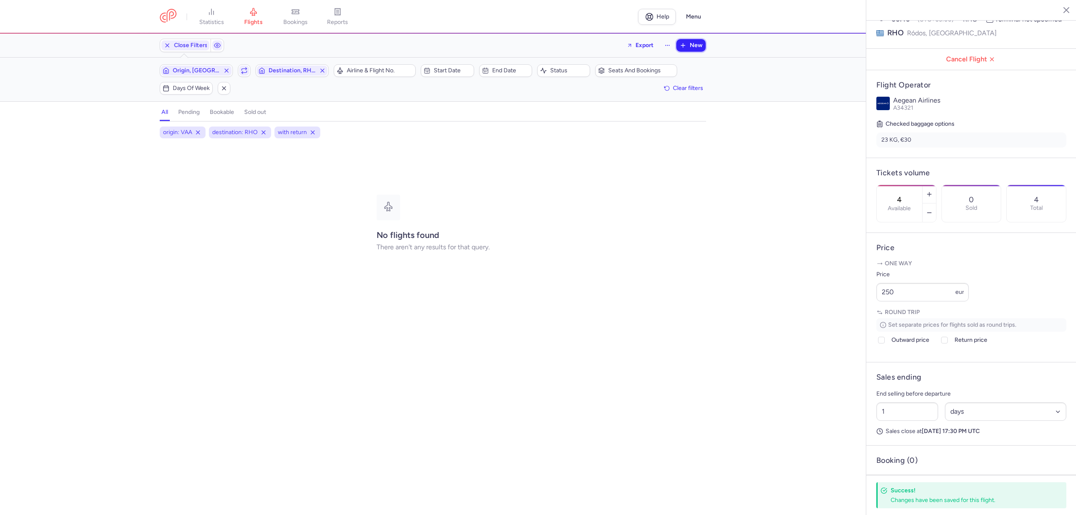
click at [696, 43] on span "New" at bounding box center [696, 45] width 13 height 7
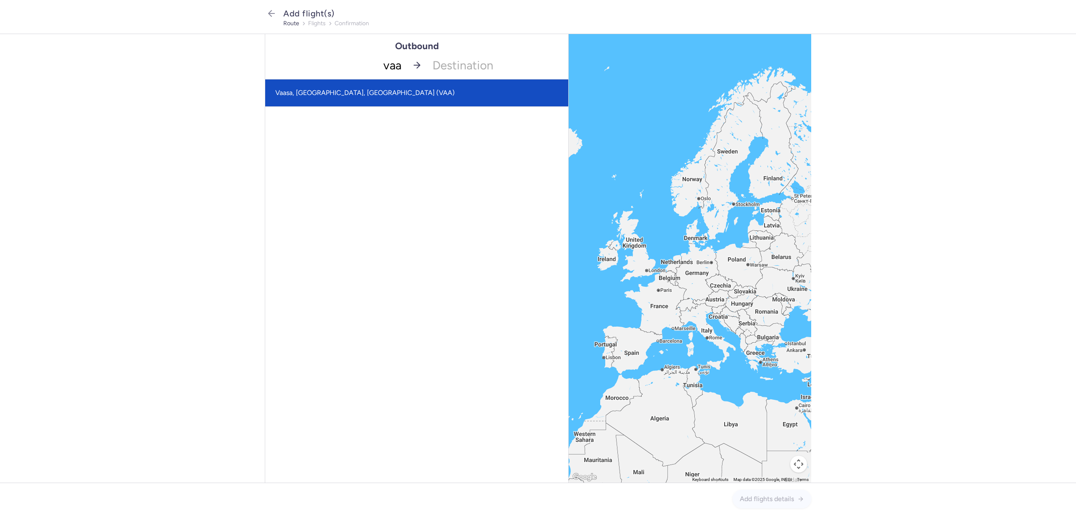
click at [332, 87] on span "Vaasa, [GEOGRAPHIC_DATA], [GEOGRAPHIC_DATA] (VAA)" at bounding box center [416, 92] width 303 height 27
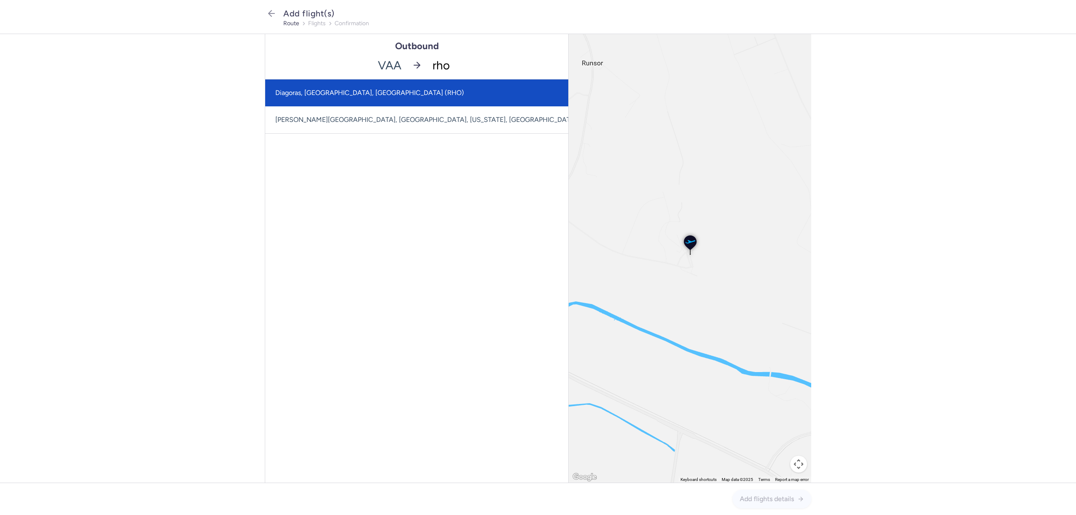
click at [350, 96] on span "Diagoras, [GEOGRAPHIC_DATA], [GEOGRAPHIC_DATA] (RHO)" at bounding box center [369, 93] width 189 height 8
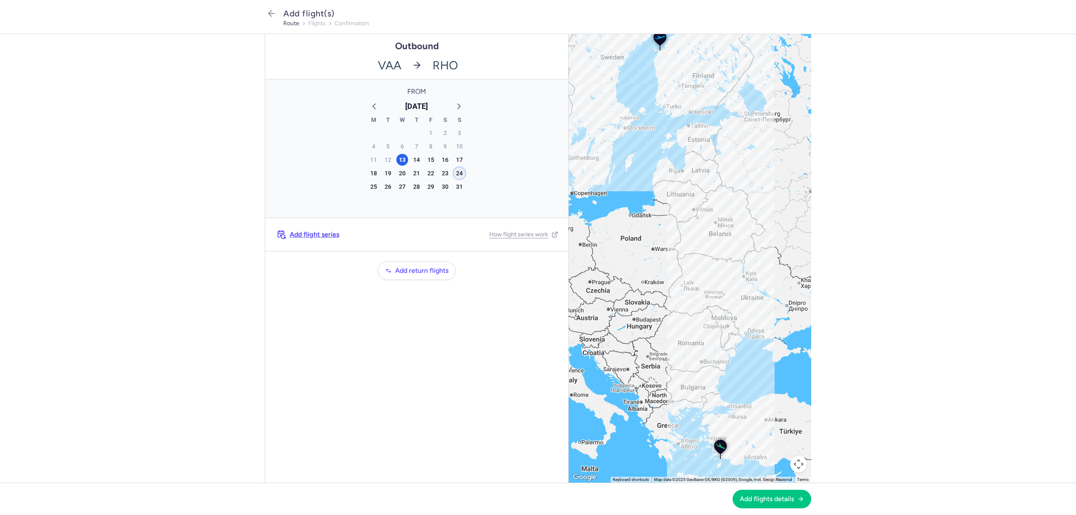
click at [460, 173] on div "24" at bounding box center [460, 173] width 12 height 12
click at [325, 235] on span "Add flight series" at bounding box center [315, 235] width 50 height 8
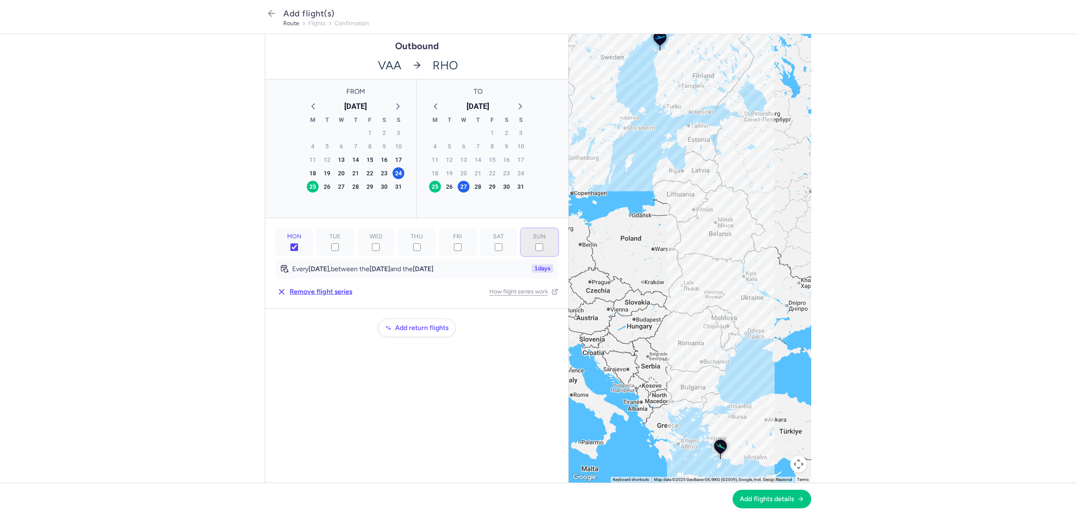
click at [538, 249] on input "SUN" at bounding box center [540, 247] width 8 height 8
click at [298, 251] on label "MON" at bounding box center [293, 242] width 37 height 28
click at [298, 251] on input "MON" at bounding box center [294, 247] width 8 height 8
click at [520, 108] on polyline "button" at bounding box center [520, 106] width 3 height 5
click at [520, 160] on div "21" at bounding box center [521, 160] width 12 height 12
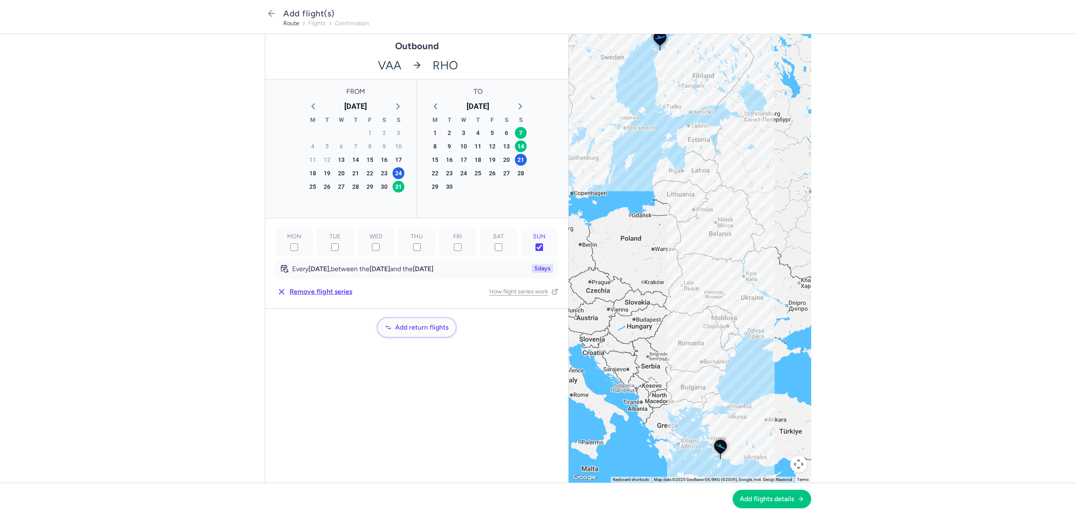
click at [425, 331] on button "Add return flights" at bounding box center [417, 327] width 78 height 18
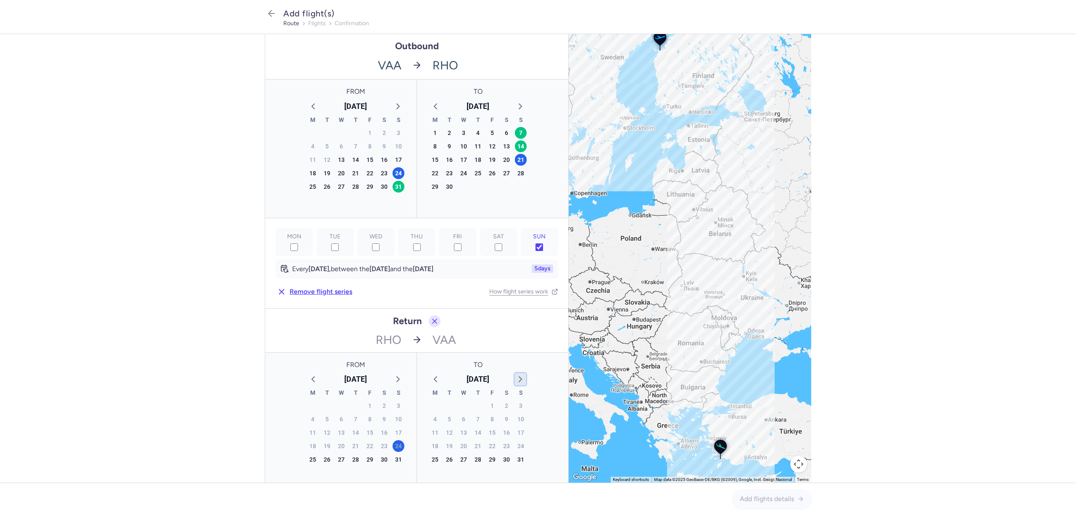
click at [515, 377] on icon "button" at bounding box center [520, 379] width 10 height 10
click at [515, 446] on div "28" at bounding box center [521, 446] width 12 height 12
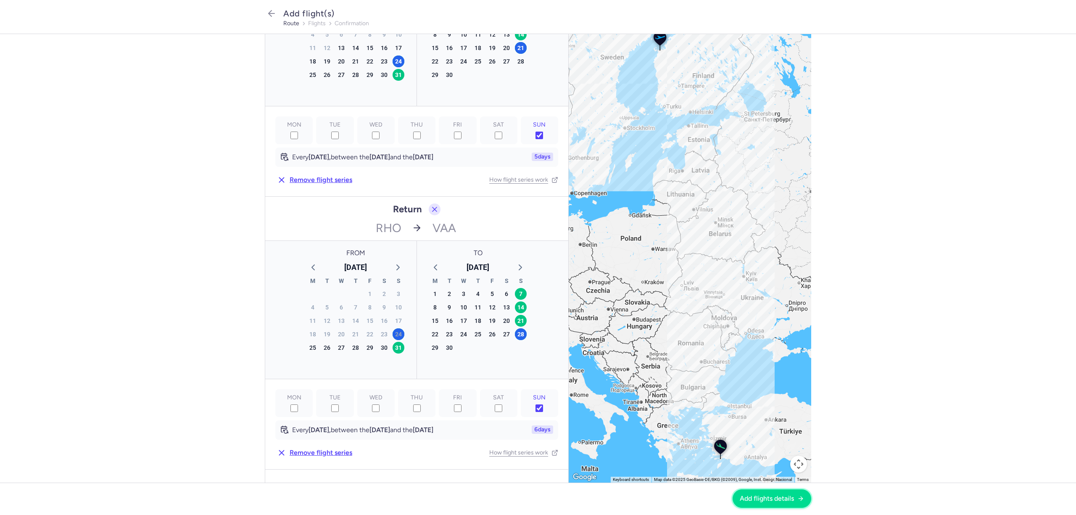
click at [757, 498] on span "Add flights details" at bounding box center [767, 499] width 54 height 8
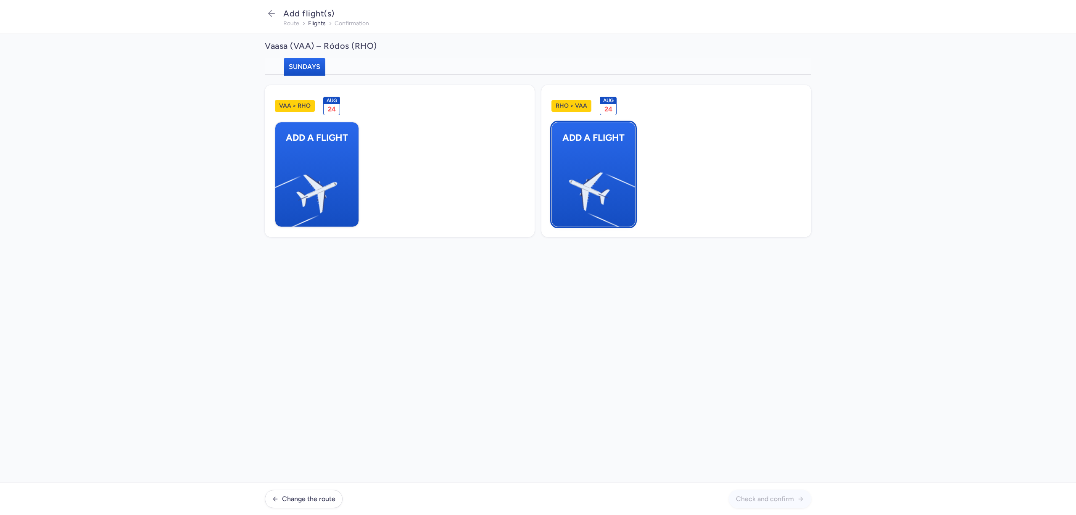
click at [601, 203] on img "button" at bounding box center [631, 188] width 142 height 130
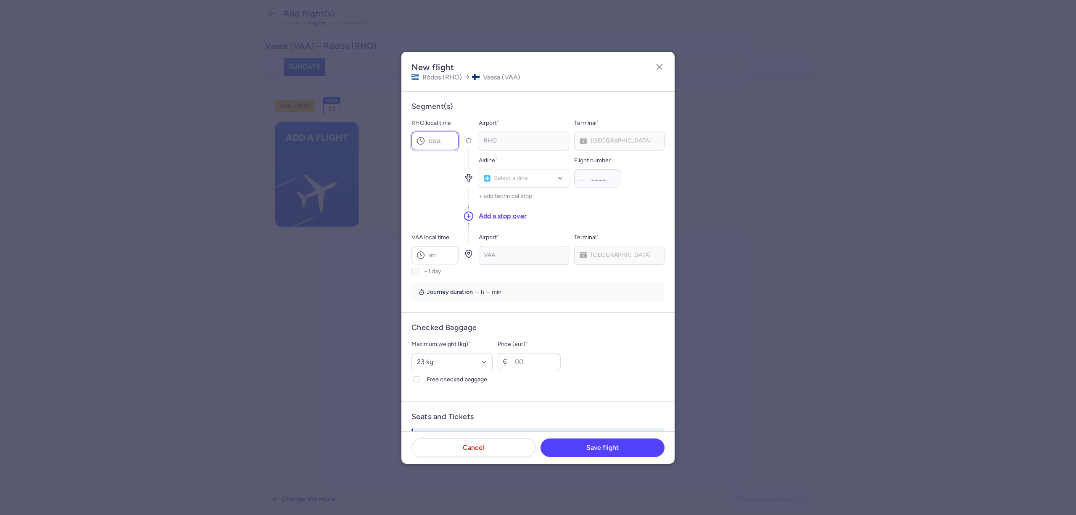
click at [450, 143] on input "RHO local time" at bounding box center [435, 141] width 47 height 18
click at [511, 195] on span "JetTime" at bounding box center [506, 197] width 21 height 7
click at [449, 261] on input "VAA local time" at bounding box center [435, 255] width 47 height 18
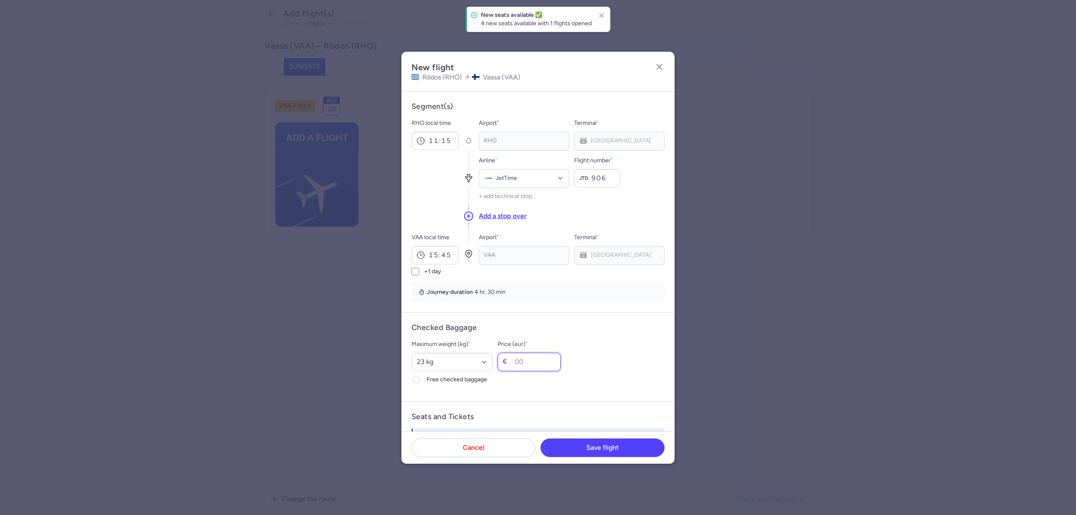
click at [537, 362] on input "Price (eur) *" at bounding box center [529, 362] width 63 height 18
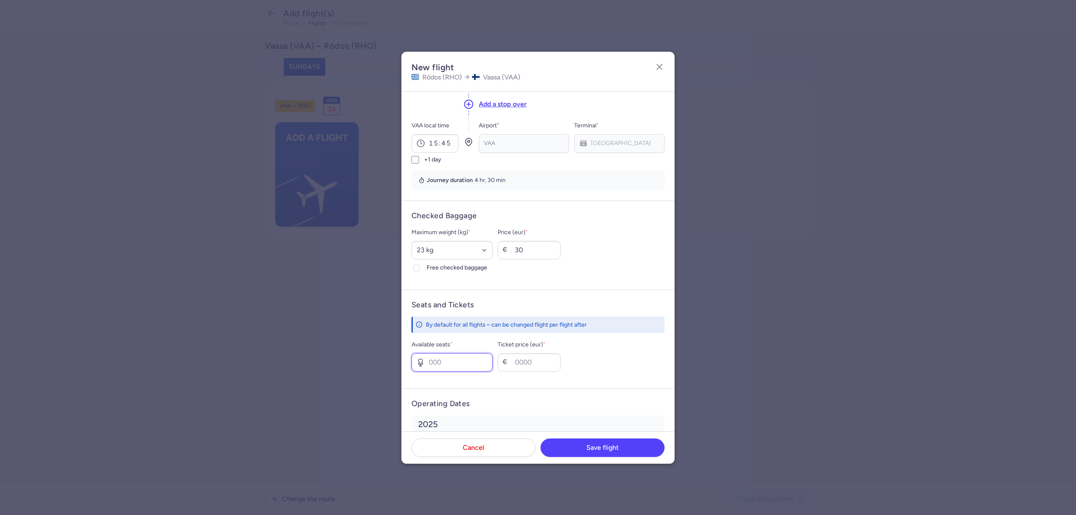
click at [462, 367] on input "Available seats *" at bounding box center [452, 362] width 81 height 18
click at [587, 448] on span "Save flight" at bounding box center [602, 447] width 32 height 8
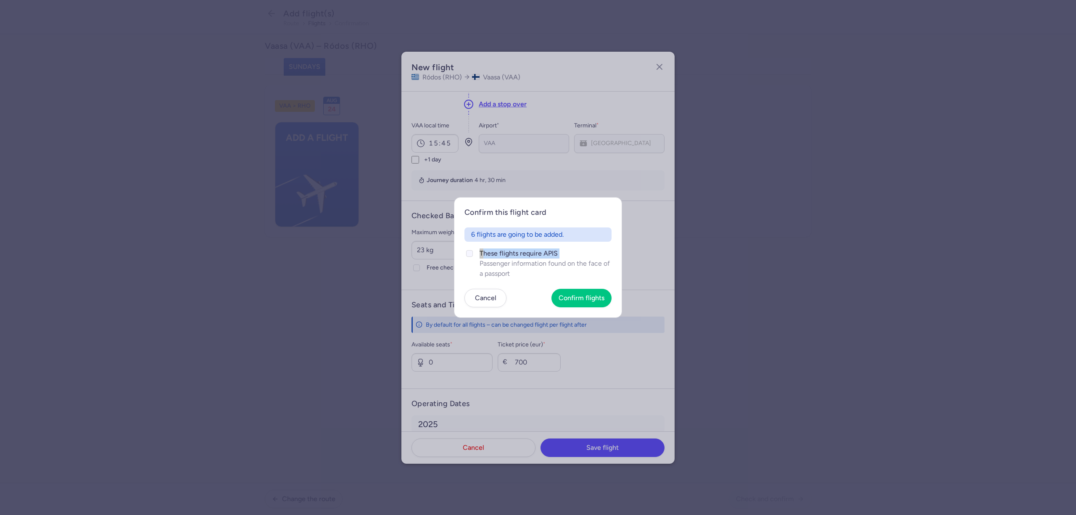
click at [475, 261] on label "These flights require APIS Passenger information found on the face of a passport" at bounding box center [537, 263] width 147 height 30
click at [592, 298] on span "Confirm flights" at bounding box center [582, 298] width 46 height 8
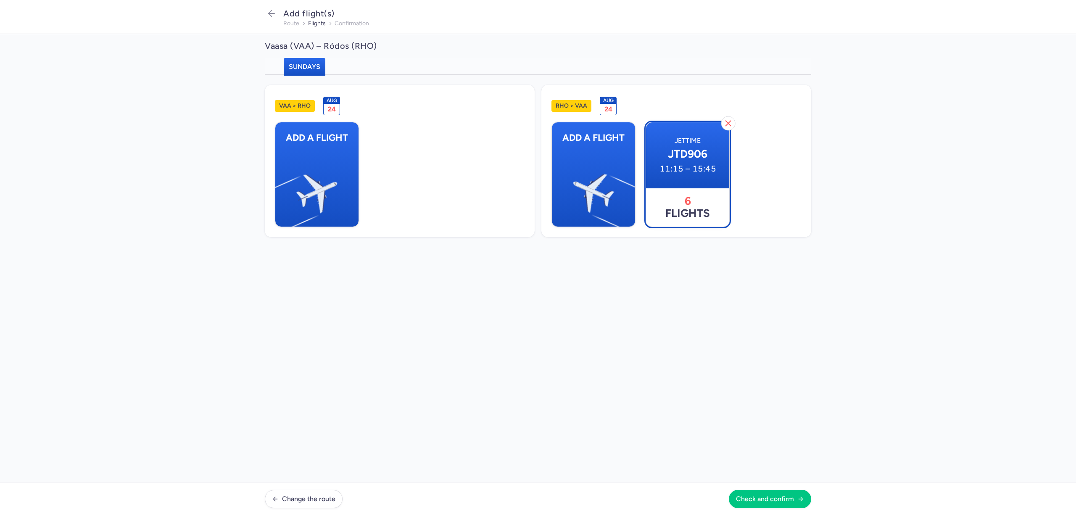
click at [683, 150] on span "JTD906" at bounding box center [688, 154] width 70 height 13
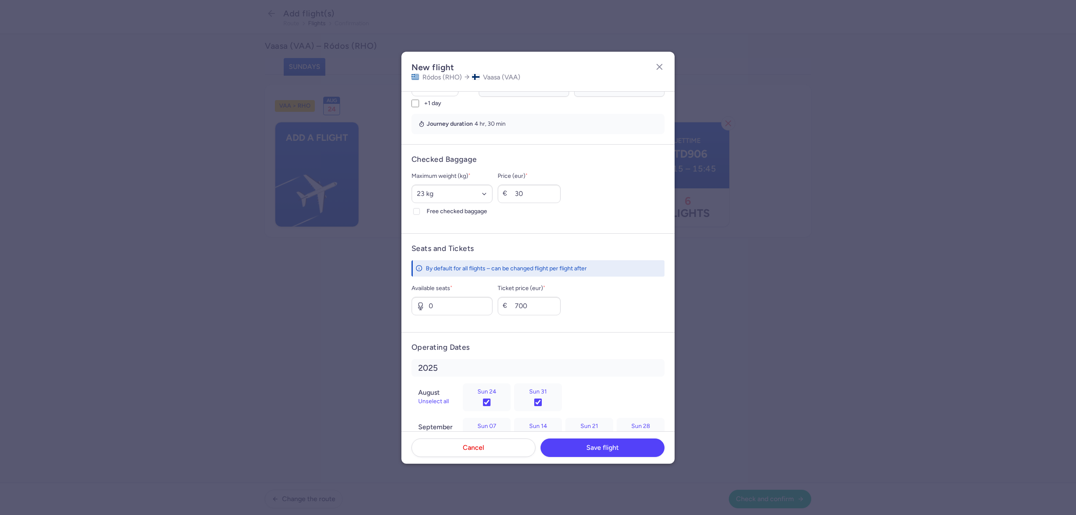
scroll to position [200, 0]
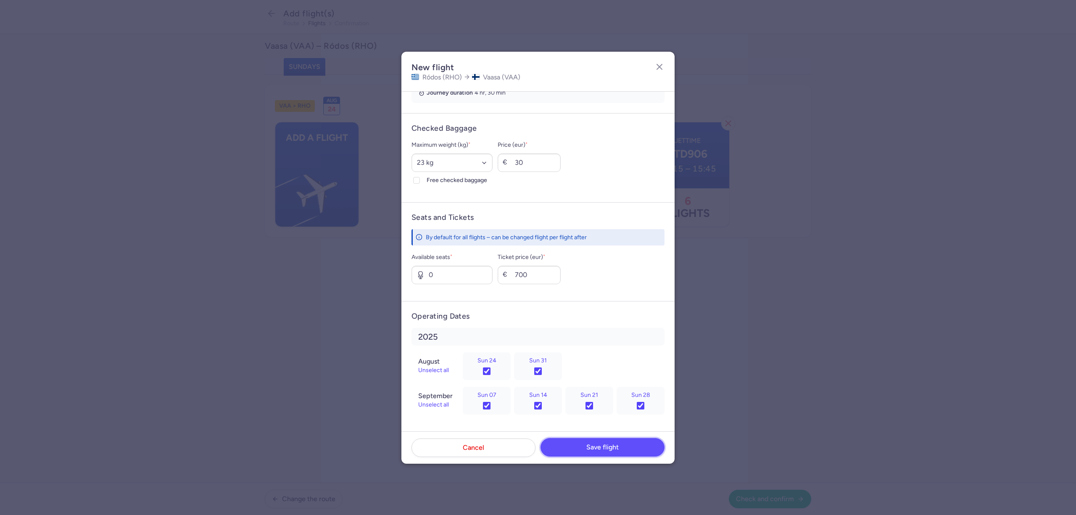
click at [605, 448] on span "Save flight" at bounding box center [602, 447] width 32 height 8
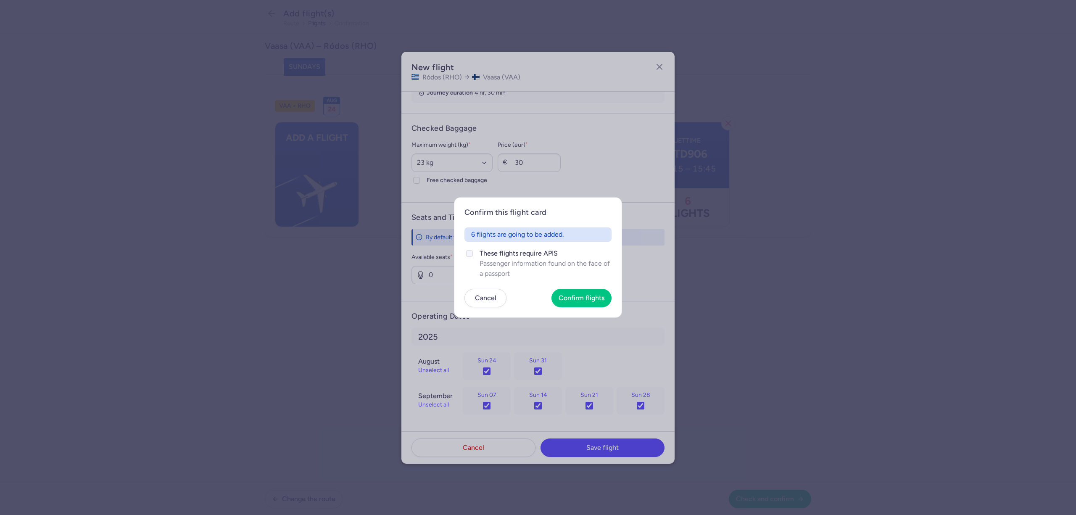
click at [471, 254] on icon at bounding box center [469, 253] width 5 height 5
click at [471, 254] on input "These flights require APIS Passenger information found on the face of a passport" at bounding box center [469, 253] width 7 height 7
click at [579, 296] on span "Confirm flights" at bounding box center [582, 298] width 46 height 8
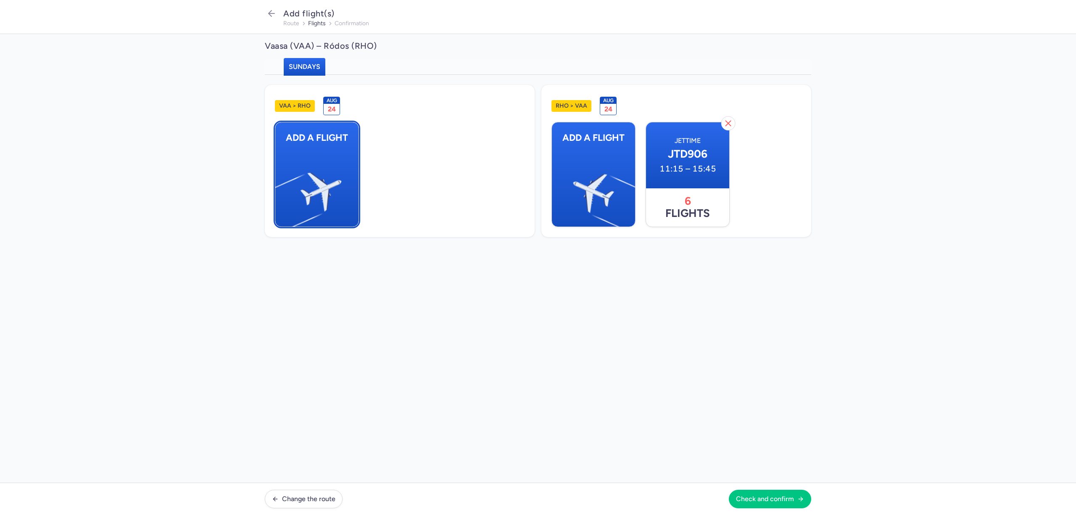
click at [319, 190] on img "button" at bounding box center [279, 188] width 142 height 130
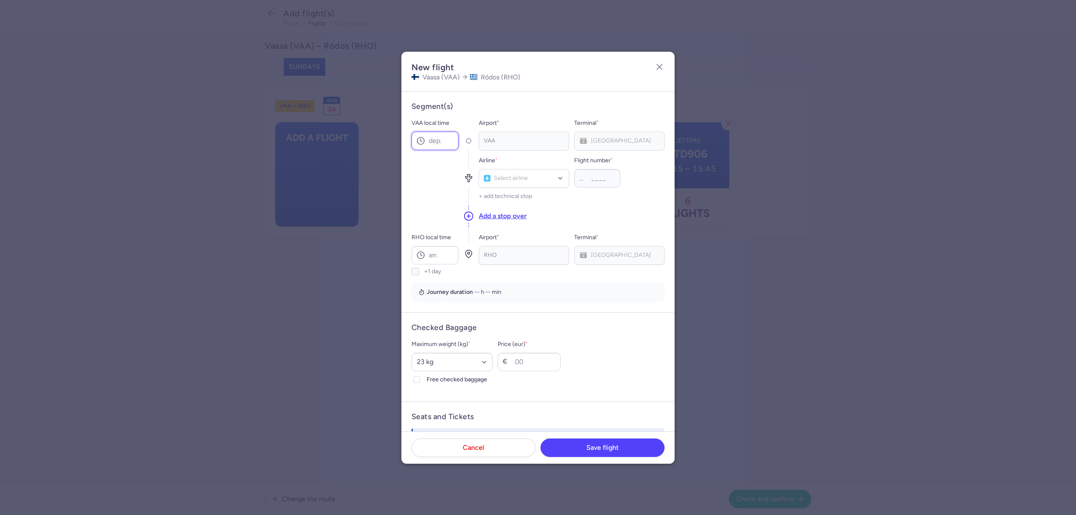
click at [439, 143] on input "VAA local time" at bounding box center [435, 141] width 47 height 18
click at [503, 172] on div at bounding box center [524, 178] width 90 height 19
click at [517, 194] on span "JetTime" at bounding box center [506, 197] width 21 height 7
click at [451, 261] on input "RHO local time" at bounding box center [435, 255] width 47 height 18
click at [550, 370] on input "Price (eur) *" at bounding box center [529, 362] width 63 height 18
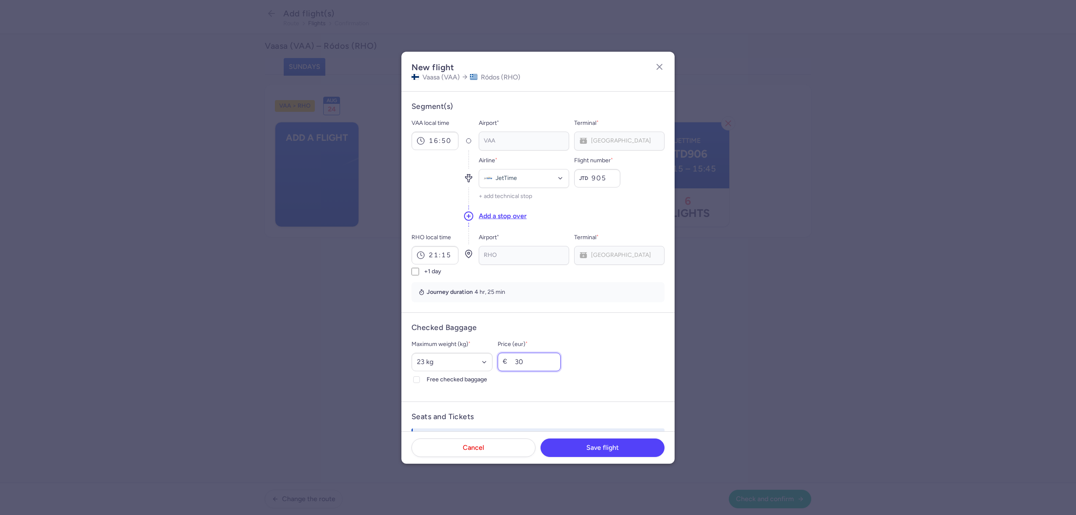
scroll to position [168, 0]
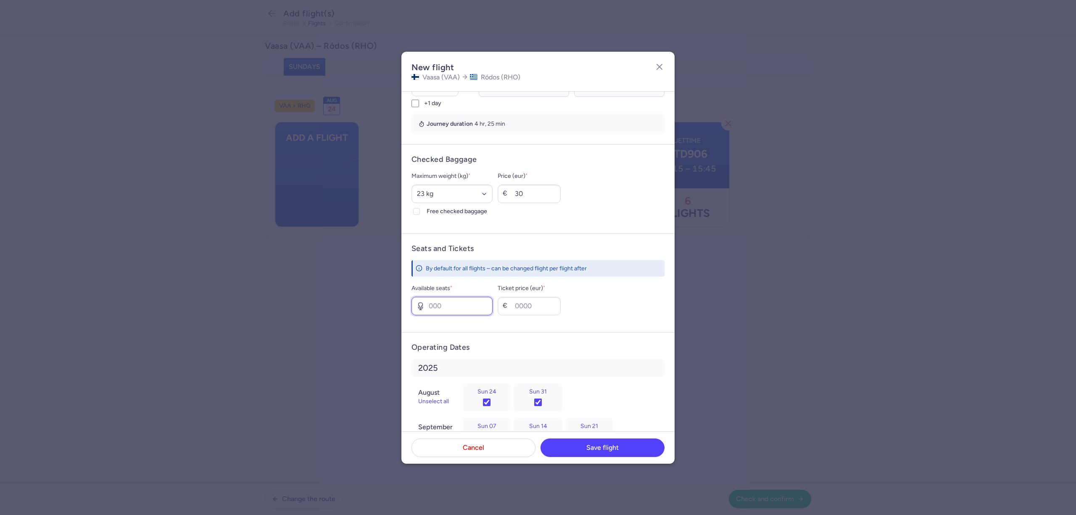
click at [470, 306] on input "Available seats *" at bounding box center [452, 306] width 81 height 18
click at [614, 443] on button "Save flight" at bounding box center [603, 447] width 124 height 18
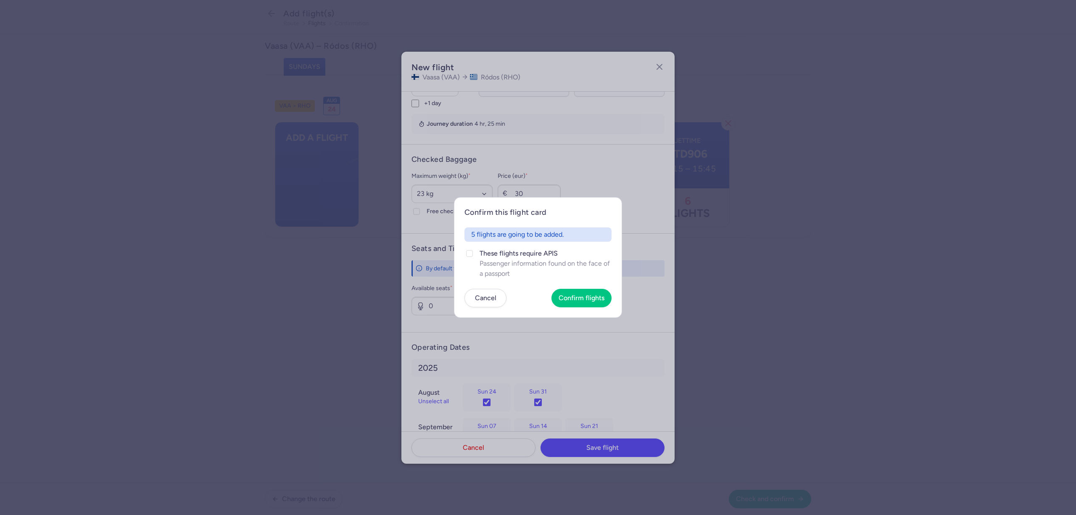
click at [464, 258] on article "Confirm this flight card 5 flights are going to be added. These flights require…" at bounding box center [538, 257] width 168 height 121
click at [476, 255] on label "These flights require APIS Passenger information found on the face of a passport" at bounding box center [537, 263] width 147 height 30
click at [473, 255] on input "These flights require APIS Passenger information found on the face of a passport" at bounding box center [469, 253] width 7 height 7
click at [573, 296] on span "Confirm flights" at bounding box center [582, 298] width 46 height 8
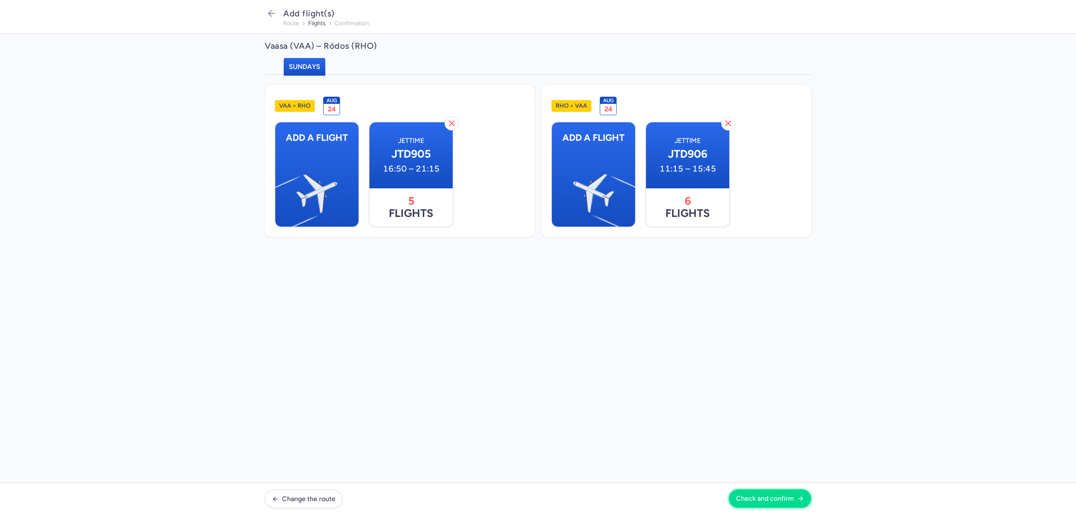
click at [773, 495] on span "Check and confirm" at bounding box center [765, 499] width 58 height 8
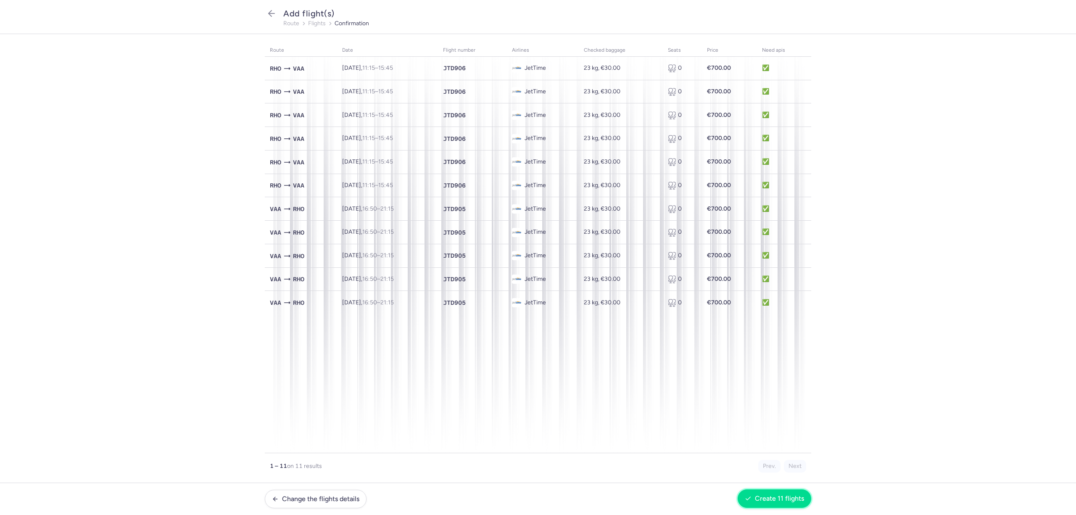
click at [773, 496] on span "Create 11 flights" at bounding box center [779, 499] width 49 height 8
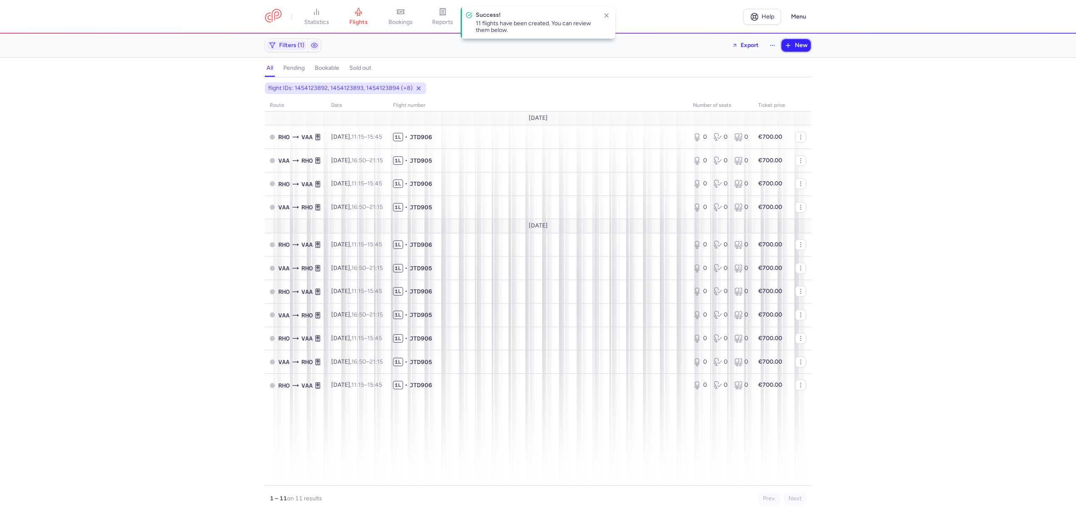
click at [794, 44] on button "New" at bounding box center [795, 45] width 29 height 13
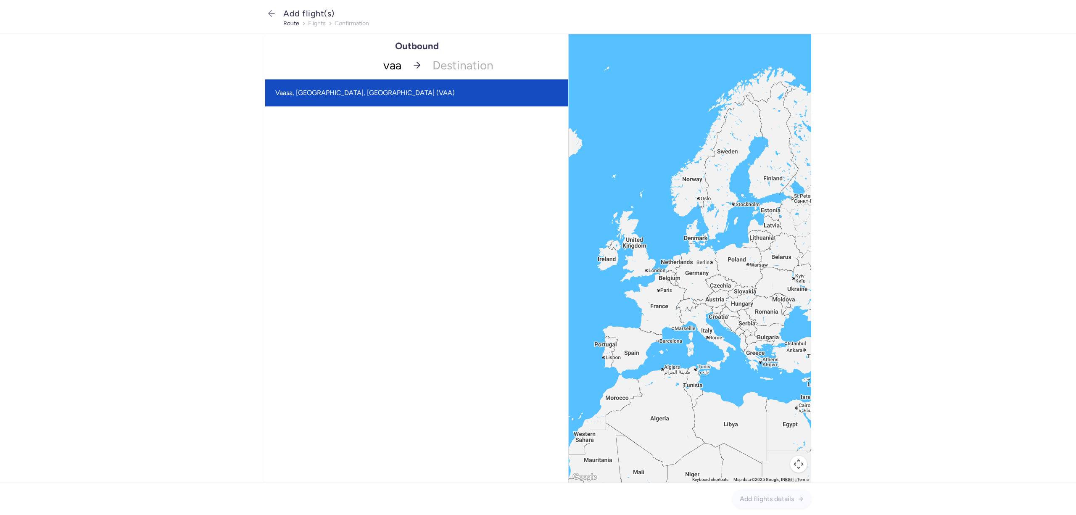
click at [346, 88] on span "Vaasa, [GEOGRAPHIC_DATA], [GEOGRAPHIC_DATA] (VAA)" at bounding box center [416, 92] width 303 height 27
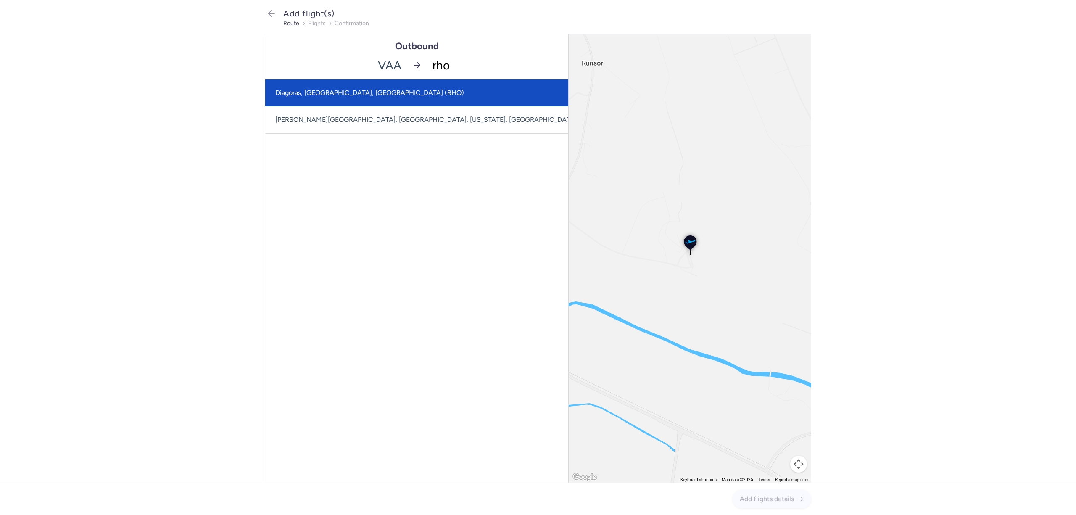
click at [360, 86] on span "Diagoras, [GEOGRAPHIC_DATA], [GEOGRAPHIC_DATA] (RHO)" at bounding box center [435, 92] width 341 height 27
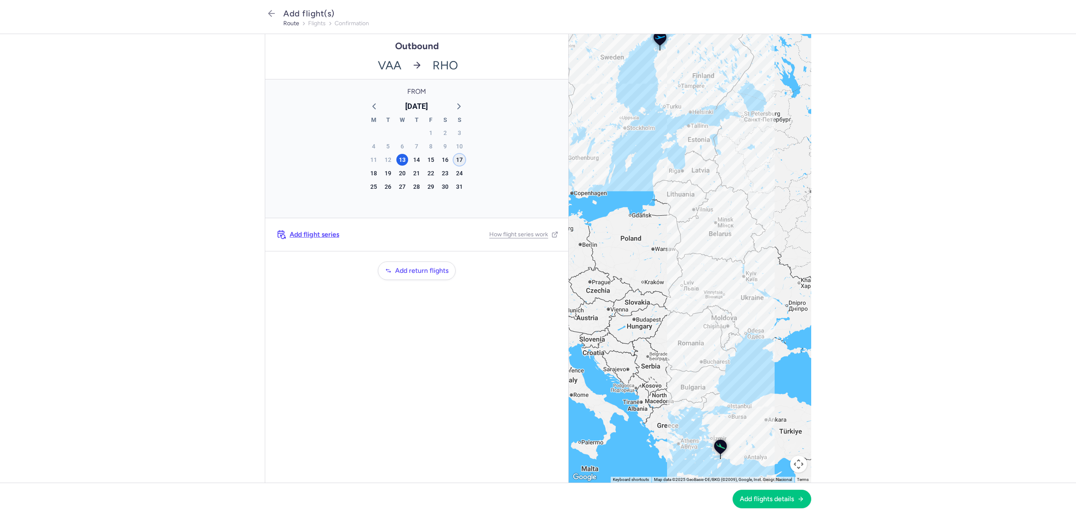
click at [456, 161] on div "17" at bounding box center [460, 160] width 12 height 12
click at [773, 504] on button "Add flights details" at bounding box center [772, 498] width 79 height 18
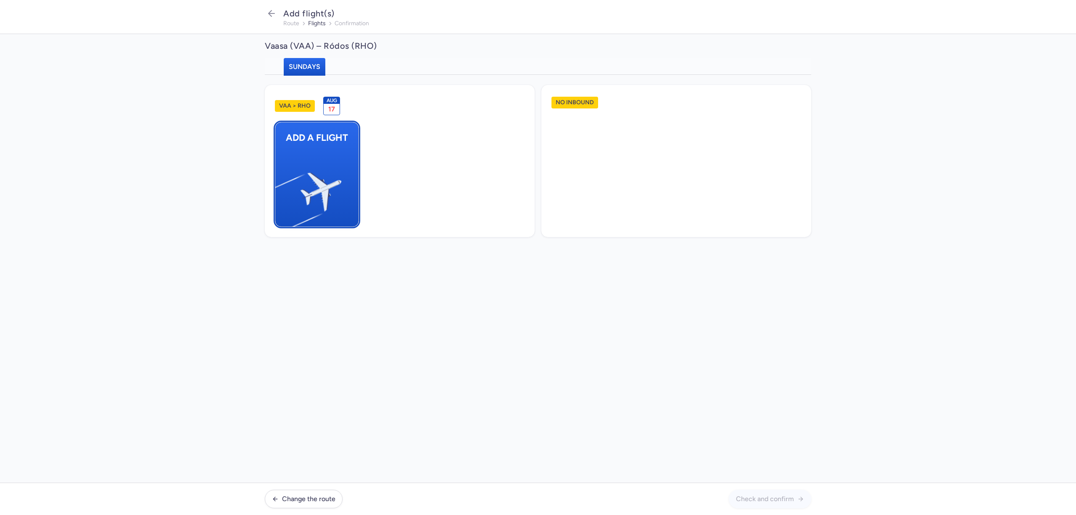
click at [315, 151] on img "button" at bounding box center [279, 188] width 142 height 130
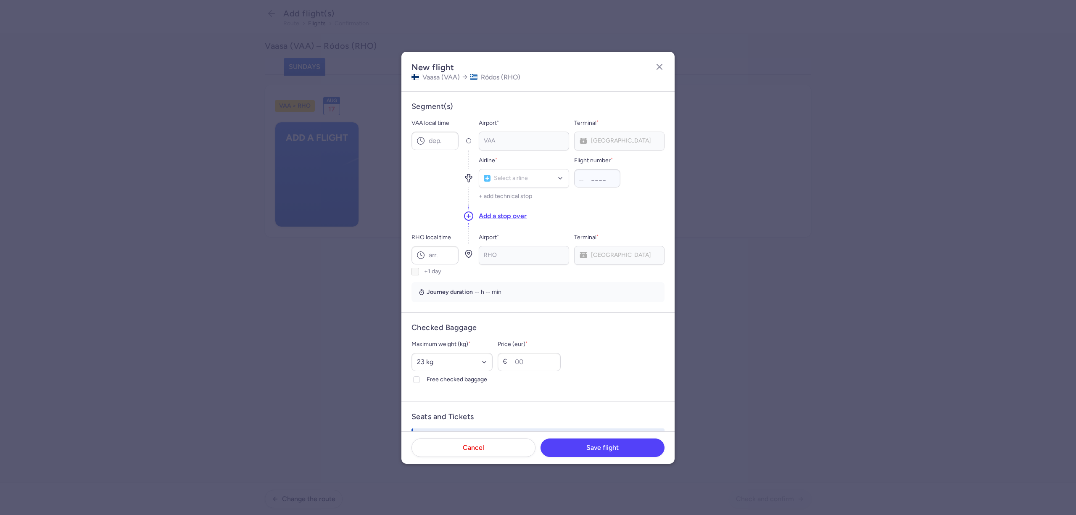
click at [515, 138] on div "VAA" at bounding box center [524, 141] width 90 height 19
click at [451, 135] on input "VAA local time" at bounding box center [435, 141] width 47 height 18
click at [511, 184] on div at bounding box center [524, 178] width 90 height 19
click at [508, 195] on span "JetTime" at bounding box center [506, 197] width 21 height 7
click at [446, 263] on input "RHO local time" at bounding box center [435, 255] width 47 height 18
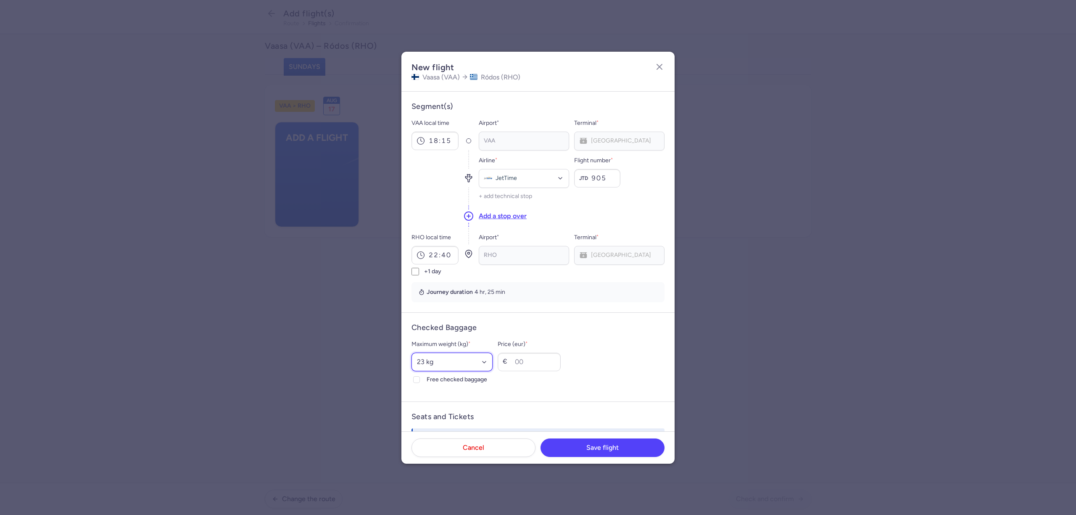
click at [463, 364] on select "Select an option 15 kg 16 kg 17 kg 18 kg 19 kg 20 kg 21 kg 22 kg 23 kg 24 kg 25…" at bounding box center [452, 362] width 81 height 18
click at [528, 367] on input "Price (eur) *" at bounding box center [529, 362] width 63 height 18
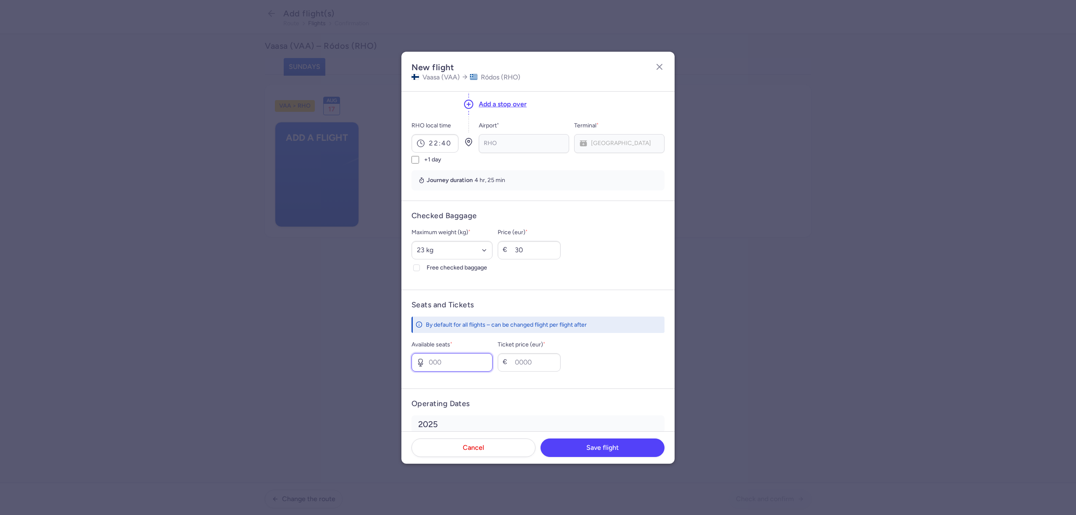
click at [468, 363] on input "Available seats *" at bounding box center [452, 362] width 81 height 18
click at [579, 449] on button "Save flight" at bounding box center [603, 447] width 124 height 18
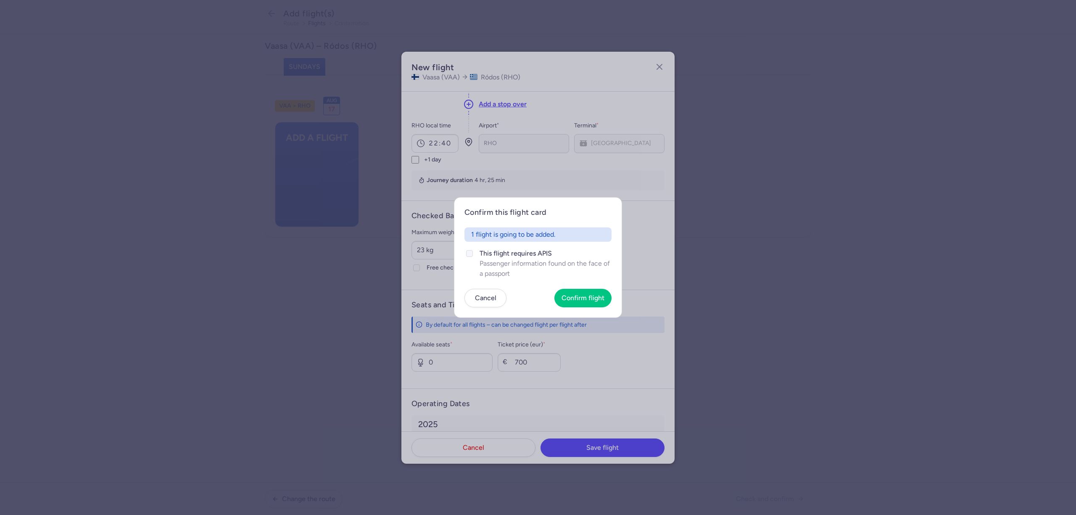
click at [471, 253] on polyline at bounding box center [469, 253] width 3 height 3
click at [471, 253] on input "This flight requires APIS Passenger information found on the face of a passport" at bounding box center [469, 253] width 7 height 7
click at [594, 302] on button "Confirm flight" at bounding box center [582, 297] width 57 height 18
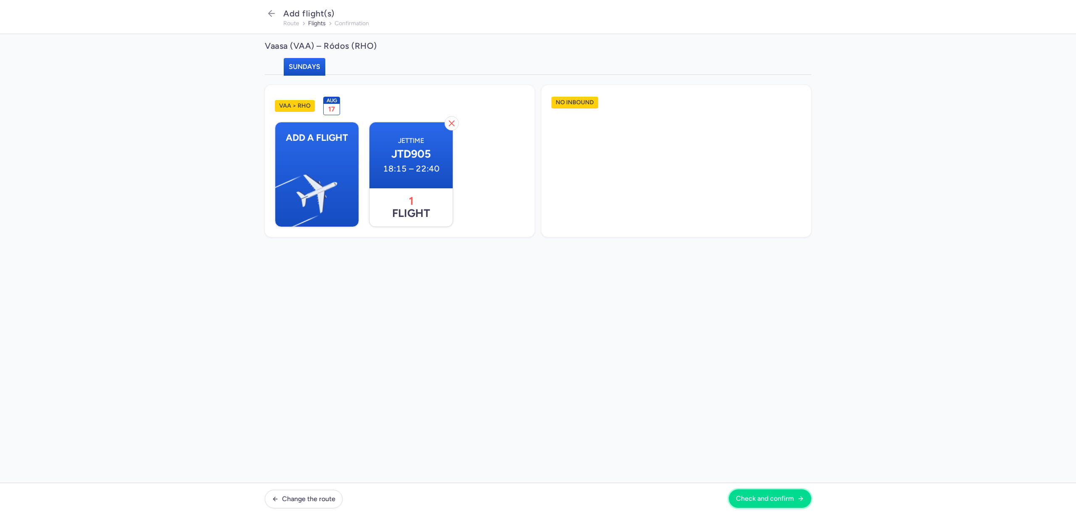
click at [762, 498] on span "Check and confirm" at bounding box center [765, 499] width 58 height 8
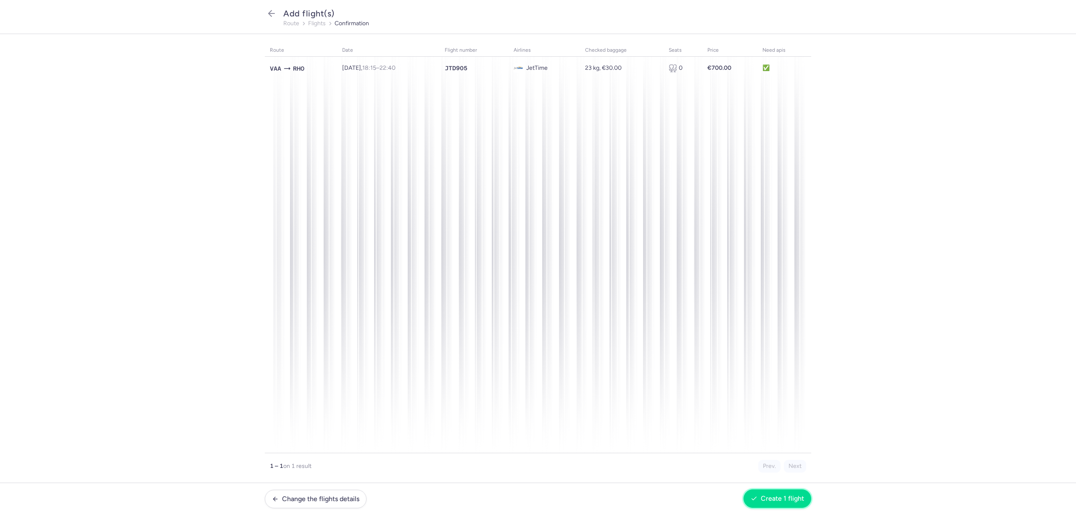
click at [774, 501] on span "Create 1 flight" at bounding box center [782, 499] width 43 height 8
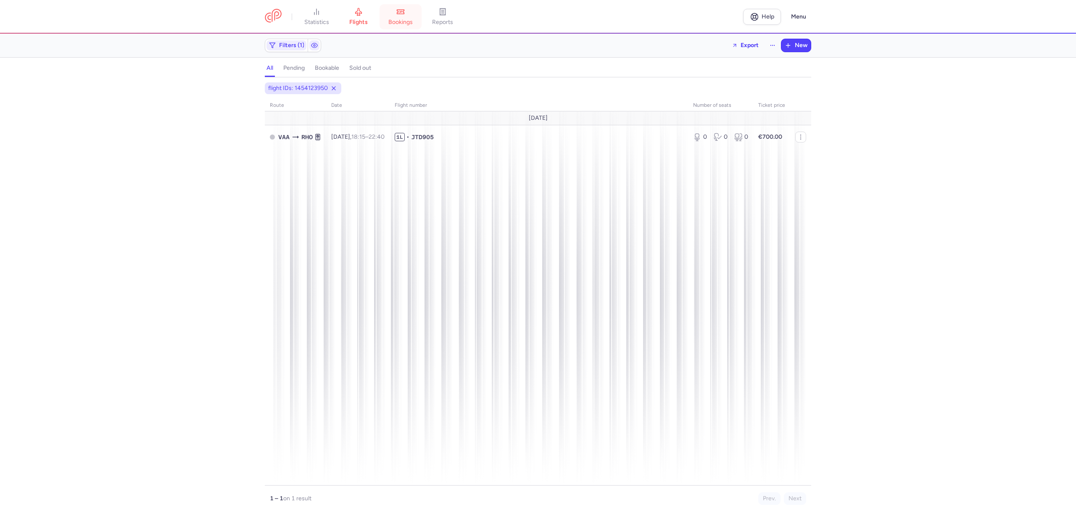
click at [396, 16] on link "bookings" at bounding box center [401, 17] width 42 height 18
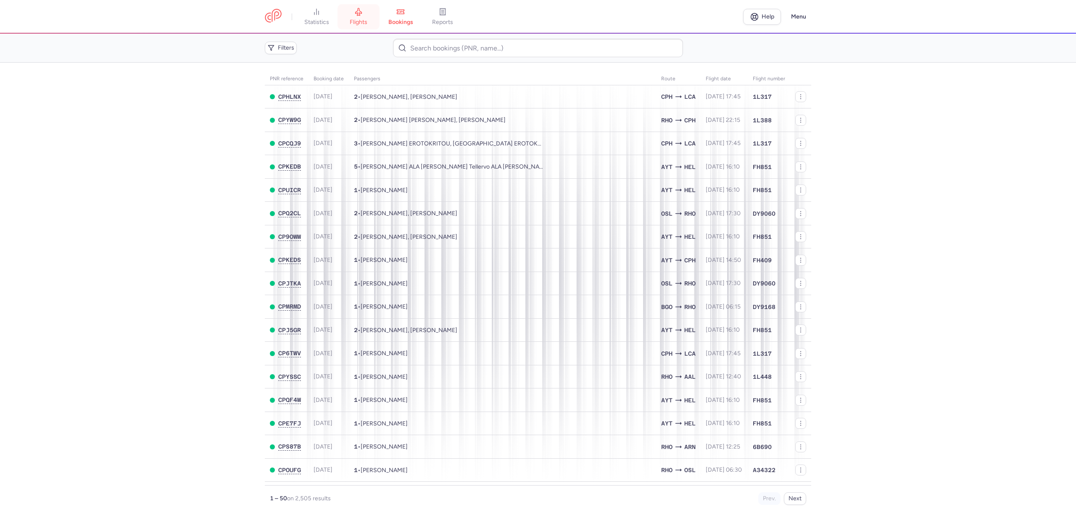
click at [365, 16] on link "flights" at bounding box center [359, 17] width 42 height 18
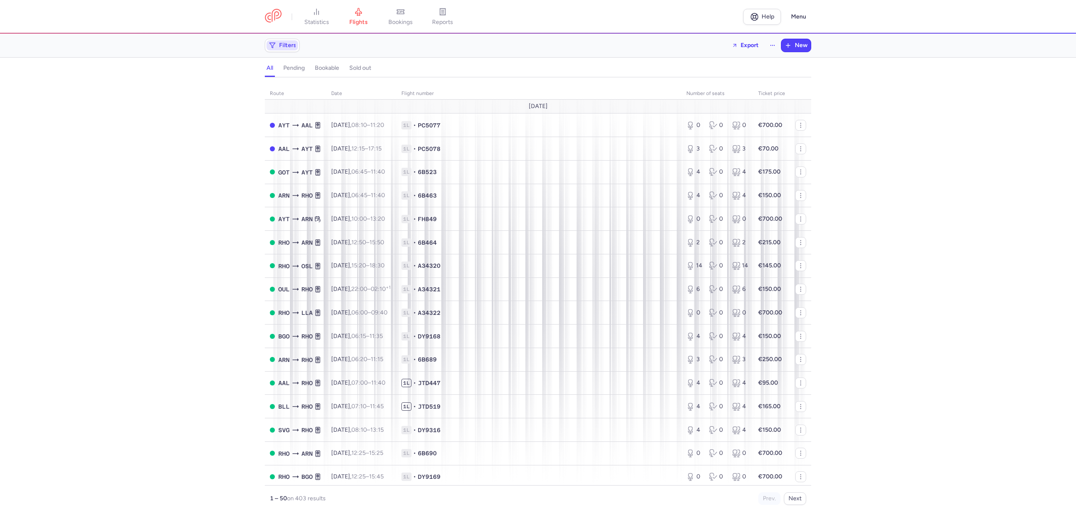
click at [284, 44] on span "Filters" at bounding box center [287, 45] width 17 height 7
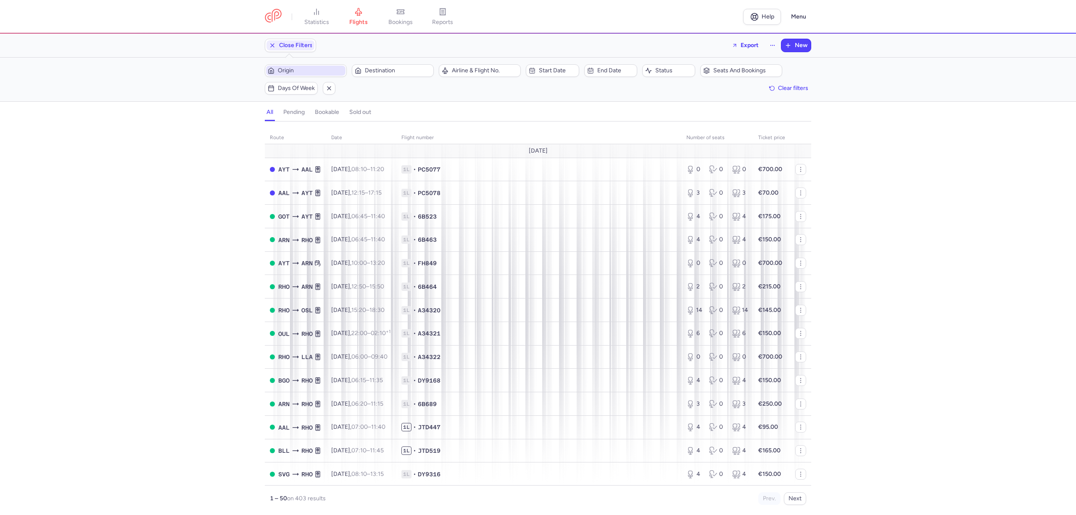
click at [298, 69] on span "Origin" at bounding box center [311, 70] width 66 height 7
click at [302, 132] on span "Vaasa, [GEOGRAPHIC_DATA], [GEOGRAPHIC_DATA] VAA" at bounding box center [328, 137] width 112 height 24
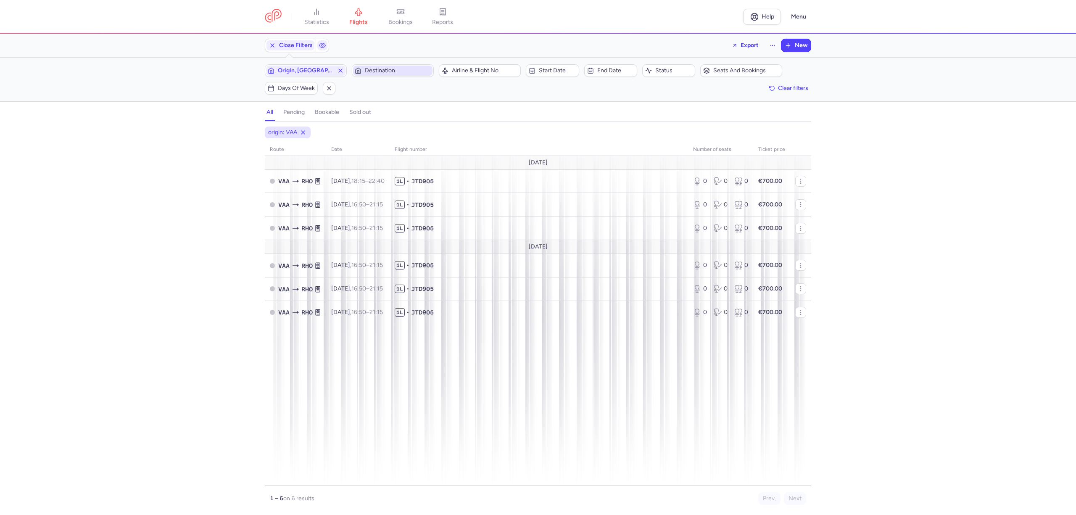
click at [384, 73] on span "Destination" at bounding box center [398, 70] width 66 height 7
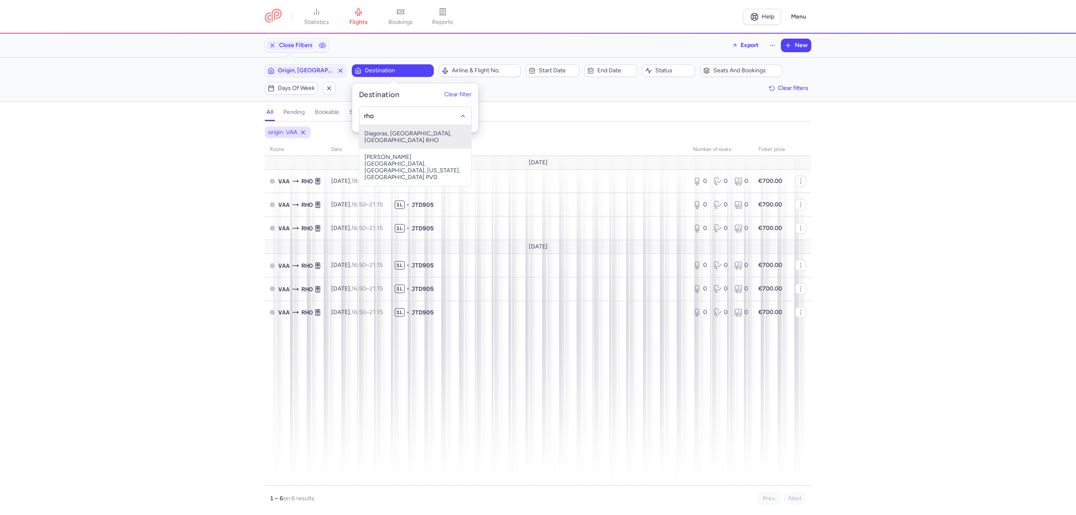
click at [385, 137] on span "Diagoras, [GEOGRAPHIC_DATA], [GEOGRAPHIC_DATA] RHO" at bounding box center [415, 137] width 112 height 24
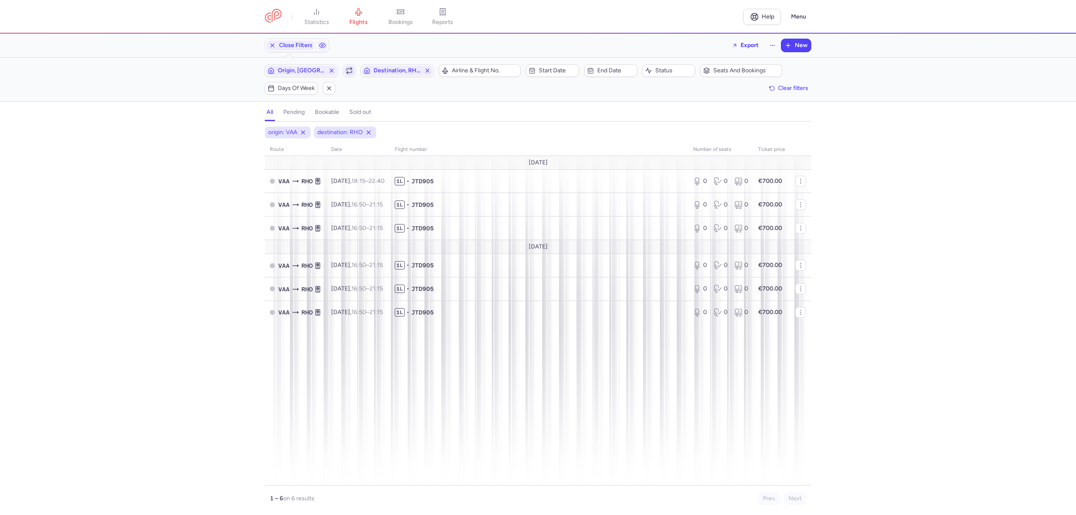
click at [349, 77] on button "button" at bounding box center [349, 70] width 13 height 13
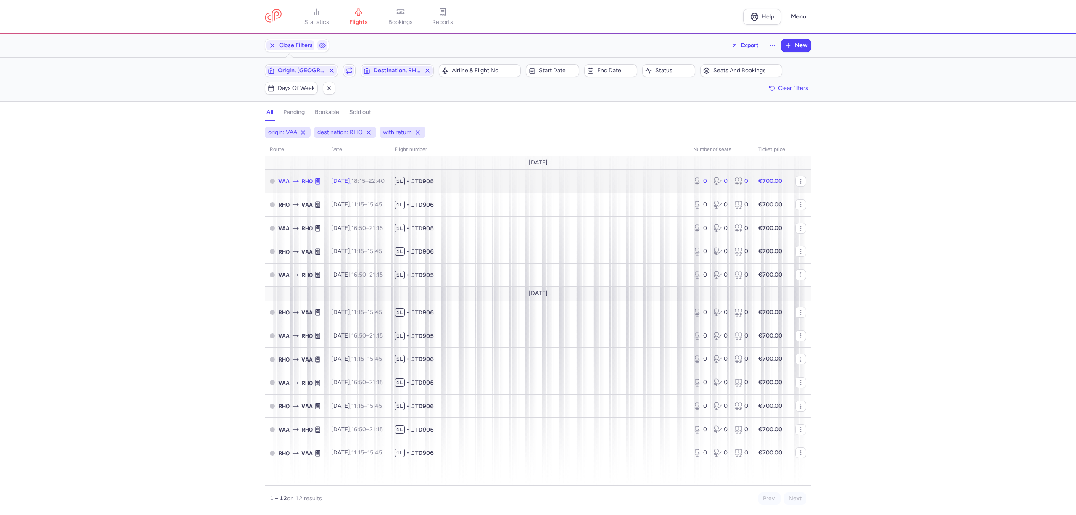
click at [506, 189] on td "1L • JTD905" at bounding box center [539, 181] width 298 height 24
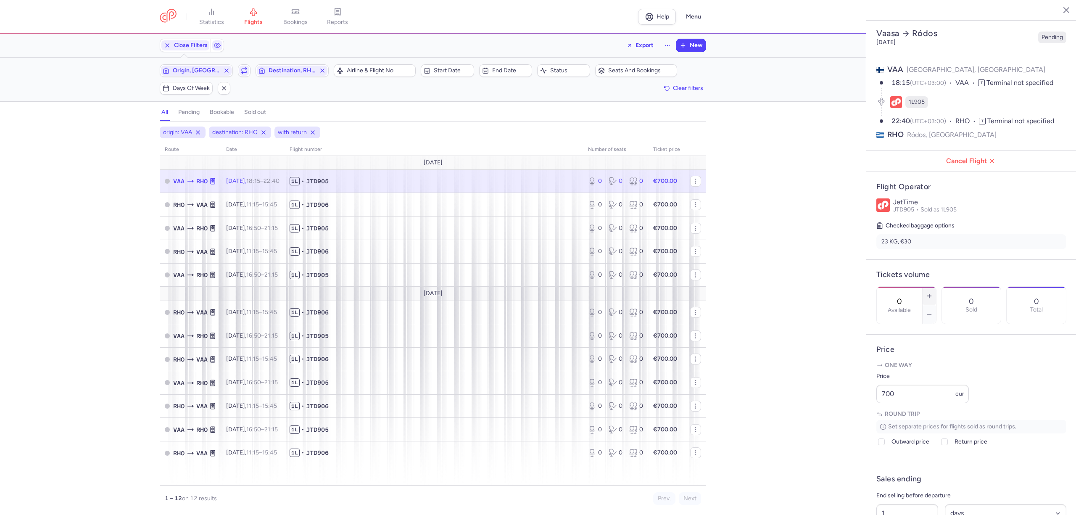
click at [936, 287] on button "button" at bounding box center [929, 296] width 13 height 18
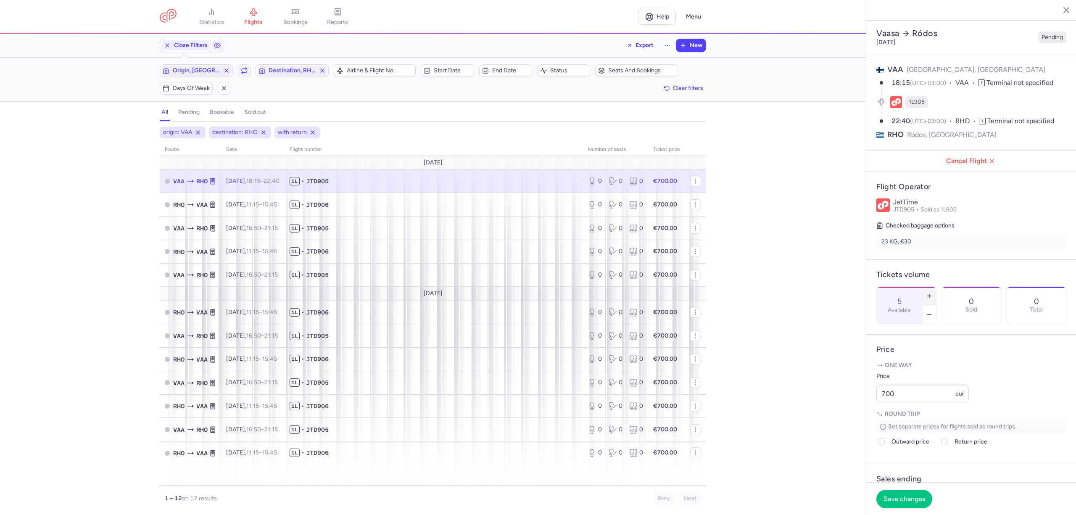
click at [936, 287] on button "button" at bounding box center [929, 296] width 13 height 18
drag, startPoint x: 910, startPoint y: 418, endPoint x: 847, endPoint y: 419, distance: 62.6
click at [847, 419] on div "statistics flights bookings reports Help Menu Close Filters Export New Filters …" at bounding box center [538, 257] width 1076 height 515
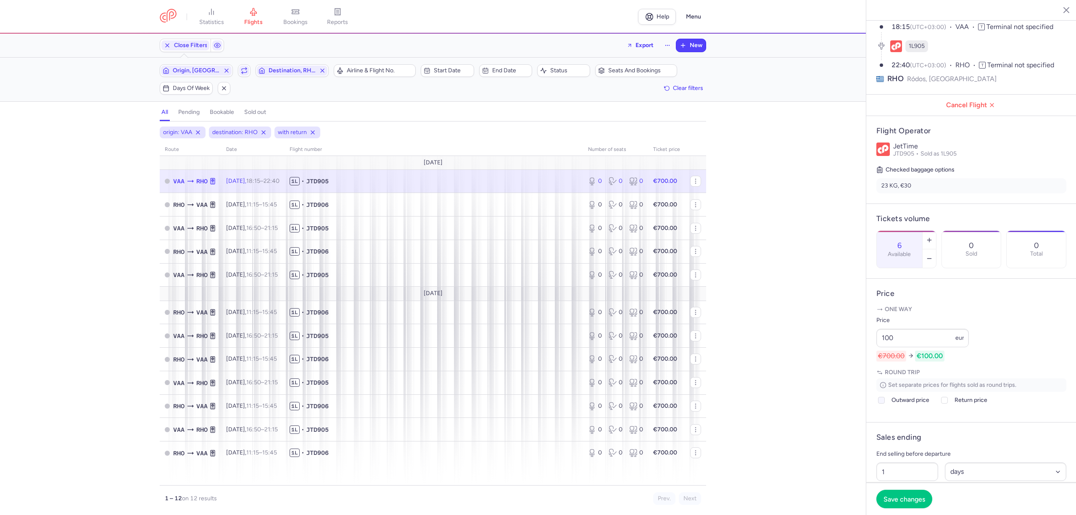
click at [898, 405] on span "Outward price" at bounding box center [911, 400] width 38 height 10
click at [885, 404] on input "Outward price" at bounding box center [881, 400] width 7 height 7
click at [964, 405] on span "Return price" at bounding box center [971, 400] width 33 height 10
click at [948, 404] on input "Return price" at bounding box center [944, 400] width 7 height 7
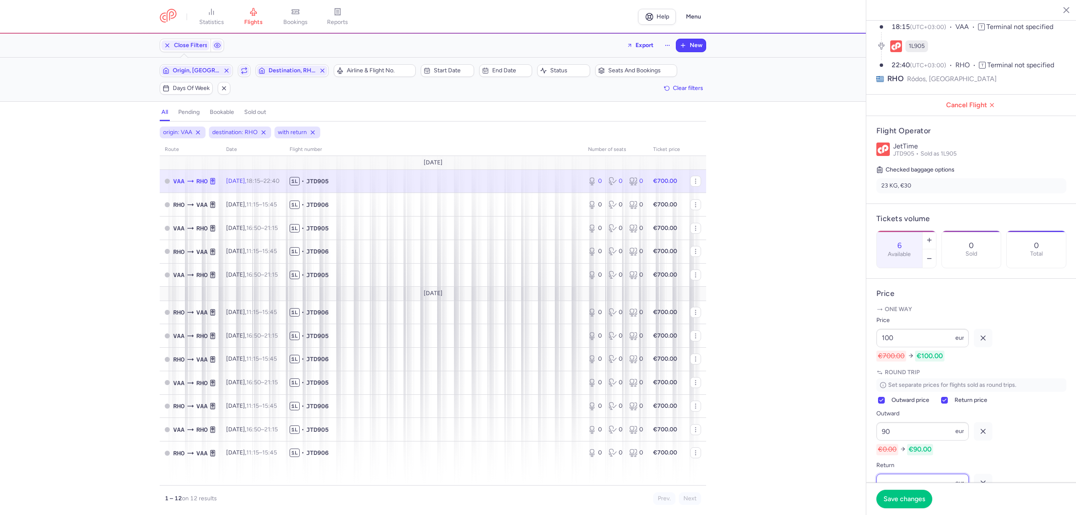
scroll to position [112, 0]
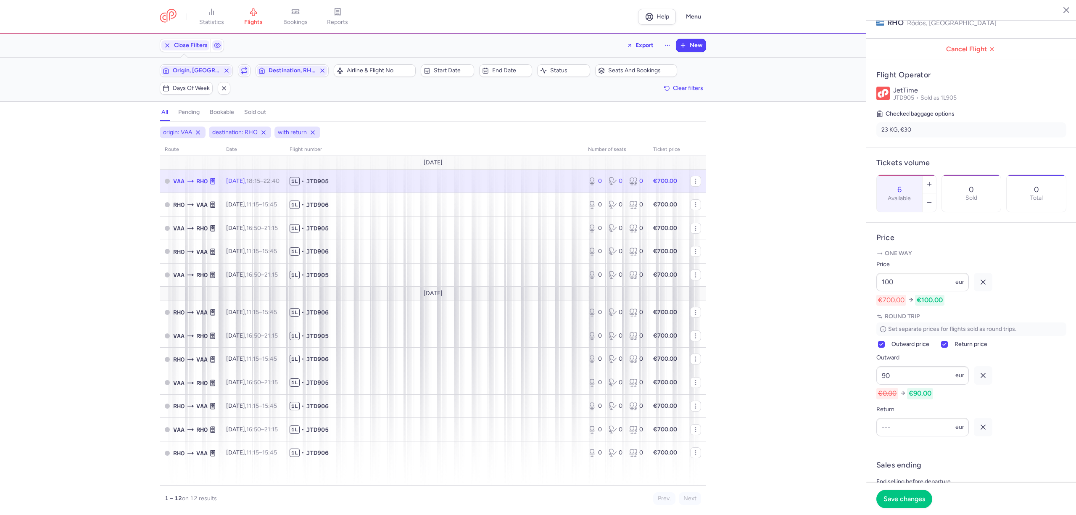
click at [929, 436] on div "Return eur" at bounding box center [922, 420] width 92 height 32
click at [914, 503] on button "Save changes" at bounding box center [904, 498] width 56 height 18
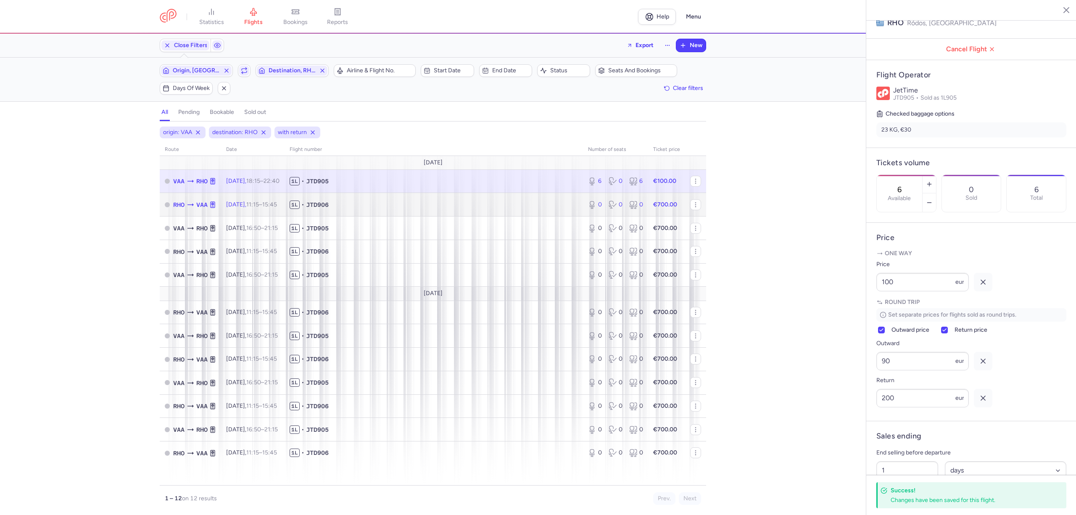
click at [402, 207] on span "1L • JTD906" at bounding box center [434, 205] width 288 height 8
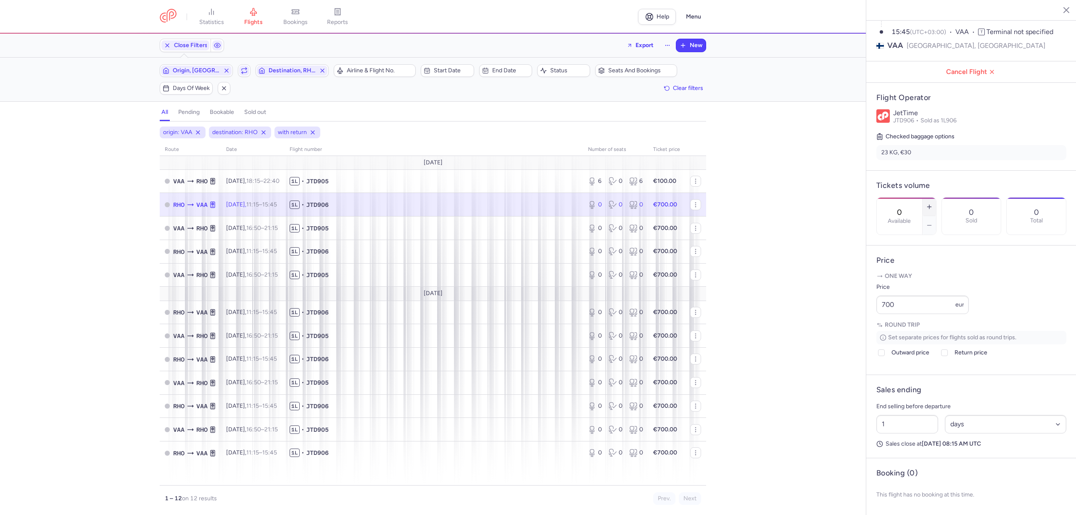
click at [933, 203] on icon "button" at bounding box center [929, 206] width 7 height 7
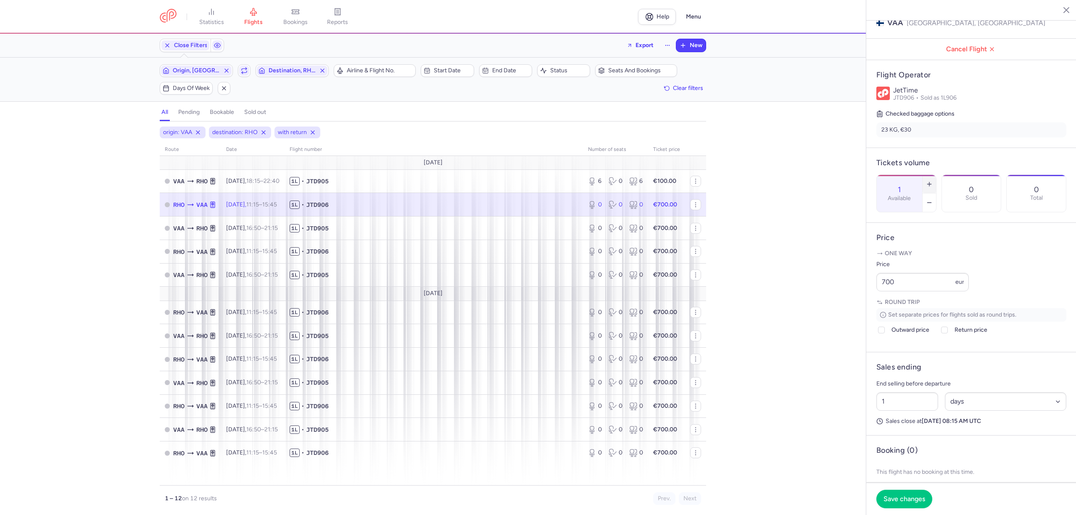
click at [933, 181] on icon "button" at bounding box center [929, 184] width 7 height 7
drag, startPoint x: 911, startPoint y: 309, endPoint x: 845, endPoint y: 310, distance: 65.6
click at [847, 310] on div "statistics flights bookings reports Help Menu Close Filters Export New Filters …" at bounding box center [538, 257] width 1076 height 515
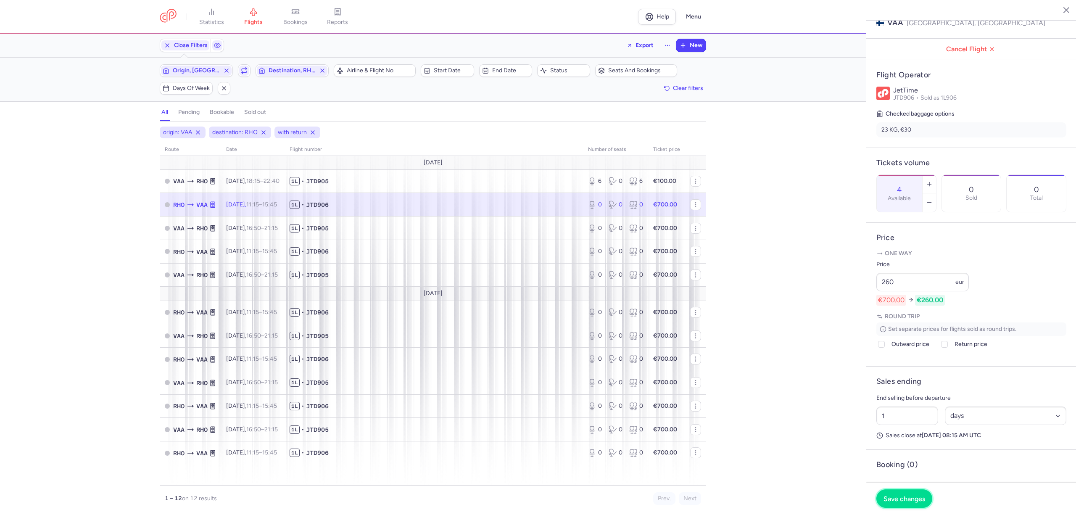
click at [903, 498] on span "Save changes" at bounding box center [905, 499] width 42 height 8
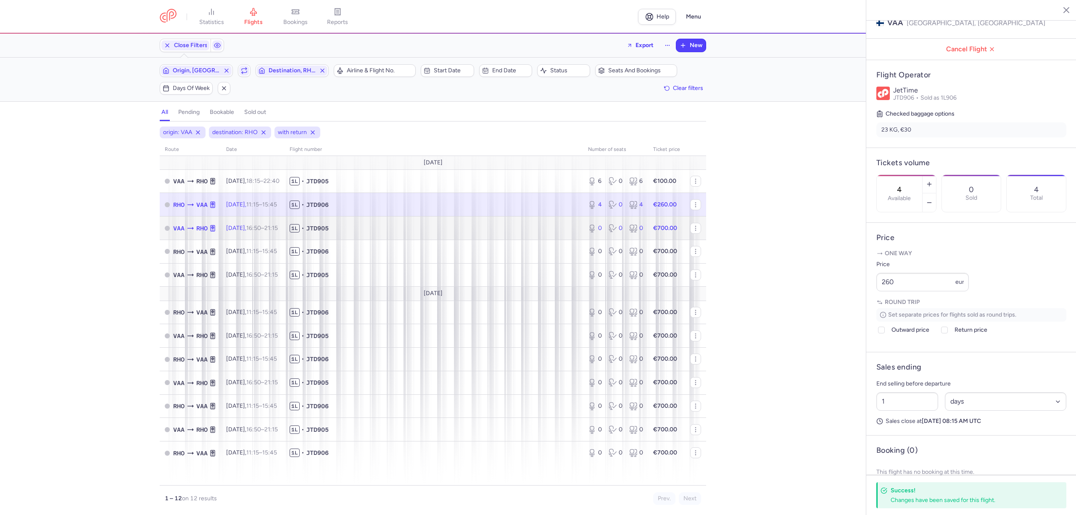
click at [361, 230] on span "1L • JTD905" at bounding box center [434, 228] width 288 height 8
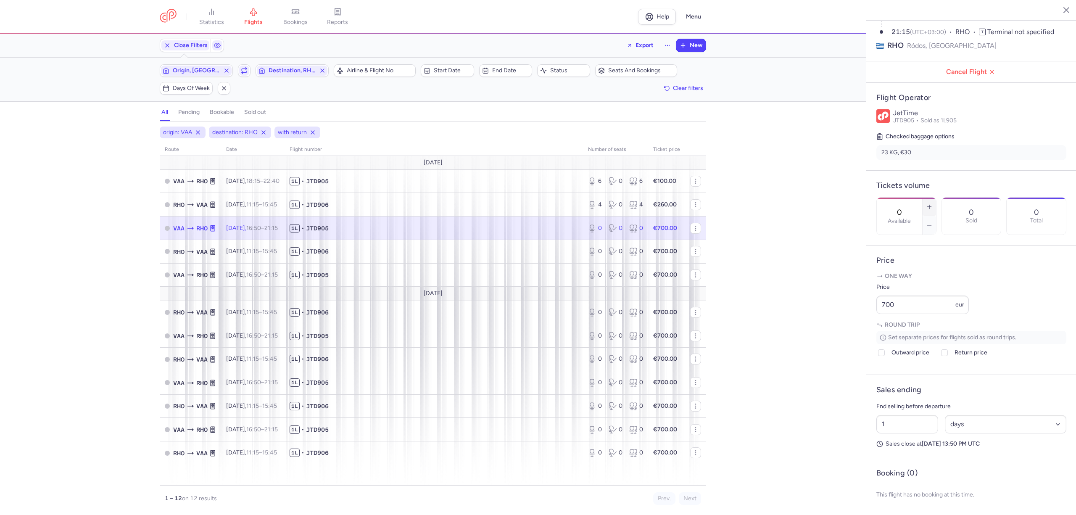
click at [936, 198] on button "button" at bounding box center [929, 207] width 13 height 18
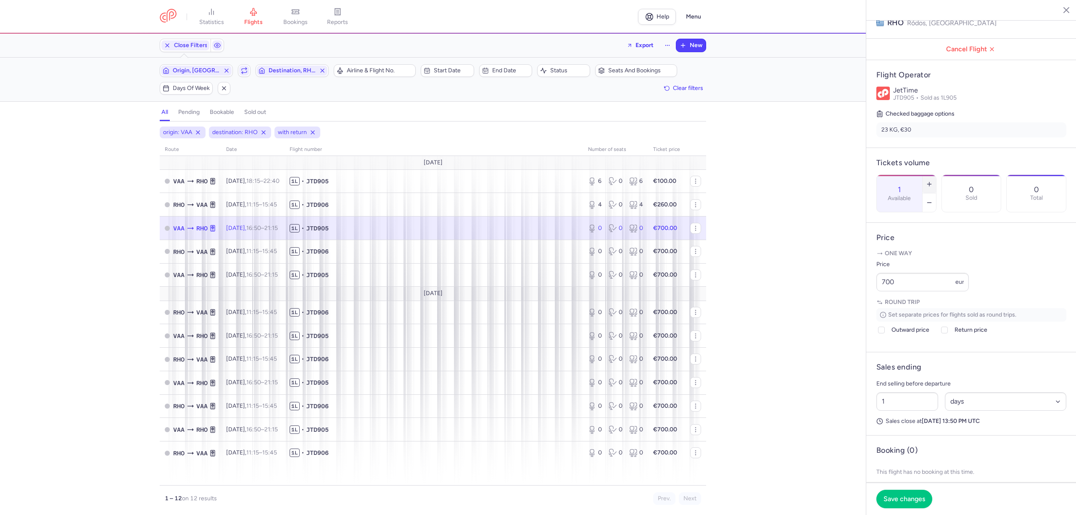
click at [936, 175] on button "button" at bounding box center [929, 184] width 13 height 18
click at [933, 181] on icon "button" at bounding box center [929, 184] width 7 height 7
drag, startPoint x: 900, startPoint y: 303, endPoint x: 833, endPoint y: 301, distance: 66.9
click at [833, 301] on div "statistics flights bookings reports Help Menu Close Filters Export New Filters …" at bounding box center [538, 257] width 1076 height 515
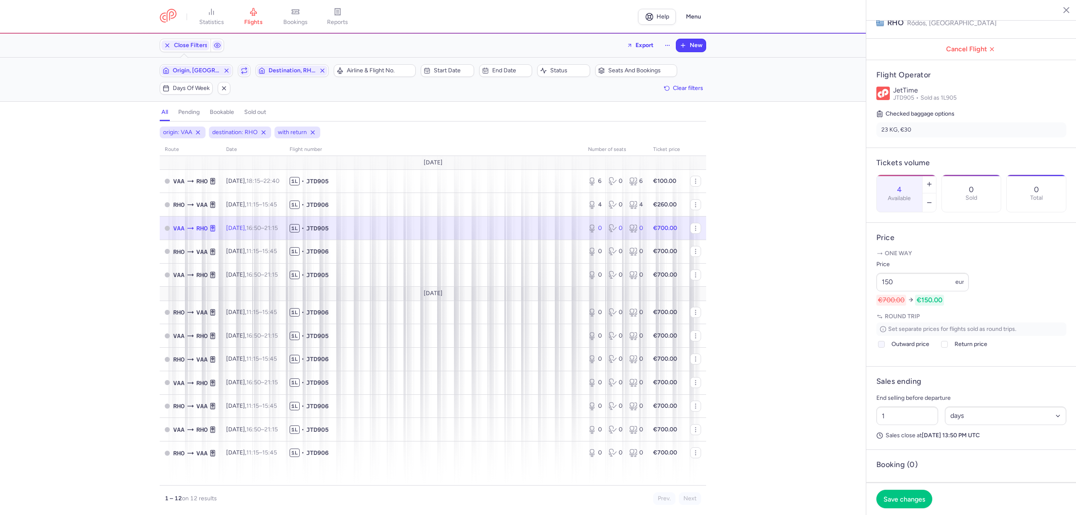
click at [892, 349] on span "Outward price" at bounding box center [911, 344] width 38 height 10
click at [885, 348] on input "Outward price" at bounding box center [881, 344] width 7 height 7
click at [952, 349] on label "Return price" at bounding box center [964, 344] width 48 height 10
click at [945, 347] on icon at bounding box center [944, 344] width 5 height 5
click at [945, 348] on input "Return price" at bounding box center [944, 344] width 7 height 7
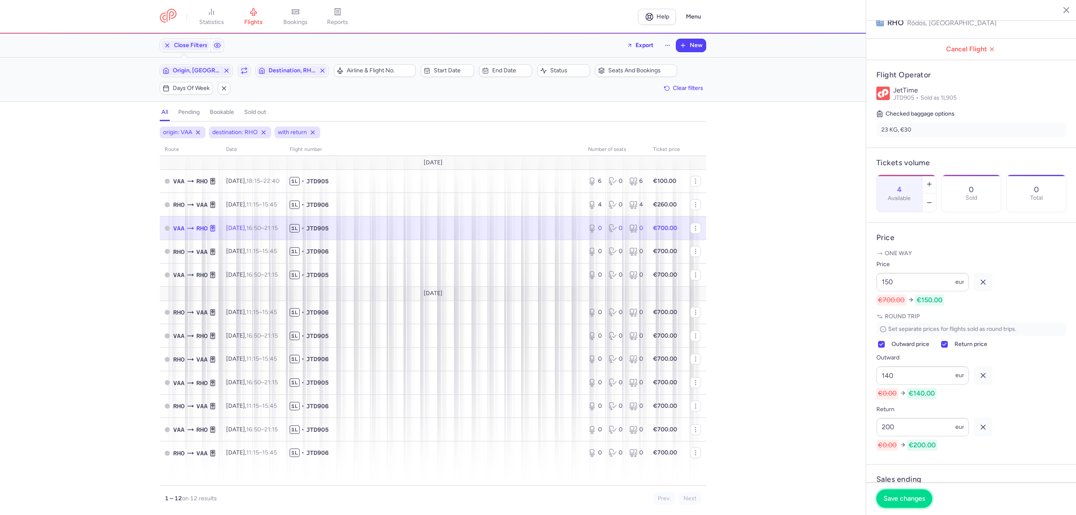
click at [916, 503] on button "Save changes" at bounding box center [904, 498] width 56 height 18
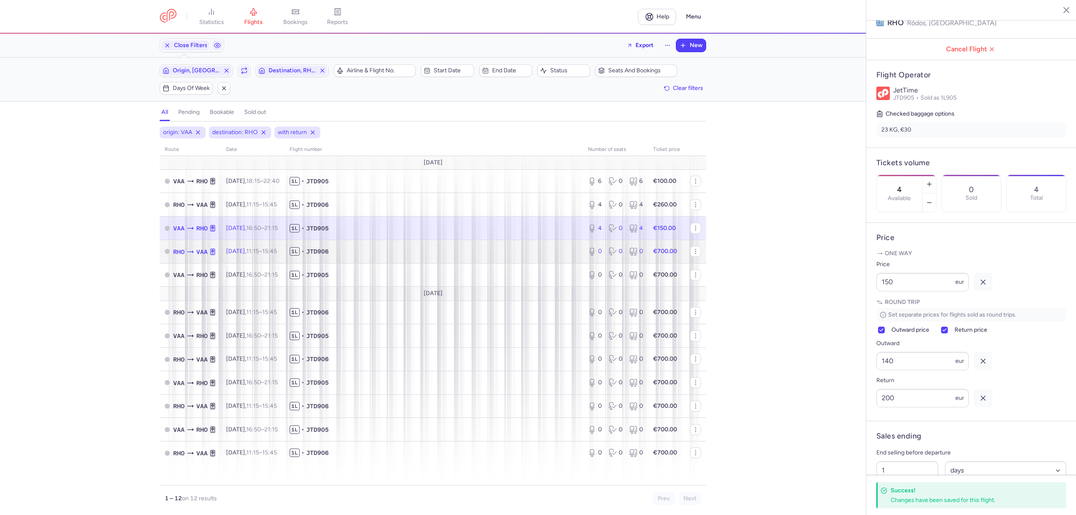
click at [391, 256] on td "1L • JTD906" at bounding box center [434, 252] width 298 height 24
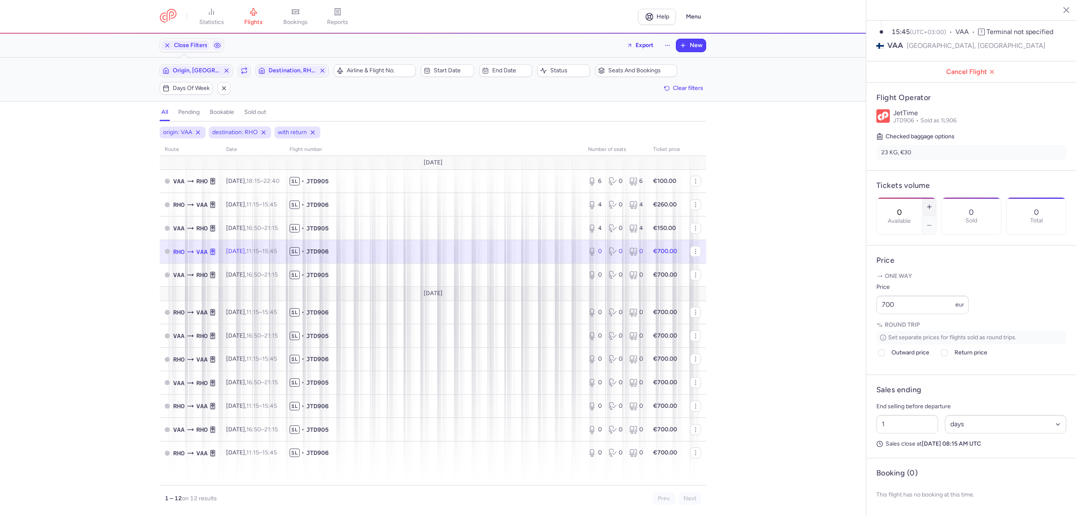
click at [936, 198] on button "button" at bounding box center [929, 207] width 13 height 18
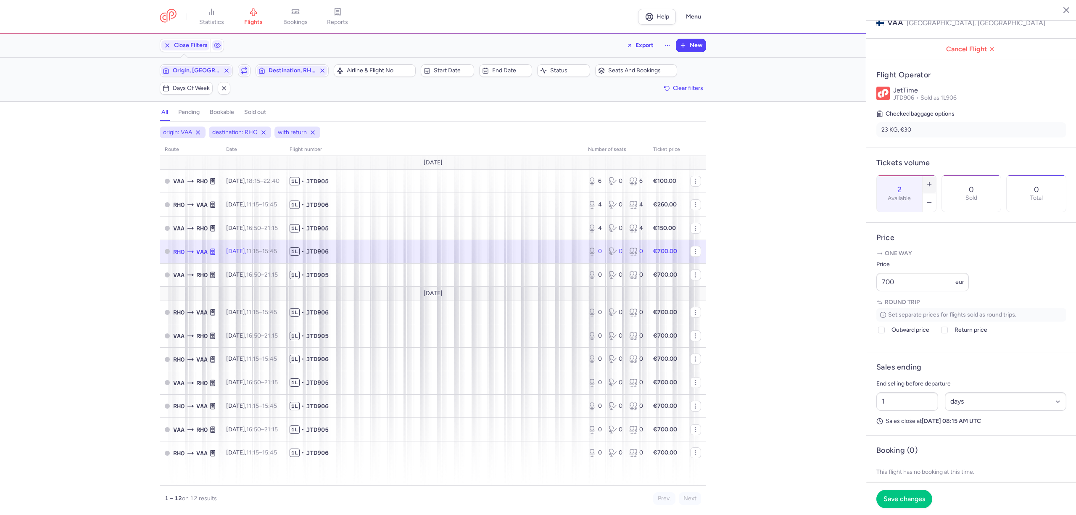
click at [936, 175] on button "button" at bounding box center [929, 184] width 13 height 18
drag, startPoint x: 874, startPoint y: 301, endPoint x: 832, endPoint y: 303, distance: 41.2
click at [832, 303] on div "statistics flights bookings reports Help Menu Close Filters Export New Filters …" at bounding box center [538, 257] width 1076 height 515
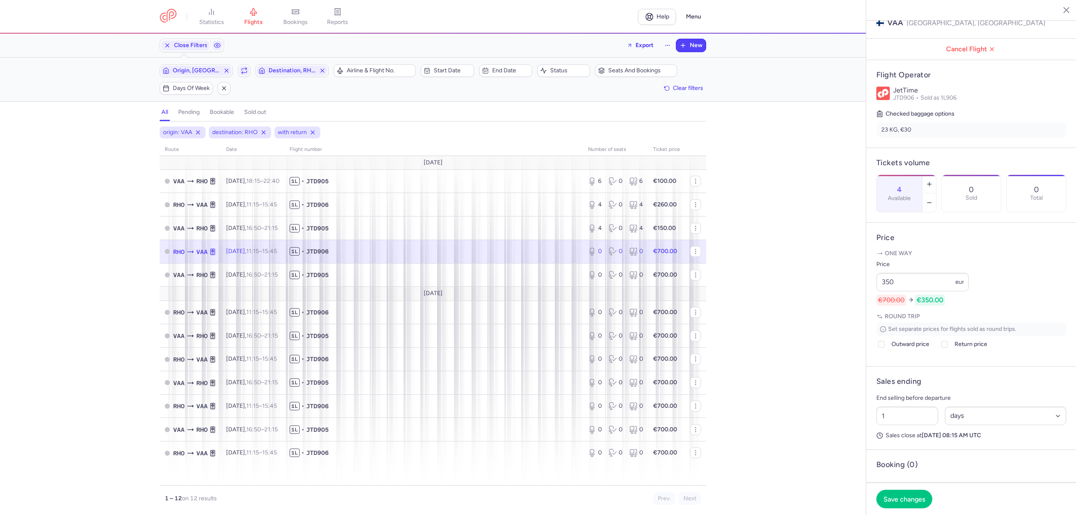
click at [918, 489] on footer "Save changes" at bounding box center [971, 499] width 210 height 32
click at [915, 498] on span "Save changes" at bounding box center [905, 499] width 42 height 8
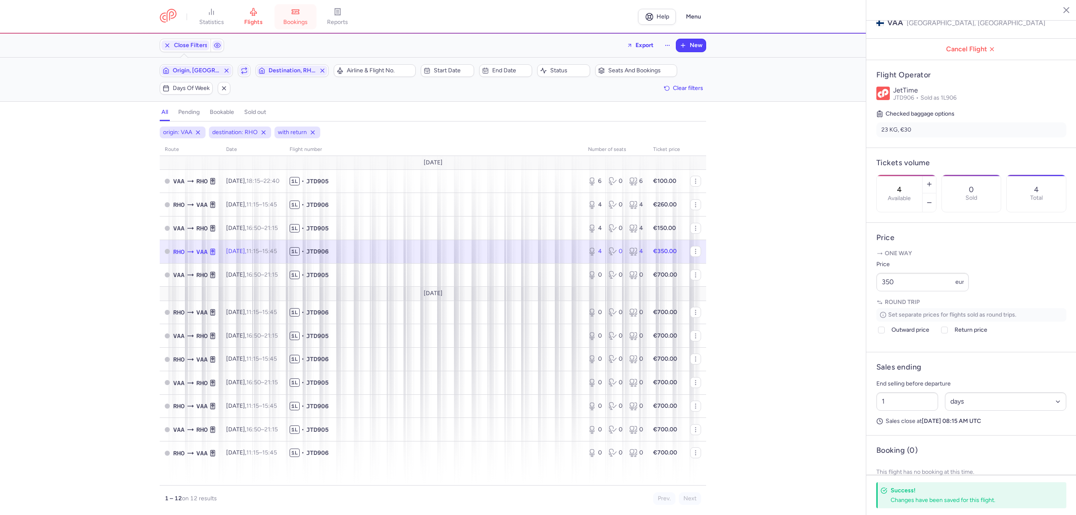
click at [314, 13] on link "bookings" at bounding box center [295, 17] width 42 height 18
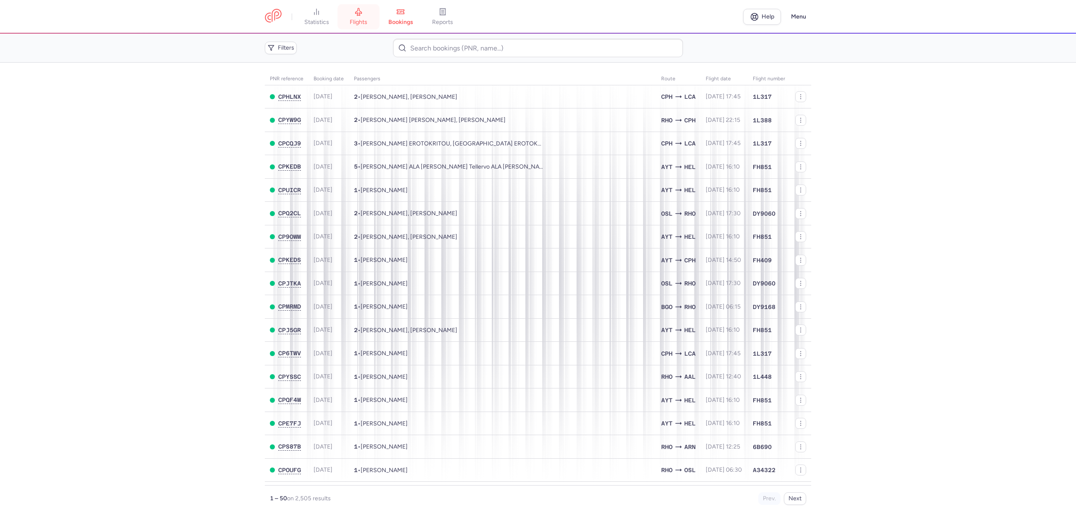
click at [358, 26] on link "flights" at bounding box center [359, 17] width 42 height 18
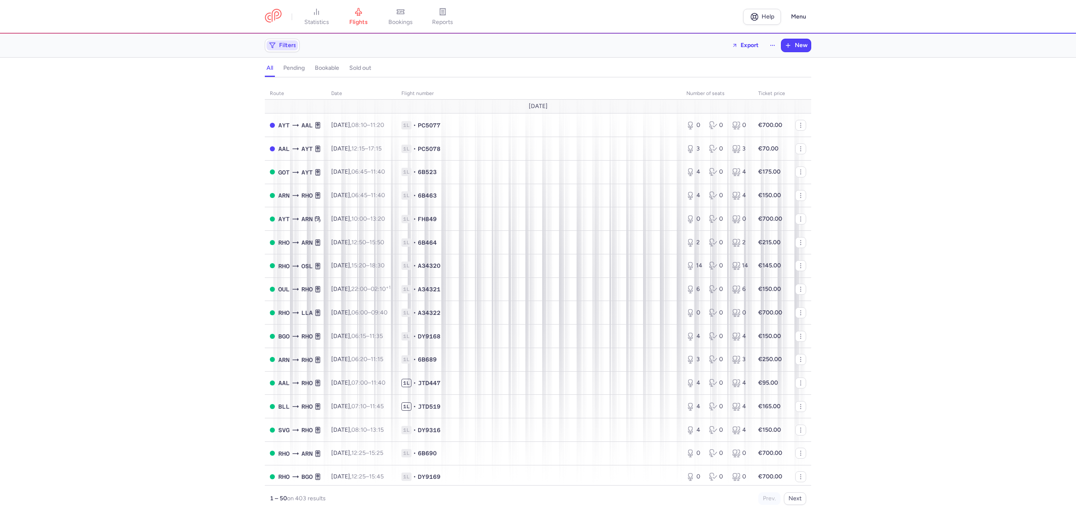
click at [291, 45] on span "Filters" at bounding box center [287, 45] width 17 height 7
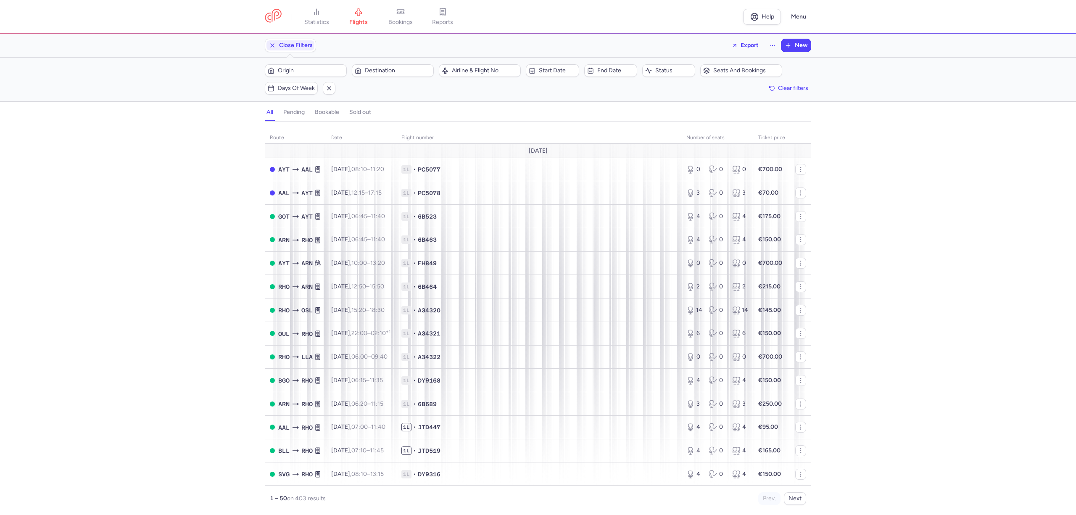
click at [310, 78] on div "Origin Destination" at bounding box center [349, 71] width 174 height 18
click at [310, 70] on span "Origin" at bounding box center [311, 70] width 66 height 7
click at [320, 132] on span "[GEOGRAPHIC_DATA]; [GEOGRAPHIC_DATA], [GEOGRAPHIC_DATA], [GEOGRAPHIC_DATA] BGO" at bounding box center [328, 143] width 112 height 37
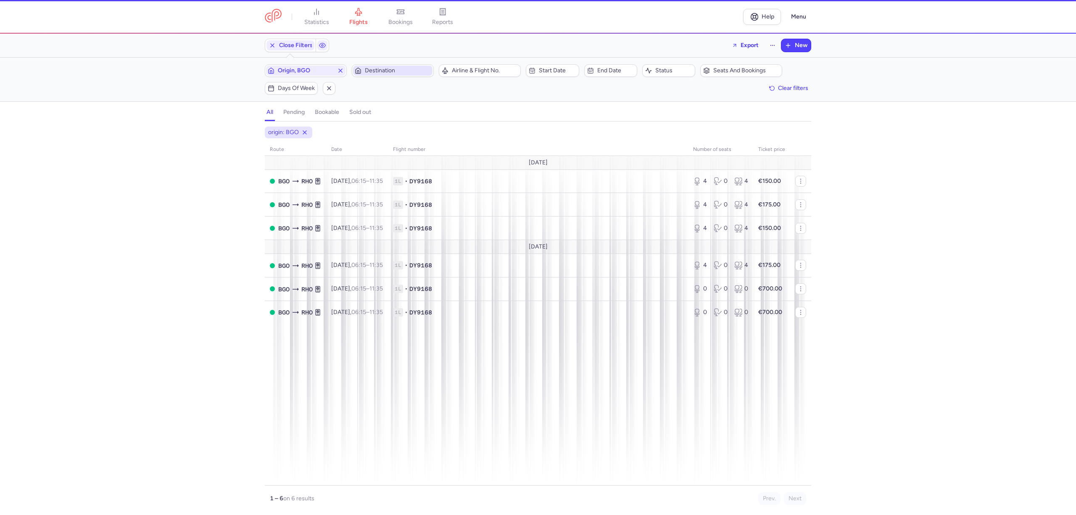
click at [396, 74] on span "Destination" at bounding box center [398, 70] width 66 height 7
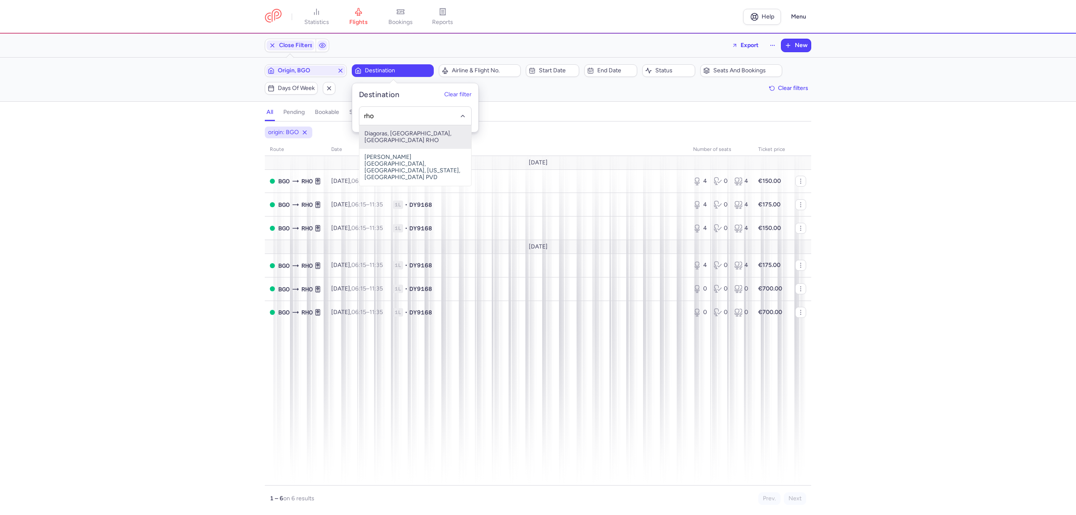
click at [411, 137] on span "Diagoras, [GEOGRAPHIC_DATA], [GEOGRAPHIC_DATA] RHO" at bounding box center [415, 137] width 112 height 24
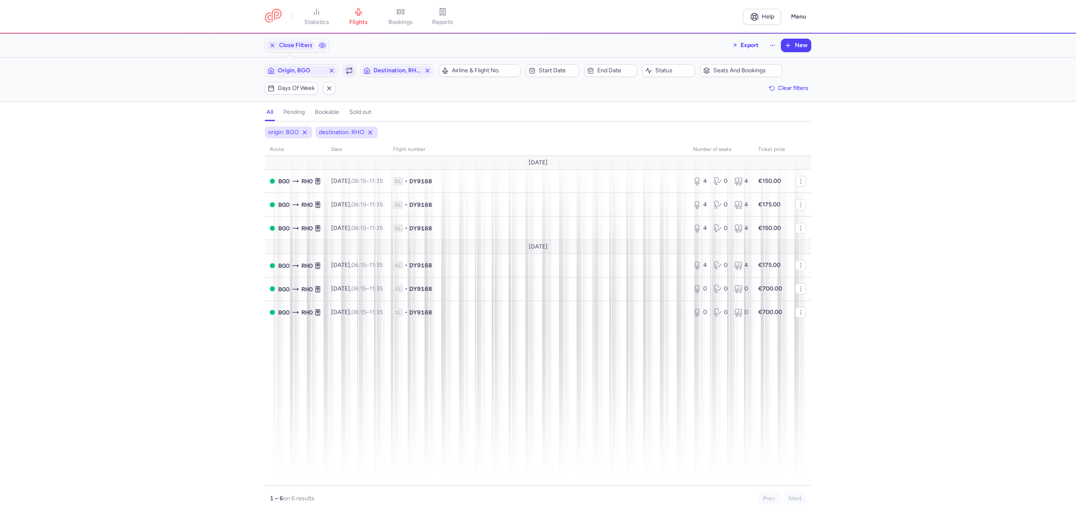
click at [351, 70] on polyline "button" at bounding box center [351, 69] width 1 height 2
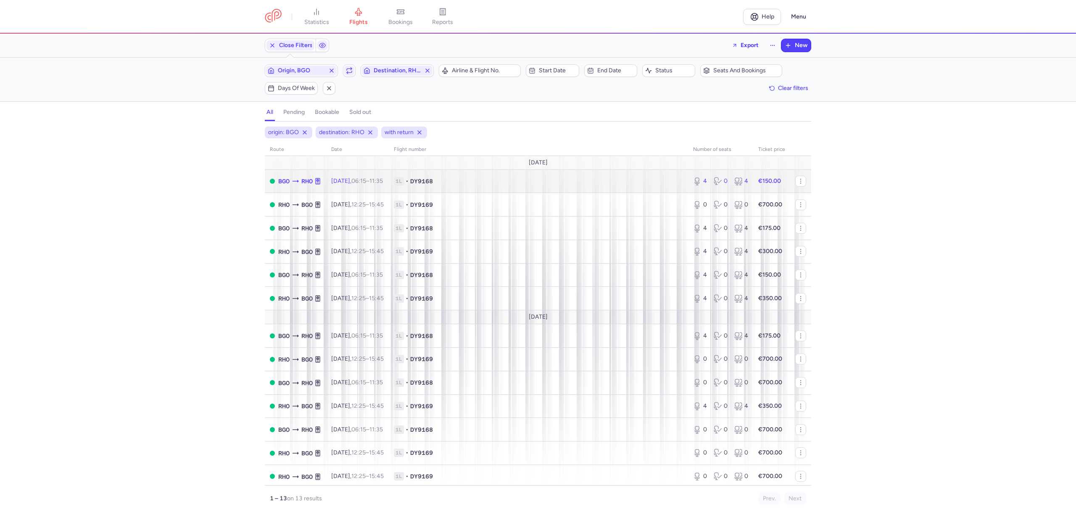
click at [496, 184] on span "1L • DY9168" at bounding box center [538, 181] width 289 height 8
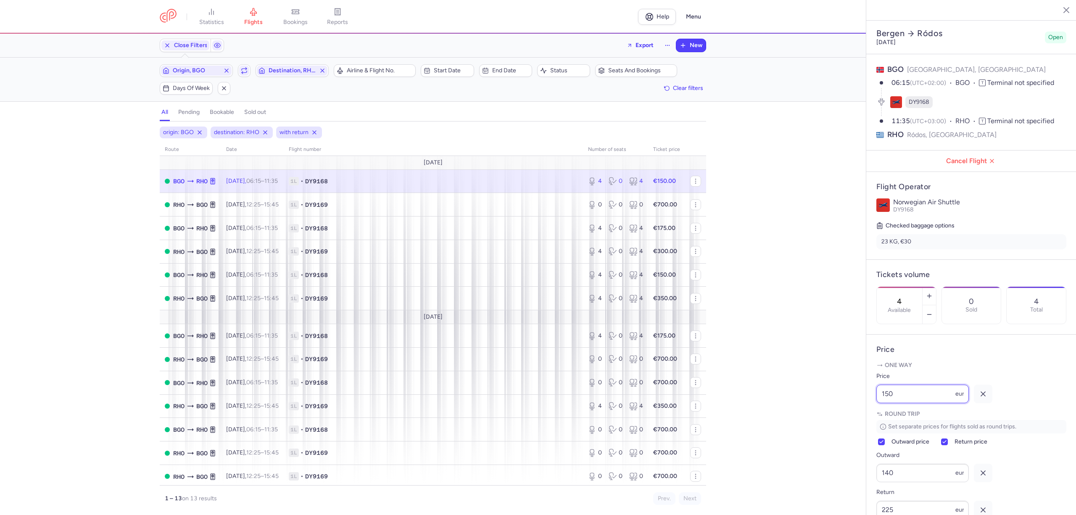
click at [794, 436] on div "statistics flights bookings reports Help Menu Close Filters Export New Filters …" at bounding box center [538, 257] width 1076 height 515
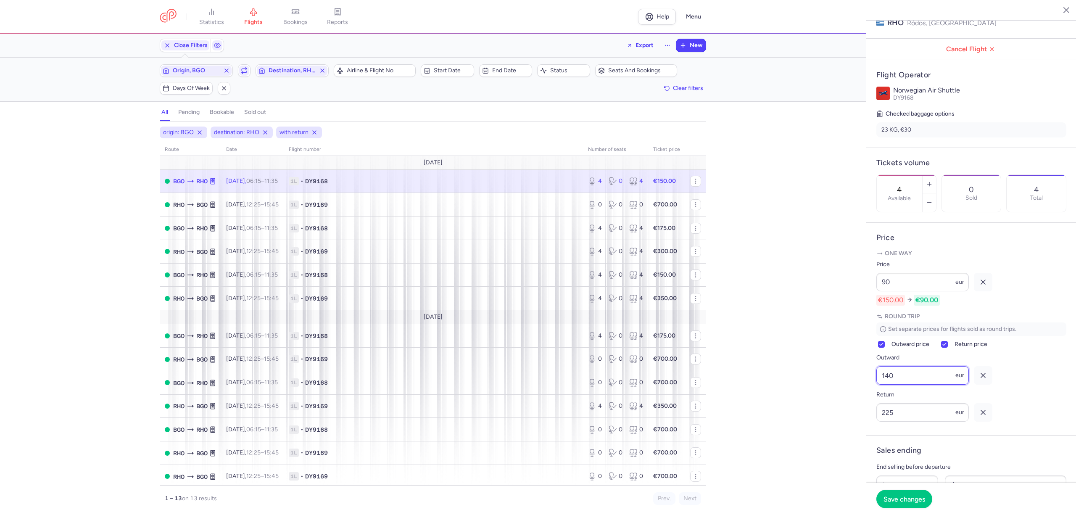
click at [857, 412] on div "statistics flights bookings reports Help Menu Close Filters Export New Filters …" at bounding box center [538, 257] width 1076 height 515
drag, startPoint x: 898, startPoint y: 453, endPoint x: 860, endPoint y: 451, distance: 38.3
click at [861, 451] on div "statistics flights bookings reports Help Menu Close Filters Export New Filters …" at bounding box center [538, 257] width 1076 height 515
click at [889, 500] on span "Save changes" at bounding box center [905, 499] width 42 height 8
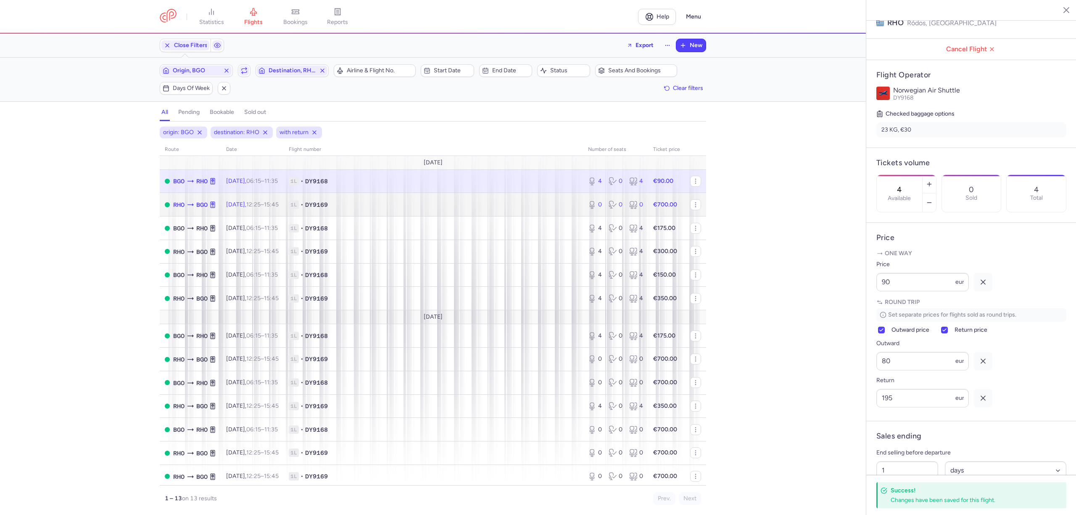
click at [394, 209] on span "1L • DY9169" at bounding box center [433, 205] width 289 height 8
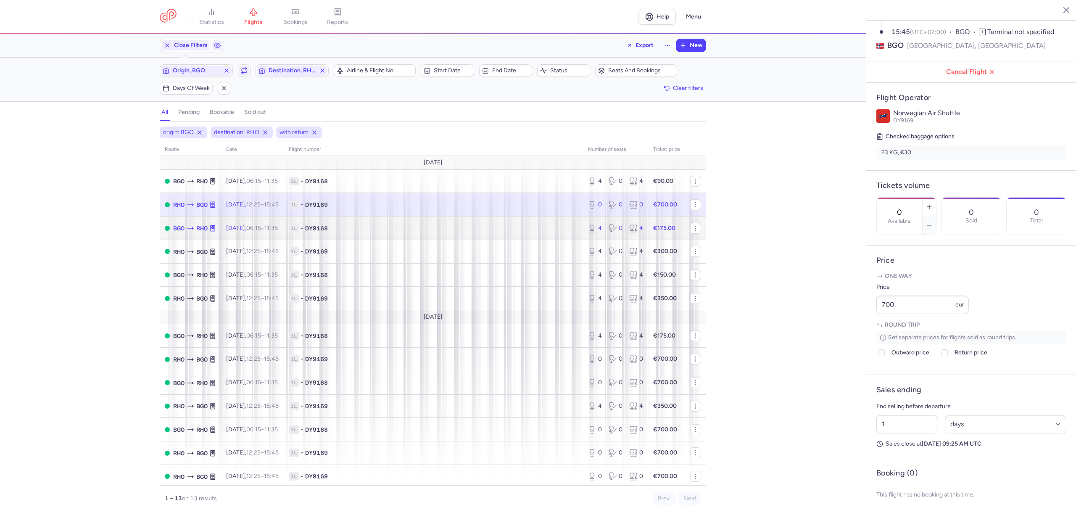
click at [393, 227] on span "1L • DY9168" at bounding box center [433, 228] width 289 height 8
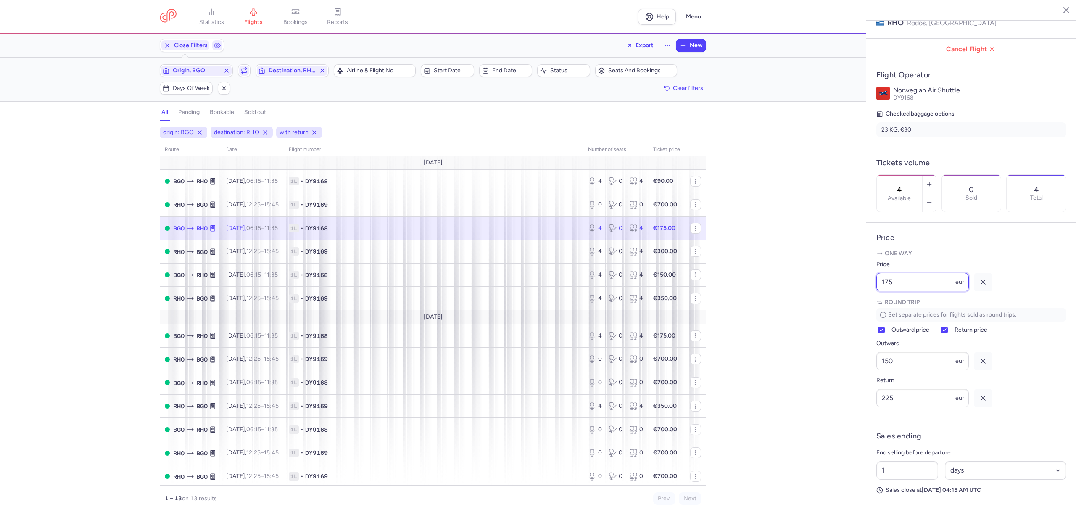
drag, startPoint x: 917, startPoint y: 303, endPoint x: 832, endPoint y: 308, distance: 85.1
click at [832, 308] on div "statistics flights bookings reports Help Menu Close Filters Export New Filters …" at bounding box center [538, 257] width 1076 height 515
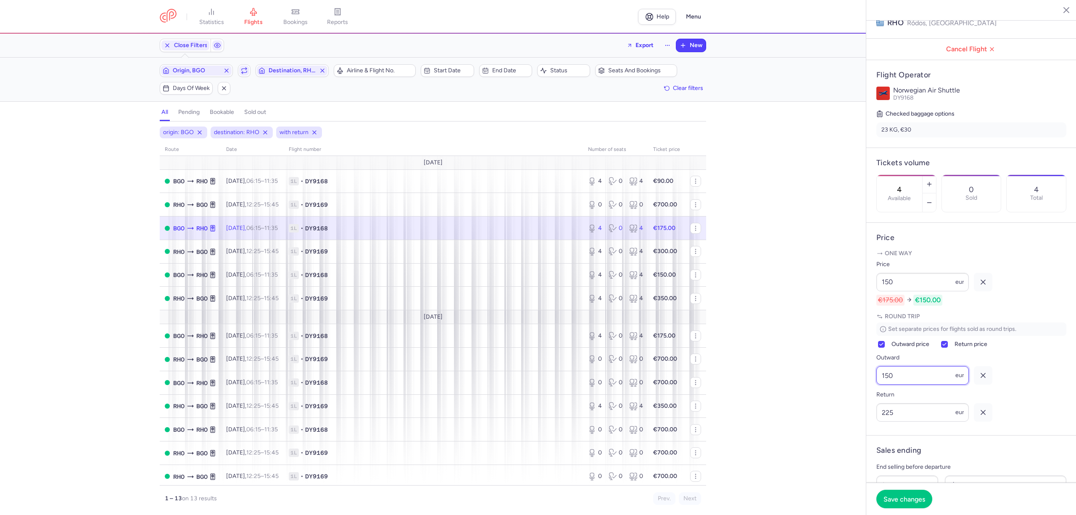
drag, startPoint x: 900, startPoint y: 395, endPoint x: 841, endPoint y: 393, distance: 59.3
click at [841, 393] on div "statistics flights bookings reports Help Menu Close Filters Export New Filters …" at bounding box center [538, 257] width 1076 height 515
click at [901, 501] on span "Save changes" at bounding box center [905, 499] width 42 height 8
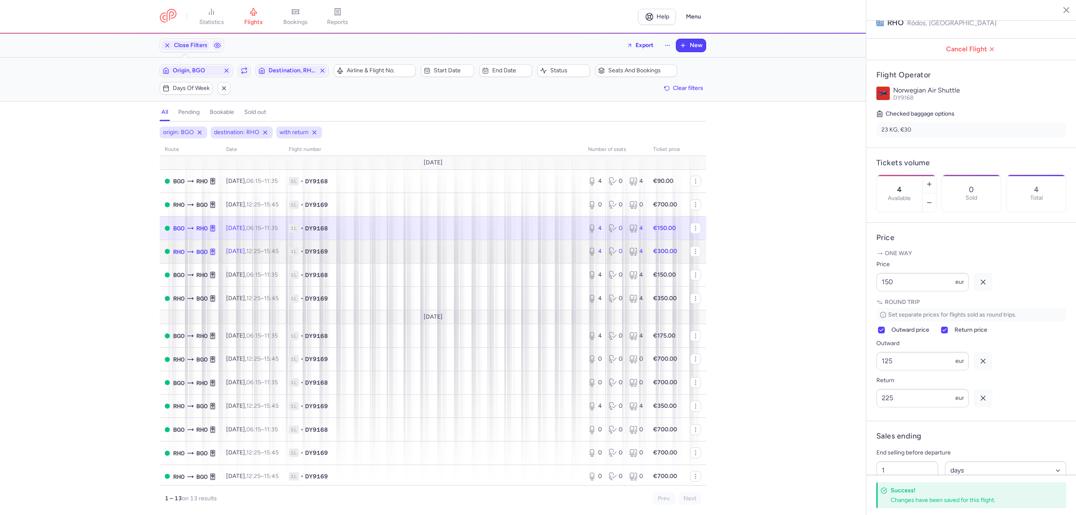
click at [441, 256] on span "1L • DY9169" at bounding box center [433, 251] width 289 height 8
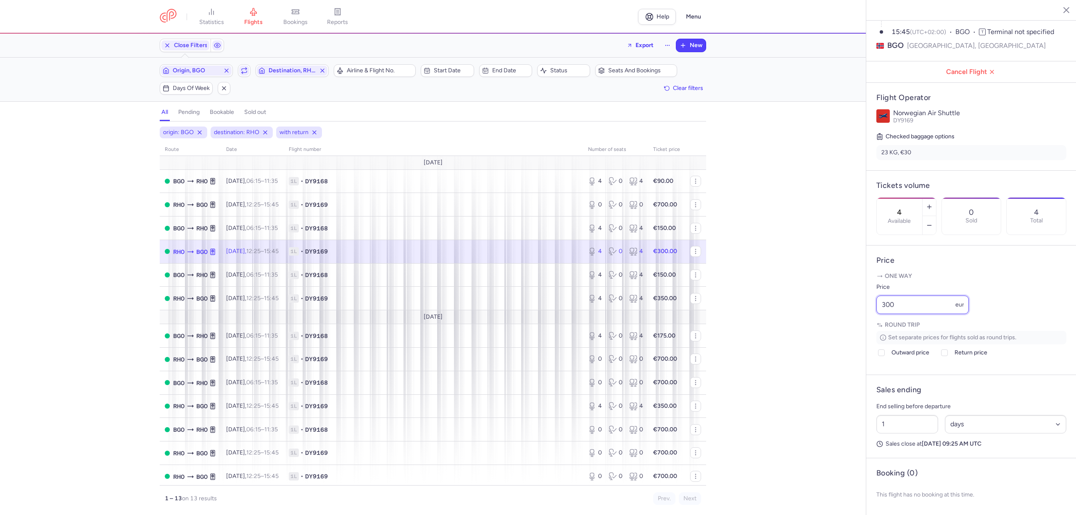
drag, startPoint x: 905, startPoint y: 306, endPoint x: 834, endPoint y: 304, distance: 71.1
click at [834, 304] on div "statistics flights bookings reports Help Menu Close Filters Export New Filters …" at bounding box center [538, 257] width 1076 height 515
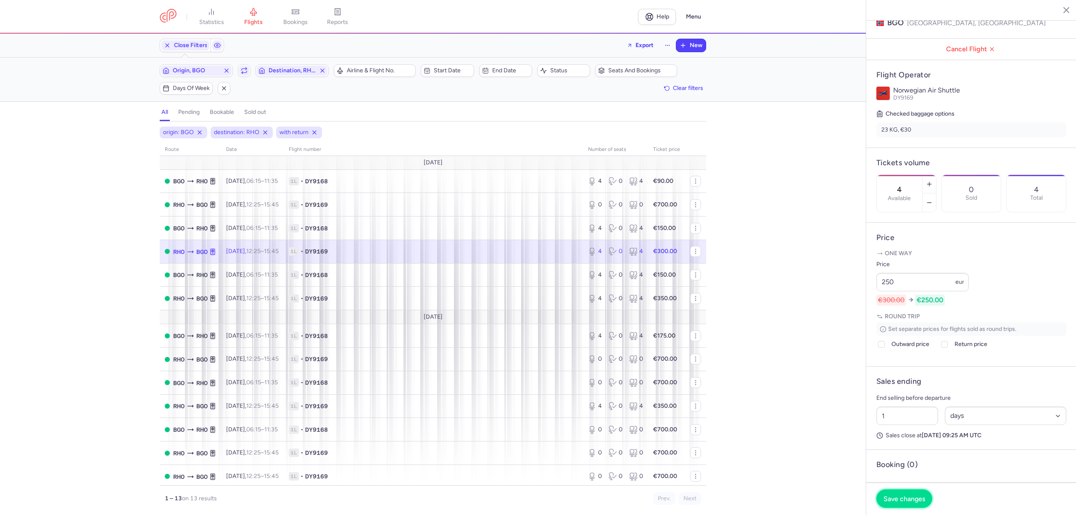
click at [897, 499] on span "Save changes" at bounding box center [905, 499] width 42 height 8
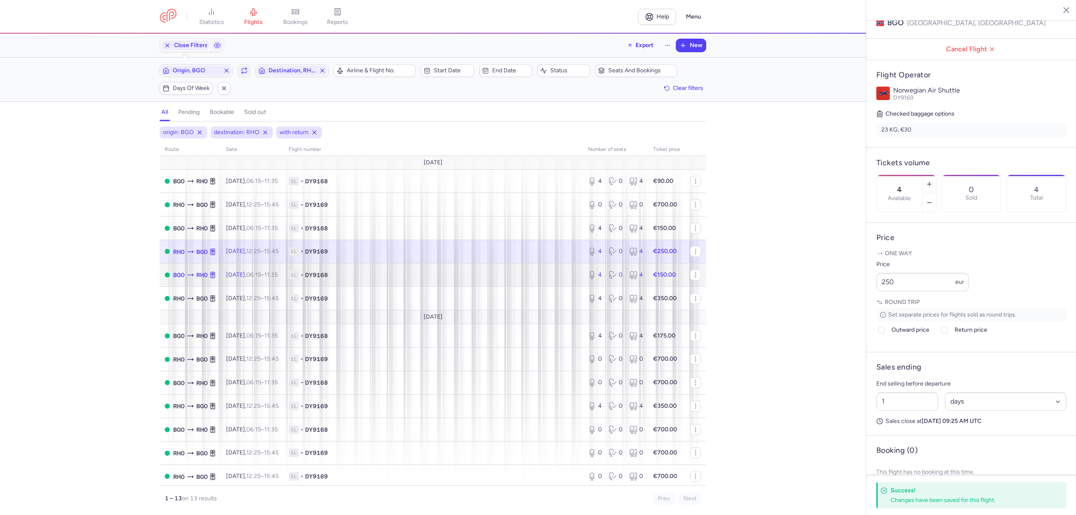
click at [374, 276] on span "1L • DY9168" at bounding box center [433, 275] width 289 height 8
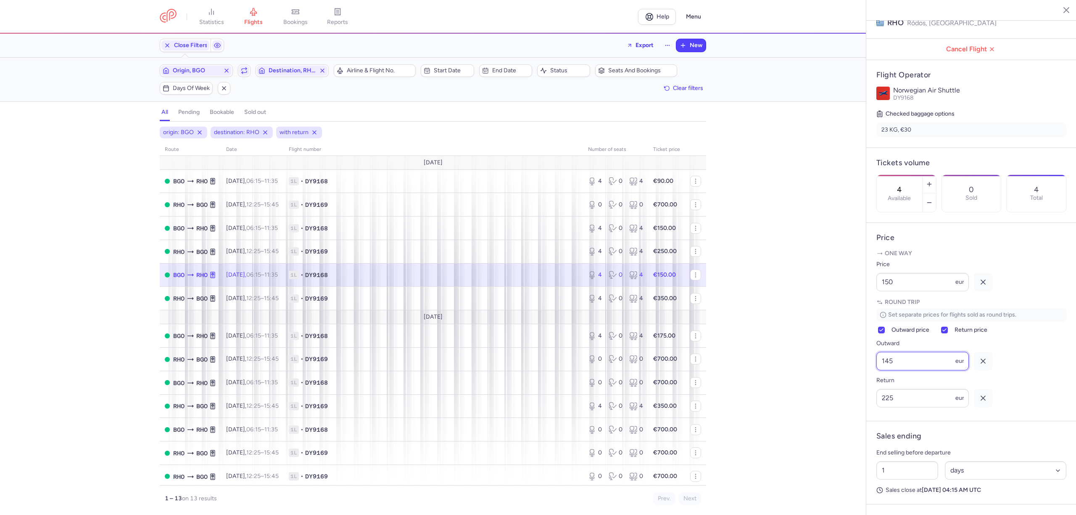
drag, startPoint x: 875, startPoint y: 383, endPoint x: 858, endPoint y: 384, distance: 16.8
click at [858, 386] on div "statistics flights bookings reports Help Menu Close Filters Export New Filters …" at bounding box center [538, 257] width 1076 height 515
click at [899, 500] on button "Save changes" at bounding box center [904, 499] width 56 height 18
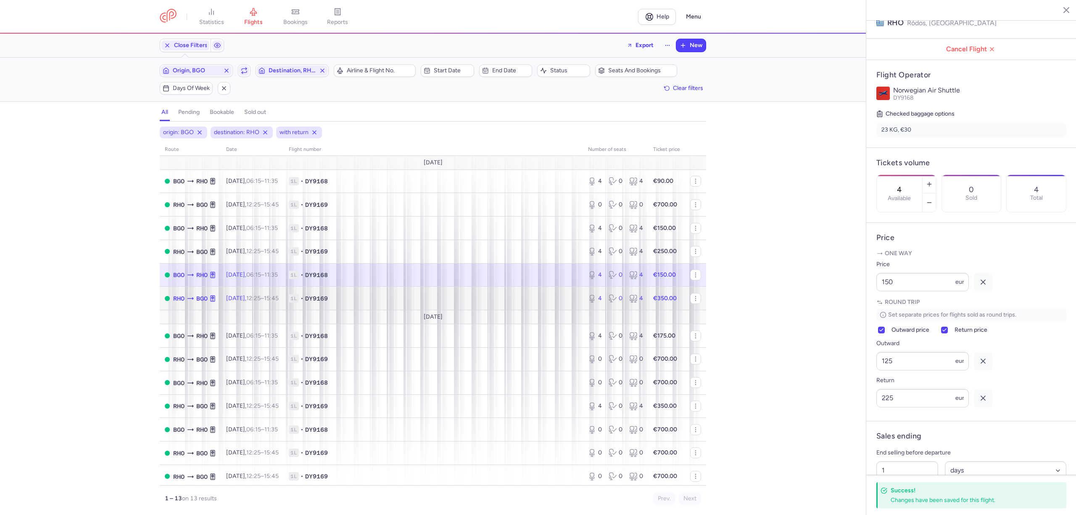
click at [452, 301] on span "1L • DY9169" at bounding box center [433, 298] width 289 height 8
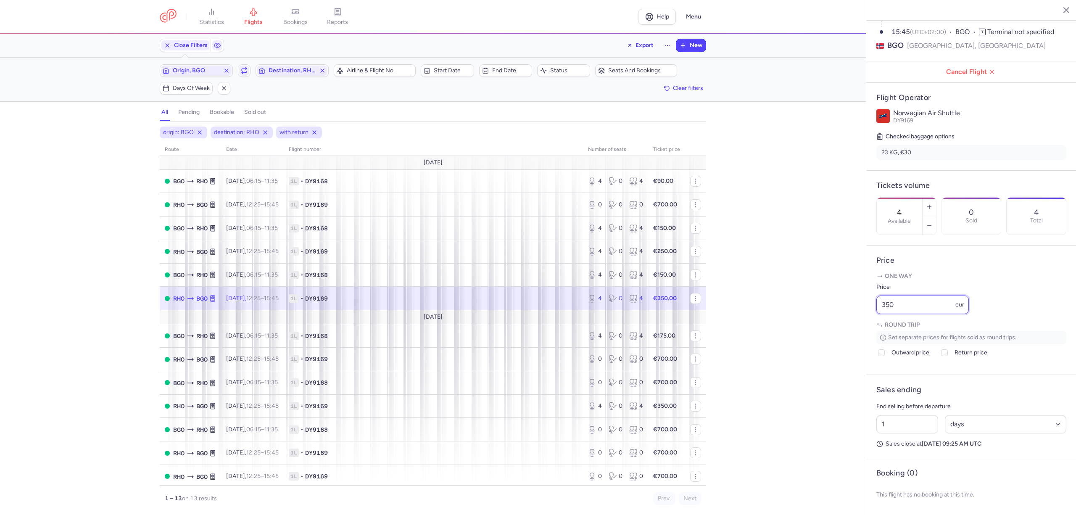
drag, startPoint x: 900, startPoint y: 298, endPoint x: 813, endPoint y: 300, distance: 87.9
click at [813, 300] on div "statistics flights bookings reports Help Menu Close Filters Export New Filters …" at bounding box center [538, 257] width 1076 height 515
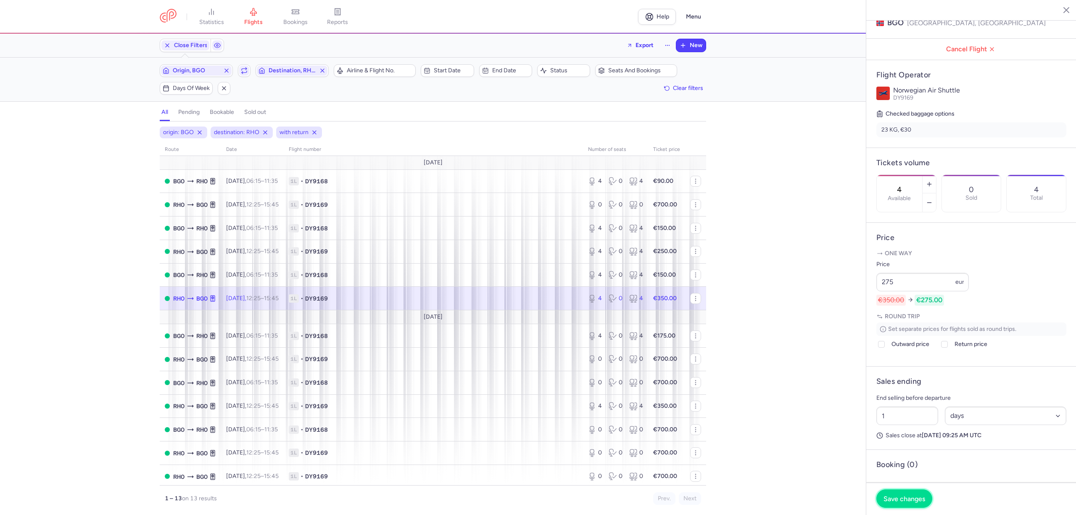
click at [908, 503] on button "Save changes" at bounding box center [904, 498] width 56 height 18
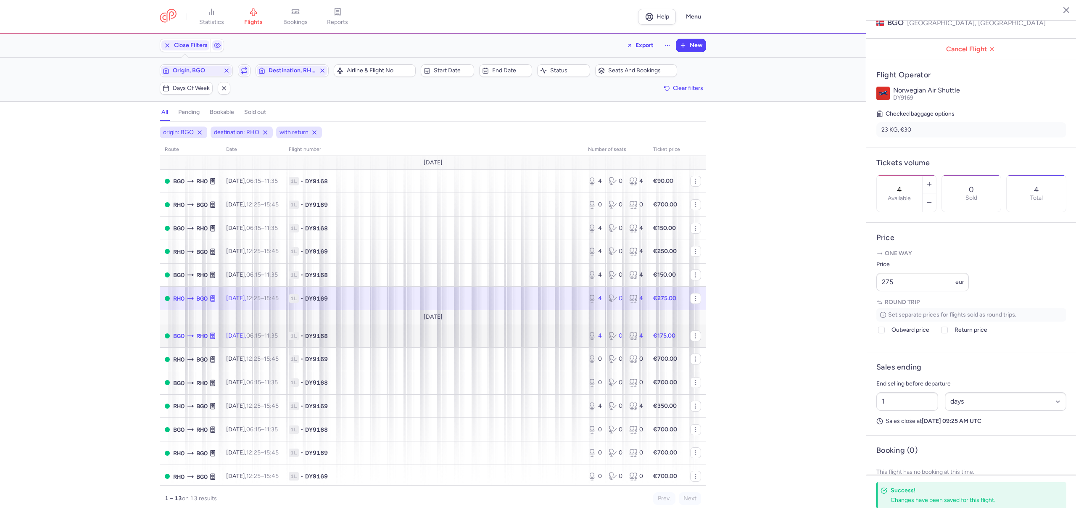
click at [441, 335] on span "1L • DY9168" at bounding box center [433, 336] width 289 height 8
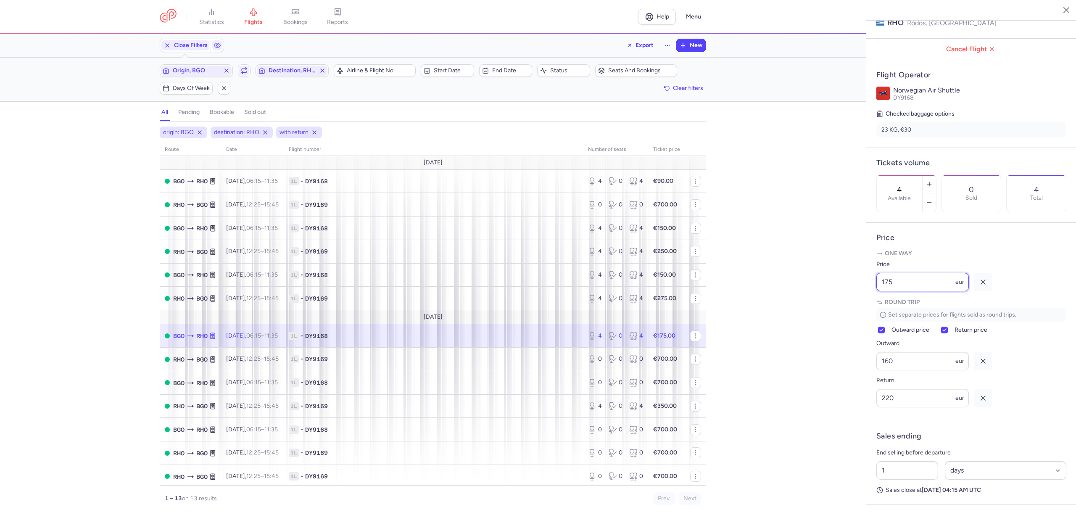
drag, startPoint x: 866, startPoint y: 306, endPoint x: 811, endPoint y: 309, distance: 55.1
click at [811, 309] on div "statistics flights bookings reports Help Menu Close Filters Export New Filters …" at bounding box center [538, 257] width 1076 height 515
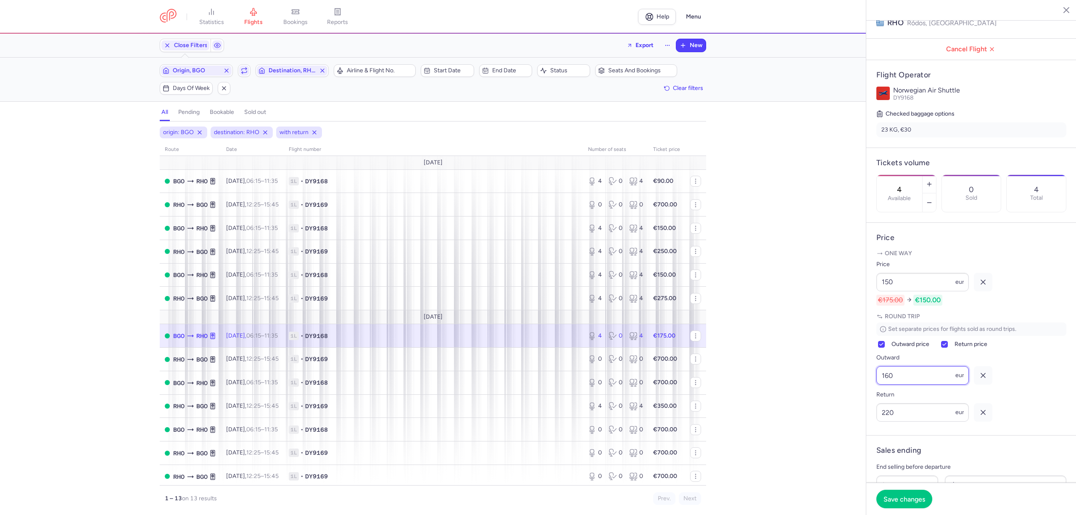
drag, startPoint x: 874, startPoint y: 399, endPoint x: 838, endPoint y: 398, distance: 36.6
click at [838, 398] on div "statistics flights bookings reports Help Menu Close Filters Export New Filters …" at bounding box center [538, 257] width 1076 height 515
click at [893, 499] on span "Save changes" at bounding box center [905, 499] width 42 height 8
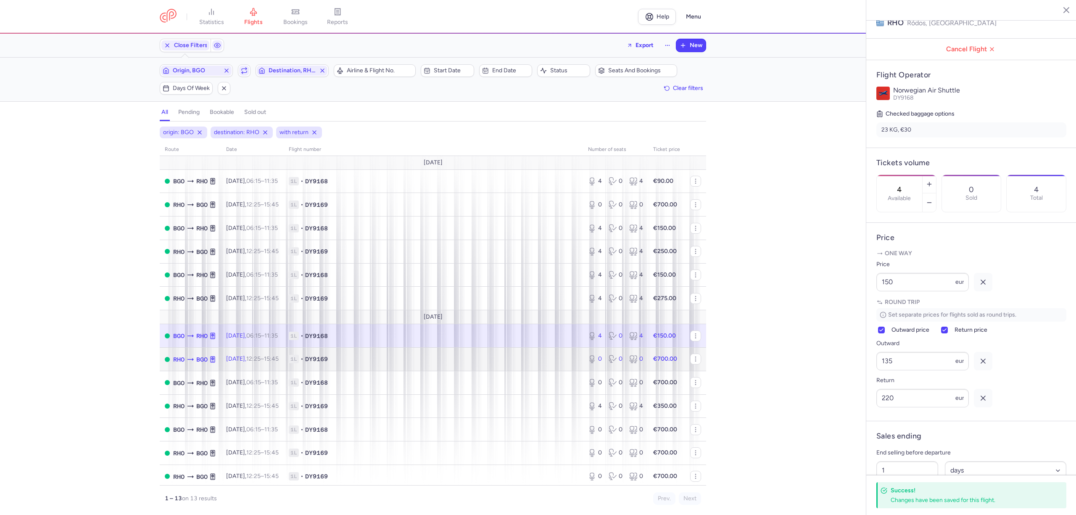
click at [456, 362] on span "1L • DY9169" at bounding box center [433, 359] width 289 height 8
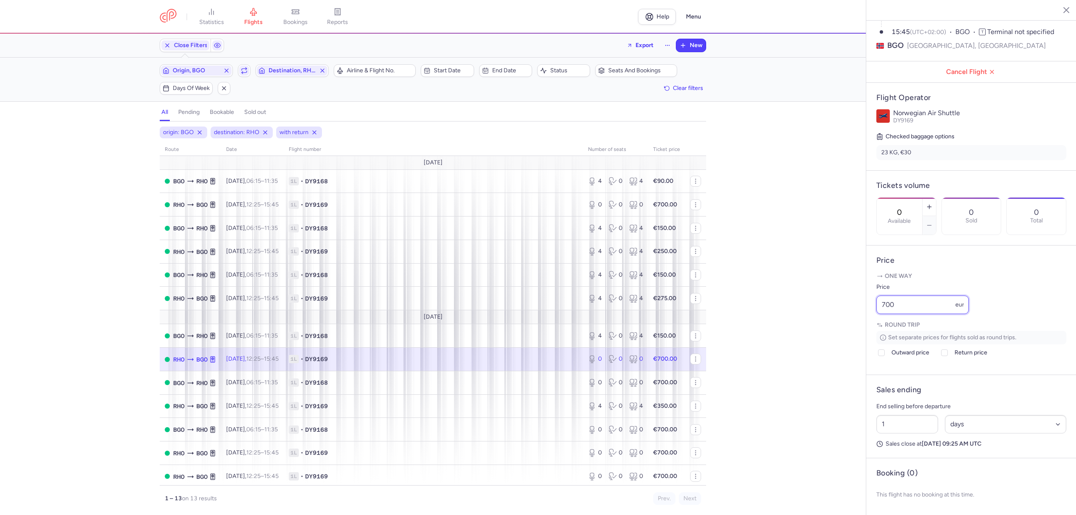
drag, startPoint x: 870, startPoint y: 306, endPoint x: 856, endPoint y: 306, distance: 13.9
click at [856, 306] on div "statistics flights bookings reports Help Menu Close Filters Export New Filters …" at bounding box center [538, 257] width 1076 height 515
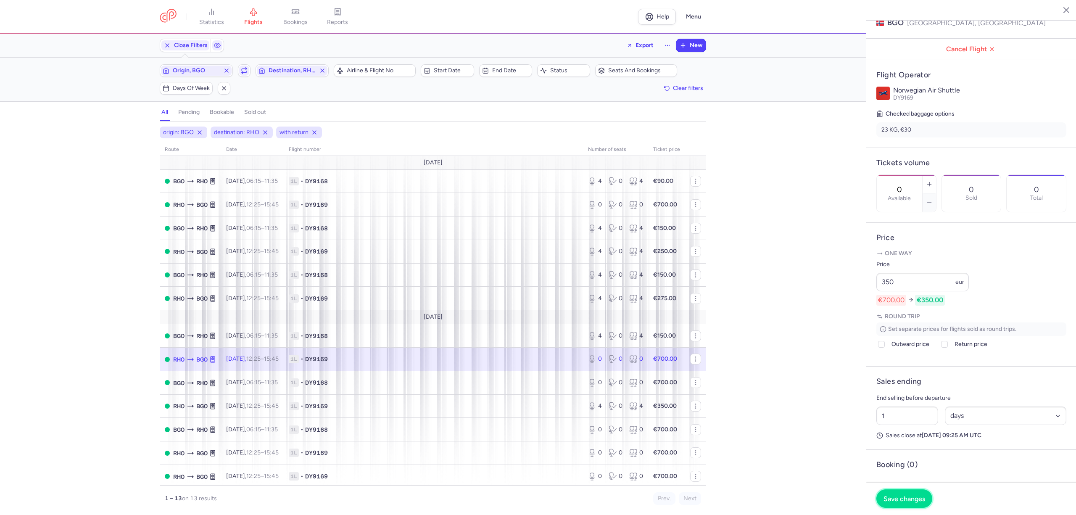
click at [912, 493] on button "Save changes" at bounding box center [904, 498] width 56 height 18
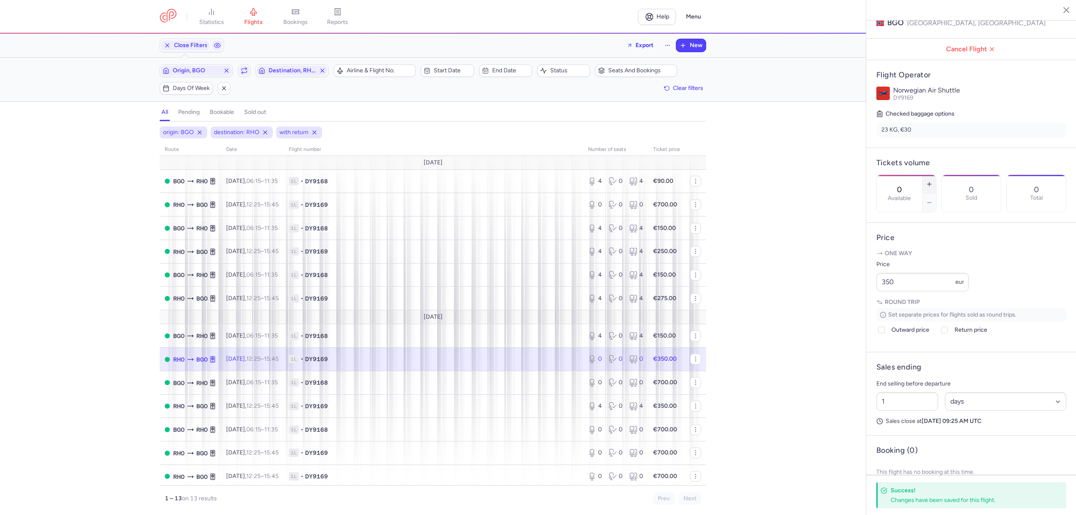
click at [933, 181] on icon "button" at bounding box center [929, 184] width 7 height 7
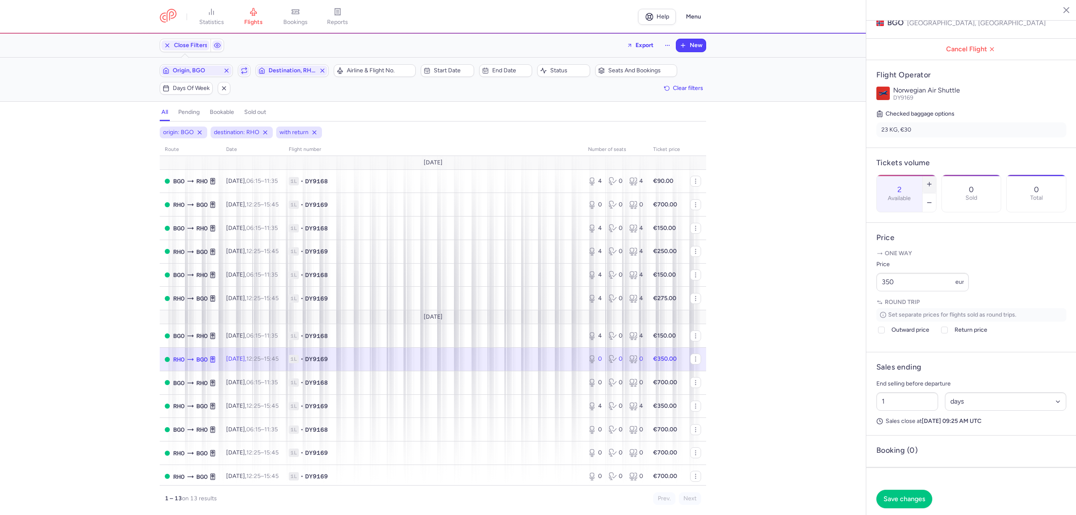
click at [933, 181] on icon "button" at bounding box center [929, 184] width 7 height 7
click at [910, 493] on button "Save changes" at bounding box center [904, 498] width 56 height 18
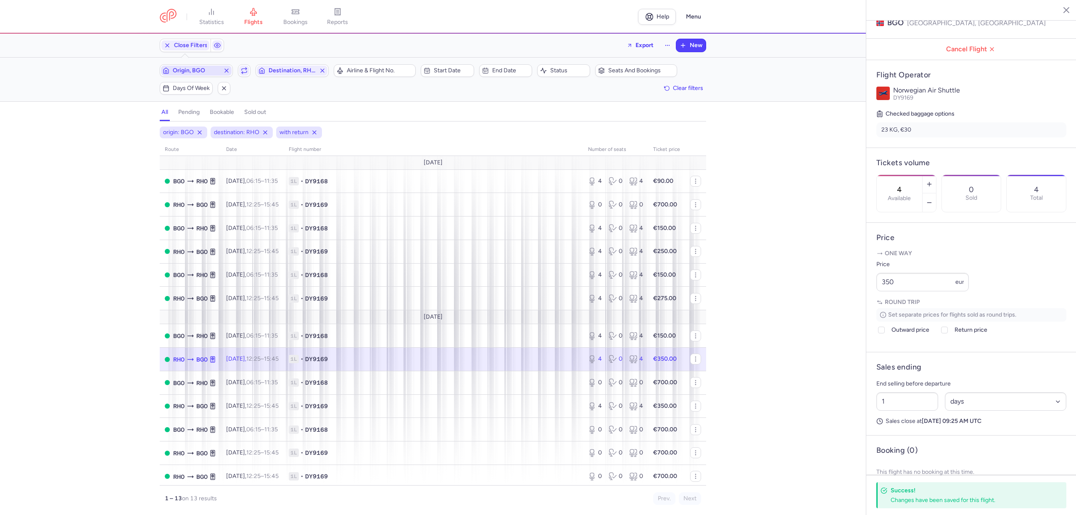
click at [197, 69] on span "Origin, BGO" at bounding box center [196, 70] width 47 height 7
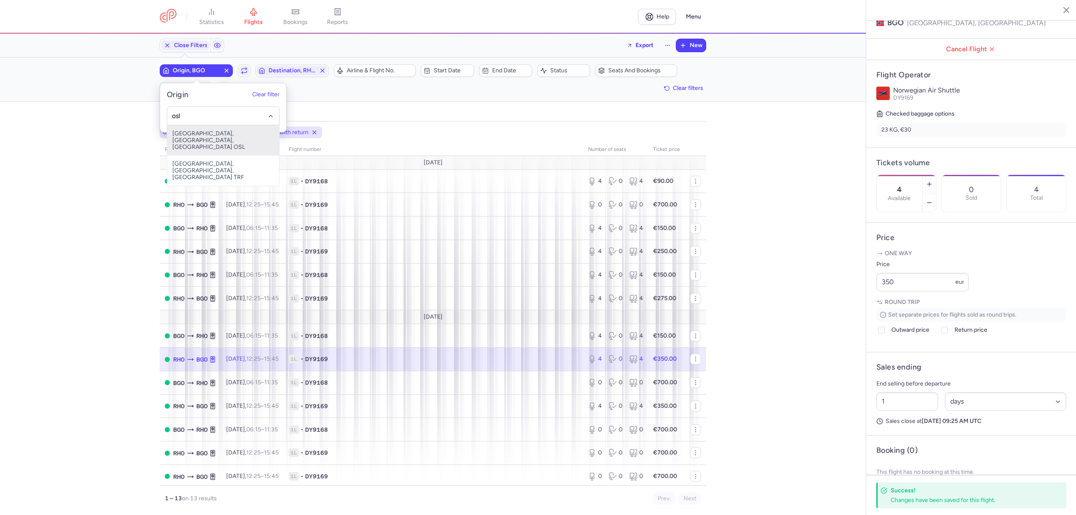
click at [193, 130] on span "[GEOGRAPHIC_DATA], [GEOGRAPHIC_DATA], [GEOGRAPHIC_DATA] OSL" at bounding box center [223, 140] width 112 height 30
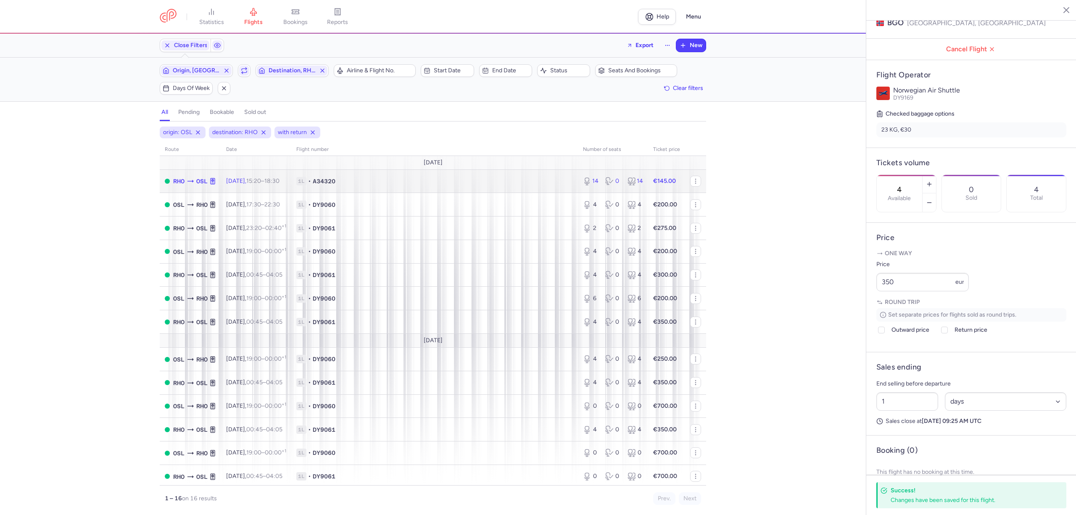
click at [402, 182] on span "1L • A34320" at bounding box center [434, 181] width 277 height 8
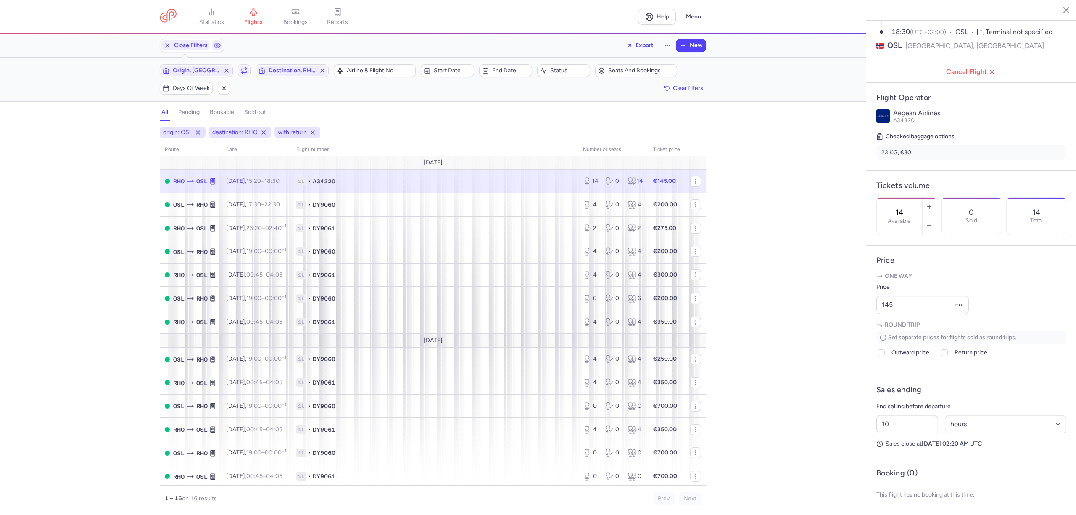
click at [545, 184] on span "1L • A34320" at bounding box center [434, 181] width 277 height 8
drag, startPoint x: 907, startPoint y: 310, endPoint x: 868, endPoint y: 311, distance: 38.7
click at [871, 310] on article "Price One way Price 145 eur Round trip Set separate prices for flights sold as …" at bounding box center [971, 309] width 210 height 129
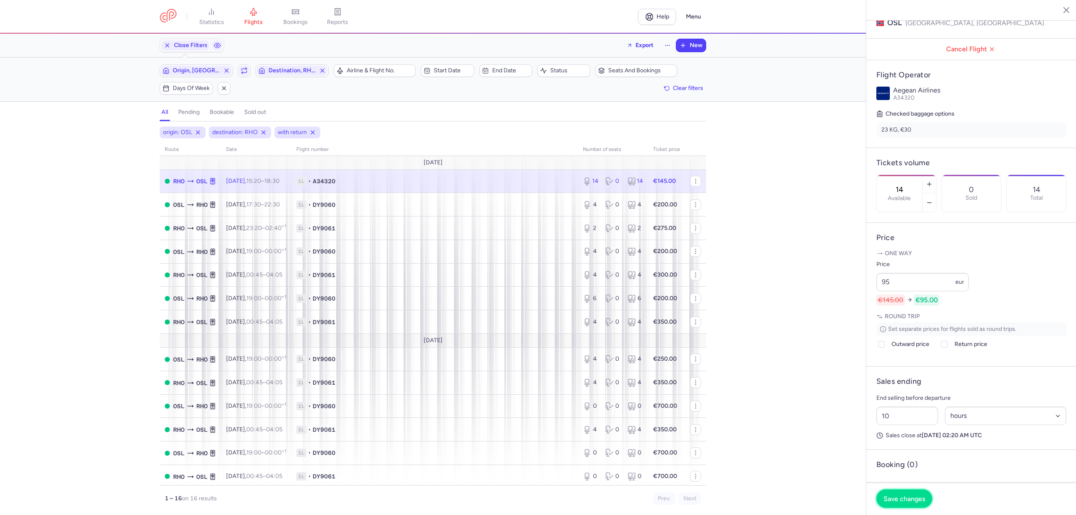
click at [907, 505] on button "Save changes" at bounding box center [904, 498] width 56 height 18
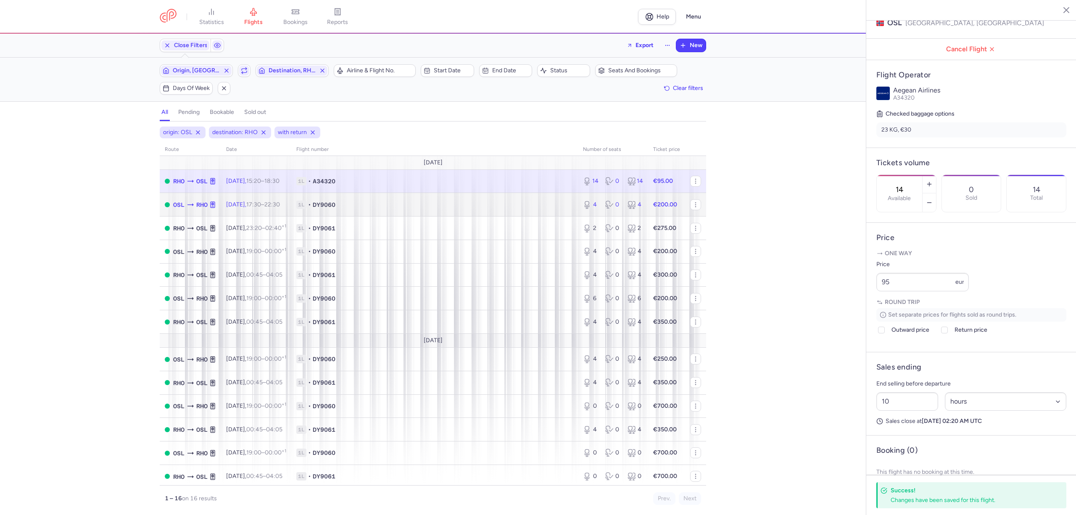
click at [438, 207] on span "1L • DY9060" at bounding box center [434, 205] width 277 height 8
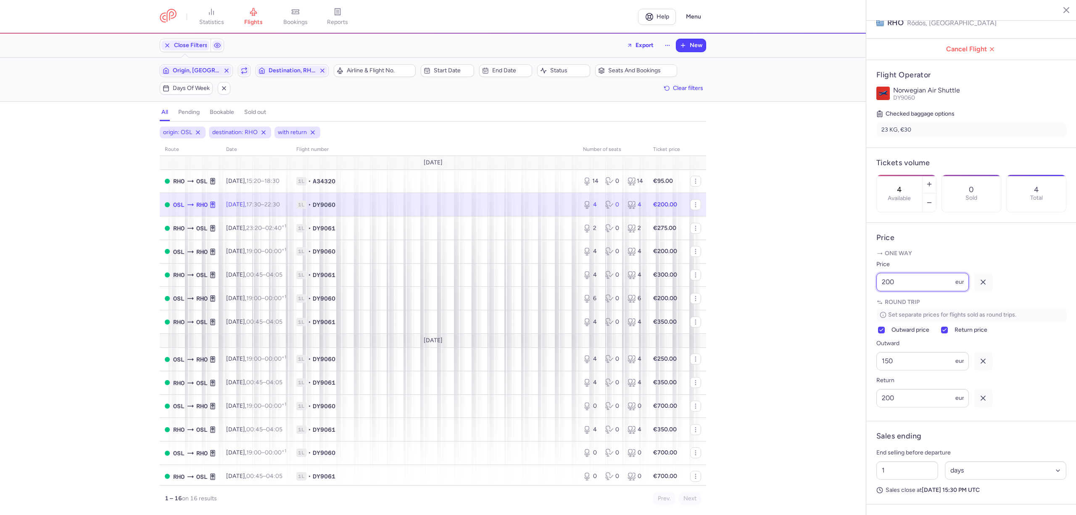
drag, startPoint x: 881, startPoint y: 305, endPoint x: 853, endPoint y: 308, distance: 28.4
click at [853, 308] on div "statistics flights bookings reports Help Menu Close Filters Export New Filters …" at bounding box center [538, 257] width 1076 height 515
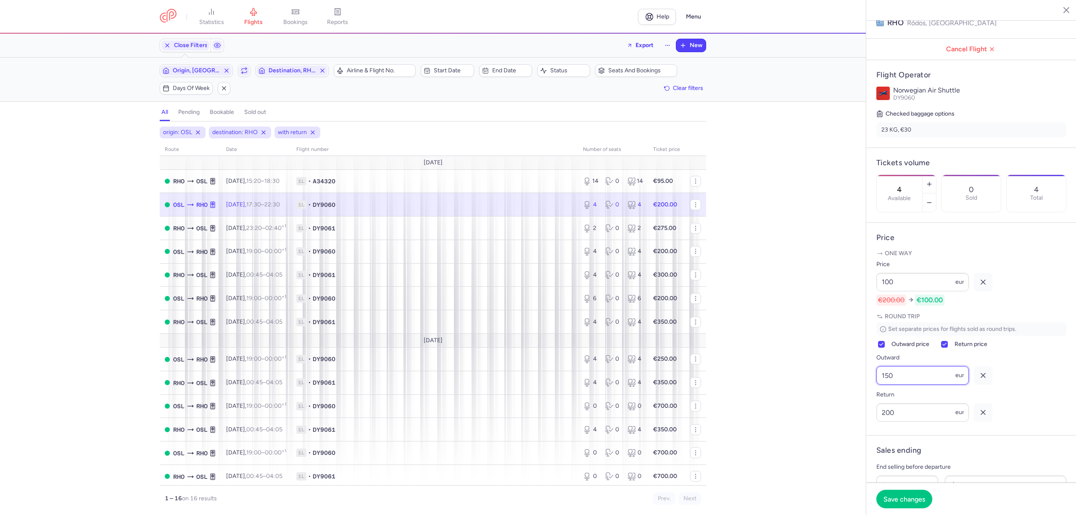
drag, startPoint x: 895, startPoint y: 402, endPoint x: 873, endPoint y: 404, distance: 21.9
click at [874, 404] on article "Price One way Price 100 eur €200.00 €100.00 Round trip Set separate prices for …" at bounding box center [971, 329] width 210 height 213
click at [911, 500] on span "Save changes" at bounding box center [905, 499] width 42 height 8
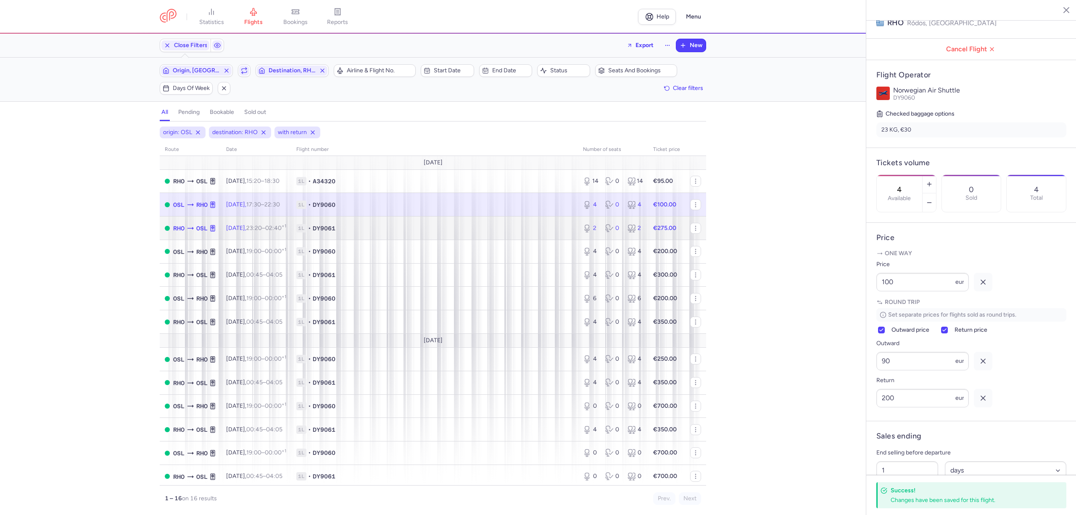
click at [380, 230] on span "1L • DY9061" at bounding box center [434, 228] width 277 height 8
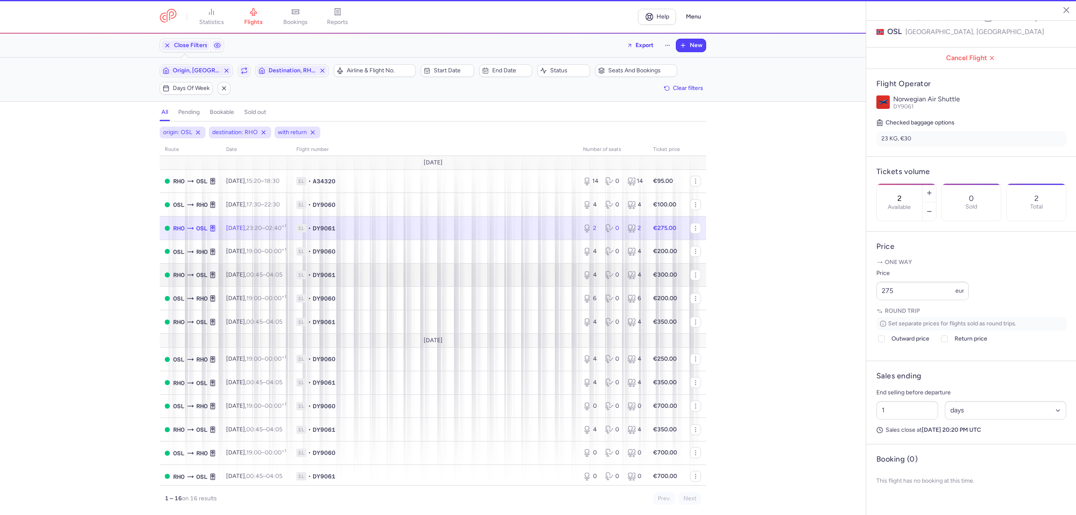
scroll to position [121, 0]
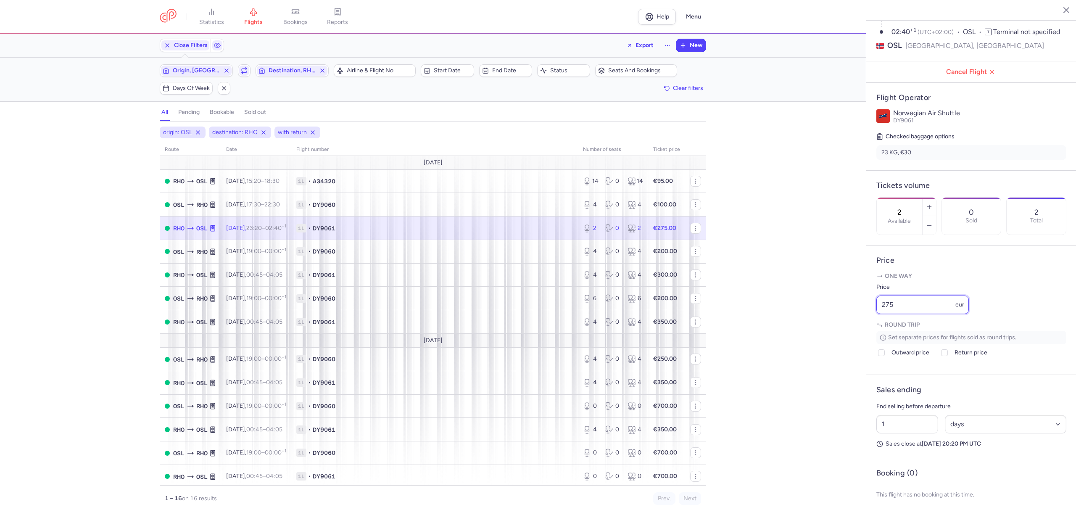
drag, startPoint x: 893, startPoint y: 305, endPoint x: 841, endPoint y: 303, distance: 52.6
click at [841, 303] on div "statistics flights bookings reports Help Menu Close Filters Export New Filters …" at bounding box center [538, 257] width 1076 height 515
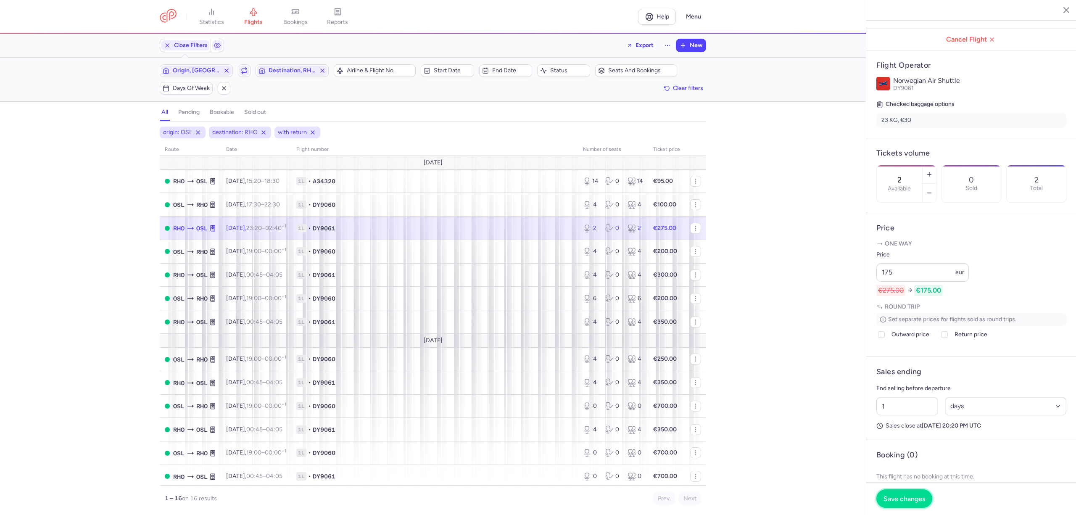
click at [927, 497] on button "Save changes" at bounding box center [904, 498] width 56 height 18
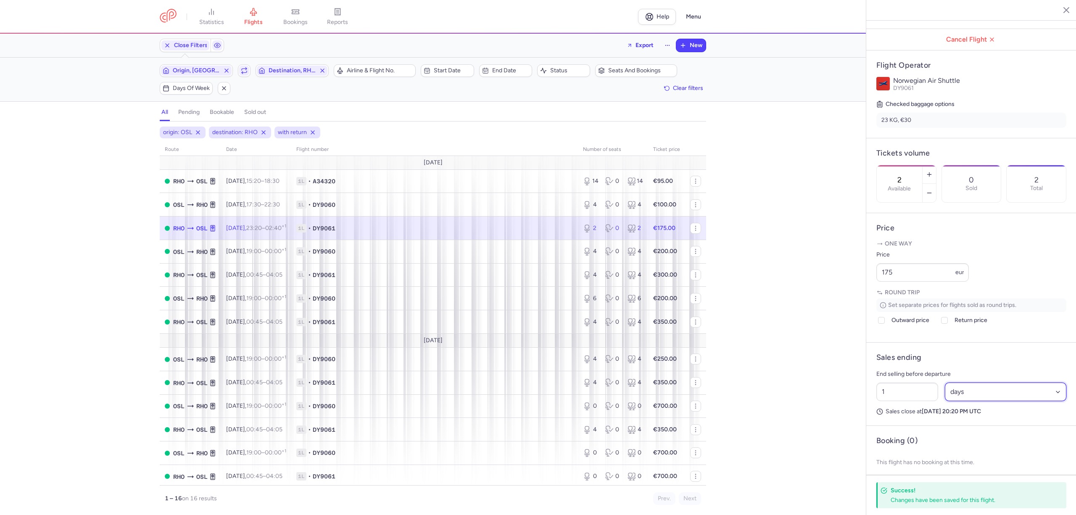
click at [966, 401] on select "Select an option hours days" at bounding box center [1006, 392] width 122 height 18
click at [945, 401] on select "Select an option hours days" at bounding box center [1006, 392] width 122 height 18
click at [916, 401] on input "1" at bounding box center [907, 392] width 62 height 18
click at [910, 503] on button "Save changes" at bounding box center [904, 498] width 56 height 18
click at [459, 254] on span "1L • DY9060" at bounding box center [434, 251] width 277 height 8
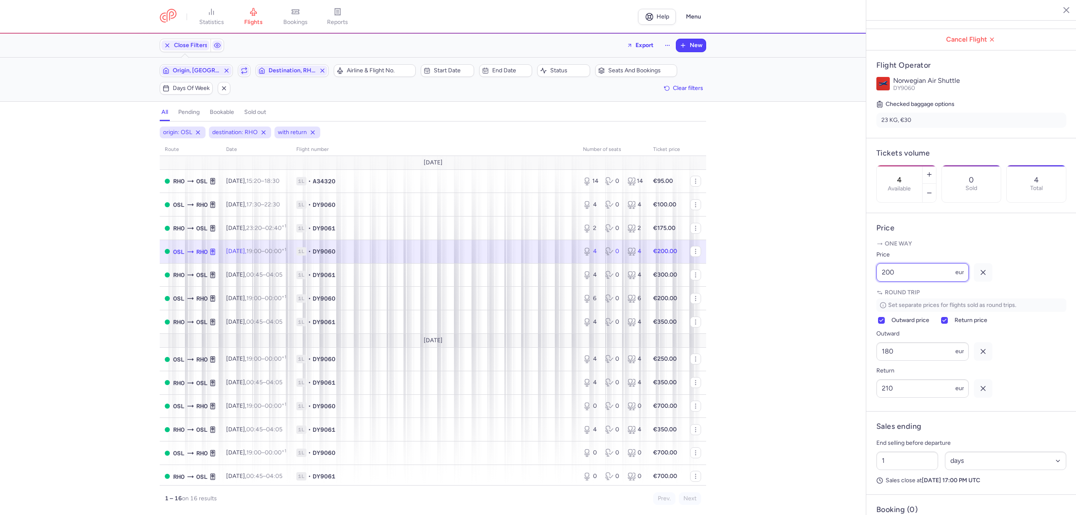
drag, startPoint x: 824, startPoint y: 308, endPoint x: 816, endPoint y: 309, distance: 8.4
click at [819, 308] on div "statistics flights bookings reports Help Menu Close Filters Export New Filters …" at bounding box center [538, 257] width 1076 height 515
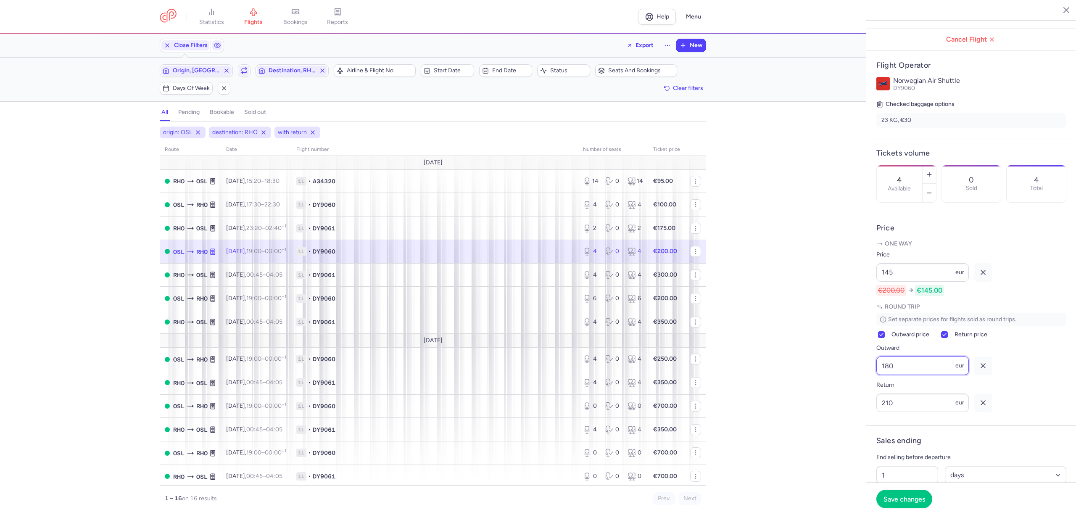
drag, startPoint x: 874, startPoint y: 397, endPoint x: 852, endPoint y: 397, distance: 21.9
click at [852, 397] on div "statistics flights bookings reports Help Menu Close Filters Export New Filters …" at bounding box center [538, 257] width 1076 height 515
click at [913, 500] on span "Save changes" at bounding box center [905, 499] width 42 height 8
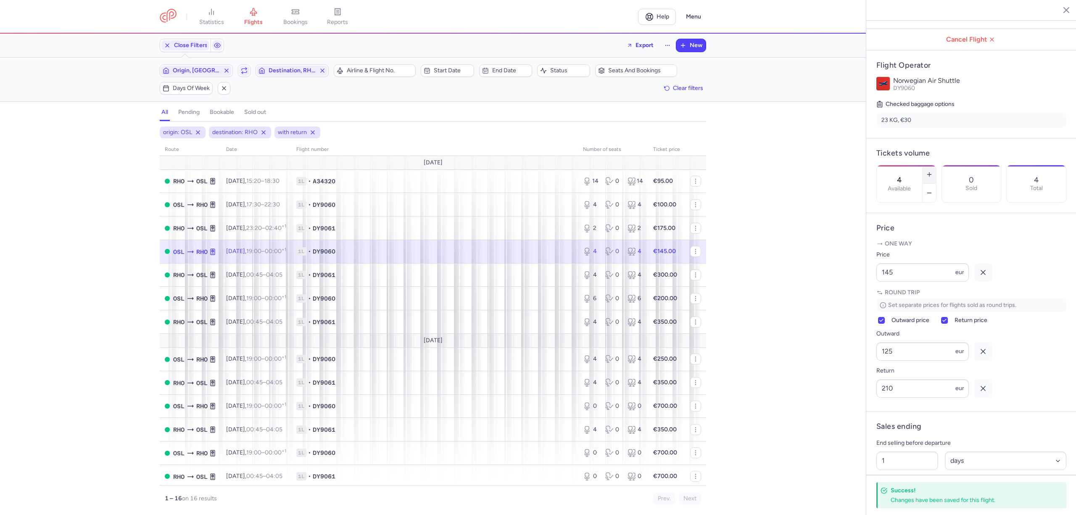
click at [929, 172] on line "button" at bounding box center [929, 174] width 0 height 4
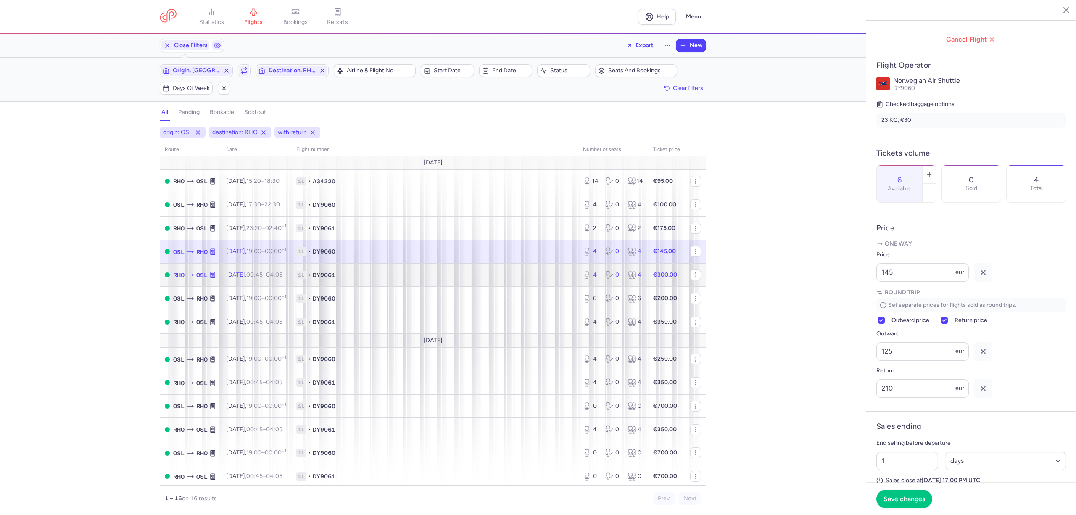
click at [404, 283] on td "1L • DY9061" at bounding box center [434, 275] width 287 height 24
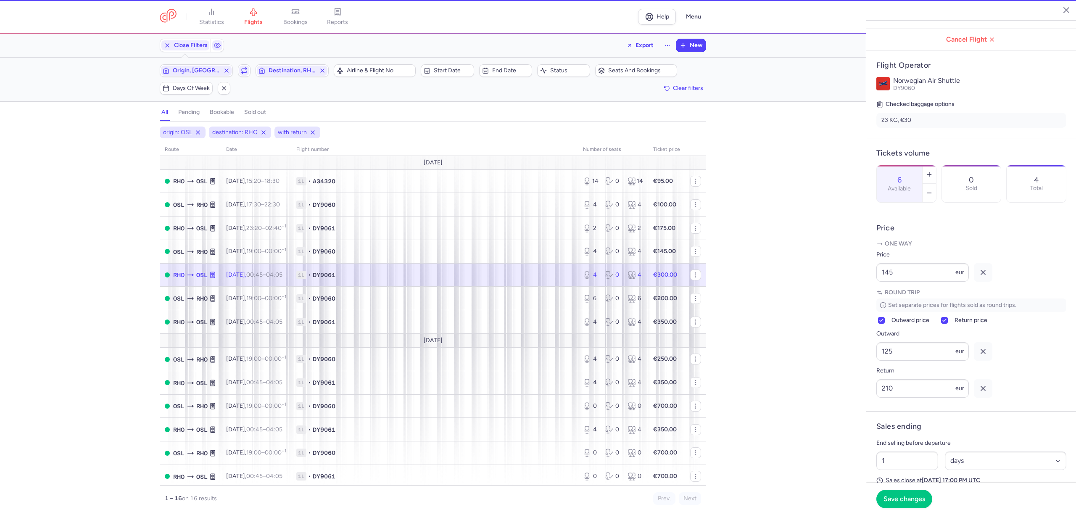
scroll to position [112, 0]
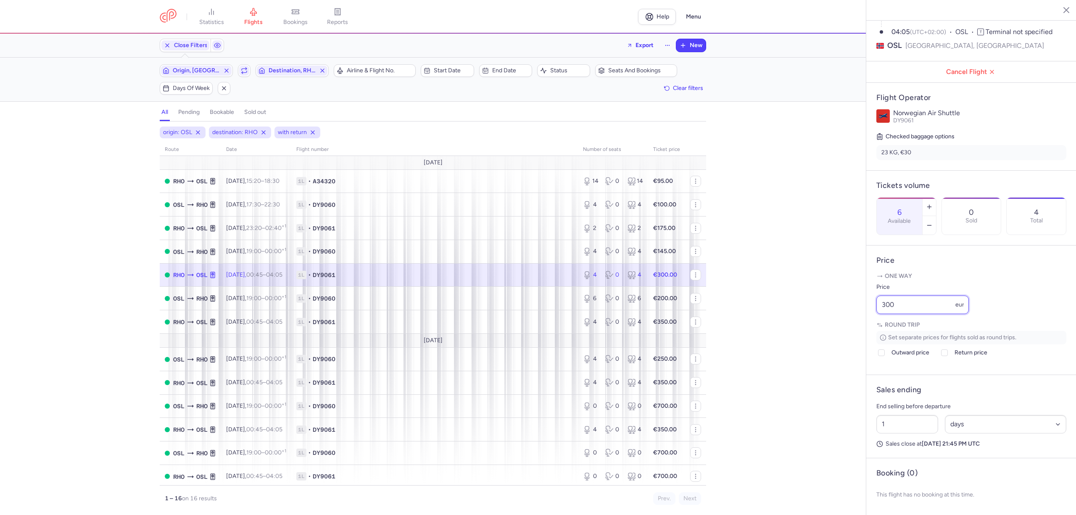
drag, startPoint x: 893, startPoint y: 306, endPoint x: 863, endPoint y: 306, distance: 29.8
click at [863, 306] on div "statistics flights bookings reports Help Menu Close Filters Export New Filters …" at bounding box center [538, 257] width 1076 height 515
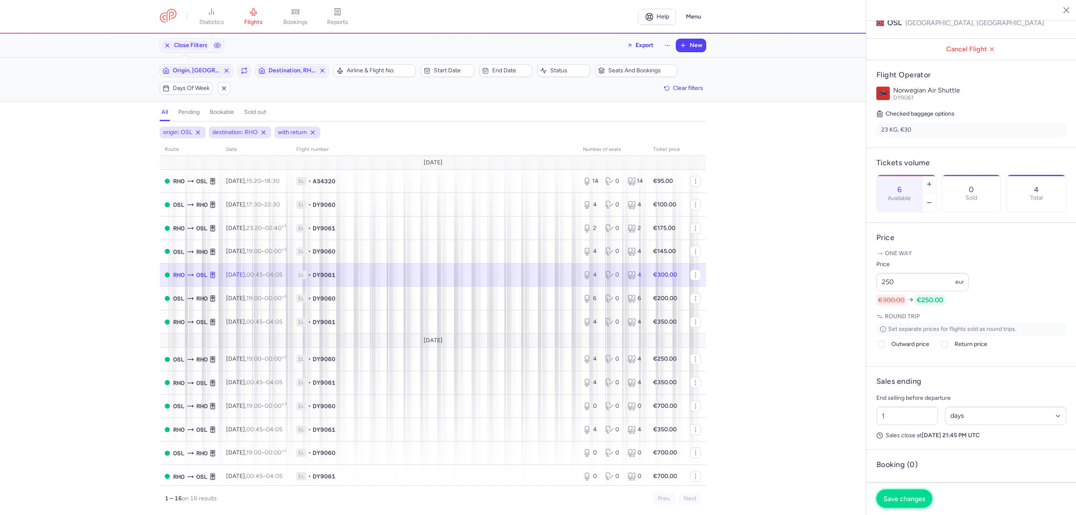
click at [904, 495] on span "Save changes" at bounding box center [905, 499] width 42 height 8
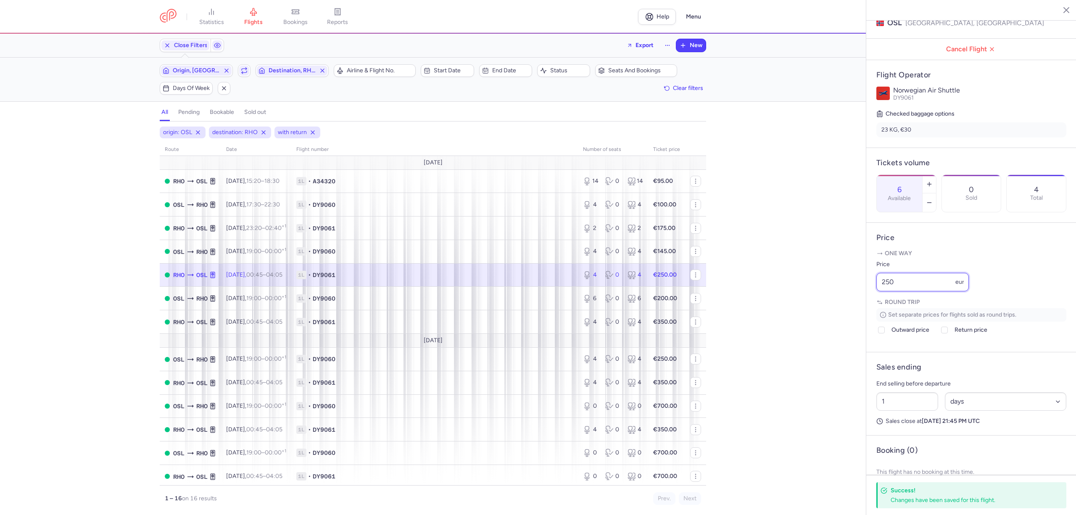
drag, startPoint x: 904, startPoint y: 308, endPoint x: 866, endPoint y: 306, distance: 37.9
click at [866, 306] on div "Ródos Oslo [DATE] Open [GEOGRAPHIC_DATA], [GEOGRAPHIC_DATA] 00:45 (UTC+03:00) […" at bounding box center [971, 257] width 210 height 515
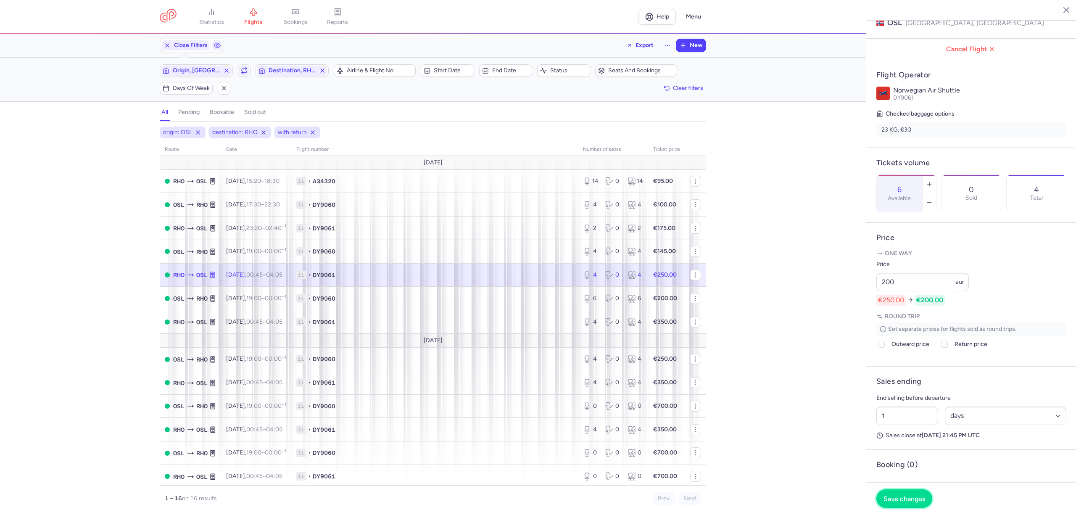
click at [911, 497] on span "Save changes" at bounding box center [905, 499] width 42 height 8
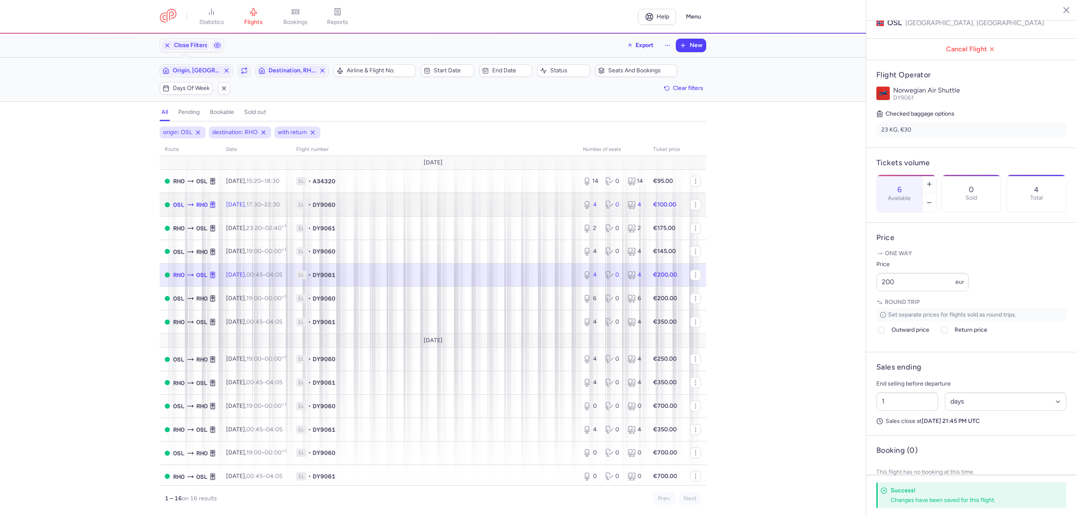
click at [434, 208] on span "1L • DY9060" at bounding box center [434, 205] width 277 height 8
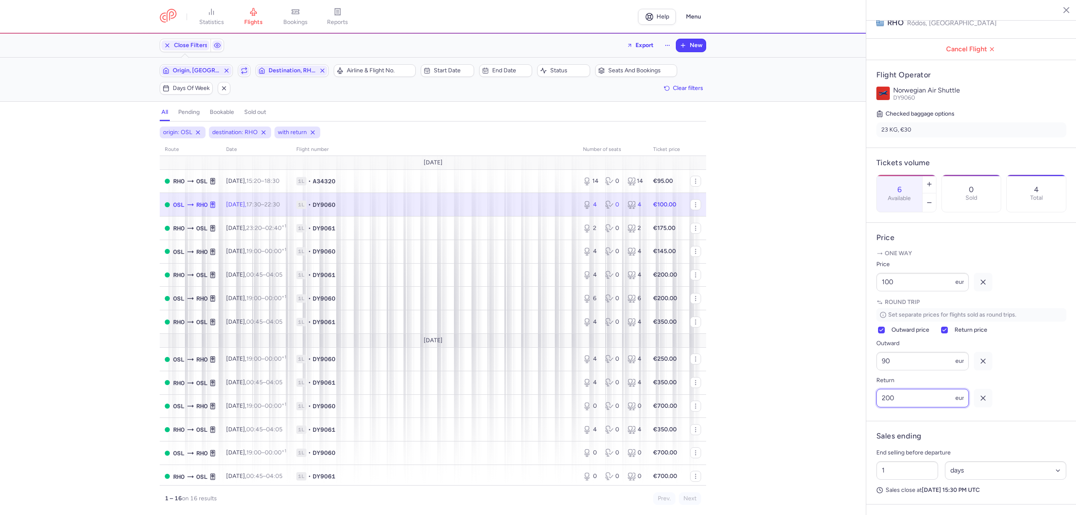
drag, startPoint x: 898, startPoint y: 419, endPoint x: 876, endPoint y: 417, distance: 21.9
click at [876, 407] on input "200" at bounding box center [922, 398] width 92 height 18
click at [915, 489] on button "Save changes" at bounding box center [904, 498] width 56 height 18
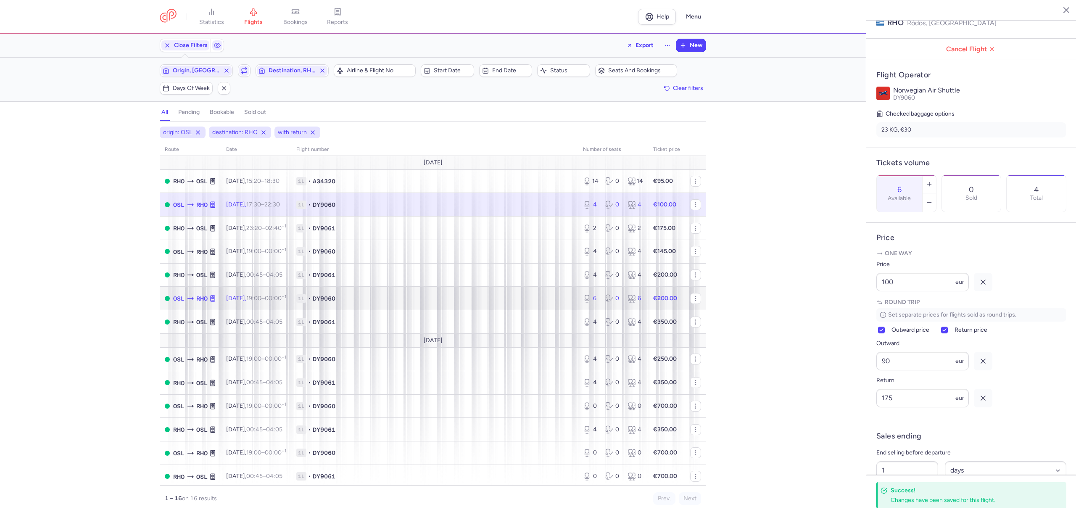
click at [396, 293] on td "1L • DY9060" at bounding box center [434, 299] width 287 height 24
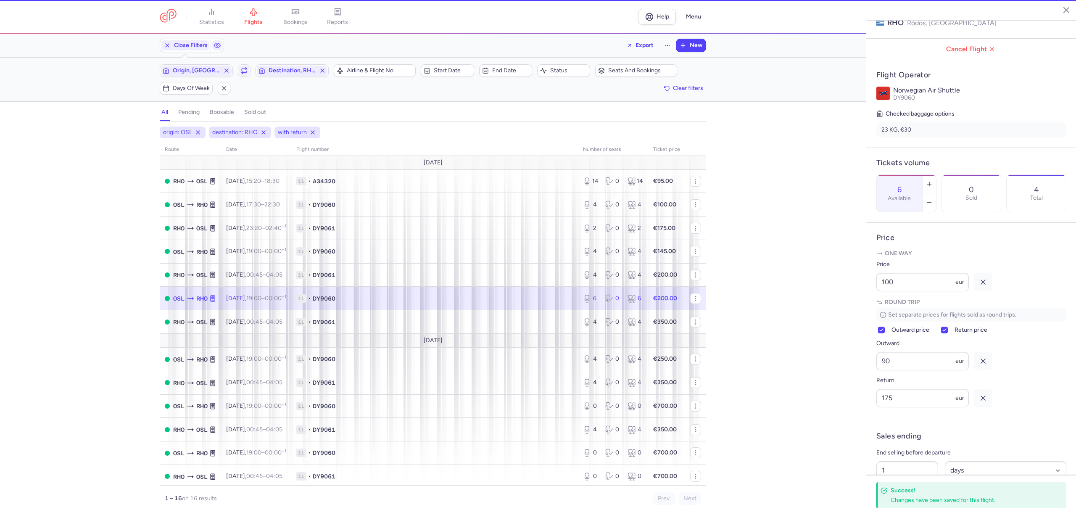
scroll to position [121, 0]
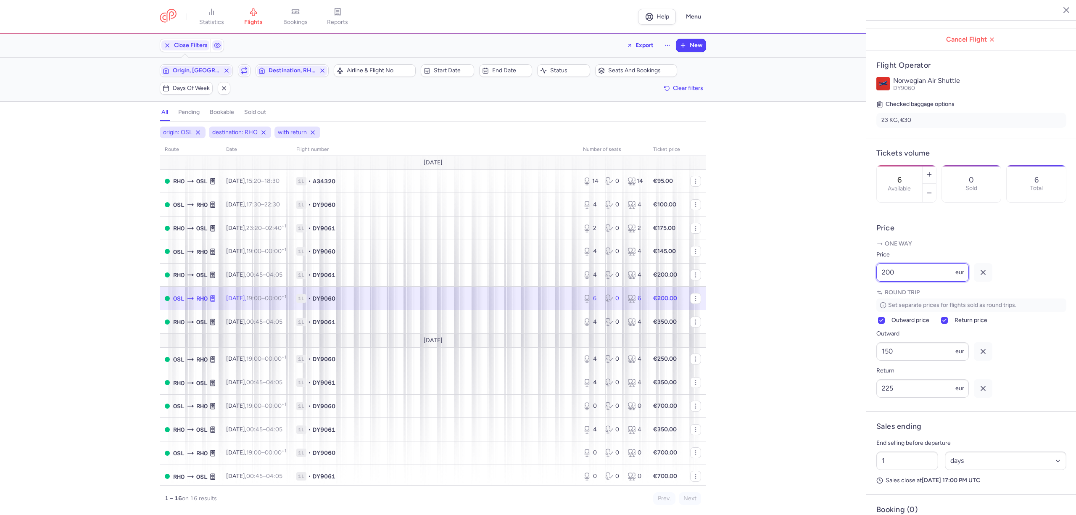
drag, startPoint x: 908, startPoint y: 301, endPoint x: 848, endPoint y: 301, distance: 60.1
click at [848, 301] on div "statistics flights bookings reports Help Menu Close Filters Export New Filters …" at bounding box center [538, 257] width 1076 height 515
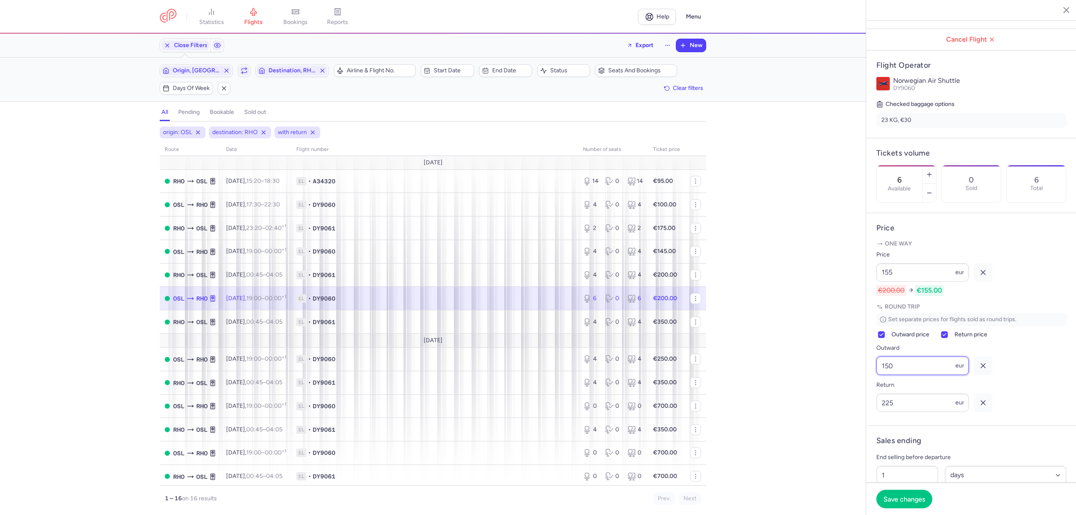
drag, startPoint x: 907, startPoint y: 399, endPoint x: 857, endPoint y: 399, distance: 50.0
click at [857, 399] on div "statistics flights bookings reports Help Menu Close Filters Export New Filters …" at bounding box center [538, 257] width 1076 height 515
drag, startPoint x: 855, startPoint y: 446, endPoint x: 847, endPoint y: 446, distance: 7.6
click at [847, 446] on div "statistics flights bookings reports Help Menu Close Filters Export New Filters …" at bounding box center [538, 257] width 1076 height 515
click at [913, 499] on span "Save changes" at bounding box center [905, 499] width 42 height 8
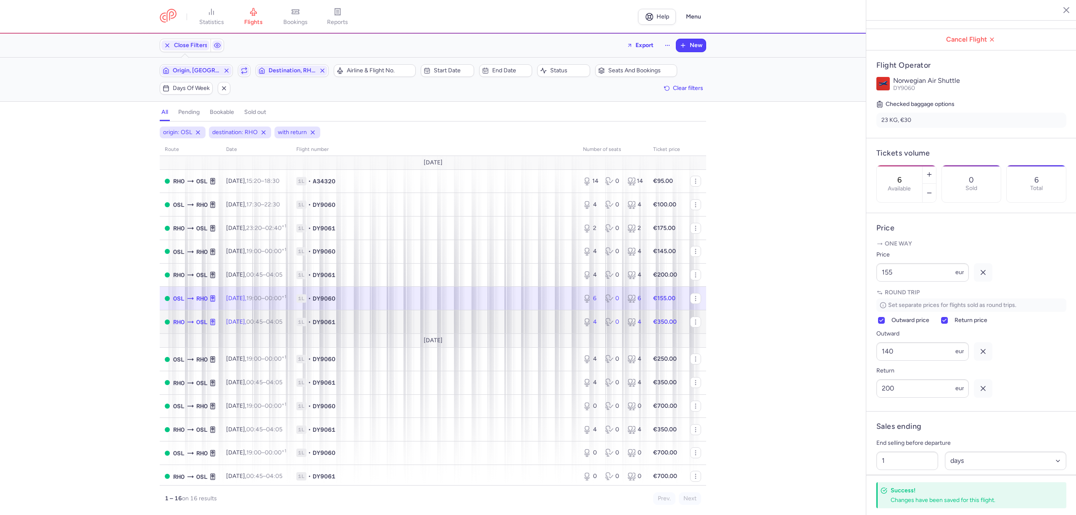
click at [424, 321] on span "1L • DY9061" at bounding box center [434, 322] width 277 height 8
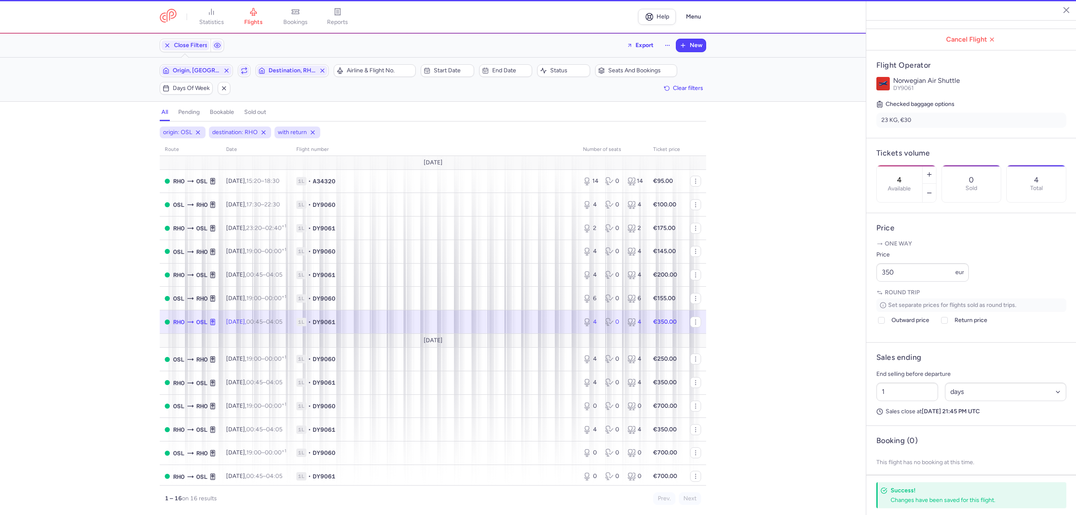
scroll to position [112, 0]
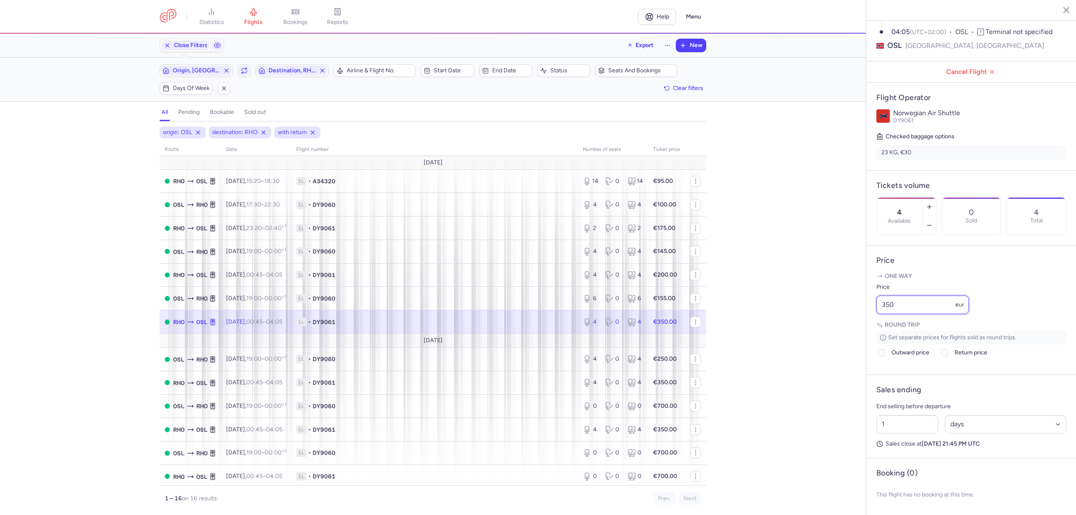
drag, startPoint x: 900, startPoint y: 304, endPoint x: 836, endPoint y: 306, distance: 64.3
click at [836, 305] on div "statistics flights bookings reports Help Menu Close Filters Export New Filters …" at bounding box center [538, 257] width 1076 height 515
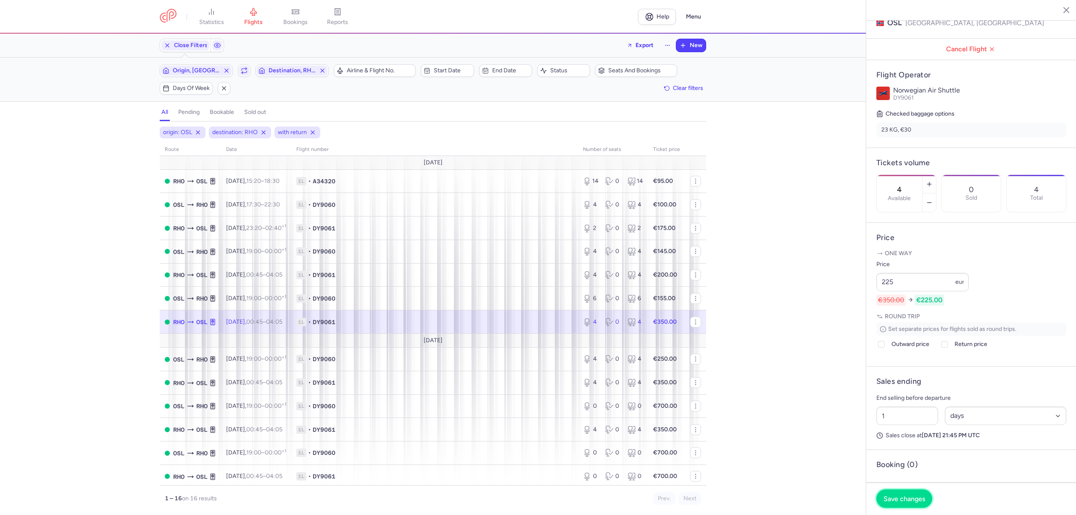
click at [897, 498] on span "Save changes" at bounding box center [905, 499] width 42 height 8
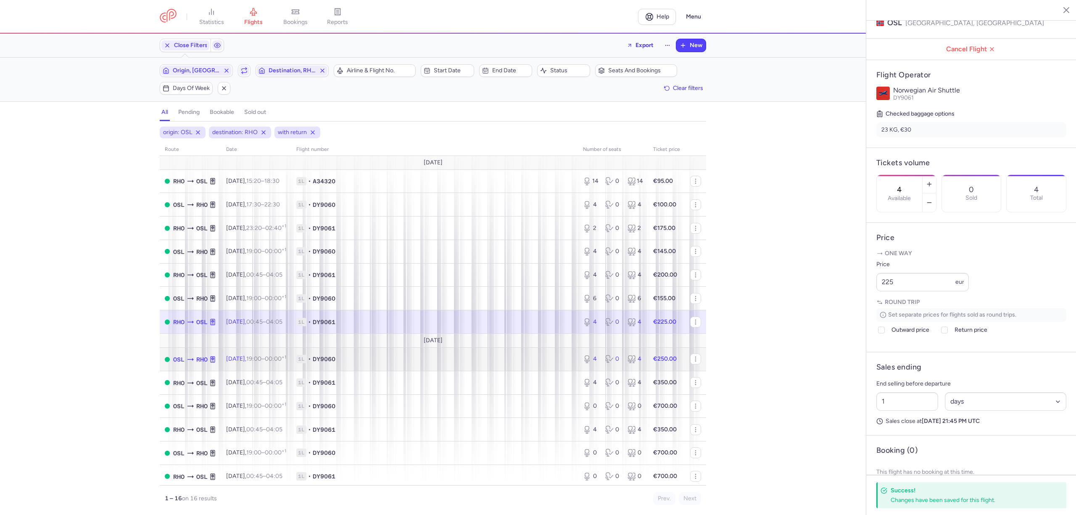
click at [421, 362] on span "1L • DY9060" at bounding box center [434, 359] width 277 height 8
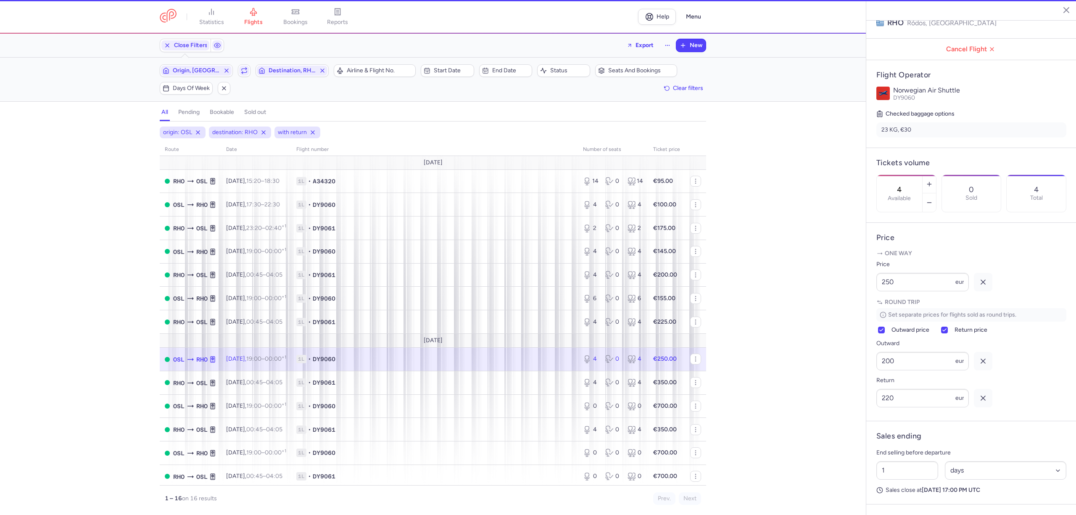
scroll to position [121, 0]
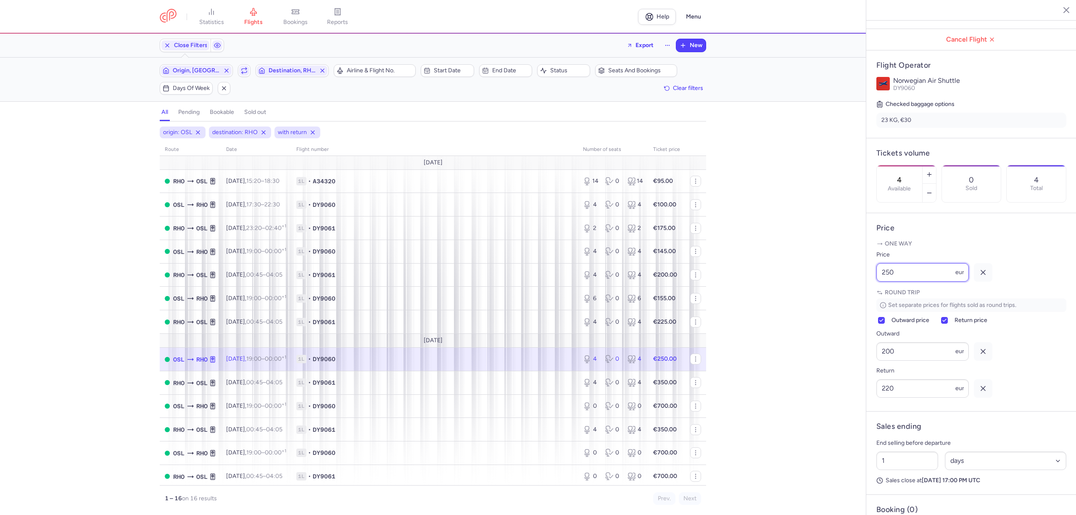
drag, startPoint x: 829, startPoint y: 304, endPoint x: 821, endPoint y: 304, distance: 7.6
click at [821, 304] on div "statistics flights bookings reports Help Menu Close Filters Export New Filters …" at bounding box center [538, 257] width 1076 height 515
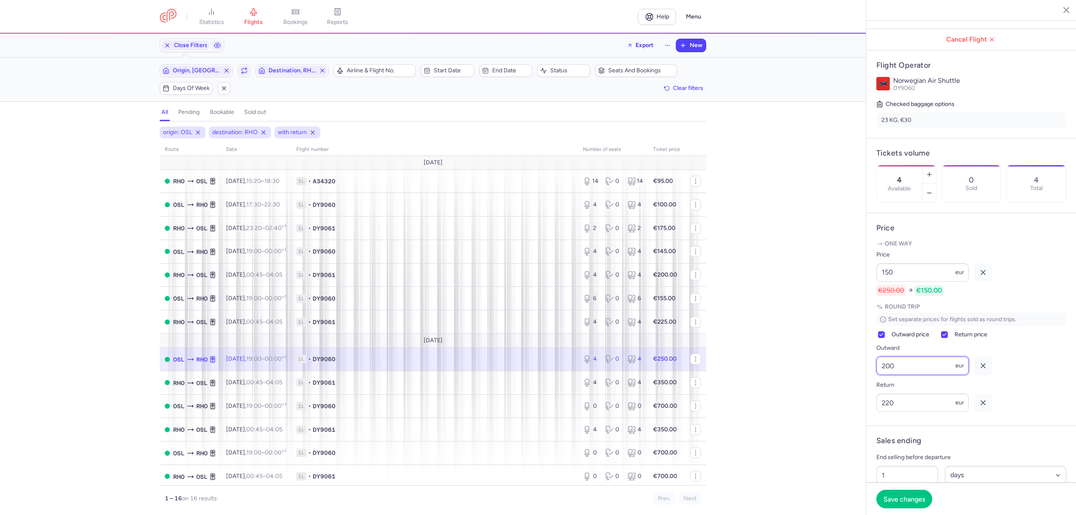
drag, startPoint x: 902, startPoint y: 394, endPoint x: 868, endPoint y: 396, distance: 33.3
click at [868, 396] on article "Price One way Price 150 eur €250.00 €150.00 Round trip Set separate prices for …" at bounding box center [971, 319] width 210 height 213
click at [905, 504] on button "Save changes" at bounding box center [904, 498] width 56 height 18
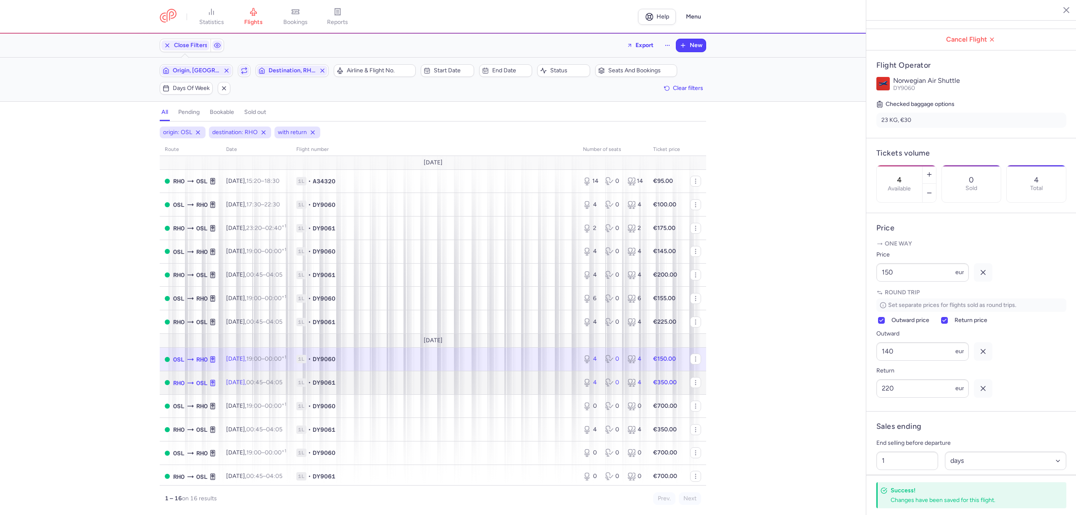
click at [423, 382] on span "1L • DY9061" at bounding box center [434, 382] width 277 height 8
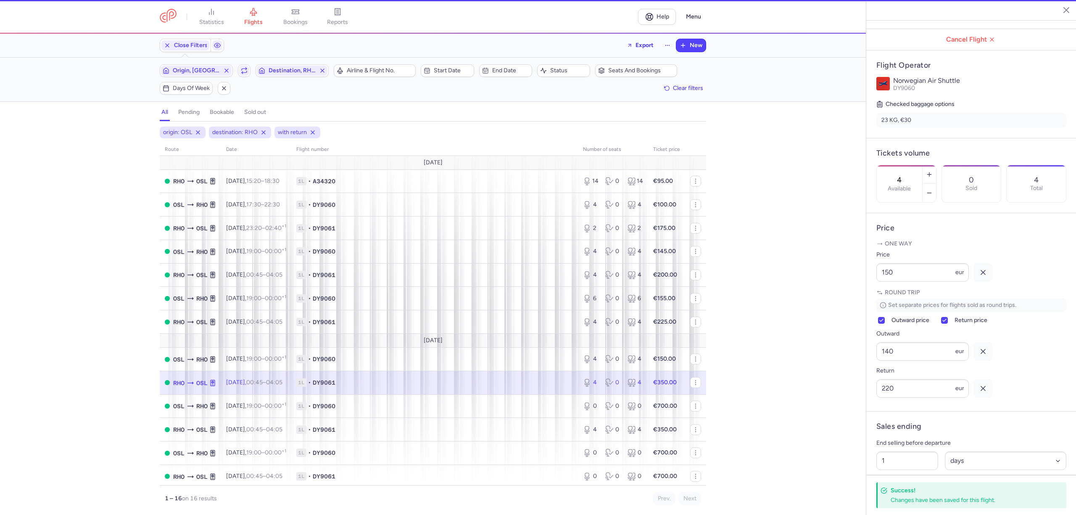
scroll to position [112, 0]
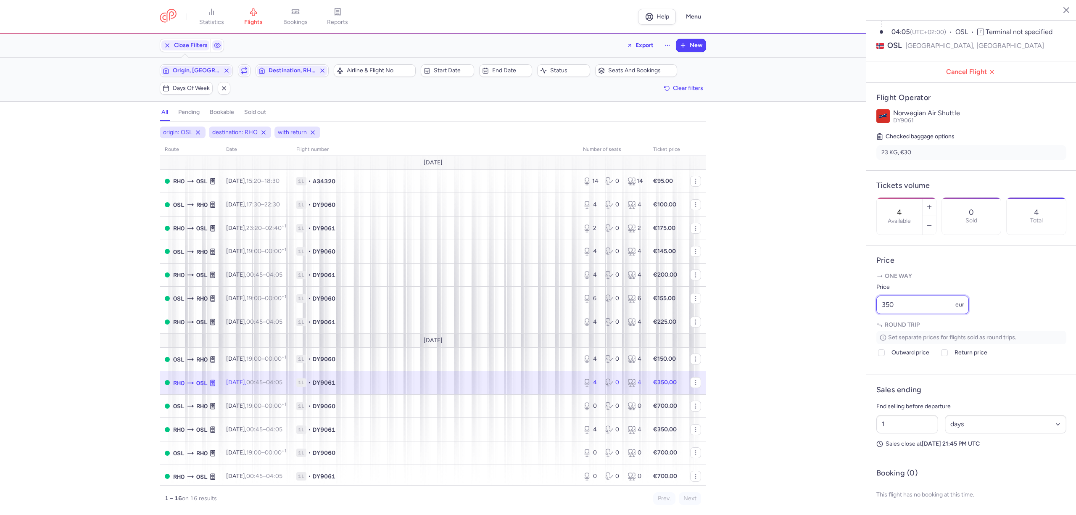
drag, startPoint x: 902, startPoint y: 309, endPoint x: 856, endPoint y: 308, distance: 46.3
click at [856, 308] on div "statistics flights bookings reports Help Menu Close Filters Export New Filters …" at bounding box center [538, 257] width 1076 height 515
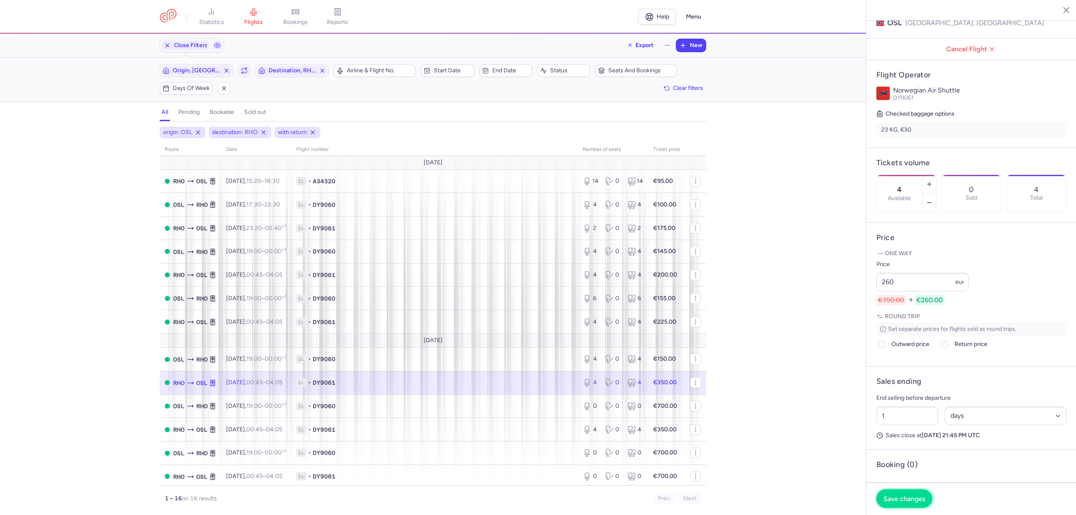
click at [919, 494] on button "Save changes" at bounding box center [904, 498] width 56 height 18
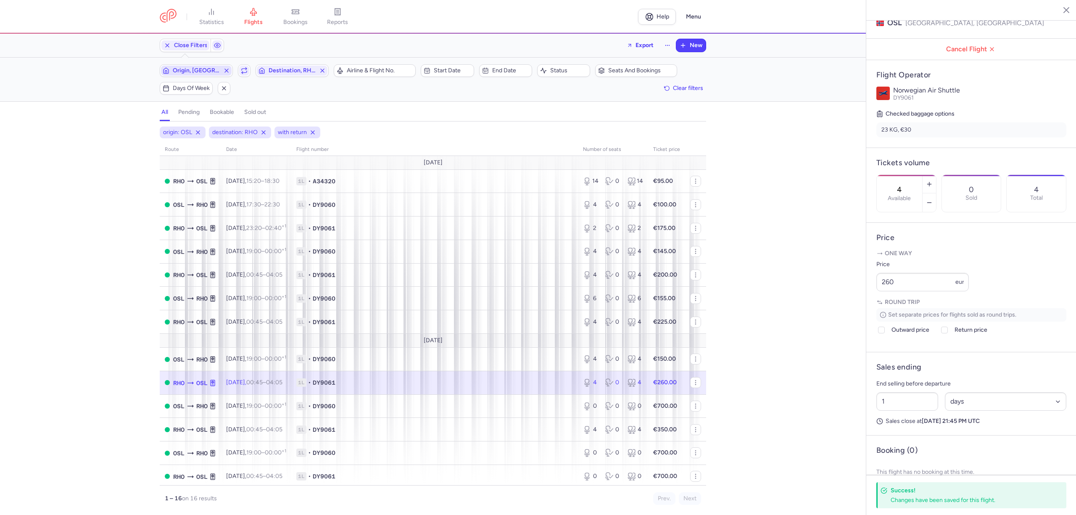
click at [206, 71] on span "Origin, [GEOGRAPHIC_DATA]" at bounding box center [196, 70] width 47 height 7
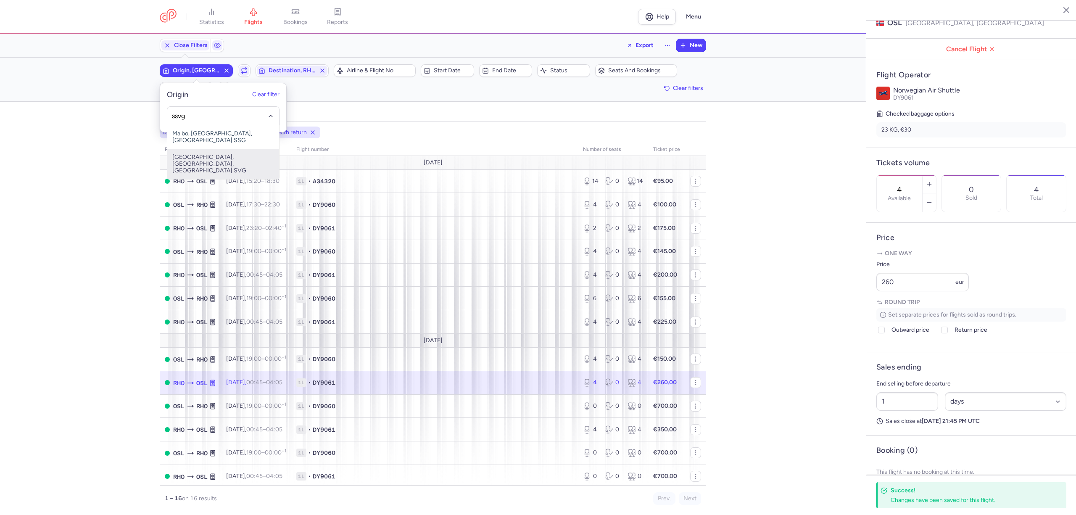
click at [209, 153] on span "[GEOGRAPHIC_DATA], [GEOGRAPHIC_DATA], [GEOGRAPHIC_DATA] SVG" at bounding box center [223, 164] width 112 height 30
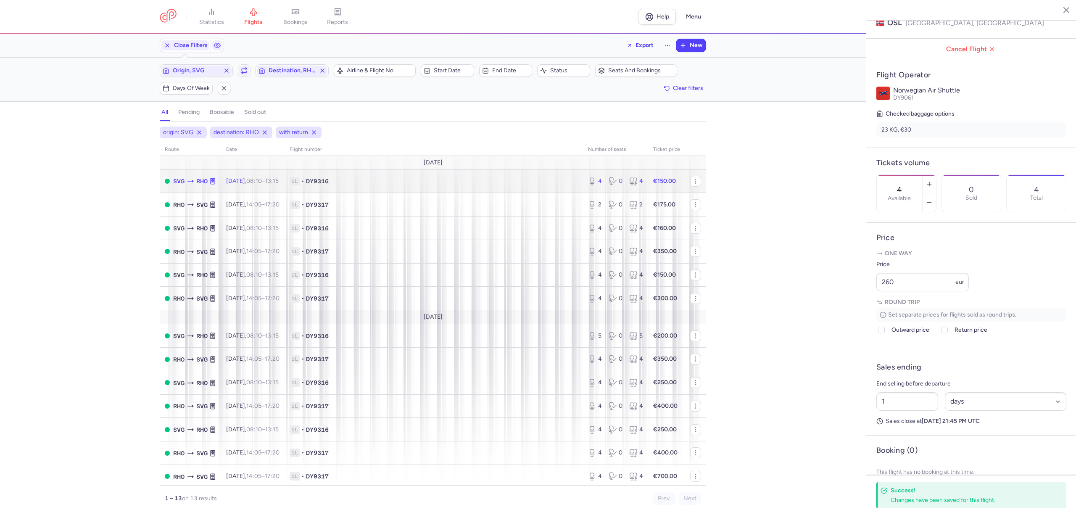
click at [402, 184] on span "1L • DY9316" at bounding box center [434, 181] width 288 height 8
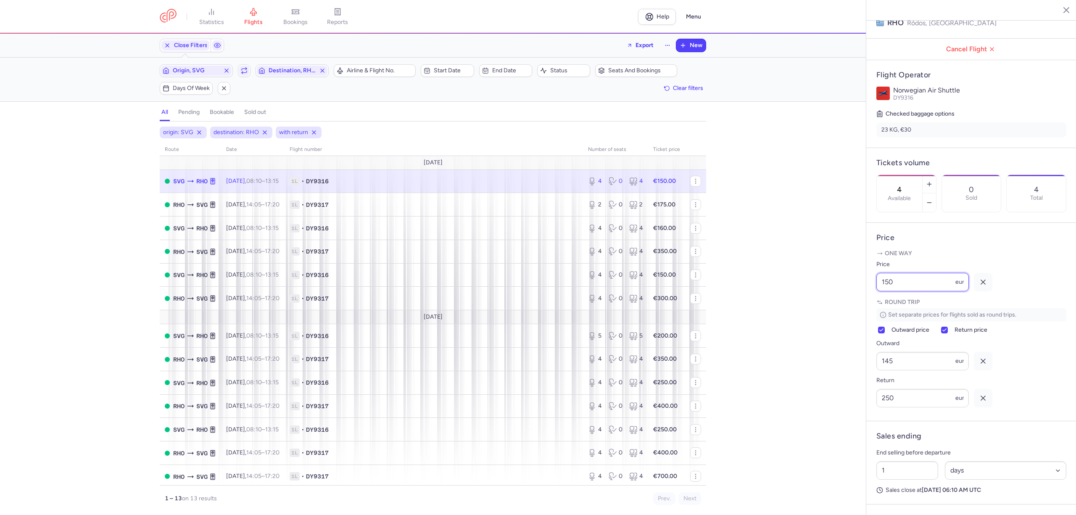
drag, startPoint x: 908, startPoint y: 301, endPoint x: 860, endPoint y: 305, distance: 48.5
click at [860, 305] on div "statistics flights bookings reports Help Menu Close Filters Export New Filters …" at bounding box center [538, 257] width 1076 height 515
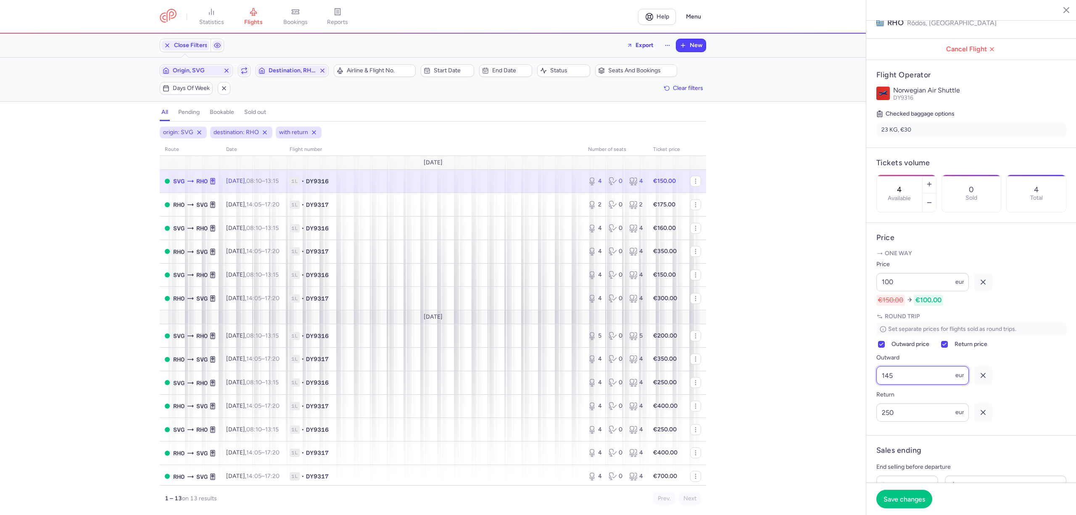
drag, startPoint x: 878, startPoint y: 406, endPoint x: 872, endPoint y: 407, distance: 6.1
click at [872, 407] on article "Price One way Price 100 eur €150.00 €100.00 Round trip Set separate prices for …" at bounding box center [971, 329] width 210 height 213
click at [902, 499] on span "Save changes" at bounding box center [905, 499] width 42 height 8
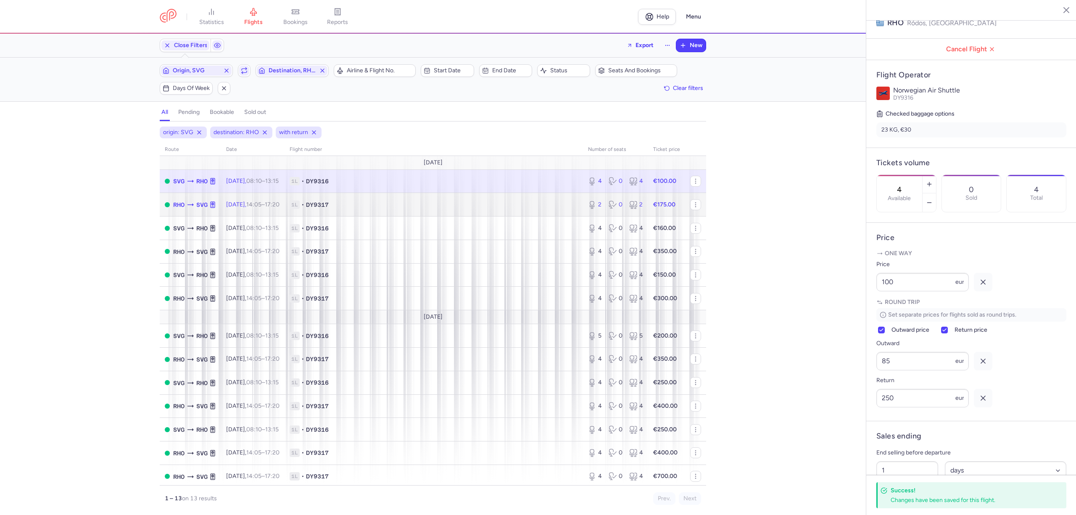
click at [419, 208] on span "1L • DY9317" at bounding box center [434, 205] width 288 height 8
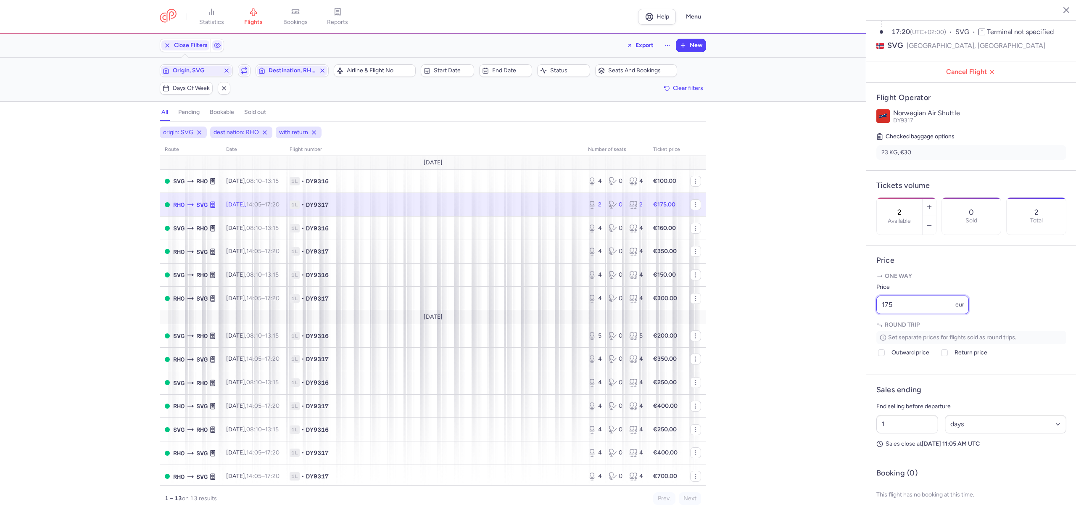
click at [858, 308] on div "statistics flights bookings reports Help Menu Close Filters Export New Filters …" at bounding box center [538, 257] width 1076 height 515
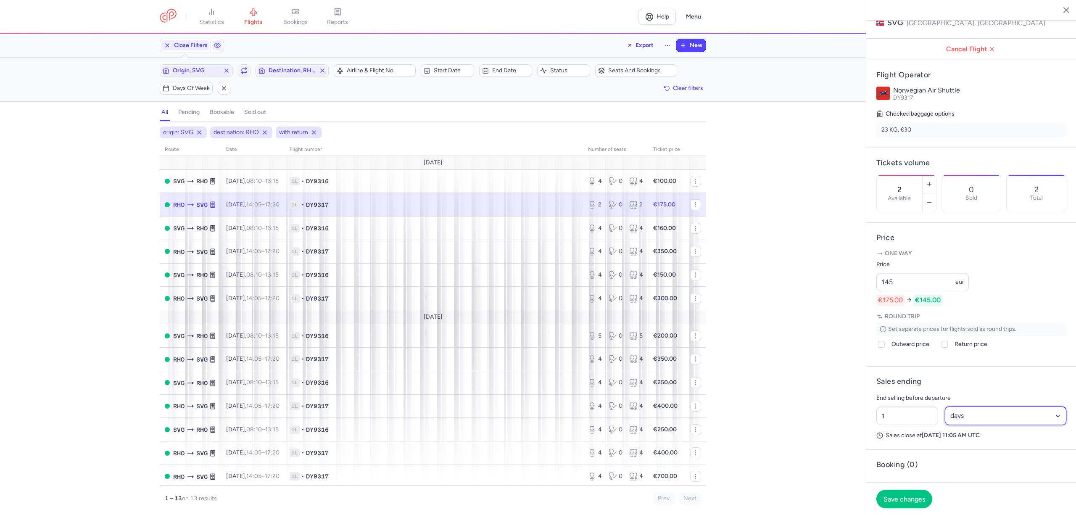
click at [972, 425] on select "Select an option hours days" at bounding box center [1006, 415] width 122 height 18
click at [945, 425] on select "Select an option hours days" at bounding box center [1006, 415] width 122 height 18
click at [897, 425] on input "1" at bounding box center [907, 415] width 62 height 18
click at [900, 495] on span "Save changes" at bounding box center [905, 499] width 42 height 8
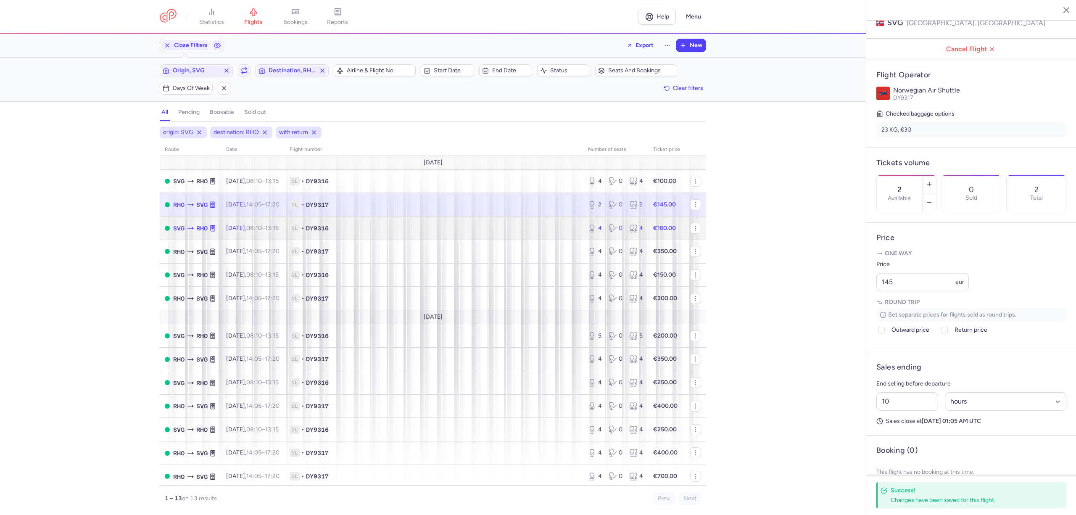
click at [459, 230] on span "1L • DY9316" at bounding box center [434, 228] width 288 height 8
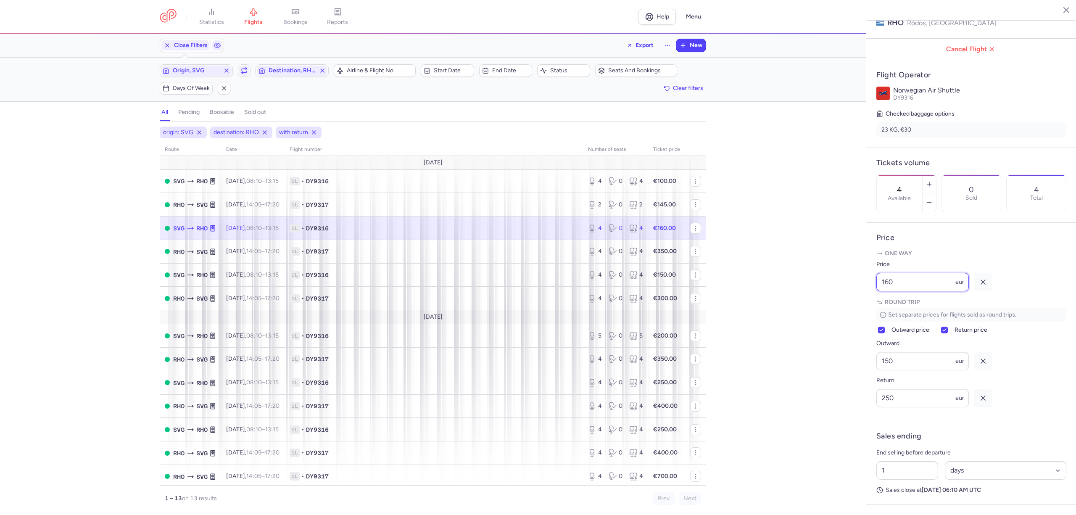
click at [848, 304] on div "statistics flights bookings reports Help Menu Close Filters Export New Filters …" at bounding box center [538, 257] width 1076 height 515
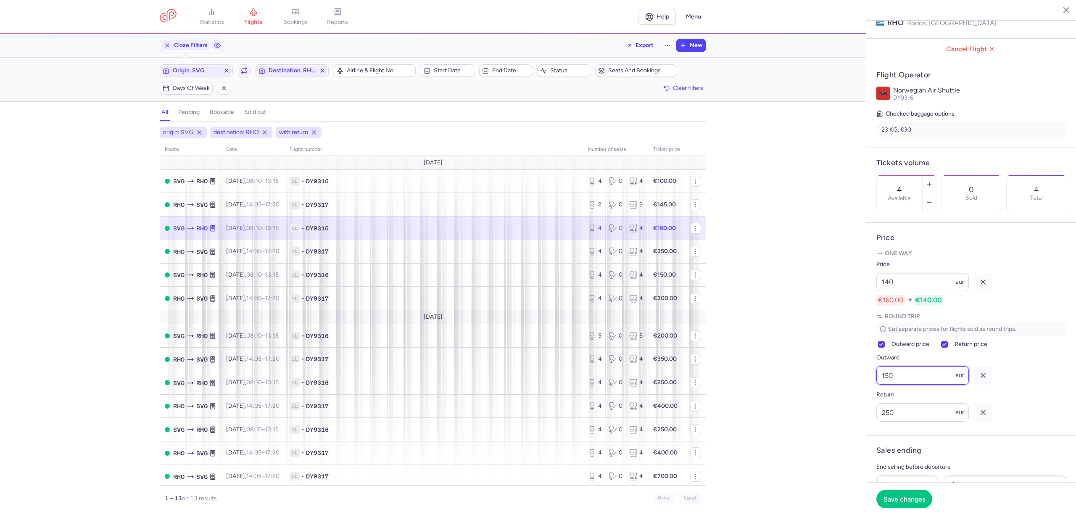
drag, startPoint x: 893, startPoint y: 402, endPoint x: 873, endPoint y: 400, distance: 20.7
click at [873, 400] on article "Price One way Price 140 eur €160.00 €140.00 Round trip Set separate prices for …" at bounding box center [971, 329] width 210 height 213
drag, startPoint x: 905, startPoint y: 449, endPoint x: 838, endPoint y: 454, distance: 67.4
click at [838, 454] on div "statistics flights bookings reports Help Menu Close Filters Export New Filters …" at bounding box center [538, 257] width 1076 height 515
click at [920, 493] on button "Save changes" at bounding box center [904, 498] width 56 height 18
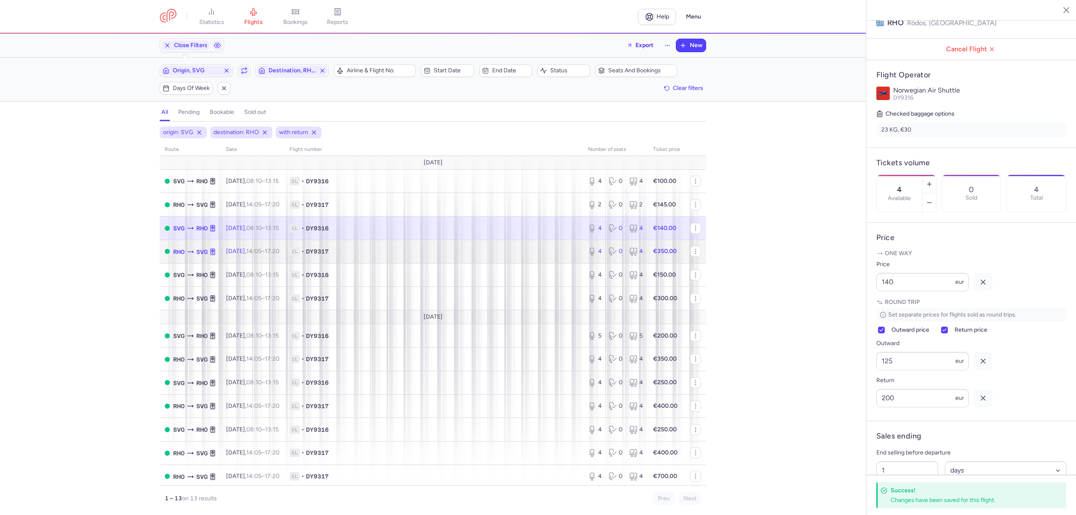
click at [421, 257] on td "1L • DY9317" at bounding box center [434, 252] width 298 height 24
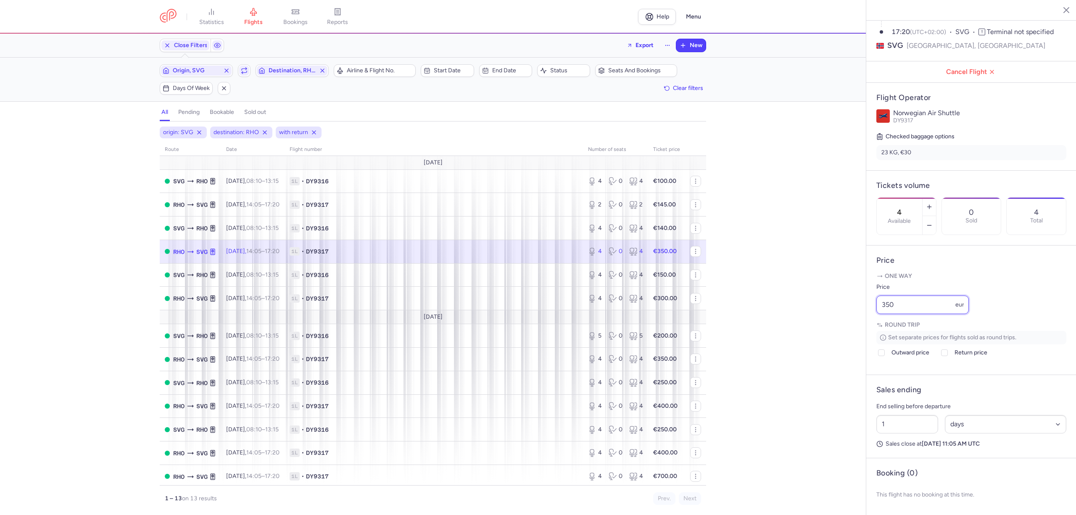
drag, startPoint x: 900, startPoint y: 307, endPoint x: 850, endPoint y: 304, distance: 50.1
click at [850, 304] on div "statistics flights bookings reports Help Menu Close Filters Export New Filters …" at bounding box center [538, 257] width 1076 height 515
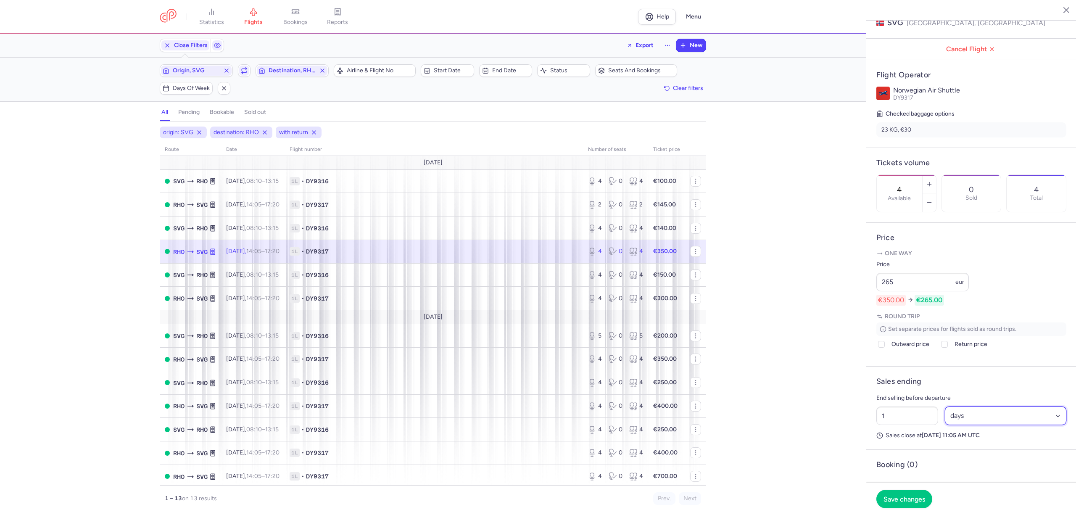
click at [961, 425] on select "Select an option hours days" at bounding box center [1006, 415] width 122 height 18
click at [945, 425] on select "Select an option hours days" at bounding box center [1006, 415] width 122 height 18
click at [913, 425] on input "1" at bounding box center [907, 415] width 62 height 18
click at [915, 495] on span "Save changes" at bounding box center [905, 499] width 42 height 8
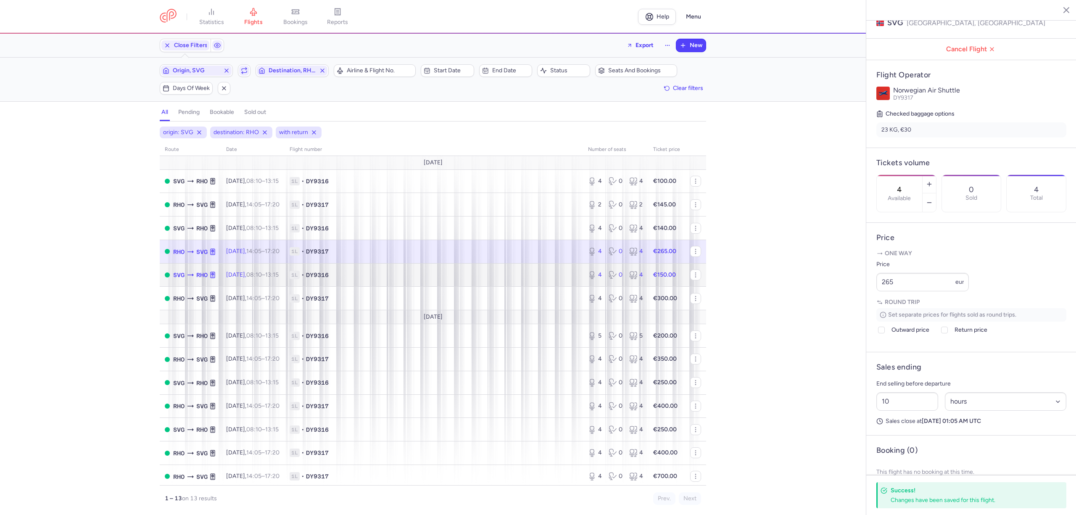
click at [424, 273] on span "1L • DY9316" at bounding box center [434, 275] width 288 height 8
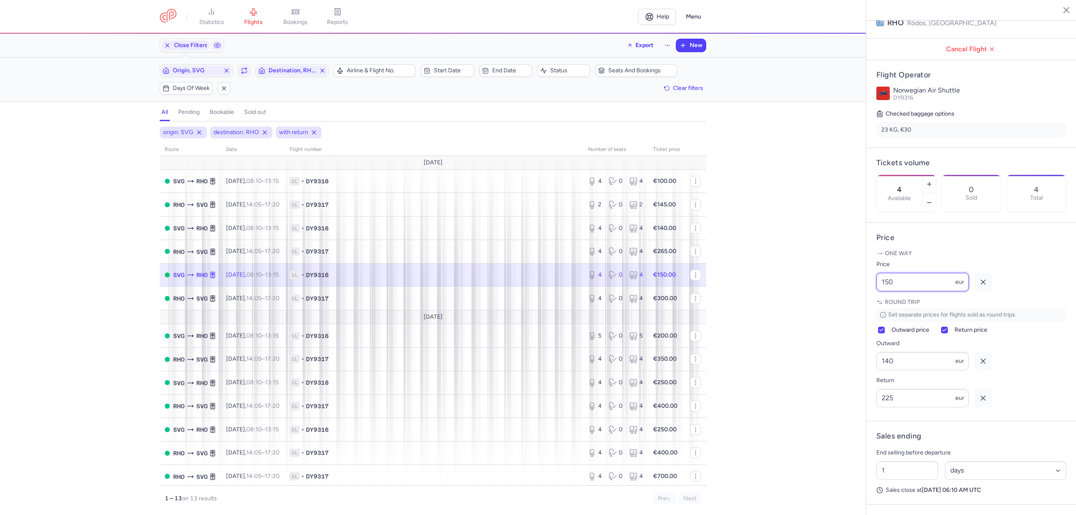
drag, startPoint x: 899, startPoint y: 302, endPoint x: 872, endPoint y: 303, distance: 26.9
click at [872, 303] on article "Price One way Price 150 eur Round trip Set separate prices for flights sold as …" at bounding box center [971, 322] width 210 height 198
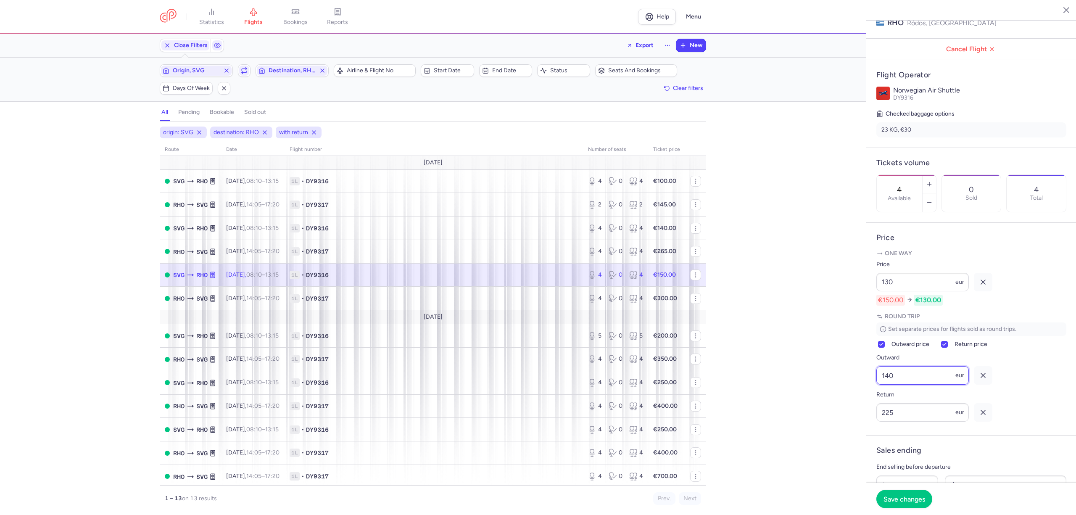
drag, startPoint x: 896, startPoint y: 396, endPoint x: 858, endPoint y: 400, distance: 38.1
click at [863, 399] on div "statistics flights bookings reports Help Menu Close Filters Export New Filters …" at bounding box center [538, 257] width 1076 height 515
drag, startPoint x: 903, startPoint y: 453, endPoint x: 874, endPoint y: 456, distance: 29.6
click at [874, 450] on article "Price One way Price 130 eur €150.00 €130.00 Round trip Set separate prices for …" at bounding box center [971, 336] width 210 height 227
click at [898, 500] on span "Save changes" at bounding box center [905, 499] width 42 height 8
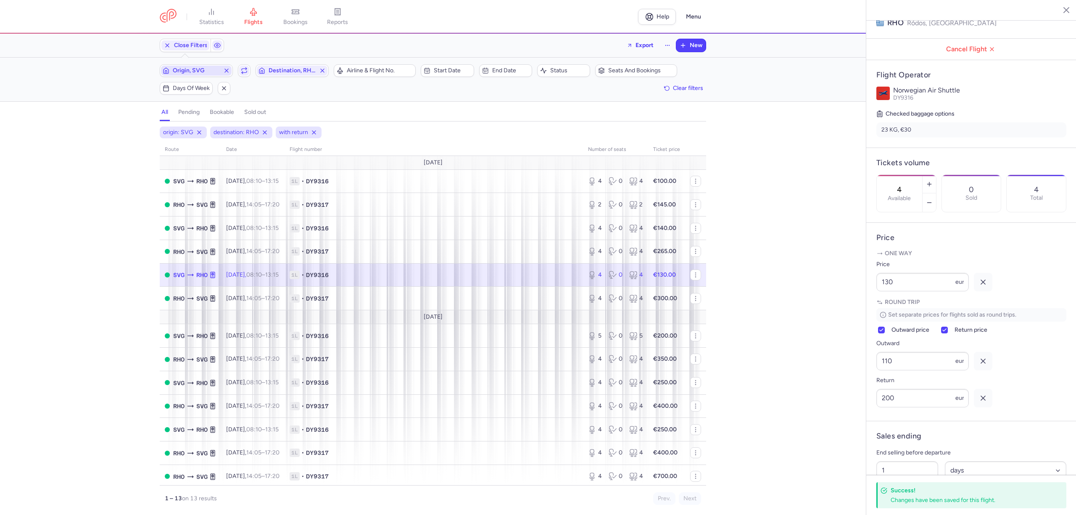
click at [197, 69] on span "Origin, SVG" at bounding box center [196, 70] width 47 height 7
click at [183, 129] on span "VÃ¦rnes, [GEOGRAPHIC_DATA], [GEOGRAPHIC_DATA] TRD" at bounding box center [223, 137] width 112 height 24
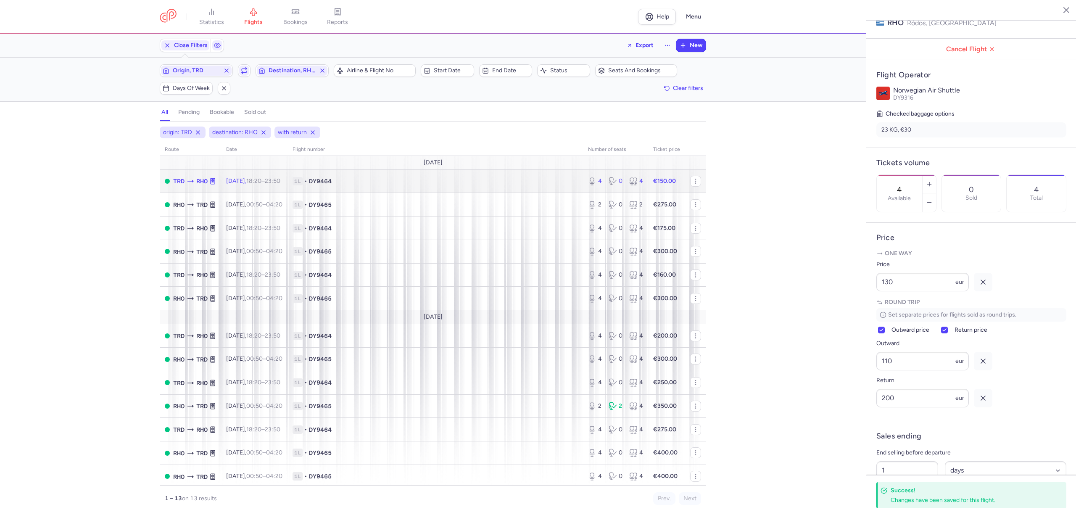
click at [485, 187] on td "1L • DY9464" at bounding box center [436, 181] width 296 height 24
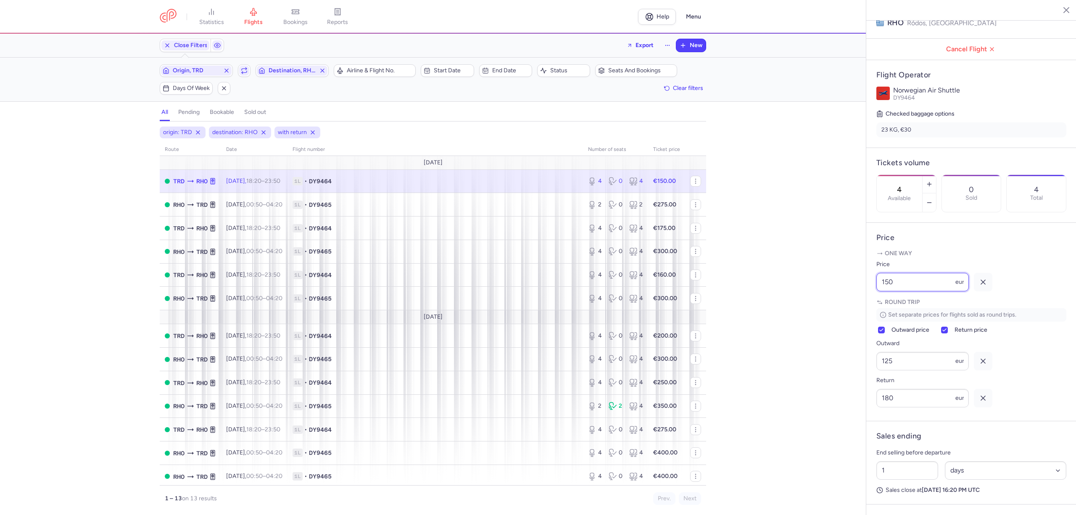
drag, startPoint x: 905, startPoint y: 300, endPoint x: 859, endPoint y: 304, distance: 46.0
click at [859, 304] on div "statistics flights bookings reports Help Menu Close Filters Export New Filters …" at bounding box center [538, 257] width 1076 height 515
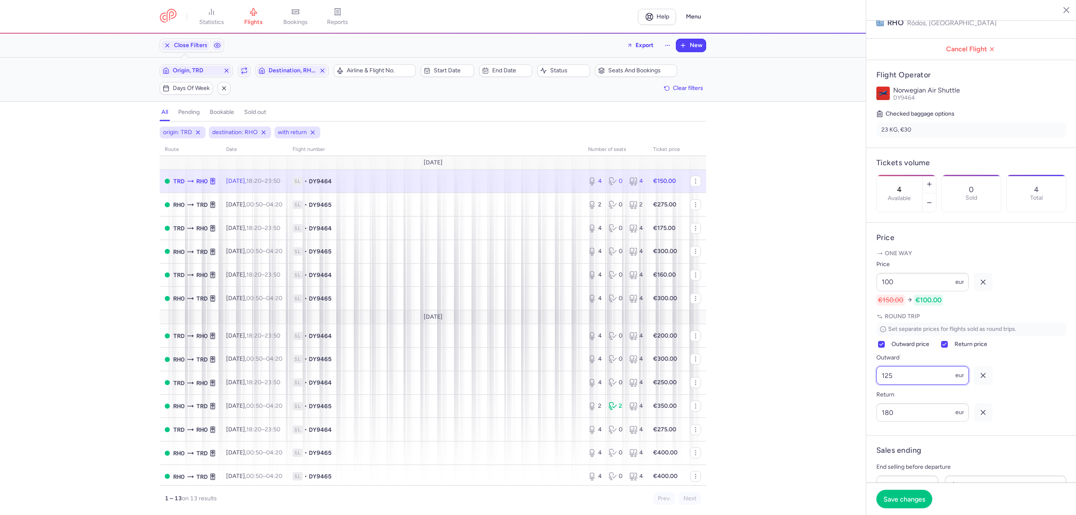
drag, startPoint x: 895, startPoint y: 399, endPoint x: 837, endPoint y: 416, distance: 60.5
click at [843, 412] on div "statistics flights bookings reports Help Menu Close Filters Export New Filters …" at bounding box center [538, 257] width 1076 height 515
click at [887, 493] on button "Save changes" at bounding box center [904, 498] width 56 height 18
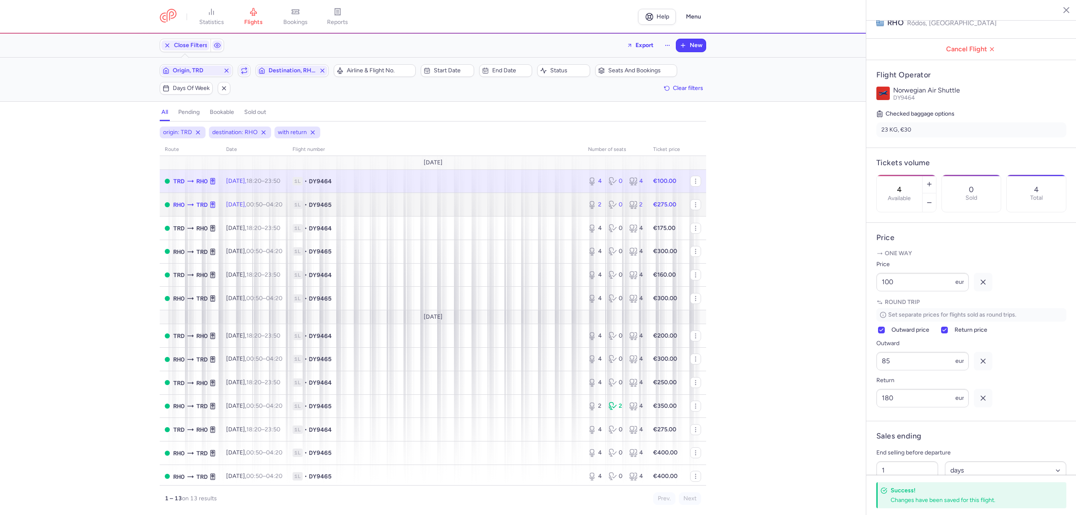
click at [370, 204] on span "1L • DY9465" at bounding box center [435, 205] width 285 height 8
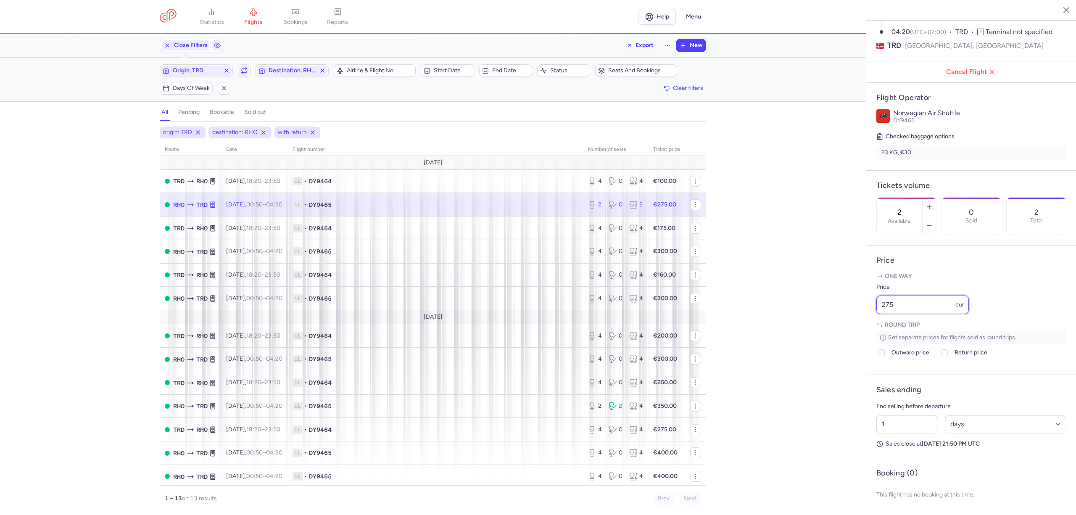
drag, startPoint x: 901, startPoint y: 305, endPoint x: 839, endPoint y: 309, distance: 62.3
click at [839, 309] on div "statistics flights bookings reports Help Menu Close Filters Export New Filters …" at bounding box center [538, 257] width 1076 height 515
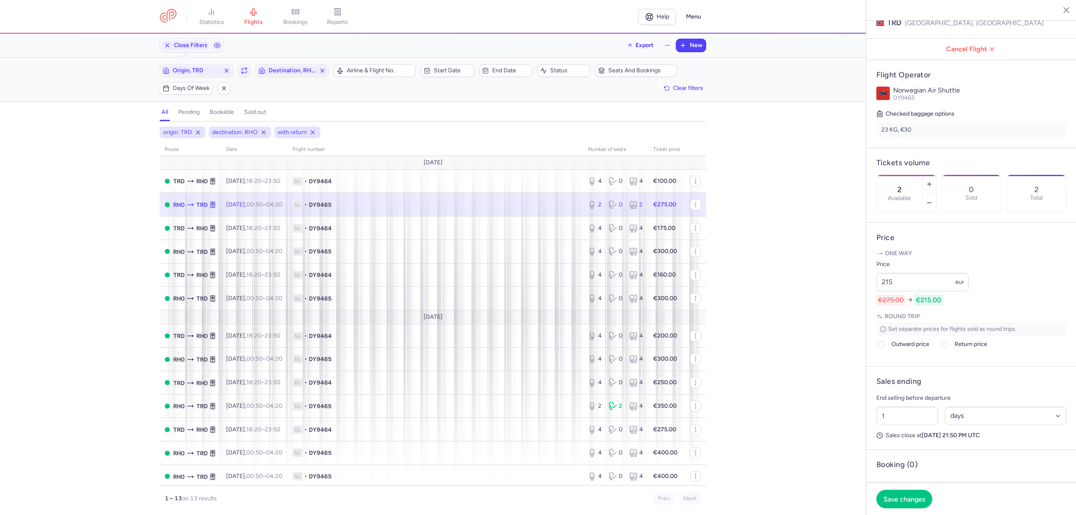
click at [990, 428] on div "1 Select an option hours days" at bounding box center [971, 415] width 197 height 25
click at [990, 425] on select "Select an option hours days" at bounding box center [1006, 415] width 122 height 18
click at [945, 425] on select "Select an option hours days" at bounding box center [1006, 415] width 122 height 18
click at [908, 425] on input "1" at bounding box center [907, 415] width 62 height 18
click at [902, 508] on footer "Save changes" at bounding box center [971, 499] width 210 height 32
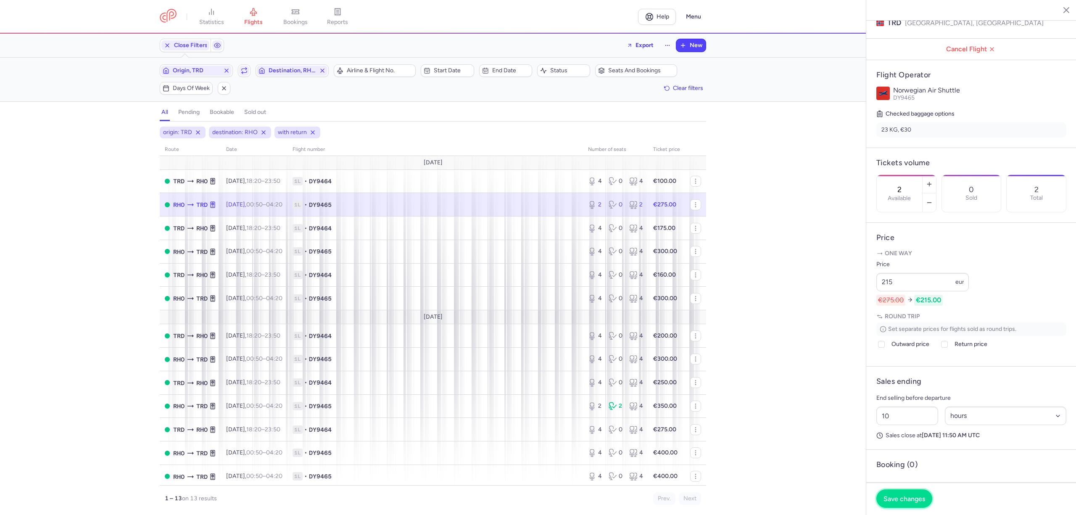
click at [903, 501] on span "Save changes" at bounding box center [905, 499] width 42 height 8
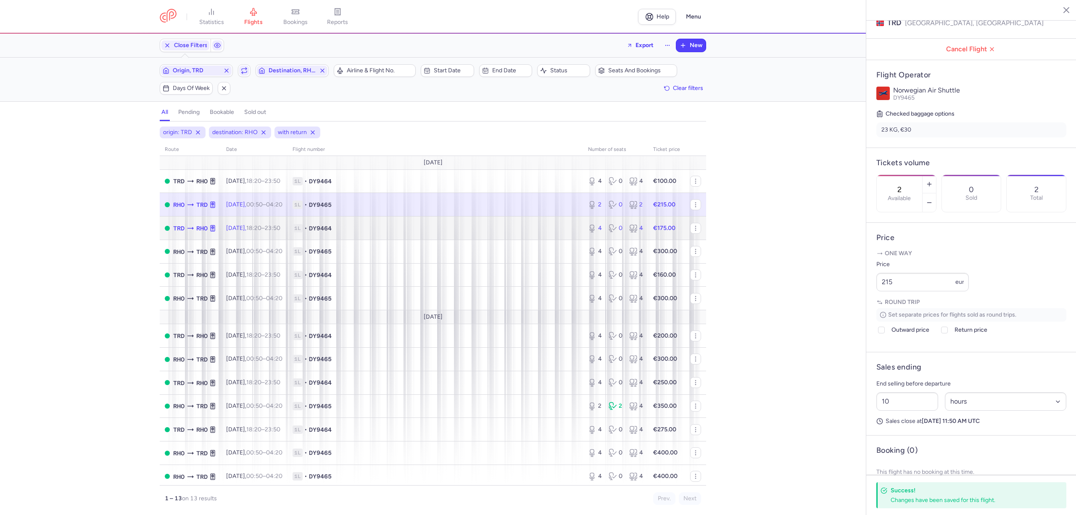
click at [386, 231] on span "1L • DY9464" at bounding box center [435, 228] width 285 height 8
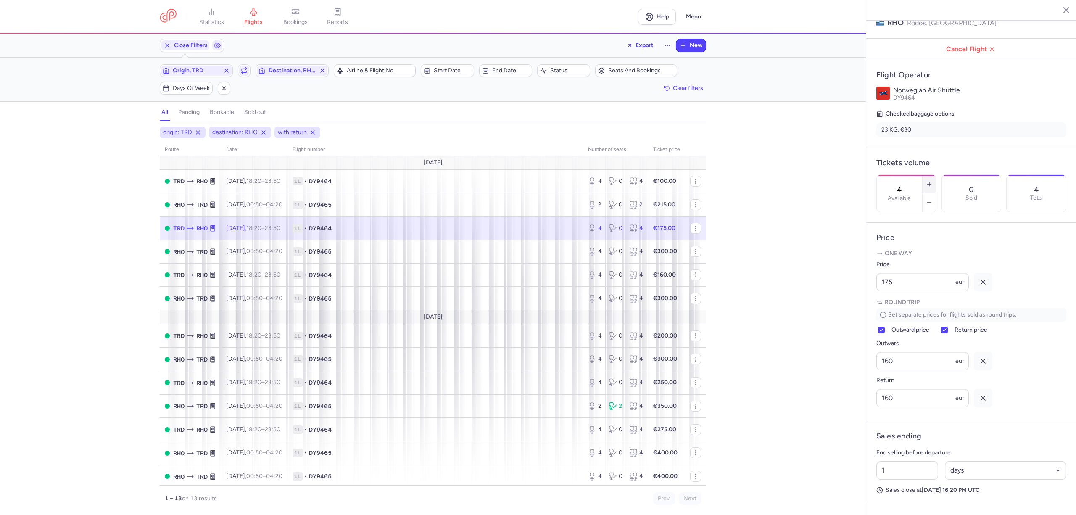
click at [933, 181] on icon "button" at bounding box center [929, 184] width 7 height 7
click at [847, 309] on div "statistics flights bookings reports Help Menu Close Filters Export New Filters …" at bounding box center [538, 257] width 1076 height 515
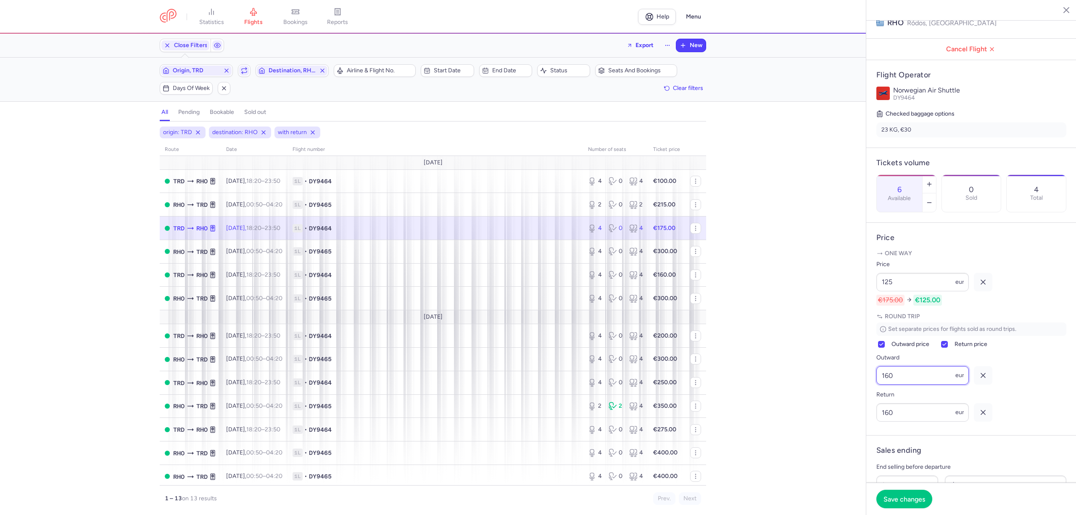
drag, startPoint x: 896, startPoint y: 397, endPoint x: 841, endPoint y: 402, distance: 55.3
click at [842, 402] on div "statistics flights bookings reports Help Menu Close Filters Export New Filters …" at bounding box center [538, 257] width 1076 height 515
click at [904, 496] on span "Save changes" at bounding box center [905, 499] width 42 height 8
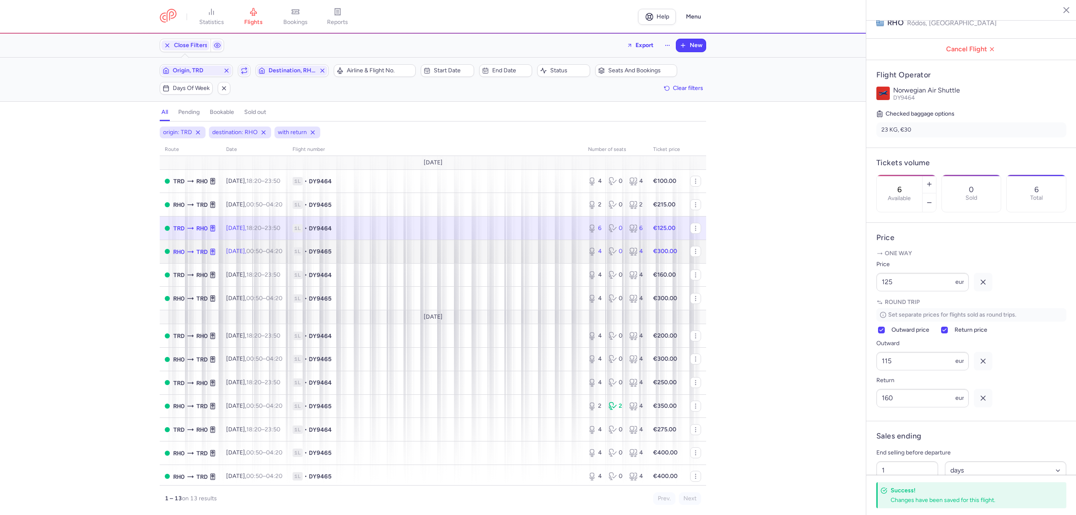
click at [446, 254] on span "1L • DY9465" at bounding box center [435, 251] width 285 height 8
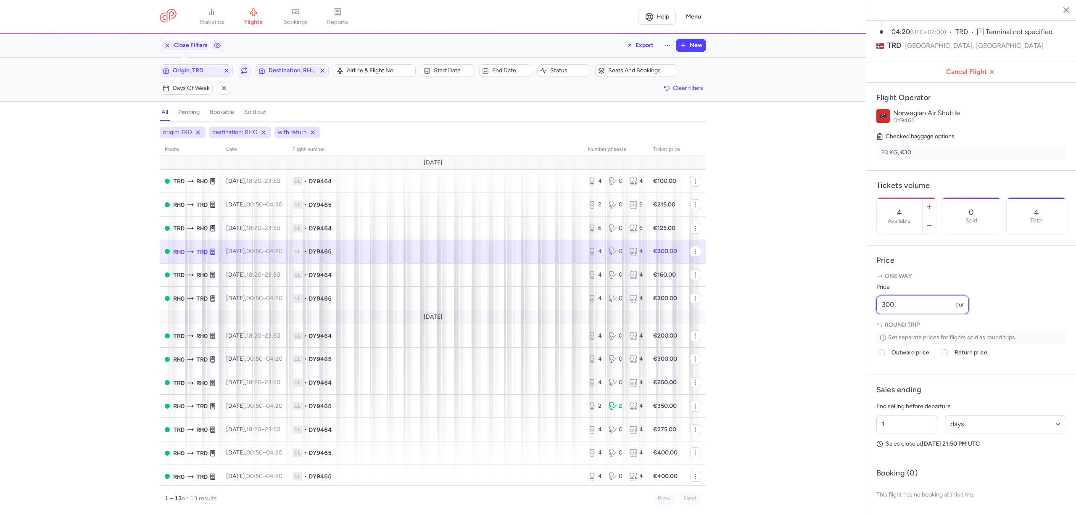
drag, startPoint x: 895, startPoint y: 306, endPoint x: 878, endPoint y: 308, distance: 17.3
click at [878, 307] on input "300" at bounding box center [922, 305] width 92 height 18
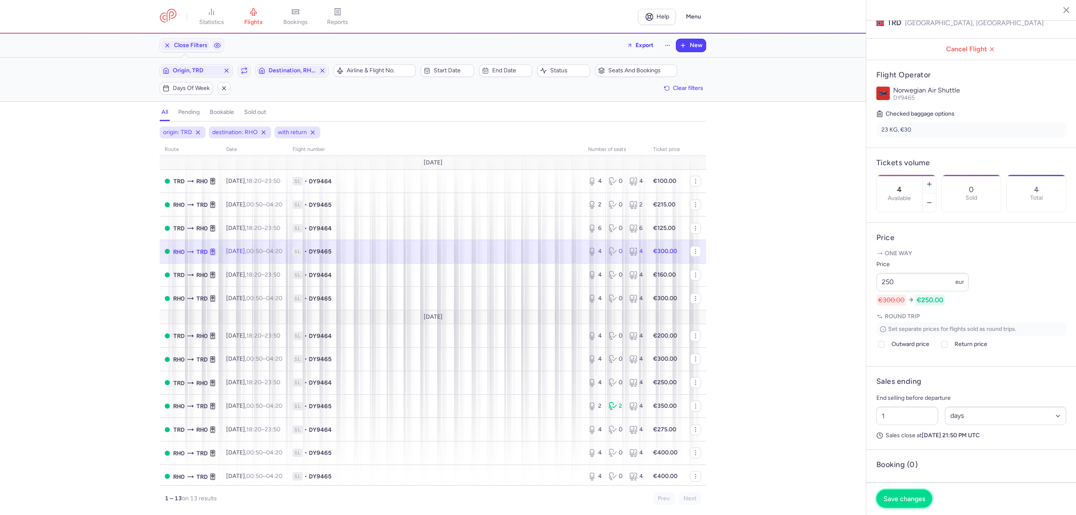
click at [910, 492] on button "Save changes" at bounding box center [904, 498] width 56 height 18
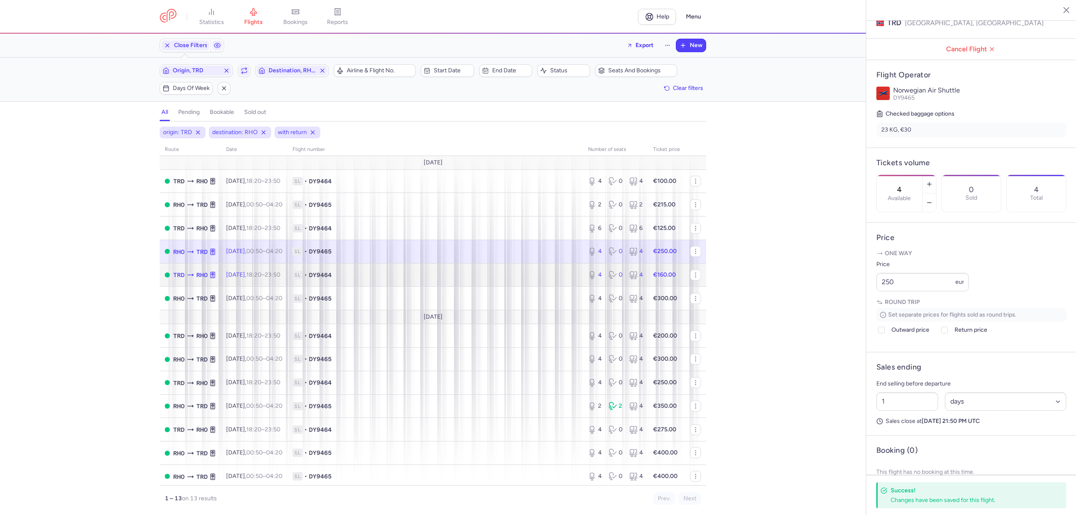
click at [486, 272] on span "1L • DY9464" at bounding box center [435, 275] width 285 height 8
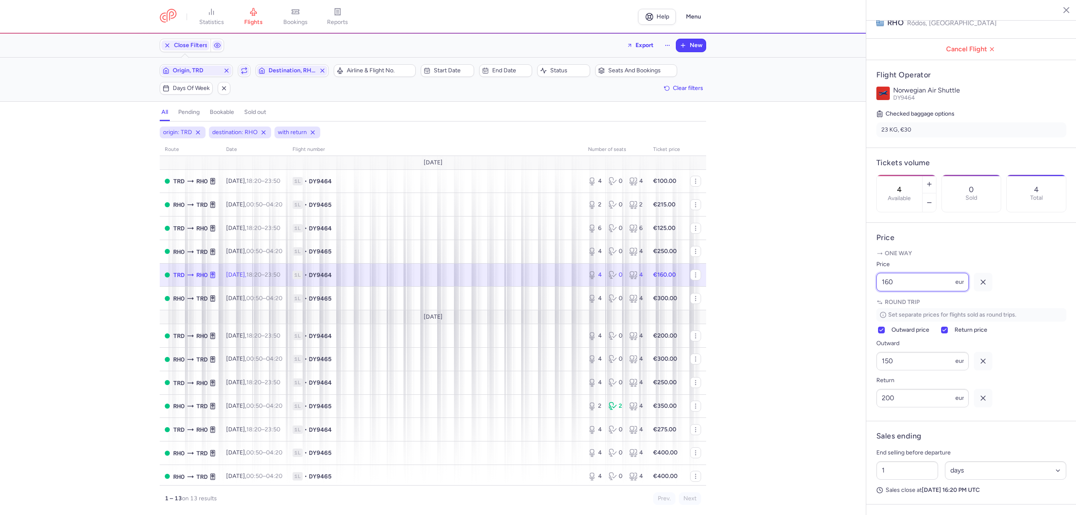
drag, startPoint x: 902, startPoint y: 306, endPoint x: 873, endPoint y: 313, distance: 29.8
click at [873, 312] on article "Price One way Price 160 eur Round trip Set separate prices for flights sold as …" at bounding box center [971, 322] width 210 height 198
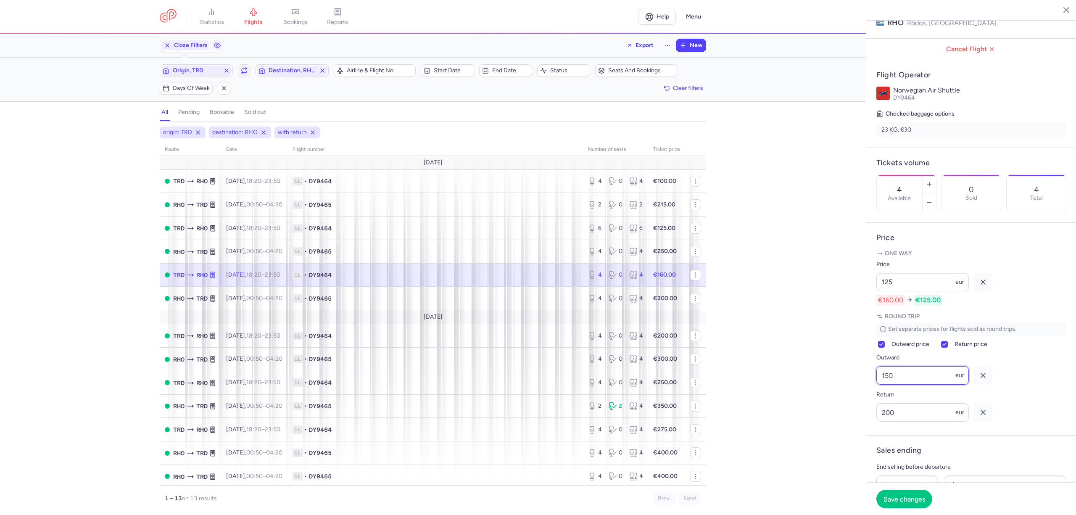
drag, startPoint x: 895, startPoint y: 397, endPoint x: 830, endPoint y: 407, distance: 65.5
click at [832, 406] on div "statistics flights bookings reports Help Menu Close Filters Export New Filters …" at bounding box center [538, 257] width 1076 height 515
click at [896, 500] on span "Save changes" at bounding box center [905, 499] width 42 height 8
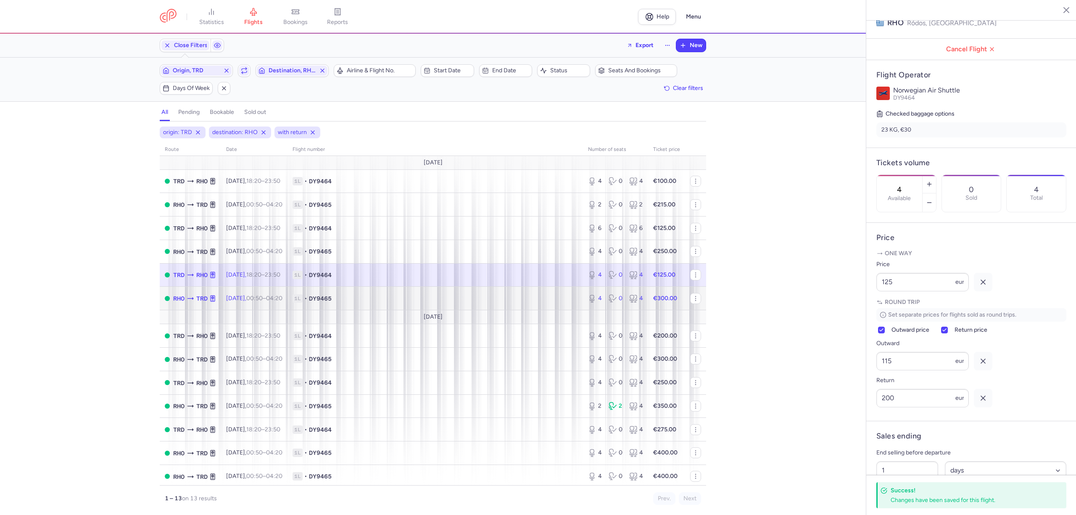
click at [399, 300] on span "1L • DY9465" at bounding box center [435, 298] width 285 height 8
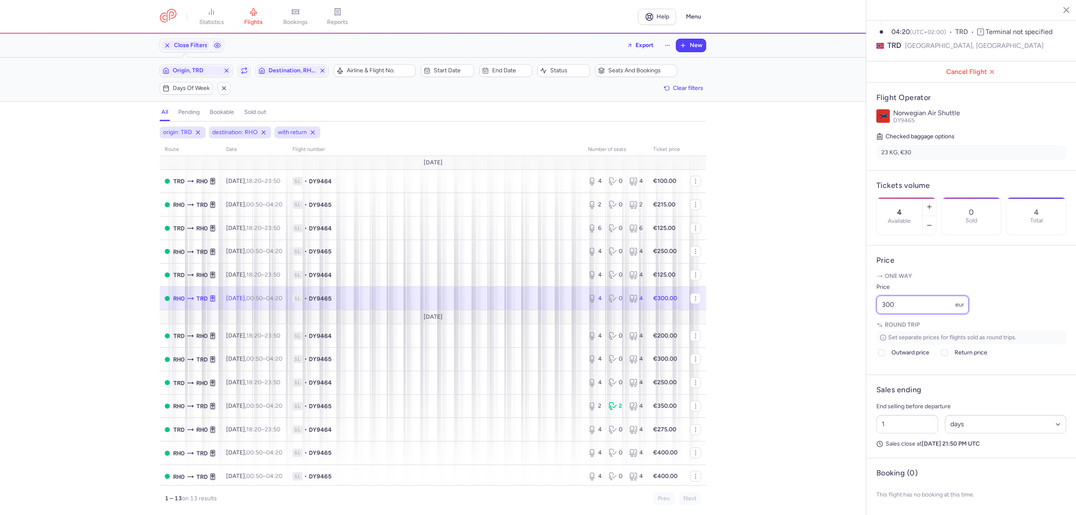
drag, startPoint x: 903, startPoint y: 301, endPoint x: 831, endPoint y: 305, distance: 71.6
click at [831, 305] on div "statistics flights bookings reports Help Menu Close Filters Export New Filters …" at bounding box center [538, 257] width 1076 height 515
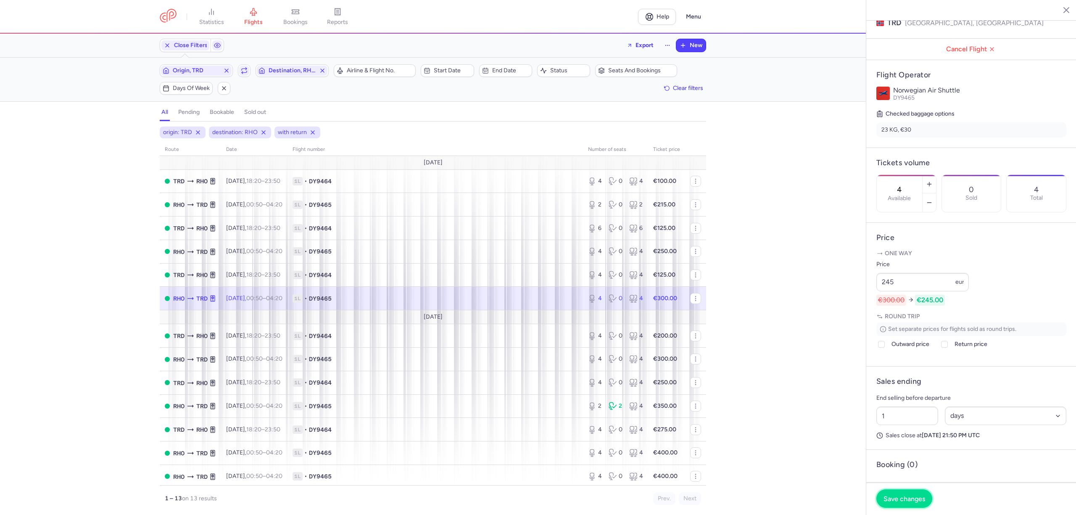
click at [909, 498] on span "Save changes" at bounding box center [905, 499] width 42 height 8
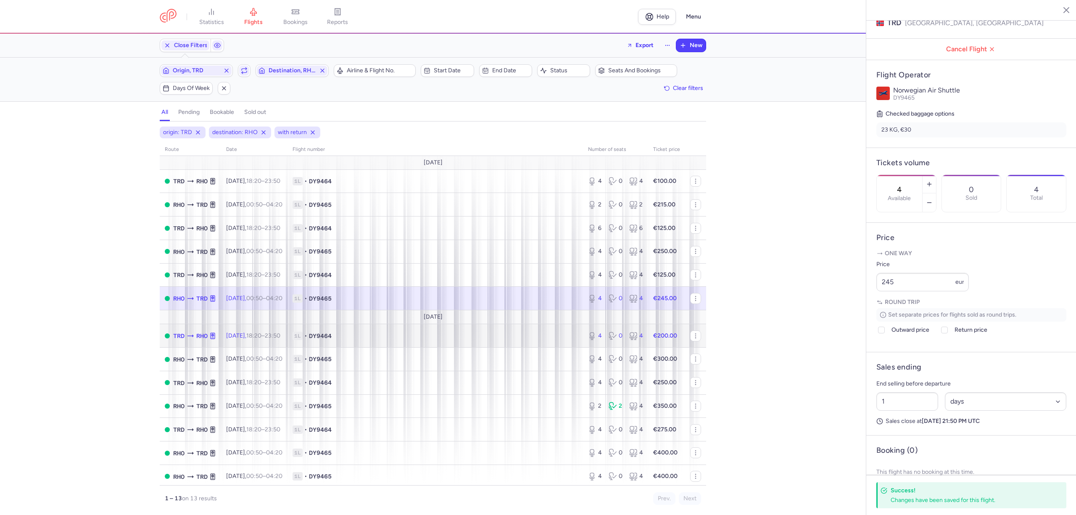
click at [396, 338] on span "1L • DY9464" at bounding box center [435, 336] width 285 height 8
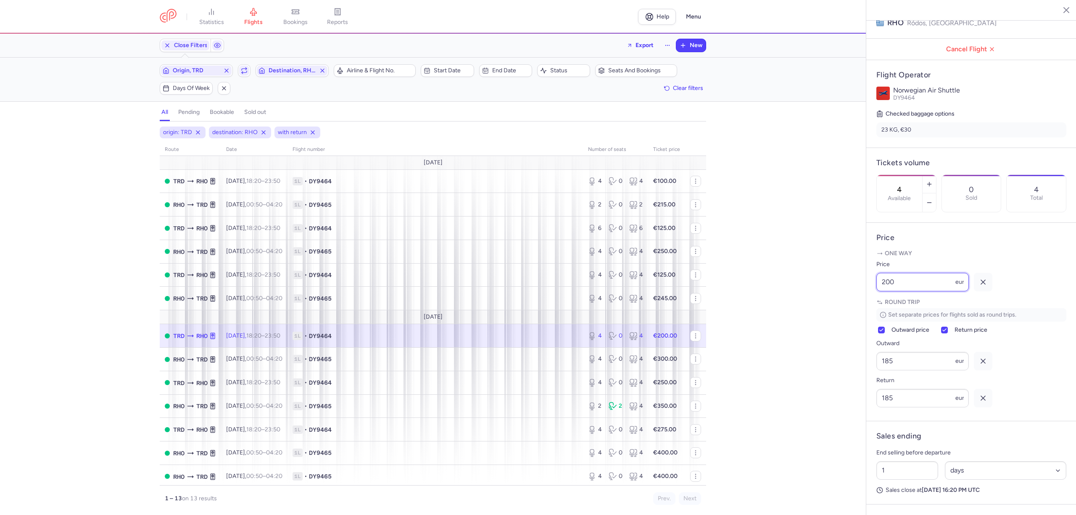
drag, startPoint x: 890, startPoint y: 298, endPoint x: 852, endPoint y: 303, distance: 38.5
click at [852, 303] on div "statistics flights bookings reports Help Menu Close Filters Export New Filters …" at bounding box center [538, 257] width 1076 height 515
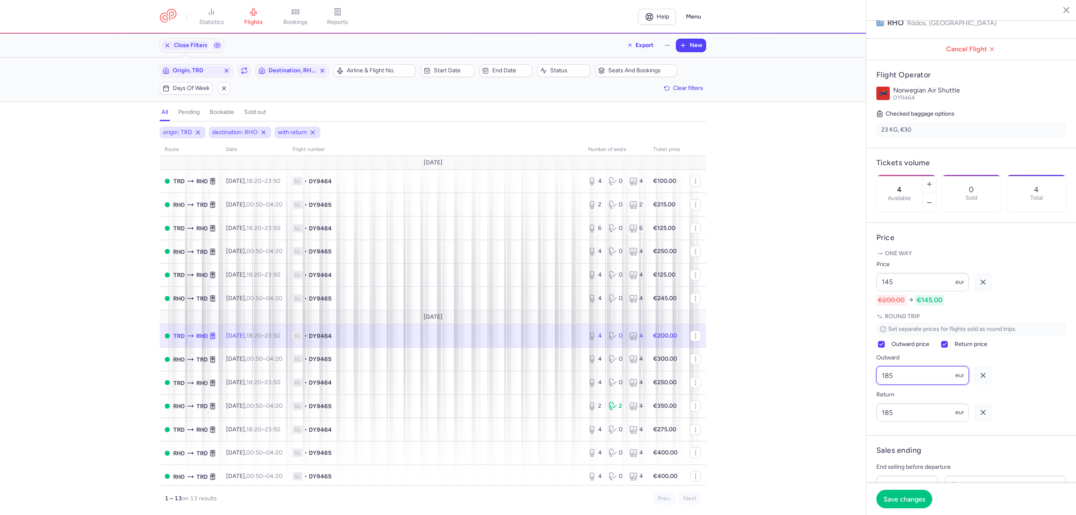
drag, startPoint x: 908, startPoint y: 402, endPoint x: 841, endPoint y: 407, distance: 67.0
click at [841, 407] on div "statistics flights bookings reports Help Menu Close Filters Export New Filters …" at bounding box center [538, 257] width 1076 height 515
click at [888, 498] on span "Save changes" at bounding box center [905, 499] width 42 height 8
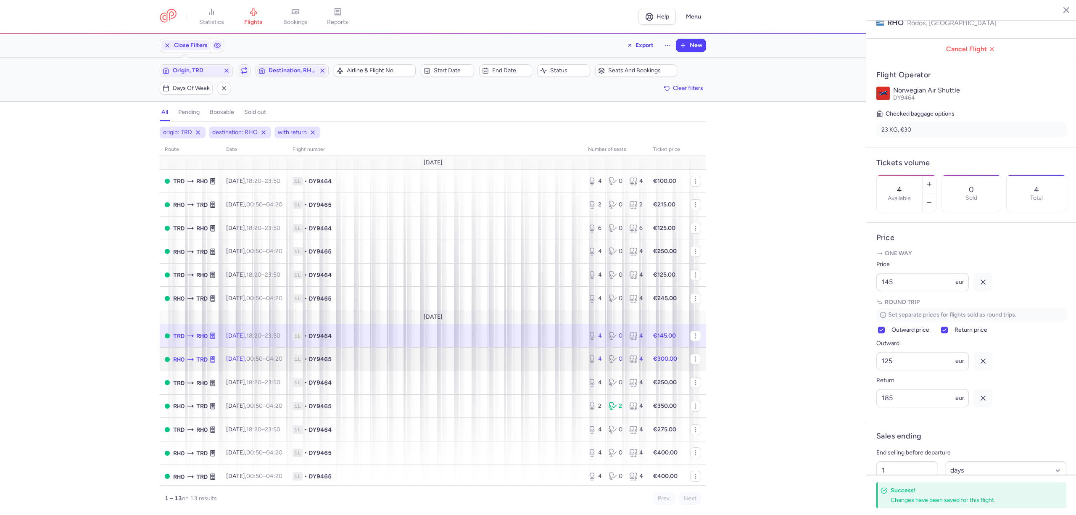
click at [480, 359] on span "1L • DY9465" at bounding box center [435, 359] width 285 height 8
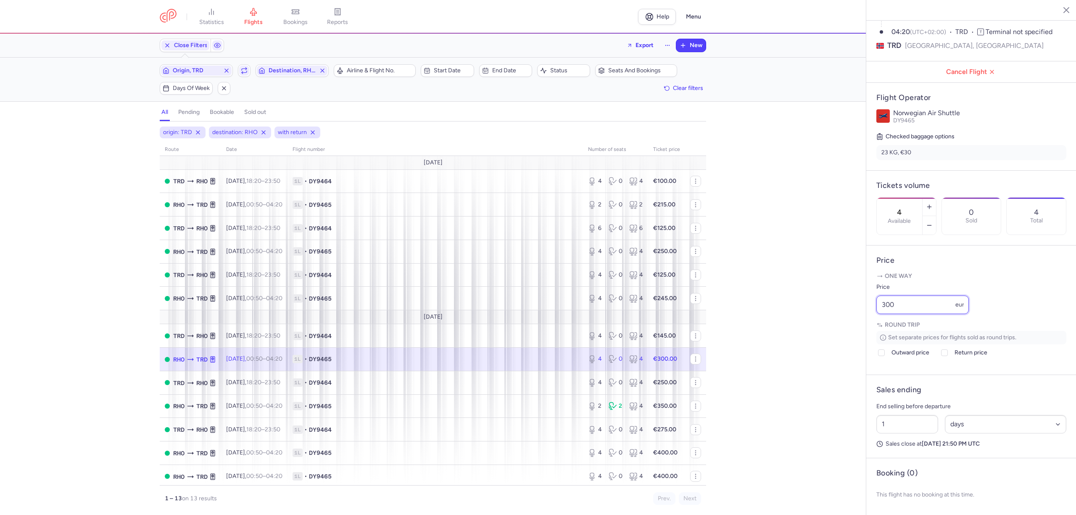
drag, startPoint x: 906, startPoint y: 305, endPoint x: 849, endPoint y: 308, distance: 57.3
click at [849, 308] on div "statistics flights bookings reports Help Menu Close Filters Export New Filters …" at bounding box center [538, 257] width 1076 height 515
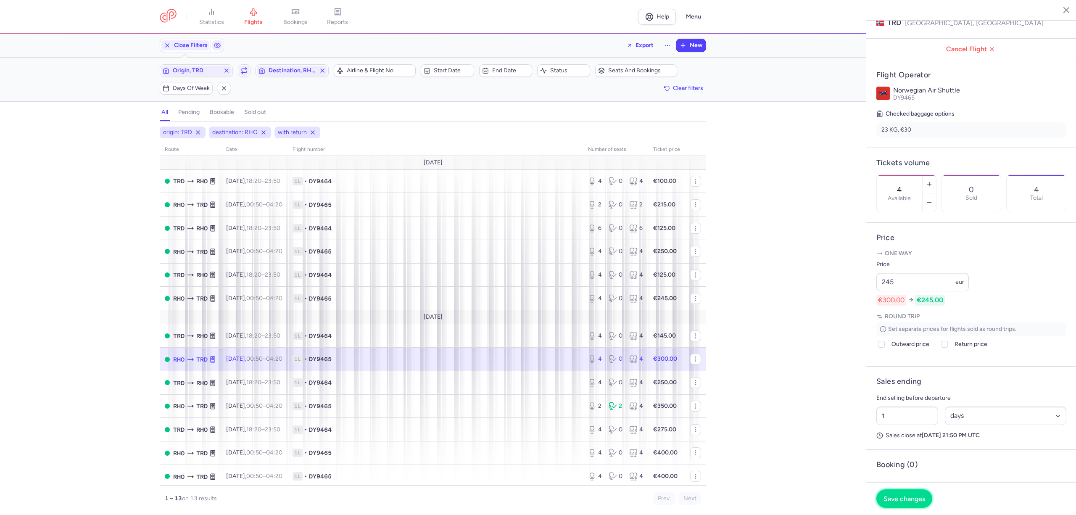
click at [903, 490] on button "Save changes" at bounding box center [904, 498] width 56 height 18
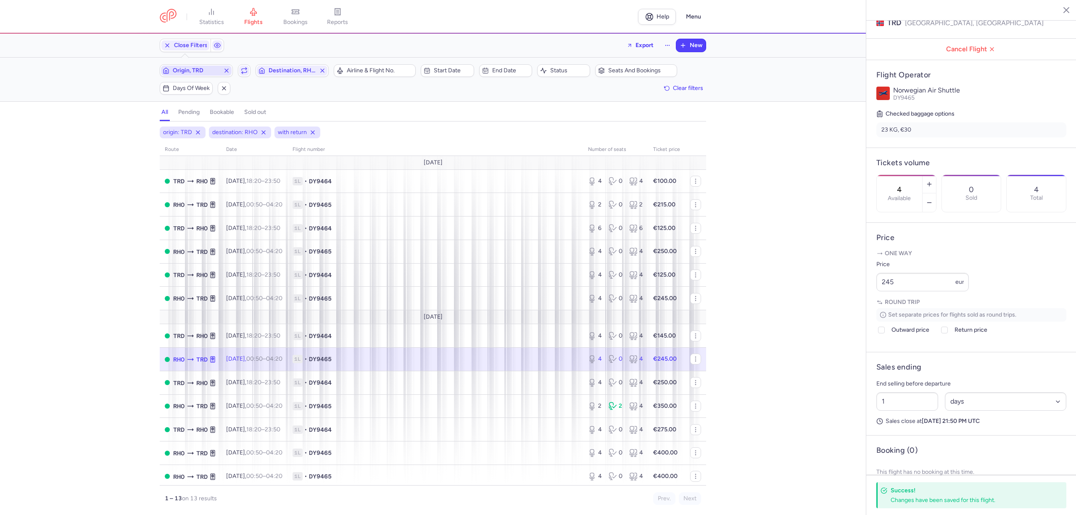
click at [199, 70] on span "Origin, TRD" at bounding box center [196, 70] width 47 height 7
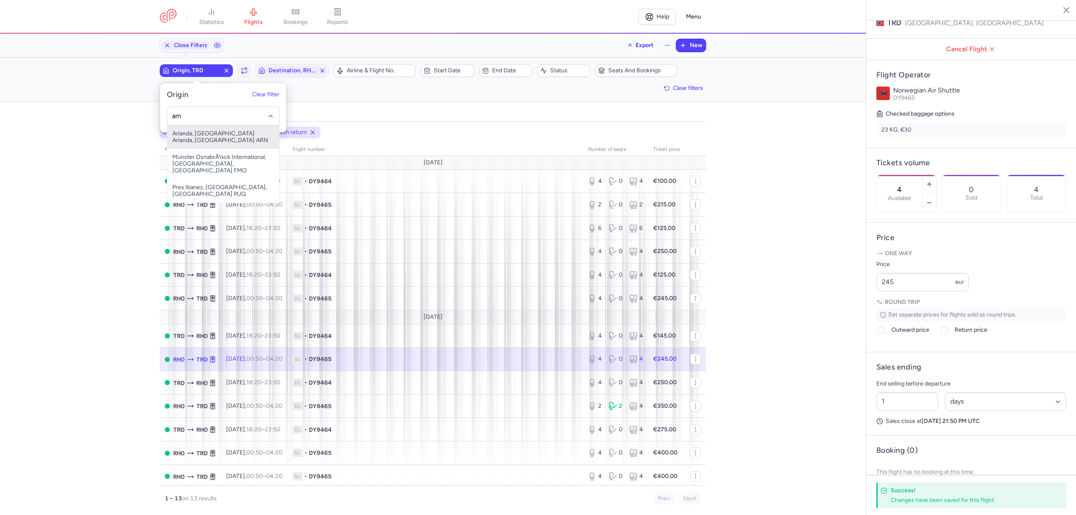
click at [195, 132] on span "Arlanda, [GEOGRAPHIC_DATA] Arlanda, [GEOGRAPHIC_DATA] ARN" at bounding box center [223, 137] width 112 height 24
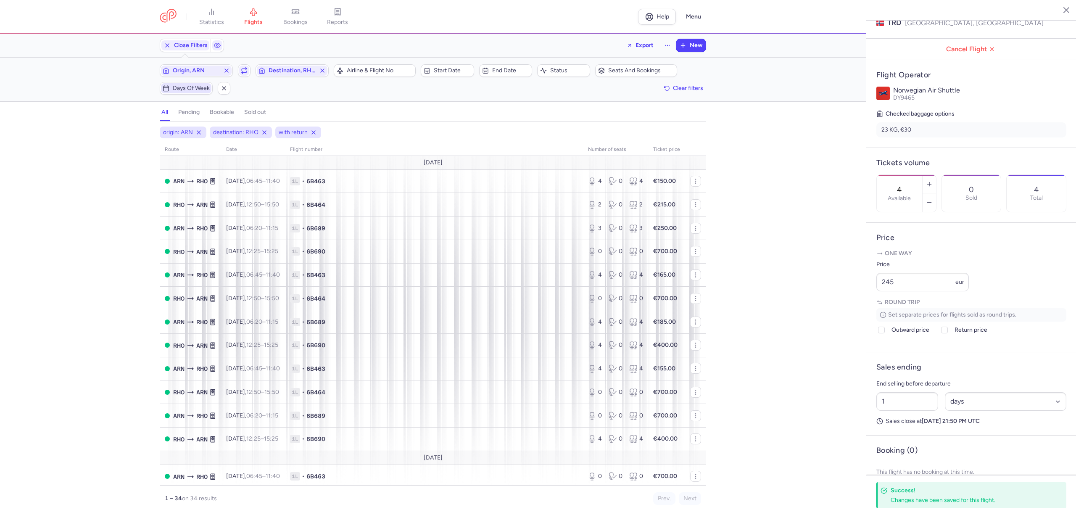
click at [187, 90] on span "Days of week" at bounding box center [191, 88] width 37 height 7
click at [152, 132] on input "T" at bounding box center [151, 130] width 13 height 13
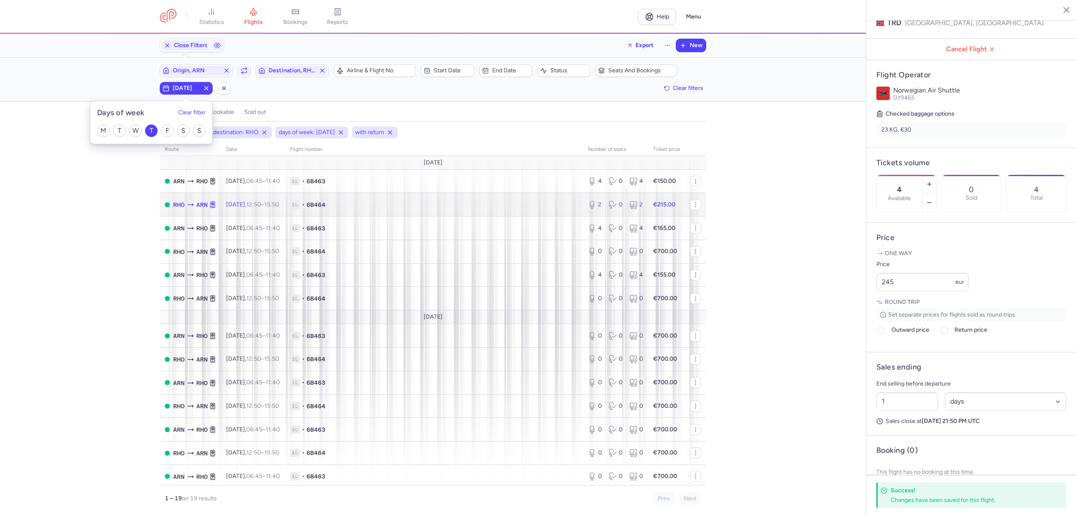
click at [473, 209] on span "1L • 6B464" at bounding box center [434, 205] width 288 height 8
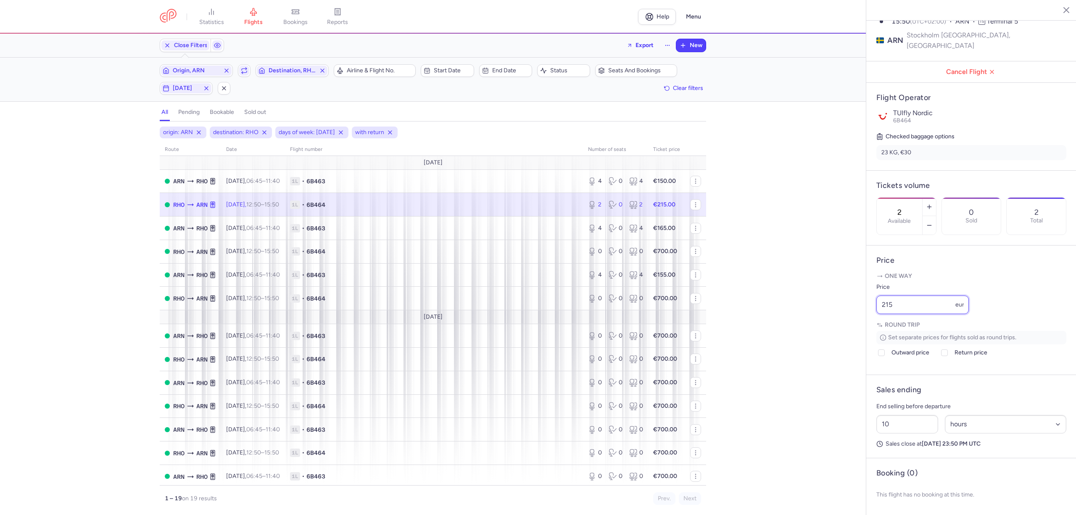
drag, startPoint x: 882, startPoint y: 300, endPoint x: 853, endPoint y: 303, distance: 28.8
click at [854, 303] on div "statistics flights bookings reports Help Menu Close Filters Export New Filters …" at bounding box center [538, 257] width 1076 height 515
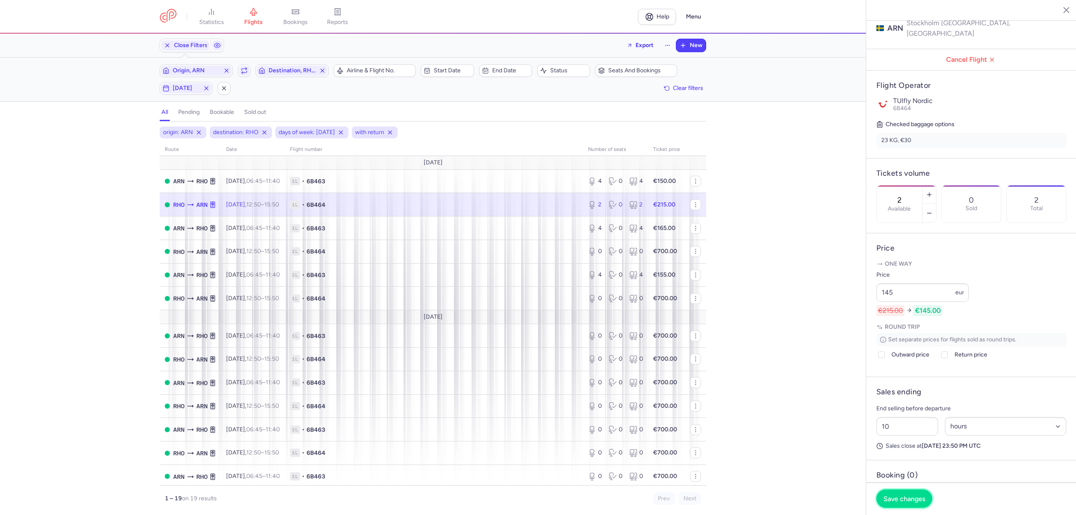
click at [911, 504] on button "Save changes" at bounding box center [904, 498] width 56 height 18
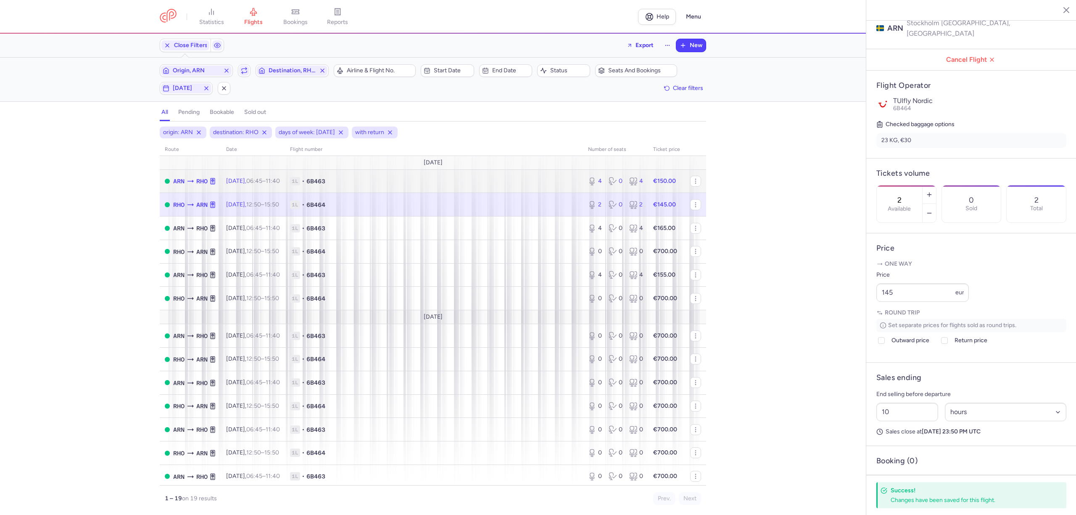
click at [471, 181] on span "1L • 6B463" at bounding box center [434, 181] width 288 height 8
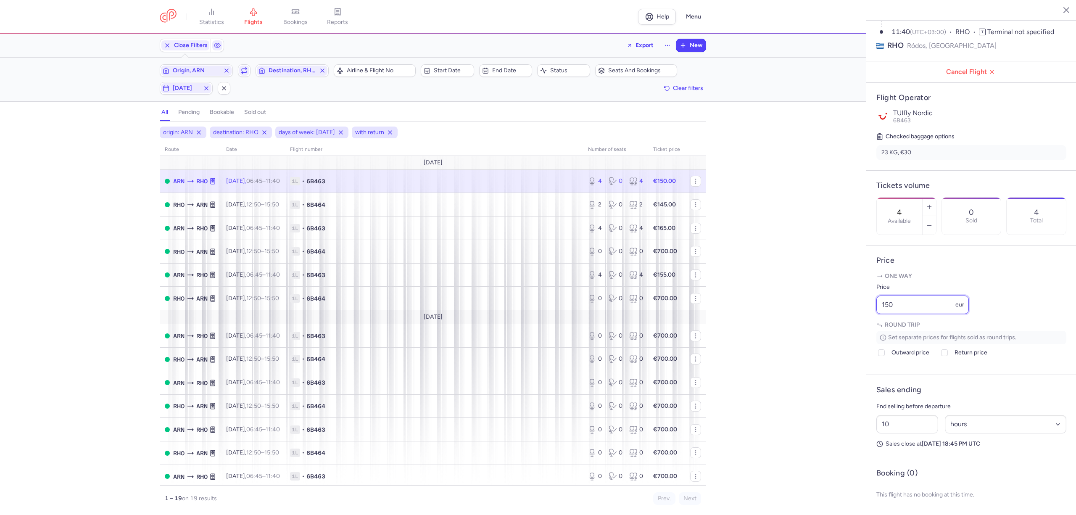
click at [835, 305] on div "statistics flights bookings reports Help Menu Close Filters Export New Filters …" at bounding box center [538, 257] width 1076 height 515
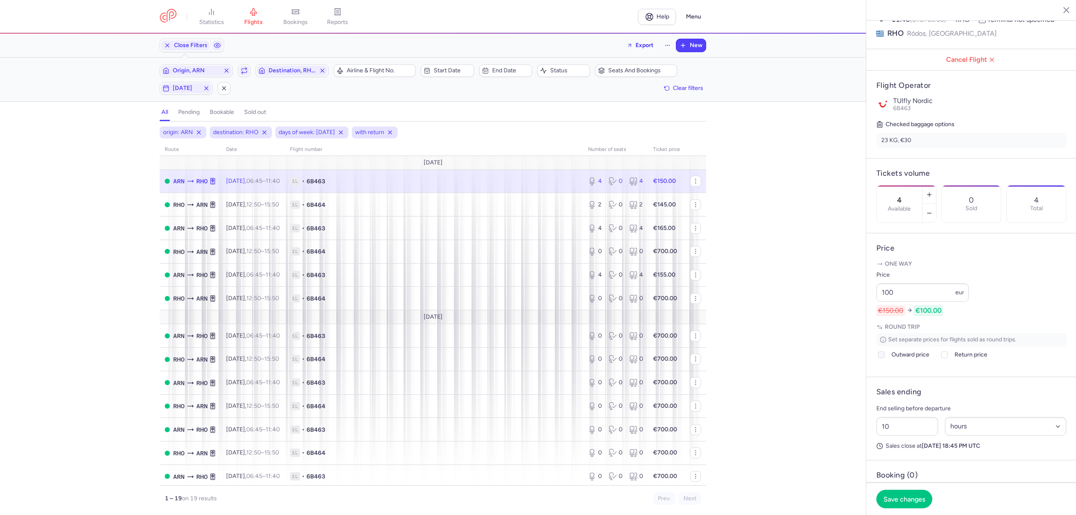
click at [910, 360] on span "Outward price" at bounding box center [911, 355] width 38 height 10
click at [885, 358] on input "Outward price" at bounding box center [881, 354] width 7 height 7
click at [954, 360] on label "Return price" at bounding box center [964, 355] width 48 height 10
click at [948, 358] on input "Return price" at bounding box center [944, 354] width 7 height 7
click at [912, 497] on span "Save changes" at bounding box center [905, 499] width 42 height 8
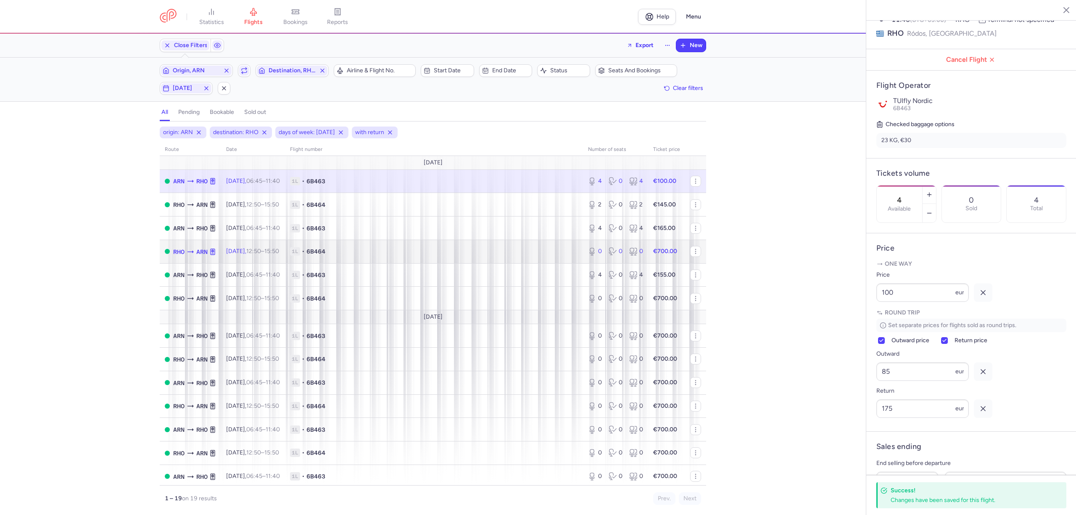
click at [391, 249] on span "1L • 6B464" at bounding box center [434, 251] width 288 height 8
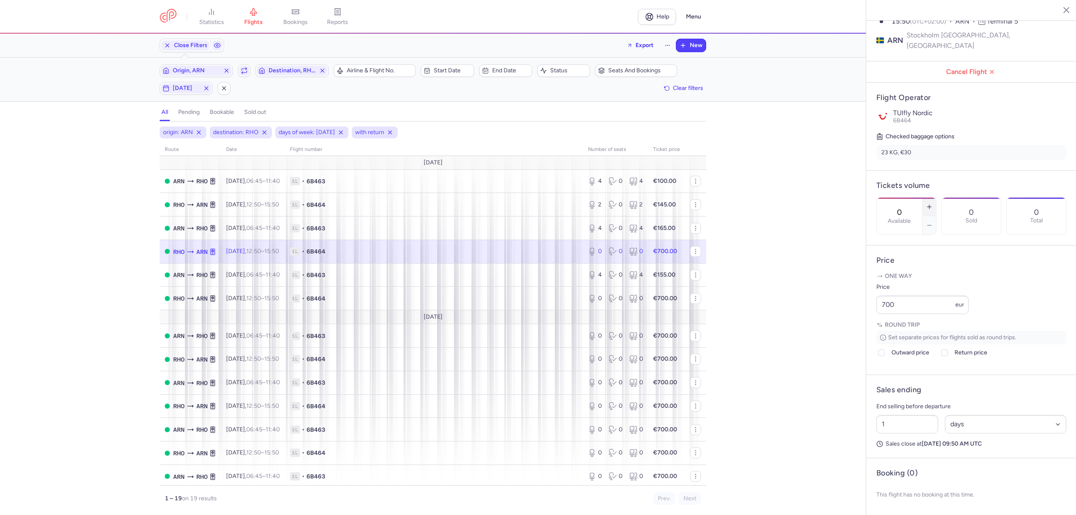
click at [933, 203] on icon "button" at bounding box center [929, 206] width 7 height 7
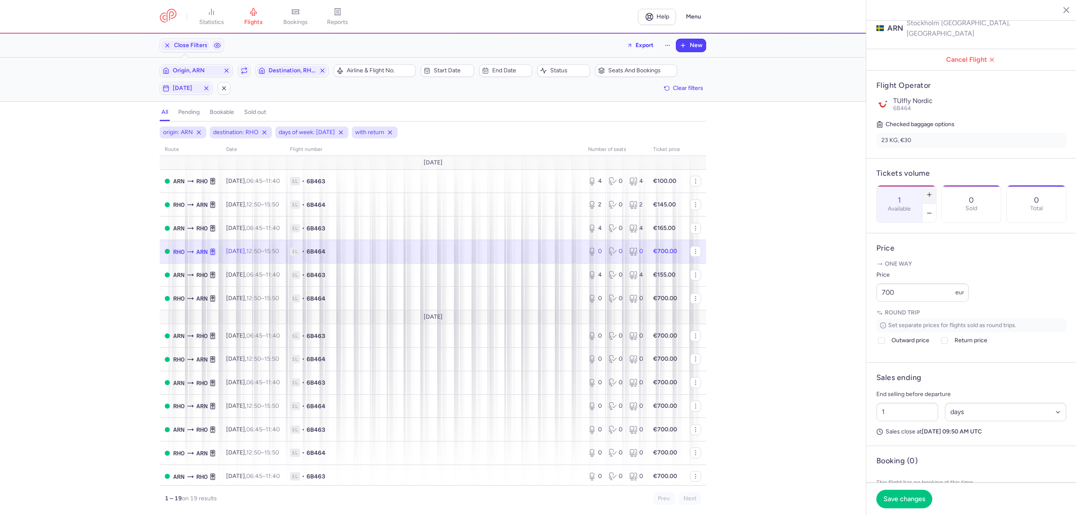
click at [933, 191] on icon "button" at bounding box center [929, 194] width 7 height 7
drag, startPoint x: 893, startPoint y: 305, endPoint x: 842, endPoint y: 317, distance: 52.2
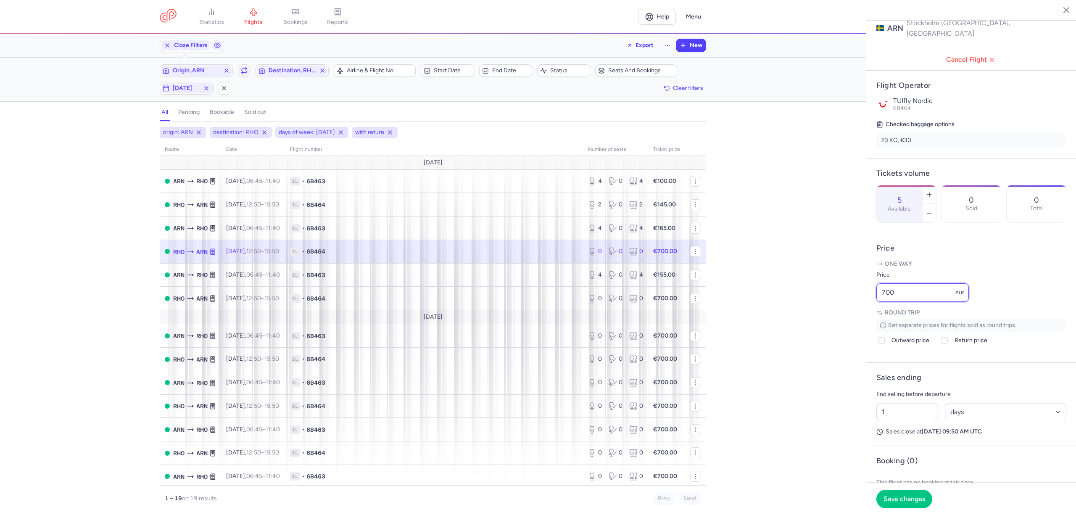
click at [842, 317] on div "statistics flights bookings reports Help Menu Close Filters Export New Filters …" at bounding box center [538, 257] width 1076 height 515
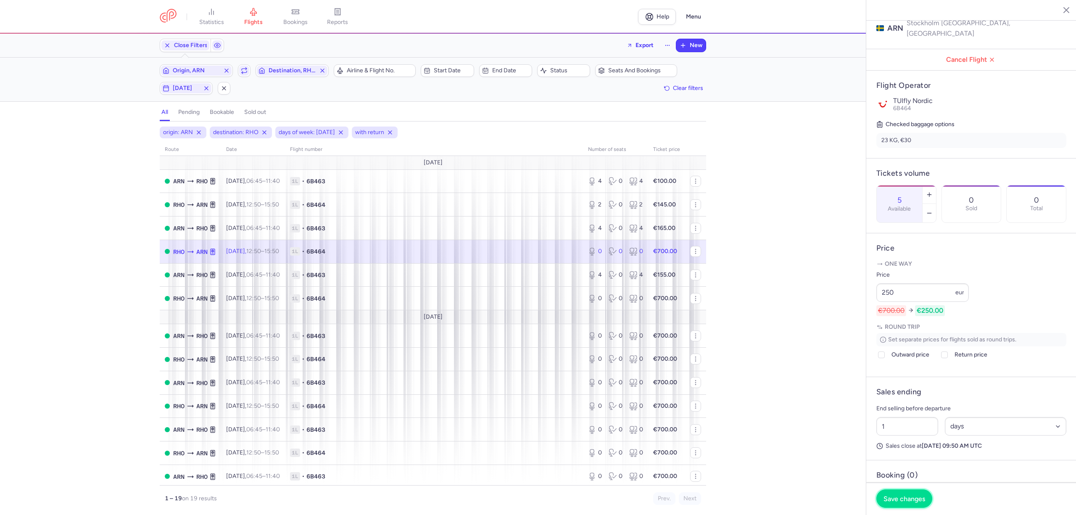
click at [894, 498] on span "Save changes" at bounding box center [905, 499] width 42 height 8
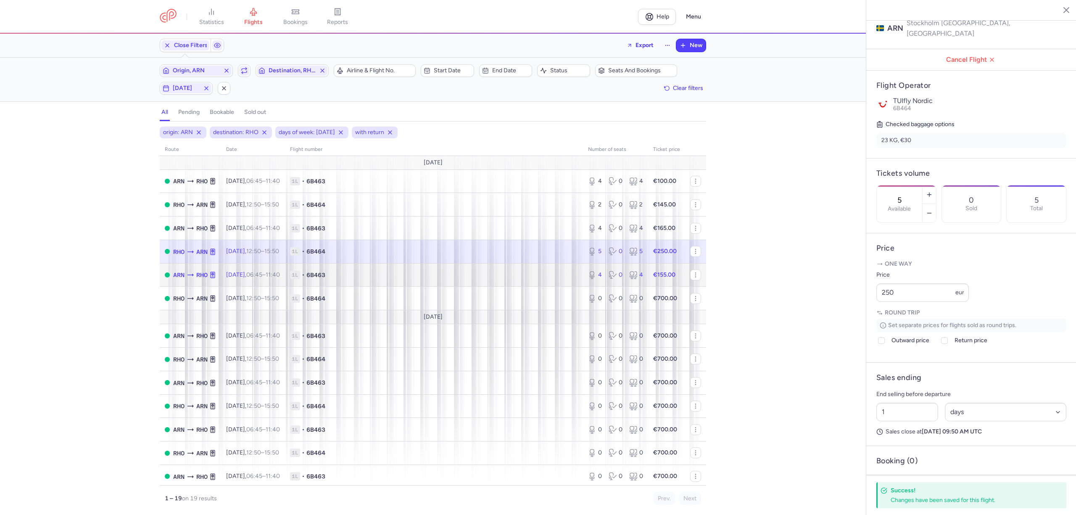
click at [391, 274] on span "1L • 6B463" at bounding box center [434, 275] width 288 height 8
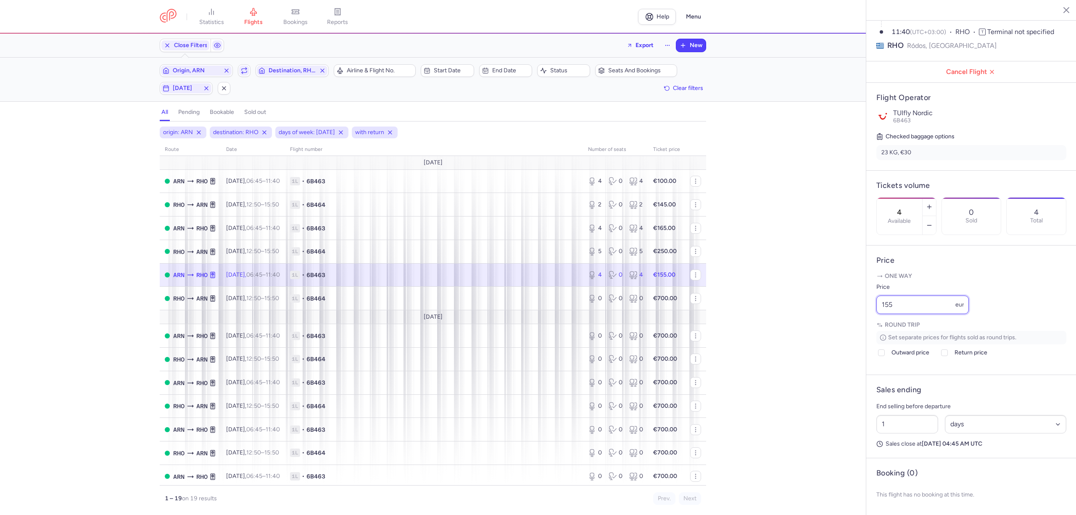
drag, startPoint x: 903, startPoint y: 308, endPoint x: 877, endPoint y: 308, distance: 26.1
click at [877, 308] on input "155" at bounding box center [922, 305] width 92 height 18
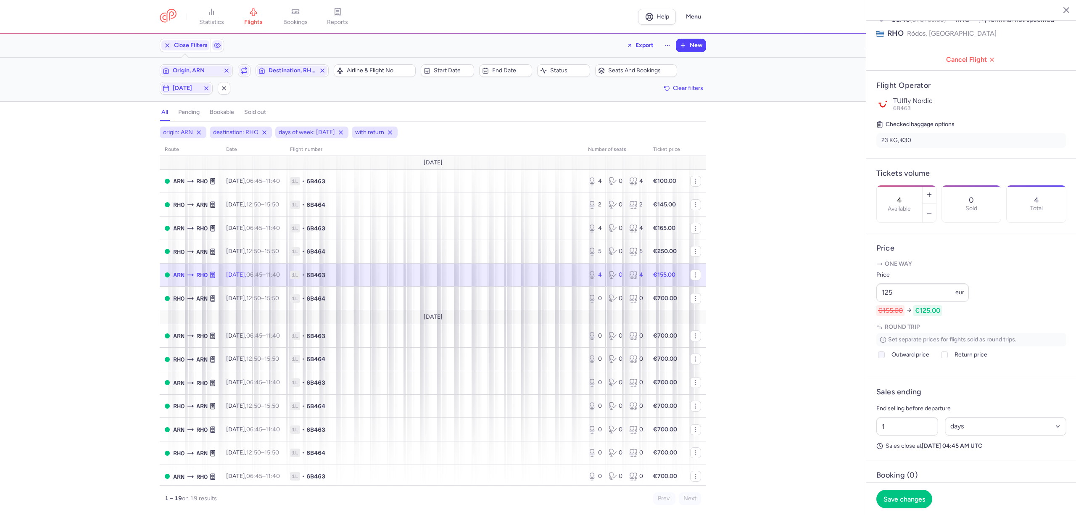
click at [888, 360] on label "Outward price" at bounding box center [902, 355] width 53 height 10
click at [885, 358] on input "Outward price" at bounding box center [881, 354] width 7 height 7
click at [944, 357] on icon at bounding box center [944, 354] width 5 height 5
click at [944, 358] on input "Return price" at bounding box center [944, 354] width 7 height 7
click at [908, 498] on span "Save changes" at bounding box center [905, 499] width 42 height 8
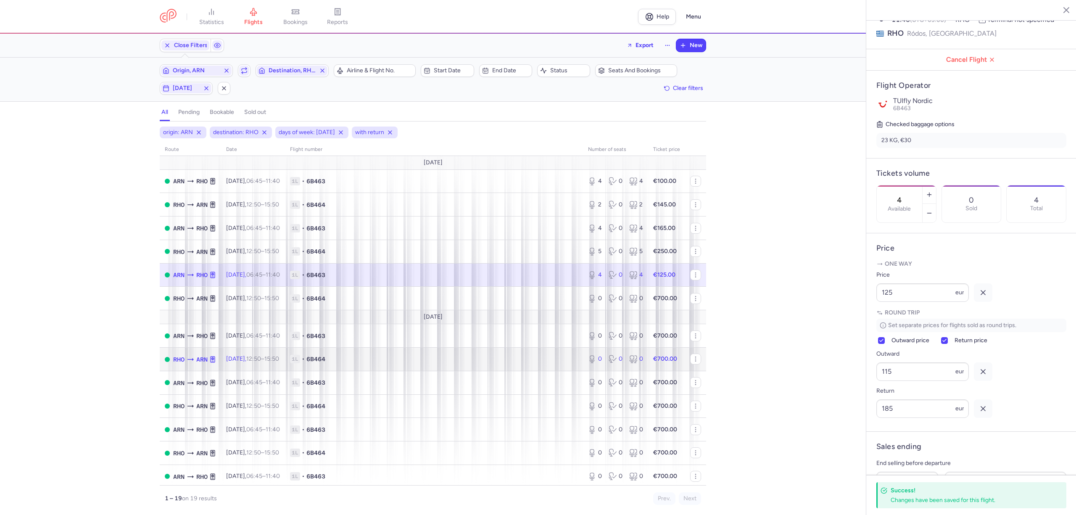
click at [411, 356] on span "1L • 6B464" at bounding box center [434, 359] width 288 height 8
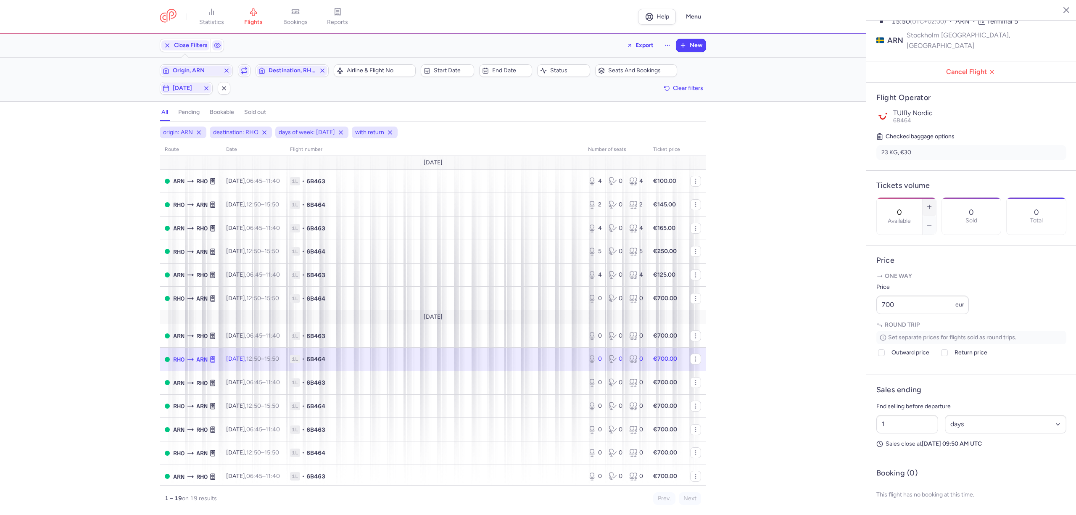
click at [933, 203] on icon "button" at bounding box center [929, 206] width 7 height 7
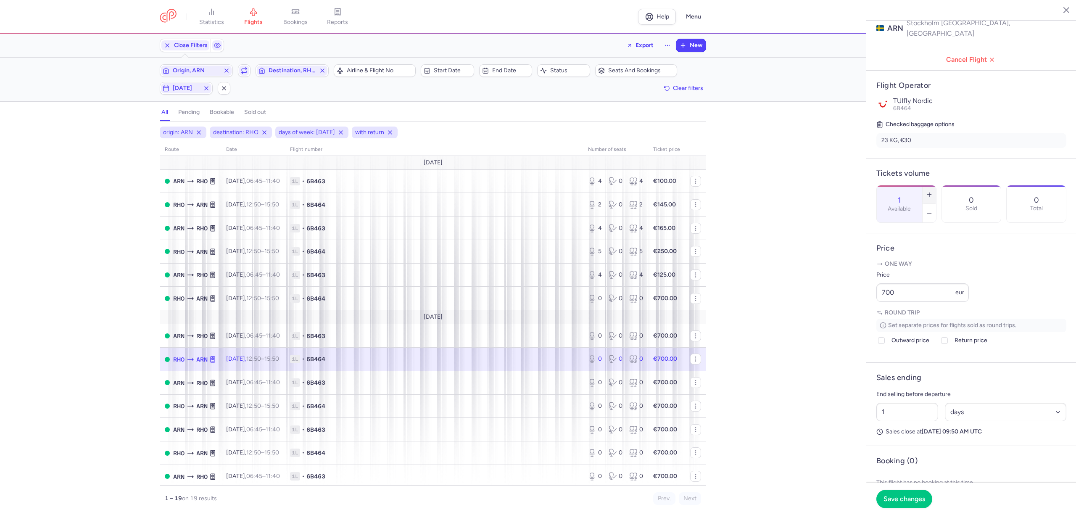
click at [933, 191] on icon "button" at bounding box center [929, 194] width 7 height 7
drag, startPoint x: 867, startPoint y: 300, endPoint x: 843, endPoint y: 300, distance: 24.0
click at [843, 300] on div "statistics flights bookings reports Help Menu Close Filters Export New Filters …" at bounding box center [538, 257] width 1076 height 515
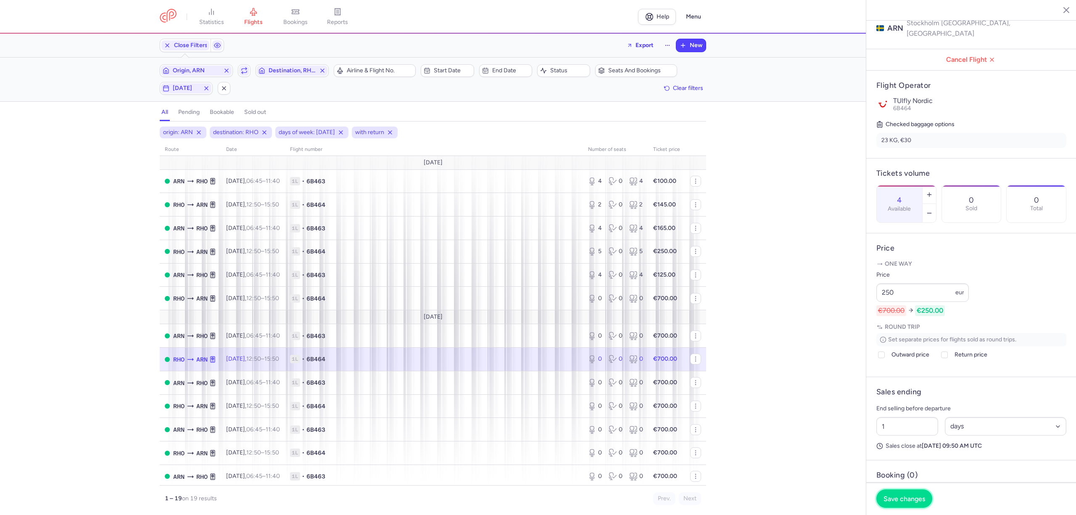
click at [898, 498] on span "Save changes" at bounding box center [905, 499] width 42 height 8
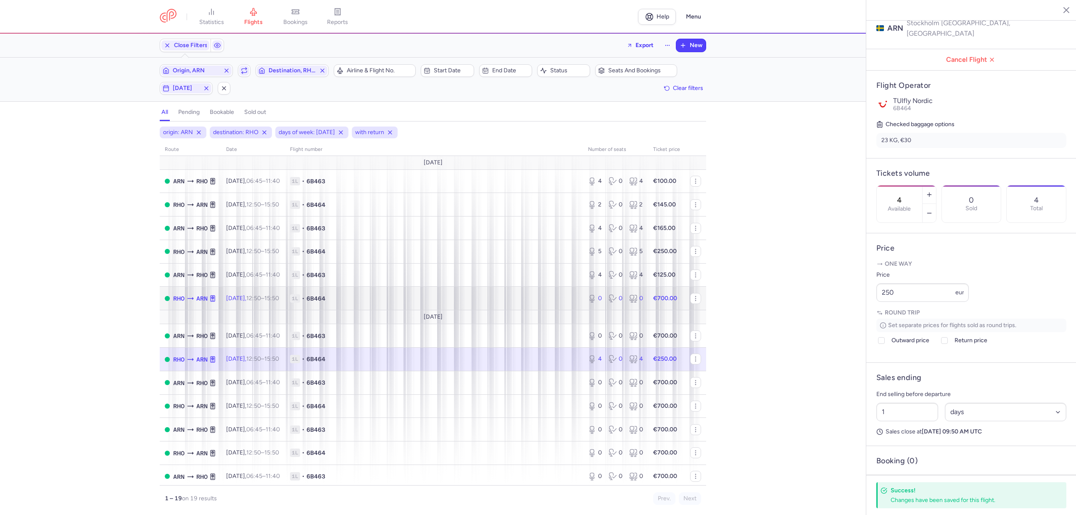
click at [456, 299] on span "1L • 6B464" at bounding box center [434, 298] width 288 height 8
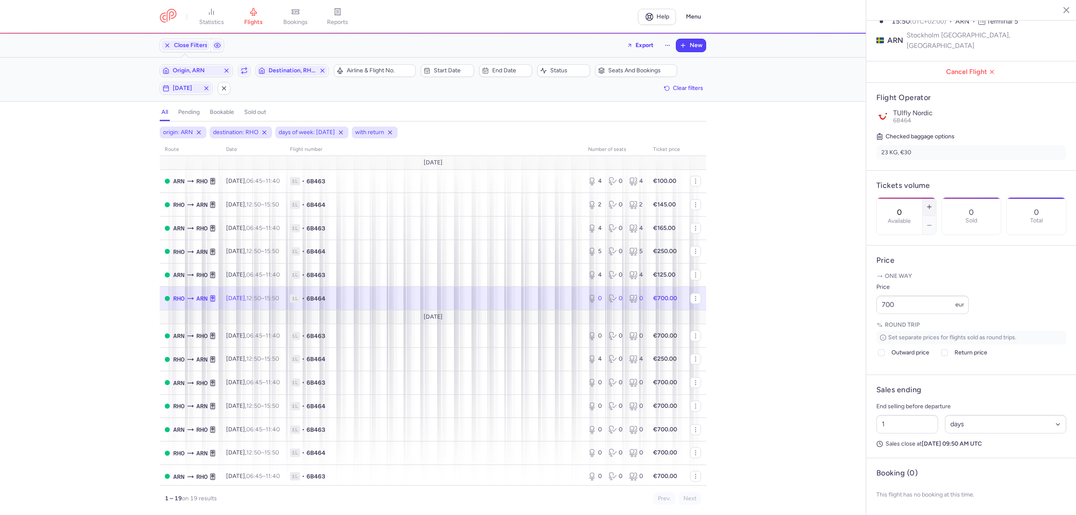
click at [933, 203] on icon "button" at bounding box center [929, 206] width 7 height 7
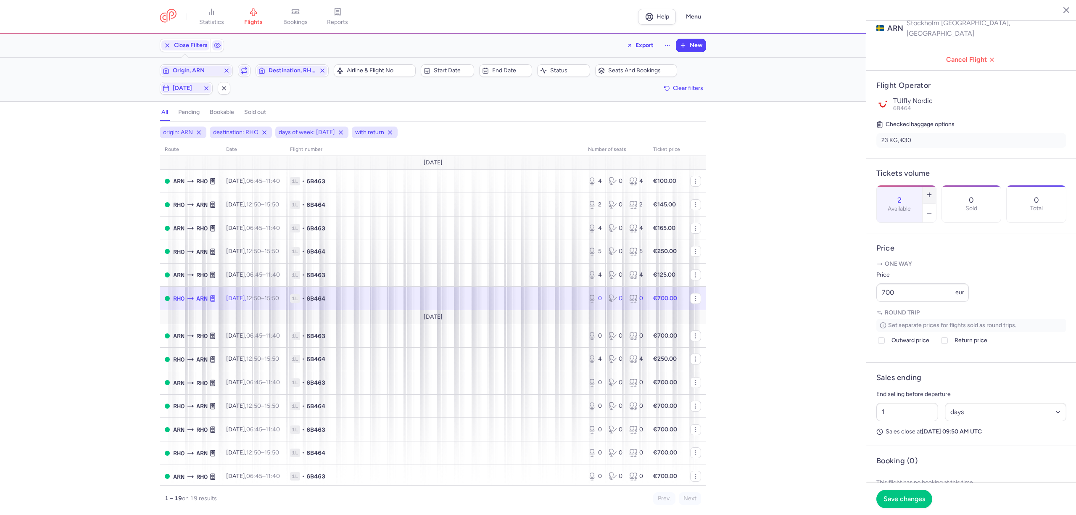
click at [933, 191] on icon "button" at bounding box center [929, 194] width 7 height 7
drag, startPoint x: 920, startPoint y: 308, endPoint x: 854, endPoint y: 310, distance: 66.0
click at [854, 308] on div "statistics flights bookings reports Help Menu Close Filters Export New Filters …" at bounding box center [538, 257] width 1076 height 515
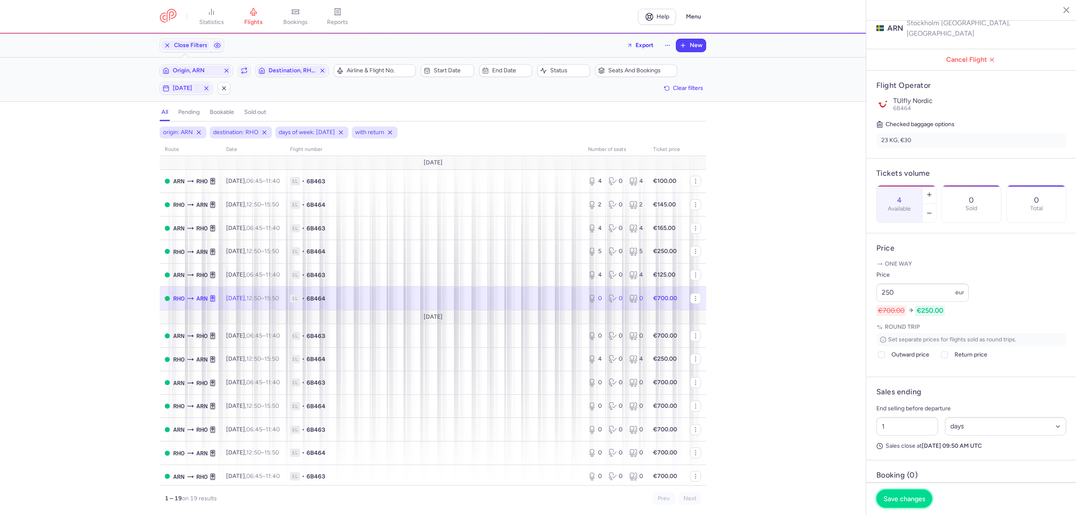
click at [892, 490] on button "Save changes" at bounding box center [904, 498] width 56 height 18
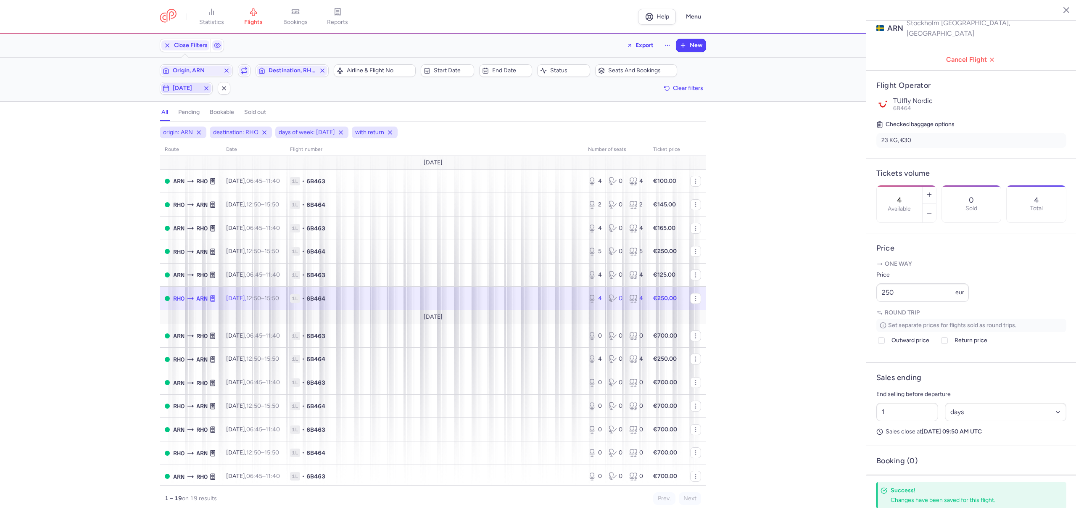
click at [199, 91] on span "[DATE]" at bounding box center [186, 88] width 27 height 7
click at [184, 133] on input "S" at bounding box center [183, 130] width 13 height 13
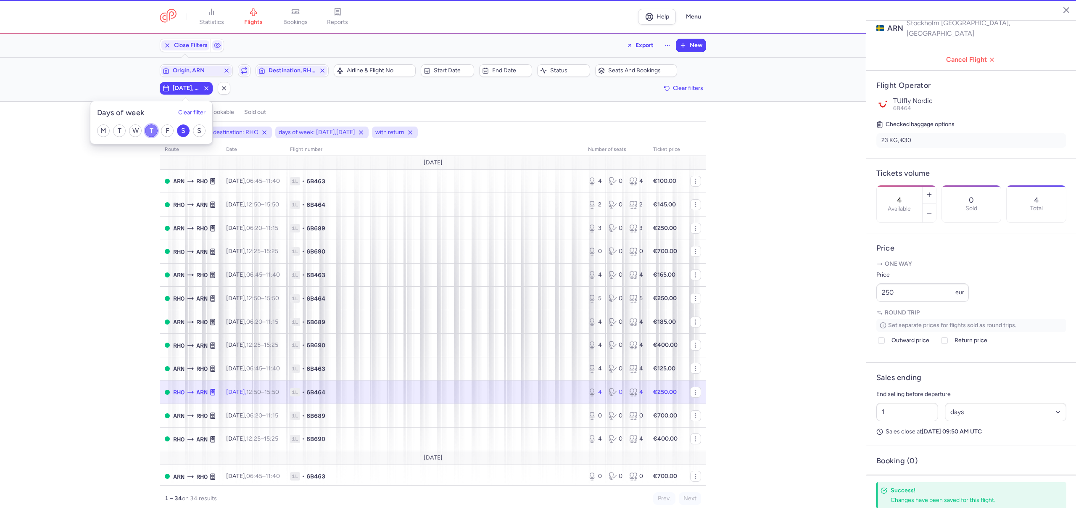
click at [150, 133] on input "T" at bounding box center [151, 130] width 13 height 13
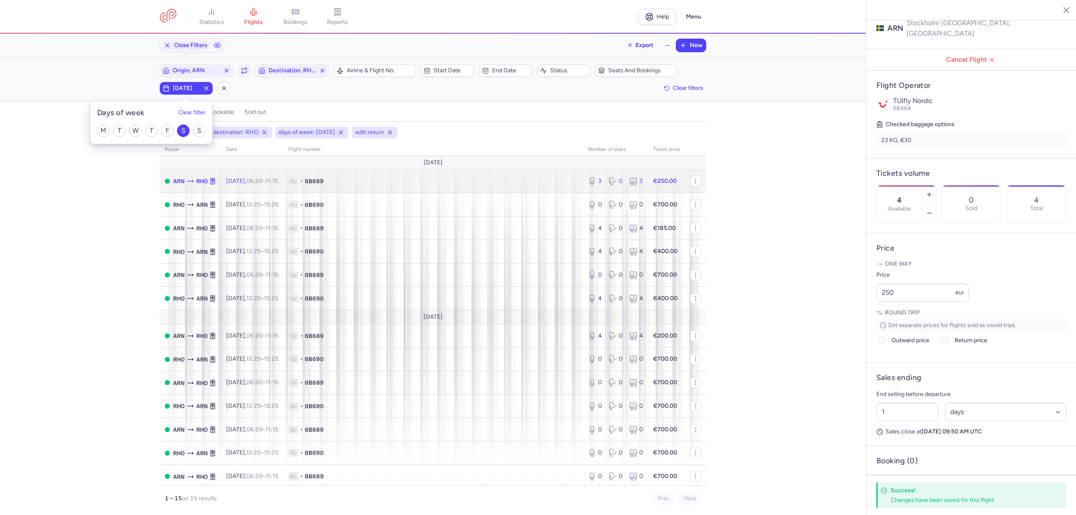
click at [510, 180] on span "1L • 6B689" at bounding box center [433, 181] width 290 height 8
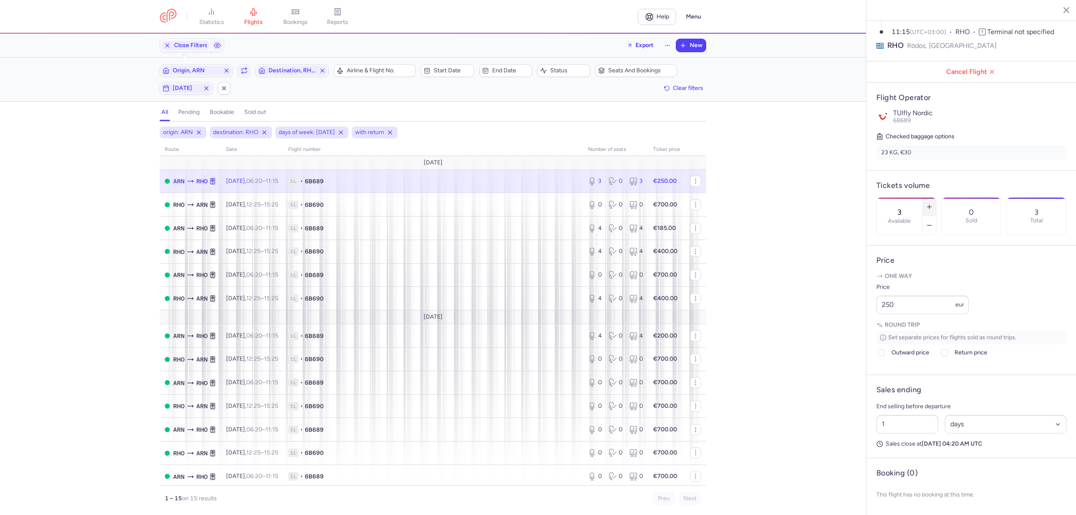
click at [933, 203] on icon "button" at bounding box center [929, 206] width 7 height 7
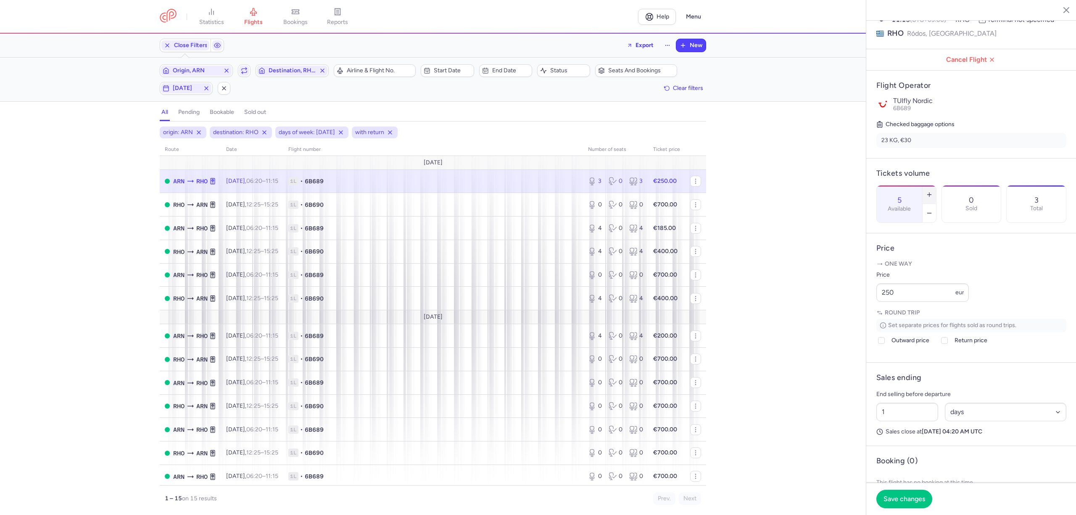
click at [933, 191] on icon "button" at bounding box center [929, 194] width 7 height 7
drag, startPoint x: 908, startPoint y: 309, endPoint x: 861, endPoint y: 309, distance: 47.1
click at [863, 309] on div "statistics flights bookings reports Help Menu Close Filters Export New Filters …" at bounding box center [538, 257] width 1076 height 515
click at [886, 360] on div at bounding box center [881, 355] width 10 height 10
click at [885, 358] on input "Outward price" at bounding box center [881, 354] width 7 height 7
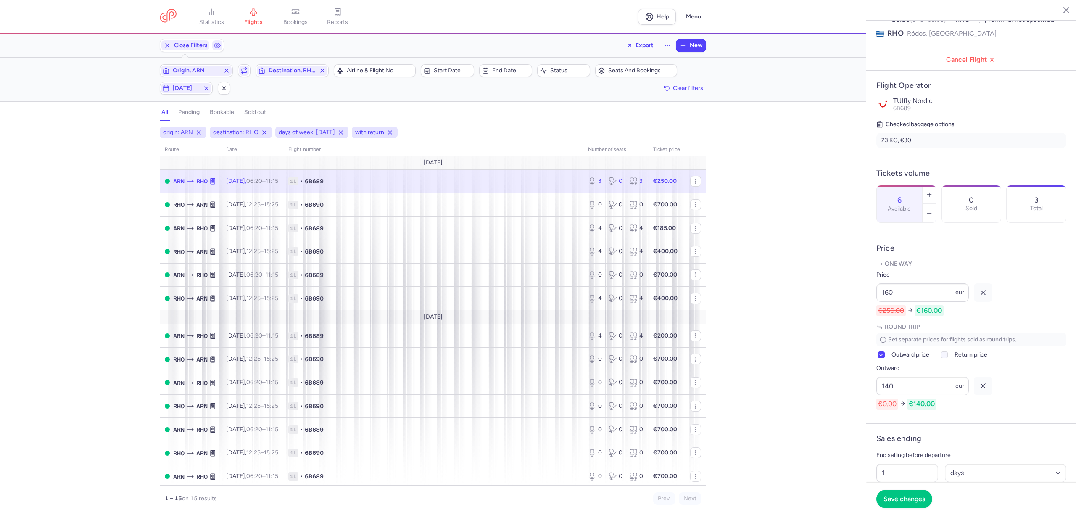
click at [947, 357] on icon at bounding box center [944, 354] width 5 height 5
click at [947, 358] on input "Return price" at bounding box center [944, 354] width 7 height 7
click at [910, 490] on button "Save changes" at bounding box center [904, 498] width 56 height 18
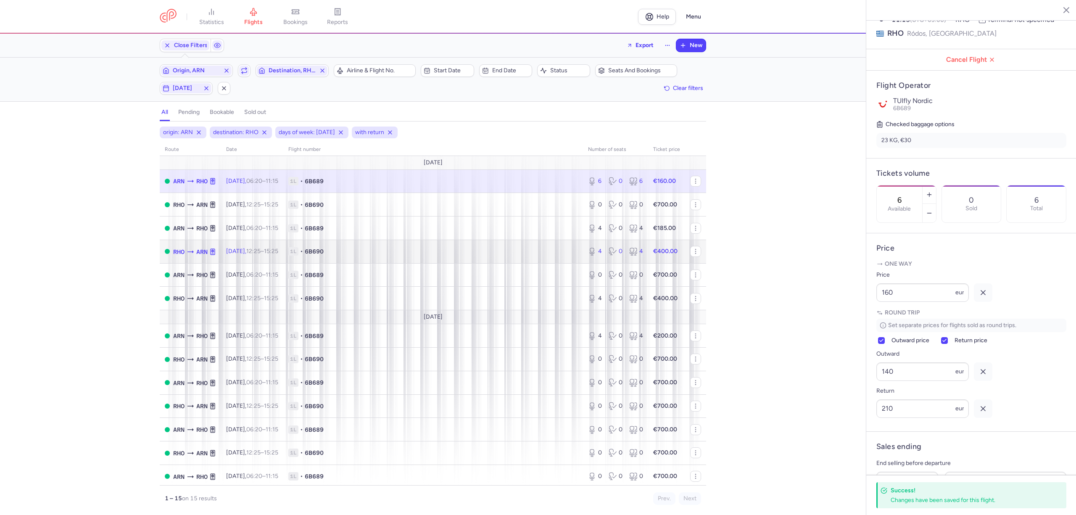
click at [397, 249] on span "1L • 6B690" at bounding box center [433, 251] width 290 height 8
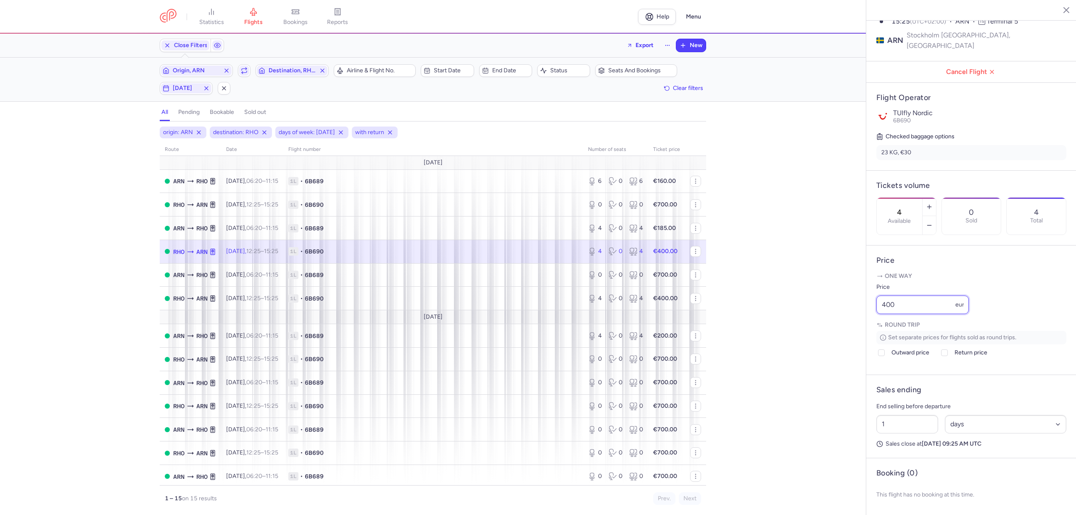
drag, startPoint x: 879, startPoint y: 305, endPoint x: 840, endPoint y: 306, distance: 39.5
click at [841, 306] on div "statistics flights bookings reports Help Menu Close Filters Export New Filters …" at bounding box center [538, 257] width 1076 height 515
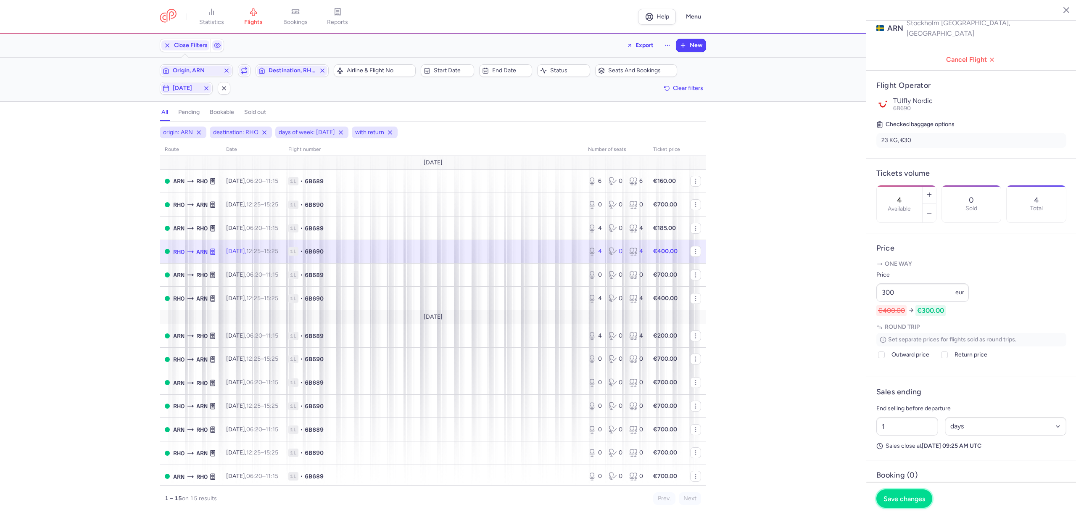
click at [911, 498] on span "Save changes" at bounding box center [905, 499] width 42 height 8
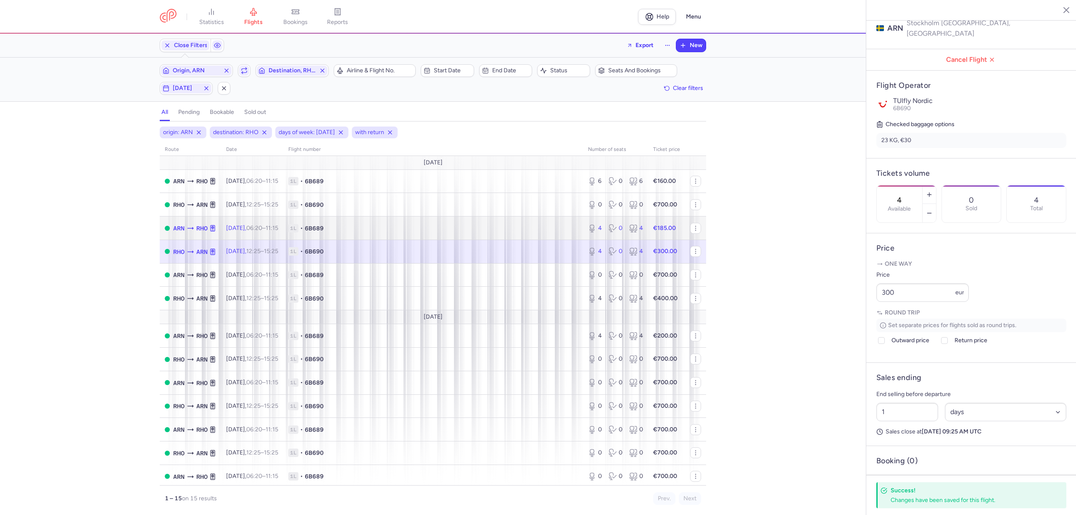
click at [463, 236] on td "1L • 6B689" at bounding box center [433, 228] width 300 height 24
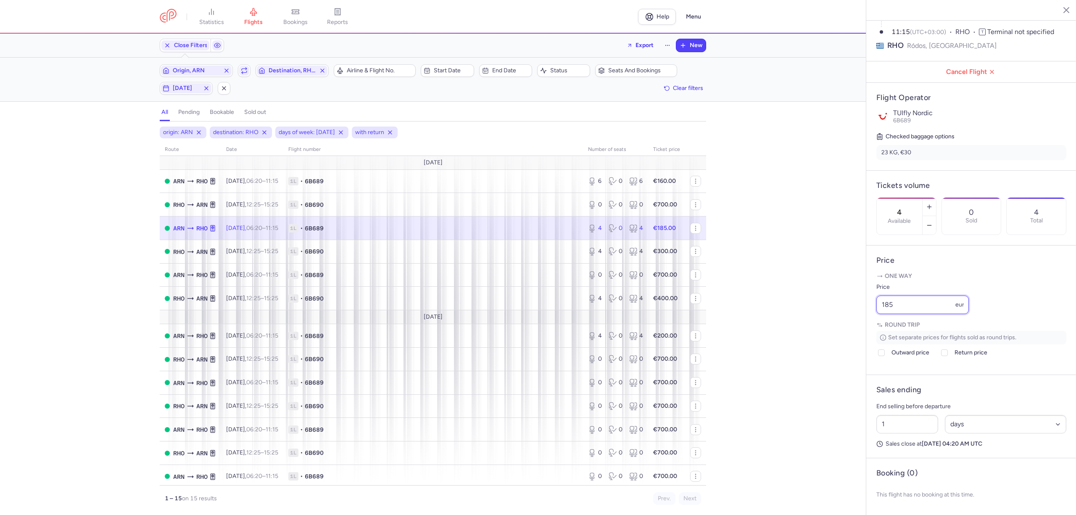
drag, startPoint x: 878, startPoint y: 304, endPoint x: 870, endPoint y: 304, distance: 8.4
click at [870, 304] on article "Price One way Price 185 eur Round trip Set separate prices for flights sold as …" at bounding box center [971, 309] width 210 height 129
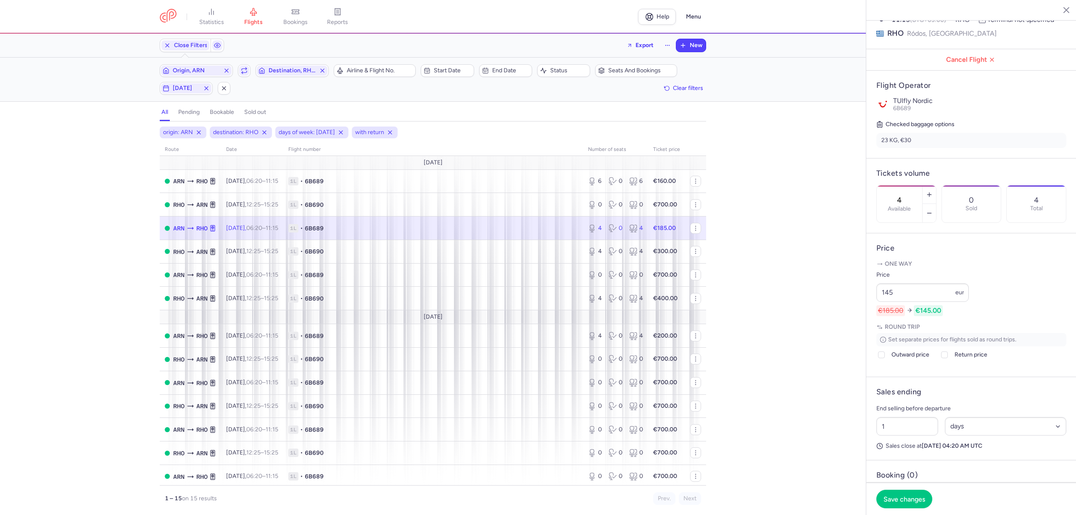
click at [887, 363] on div "Set separate prices for flights sold as round trips. Outward price Return price…" at bounding box center [971, 348] width 190 height 30
click at [885, 363] on div "Set separate prices for flights sold as round trips. Outward price Return price…" at bounding box center [971, 348] width 190 height 30
click at [879, 357] on icon at bounding box center [881, 354] width 5 height 5
click at [879, 358] on input "Outward price" at bounding box center [881, 354] width 7 height 7
click at [945, 357] on icon at bounding box center [944, 354] width 5 height 5
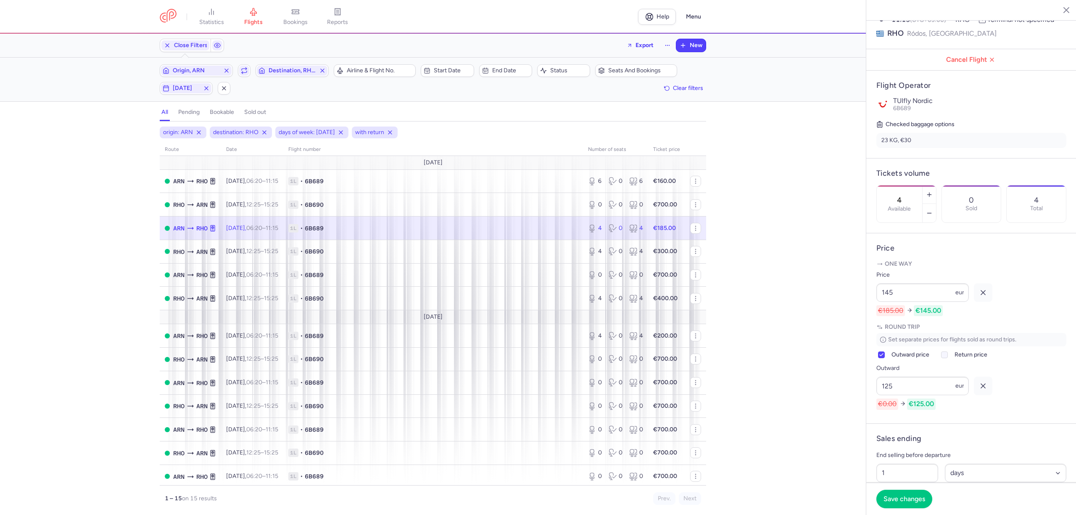
click at [945, 358] on input "Return price" at bounding box center [944, 354] width 7 height 7
click at [900, 499] on span "Save changes" at bounding box center [905, 499] width 42 height 8
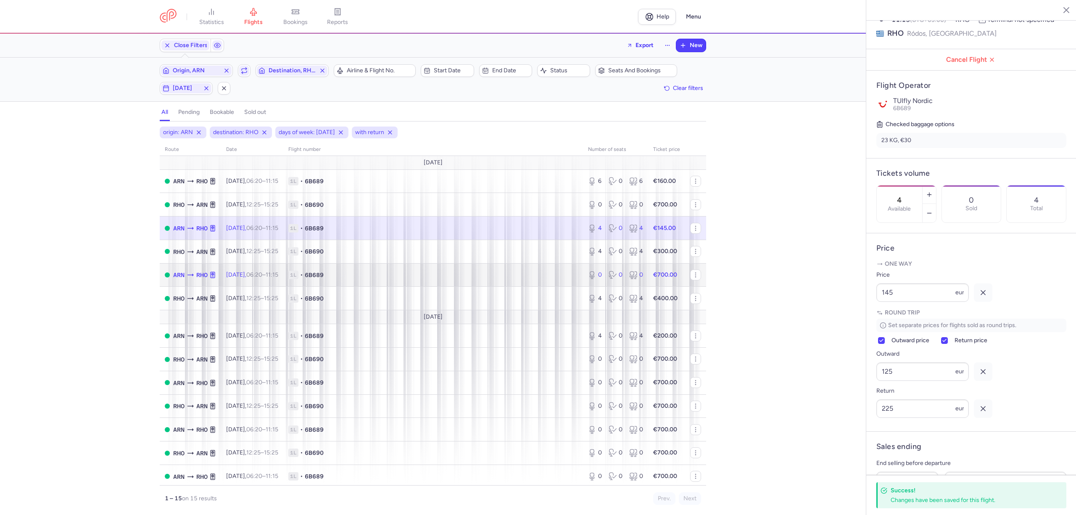
click at [443, 281] on td "1L • 6B689" at bounding box center [433, 275] width 300 height 24
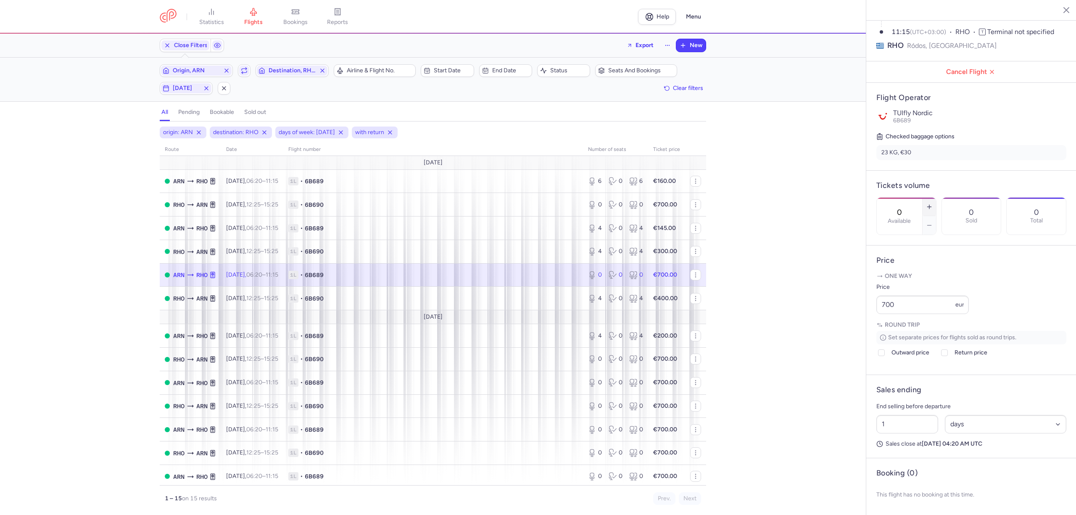
click at [936, 198] on button "button" at bounding box center [929, 207] width 13 height 18
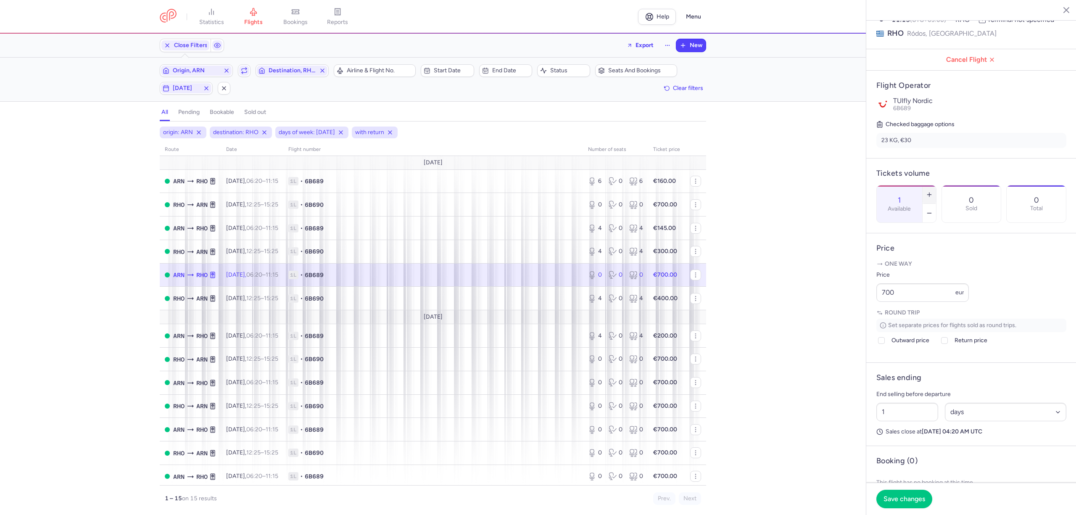
click at [936, 185] on button "button" at bounding box center [929, 194] width 13 height 18
drag, startPoint x: 904, startPoint y: 301, endPoint x: 826, endPoint y: 310, distance: 77.8
click at [828, 309] on div "statistics flights bookings reports Help Menu Close Filters Export New Filters …" at bounding box center [538, 257] width 1076 height 515
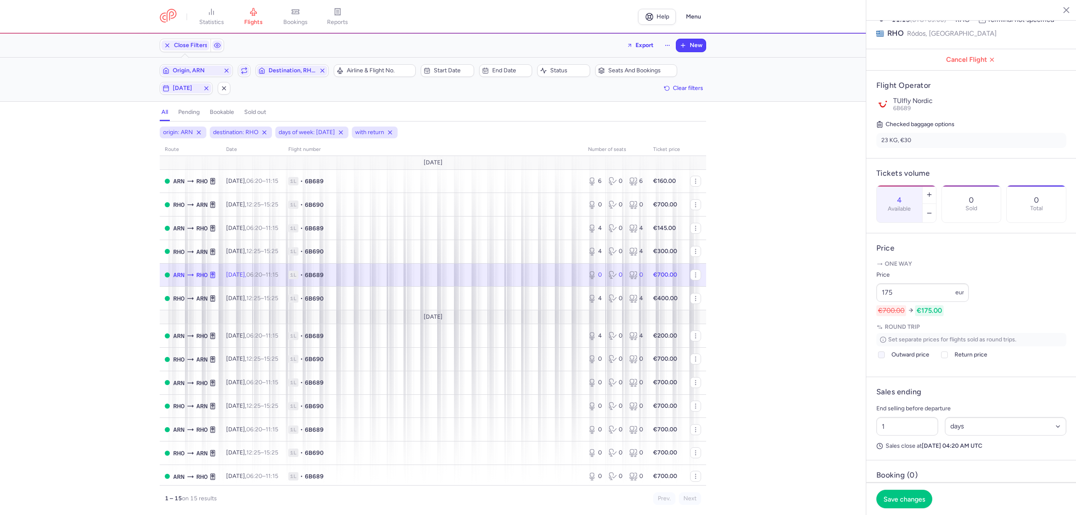
click at [892, 360] on span "Outward price" at bounding box center [911, 355] width 38 height 10
click at [885, 358] on input "Outward price" at bounding box center [881, 354] width 7 height 7
click at [940, 360] on div at bounding box center [945, 355] width 10 height 10
click at [941, 358] on input "Return price" at bounding box center [944, 354] width 7 height 7
click at [890, 497] on span "Save changes" at bounding box center [905, 499] width 42 height 8
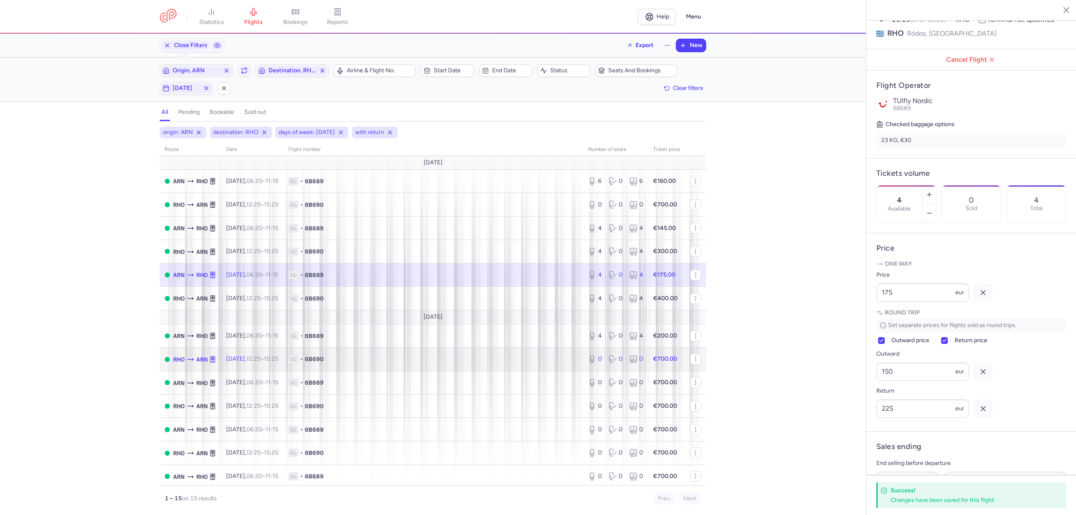
click at [426, 354] on td "1L • 6B690" at bounding box center [433, 360] width 300 height 24
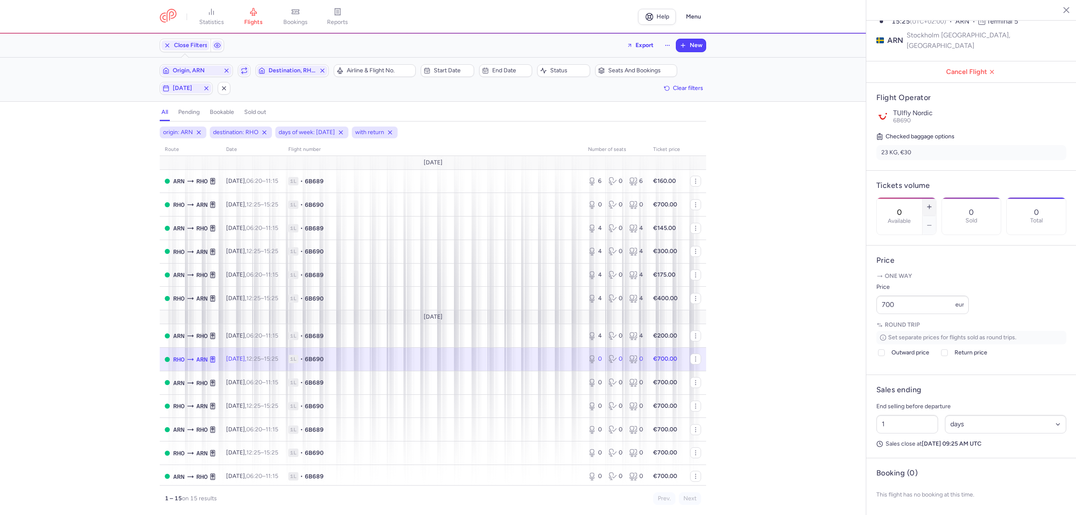
click at [936, 198] on button "button" at bounding box center [929, 207] width 13 height 18
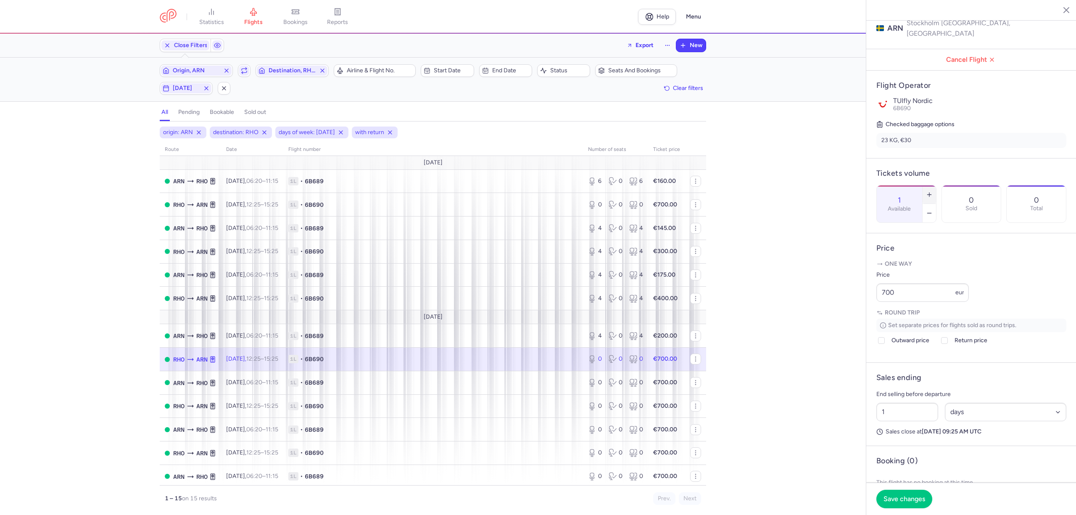
click at [936, 185] on button "button" at bounding box center [929, 194] width 13 height 18
drag, startPoint x: 905, startPoint y: 309, endPoint x: 888, endPoint y: 309, distance: 17.7
click at [888, 302] on input "700" at bounding box center [922, 292] width 92 height 18
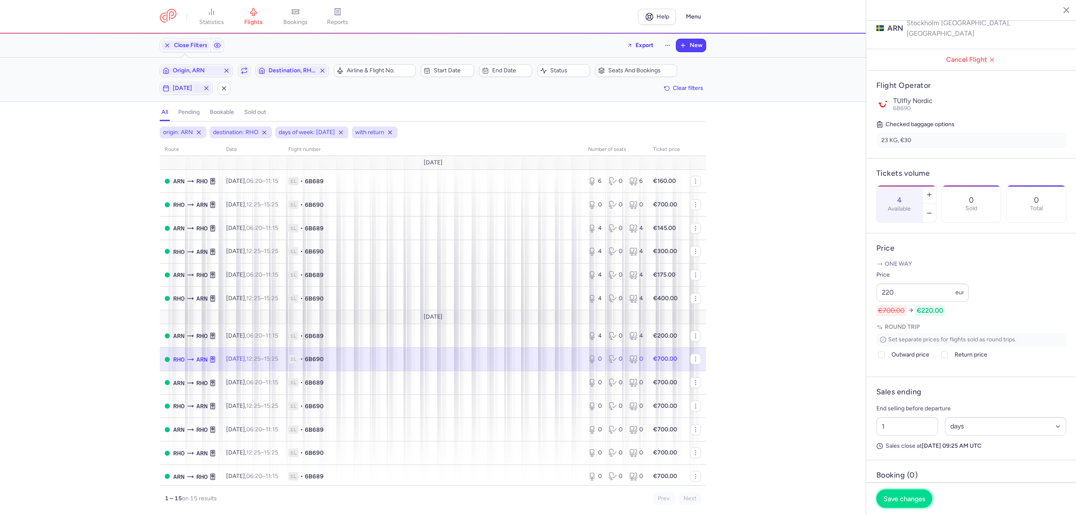
click at [887, 493] on button "Save changes" at bounding box center [904, 498] width 56 height 18
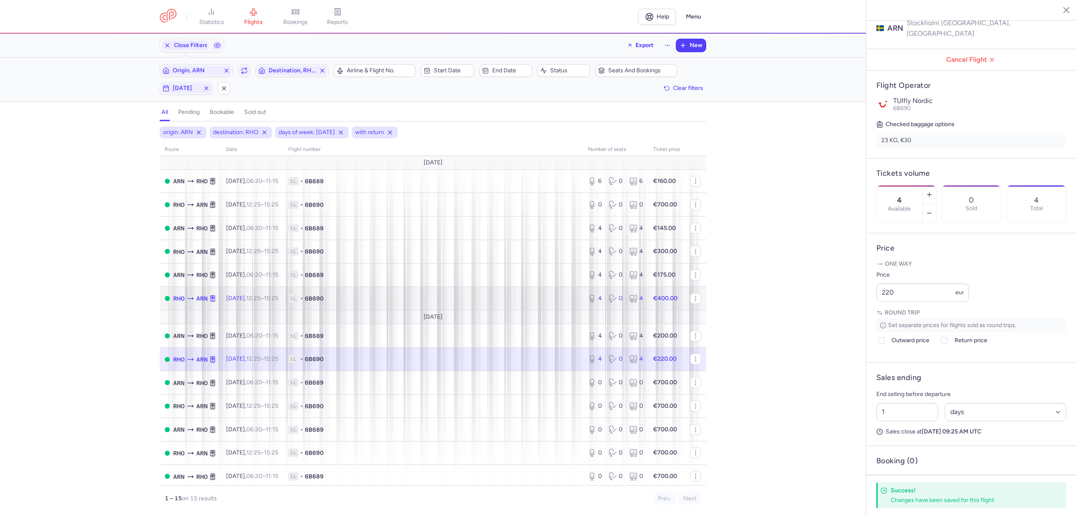
click at [541, 300] on span "1L • 6B690" at bounding box center [433, 298] width 290 height 8
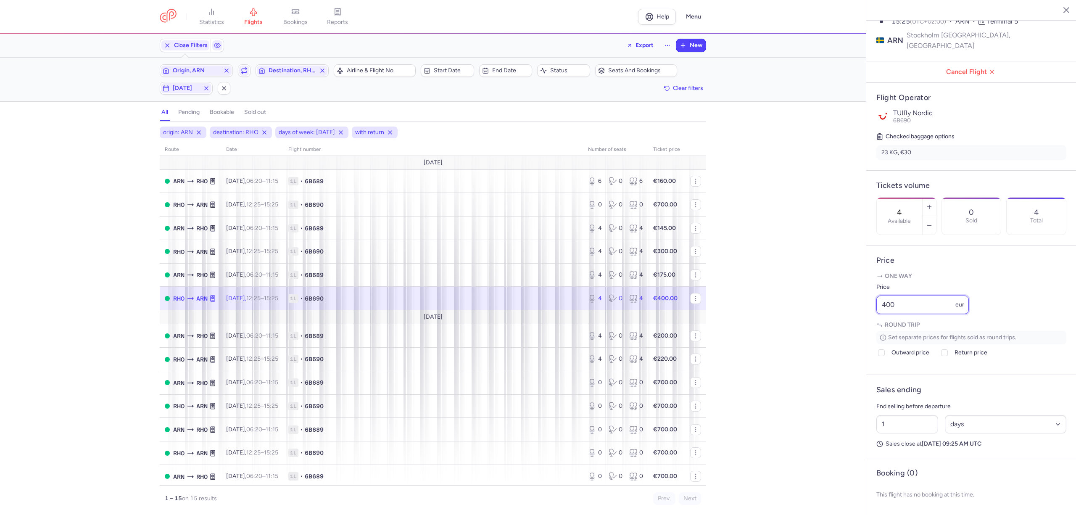
click at [829, 310] on div "statistics flights bookings reports Help Menu Close Filters Export New Filters …" at bounding box center [538, 257] width 1076 height 515
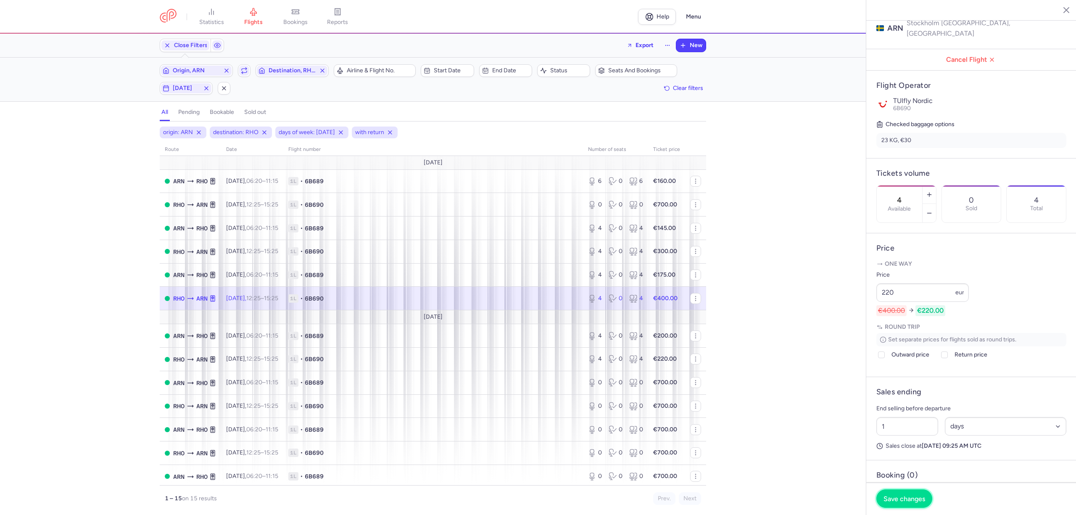
click at [902, 496] on span "Save changes" at bounding box center [905, 499] width 42 height 8
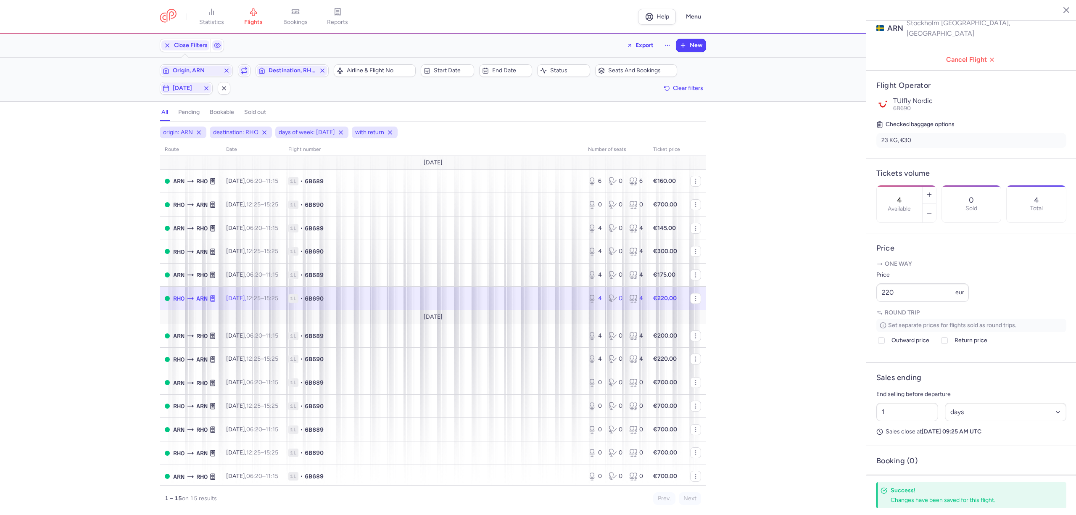
click at [212, 61] on div "Filters (4) – 15 results Origin, ARN Include return Destination, RHO Airline & …" at bounding box center [433, 80] width 866 height 44
click at [212, 66] on span "Origin, ARN" at bounding box center [196, 71] width 71 height 10
click at [199, 135] on span "Landvetter, [GEOGRAPHIC_DATA], [GEOGRAPHIC_DATA] GOT" at bounding box center [223, 137] width 112 height 24
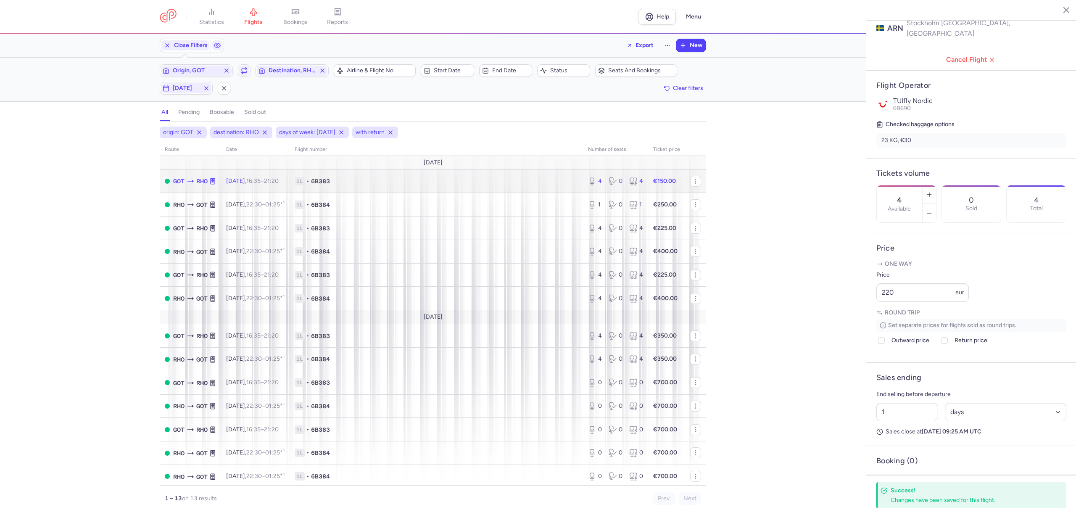
click at [430, 183] on span "1L • 6B383" at bounding box center [436, 181] width 283 height 8
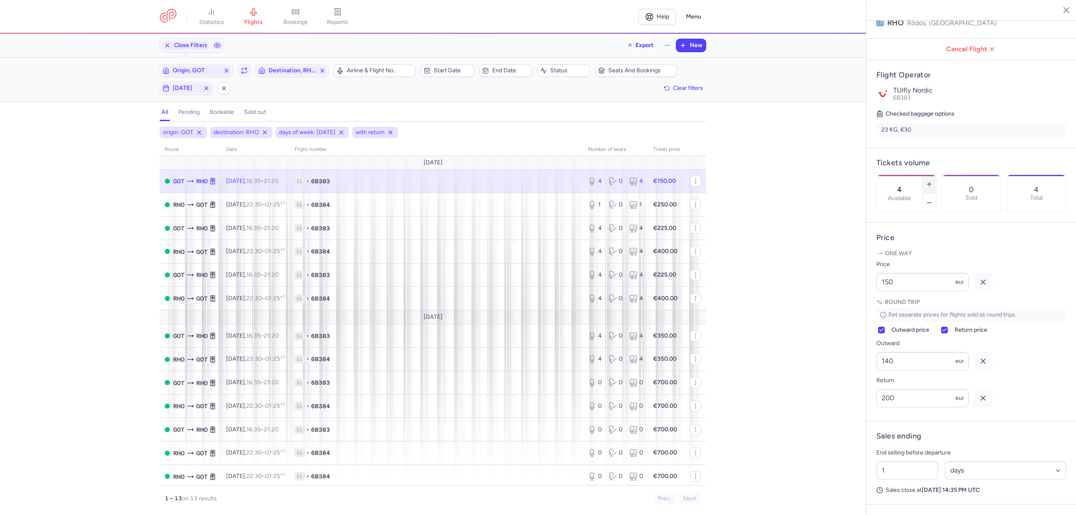
click at [936, 175] on button "button" at bounding box center [929, 184] width 13 height 18
drag, startPoint x: 890, startPoint y: 303, endPoint x: 858, endPoint y: 307, distance: 32.6
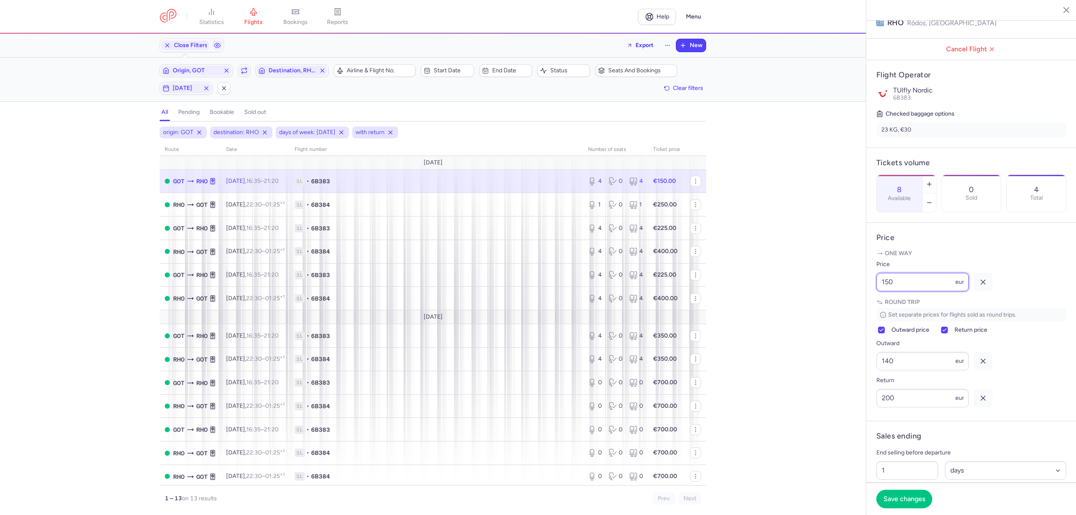
click at [858, 307] on div "statistics flights bookings reports Help Menu Close Filters Export New Filters …" at bounding box center [538, 257] width 1076 height 515
drag, startPoint x: 908, startPoint y: 393, endPoint x: 825, endPoint y: 401, distance: 84.0
click at [825, 401] on div "statistics flights bookings reports Help Menu Close Filters Export New Filters …" at bounding box center [538, 257] width 1076 height 515
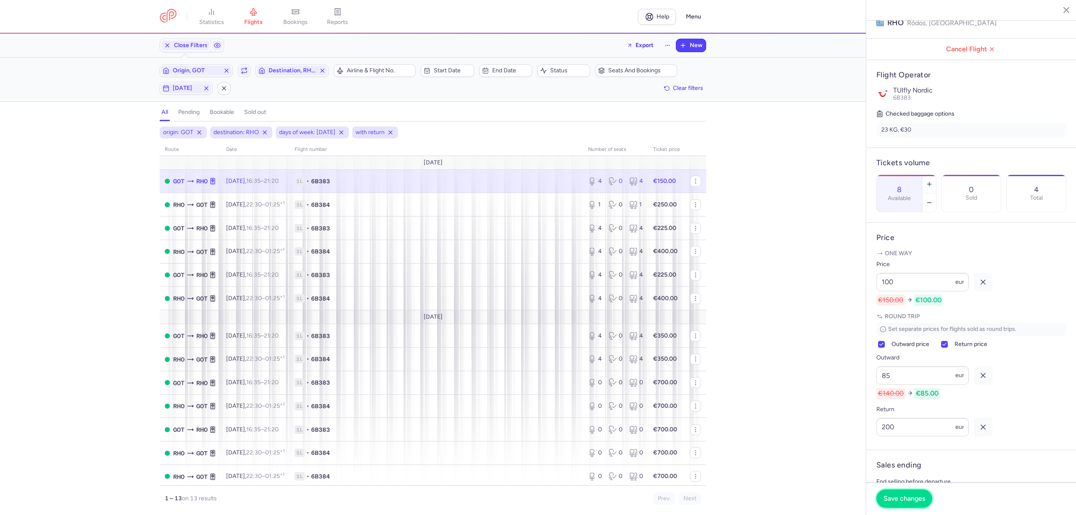
click at [917, 501] on span "Save changes" at bounding box center [905, 499] width 42 height 8
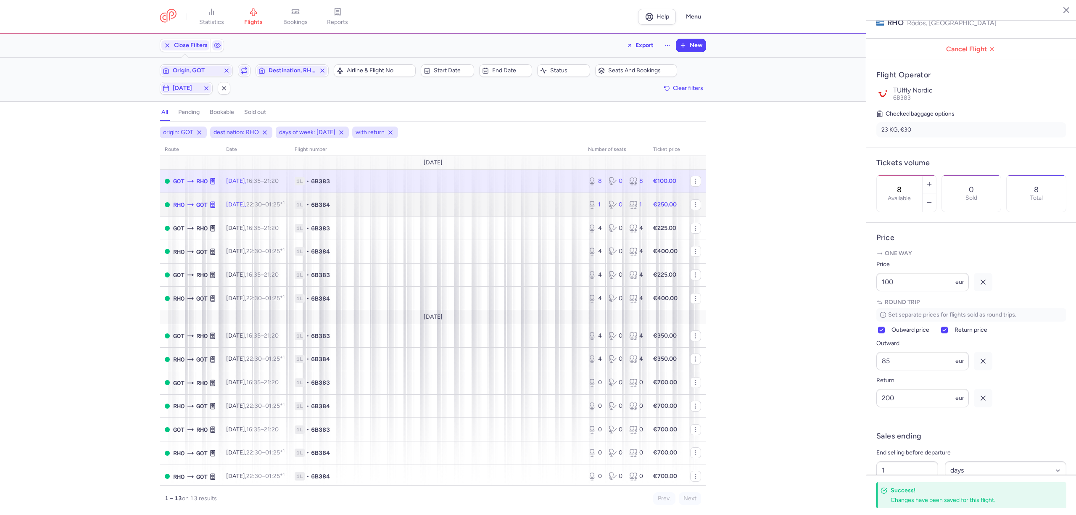
click at [431, 204] on span "1L • 6B384" at bounding box center [436, 205] width 283 height 8
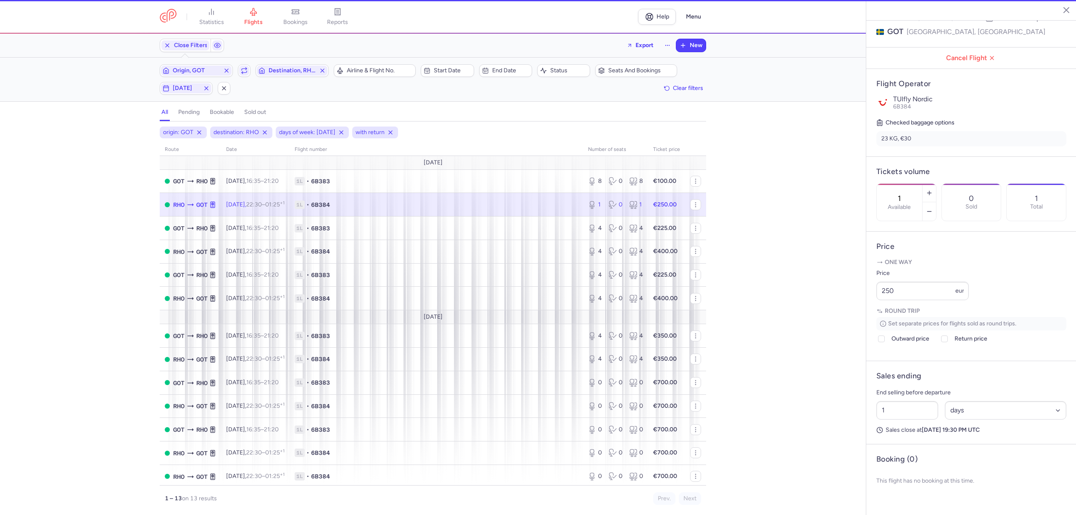
scroll to position [121, 0]
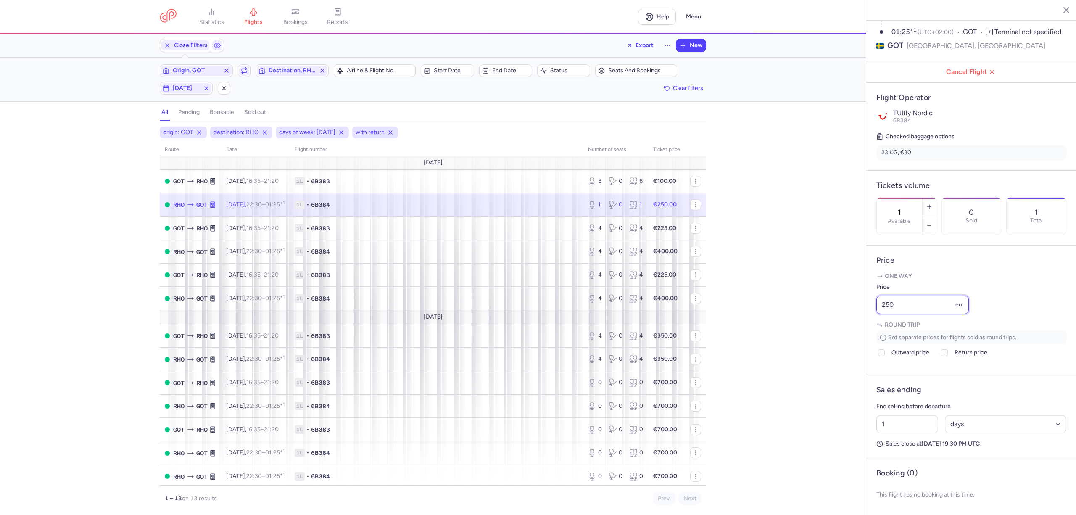
drag, startPoint x: 850, startPoint y: 303, endPoint x: 837, endPoint y: 304, distance: 13.5
click at [837, 304] on div "statistics flights bookings reports Help Menu Close Filters Export New Filters …" at bounding box center [538, 257] width 1076 height 515
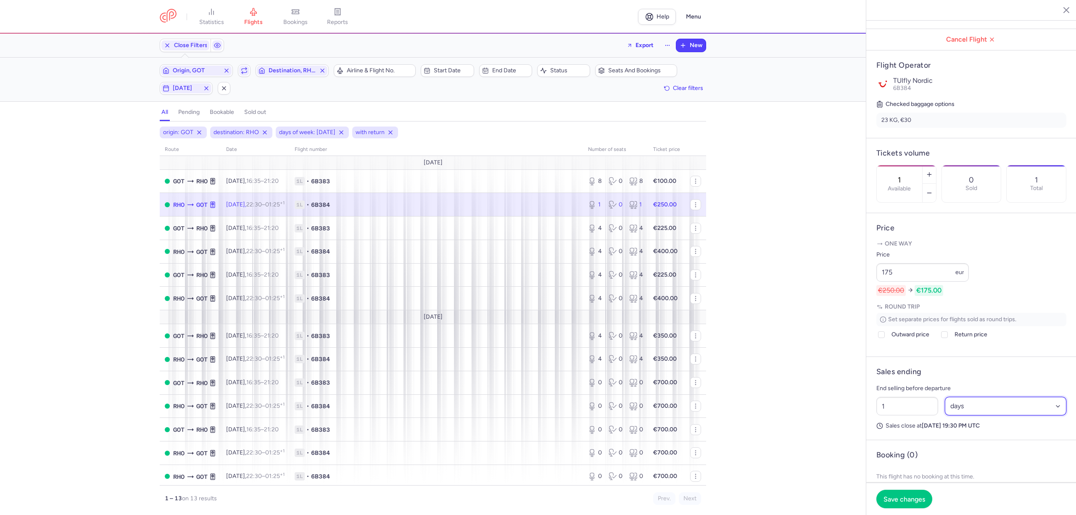
click at [965, 415] on select "Select an option hours days" at bounding box center [1006, 406] width 122 height 18
click at [945, 415] on select "Select an option hours days" at bounding box center [1006, 406] width 122 height 18
click at [915, 415] on input "1" at bounding box center [907, 406] width 62 height 18
click at [904, 500] on span "Save changes" at bounding box center [905, 499] width 42 height 8
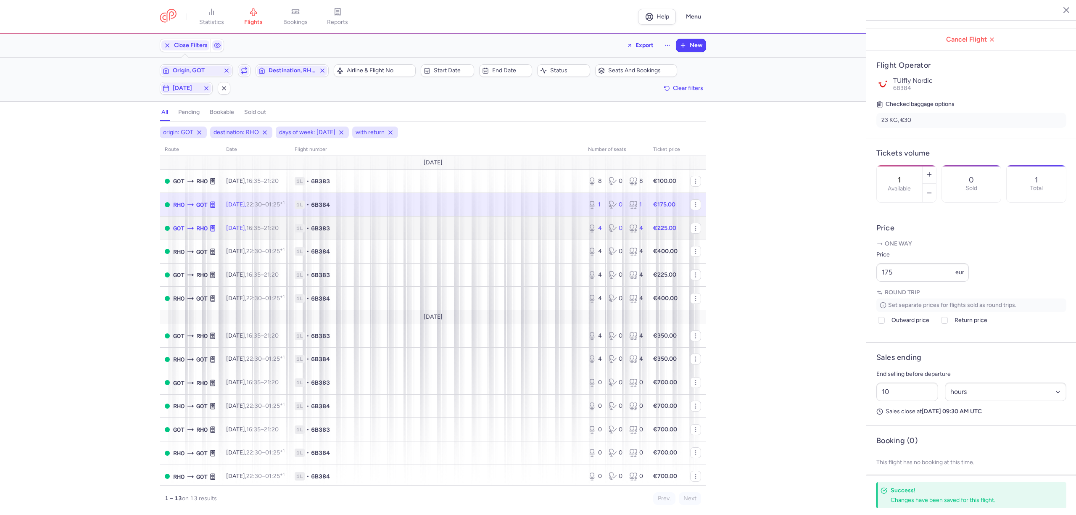
click at [355, 224] on td "1L • 6B383" at bounding box center [436, 228] width 293 height 24
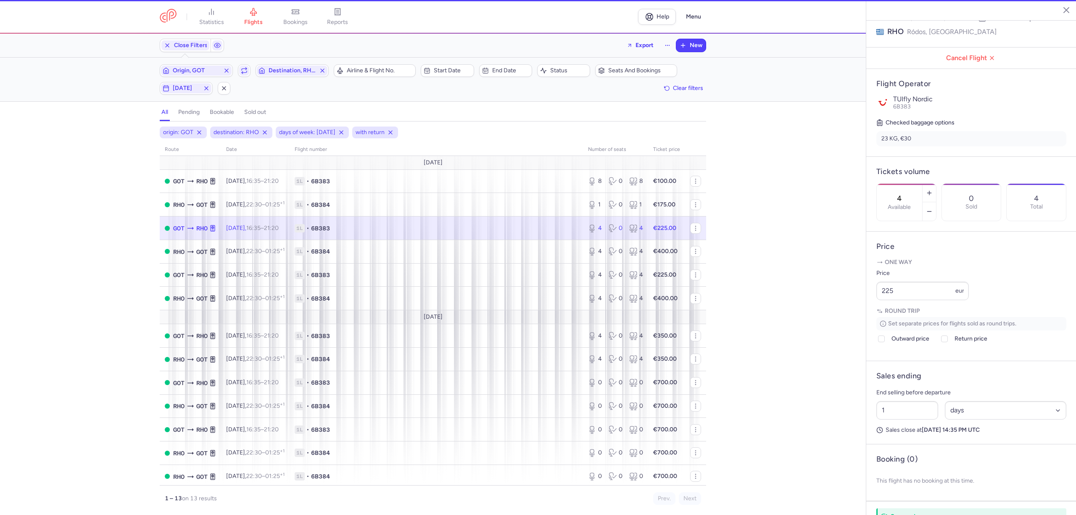
scroll to position [112, 0]
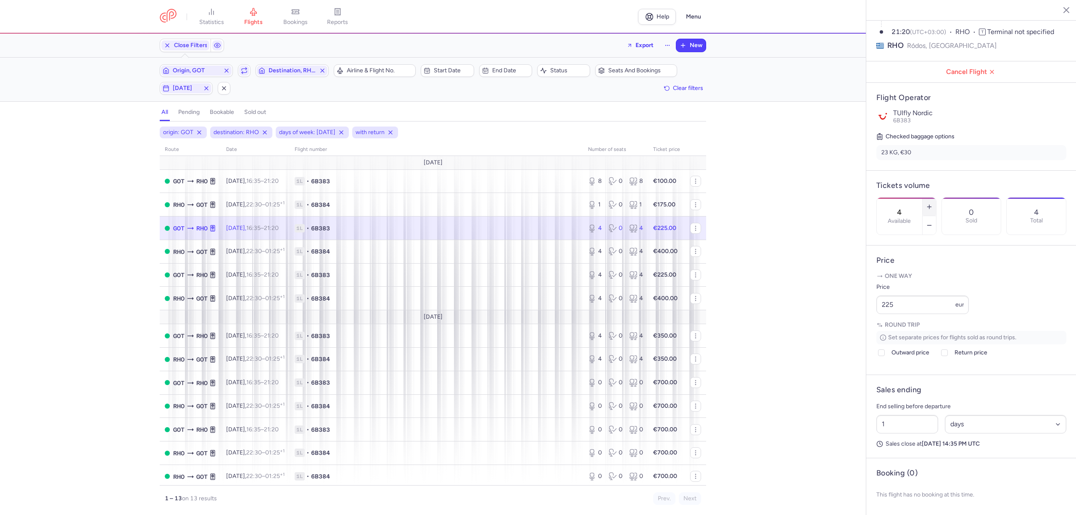
click at [933, 203] on icon "button" at bounding box center [929, 206] width 7 height 7
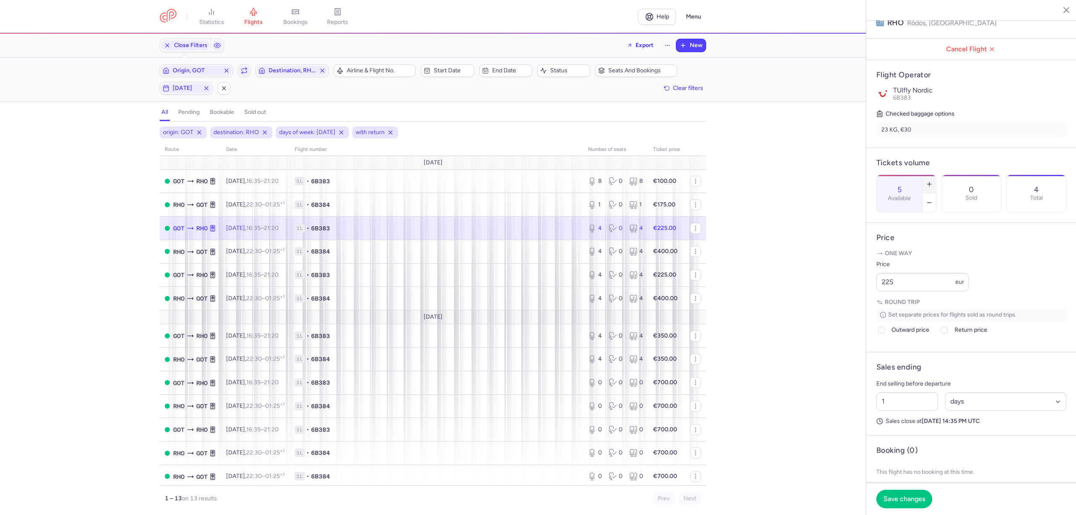
click at [933, 181] on icon "button" at bounding box center [929, 184] width 7 height 7
drag, startPoint x: 899, startPoint y: 308, endPoint x: 852, endPoint y: 310, distance: 46.3
click at [852, 310] on div "statistics flights bookings reports Help Menu Close Filters Export New Filters …" at bounding box center [538, 257] width 1076 height 515
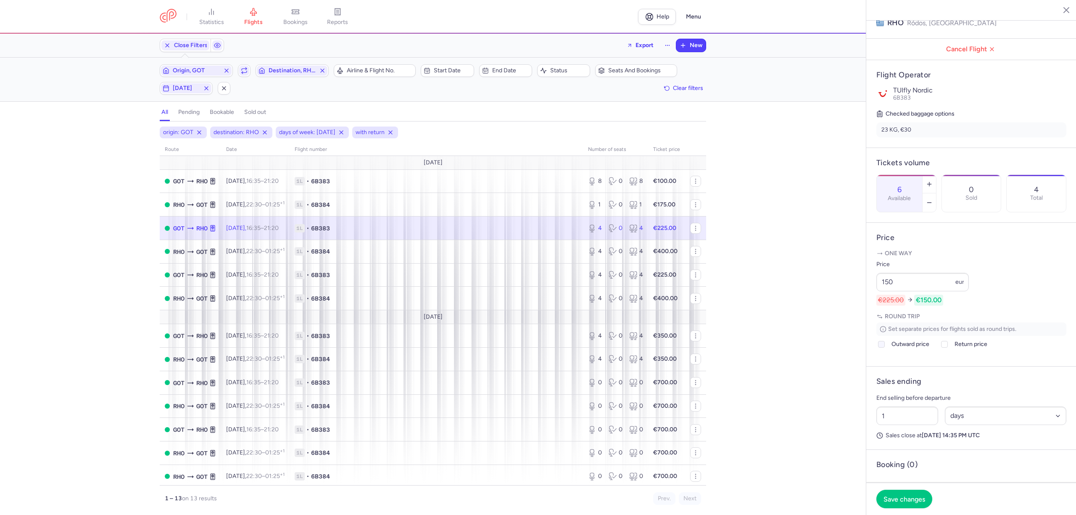
click at [897, 349] on span "Outward price" at bounding box center [911, 344] width 38 height 10
click at [885, 348] on input "Outward price" at bounding box center [881, 344] width 7 height 7
click at [954, 349] on label "Return price" at bounding box center [964, 344] width 48 height 10
click at [948, 348] on input "Return price" at bounding box center [944, 344] width 7 height 7
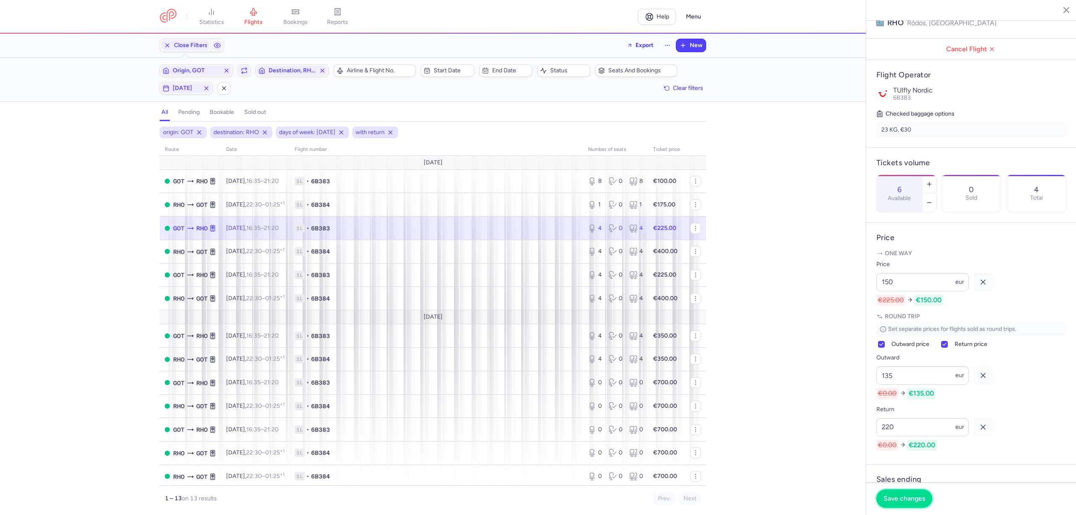
click at [917, 496] on span "Save changes" at bounding box center [905, 499] width 42 height 8
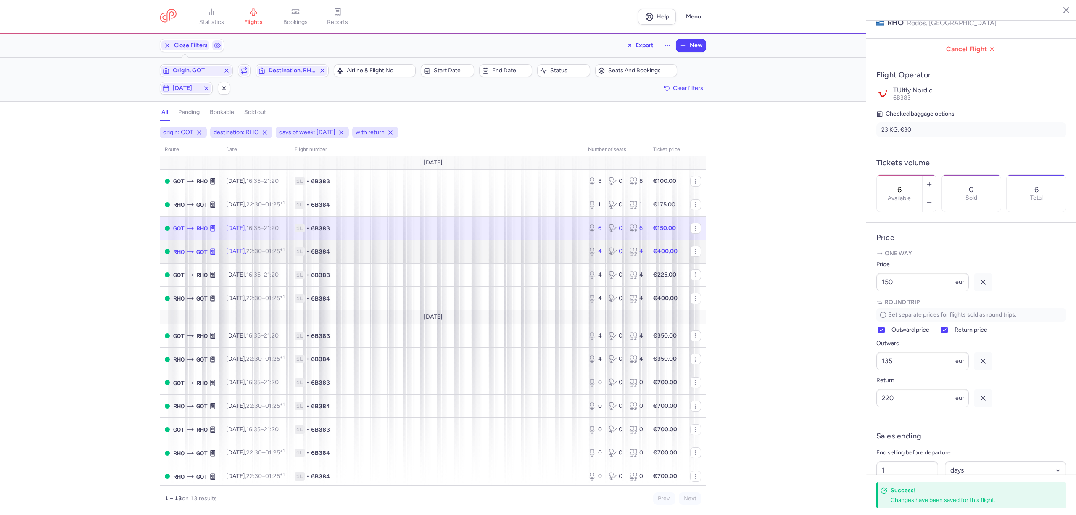
click at [483, 256] on span "1L • 6B384" at bounding box center [436, 251] width 283 height 8
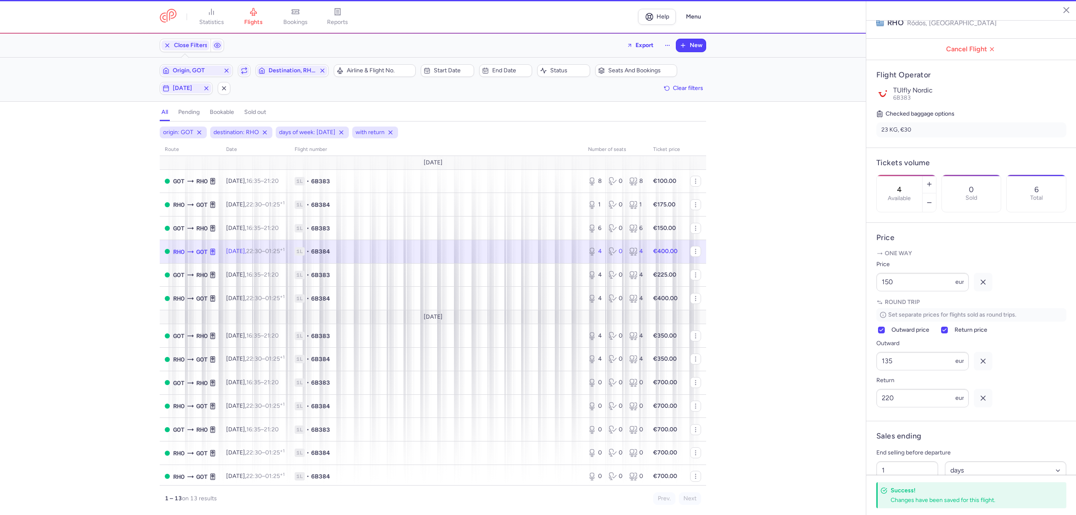
scroll to position [121, 0]
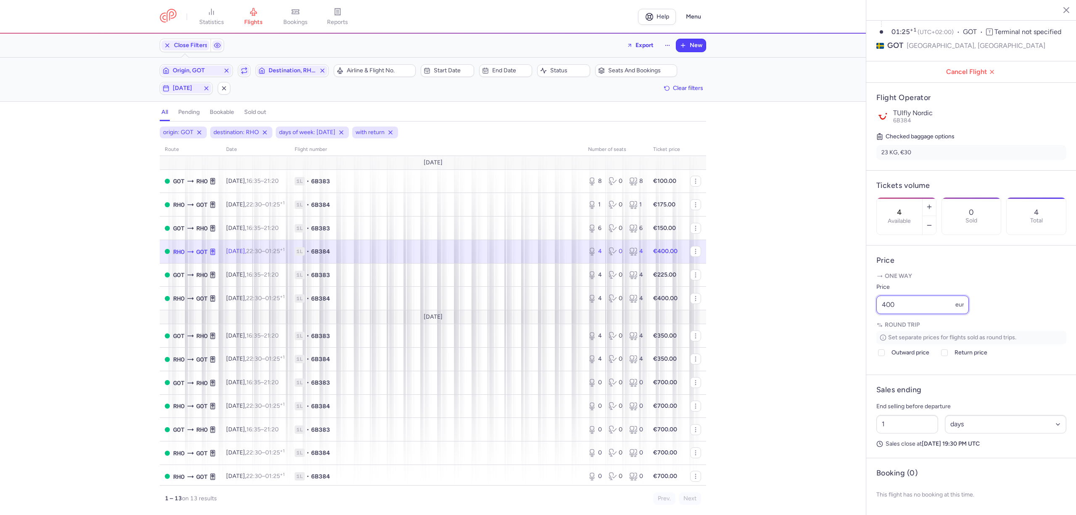
drag, startPoint x: 920, startPoint y: 304, endPoint x: 848, endPoint y: 300, distance: 72.0
click at [849, 300] on div "statistics flights bookings reports Help Menu Close Filters Export New Filters …" at bounding box center [538, 257] width 1076 height 515
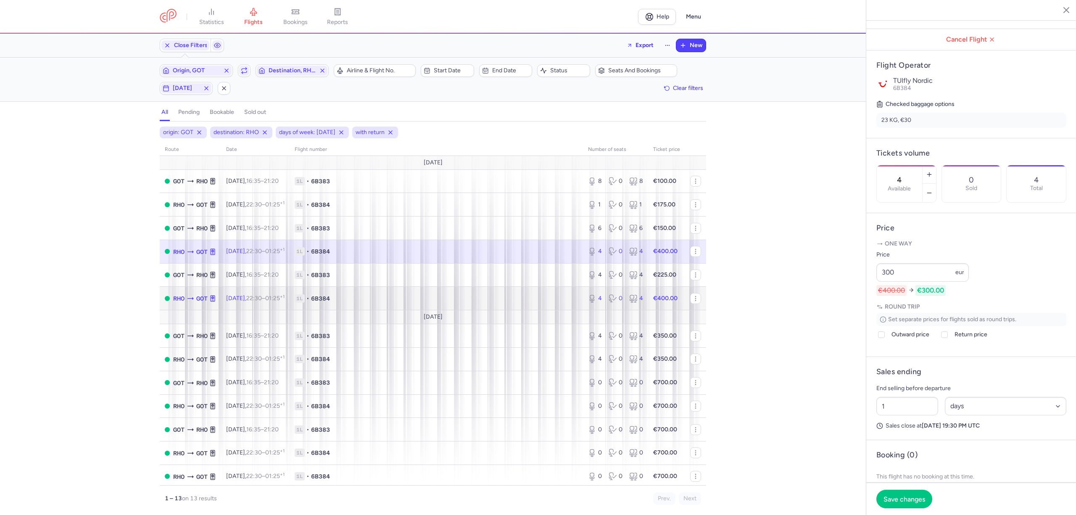
click at [507, 298] on span "1L • 6B384" at bounding box center [436, 298] width 283 height 8
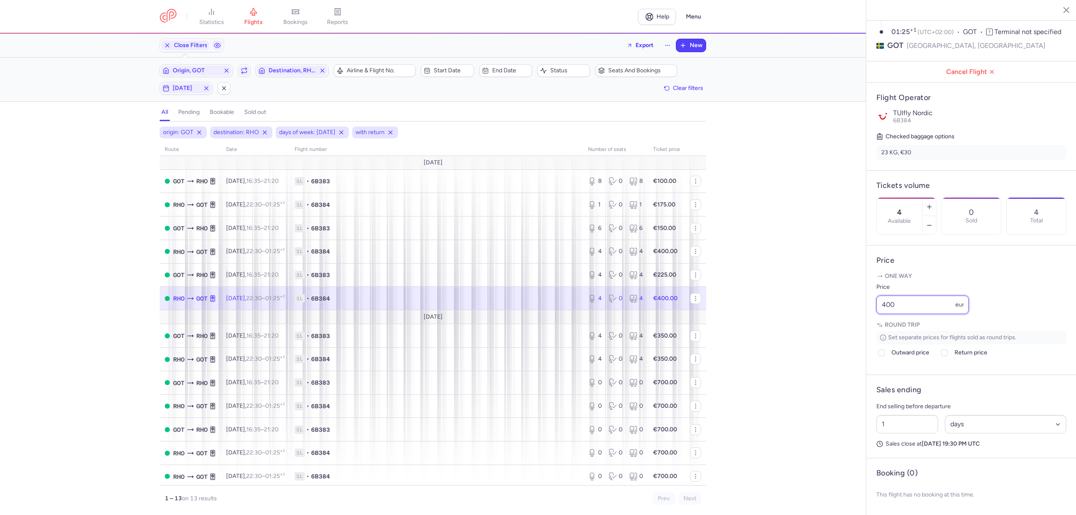
drag, startPoint x: 898, startPoint y: 303, endPoint x: 831, endPoint y: 303, distance: 67.7
click at [831, 303] on div "statistics flights bookings reports Help Menu Close Filters Export New Filters …" at bounding box center [538, 257] width 1076 height 515
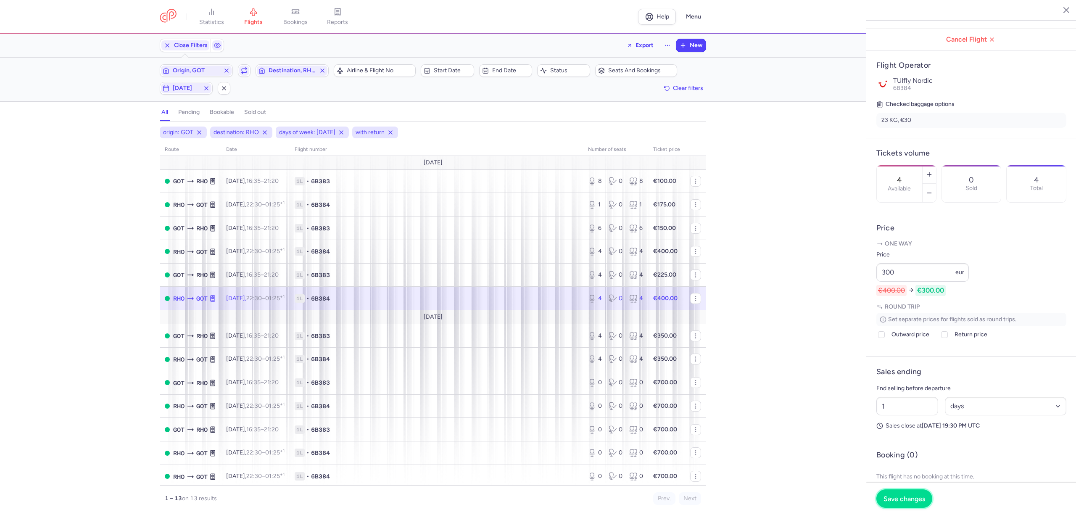
click at [906, 497] on span "Save changes" at bounding box center [905, 499] width 42 height 8
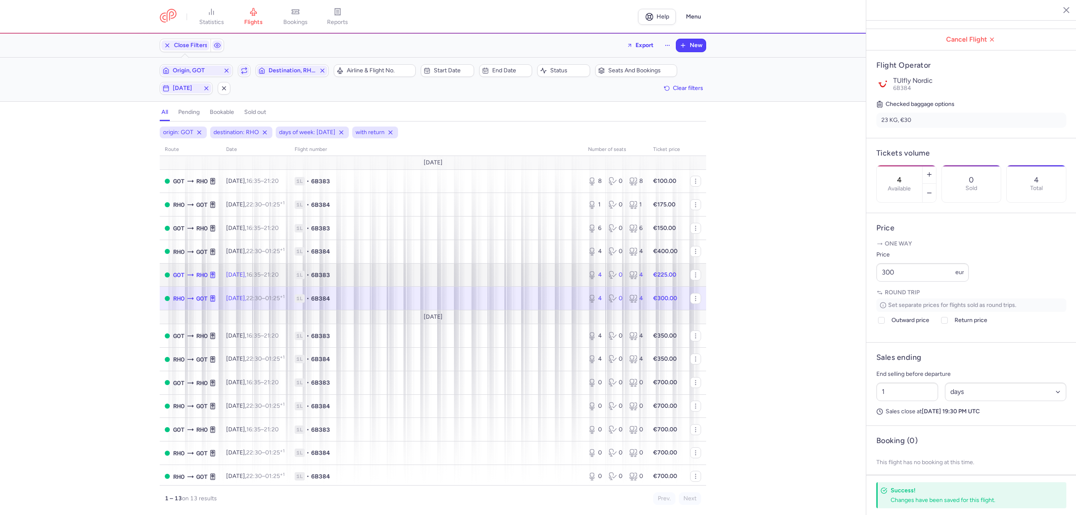
click at [370, 279] on span "1L • 6B383" at bounding box center [436, 275] width 283 height 8
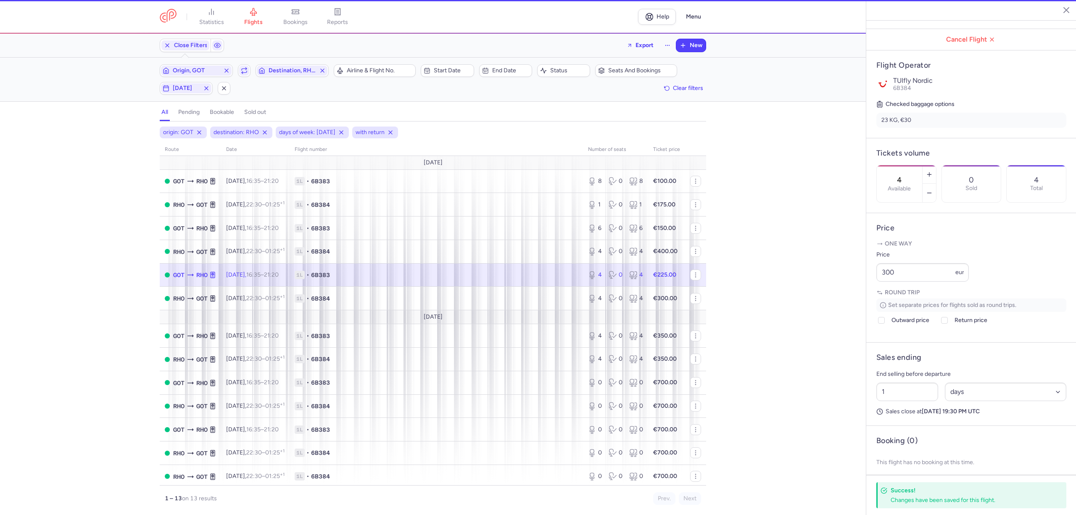
scroll to position [112, 0]
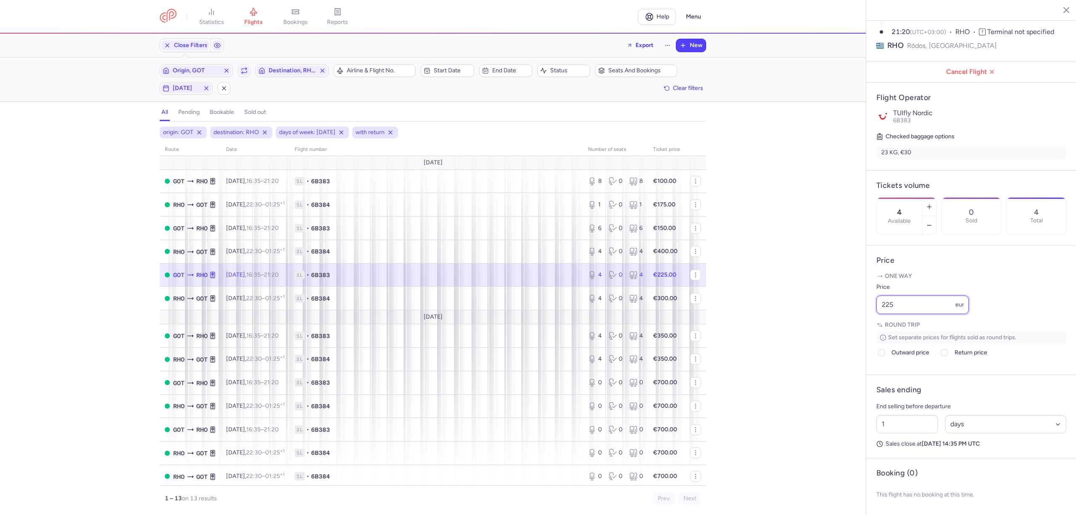
drag, startPoint x: 891, startPoint y: 301, endPoint x: 853, endPoint y: 300, distance: 38.3
click at [853, 300] on div "statistics flights bookings reports Help Menu Close Filters Export New Filters …" at bounding box center [538, 257] width 1076 height 515
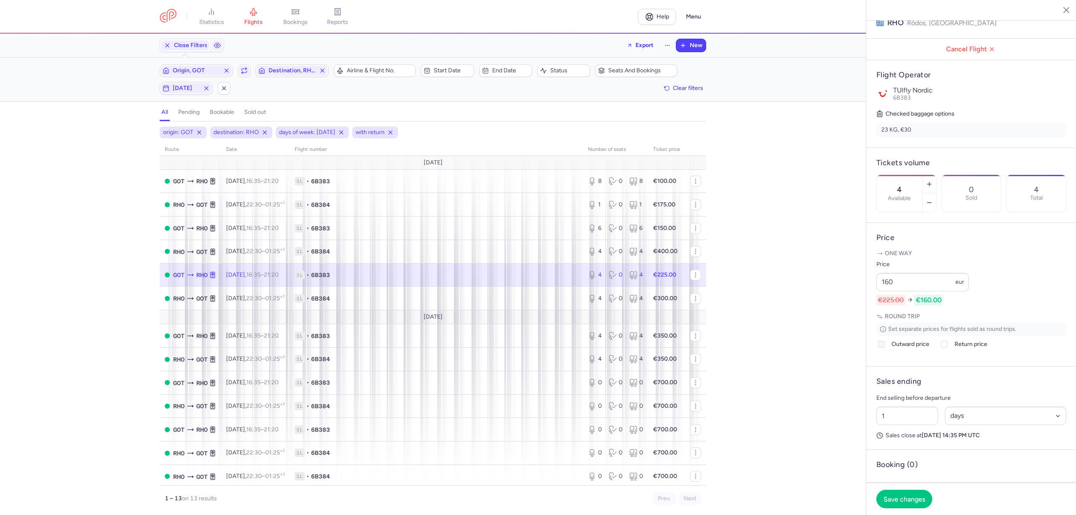
click at [884, 347] on icon at bounding box center [881, 344] width 5 height 5
click at [884, 348] on input "Outward price" at bounding box center [881, 344] width 7 height 7
click at [952, 349] on label "Return price" at bounding box center [964, 344] width 48 height 10
click at [948, 348] on input "Return price" at bounding box center [944, 344] width 7 height 7
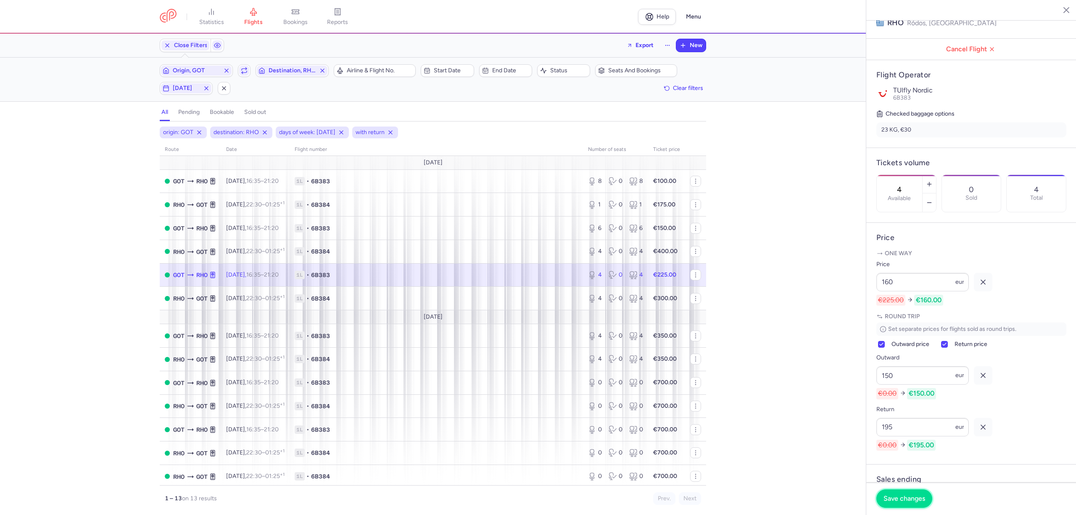
click at [923, 494] on button "Save changes" at bounding box center [904, 498] width 56 height 18
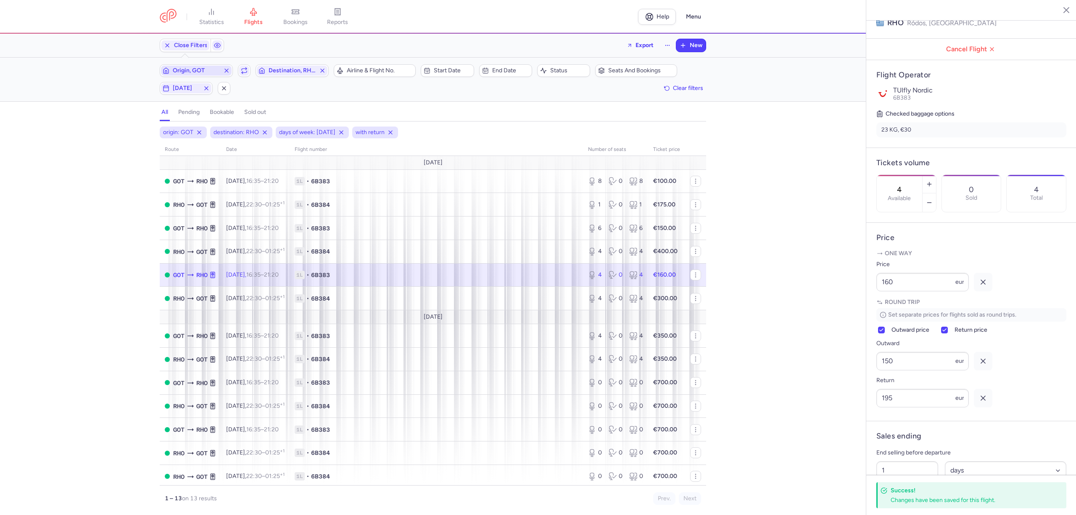
click at [199, 71] on span "Origin, GOT" at bounding box center [196, 70] width 47 height 7
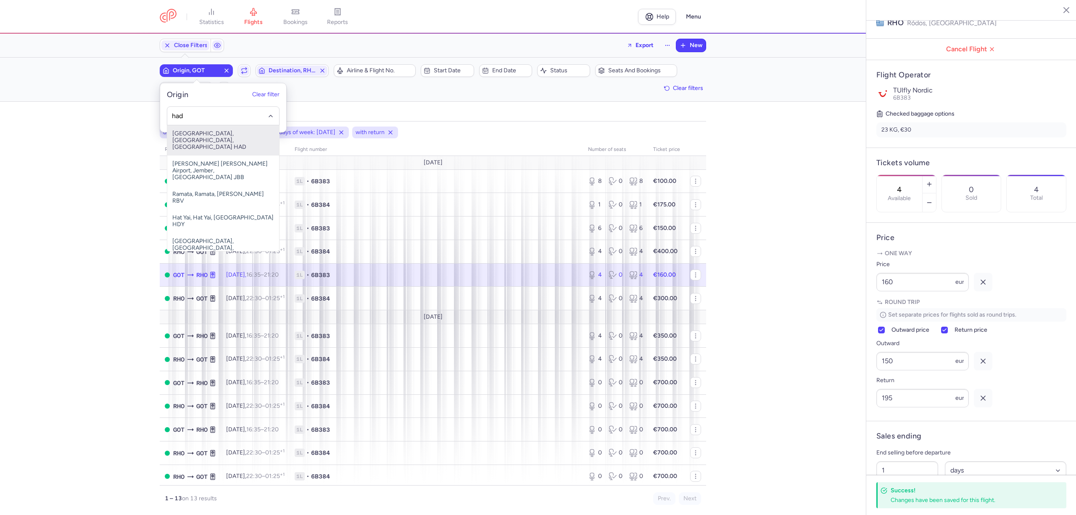
click at [207, 138] on span "[GEOGRAPHIC_DATA], [GEOGRAPHIC_DATA], [GEOGRAPHIC_DATA] HAD" at bounding box center [223, 140] width 112 height 30
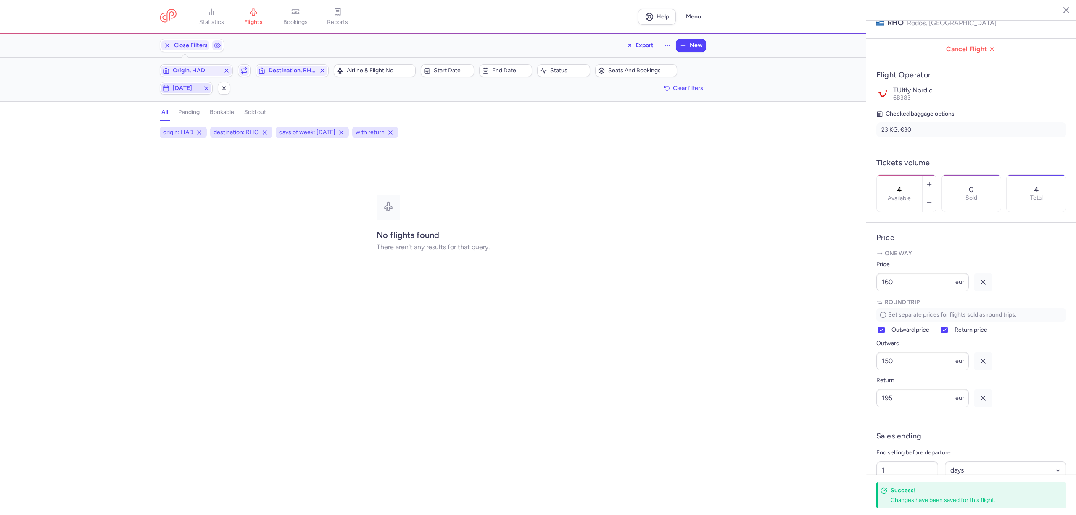
click at [207, 91] on icon "button" at bounding box center [206, 88] width 7 height 7
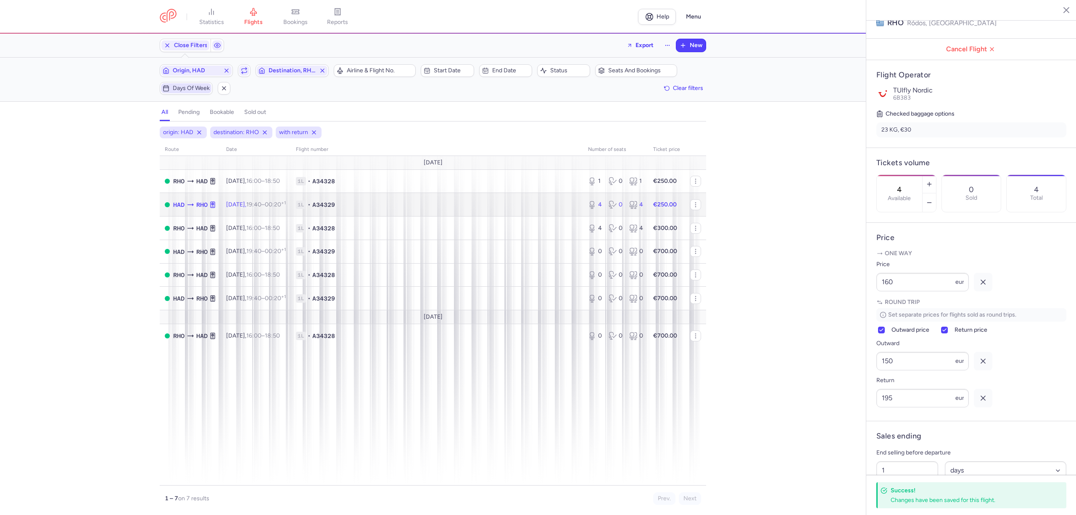
click at [406, 203] on span "1L • A34329" at bounding box center [437, 205] width 282 height 8
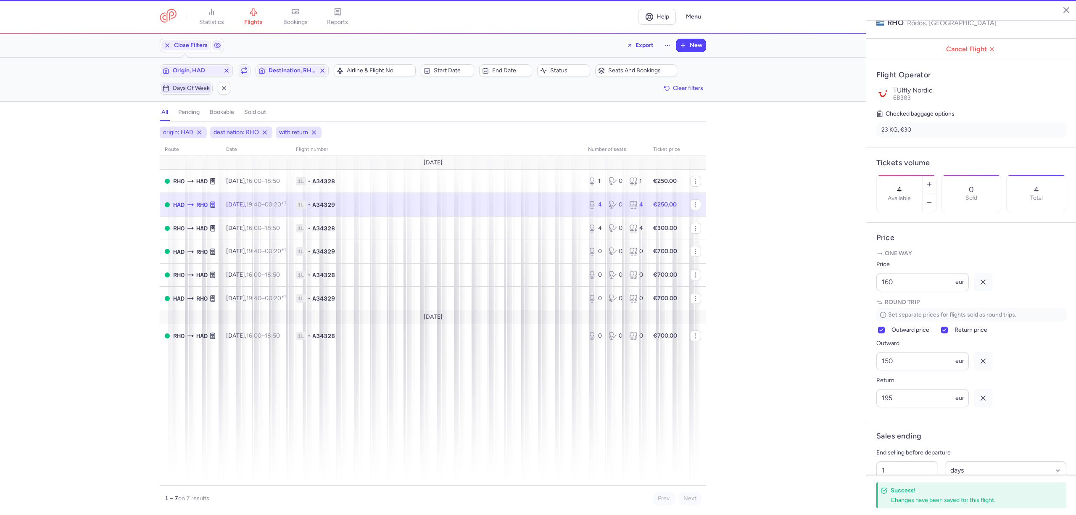
scroll to position [121, 0]
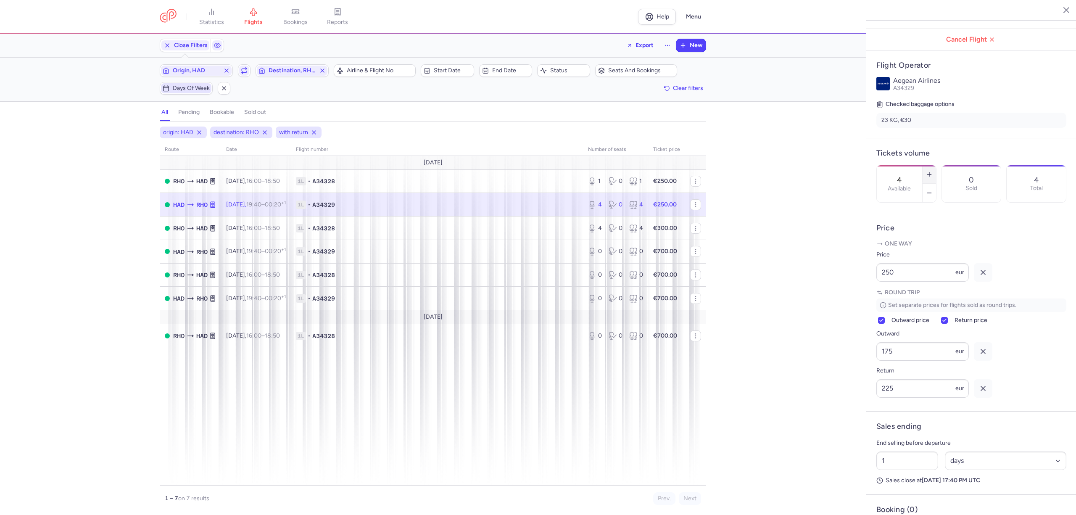
click at [936, 165] on button "button" at bounding box center [929, 174] width 13 height 18
drag, startPoint x: 895, startPoint y: 305, endPoint x: 837, endPoint y: 310, distance: 57.8
click at [837, 310] on div "statistics flights bookings reports Help Menu Close Filters Export New Filters …" at bounding box center [538, 257] width 1076 height 515
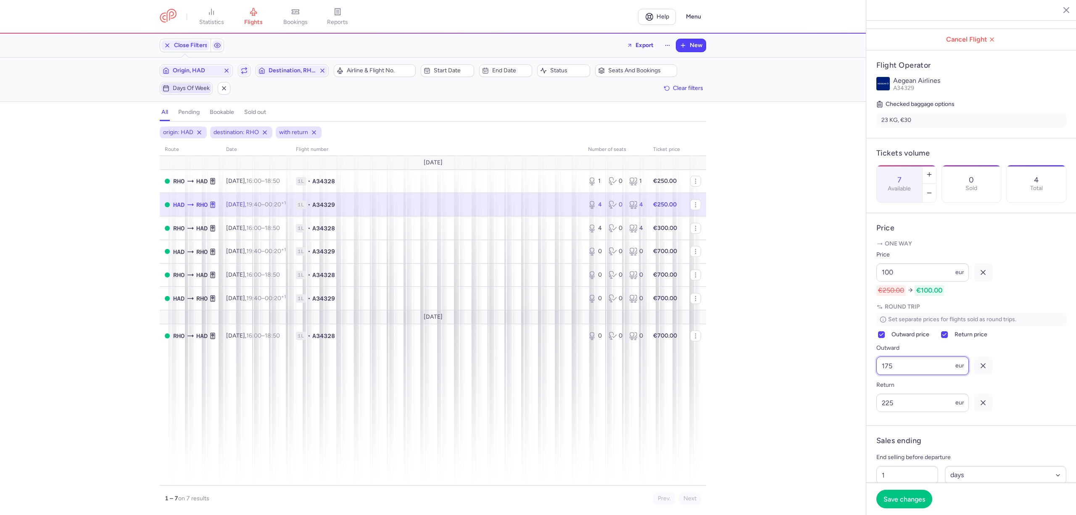
drag, startPoint x: 902, startPoint y: 404, endPoint x: 864, endPoint y: 407, distance: 37.5
click at [864, 407] on div "statistics flights bookings reports Help Menu Close Filters Export New Filters …" at bounding box center [538, 257] width 1076 height 515
drag, startPoint x: 905, startPoint y: 450, endPoint x: 863, endPoint y: 448, distance: 42.5
click at [864, 448] on div "statistics flights bookings reports Help Menu Close Filters Export New Filters …" at bounding box center [538, 257] width 1076 height 515
click at [895, 494] on button "Save changes" at bounding box center [904, 498] width 56 height 18
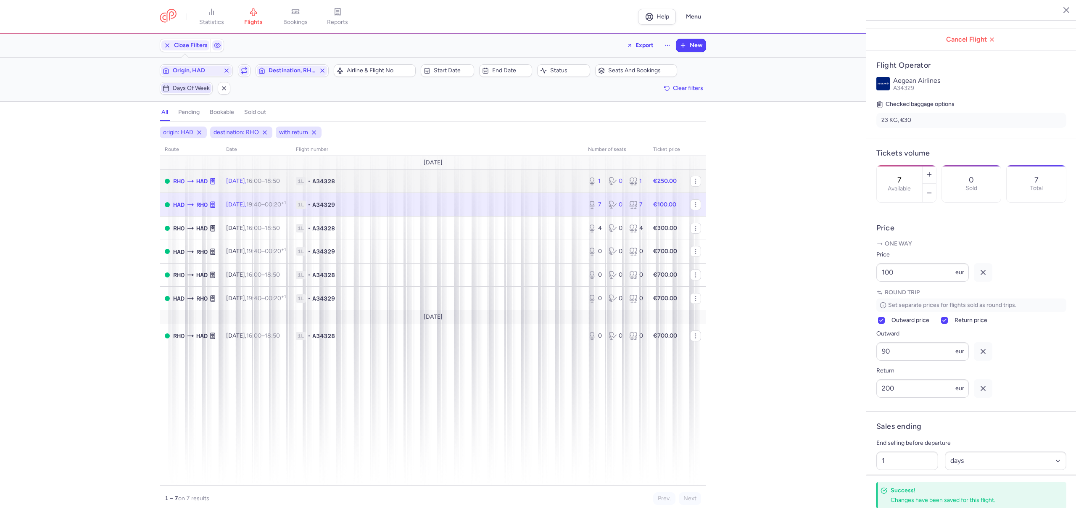
click at [472, 182] on span "1L • A34328" at bounding box center [437, 181] width 282 height 8
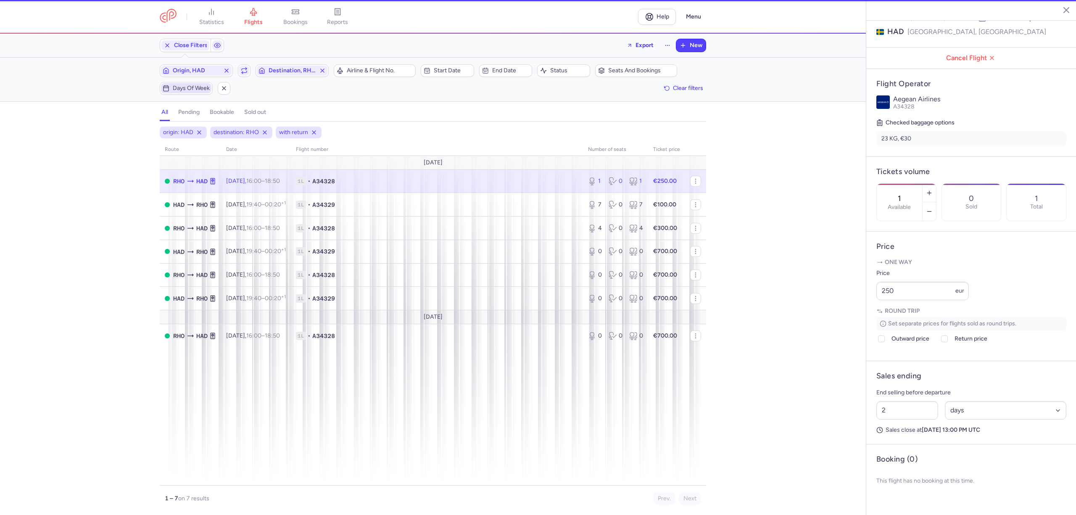
scroll to position [112, 0]
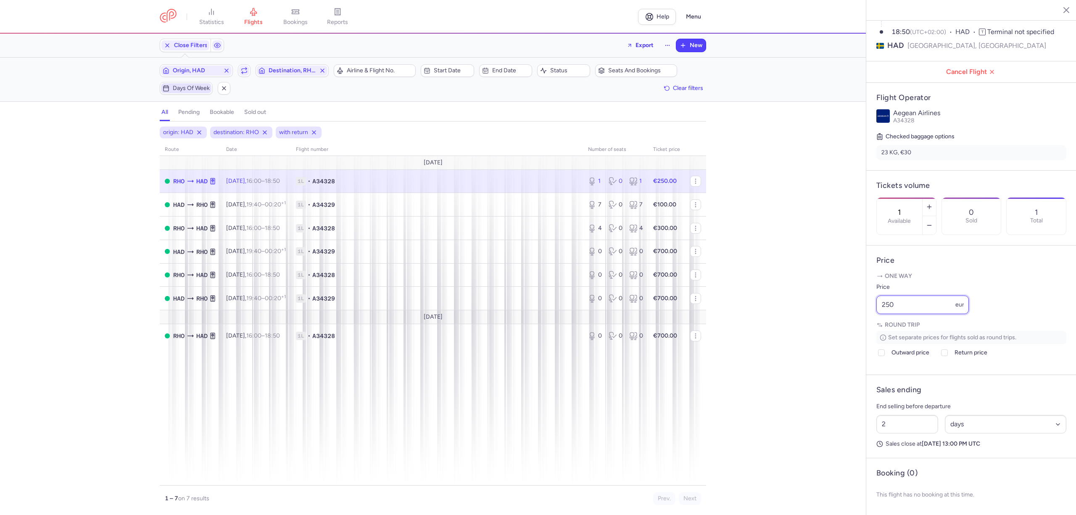
drag, startPoint x: 908, startPoint y: 307, endPoint x: 807, endPoint y: 305, distance: 101.3
click at [807, 305] on div "statistics flights bookings reports Help Menu Close Filters Export New Filters …" at bounding box center [538, 257] width 1076 height 515
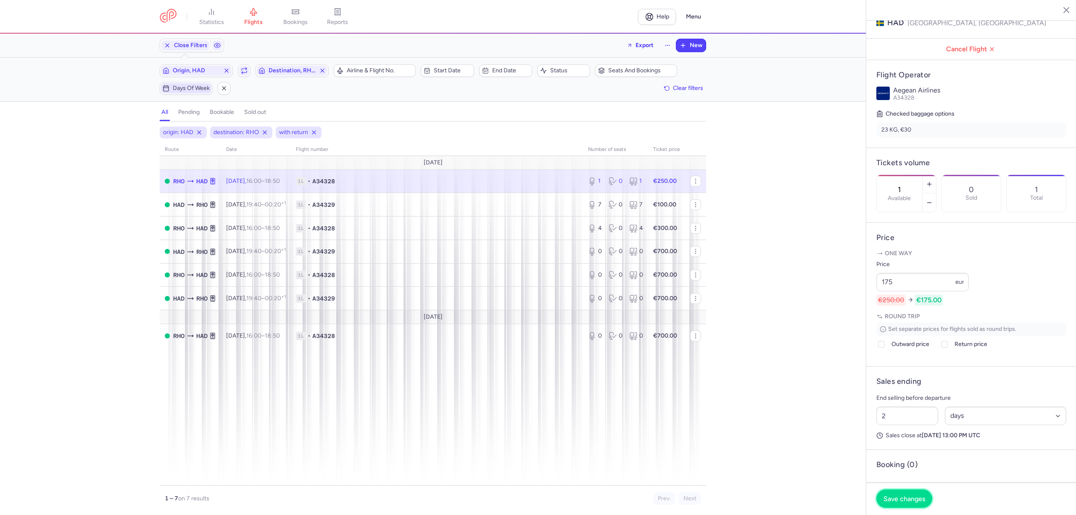
click at [914, 504] on button "Save changes" at bounding box center [904, 498] width 56 height 18
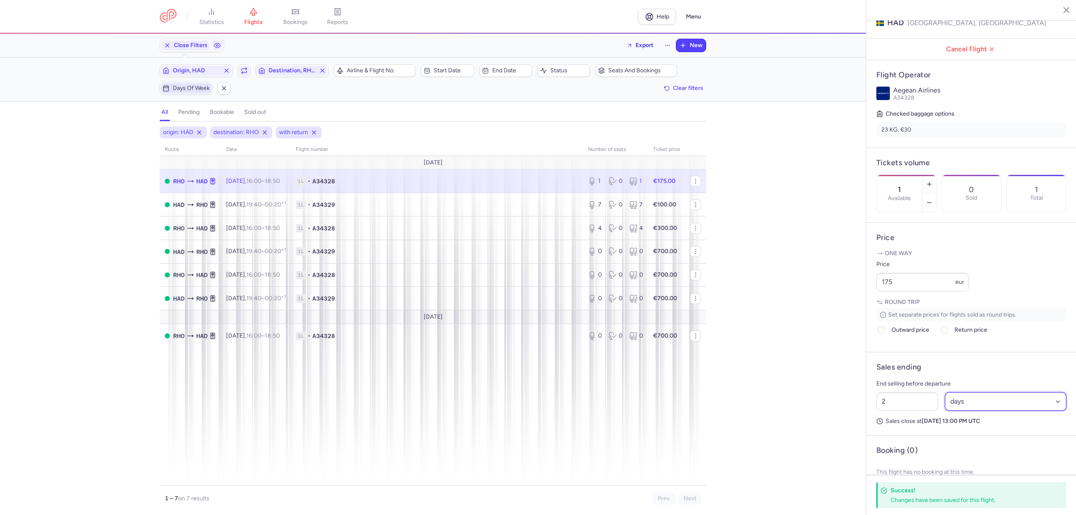
click at [968, 411] on select "Select an option hours days" at bounding box center [1006, 401] width 122 height 18
click at [945, 411] on select "Select an option hours days" at bounding box center [1006, 401] width 122 height 18
click at [926, 411] on input "2" at bounding box center [907, 401] width 62 height 18
click at [893, 498] on span "Save changes" at bounding box center [905, 499] width 42 height 8
click at [533, 207] on span "1L • A34329" at bounding box center [437, 205] width 282 height 8
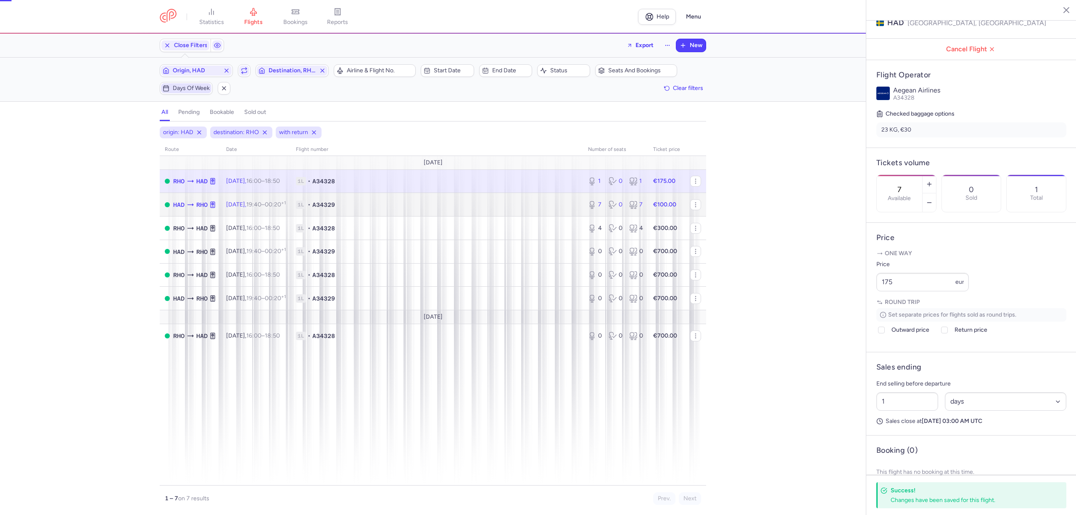
scroll to position [121, 0]
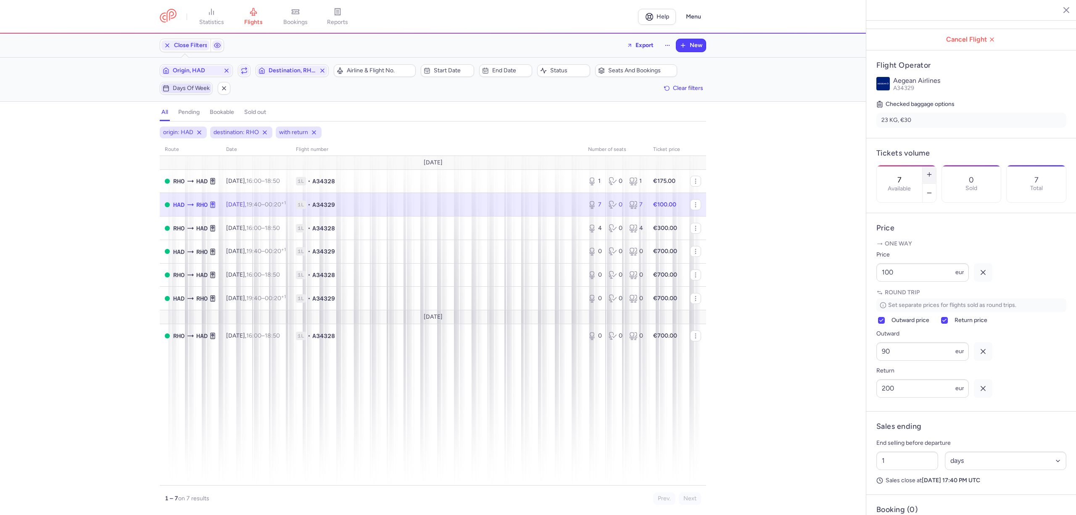
click at [933, 171] on icon "button" at bounding box center [929, 174] width 7 height 7
click at [909, 501] on span "Save changes" at bounding box center [905, 499] width 42 height 8
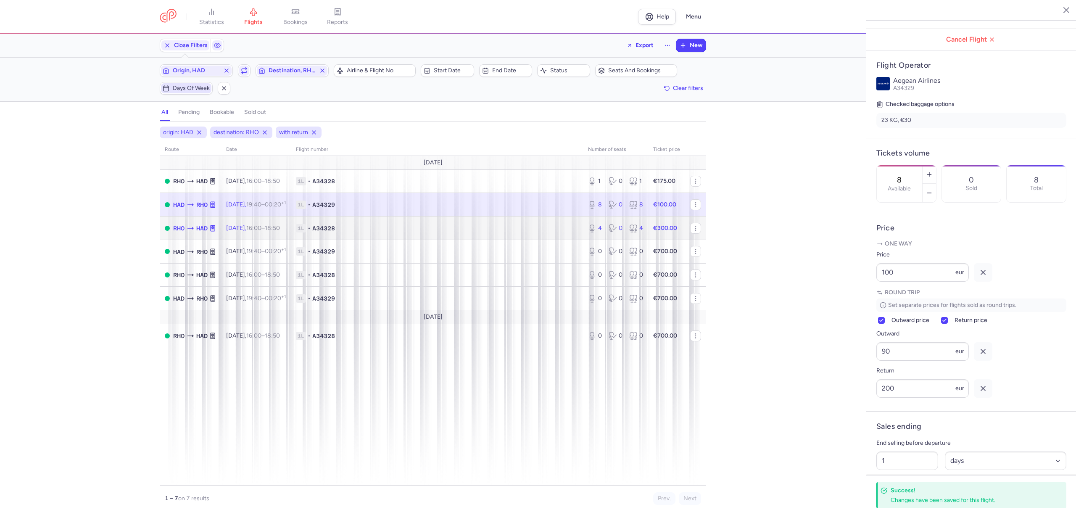
click at [425, 234] on td "1L • A34328" at bounding box center [437, 228] width 292 height 24
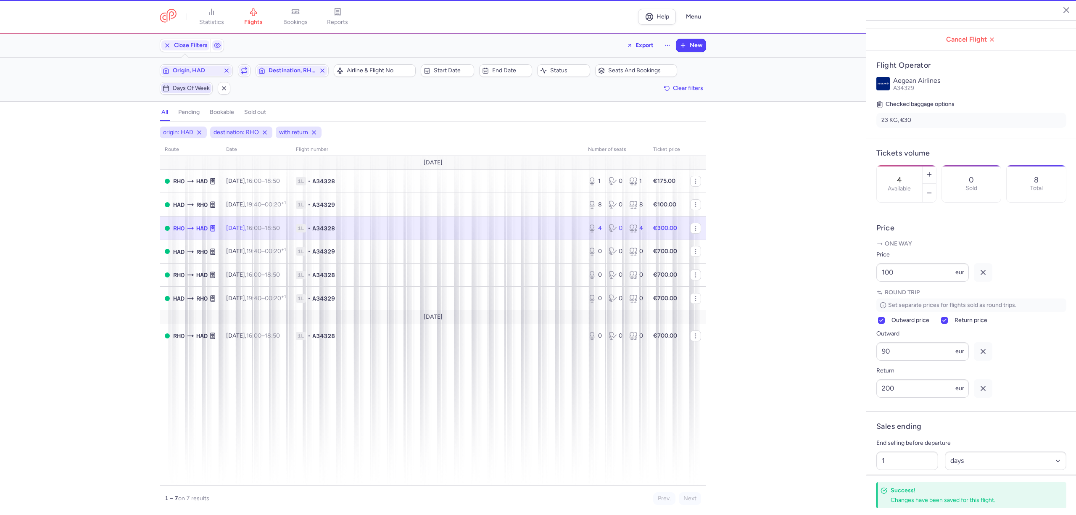
scroll to position [112, 0]
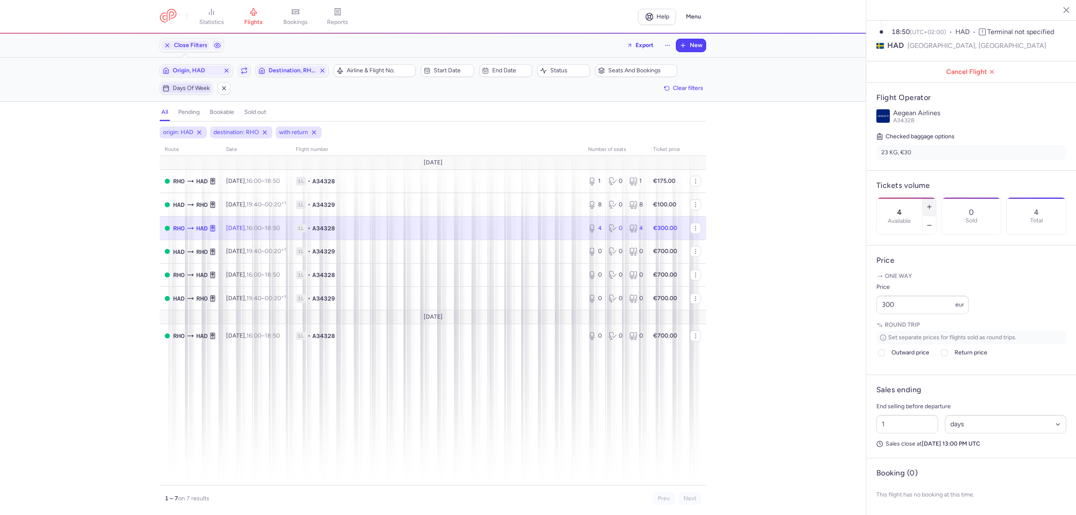
click at [936, 198] on button "button" at bounding box center [929, 207] width 13 height 18
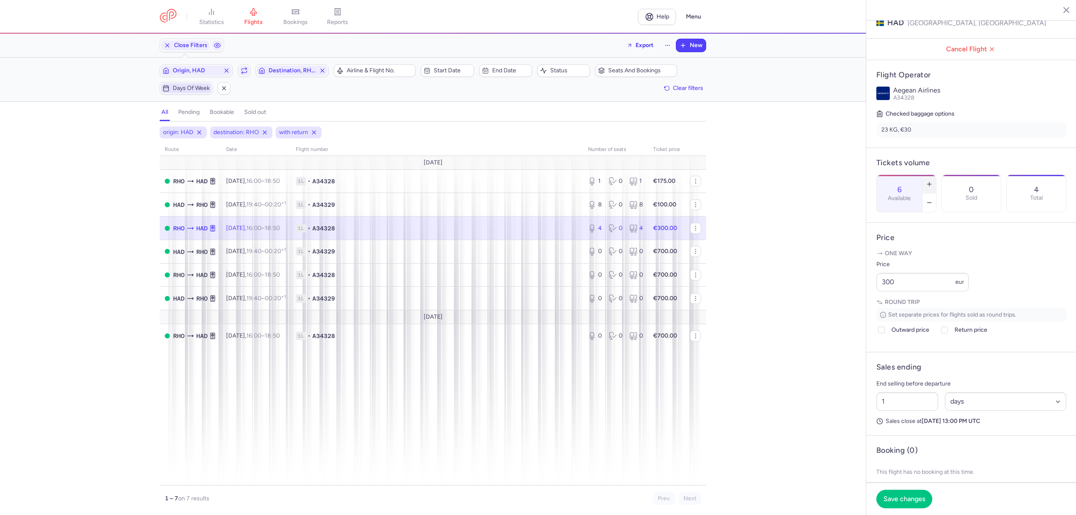
click at [936, 175] on button "button" at bounding box center [929, 184] width 13 height 18
drag, startPoint x: 903, startPoint y: 309, endPoint x: 870, endPoint y: 309, distance: 33.6
click at [870, 309] on article "Price One way Price 300 eur Round trip Set separate prices for flights sold as …" at bounding box center [971, 287] width 210 height 129
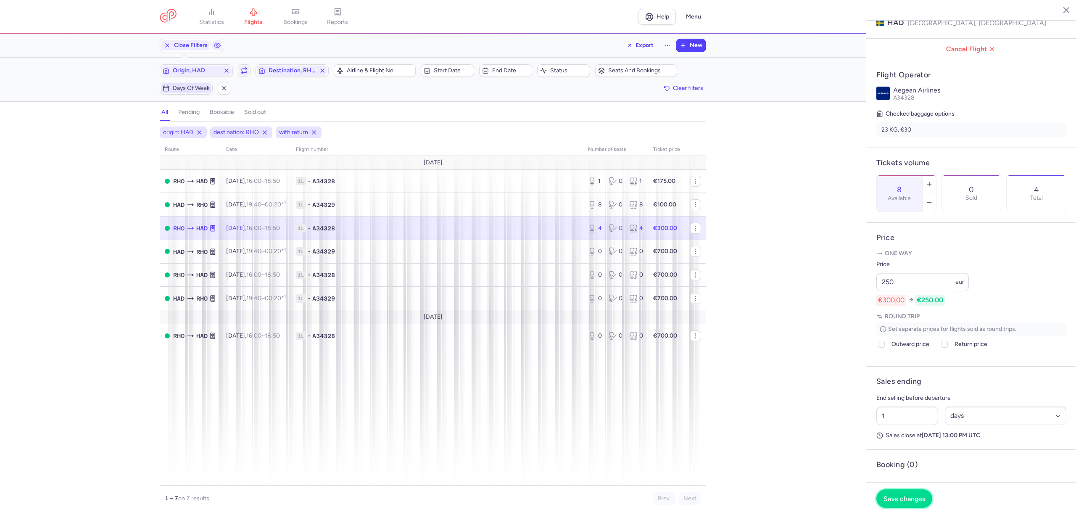
click at [904, 491] on button "Save changes" at bounding box center [904, 498] width 56 height 18
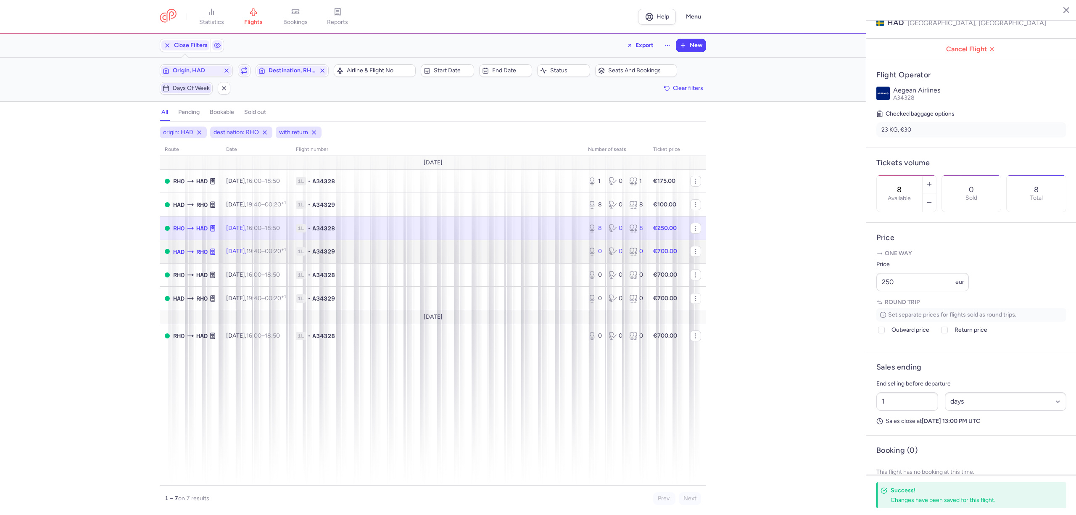
click at [536, 258] on td "1L • A34329" at bounding box center [437, 252] width 292 height 24
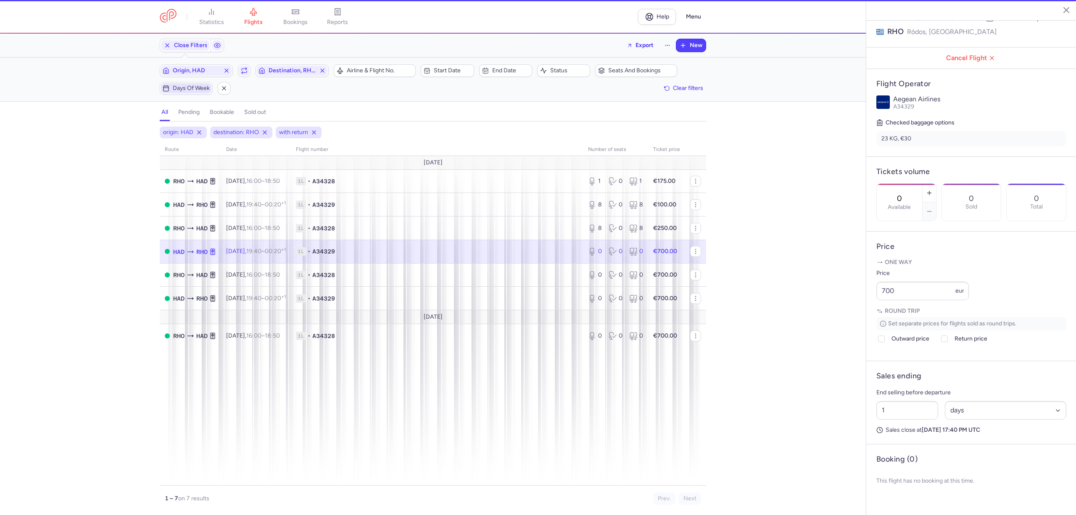
scroll to position [121, 0]
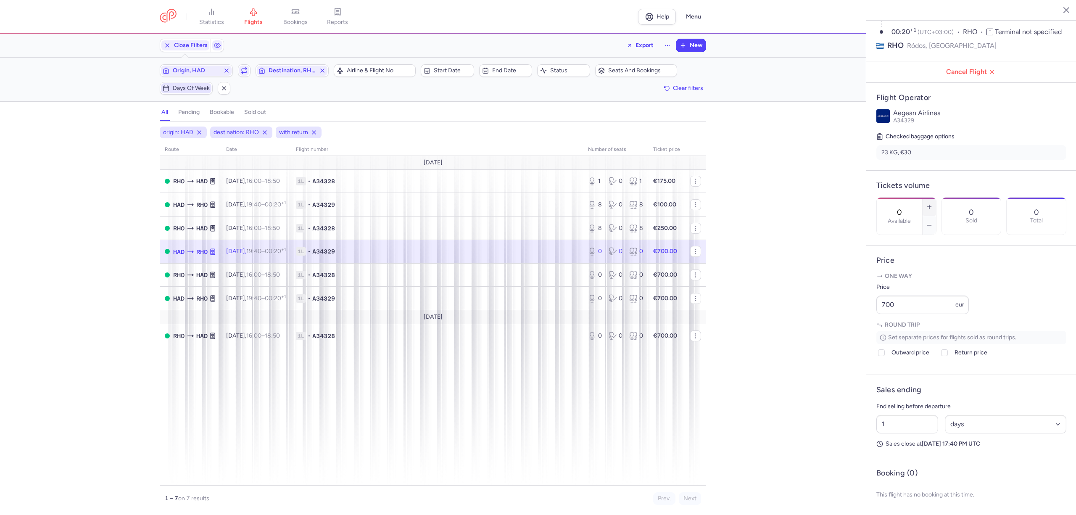
click at [931, 207] on line "button" at bounding box center [929, 207] width 4 height 0
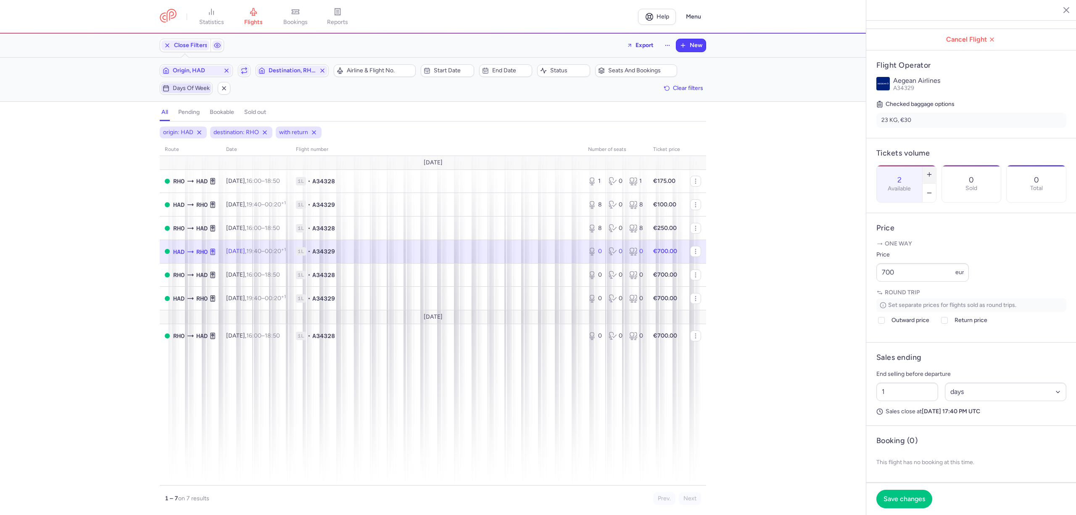
click at [931, 174] on line "button" at bounding box center [929, 174] width 4 height 0
drag, startPoint x: 852, startPoint y: 310, endPoint x: 847, endPoint y: 311, distance: 5.2
click at [847, 311] on div "statistics flights bookings reports Help Menu Close Filters Export New Filters …" at bounding box center [538, 257] width 1076 height 515
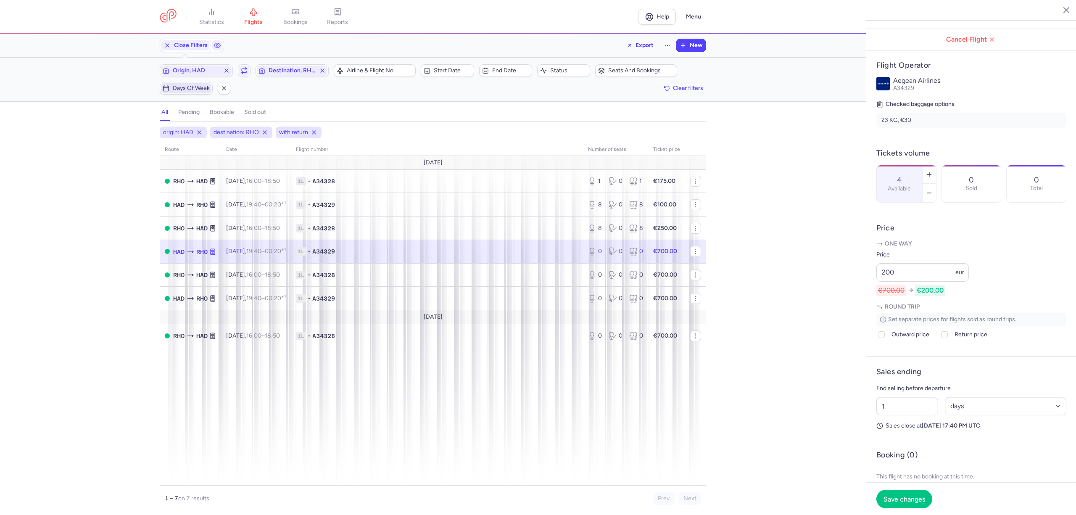
click at [887, 343] on div "Set separate prices for flights sold as round trips. Outward price Return price…" at bounding box center [971, 328] width 190 height 30
click at [890, 340] on label "Outward price" at bounding box center [902, 335] width 53 height 10
click at [885, 338] on input "Outward price" at bounding box center [881, 334] width 7 height 7
click at [951, 340] on label "Return price" at bounding box center [964, 335] width 48 height 10
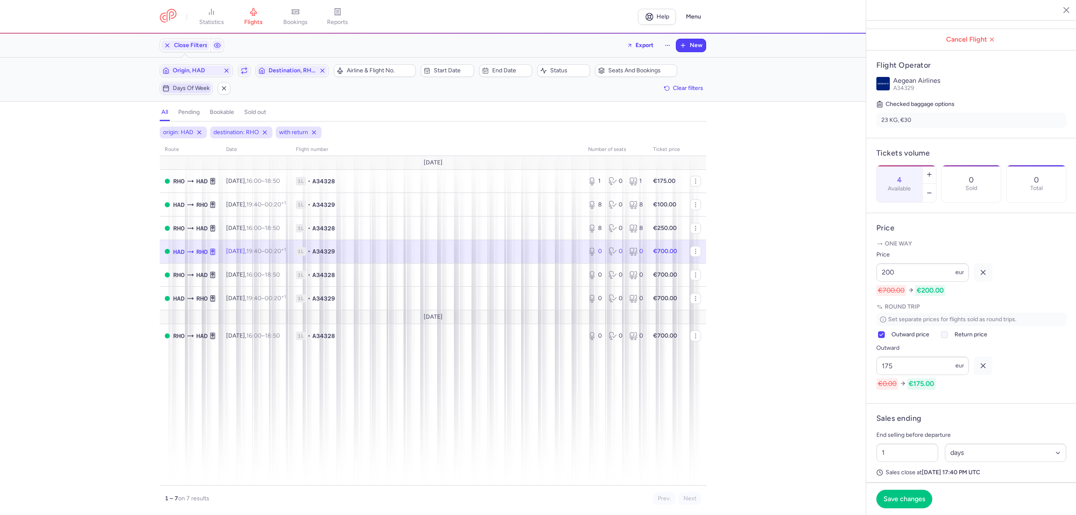
click at [948, 338] on input "Return price" at bounding box center [944, 334] width 7 height 7
click at [916, 499] on span "Save changes" at bounding box center [905, 499] width 42 height 8
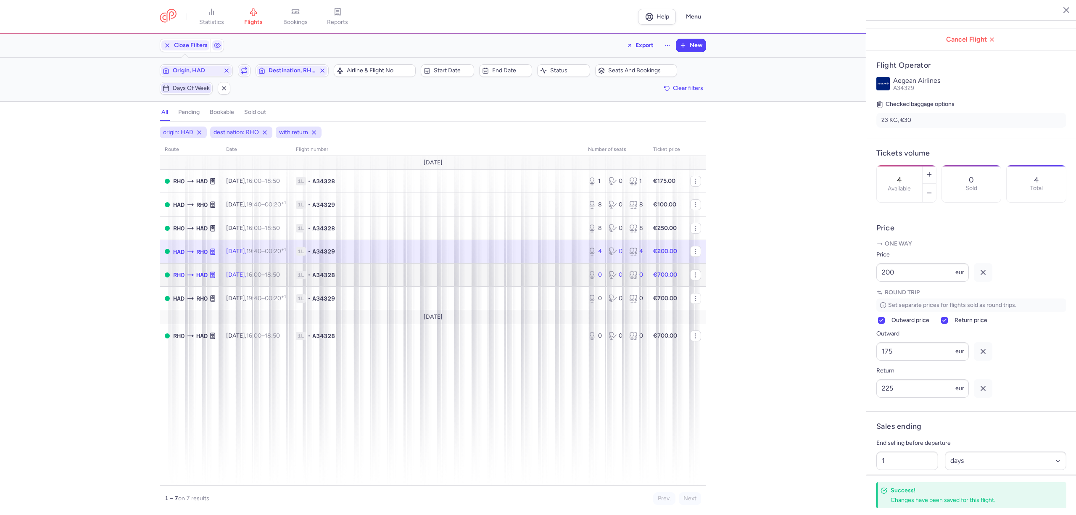
click at [377, 280] on td "1L • A34328" at bounding box center [437, 275] width 292 height 24
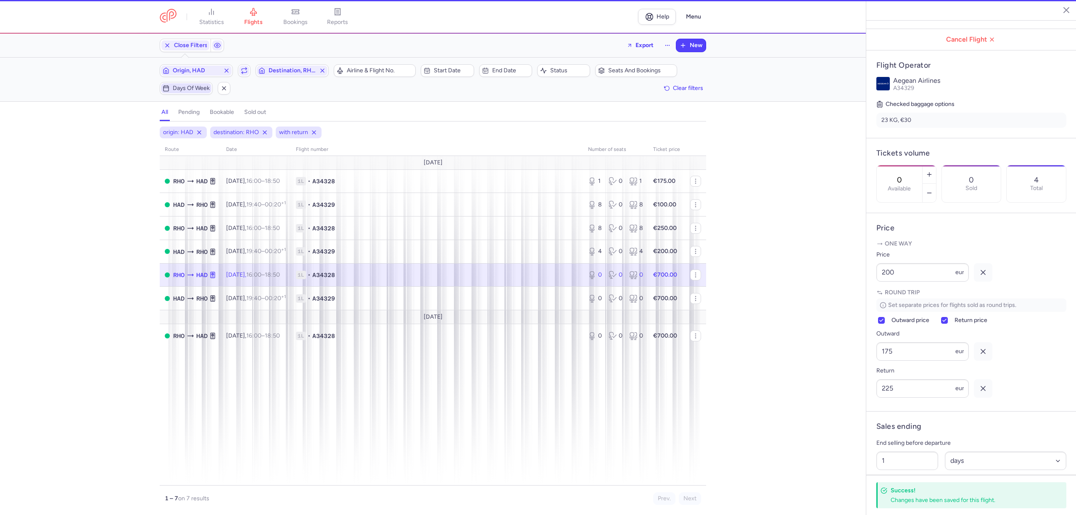
scroll to position [112, 0]
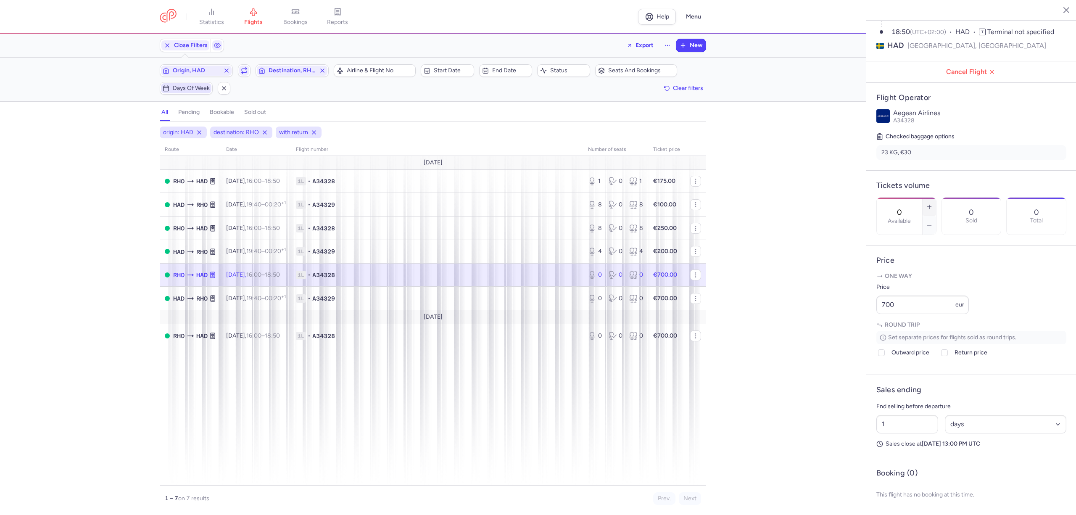
click at [936, 198] on button "button" at bounding box center [929, 207] width 13 height 18
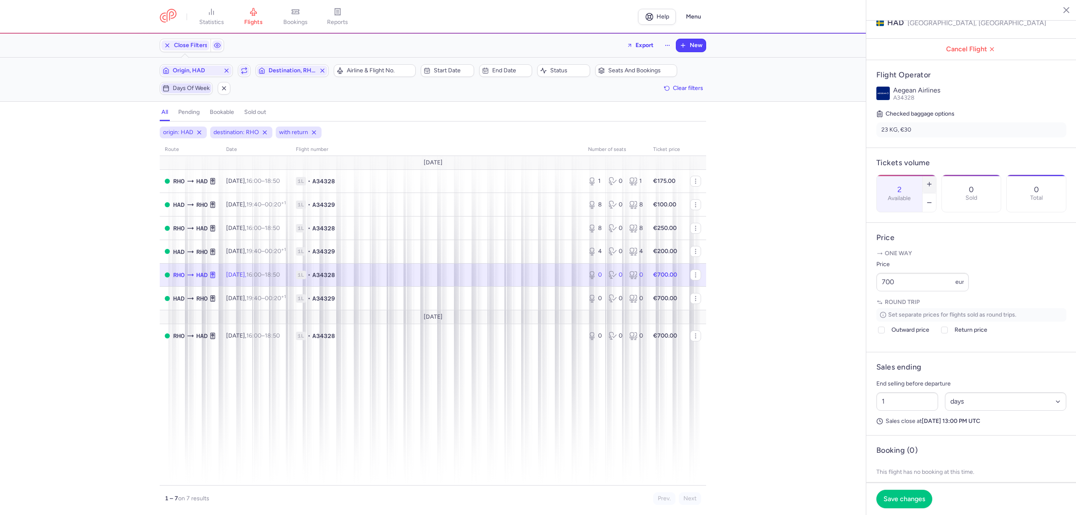
click at [936, 175] on button "button" at bounding box center [929, 184] width 13 height 18
drag, startPoint x: 907, startPoint y: 306, endPoint x: 842, endPoint y: 303, distance: 64.8
click at [845, 303] on div "statistics flights bookings reports Help Menu Close Filters Export New Filters …" at bounding box center [538, 257] width 1076 height 515
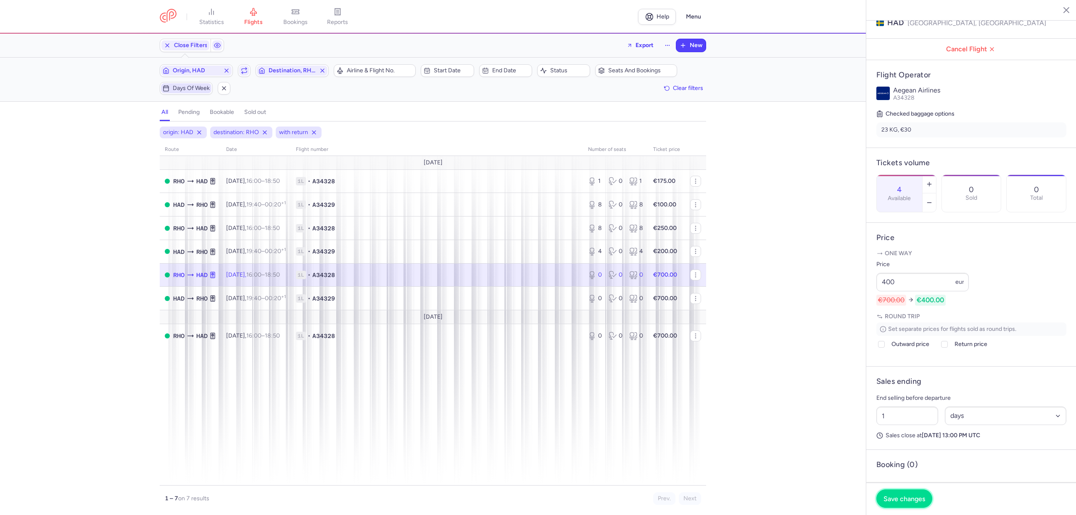
click at [906, 494] on button "Save changes" at bounding box center [904, 498] width 56 height 18
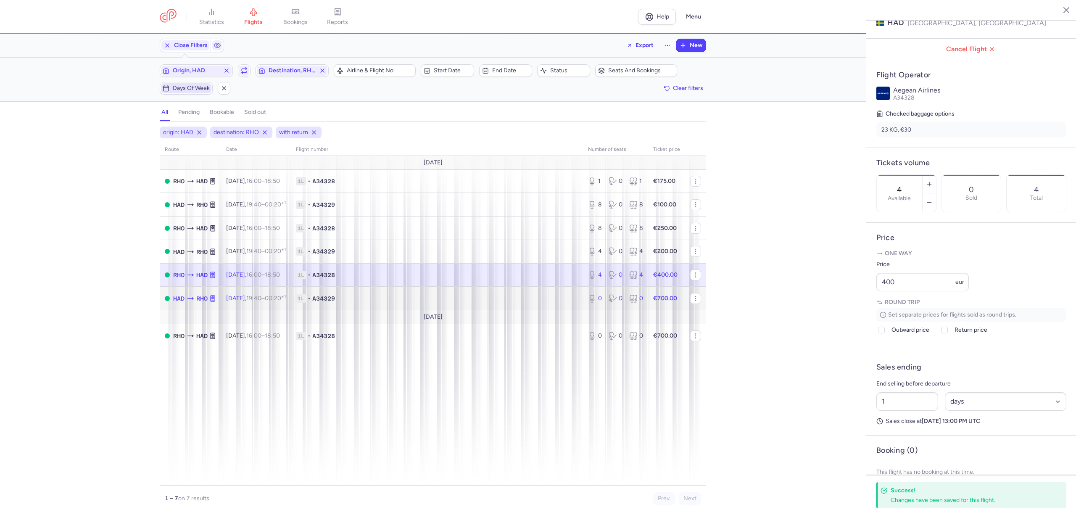
click at [475, 298] on span "1L • A34329" at bounding box center [437, 298] width 282 height 8
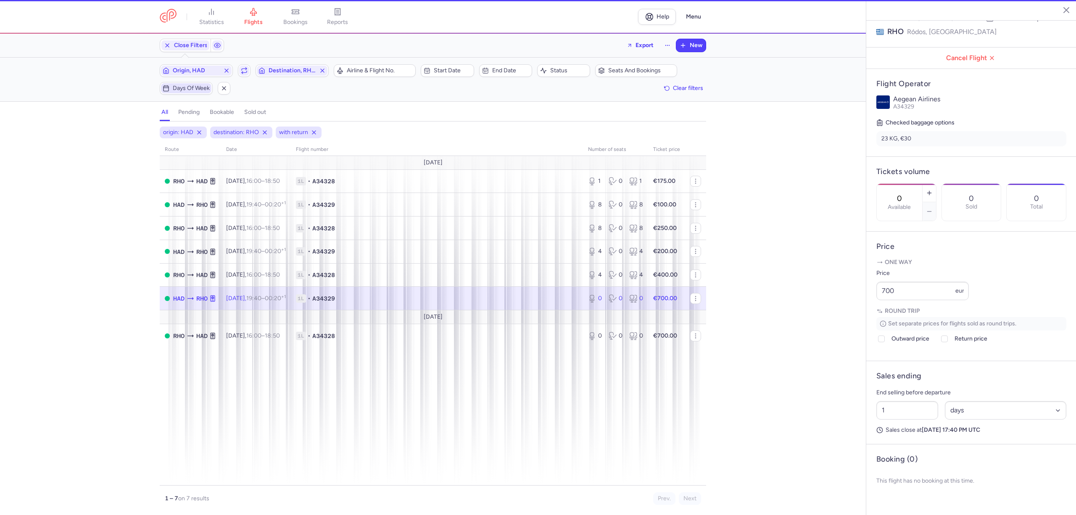
scroll to position [121, 0]
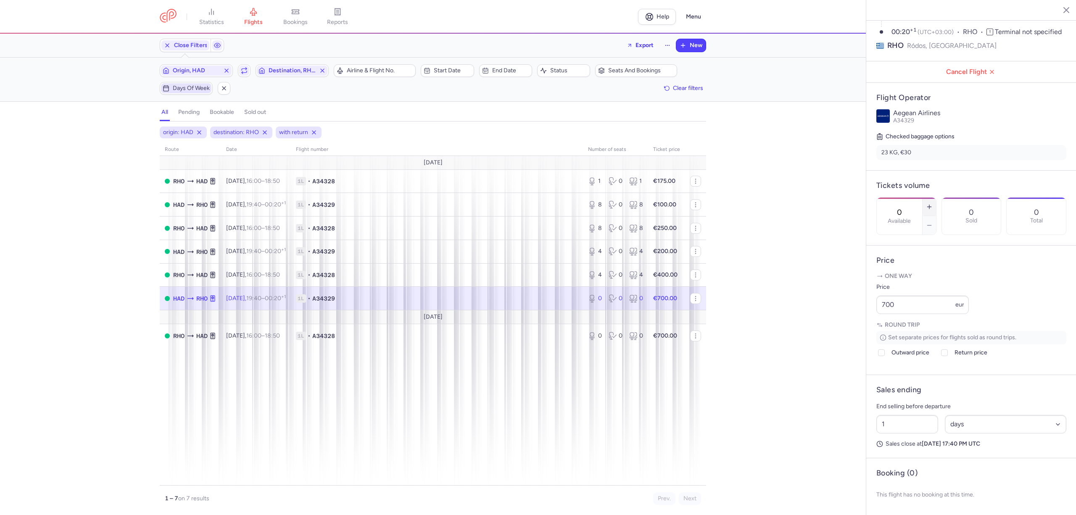
click at [933, 203] on icon "button" at bounding box center [929, 206] width 7 height 7
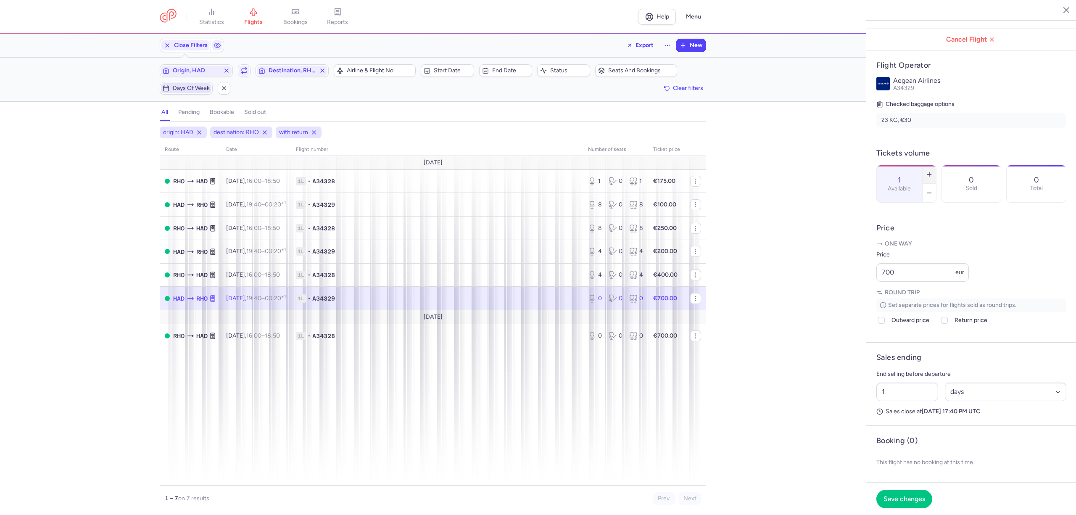
click at [933, 171] on icon "button" at bounding box center [929, 174] width 7 height 7
drag, startPoint x: 916, startPoint y: 311, endPoint x: 833, endPoint y: 305, distance: 83.0
click at [833, 305] on div "statistics flights bookings reports Help Menu Close Filters Export New Filters …" at bounding box center [538, 257] width 1076 height 515
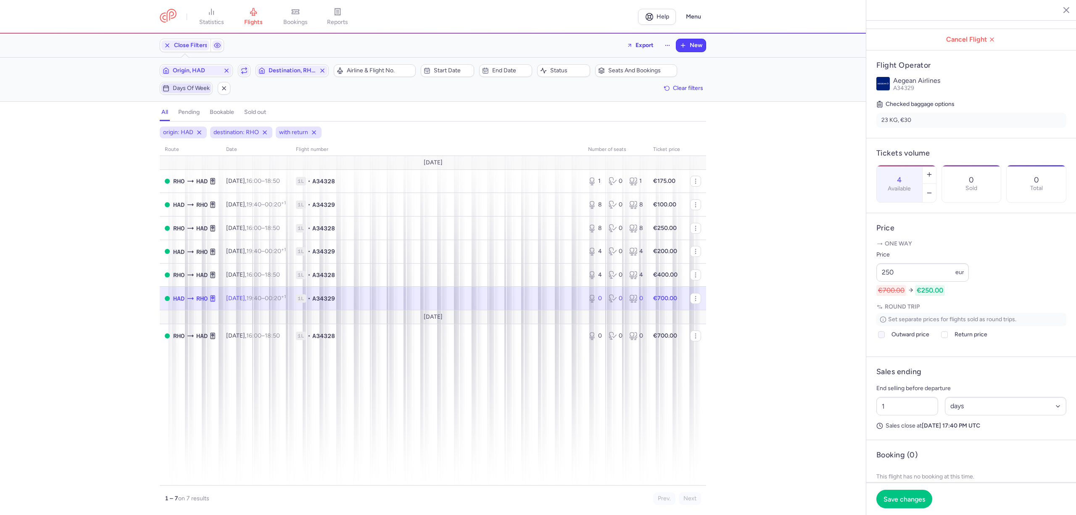
click at [893, 340] on span "Outward price" at bounding box center [911, 335] width 38 height 10
click at [885, 338] on input "Outward price" at bounding box center [881, 334] width 7 height 7
click at [942, 340] on div at bounding box center [945, 335] width 10 height 10
click at [942, 338] on input "Return price" at bounding box center [944, 334] width 7 height 7
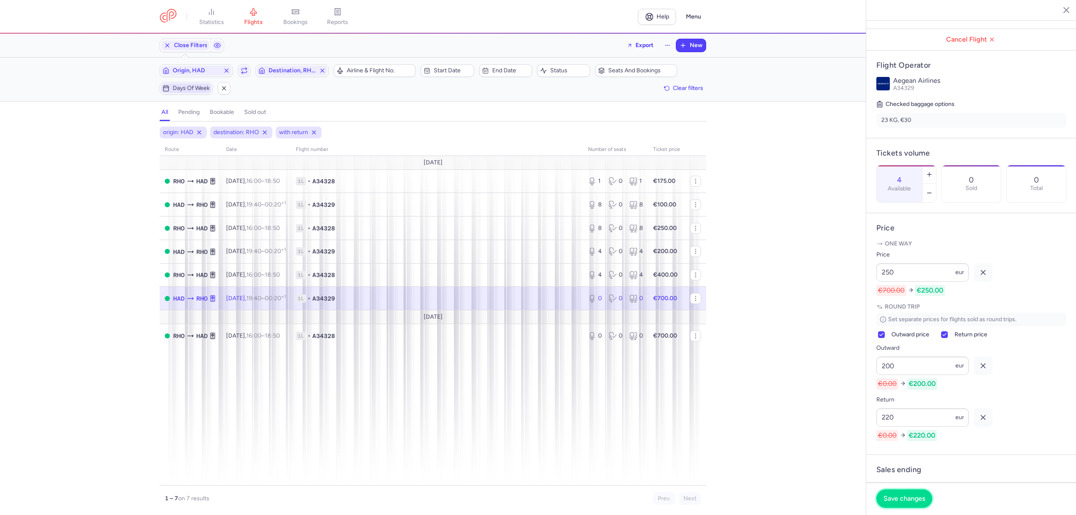
click at [906, 497] on span "Save changes" at bounding box center [905, 499] width 42 height 8
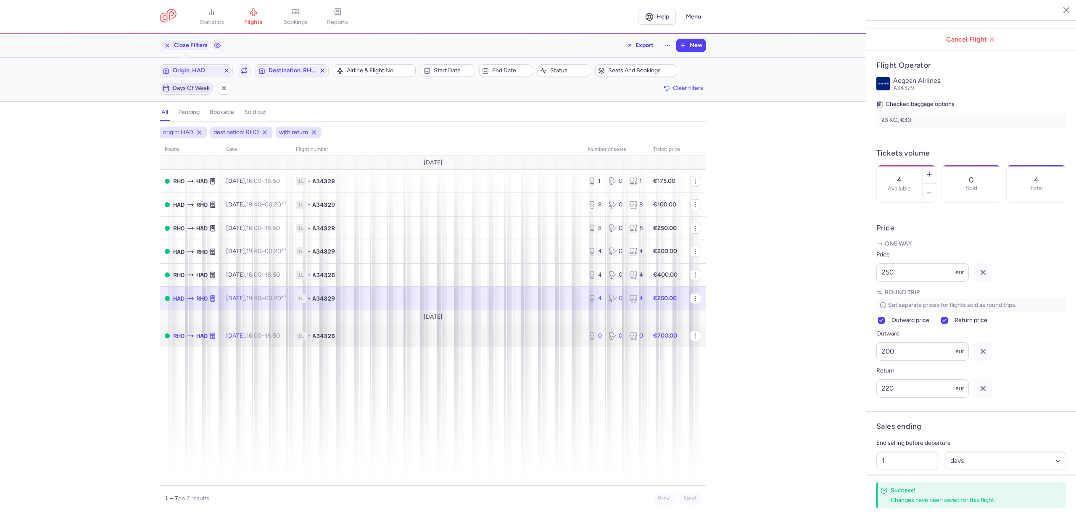
click at [488, 341] on td "1L • A34328" at bounding box center [437, 335] width 292 height 23
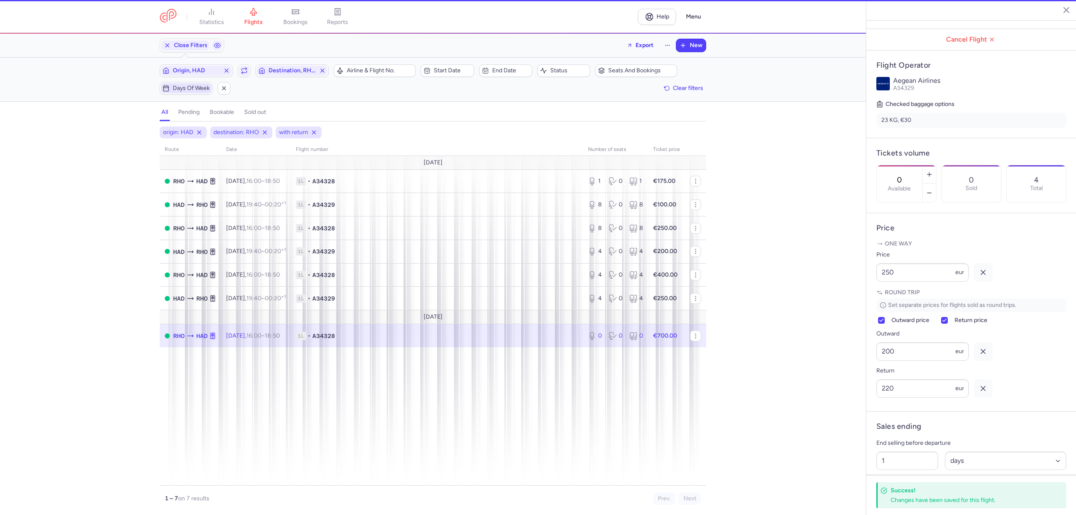
scroll to position [112, 0]
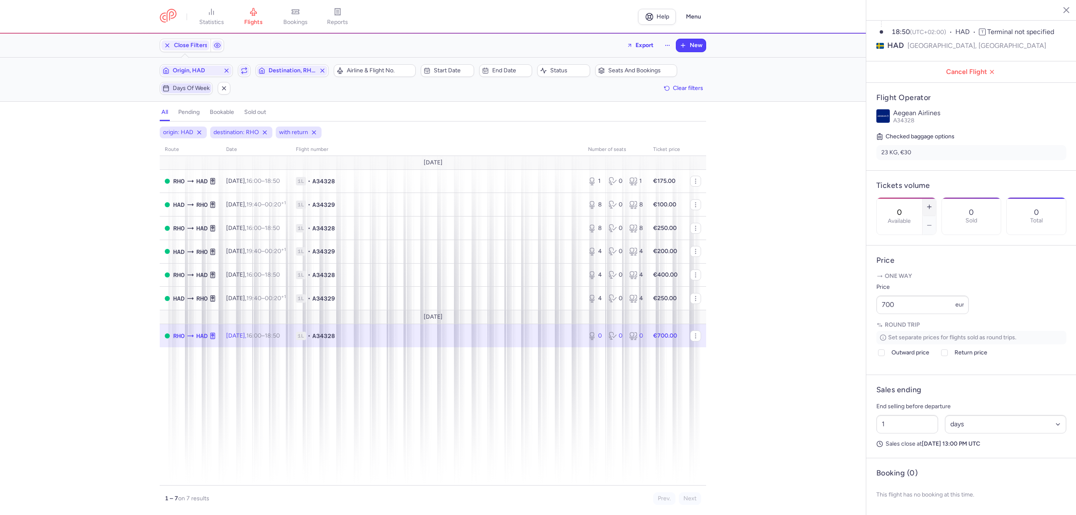
click at [929, 205] on line "button" at bounding box center [929, 207] width 0 height 4
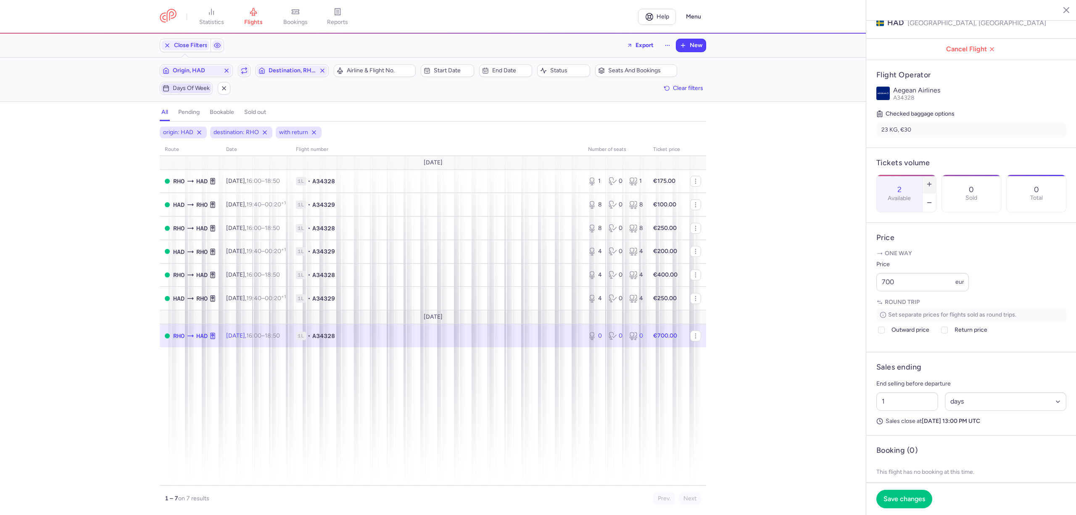
click at [929, 182] on line "button" at bounding box center [929, 184] width 0 height 4
click at [894, 500] on span "Save changes" at bounding box center [905, 499] width 42 height 8
click at [874, 304] on article "Price One way Price 700 eur Round trip Set separate prices for flights sold as …" at bounding box center [971, 287] width 210 height 129
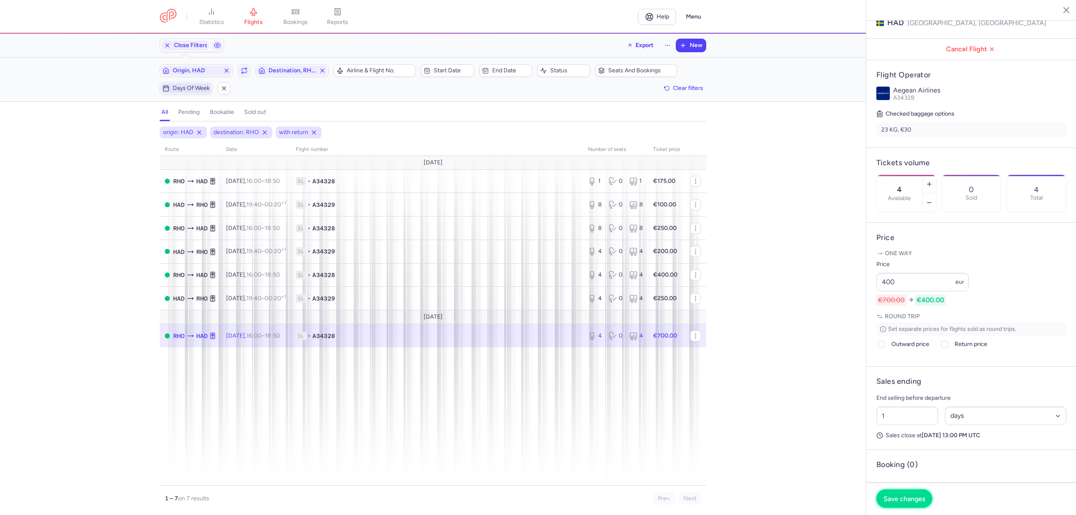
click at [916, 494] on button "Save changes" at bounding box center [904, 498] width 56 height 18
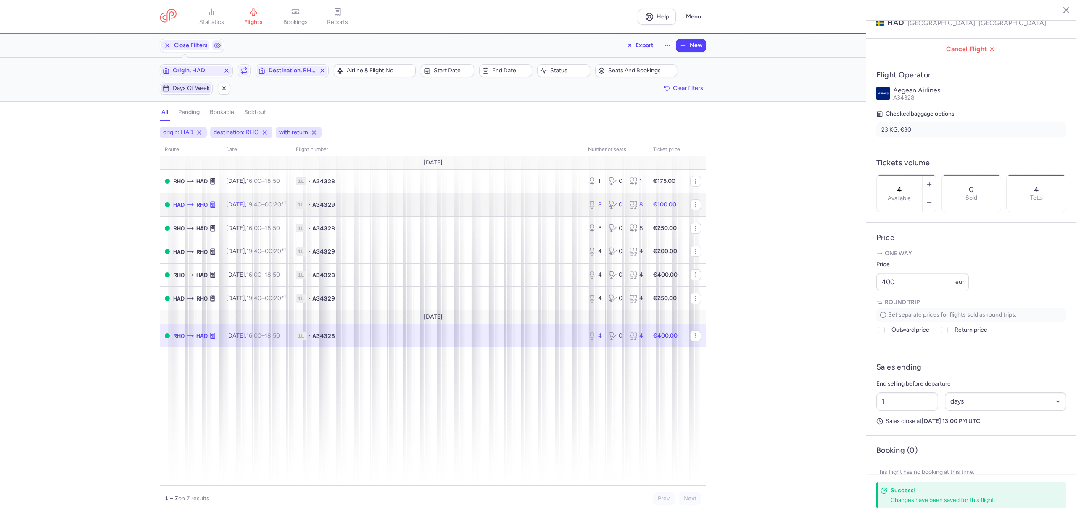
click at [530, 205] on span "1L • A34329" at bounding box center [437, 205] width 282 height 8
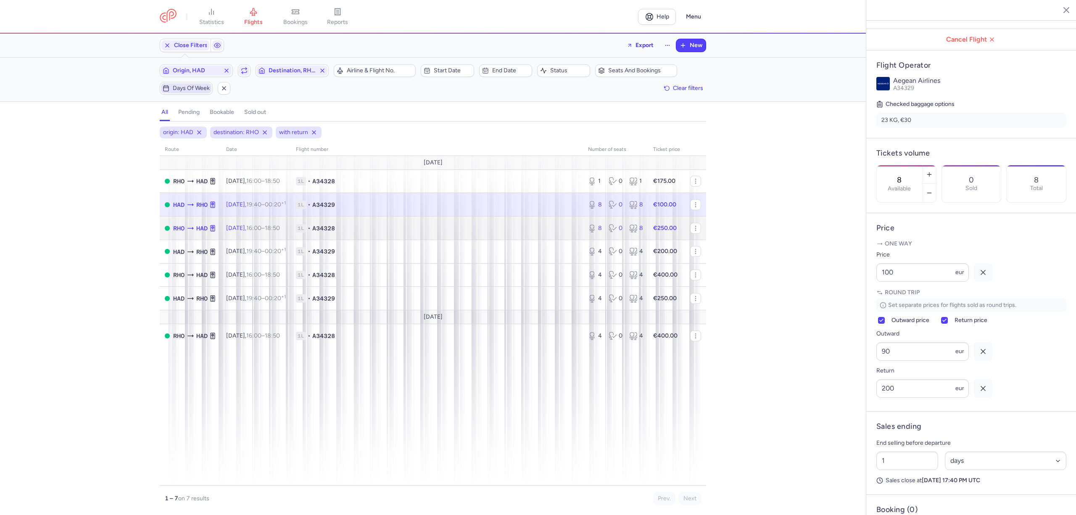
click at [554, 235] on td "1L • A34328" at bounding box center [437, 228] width 292 height 24
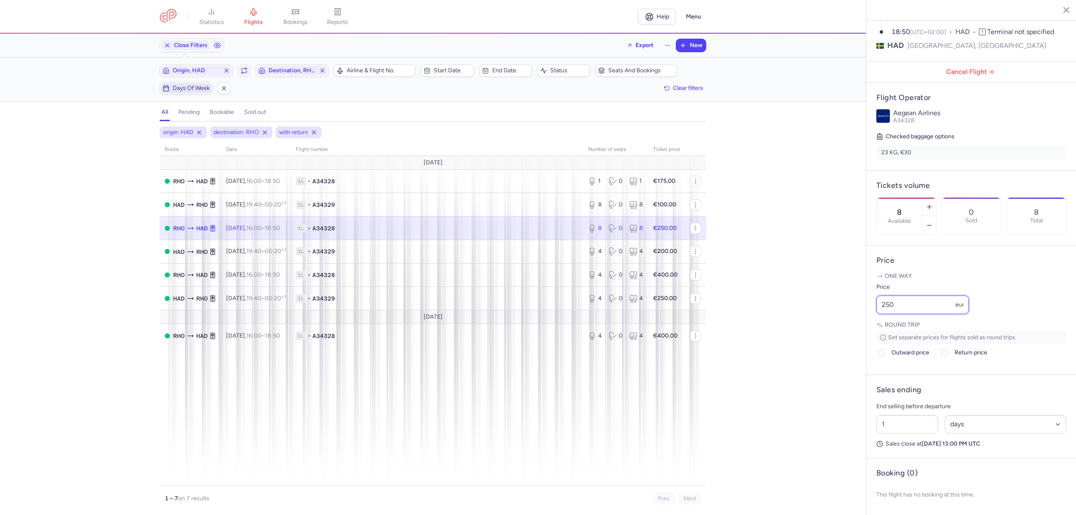
drag, startPoint x: 897, startPoint y: 310, endPoint x: 829, endPoint y: 310, distance: 67.3
click at [829, 310] on div "statistics flights bookings reports Help Menu Close Filters Export New Filters …" at bounding box center [538, 257] width 1076 height 515
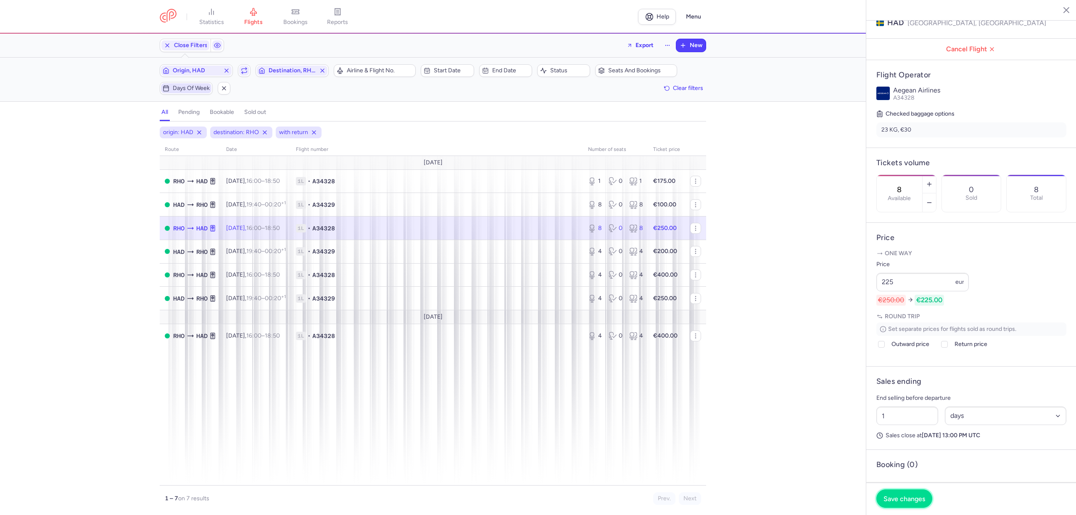
click at [908, 508] on button "Save changes" at bounding box center [904, 498] width 56 height 18
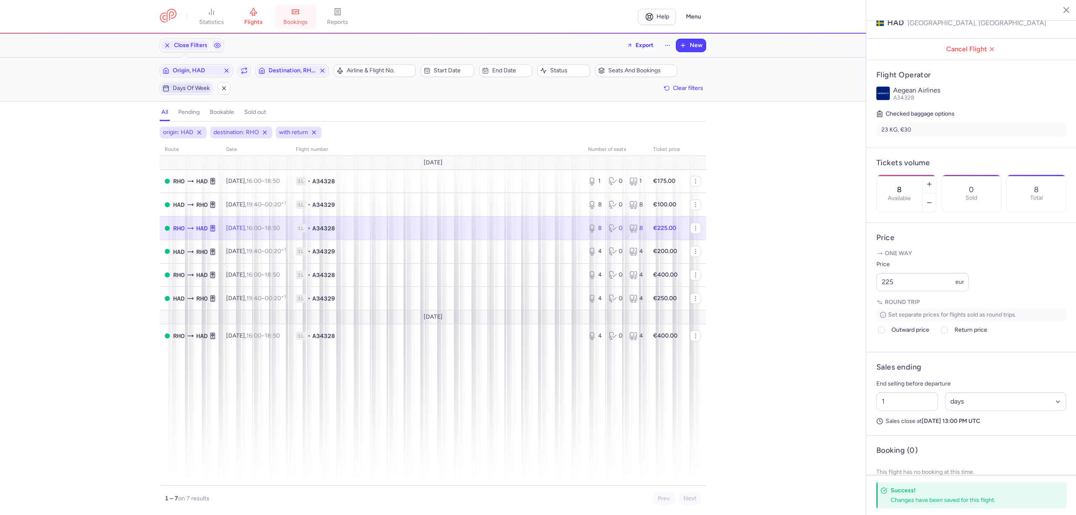
click at [297, 19] on span "bookings" at bounding box center [295, 22] width 24 height 8
